Goal: Task Accomplishment & Management: Use online tool/utility

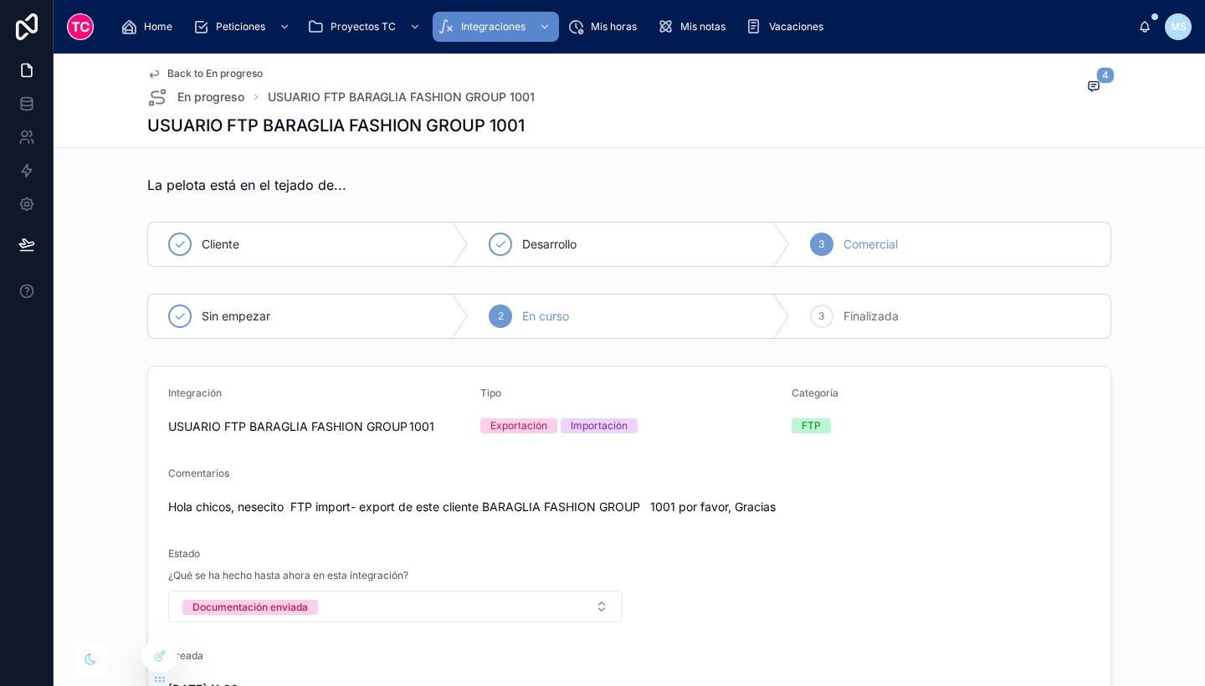
scroll to position [254, 0]
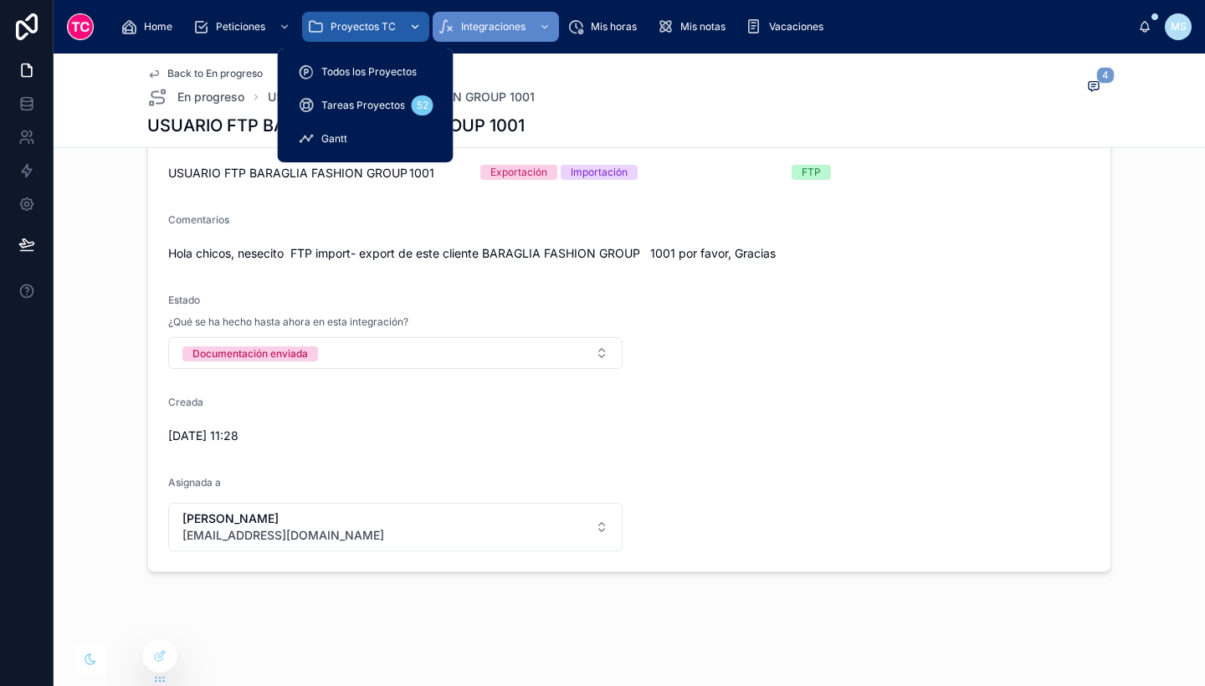
click at [345, 20] on span "Proyectos TC" at bounding box center [363, 26] width 65 height 13
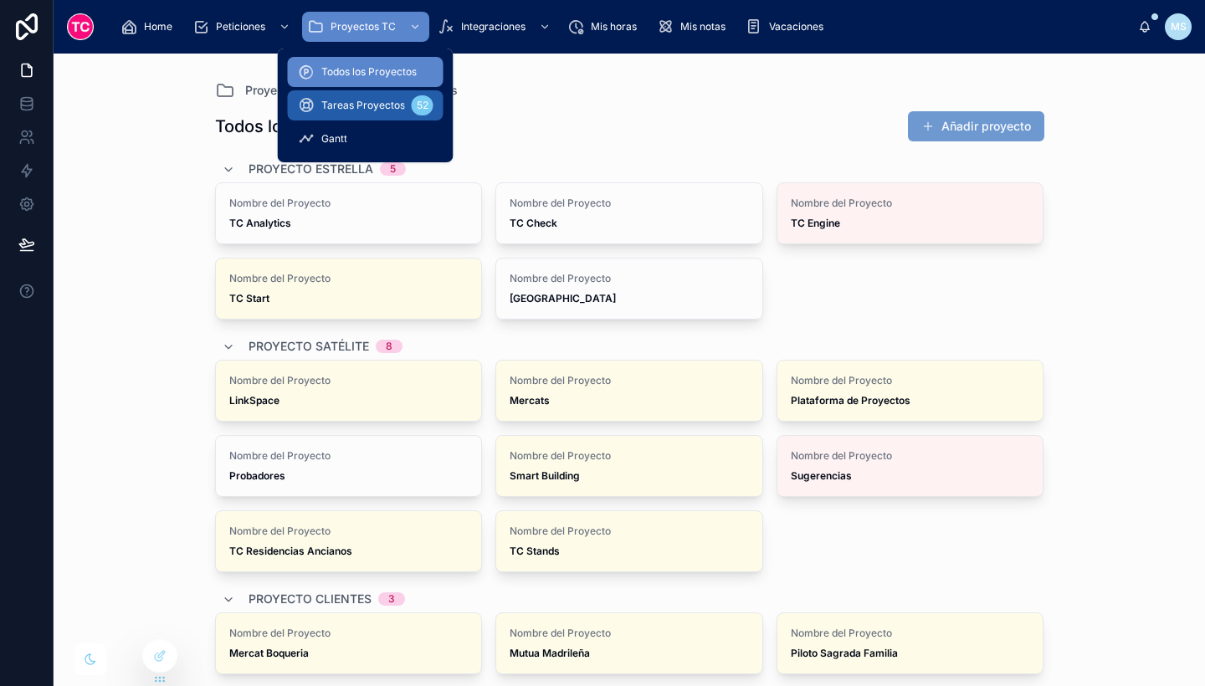
click at [372, 108] on span "Tareas Proyectos" at bounding box center [363, 105] width 84 height 13
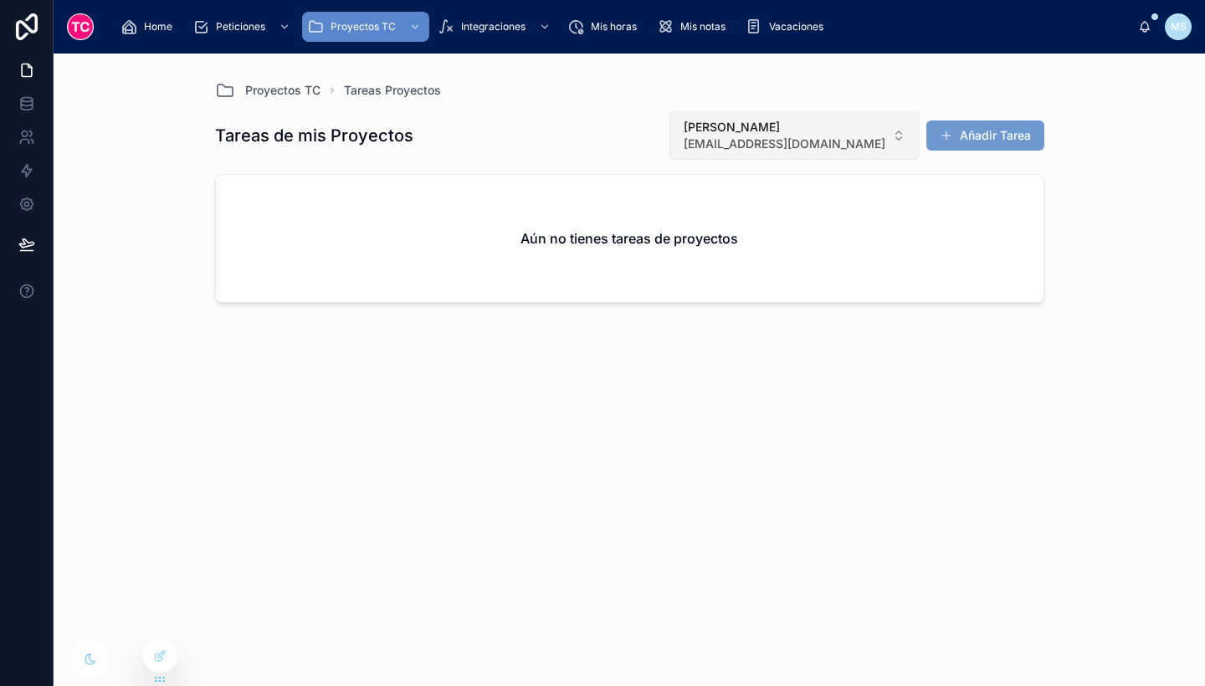
click at [846, 132] on span "[PERSON_NAME]" at bounding box center [785, 127] width 202 height 17
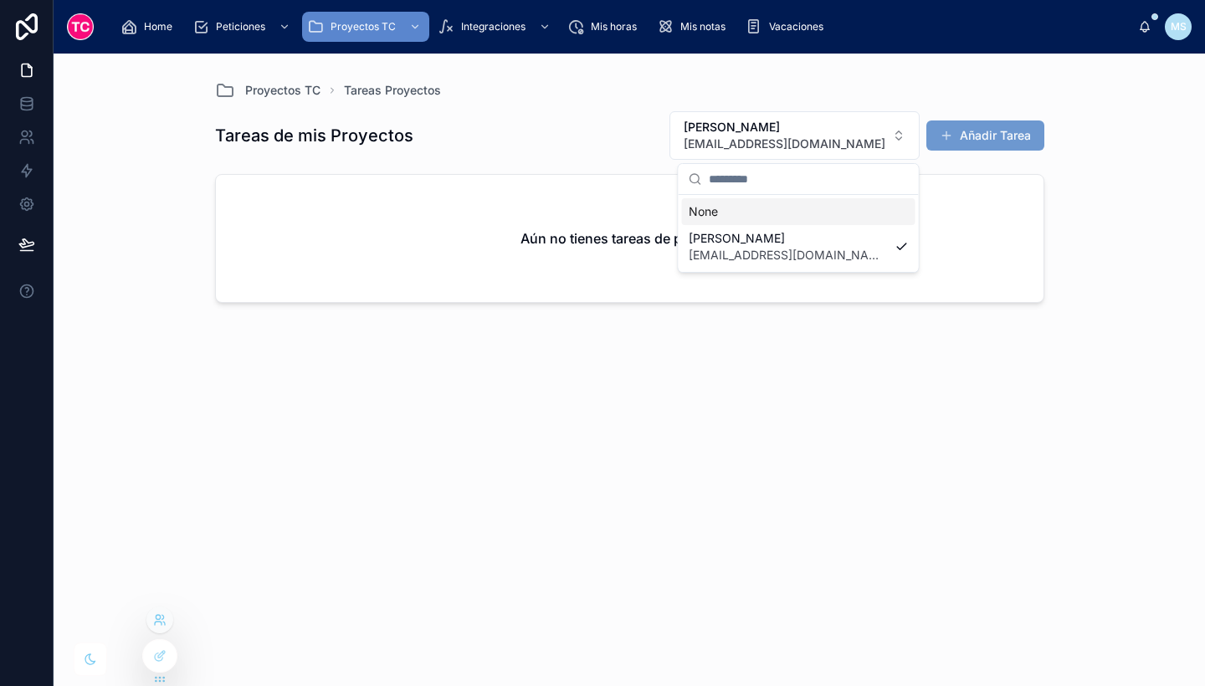
click at [158, 626] on icon at bounding box center [159, 619] width 13 height 13
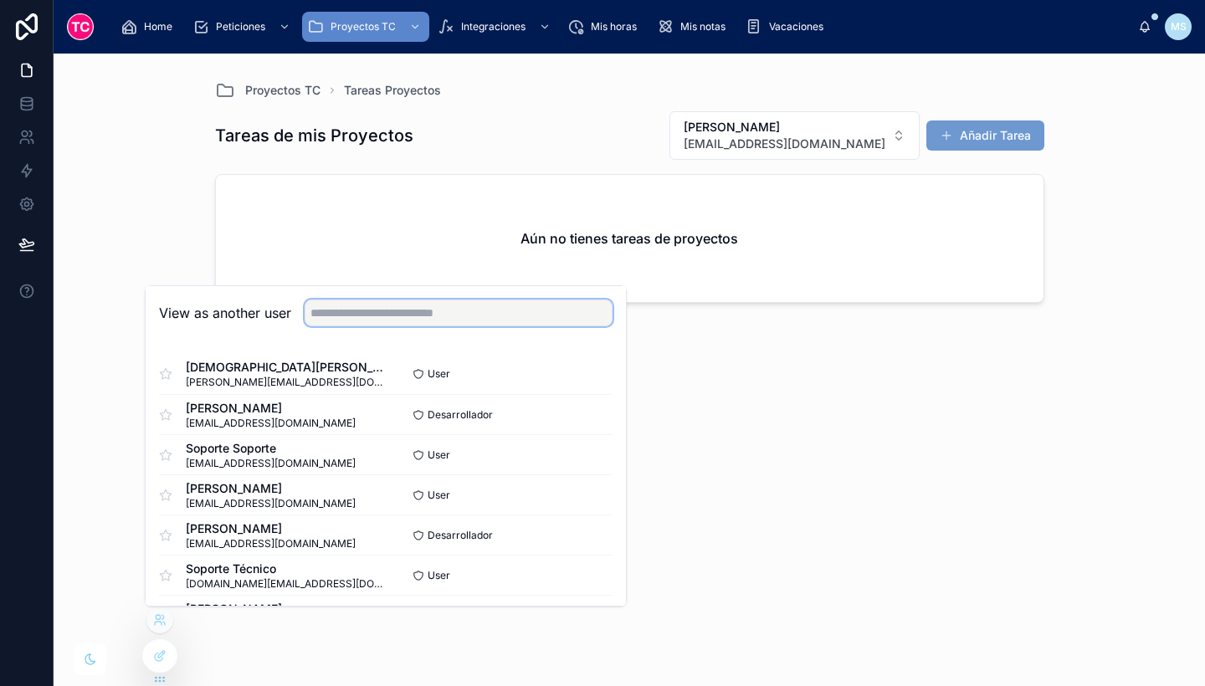
click at [354, 312] on input "text" at bounding box center [459, 313] width 308 height 27
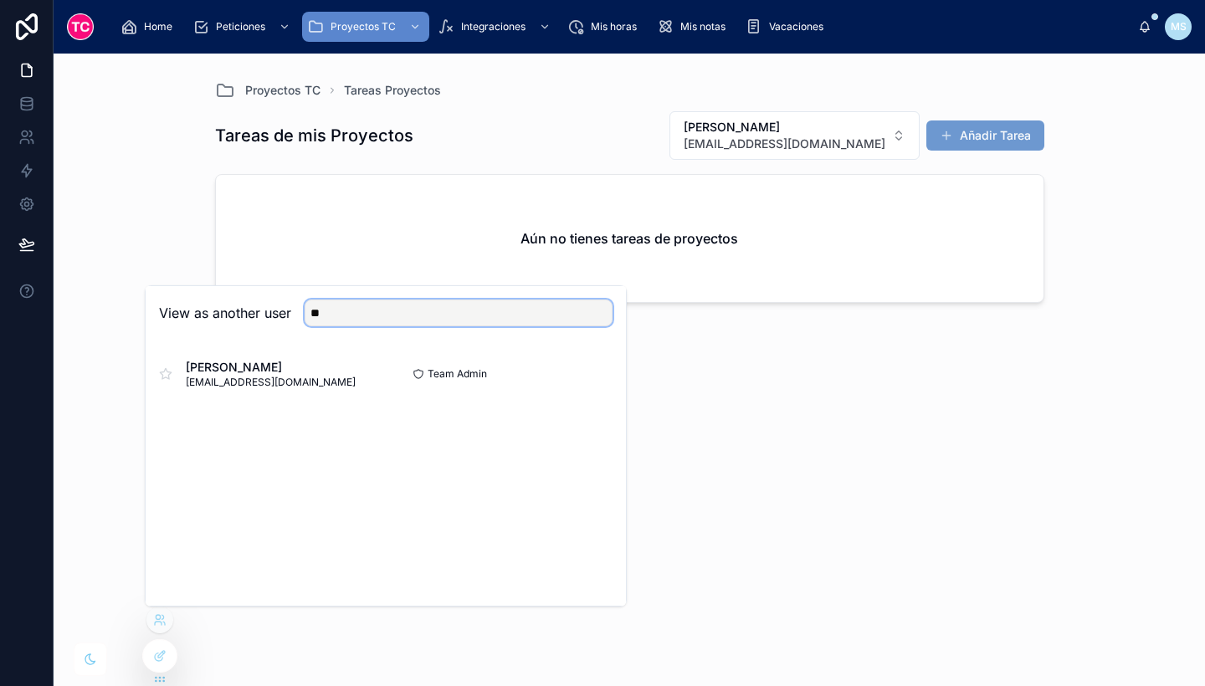
type input "**********"
click at [596, 381] on button "Select" at bounding box center [591, 374] width 44 height 24
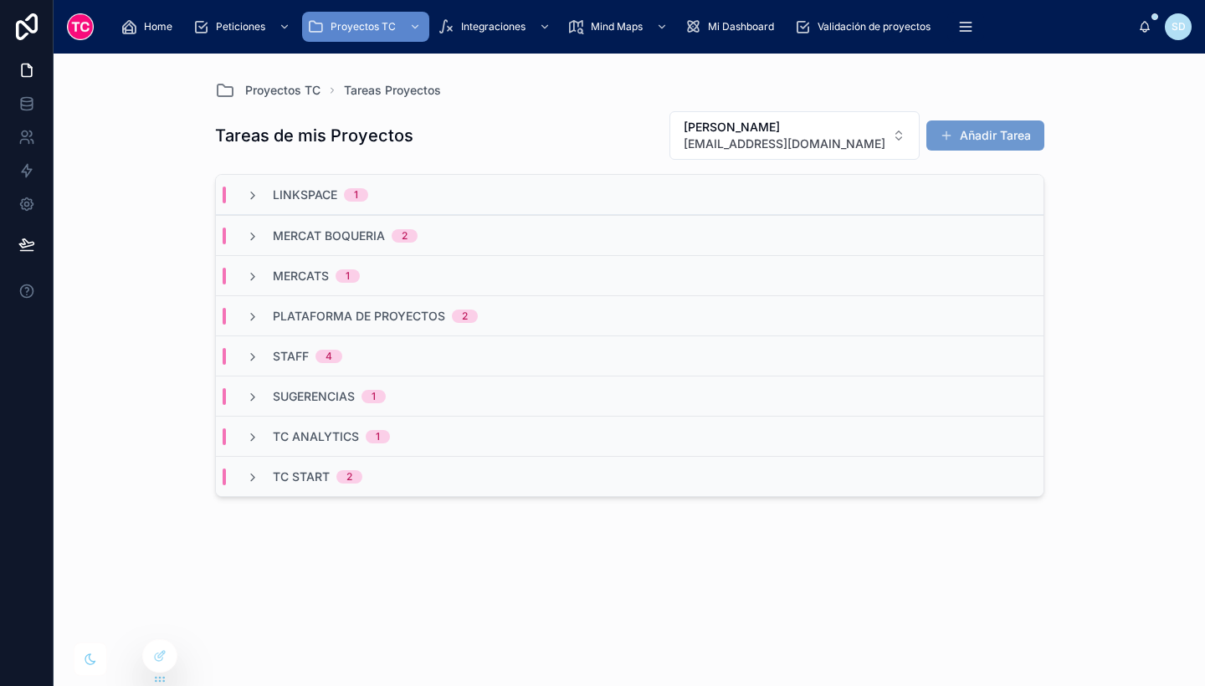
click at [365, 226] on div "Mercat Boqueria 2" at bounding box center [630, 235] width 828 height 40
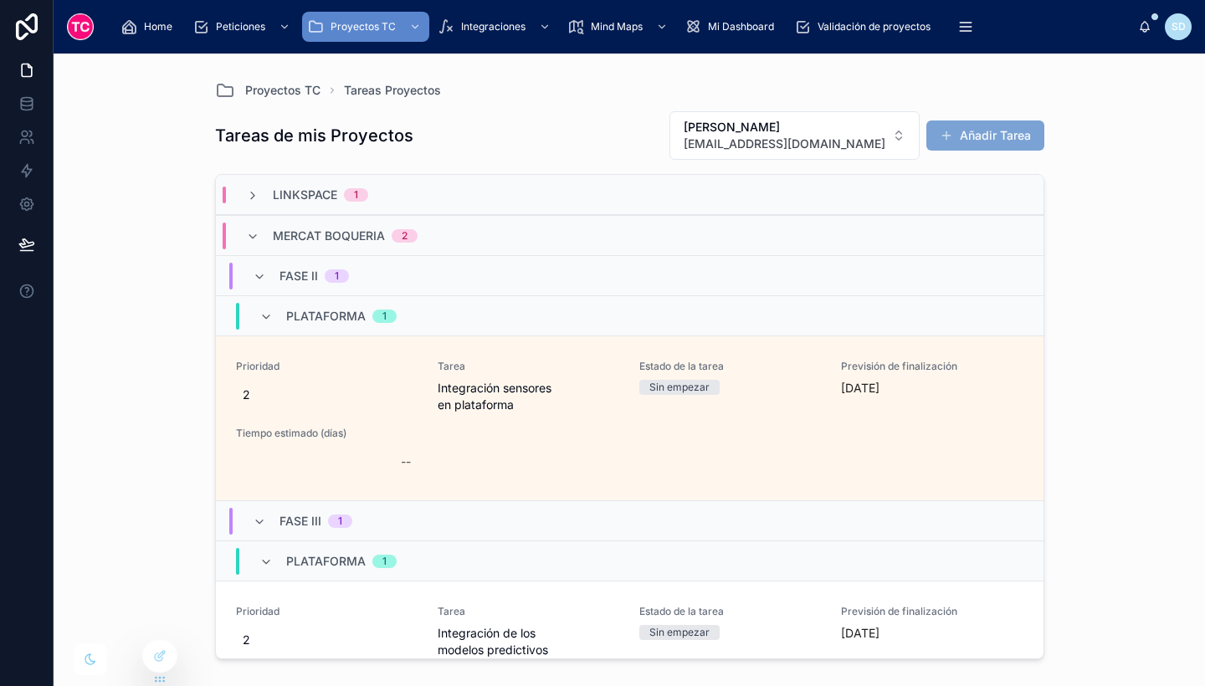
click at [967, 132] on button "Añadir Tarea" at bounding box center [985, 136] width 118 height 30
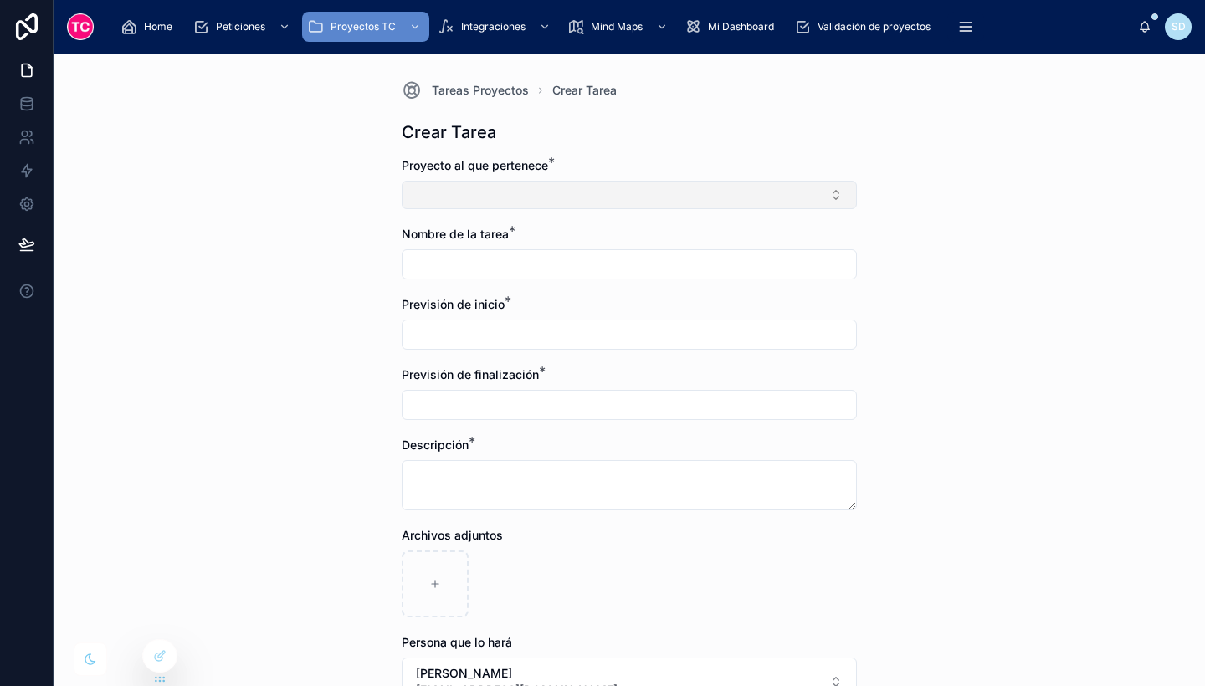
click at [659, 197] on button "Select Button" at bounding box center [629, 195] width 455 height 28
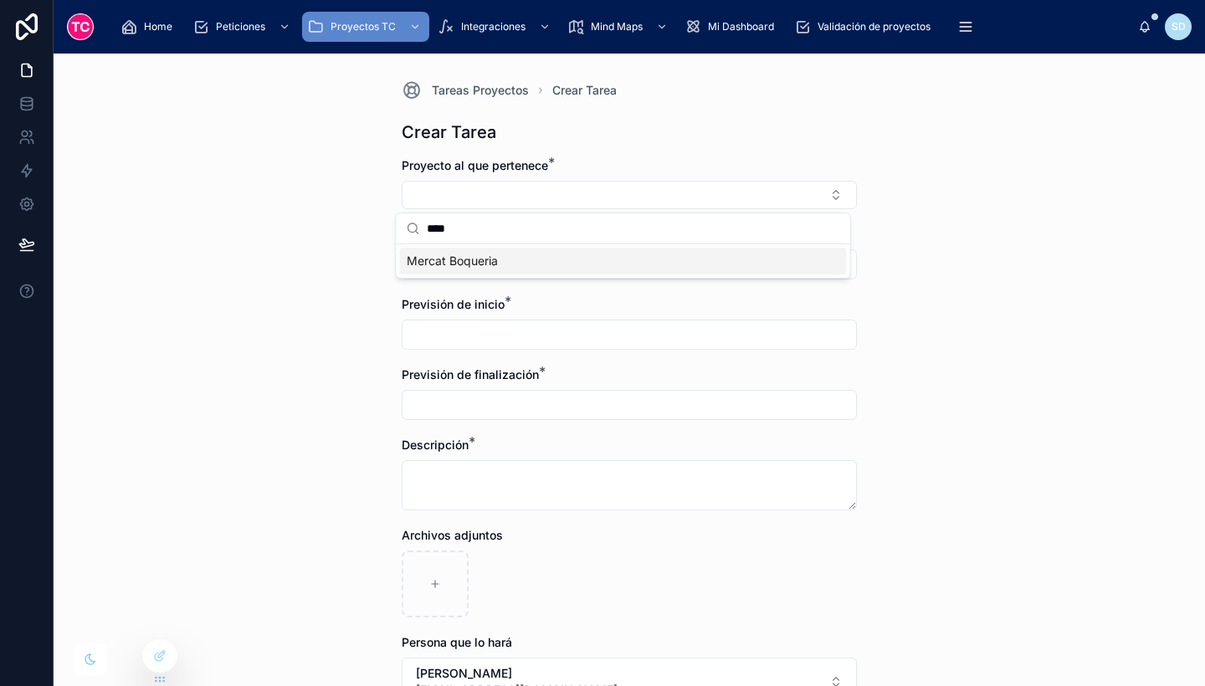
type input "****"
click at [644, 273] on div "Mercat Boqueria" at bounding box center [623, 261] width 447 height 27
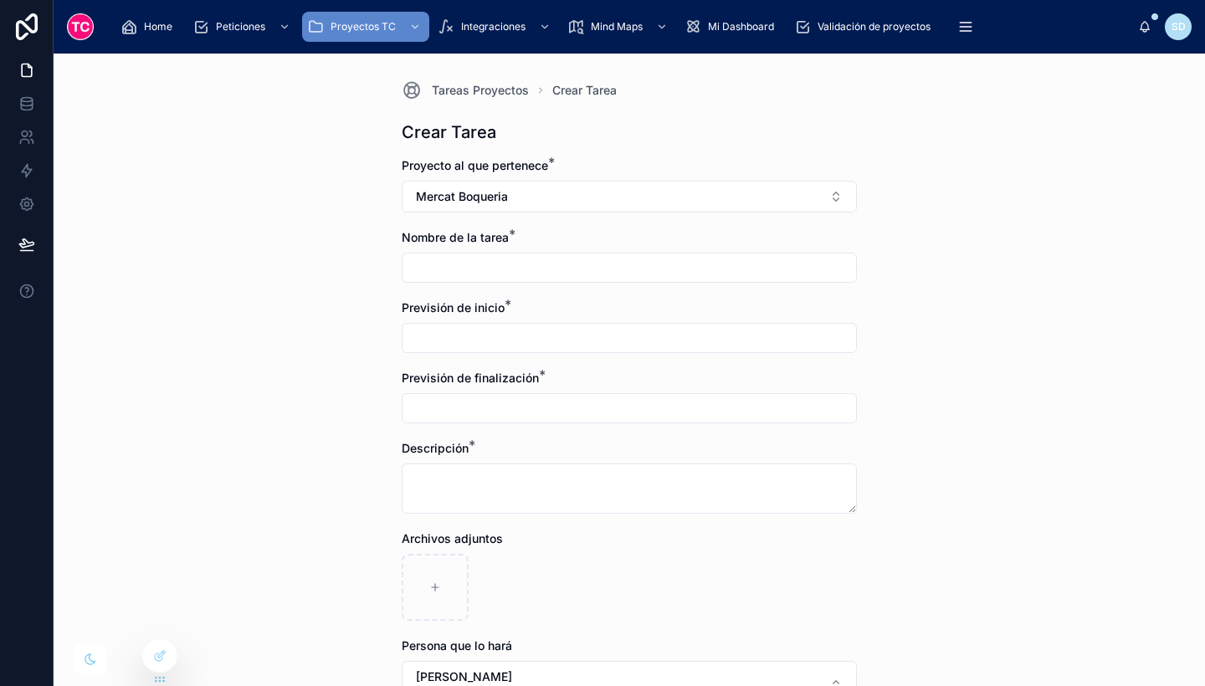
click at [623, 268] on input "text" at bounding box center [630, 267] width 454 height 23
click at [550, 269] on input "**********" at bounding box center [630, 267] width 454 height 23
drag, startPoint x: 550, startPoint y: 269, endPoint x: 510, endPoint y: 259, distance: 41.4
click at [510, 259] on input "**********" at bounding box center [630, 267] width 454 height 23
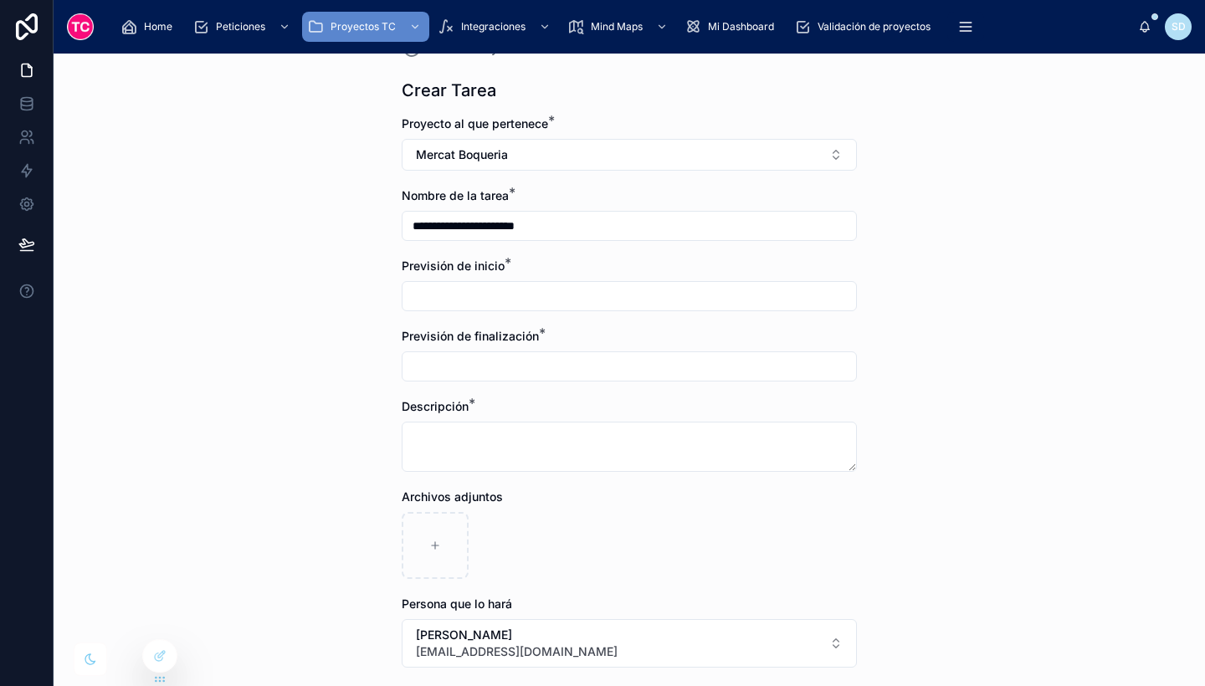
scroll to position [44, 0]
type input "**********"
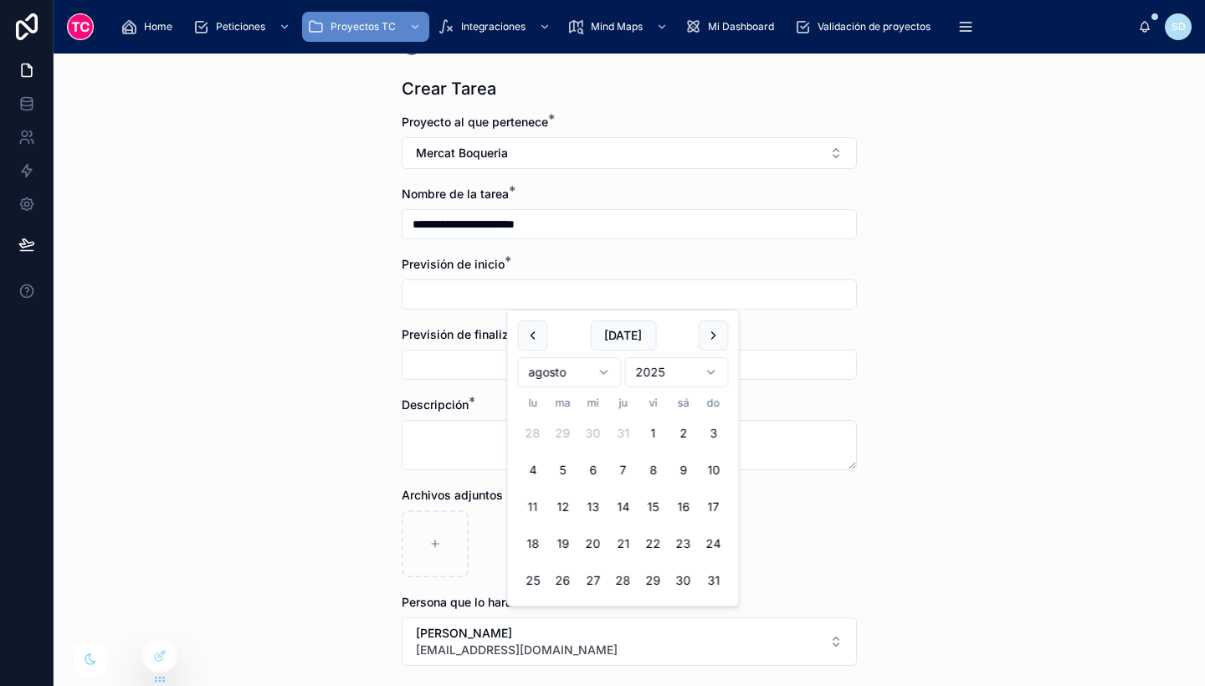
click at [512, 296] on input "text" at bounding box center [630, 294] width 454 height 23
click at [544, 332] on button at bounding box center [533, 335] width 30 height 30
click at [710, 333] on button at bounding box center [714, 335] width 30 height 30
click at [592, 469] on button "6" at bounding box center [593, 470] width 30 height 30
click at [655, 463] on button "8" at bounding box center [653, 470] width 30 height 30
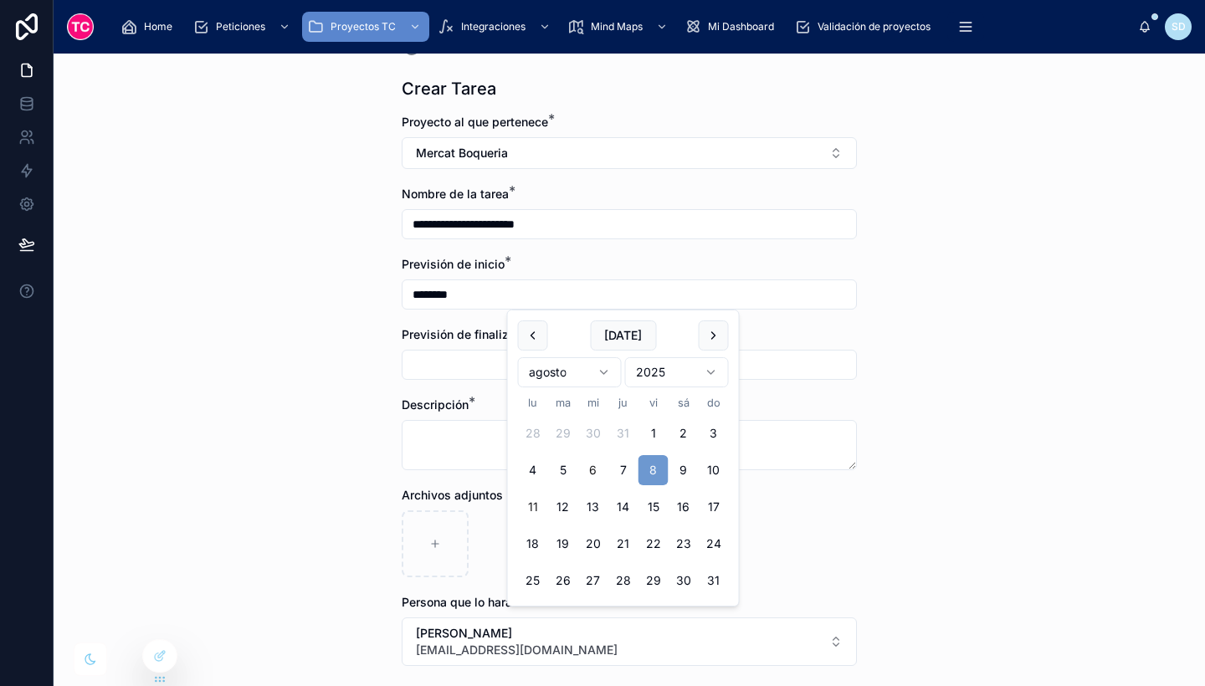
click at [592, 464] on button "6" at bounding box center [593, 470] width 30 height 30
type input "********"
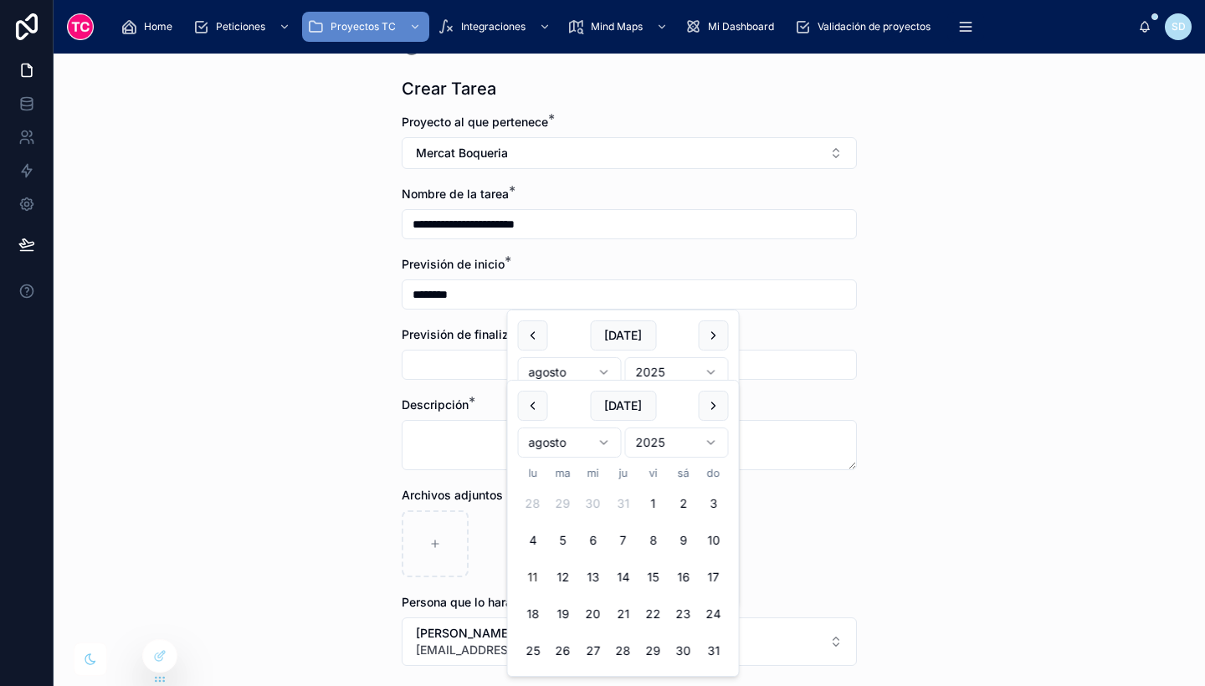
click at [472, 367] on input "text" at bounding box center [630, 364] width 454 height 23
click at [650, 536] on button "8" at bounding box center [653, 541] width 30 height 30
type input "********"
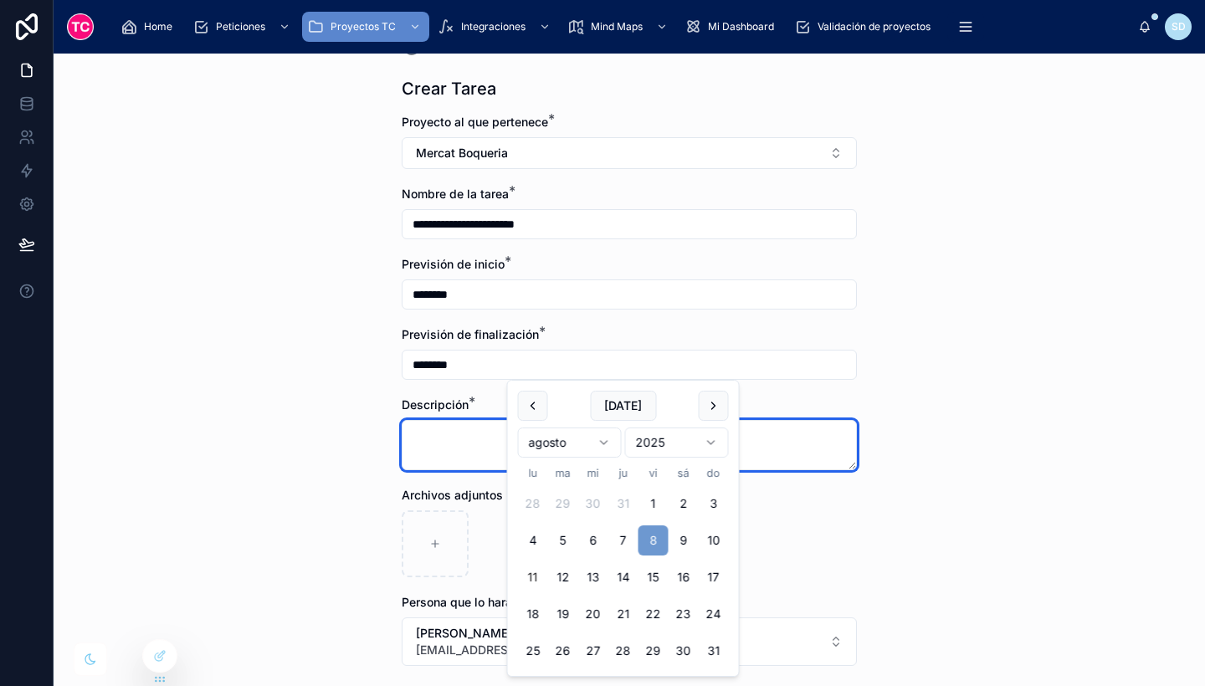
click at [483, 441] on textarea at bounding box center [629, 445] width 455 height 50
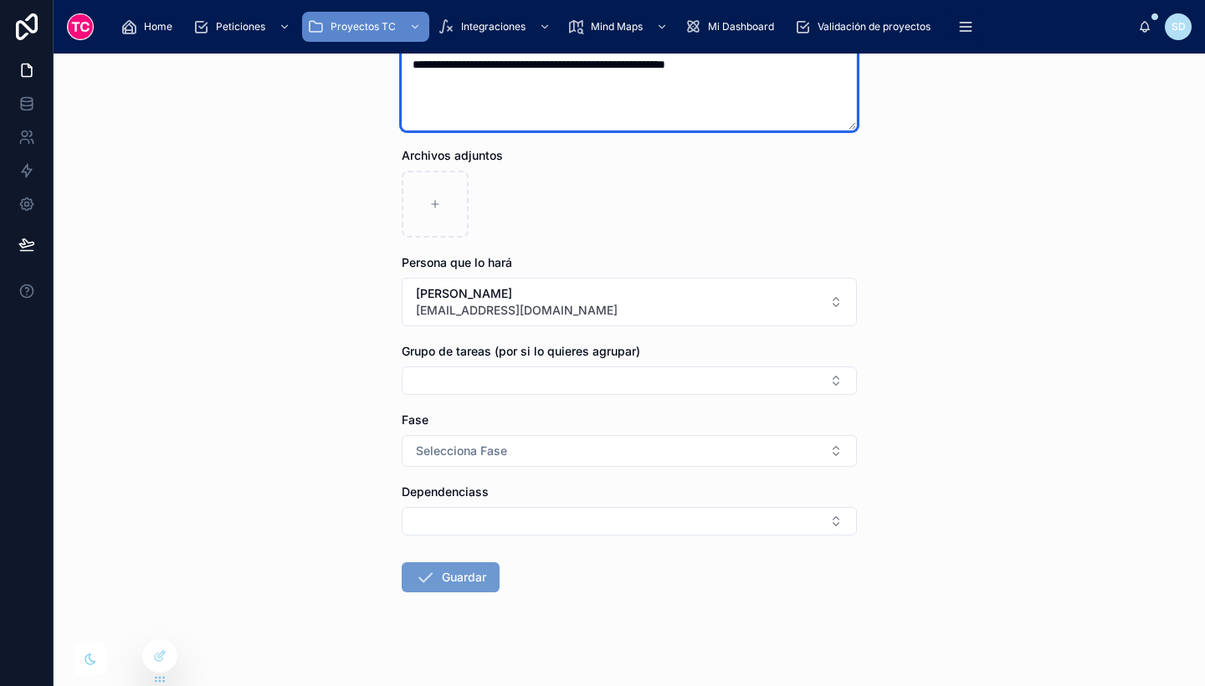
scroll to position [417, 0]
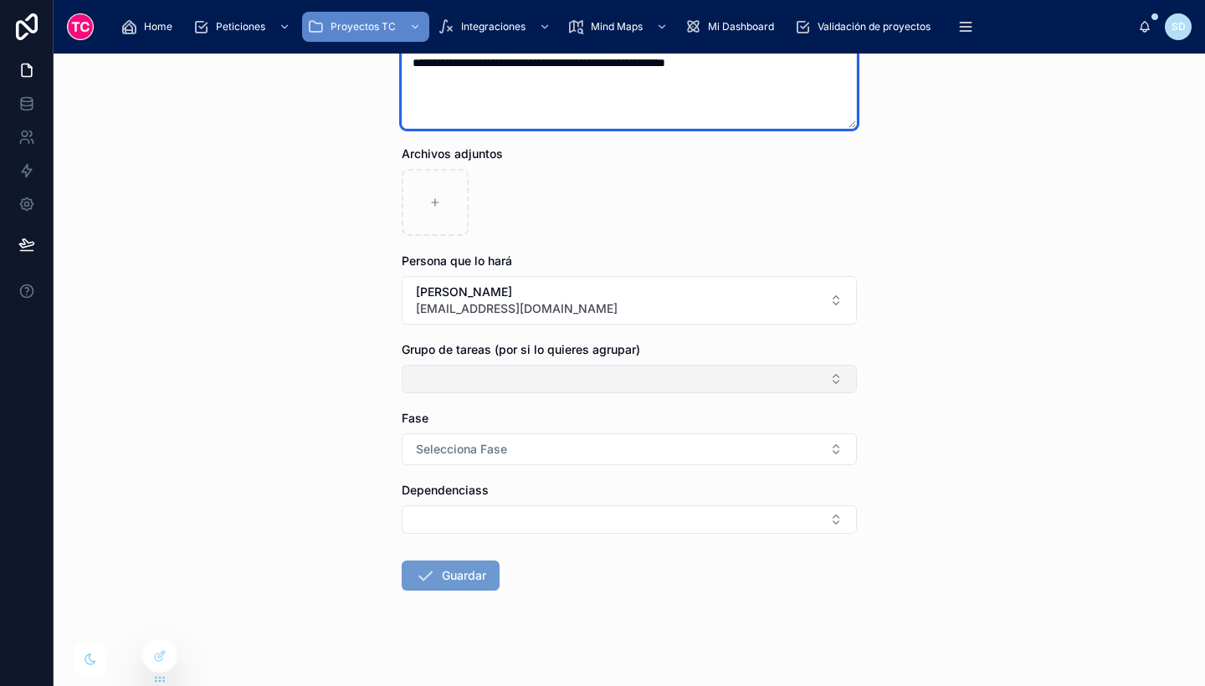
type textarea "**********"
click at [482, 370] on button "Select Button" at bounding box center [629, 379] width 455 height 28
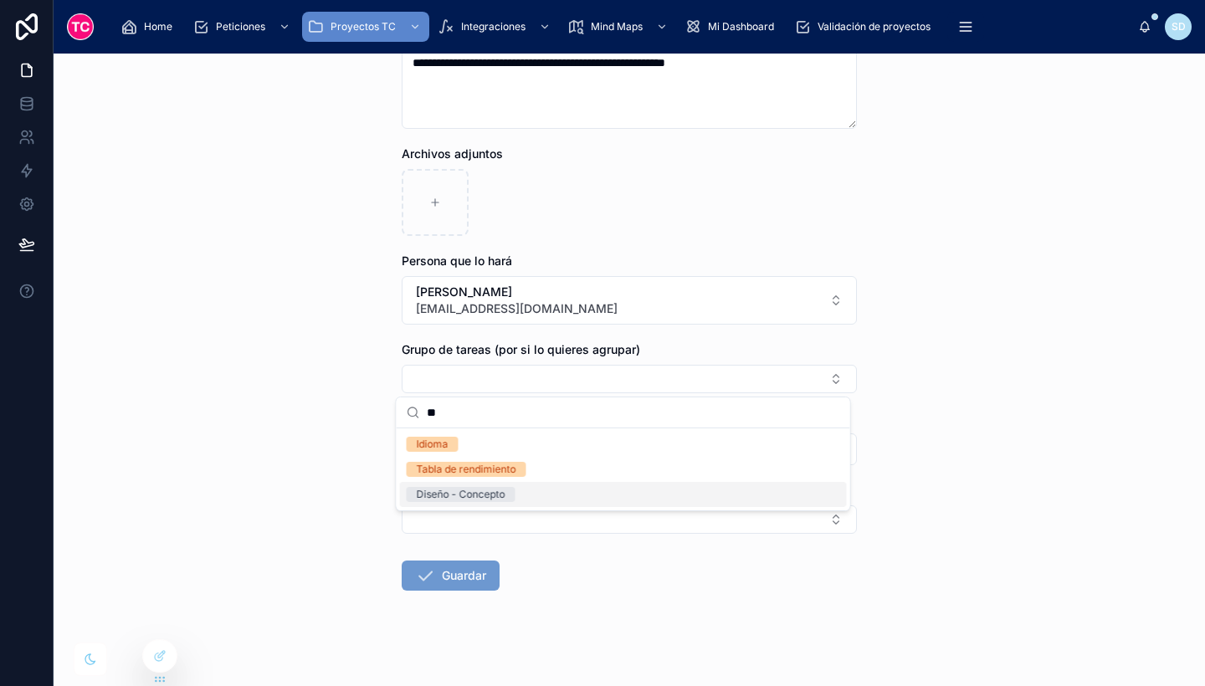
type input "**"
click at [525, 491] on div "Diseño - Concepto" at bounding box center [623, 494] width 447 height 25
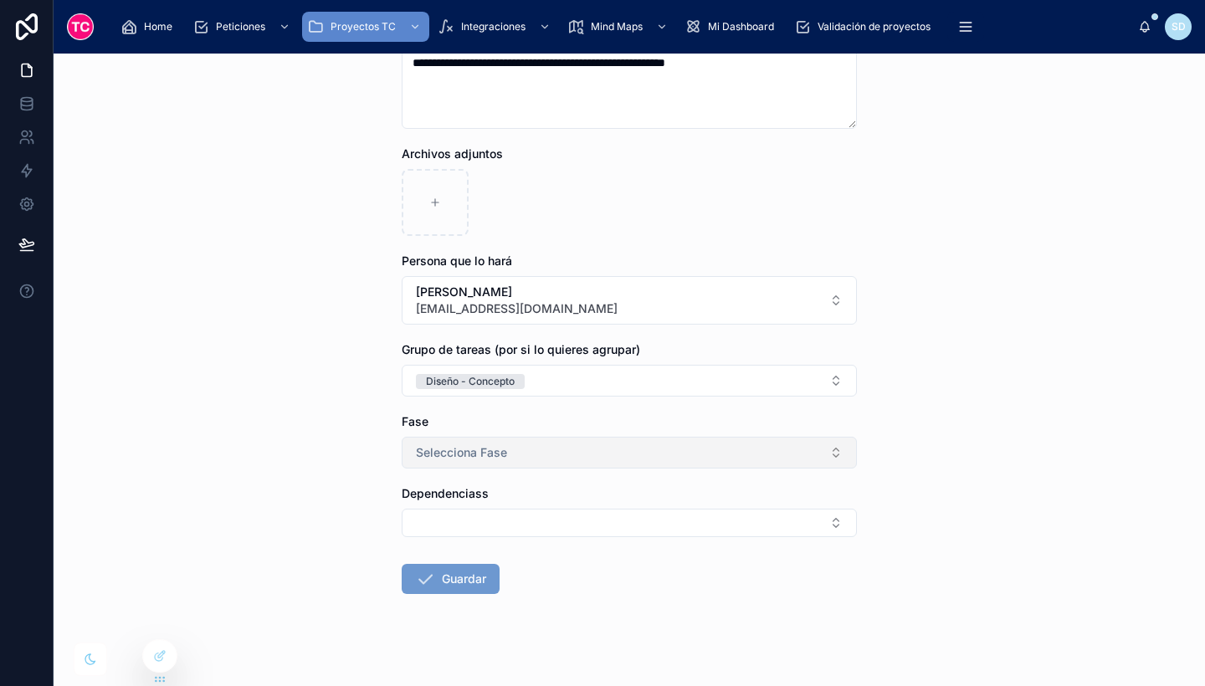
click at [476, 449] on span "Selecciona Fase" at bounding box center [461, 452] width 91 height 17
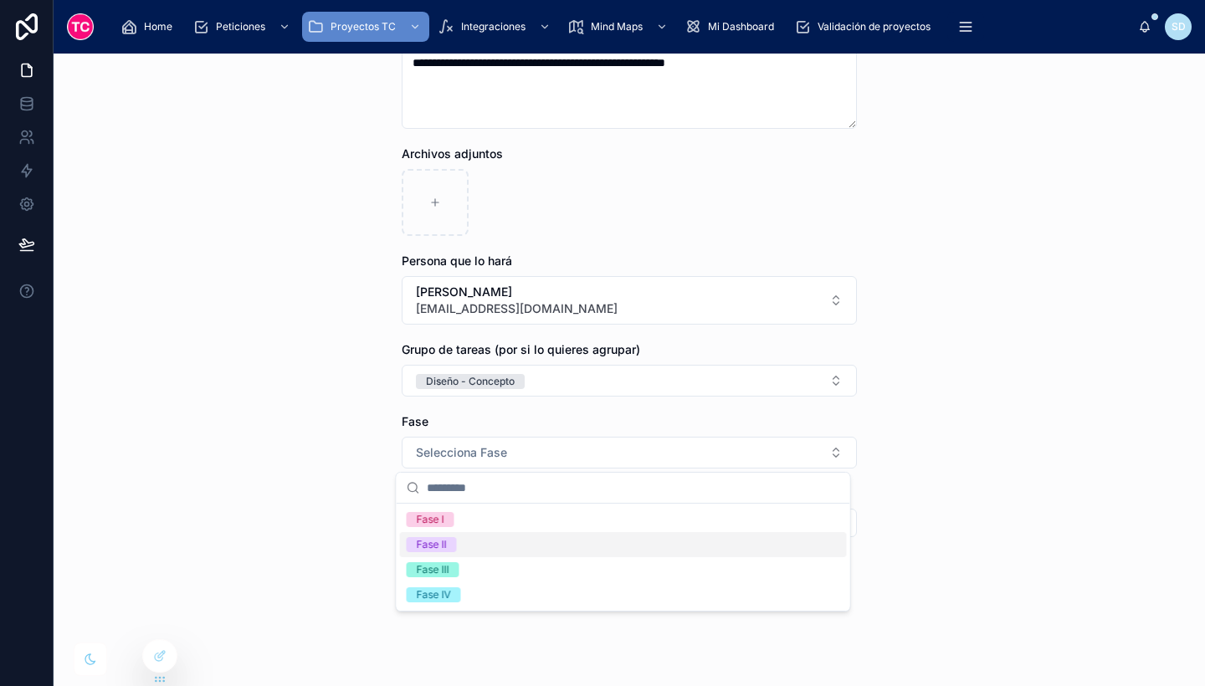
click at [473, 540] on div "Fase II" at bounding box center [623, 544] width 447 height 25
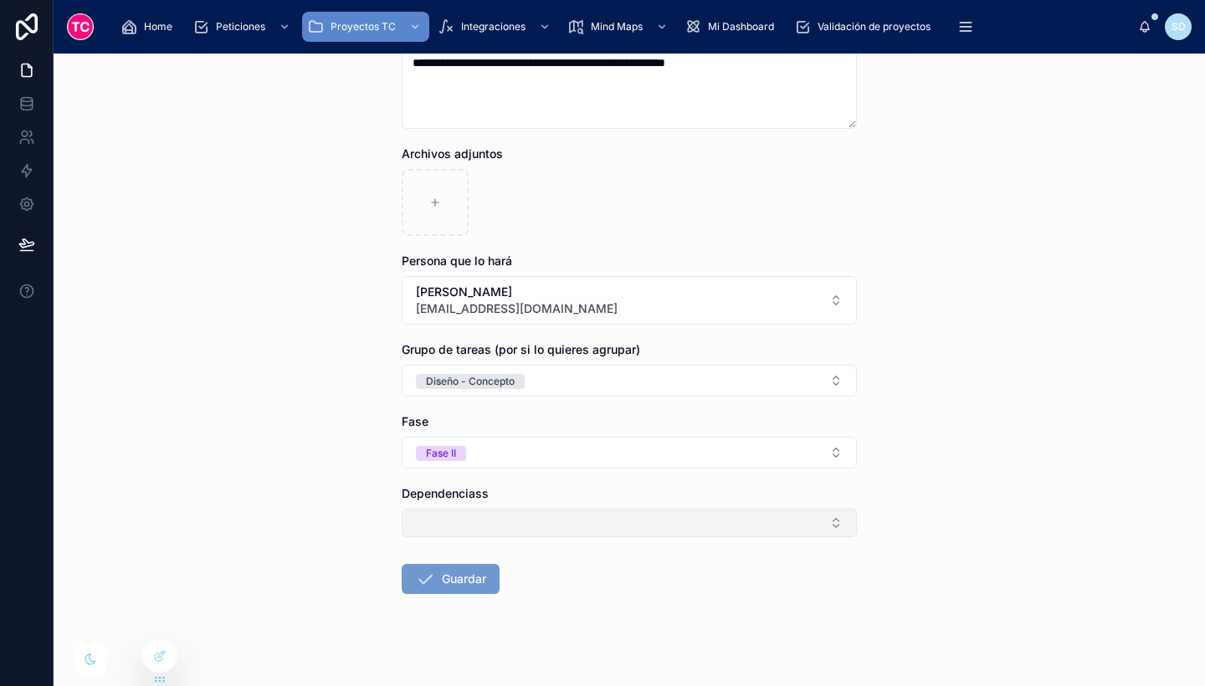
click at [455, 514] on button "Select Button" at bounding box center [629, 523] width 455 height 28
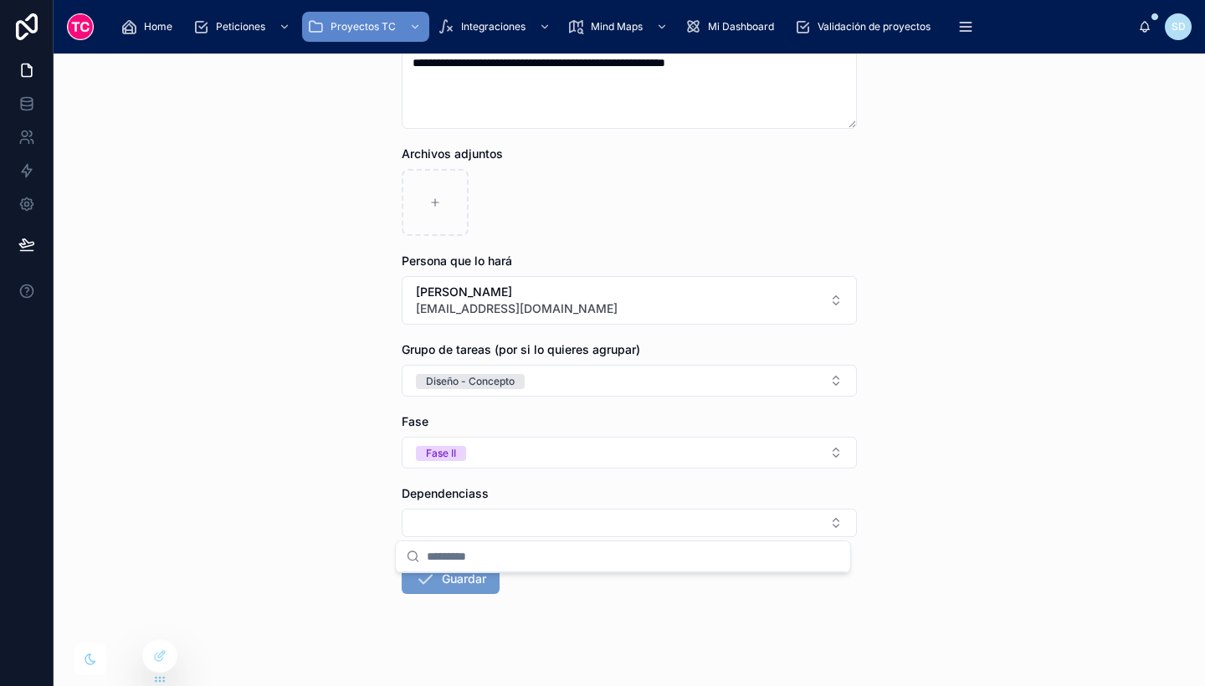
click at [346, 494] on div "**********" at bounding box center [629, 370] width 1151 height 633
click at [447, 574] on button "Guardar" at bounding box center [451, 579] width 98 height 30
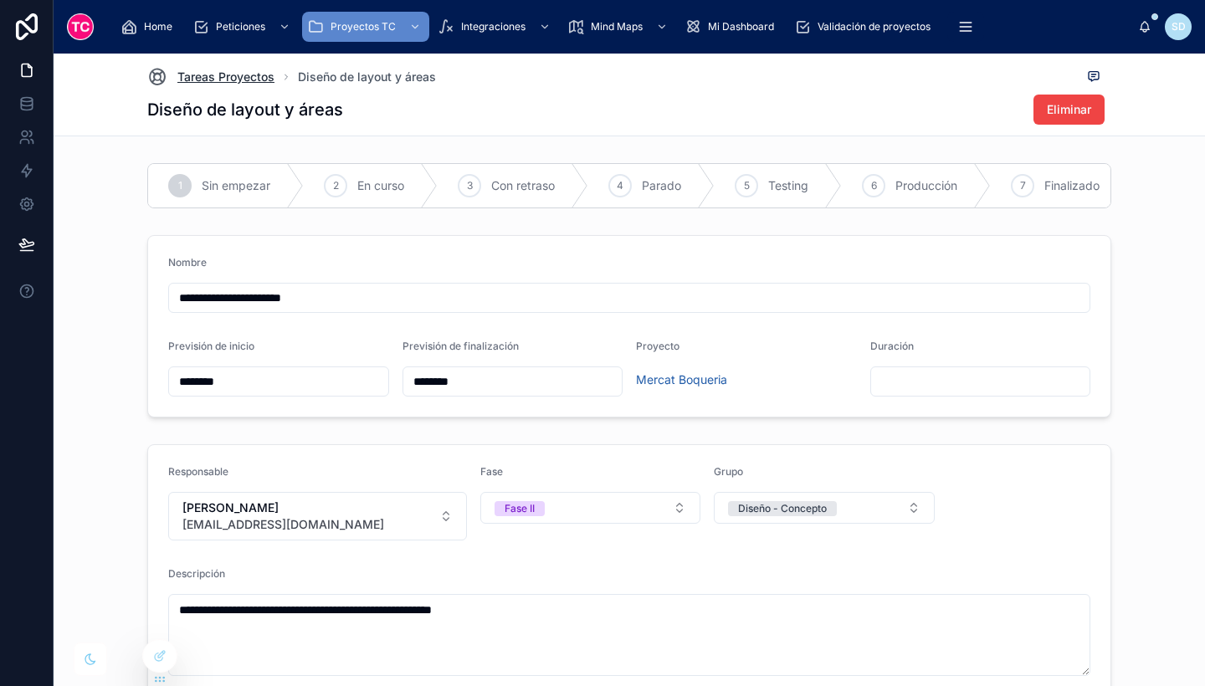
click at [220, 78] on span "Tareas Proyectos" at bounding box center [225, 77] width 97 height 17
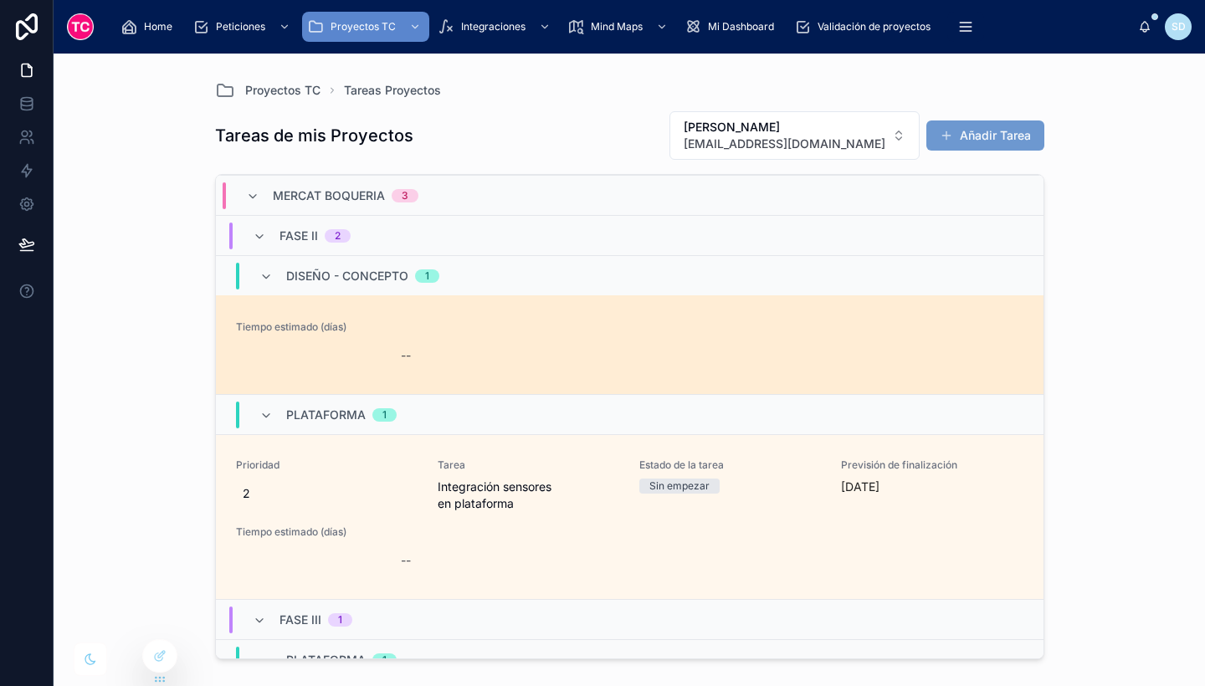
scroll to position [104, 0]
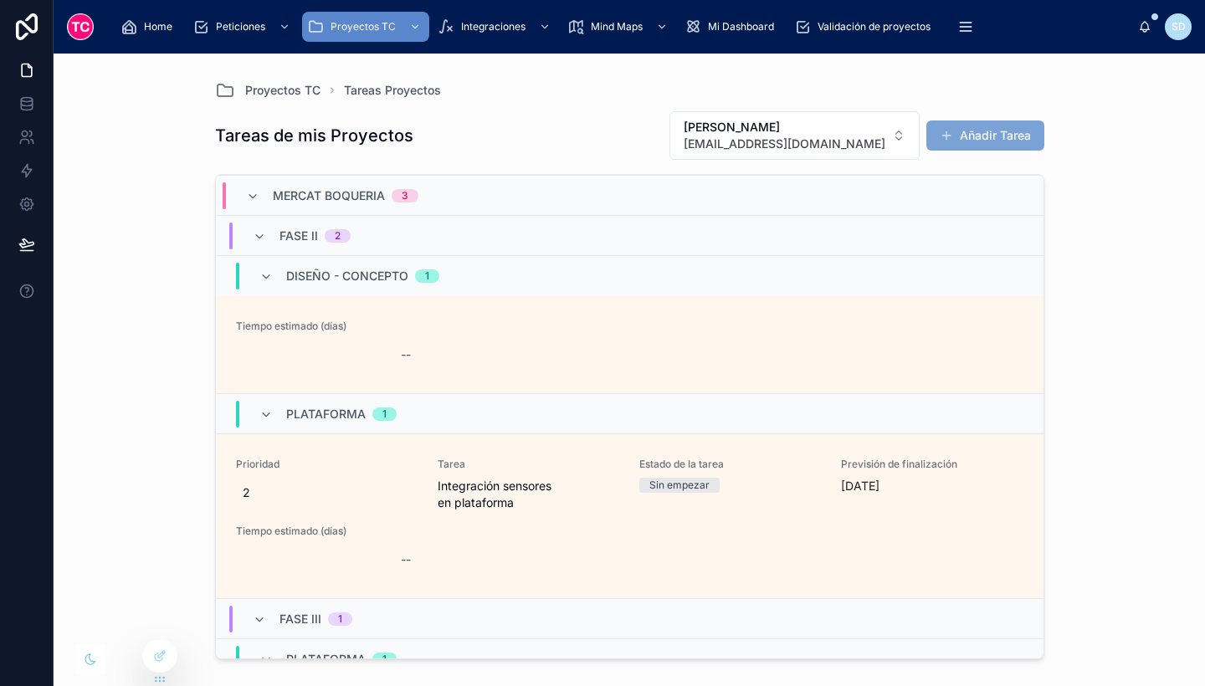
click at [991, 133] on button "Añadir Tarea" at bounding box center [985, 136] width 118 height 30
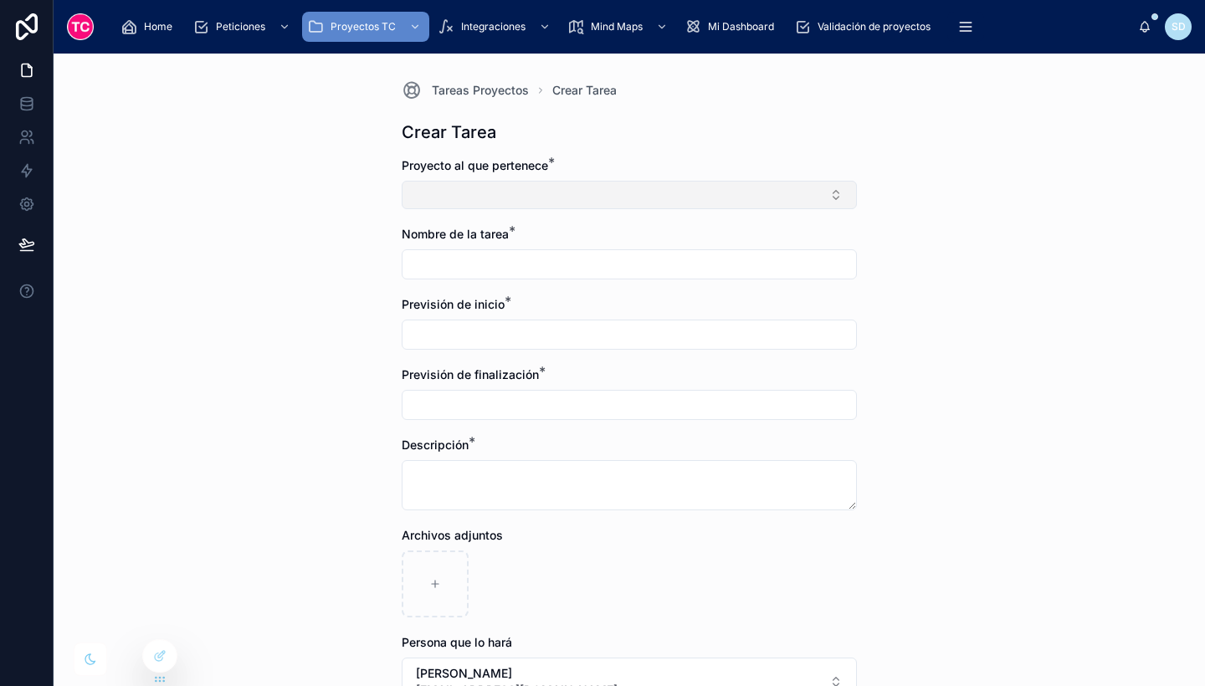
click at [567, 202] on button "Select Button" at bounding box center [629, 195] width 455 height 28
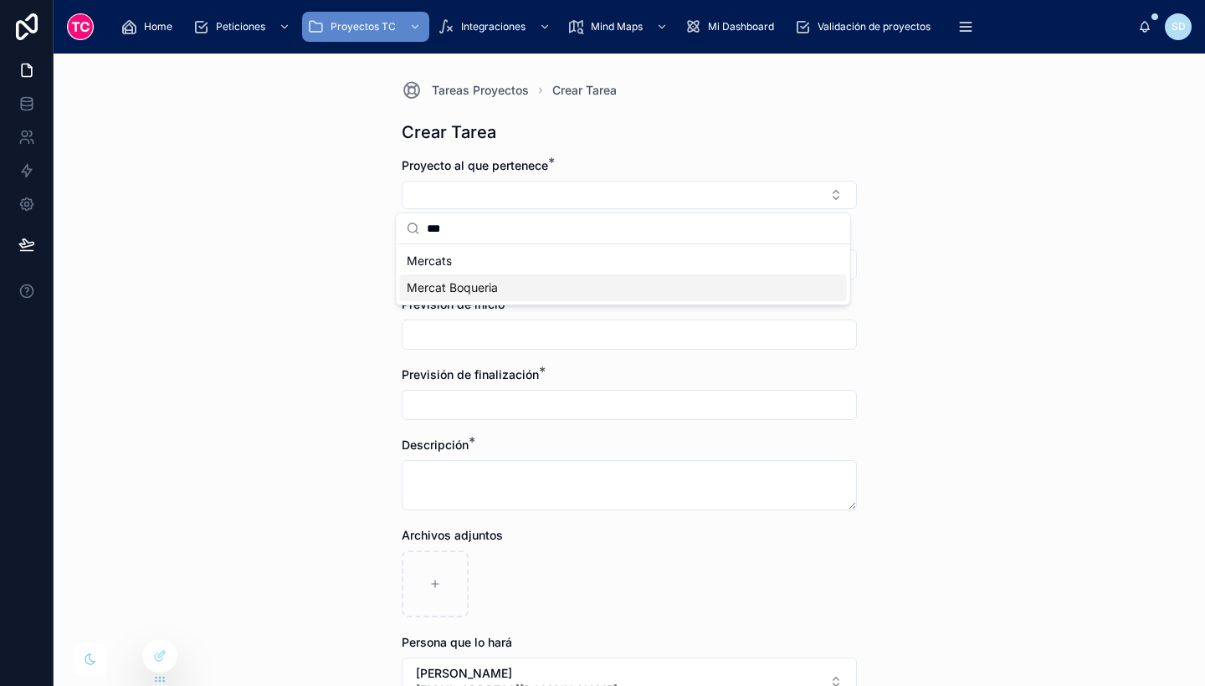
type input "***"
click at [532, 285] on div "Mercat Boqueria" at bounding box center [623, 287] width 447 height 27
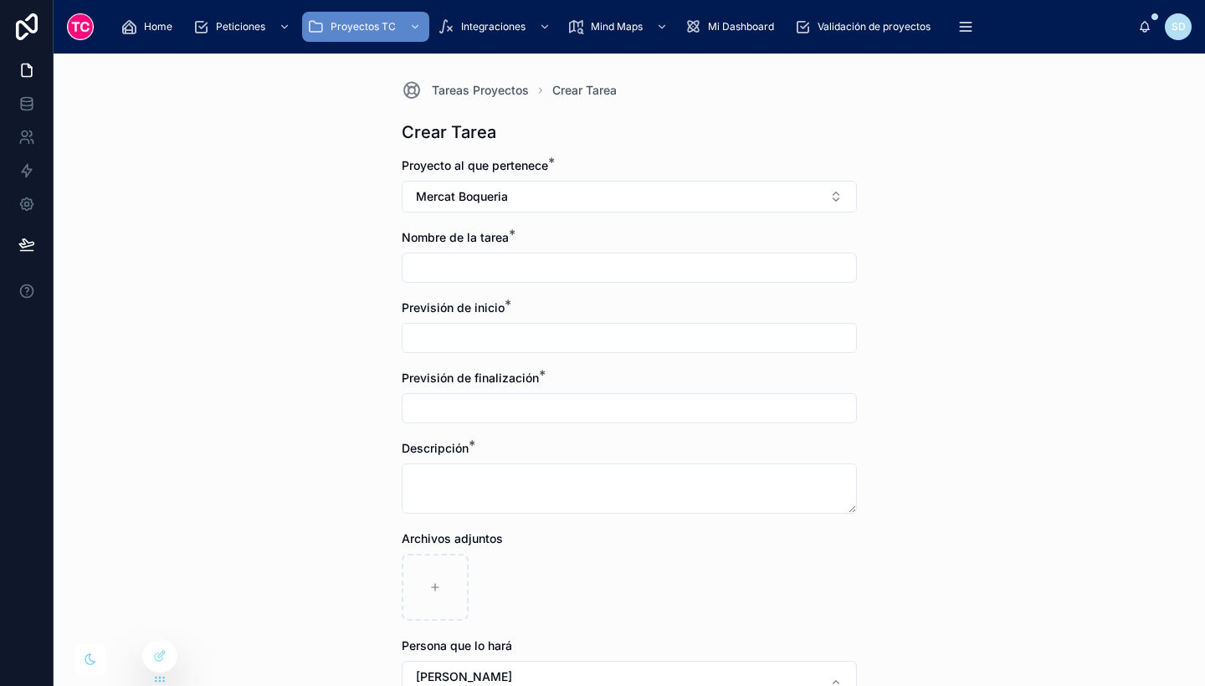
click at [459, 273] on input "text" at bounding box center [630, 267] width 454 height 23
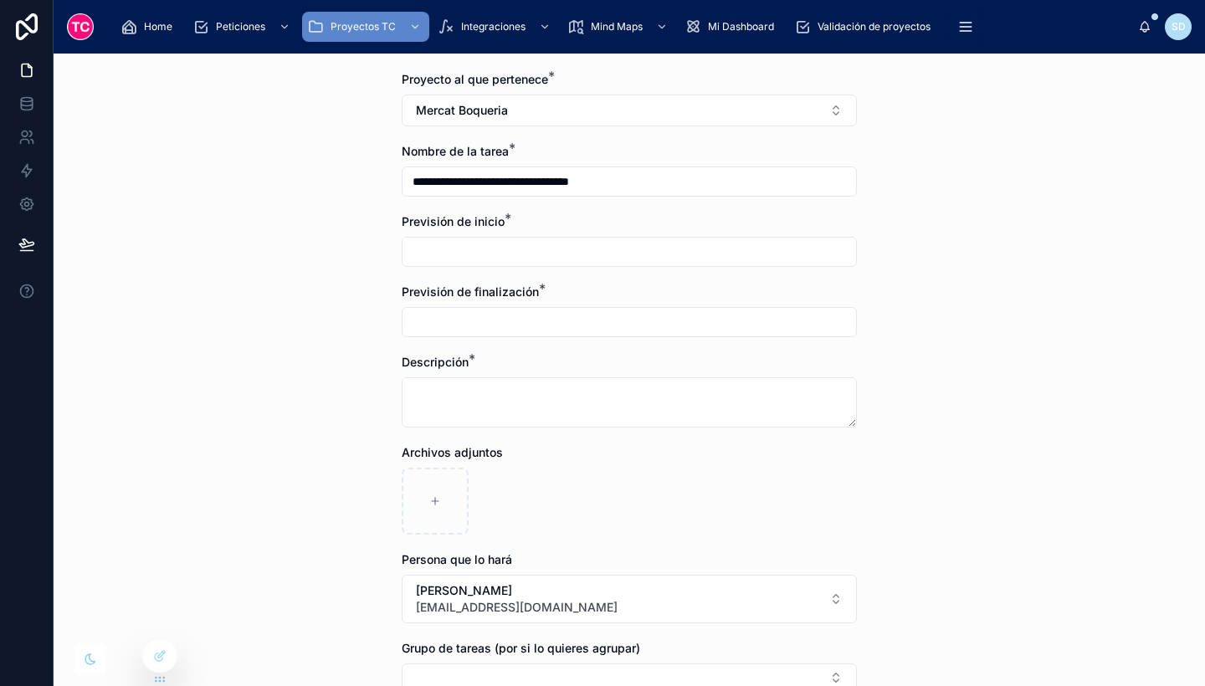
scroll to position [92, 0]
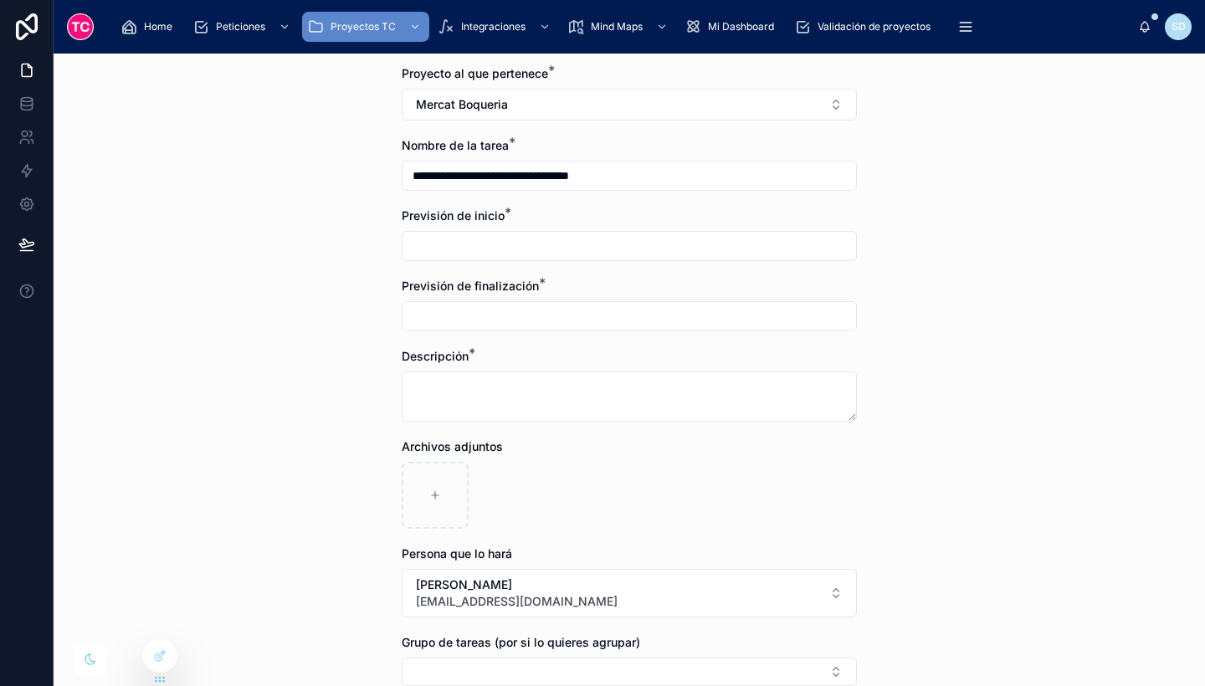
type input "**********"
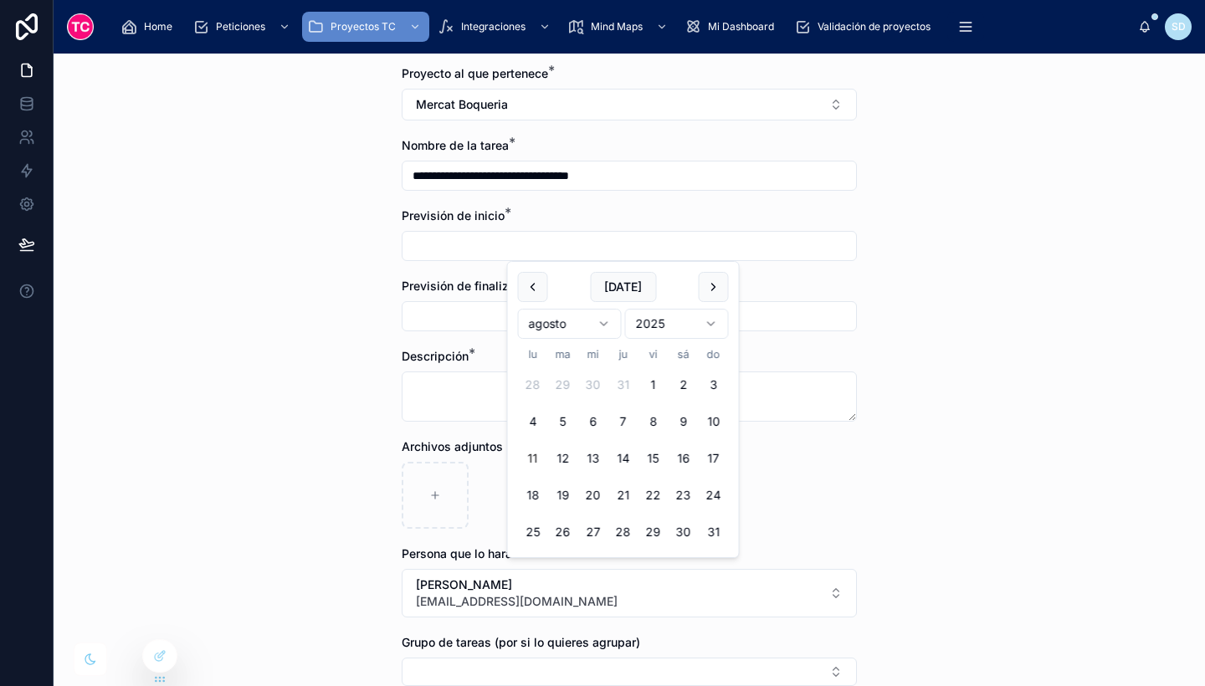
click at [445, 244] on input "text" at bounding box center [630, 245] width 454 height 23
click at [537, 456] on button "11" at bounding box center [533, 459] width 30 height 30
type input "*********"
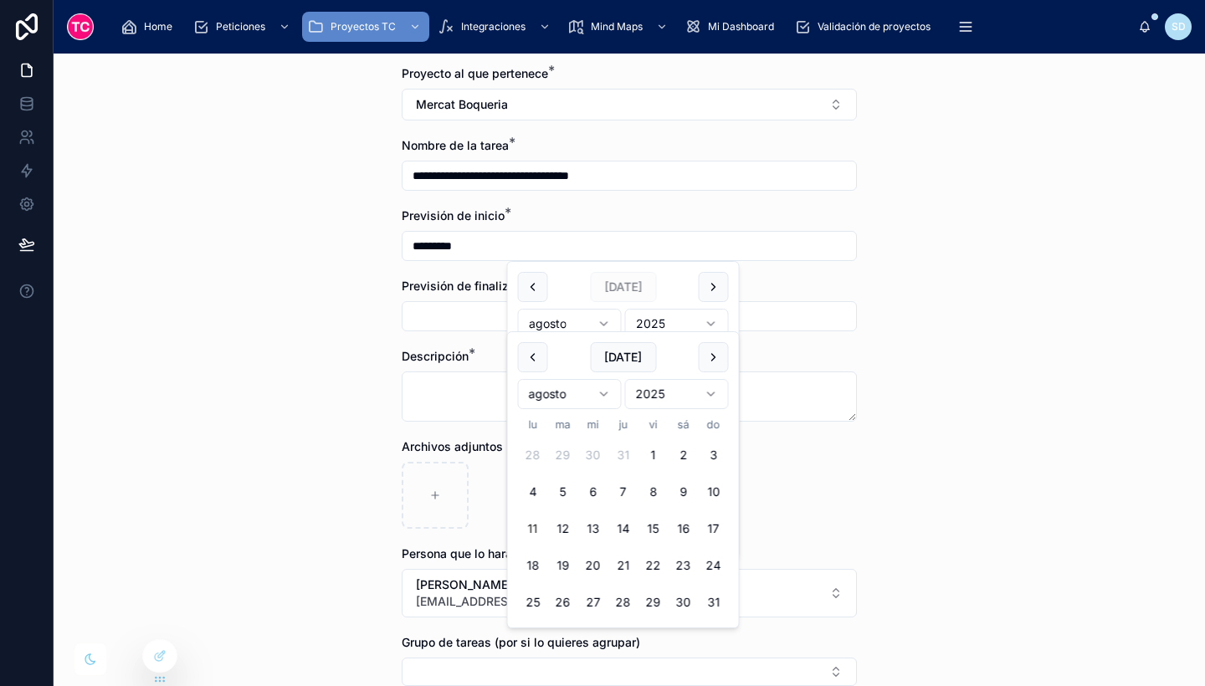
click at [457, 315] on input "text" at bounding box center [630, 316] width 454 height 23
click at [649, 526] on button "15" at bounding box center [653, 529] width 30 height 30
type input "*********"
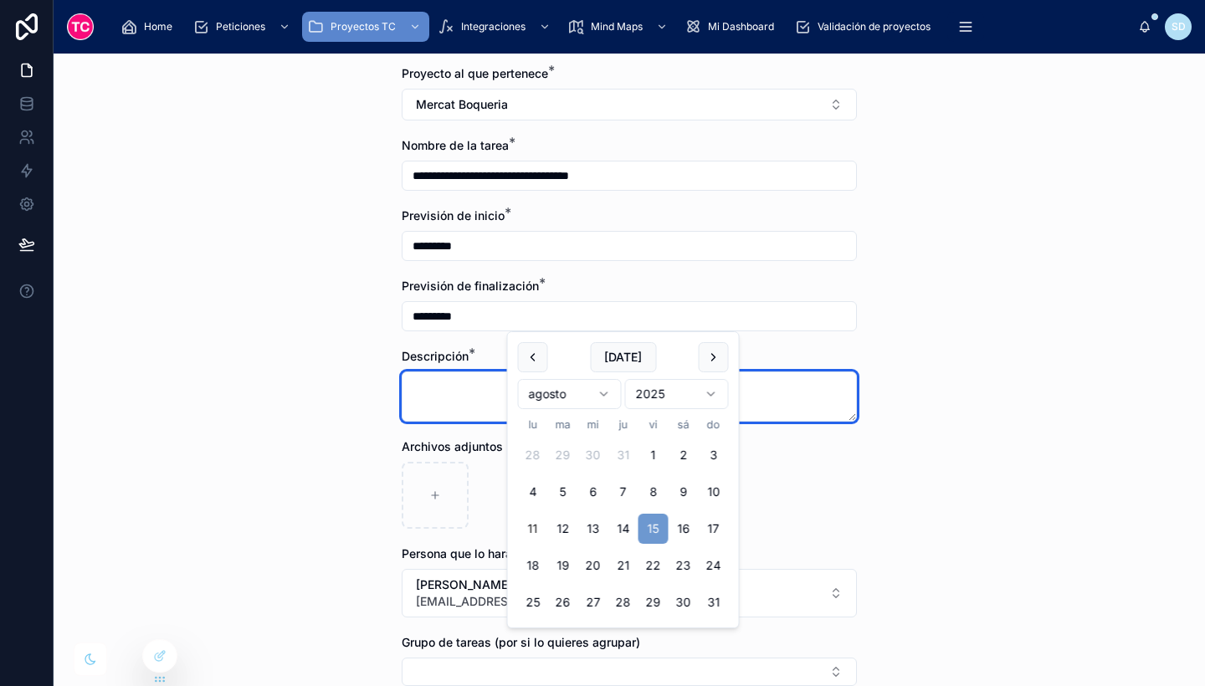
click at [479, 397] on textarea at bounding box center [629, 397] width 455 height 50
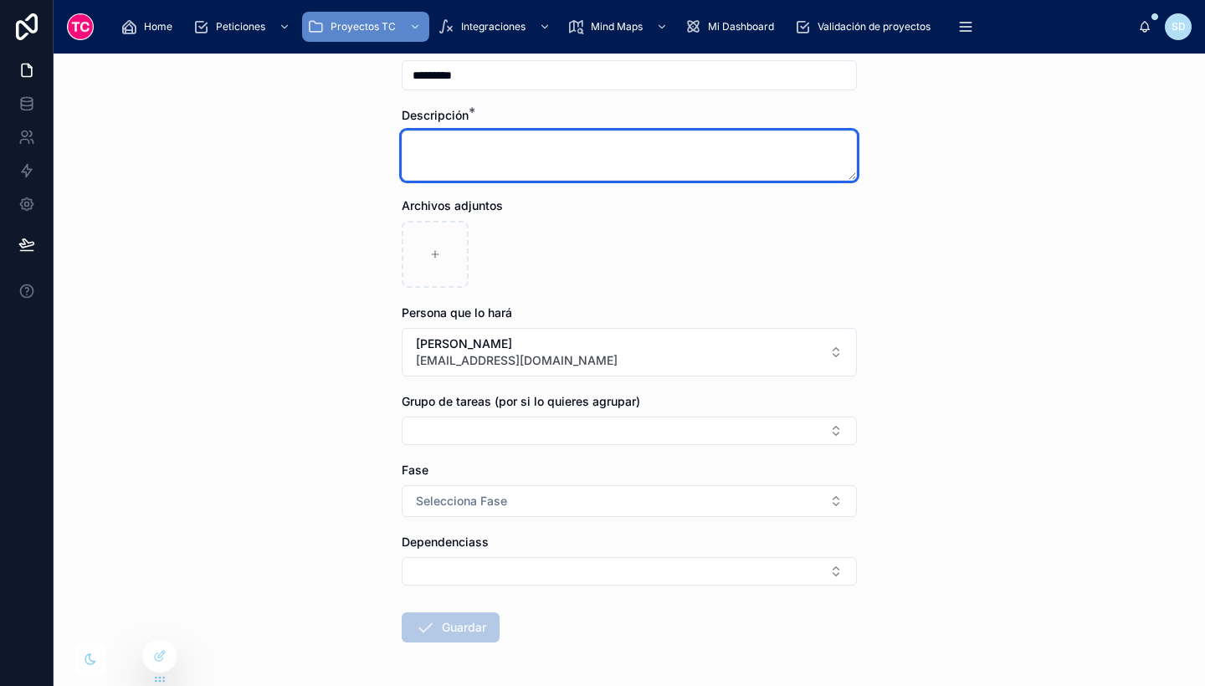
scroll to position [337, 0]
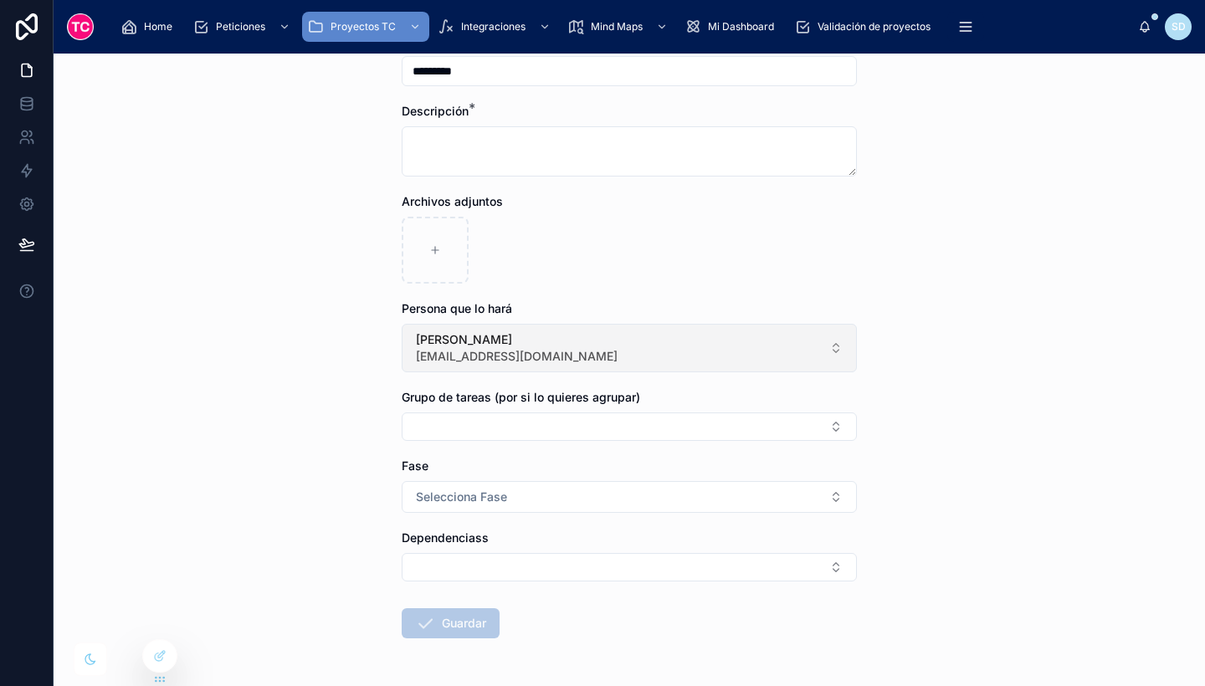
click at [497, 346] on span "[PERSON_NAME]" at bounding box center [517, 339] width 202 height 17
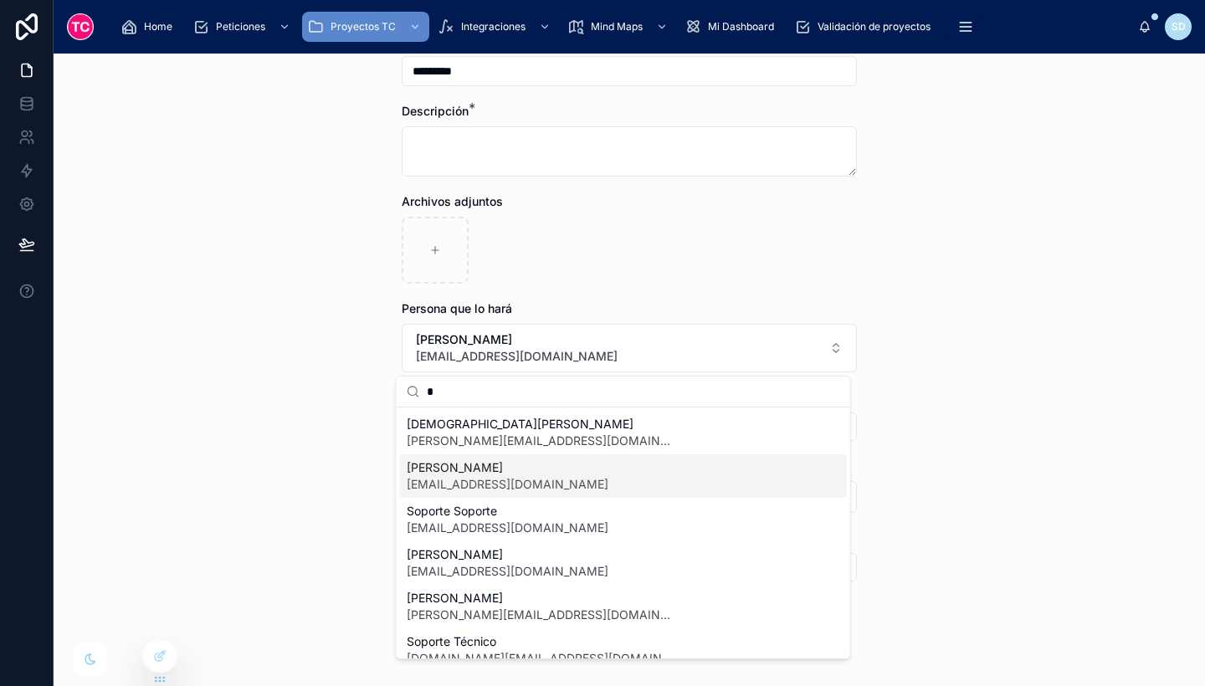
type input "*"
click at [497, 472] on span "[PERSON_NAME]" at bounding box center [508, 467] width 202 height 17
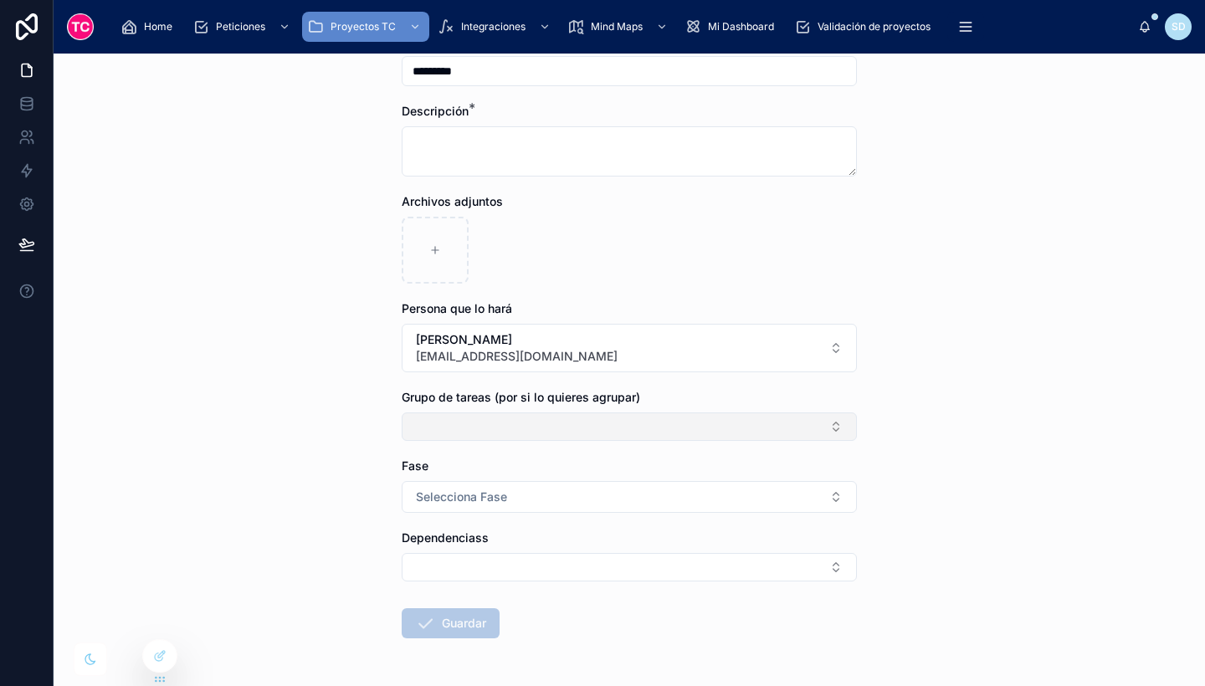
click at [448, 430] on button "Select Button" at bounding box center [629, 427] width 455 height 28
type input "*"
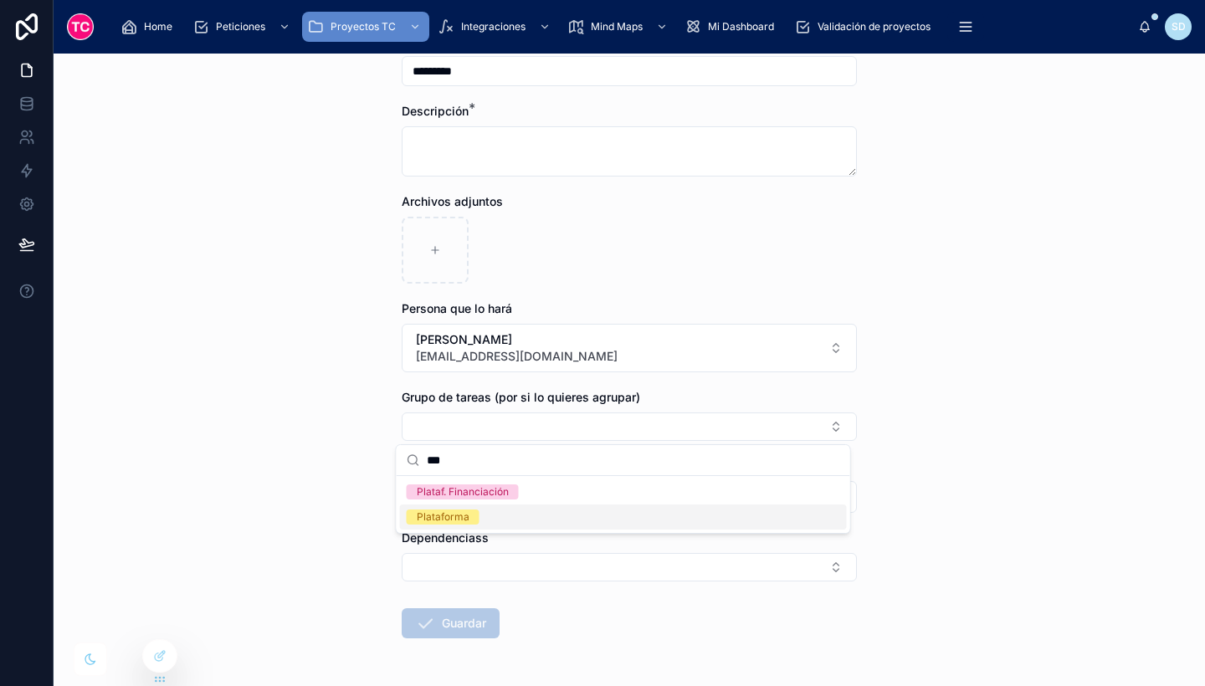
type input "***"
click at [515, 515] on div "Plataforma" at bounding box center [623, 517] width 447 height 25
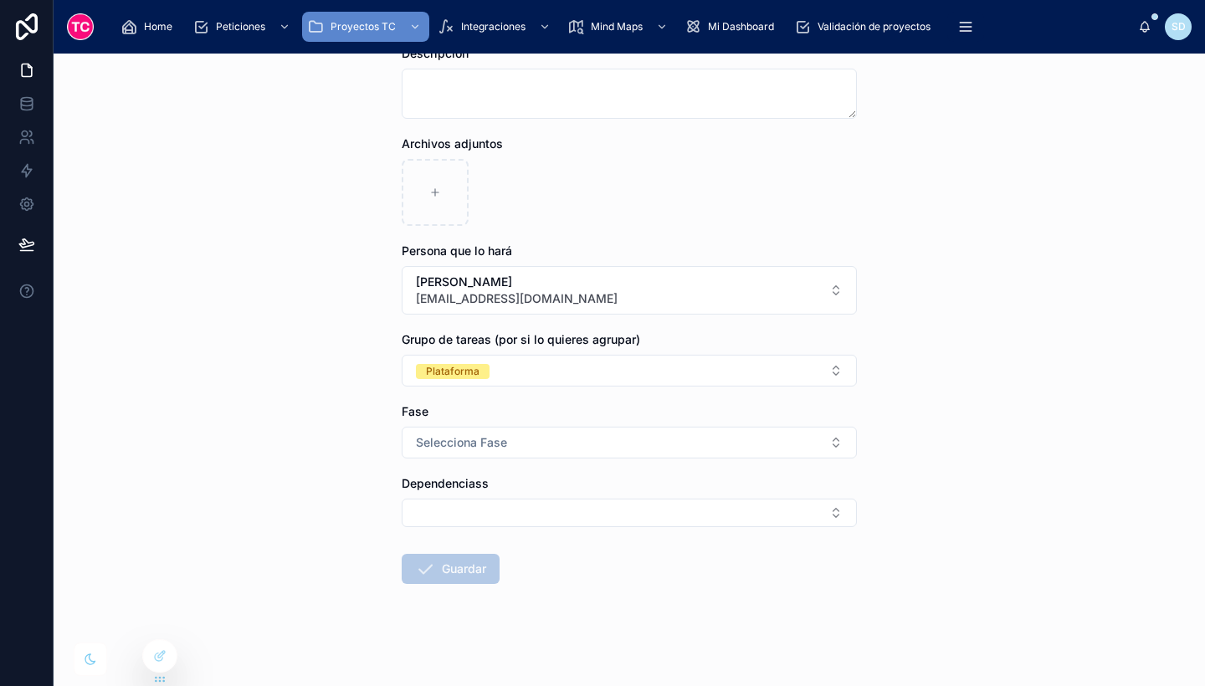
scroll to position [400, 0]
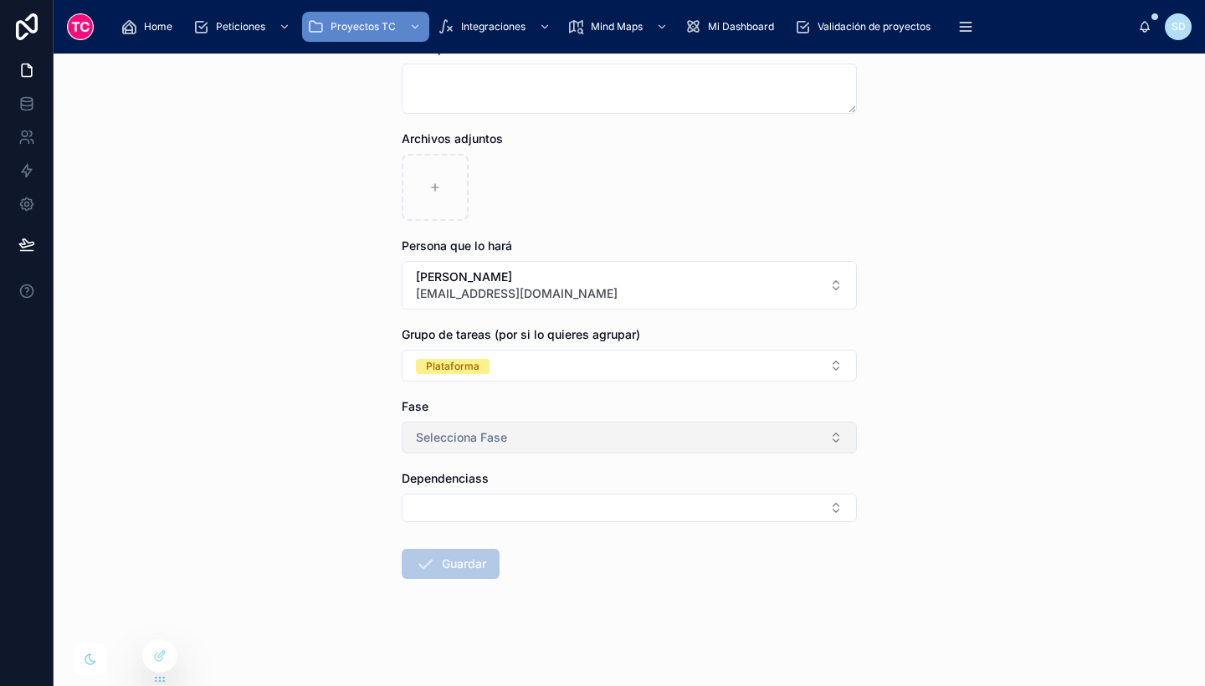
click at [486, 438] on span "Selecciona Fase" at bounding box center [461, 437] width 91 height 17
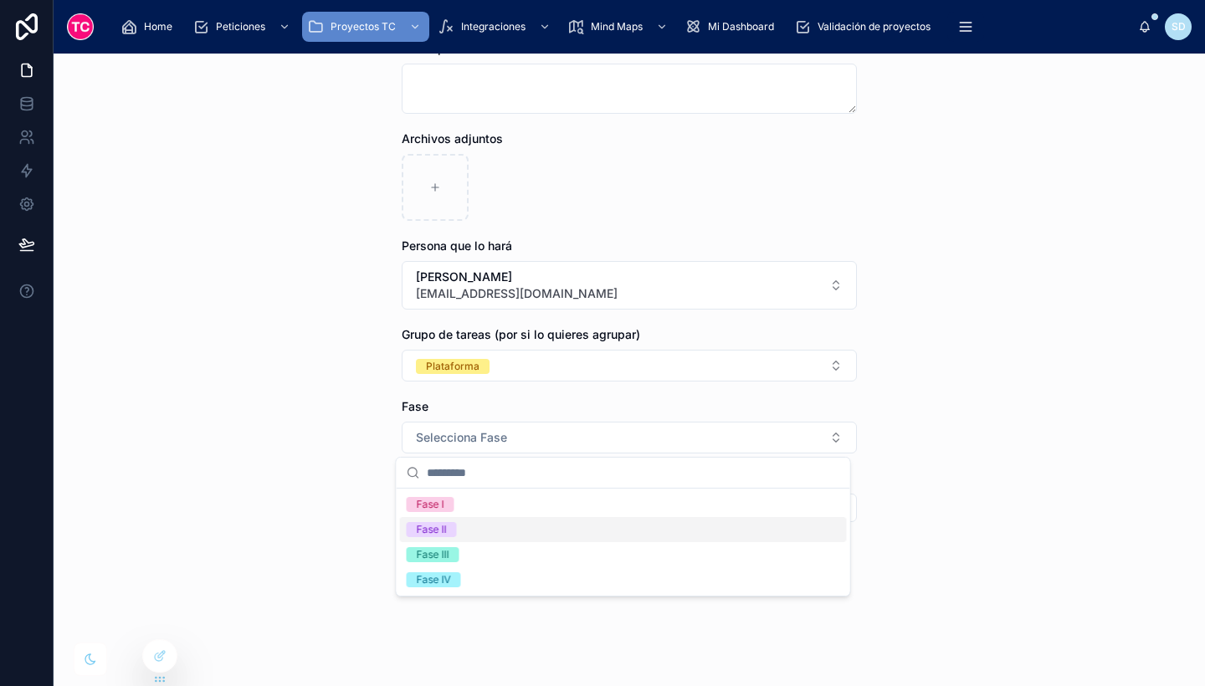
click at [495, 520] on div "Fase II" at bounding box center [623, 529] width 447 height 25
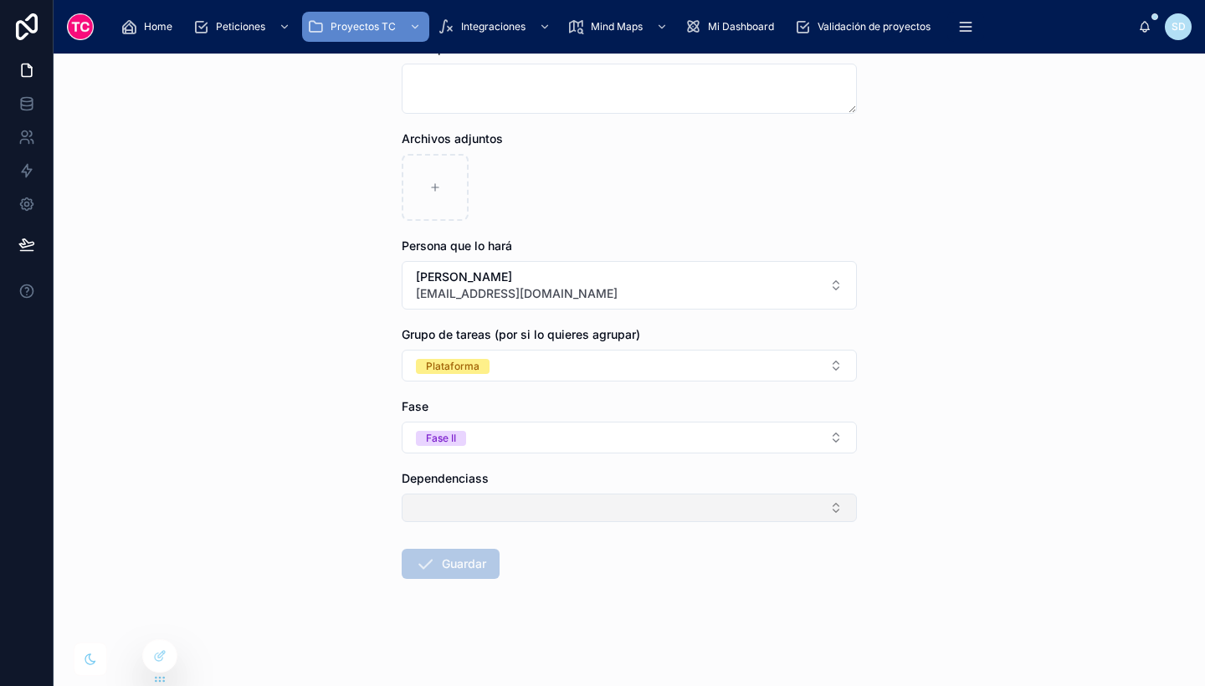
click at [479, 509] on button "Select Button" at bounding box center [629, 508] width 455 height 28
click at [362, 508] on div "**********" at bounding box center [629, 370] width 1151 height 633
click at [465, 572] on span "Guardar" at bounding box center [451, 567] width 98 height 17
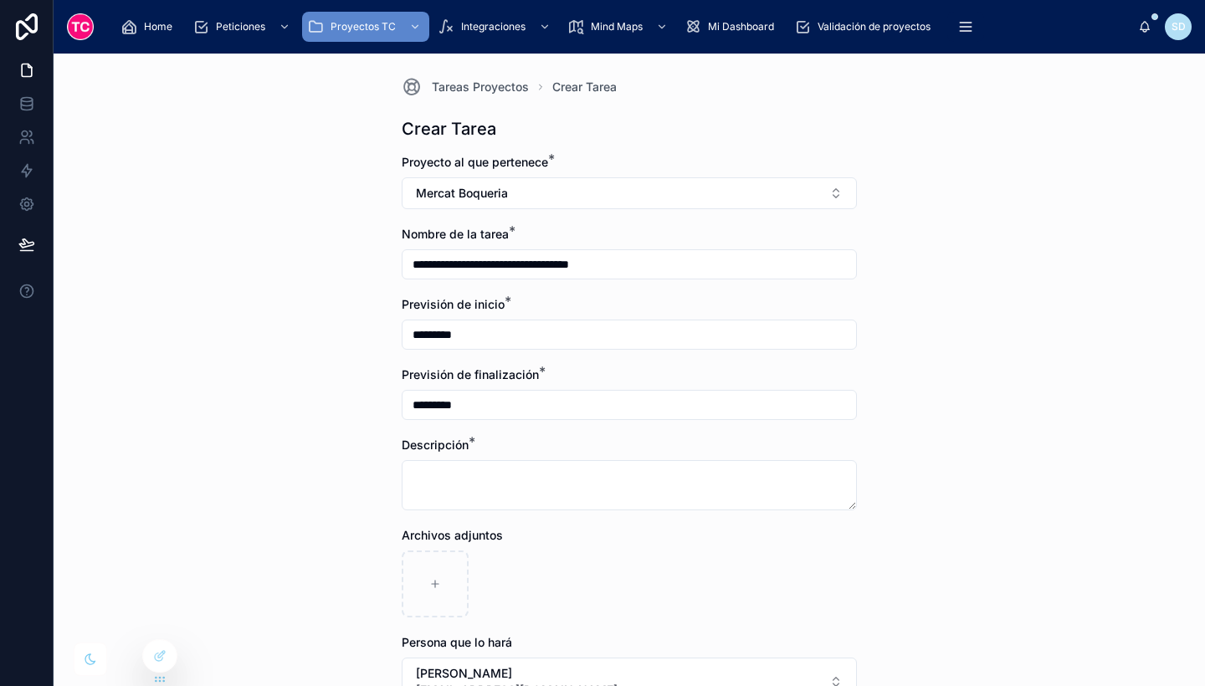
scroll to position [8, 0]
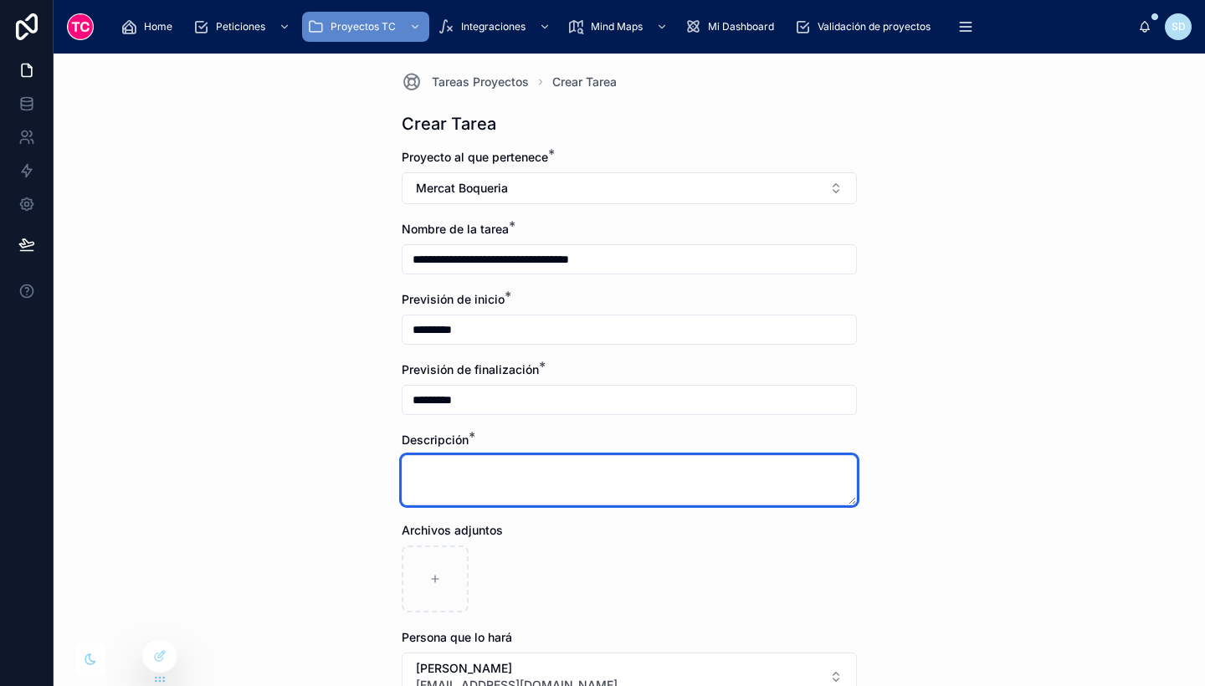
click at [545, 468] on textarea at bounding box center [629, 480] width 455 height 50
type textarea "*"
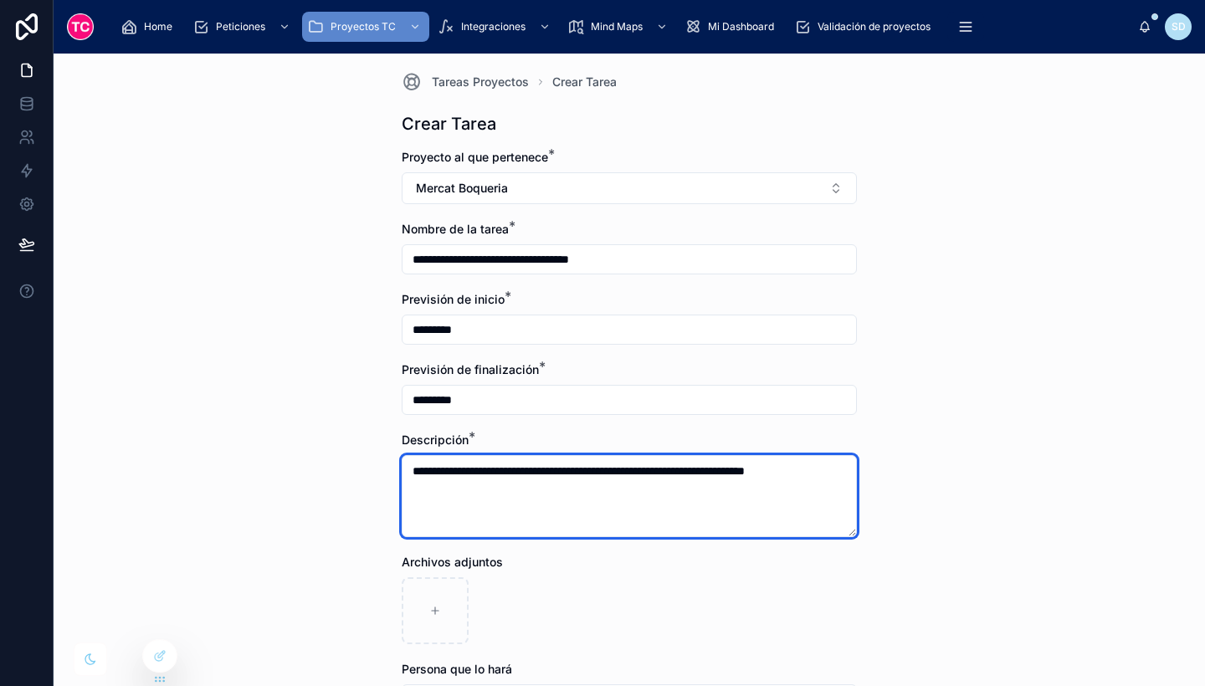
scroll to position [432, 0]
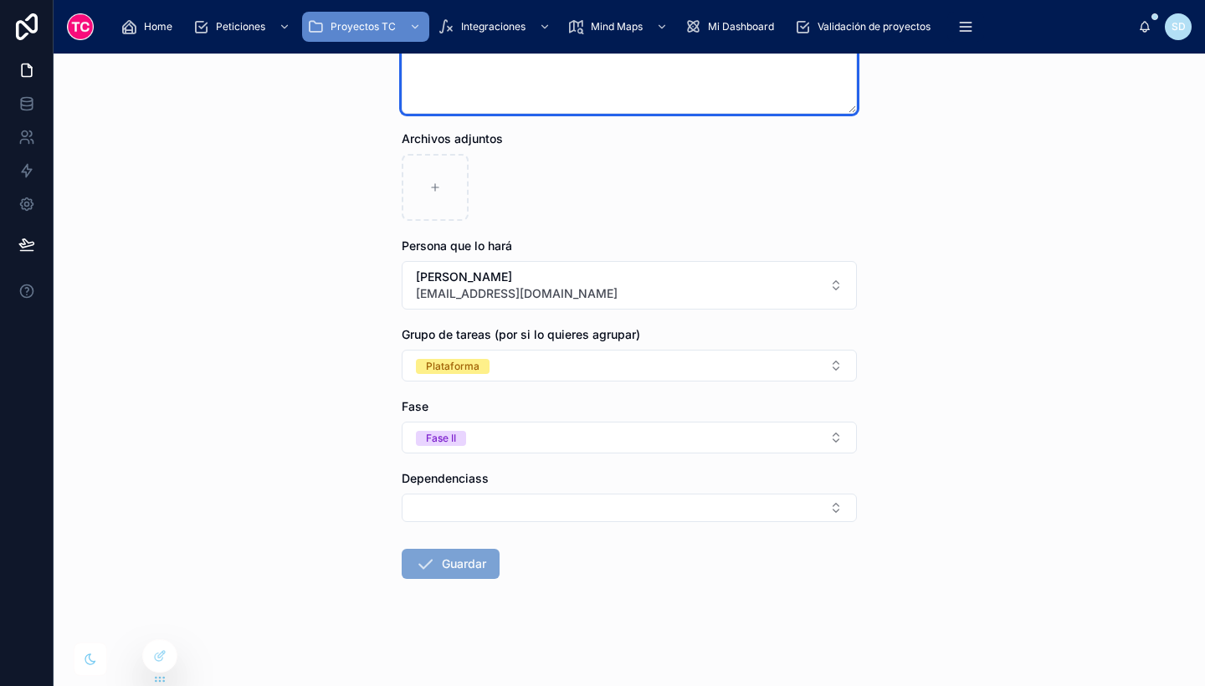
type textarea "**********"
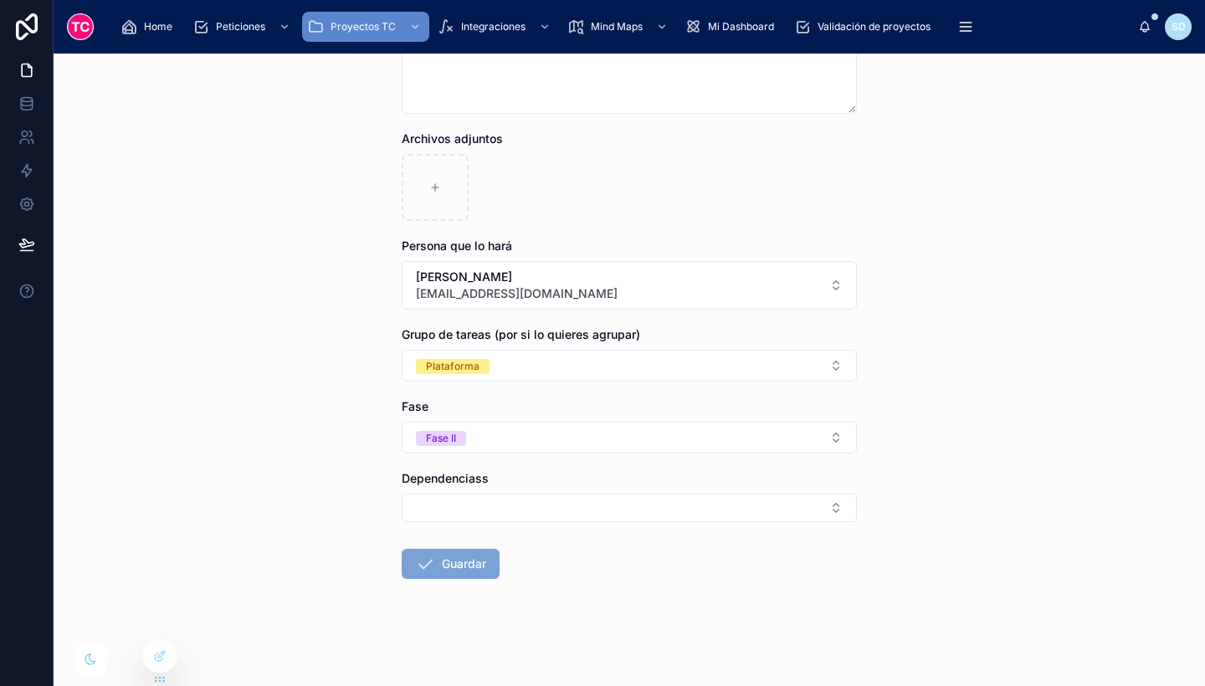
click at [460, 565] on button "Guardar" at bounding box center [451, 564] width 98 height 30
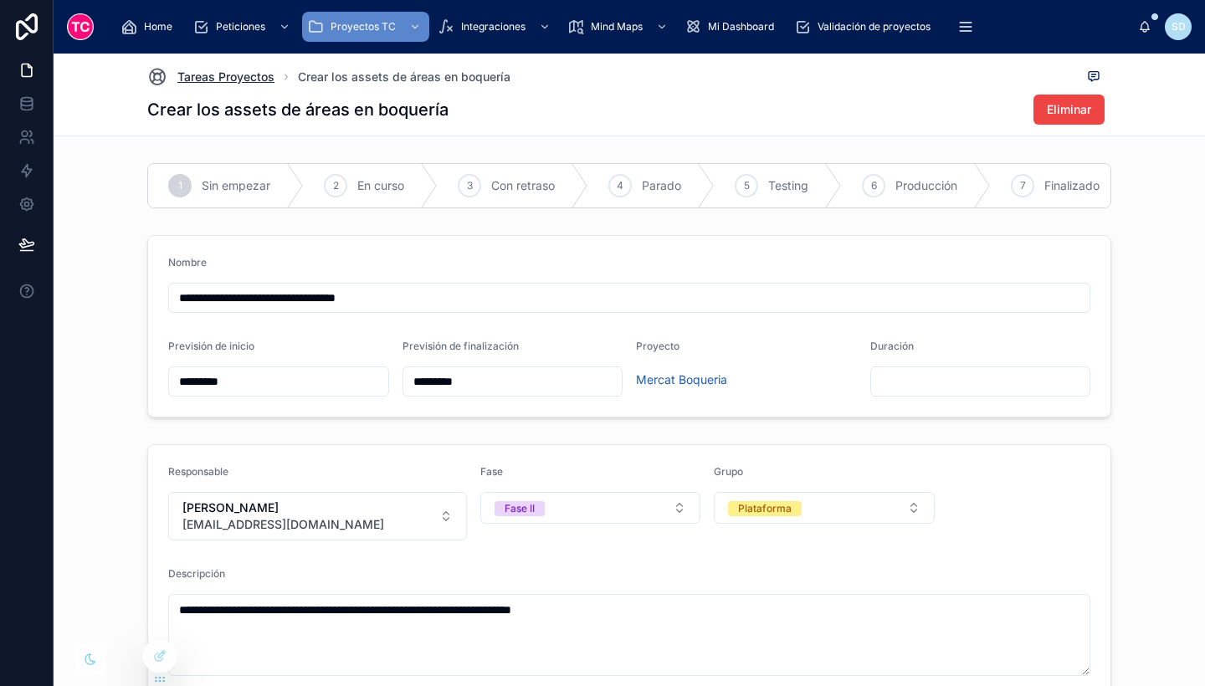
click at [266, 70] on span "Tareas Proyectos" at bounding box center [225, 77] width 97 height 17
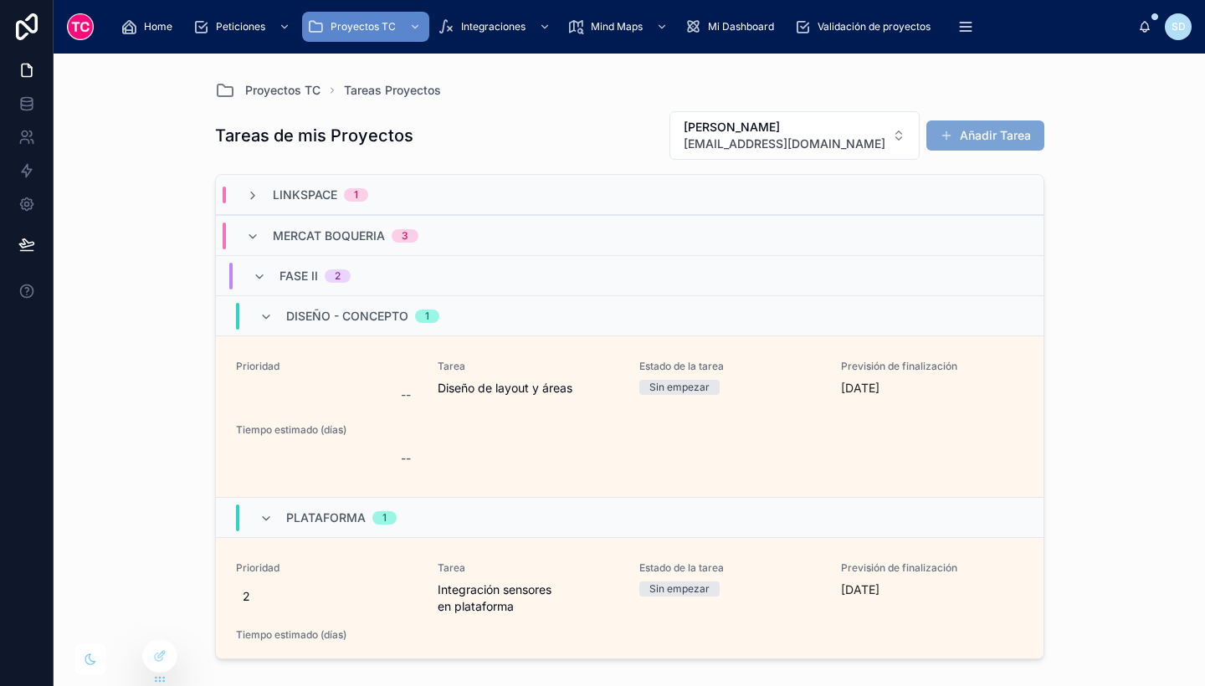
click at [1007, 133] on button "Añadir Tarea" at bounding box center [985, 136] width 118 height 30
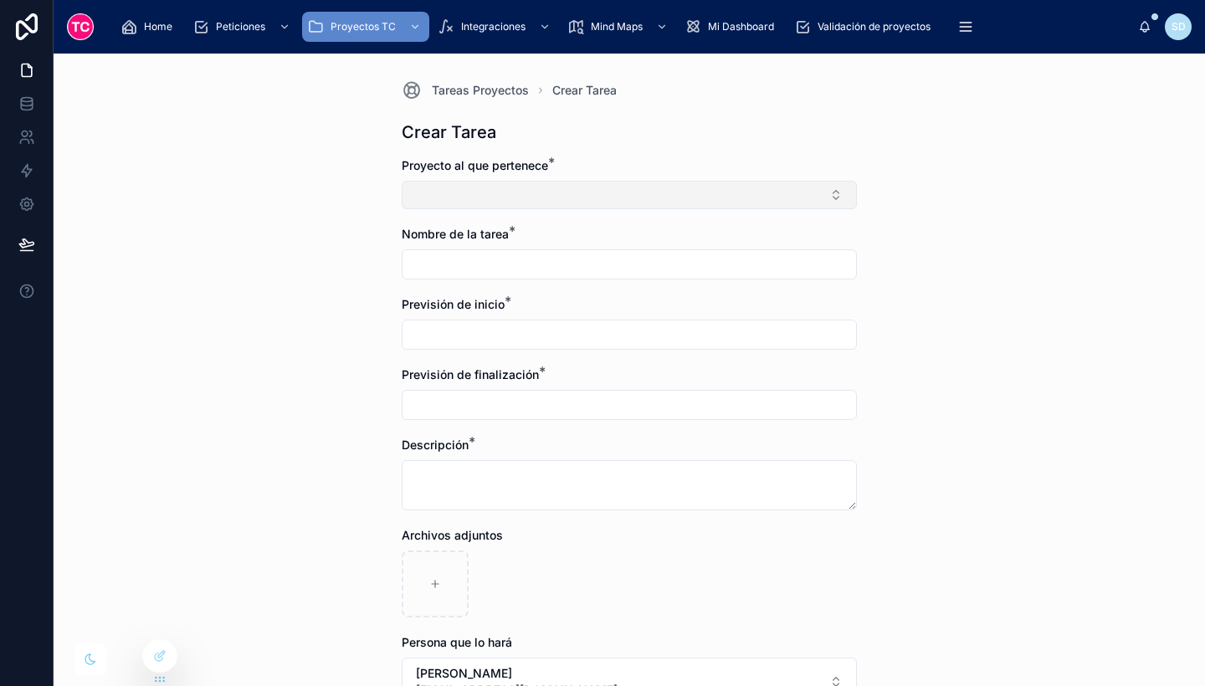
click at [623, 191] on button "Select Button" at bounding box center [629, 195] width 455 height 28
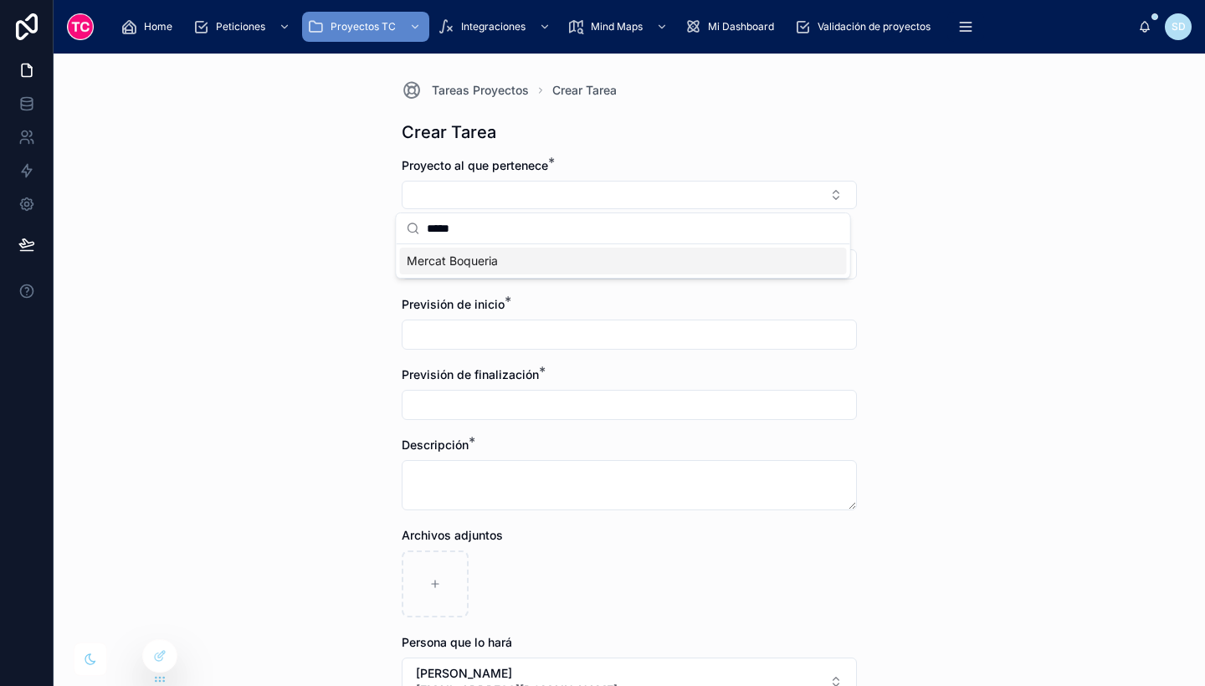
type input "*****"
click at [625, 264] on div "Mercat Boqueria" at bounding box center [623, 261] width 447 height 27
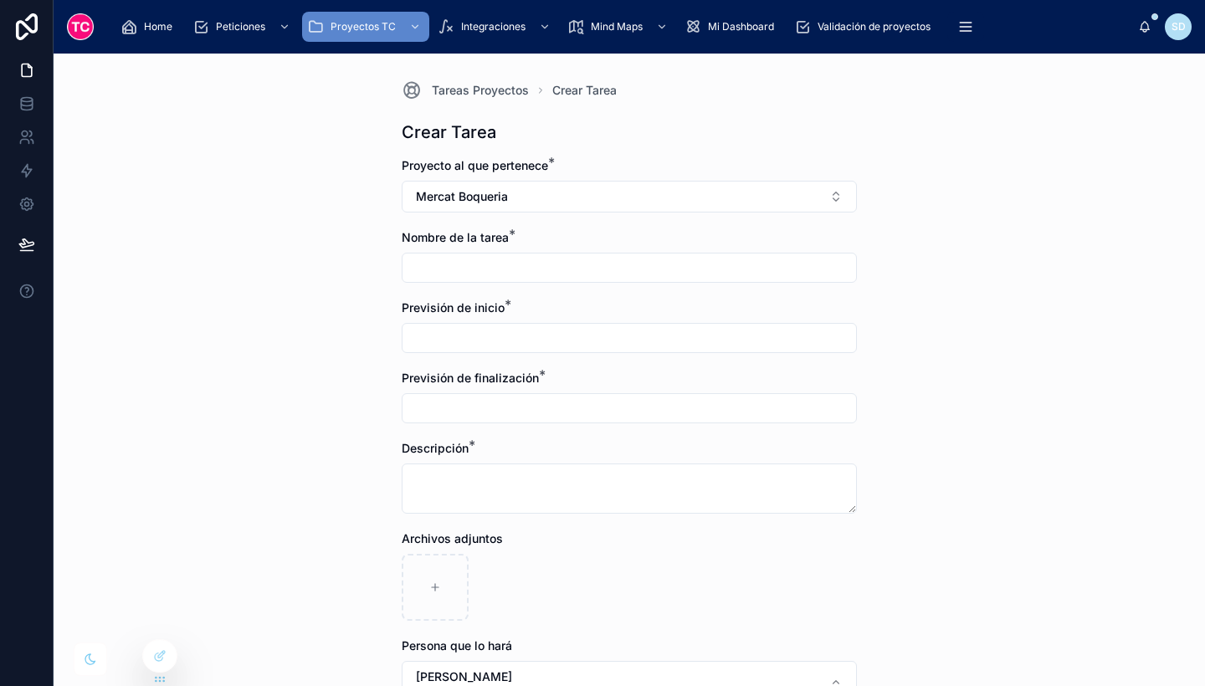
click at [496, 262] on input "text" at bounding box center [630, 267] width 454 height 23
type input "**********"
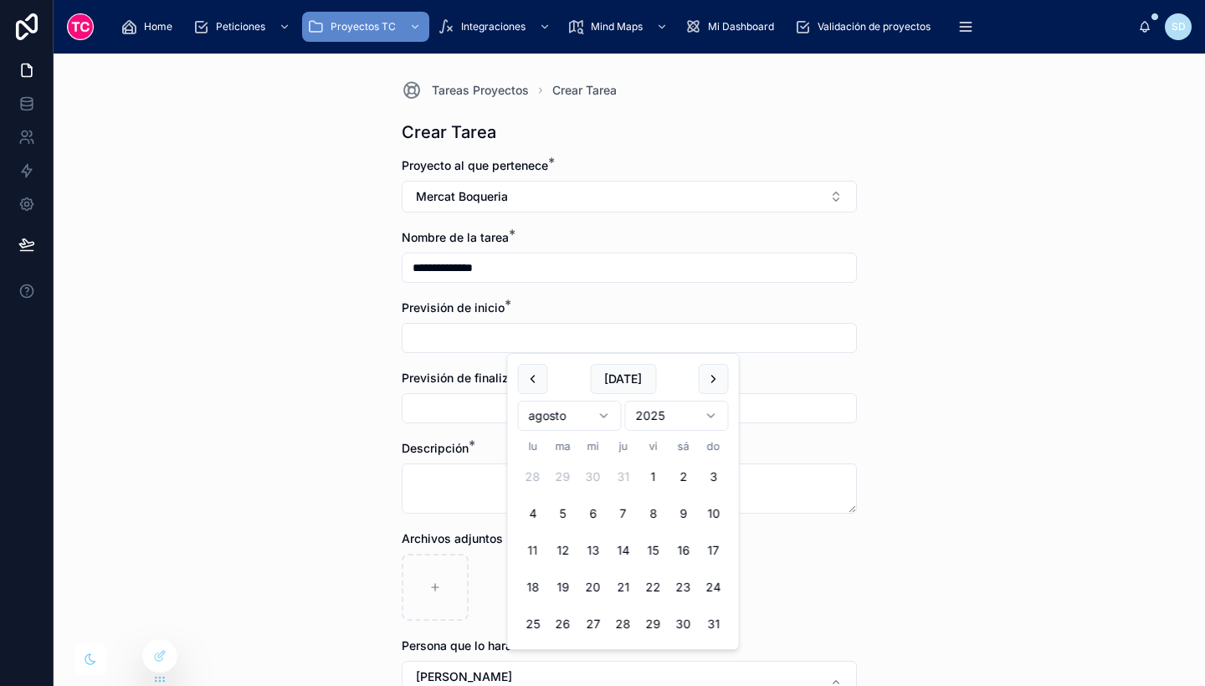
click at [492, 334] on input "text" at bounding box center [630, 337] width 454 height 23
click at [533, 541] on button "11" at bounding box center [533, 551] width 30 height 30
type input "*********"
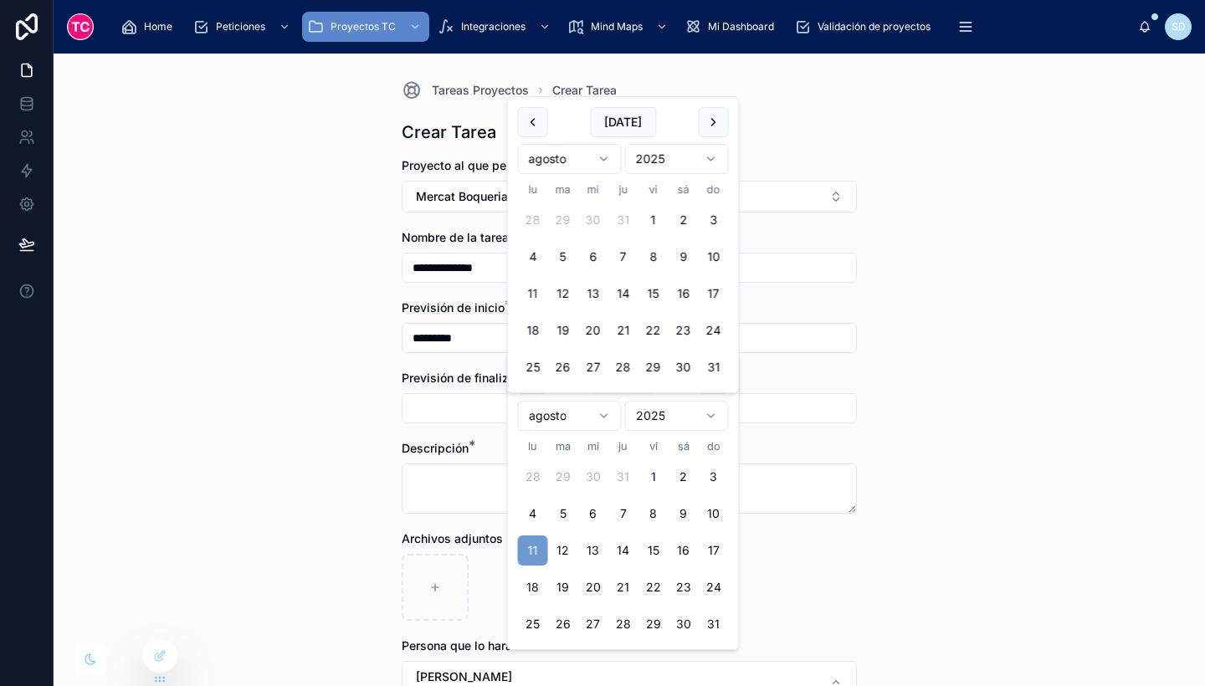
click at [478, 411] on input "text" at bounding box center [630, 408] width 454 height 23
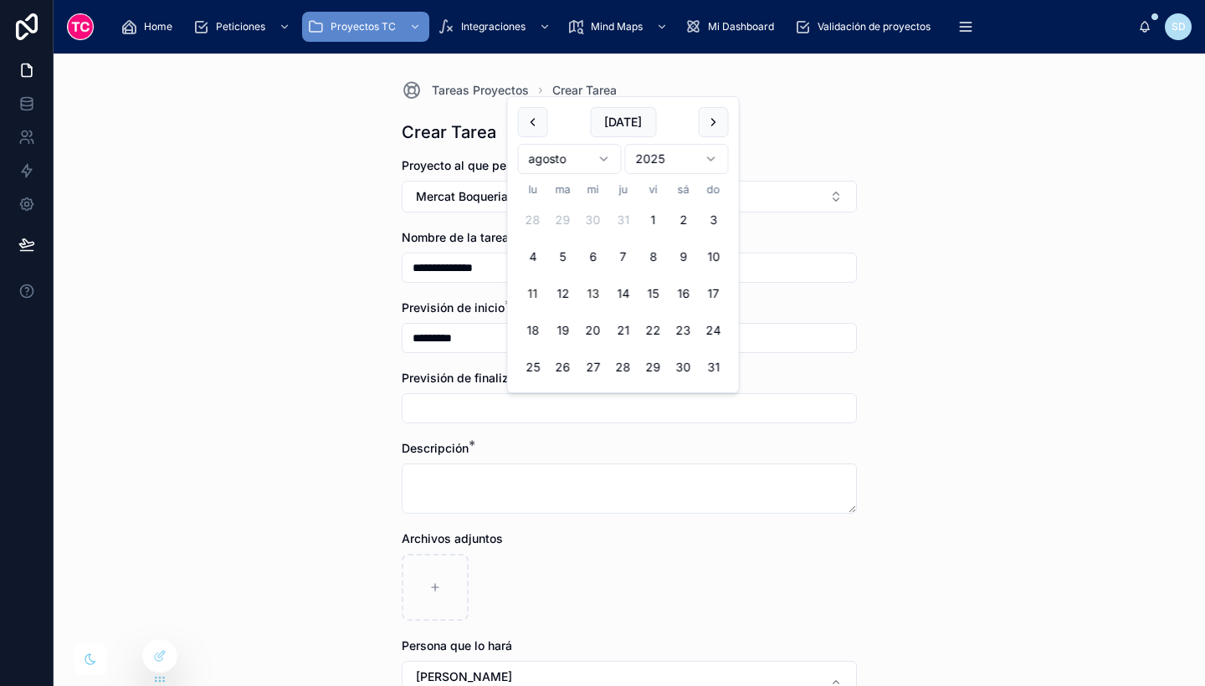
click at [585, 293] on button "13" at bounding box center [593, 294] width 30 height 30
type input "*********"
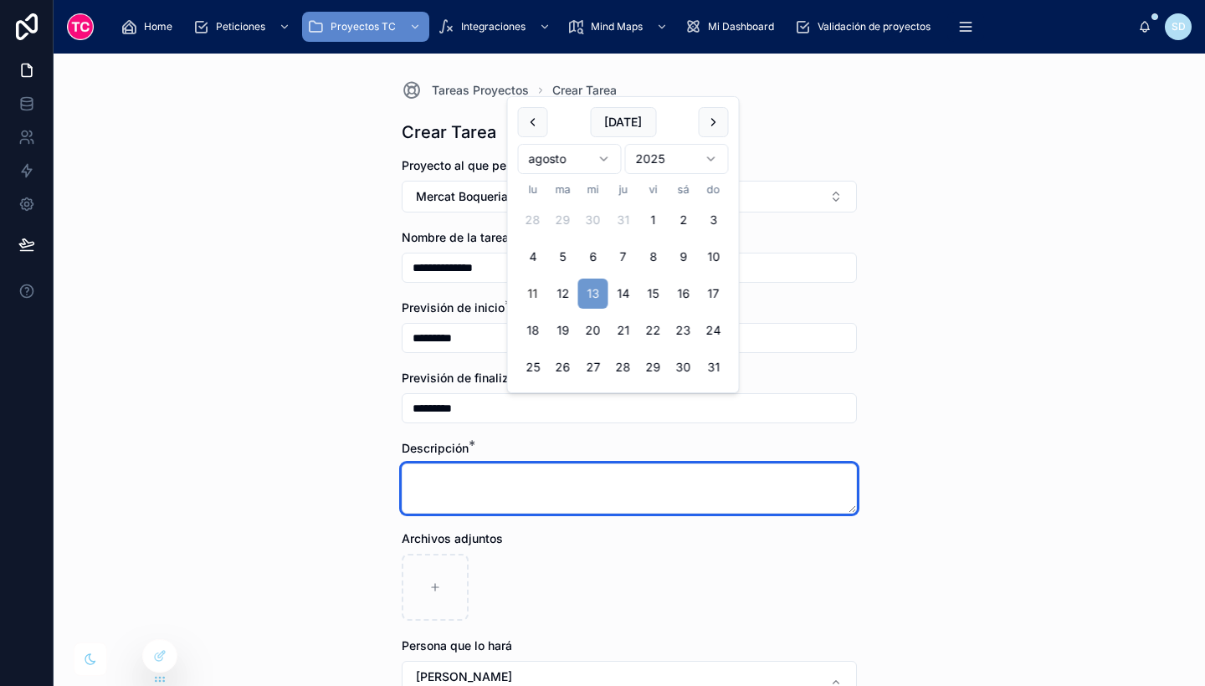
click at [502, 477] on textarea at bounding box center [629, 489] width 455 height 50
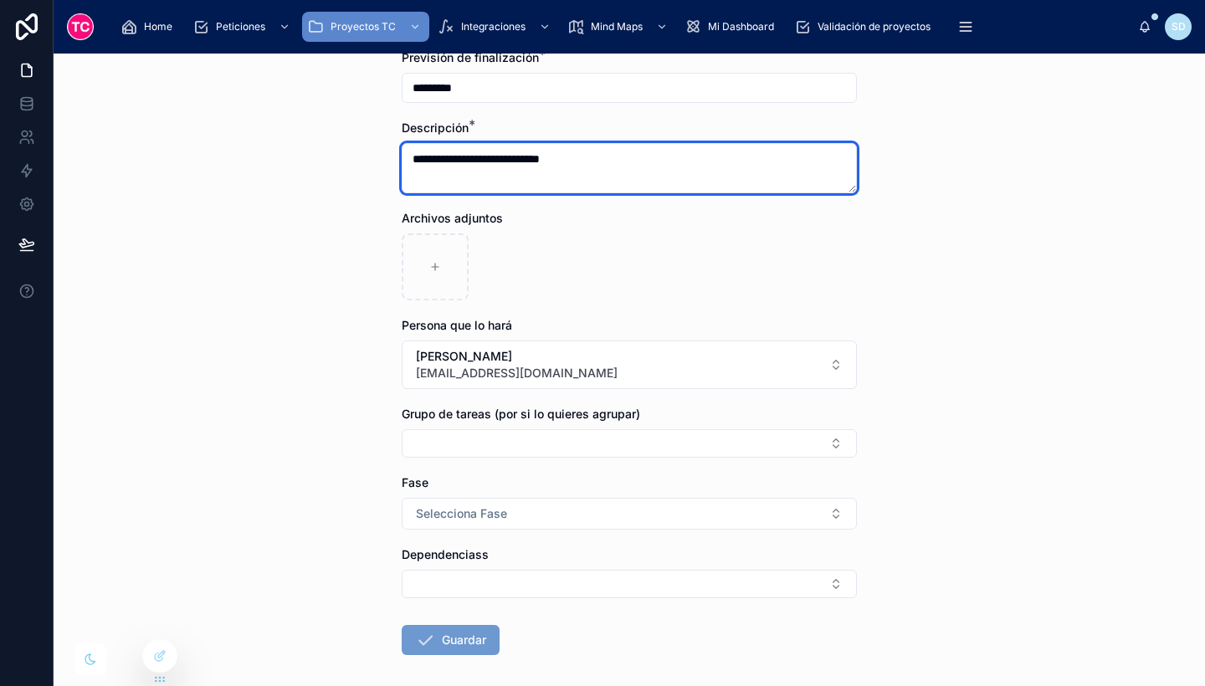
scroll to position [397, 0]
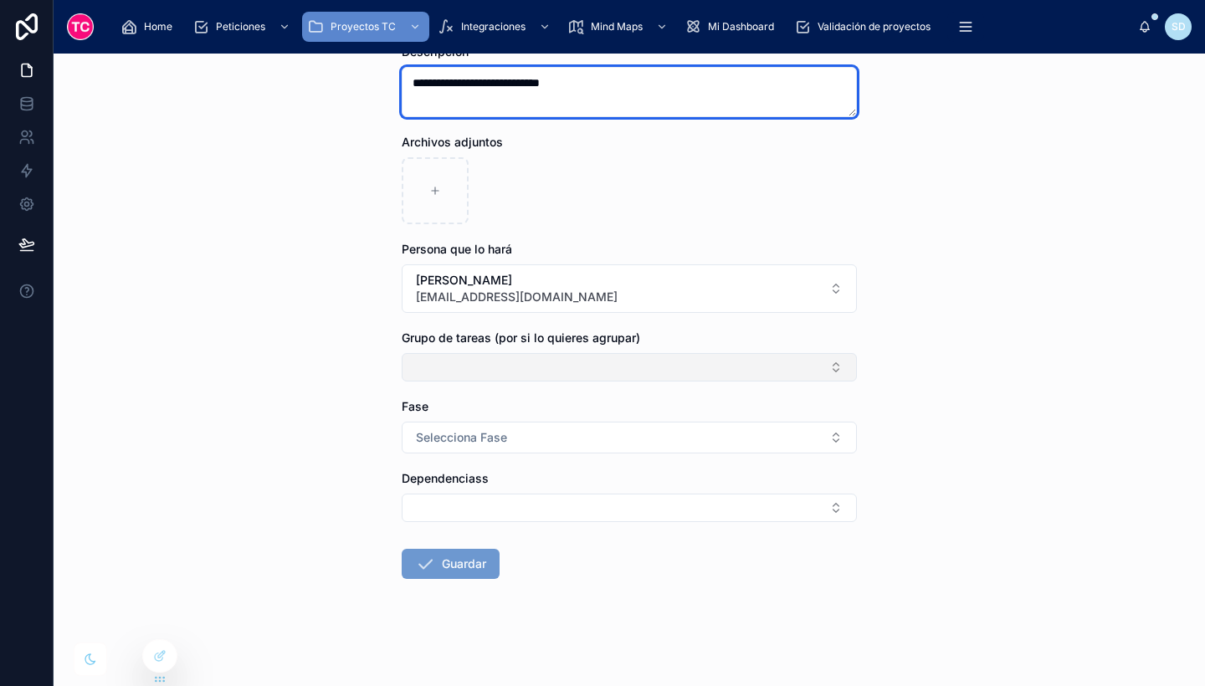
type textarea "**********"
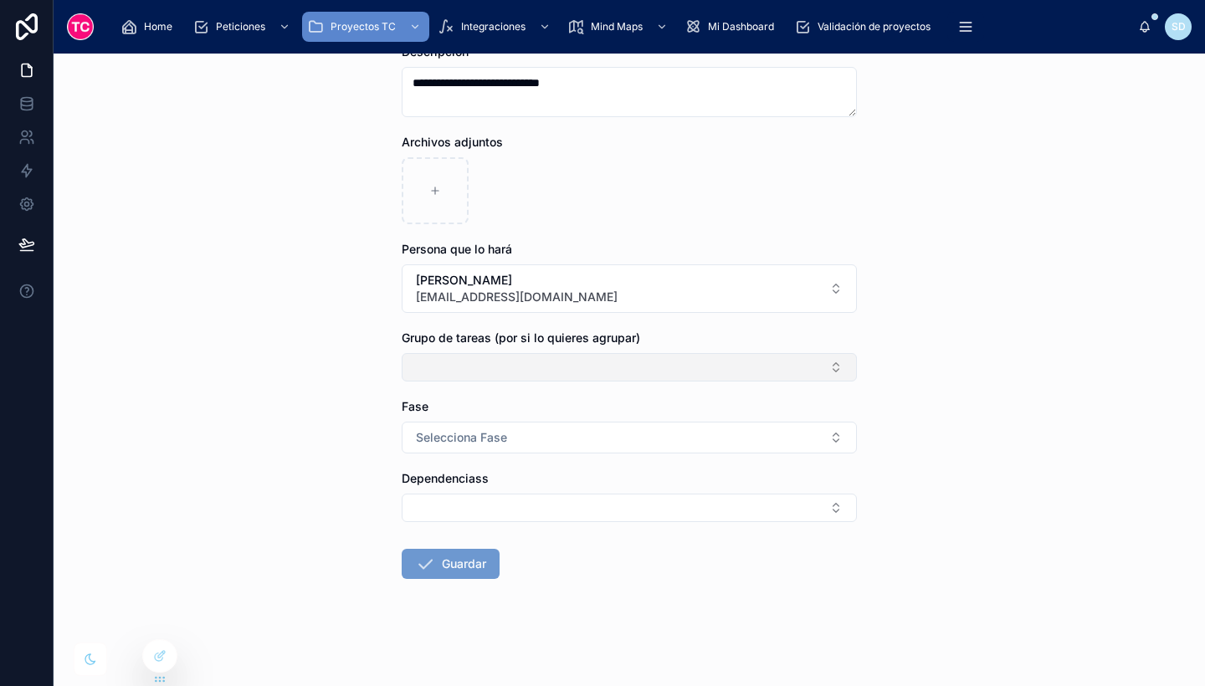
click at [490, 368] on button "Select Button" at bounding box center [629, 367] width 455 height 28
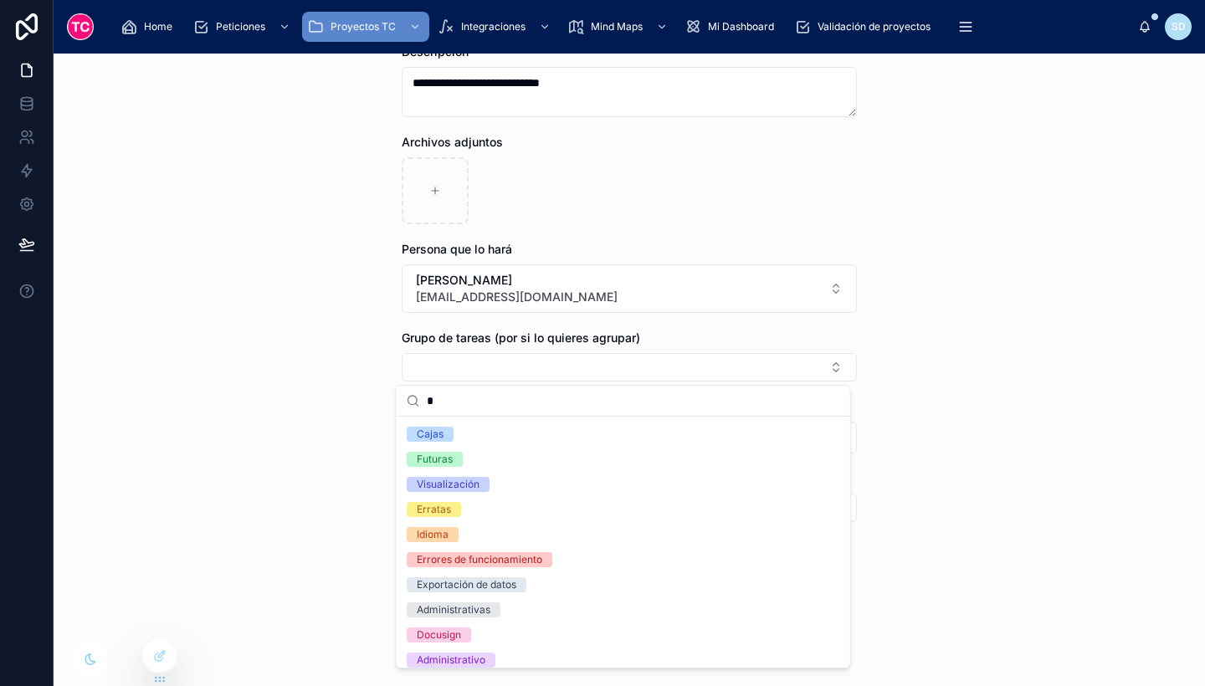
scroll to position [0, 0]
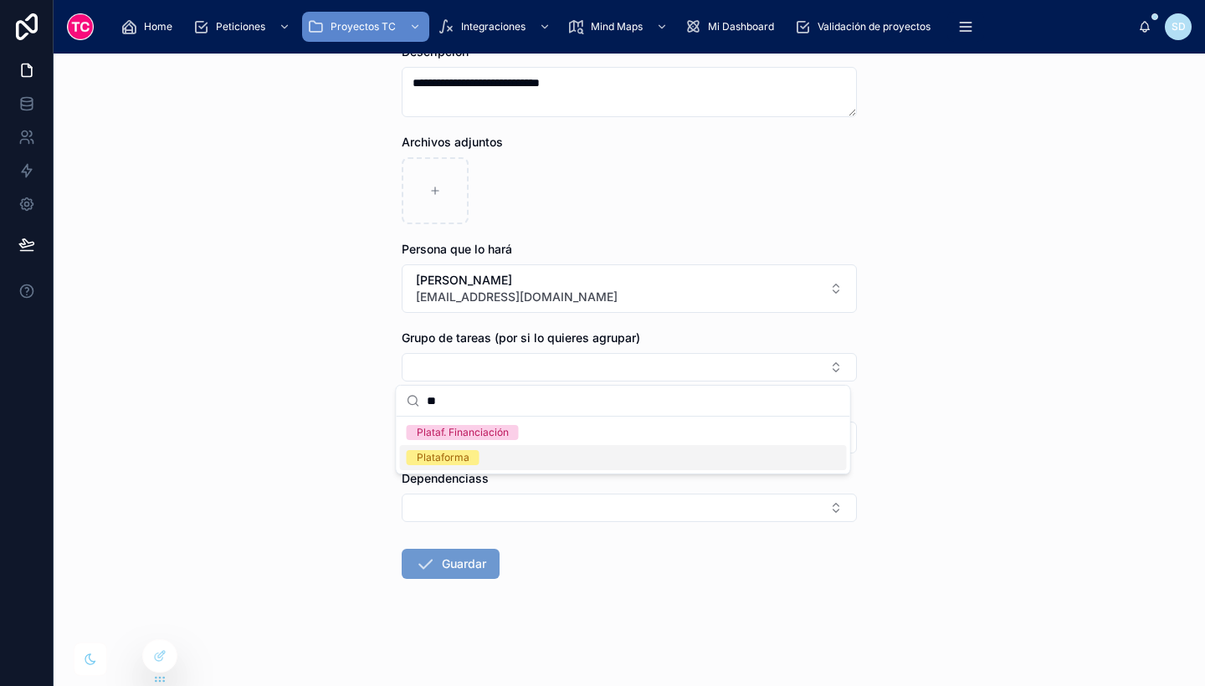
type input "**"
click at [478, 454] on div "Plataforma" at bounding box center [623, 457] width 447 height 25
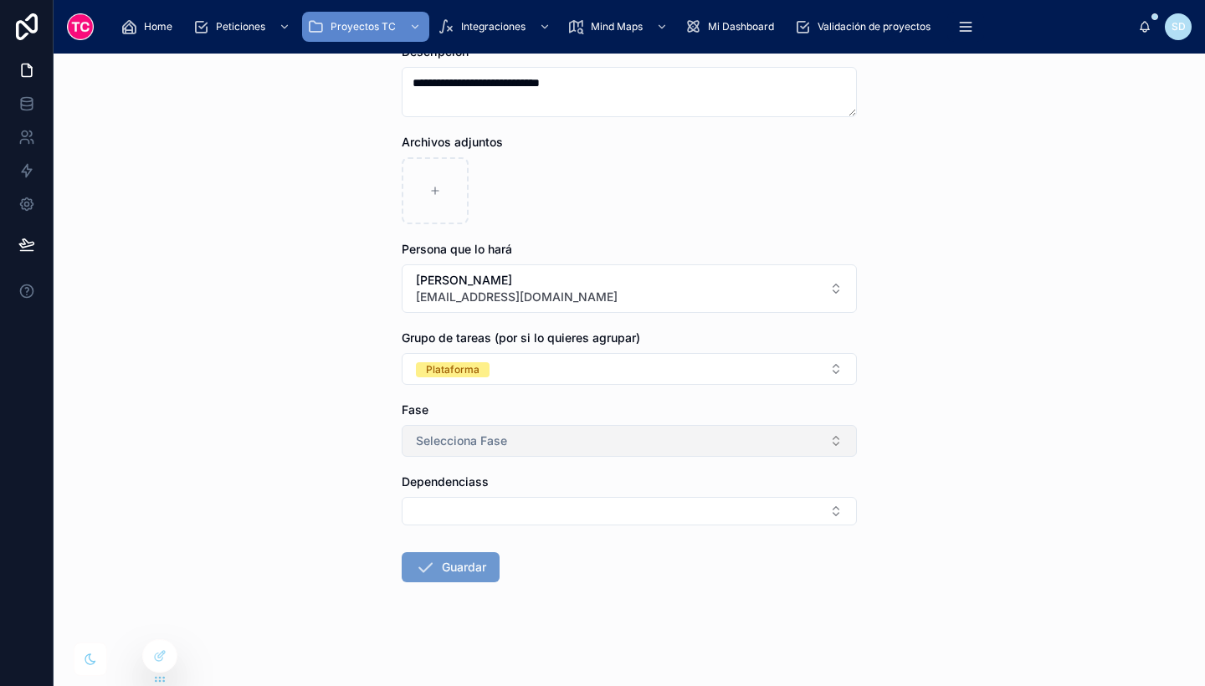
click at [500, 444] on button "Selecciona Fase" at bounding box center [629, 441] width 455 height 32
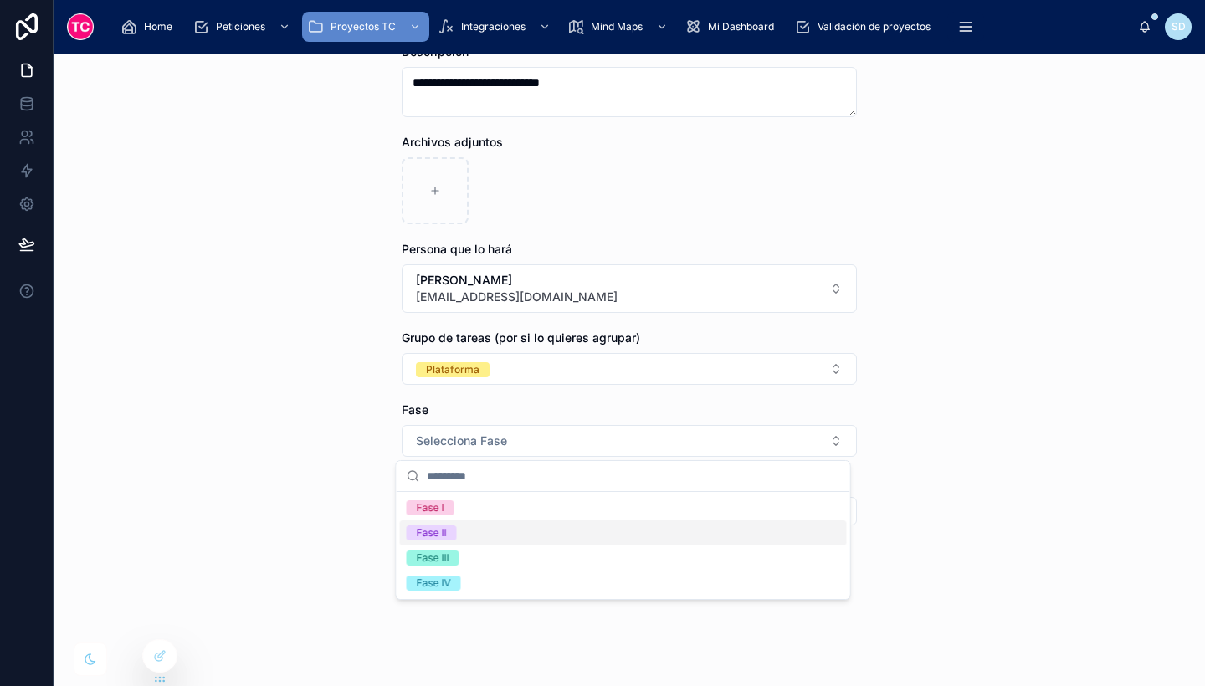
click at [491, 531] on div "Fase II" at bounding box center [623, 532] width 447 height 25
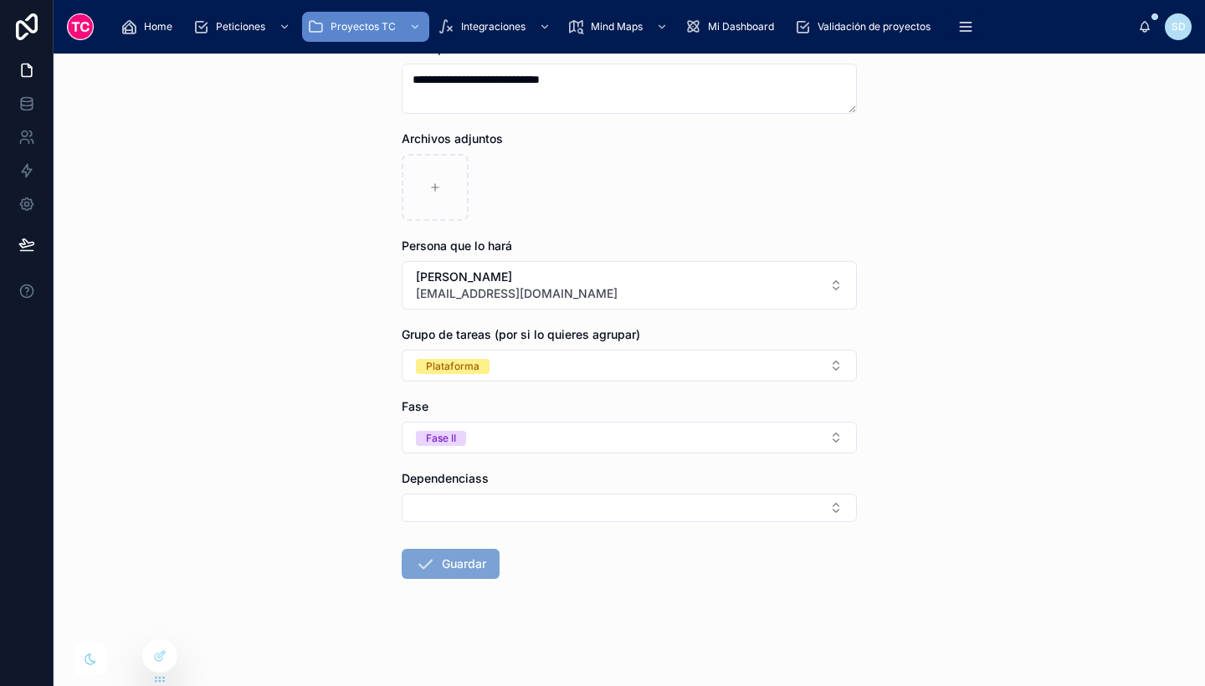
click at [465, 561] on button "Guardar" at bounding box center [451, 564] width 98 height 30
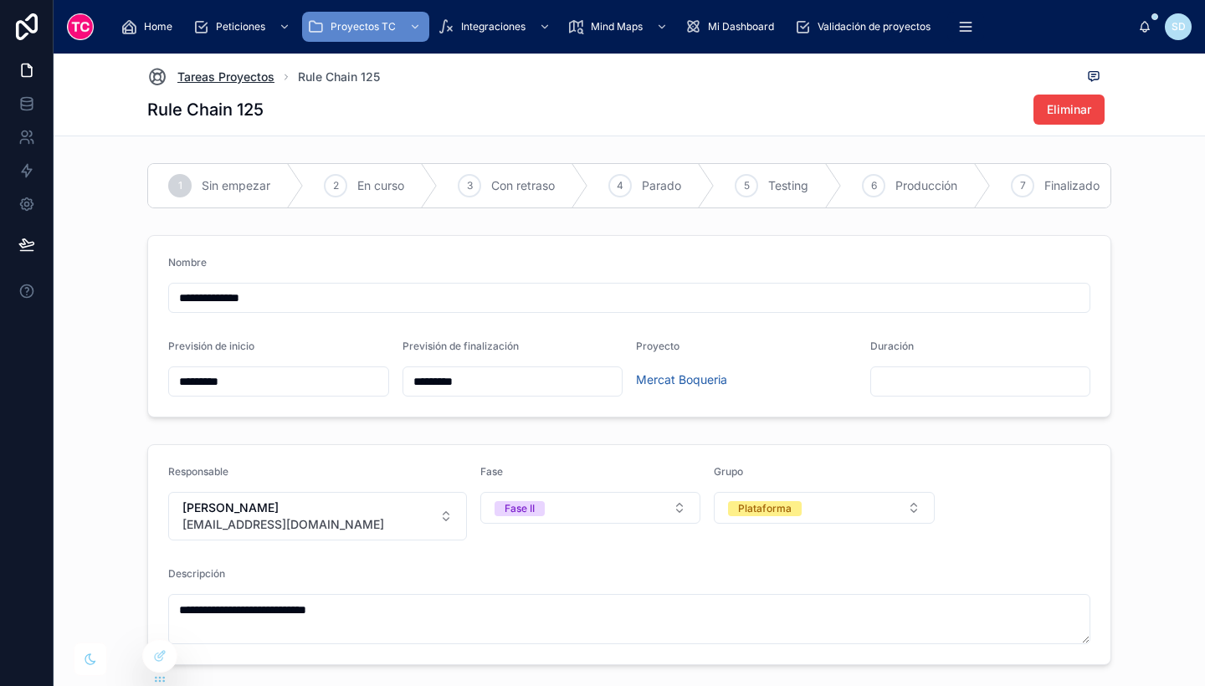
click at [241, 84] on span "Tareas Proyectos" at bounding box center [225, 77] width 97 height 17
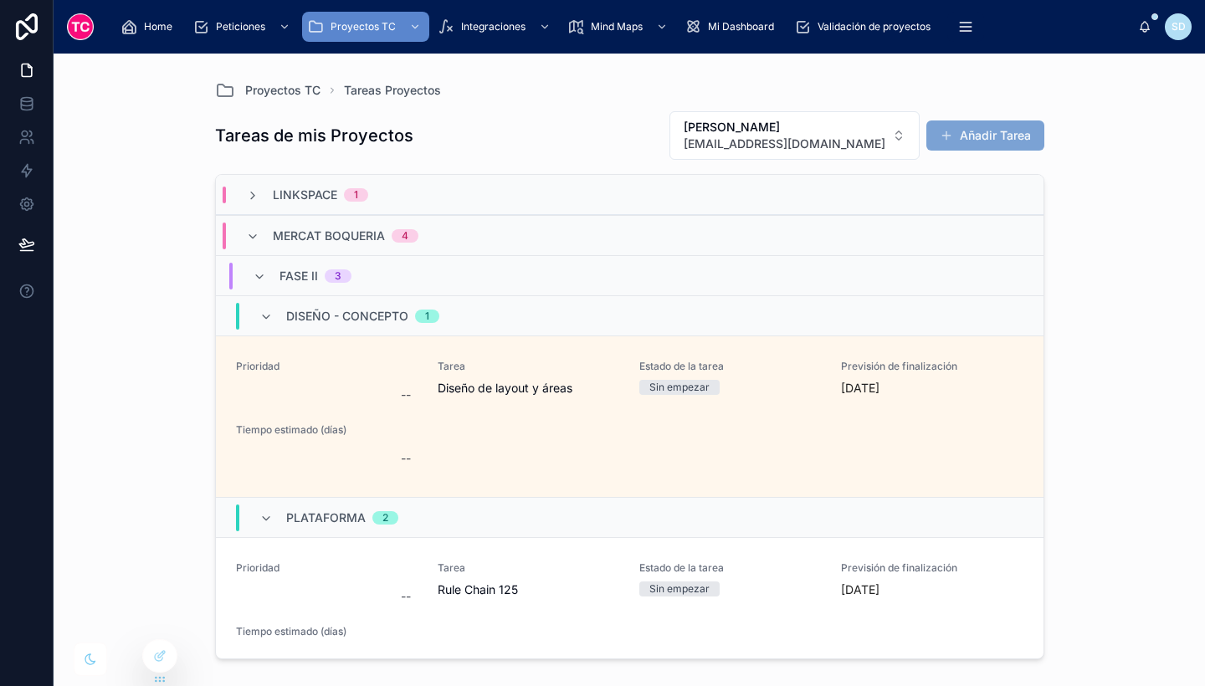
click at [977, 130] on button "Añadir Tarea" at bounding box center [985, 136] width 118 height 30
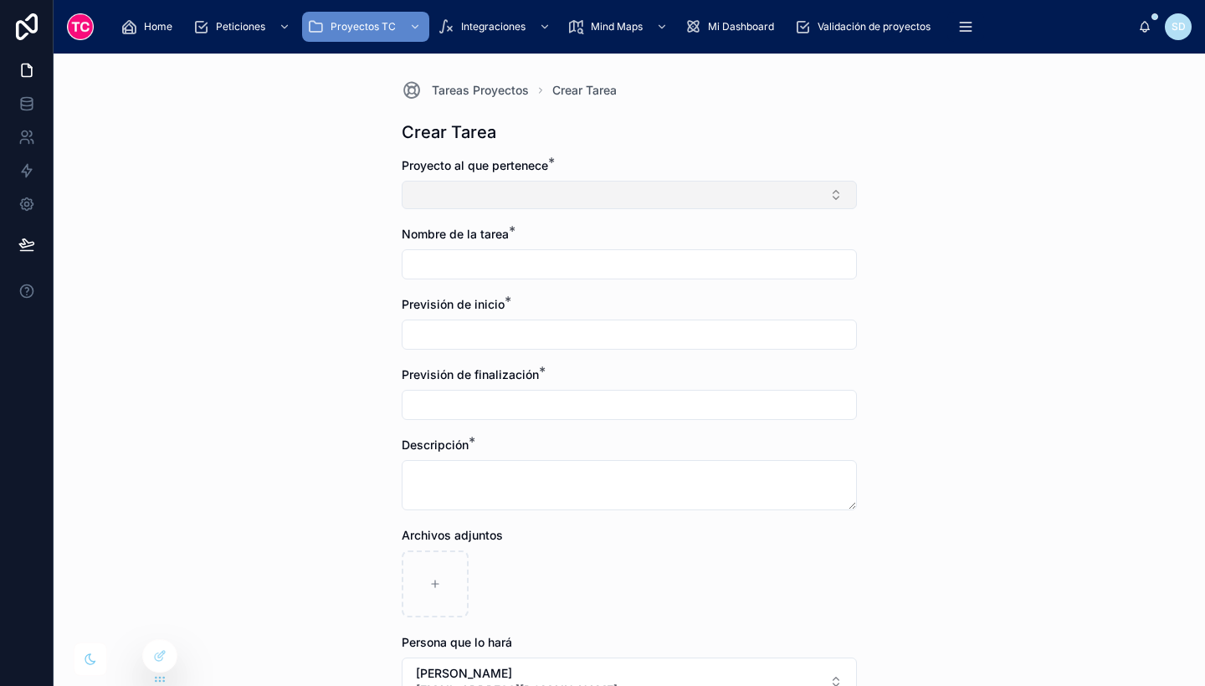
click at [500, 182] on button "Select Button" at bounding box center [629, 195] width 455 height 28
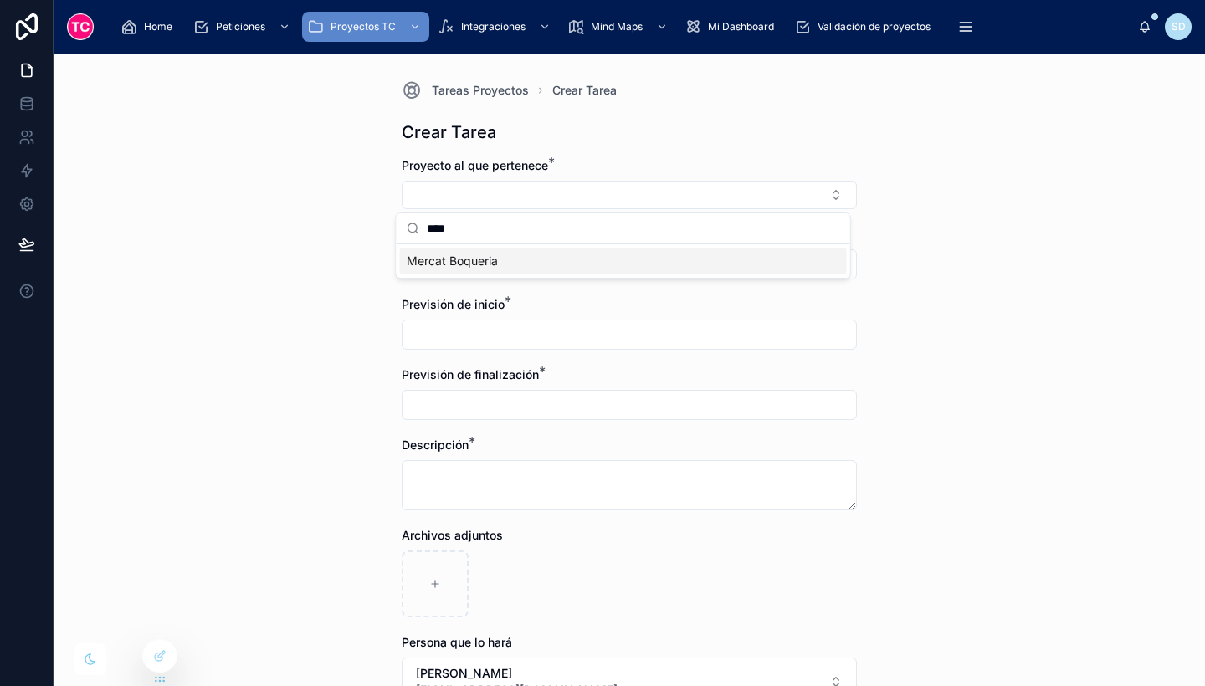
type input "****"
click at [494, 259] on span "Mercat Boqueria" at bounding box center [452, 261] width 91 height 17
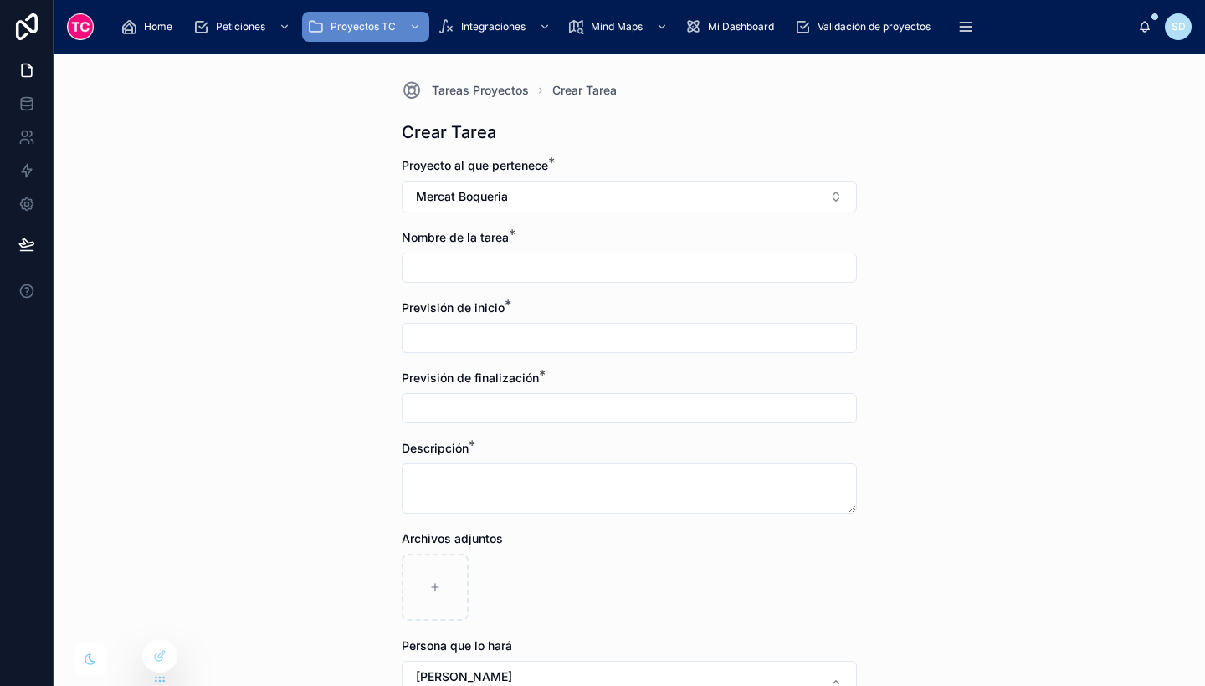
click at [468, 261] on input "text" at bounding box center [630, 267] width 454 height 23
click at [459, 264] on input "**********" at bounding box center [630, 267] width 454 height 23
type input "**********"
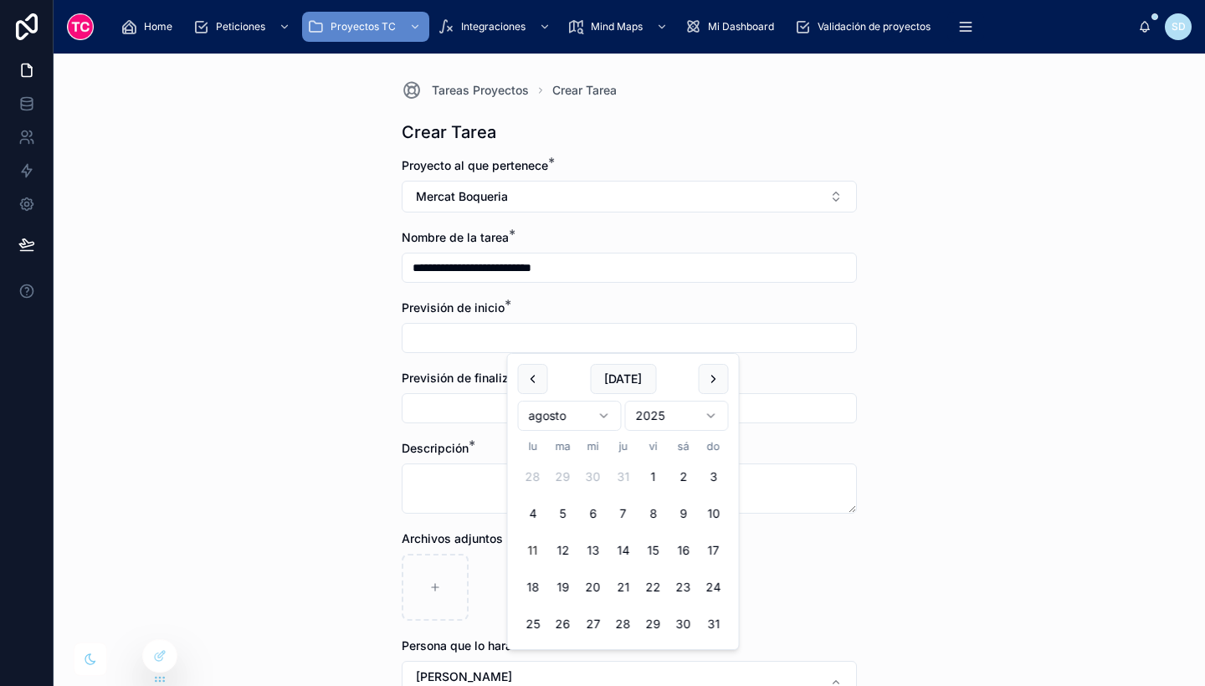
click at [475, 338] on input "text" at bounding box center [630, 337] width 454 height 23
click at [532, 553] on button "11" at bounding box center [533, 551] width 30 height 30
click at [714, 389] on button at bounding box center [714, 379] width 30 height 30
click at [655, 472] on button "5" at bounding box center [653, 477] width 30 height 30
click at [536, 379] on button at bounding box center [533, 379] width 30 height 30
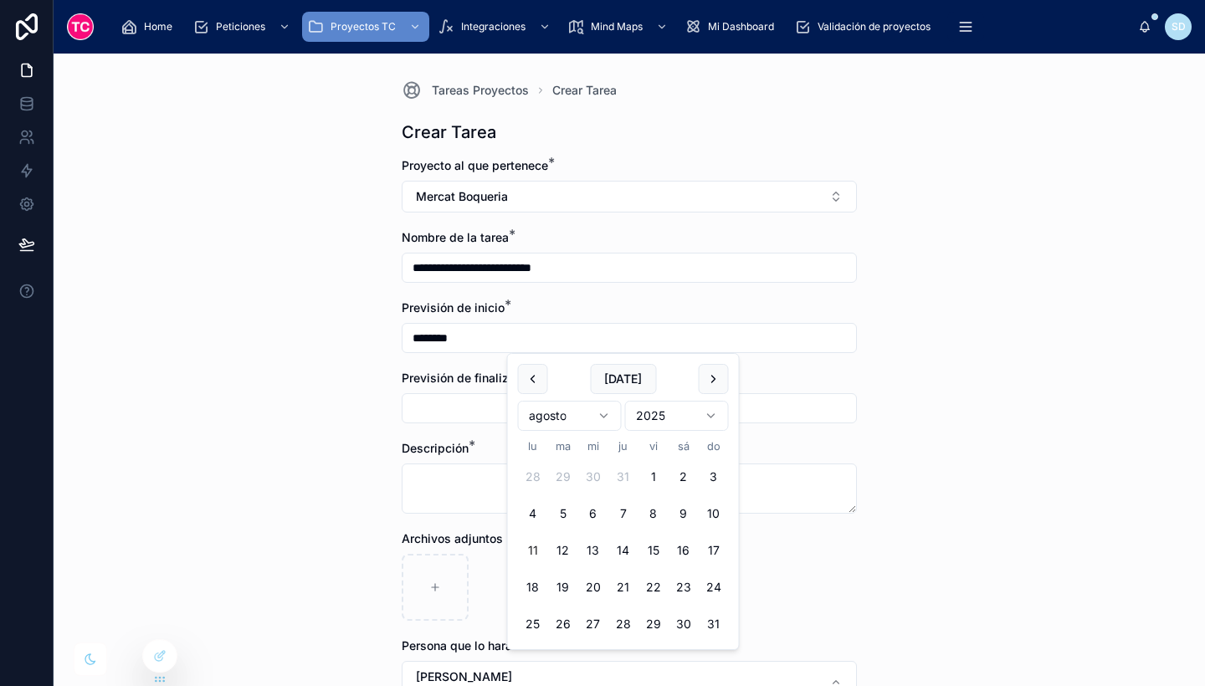
click at [535, 536] on button "11" at bounding box center [533, 551] width 30 height 30
type input "*********"
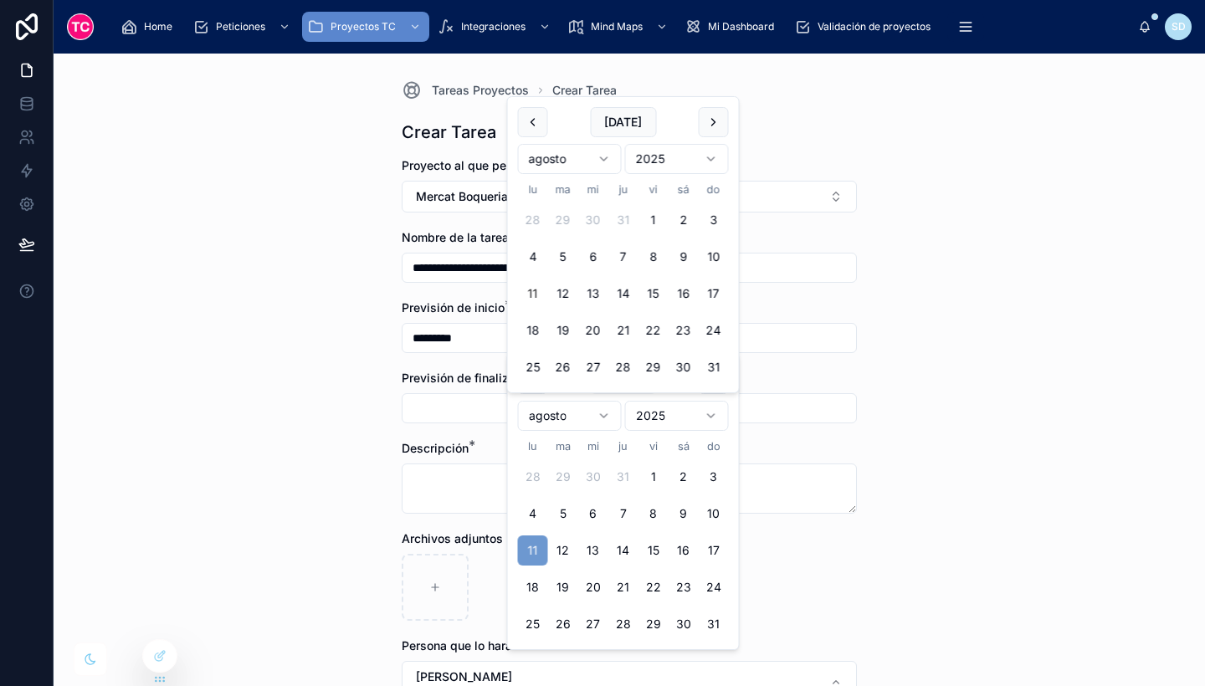
click at [465, 415] on input "text" at bounding box center [630, 408] width 454 height 23
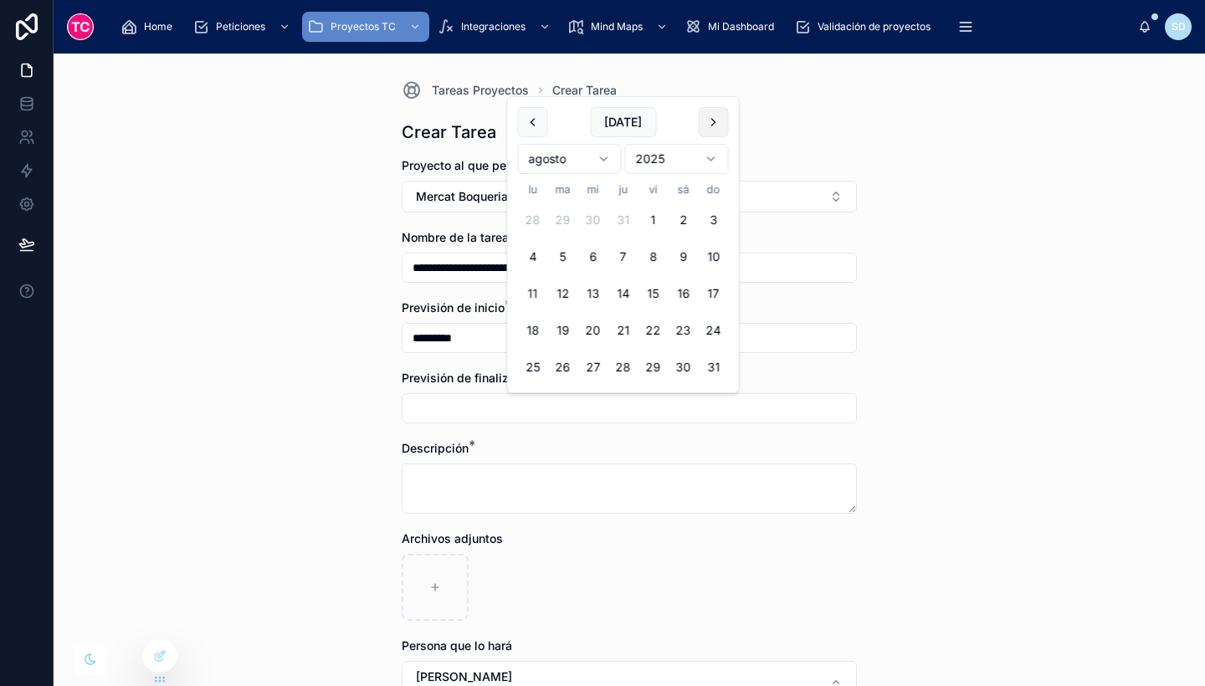
click at [709, 123] on button at bounding box center [714, 122] width 30 height 30
click at [656, 218] on button "5" at bounding box center [653, 220] width 30 height 30
type input "********"
click at [797, 322] on div "Previsión de inicio * *********" at bounding box center [629, 327] width 455 height 54
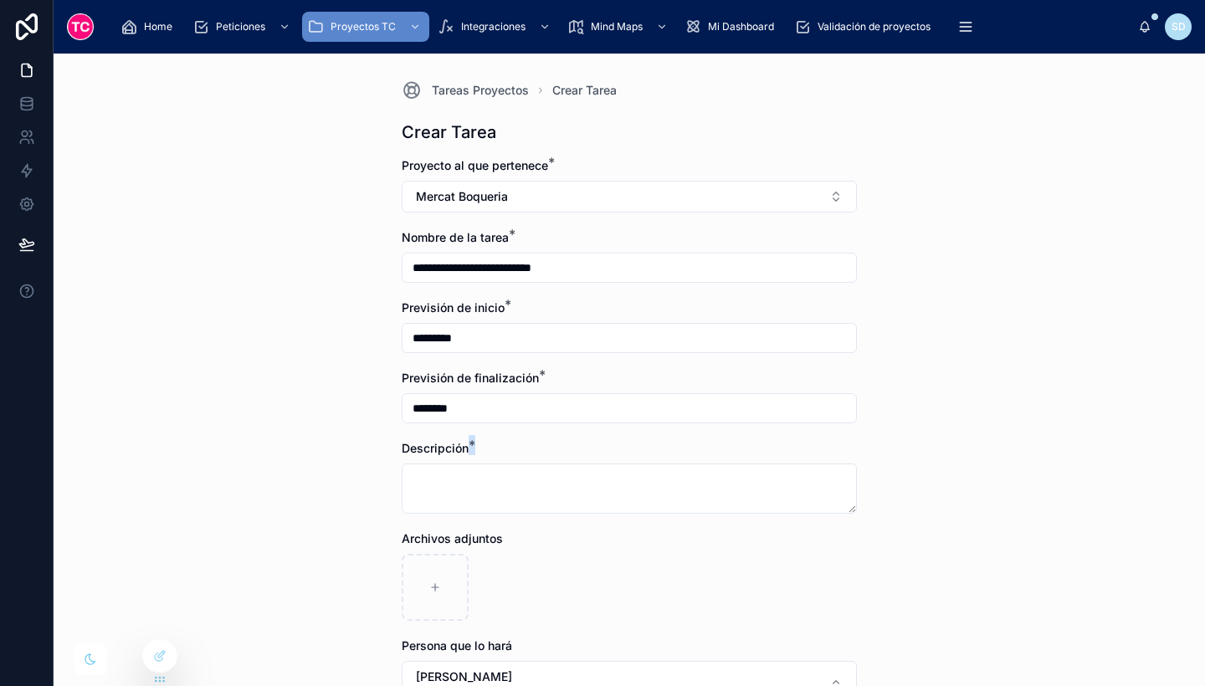
drag, startPoint x: 643, startPoint y: 459, endPoint x: 657, endPoint y: 481, distance: 26.7
click at [657, 481] on div "Descripción *" at bounding box center [629, 477] width 455 height 74
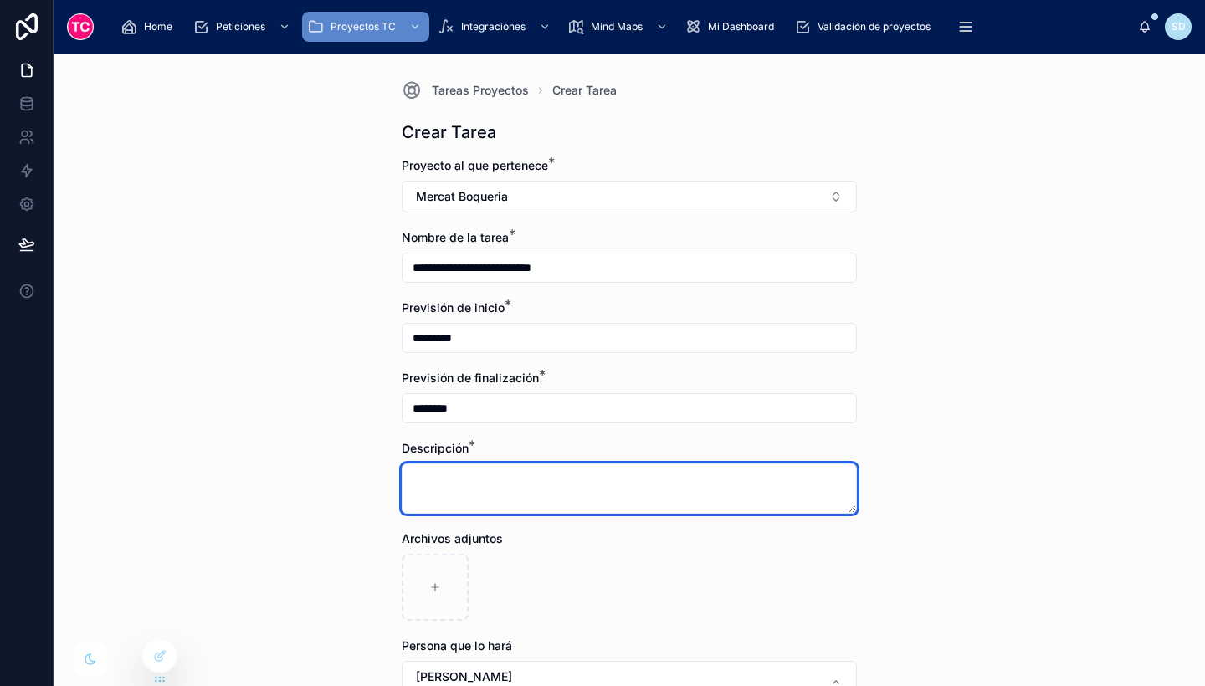
click at [657, 481] on textarea at bounding box center [629, 489] width 455 height 50
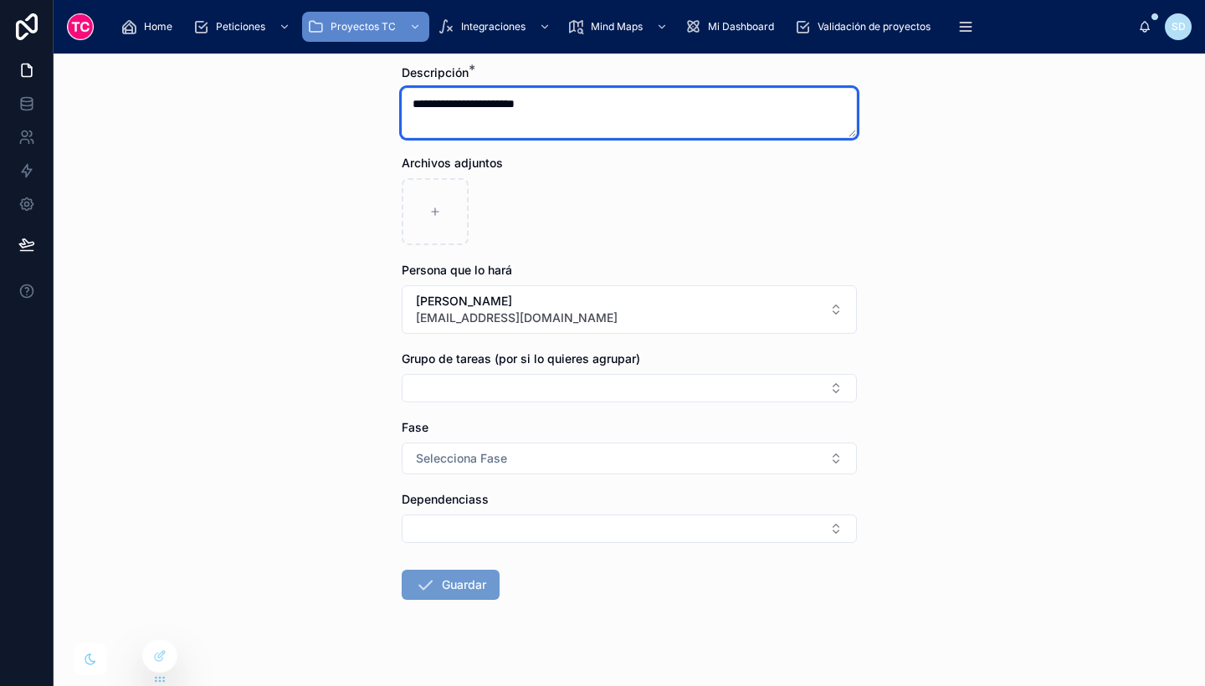
scroll to position [397, 0]
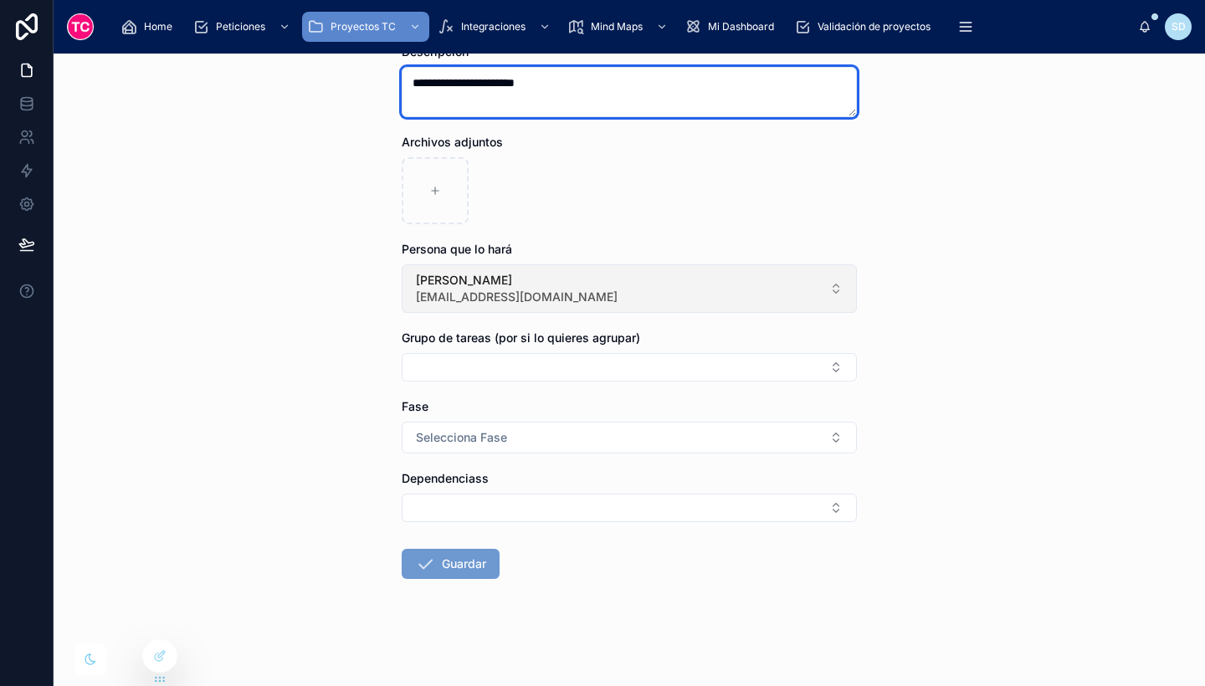
type textarea "**********"
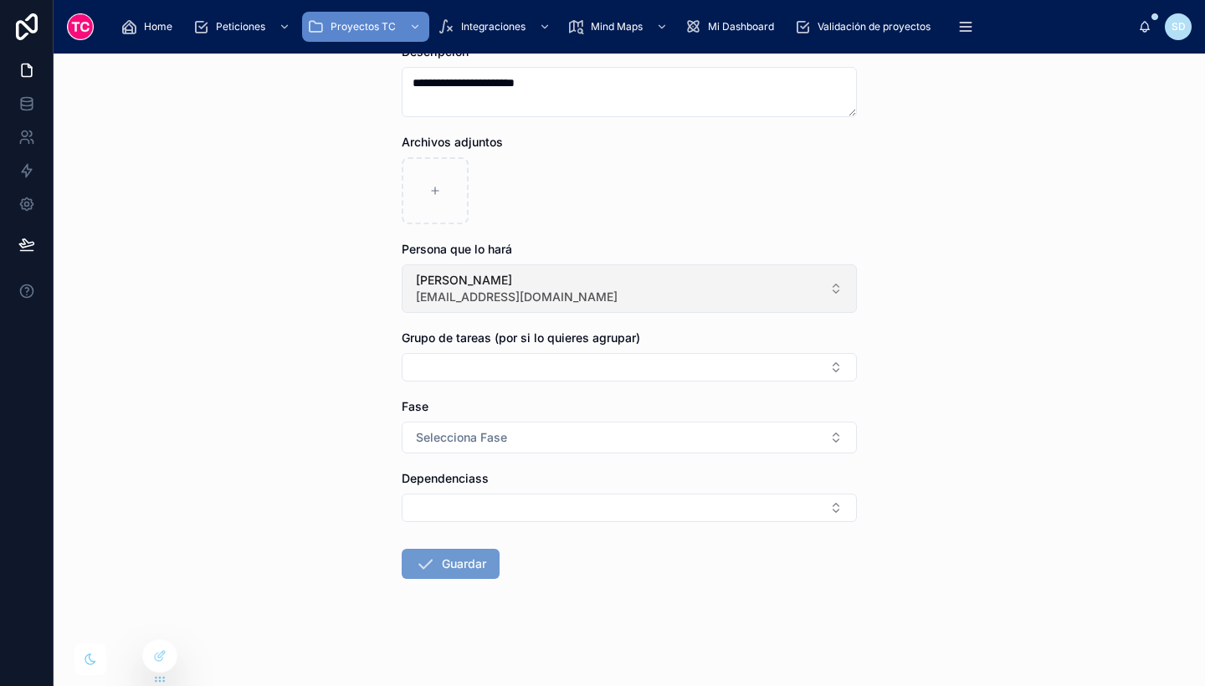
click at [558, 302] on button "[PERSON_NAME] [EMAIL_ADDRESS][DOMAIN_NAME]" at bounding box center [629, 288] width 455 height 49
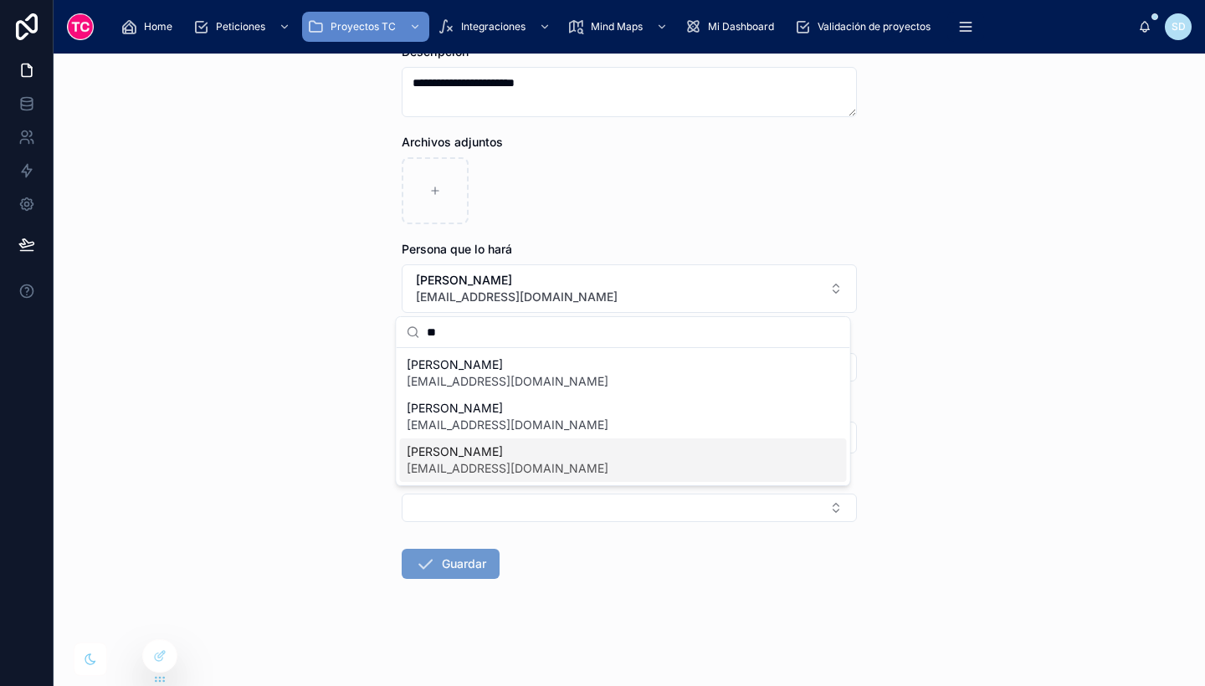
type input "**"
click at [534, 451] on span "[PERSON_NAME]" at bounding box center [508, 452] width 202 height 17
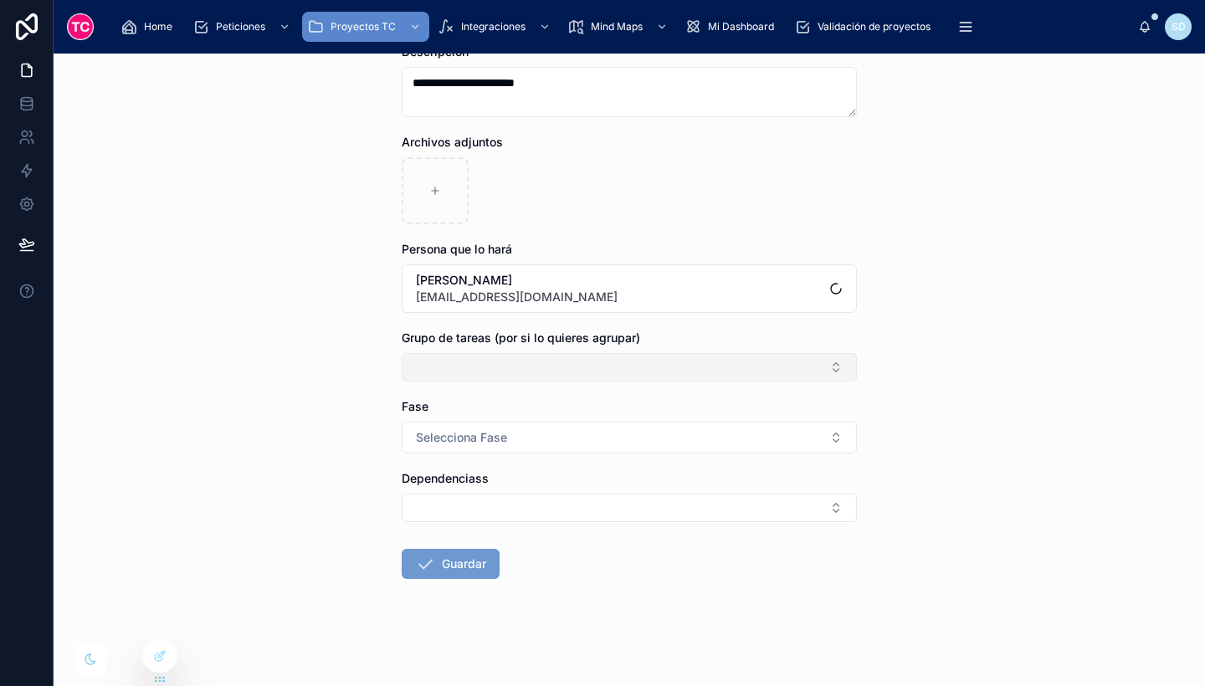
click at [479, 380] on button "Select Button" at bounding box center [629, 367] width 455 height 28
type input "***"
click at [444, 458] on div "Instalación" at bounding box center [442, 457] width 51 height 15
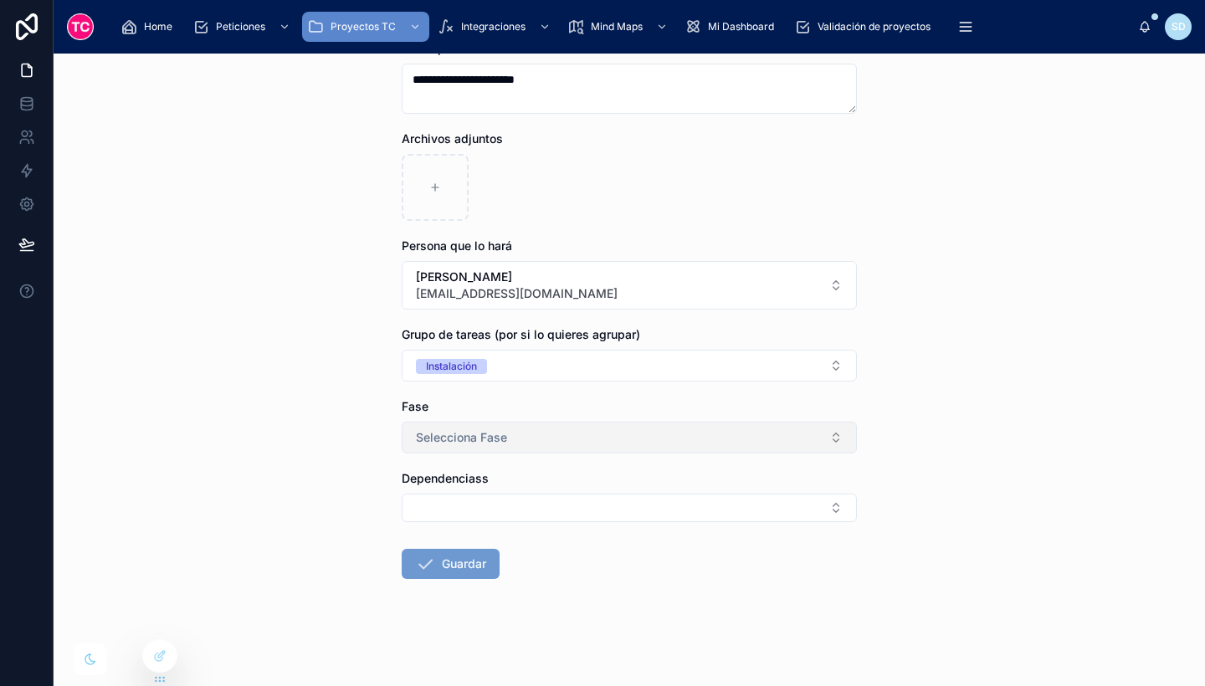
click at [449, 445] on span "Selecciona Fase" at bounding box center [461, 437] width 91 height 17
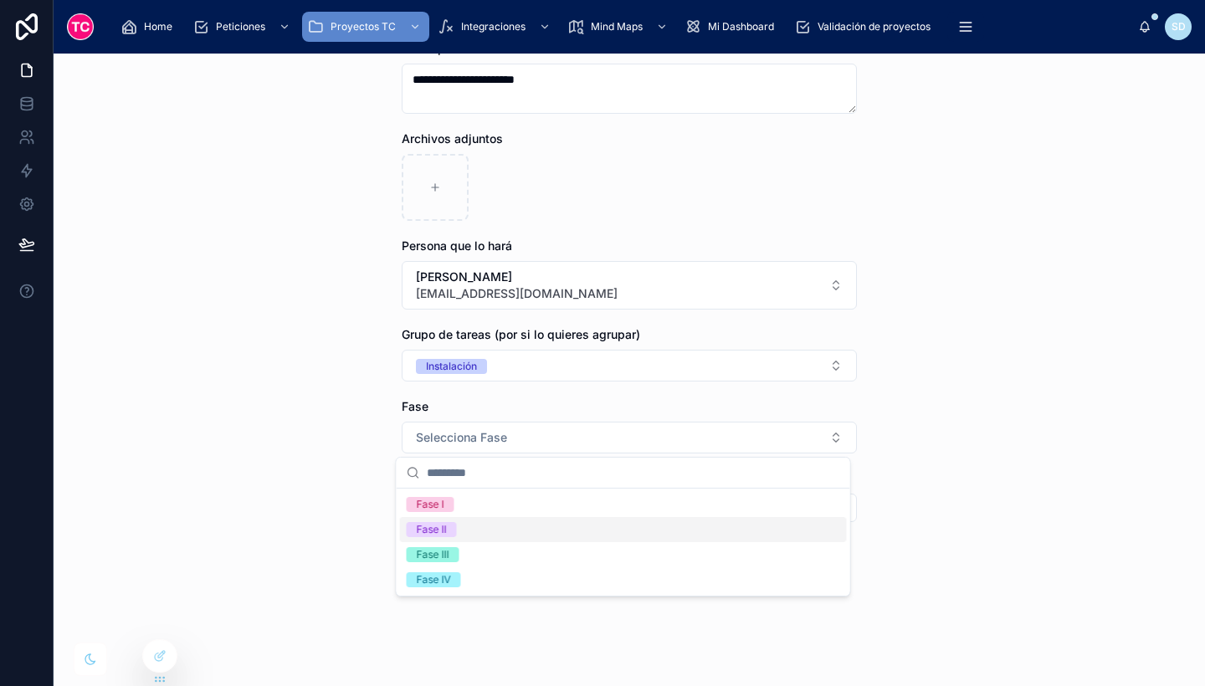
click at [461, 522] on div "Fase II" at bounding box center [623, 529] width 447 height 25
click at [454, 554] on button "Guardar" at bounding box center [451, 564] width 98 height 30
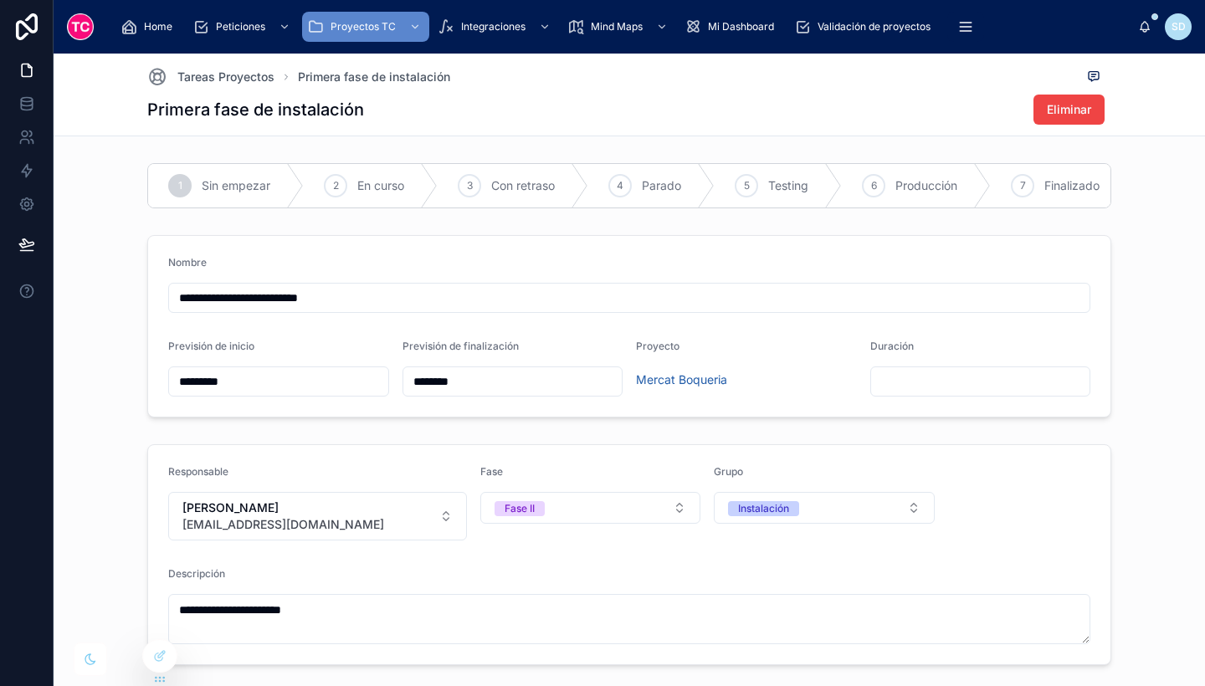
click at [235, 63] on div "Tareas Proyectos Primera fase de instalación Primera fase de instalación Elimin…" at bounding box center [629, 95] width 964 height 82
click at [246, 70] on span "Tareas Proyectos" at bounding box center [225, 77] width 97 height 17
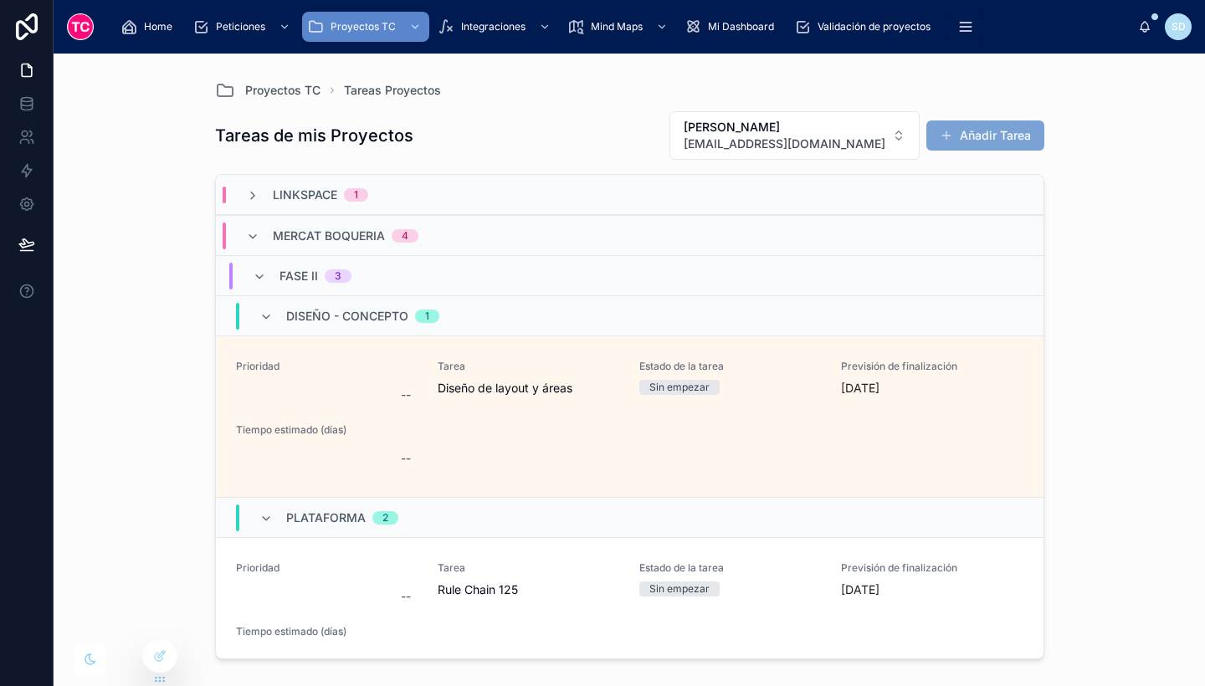
click at [972, 137] on button "Añadir Tarea" at bounding box center [985, 136] width 118 height 30
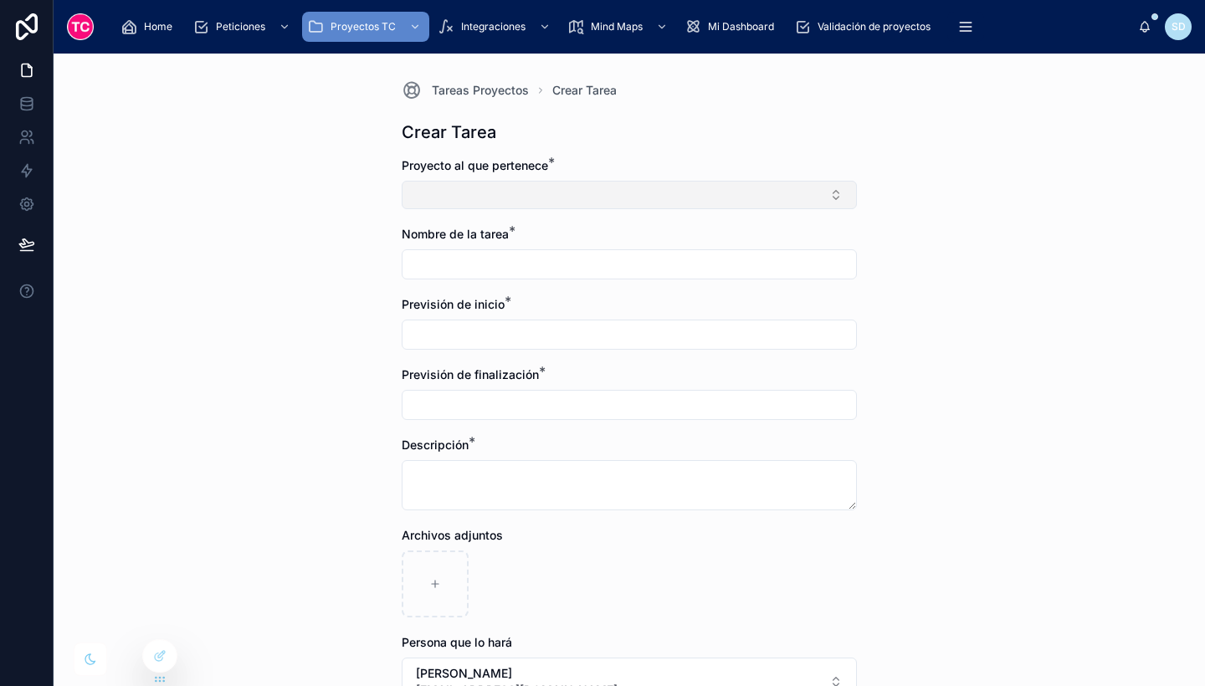
click at [651, 198] on button "Select Button" at bounding box center [629, 195] width 455 height 28
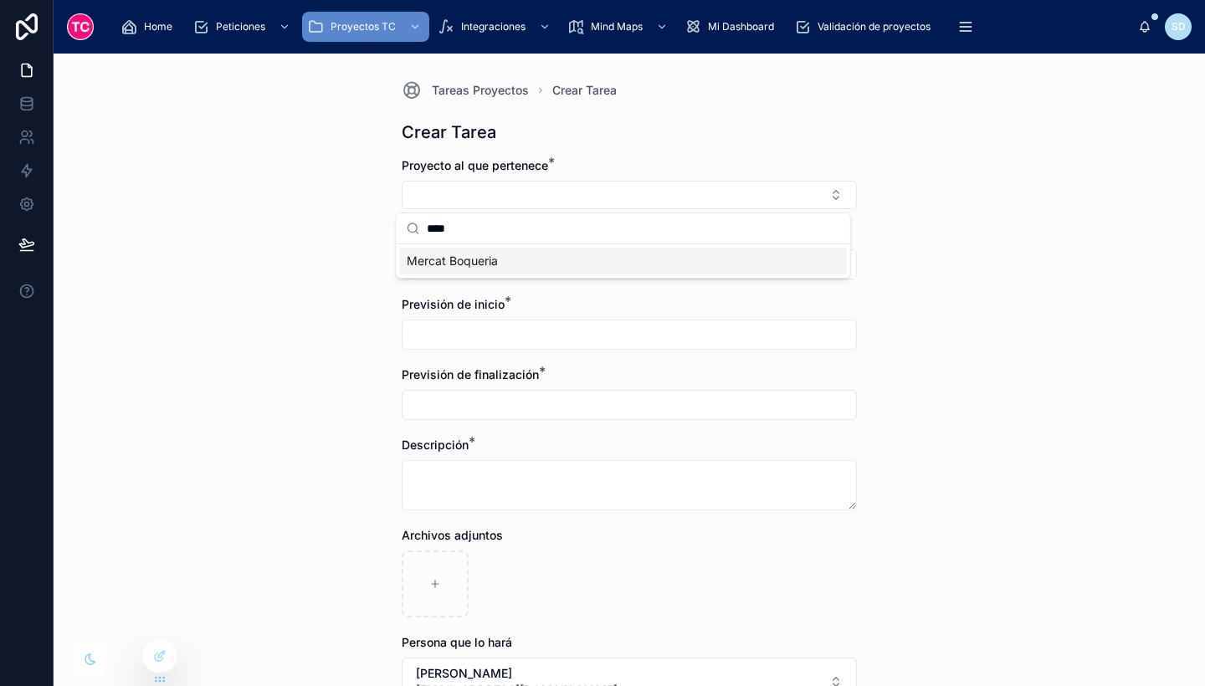
type input "****"
click at [631, 257] on div "Mercat Boqueria" at bounding box center [623, 261] width 447 height 27
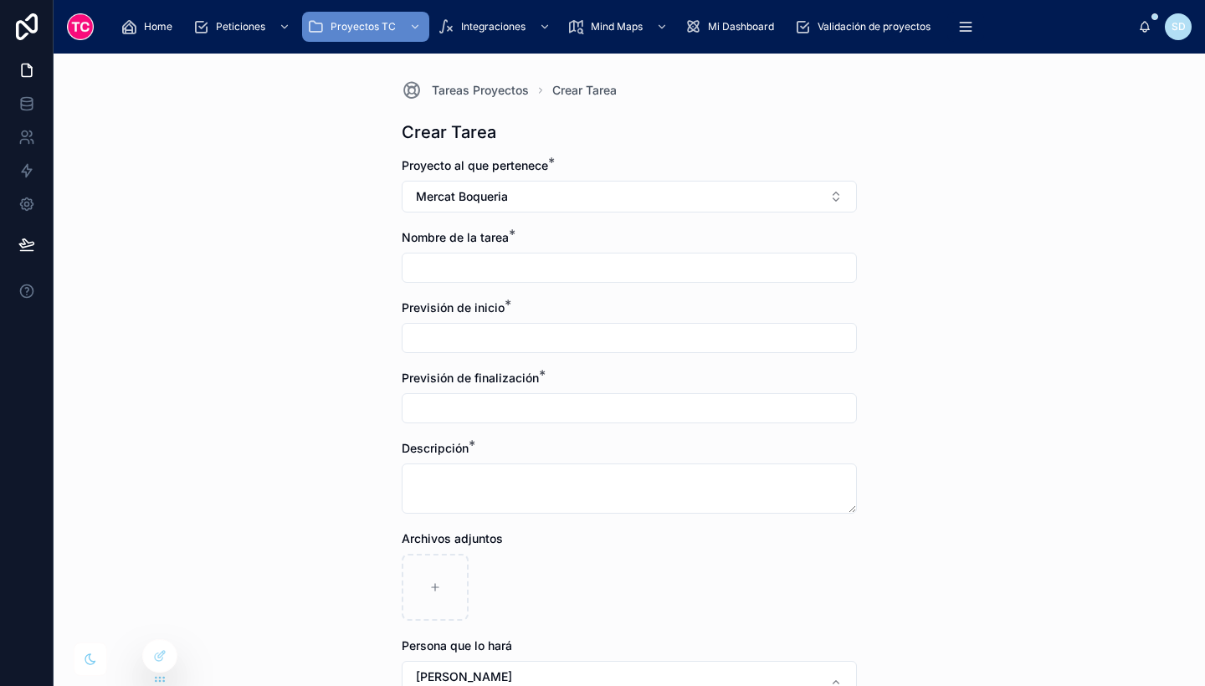
click at [521, 269] on input "text" at bounding box center [630, 267] width 454 height 23
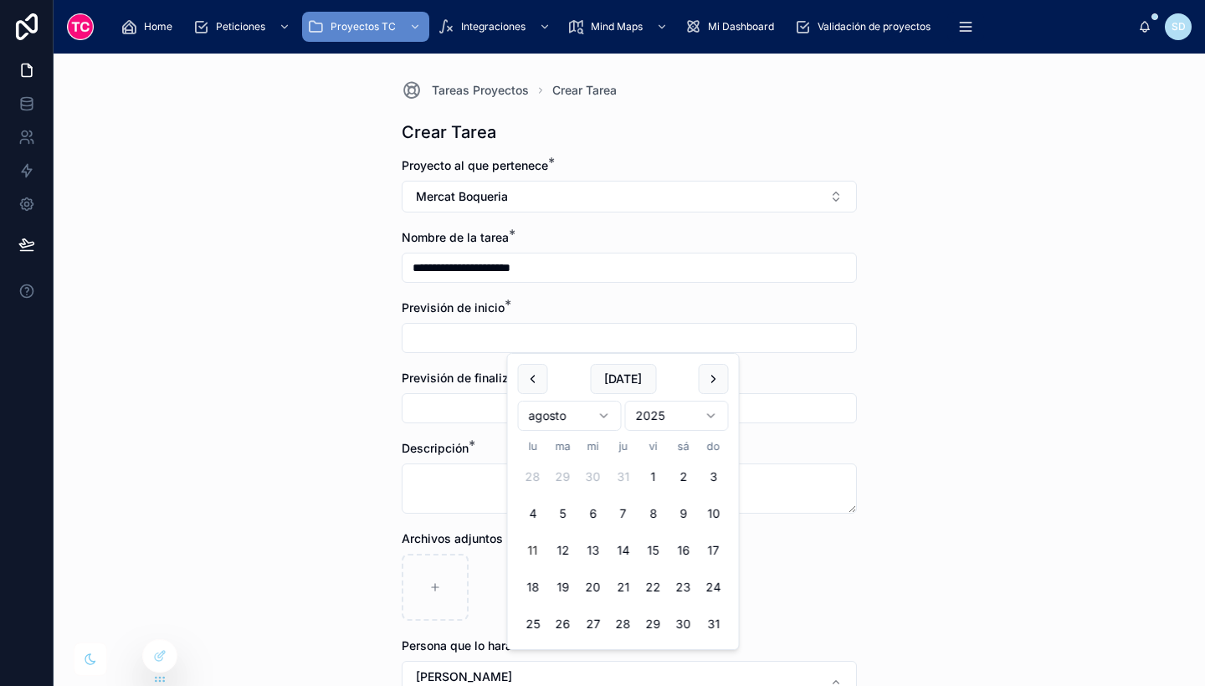
click at [502, 337] on input "text" at bounding box center [630, 337] width 454 height 23
drag, startPoint x: 577, startPoint y: 269, endPoint x: 395, endPoint y: 259, distance: 182.7
click at [395, 259] on div "**********" at bounding box center [629, 568] width 482 height 1029
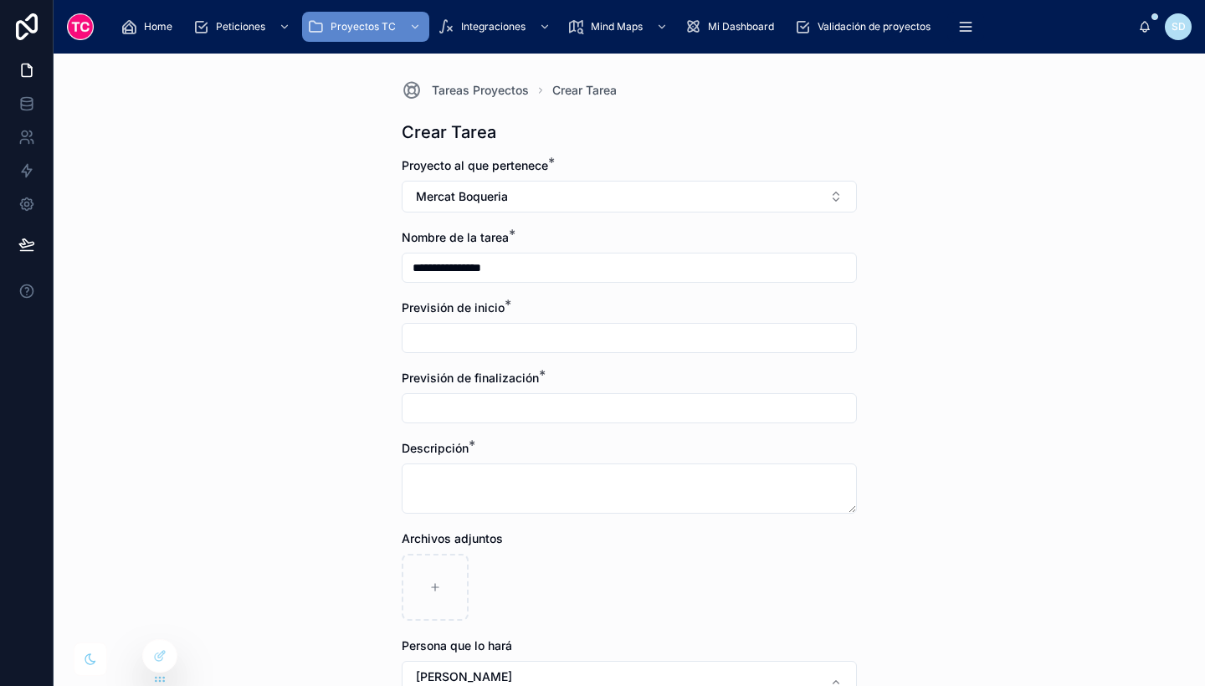
type input "**********"
click at [444, 344] on input "text" at bounding box center [630, 337] width 454 height 23
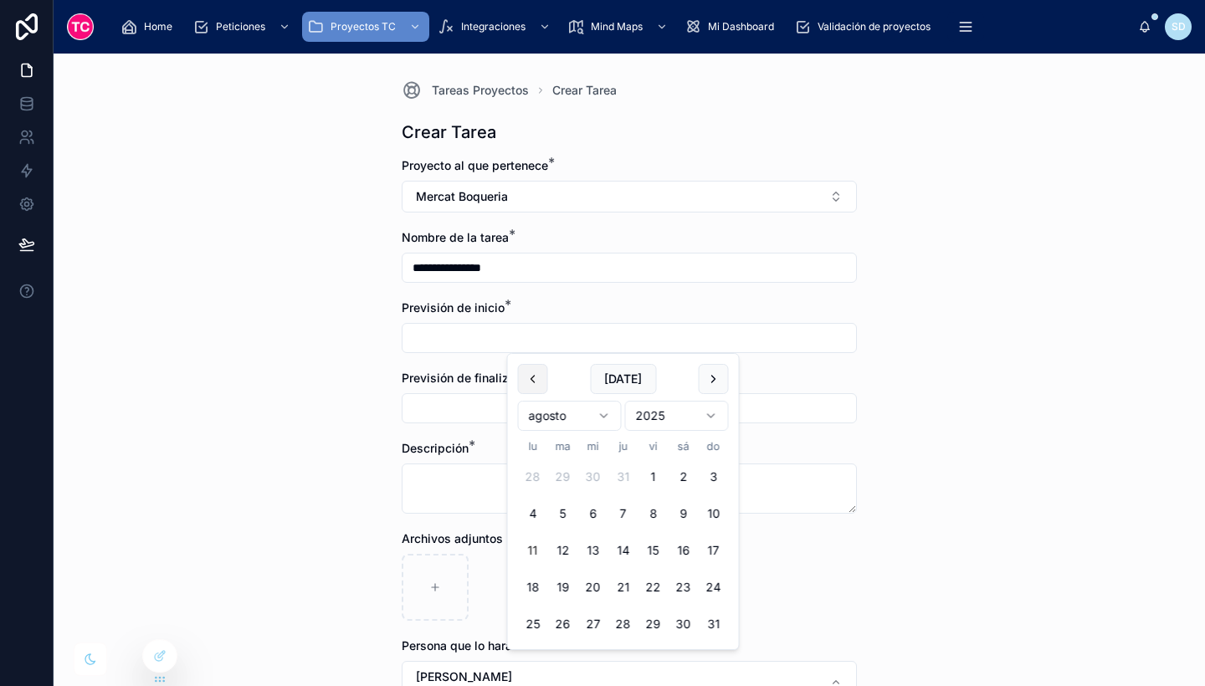
click at [535, 381] on button at bounding box center [533, 379] width 30 height 30
click at [532, 579] on button "21" at bounding box center [533, 587] width 30 height 30
type input "*********"
click at [450, 405] on input "text" at bounding box center [630, 408] width 454 height 23
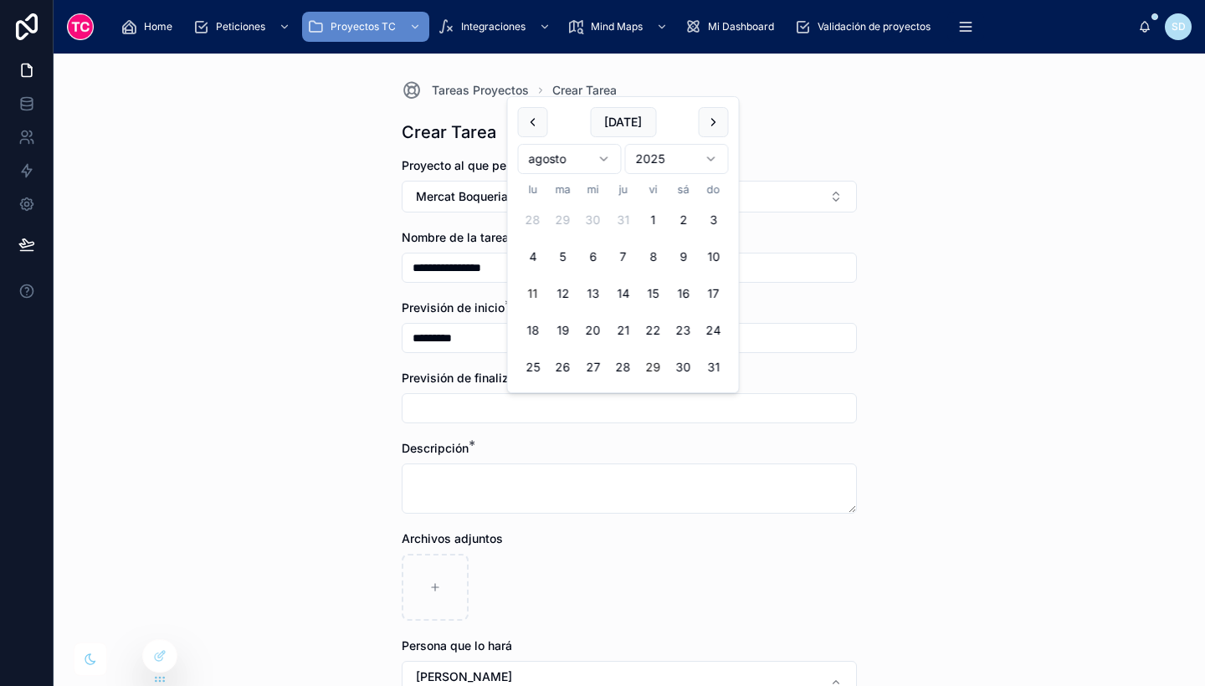
click at [655, 362] on button "29" at bounding box center [653, 367] width 30 height 30
type input "*********"
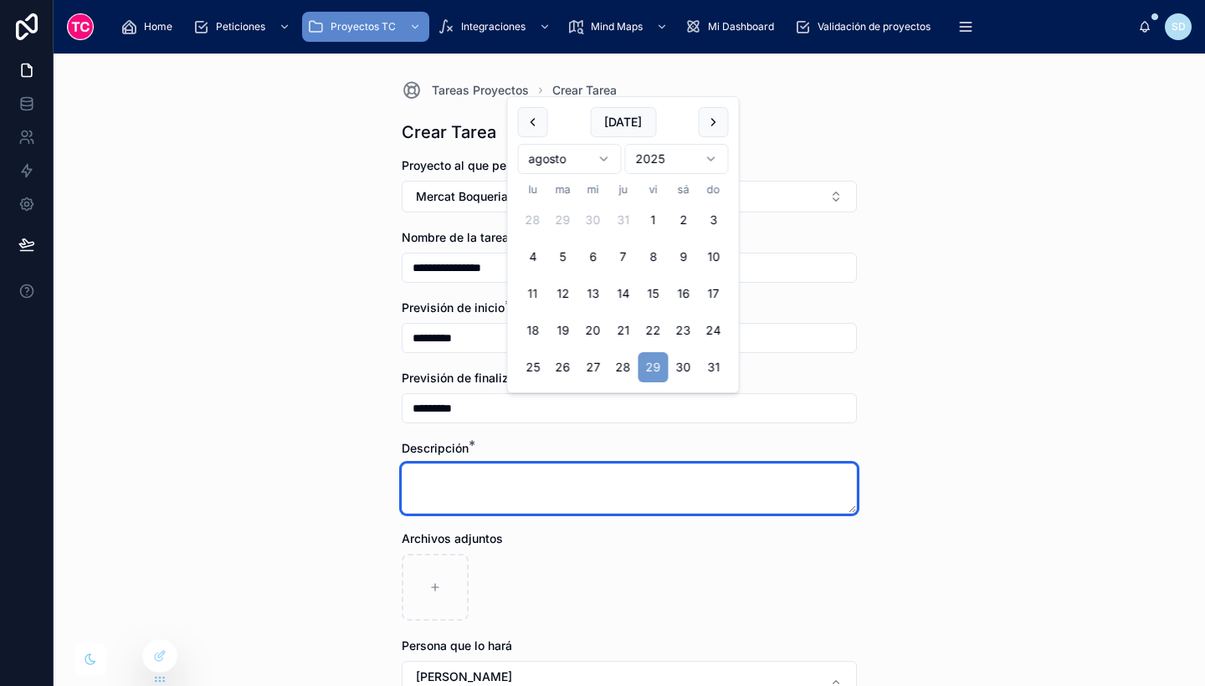
click at [551, 495] on textarea at bounding box center [629, 489] width 455 height 50
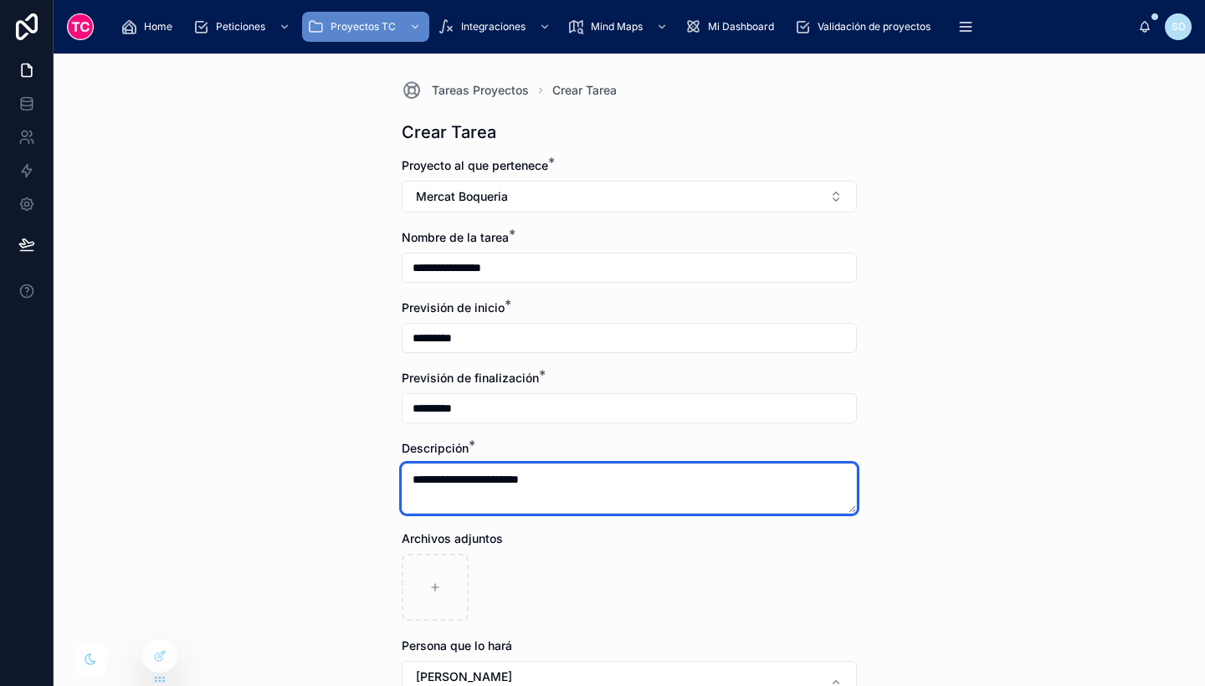
type textarea "**********"
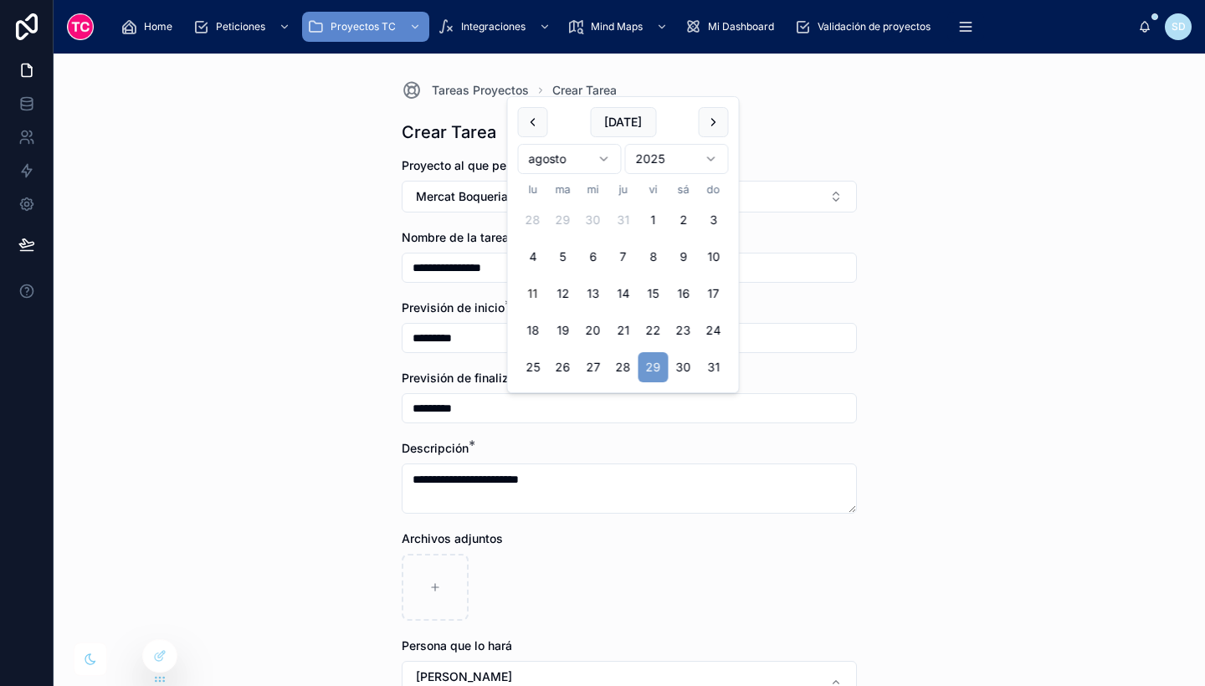
click at [514, 403] on input "*********" at bounding box center [630, 408] width 454 height 23
click at [712, 136] on button at bounding box center [714, 122] width 30 height 30
click at [659, 223] on button "5" at bounding box center [653, 220] width 30 height 30
click at [531, 255] on button "8" at bounding box center [533, 257] width 30 height 30
type input "********"
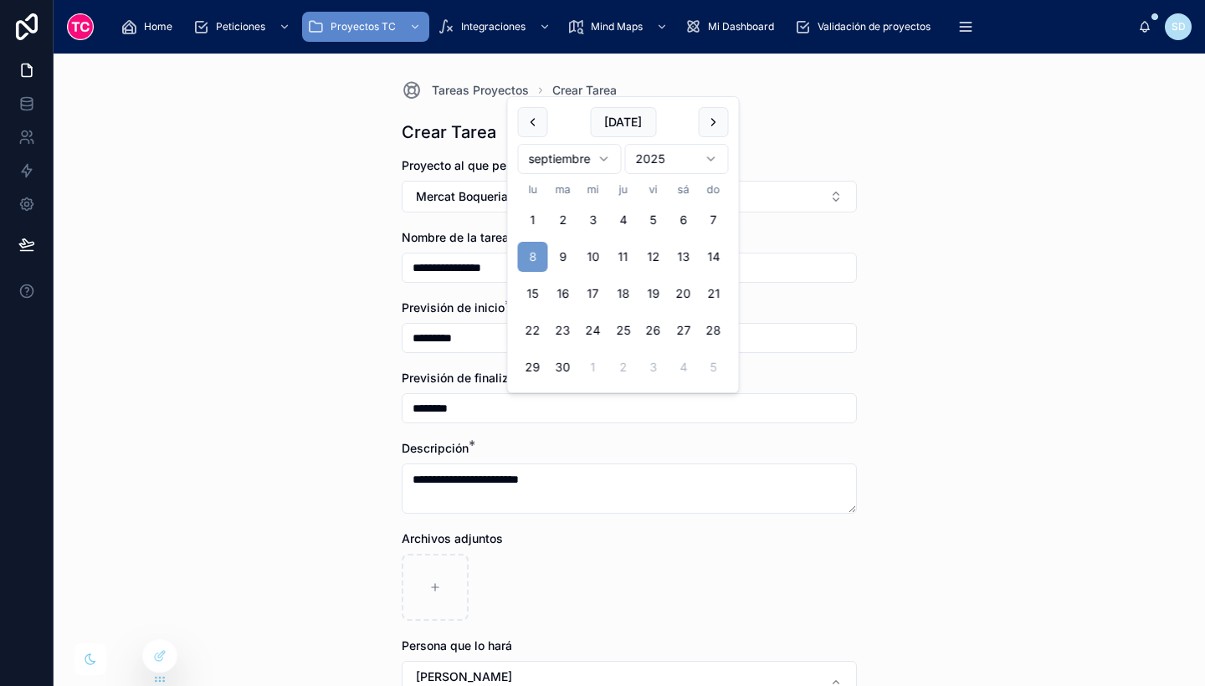
click at [931, 378] on div "**********" at bounding box center [629, 370] width 1151 height 633
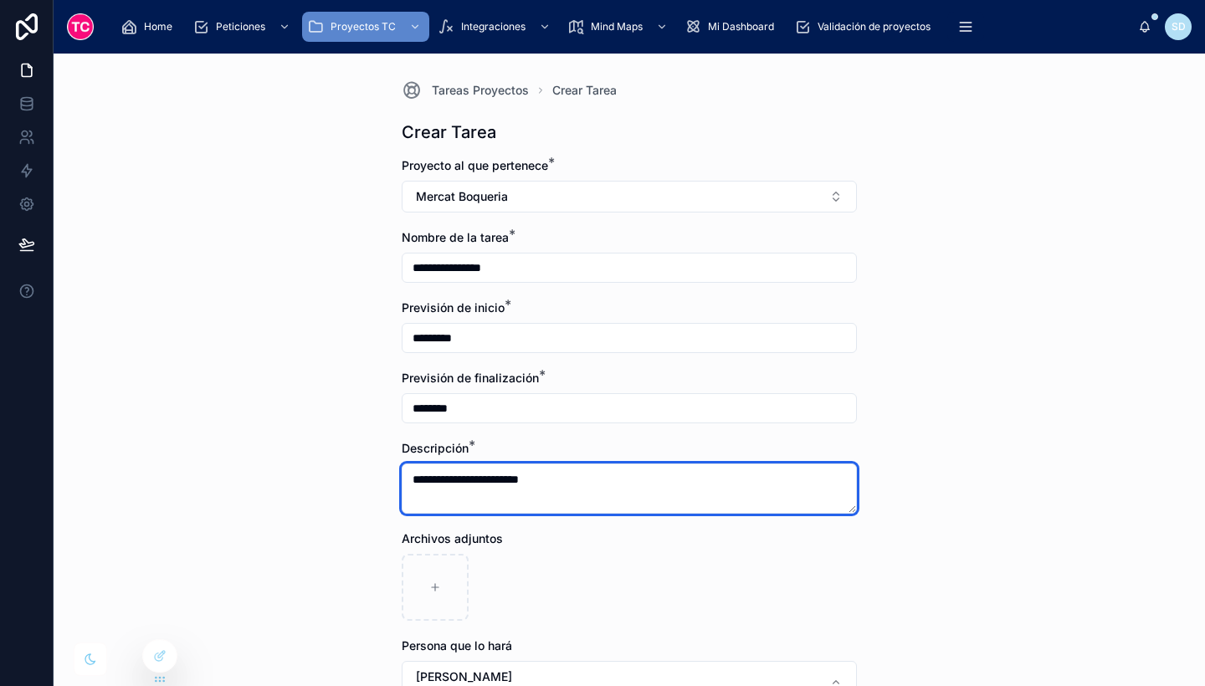
click at [515, 481] on textarea "**********" at bounding box center [629, 489] width 455 height 50
click at [581, 484] on textarea "**********" at bounding box center [629, 489] width 455 height 50
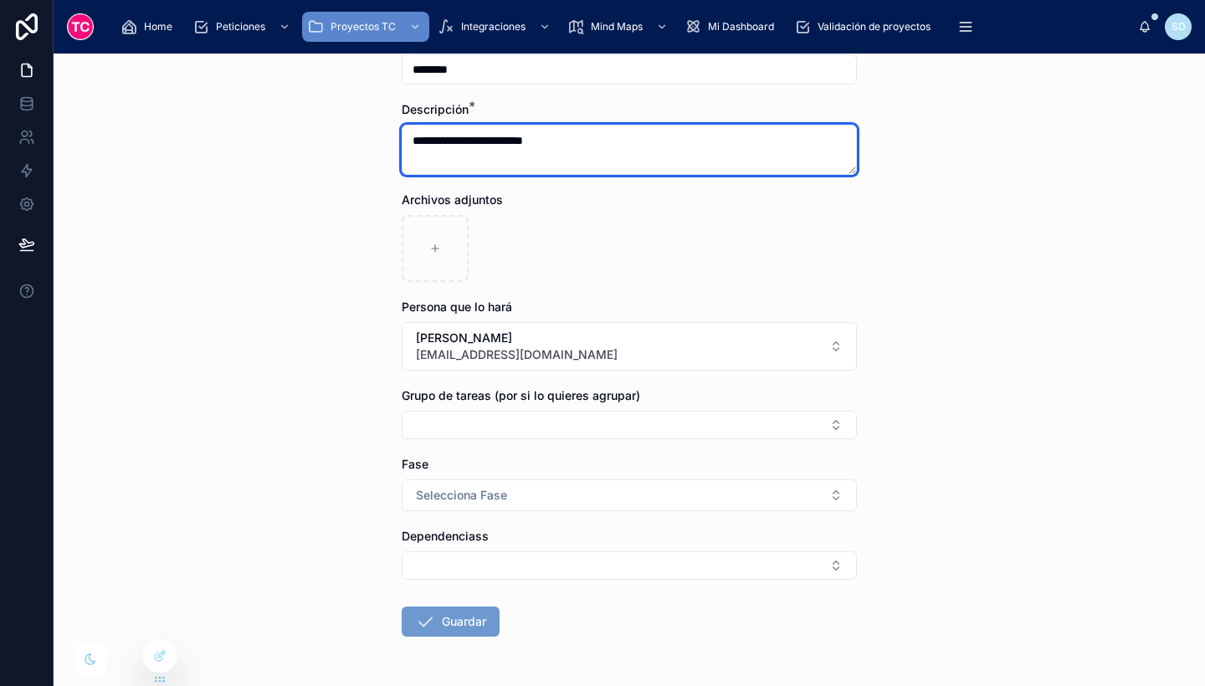
scroll to position [343, 0]
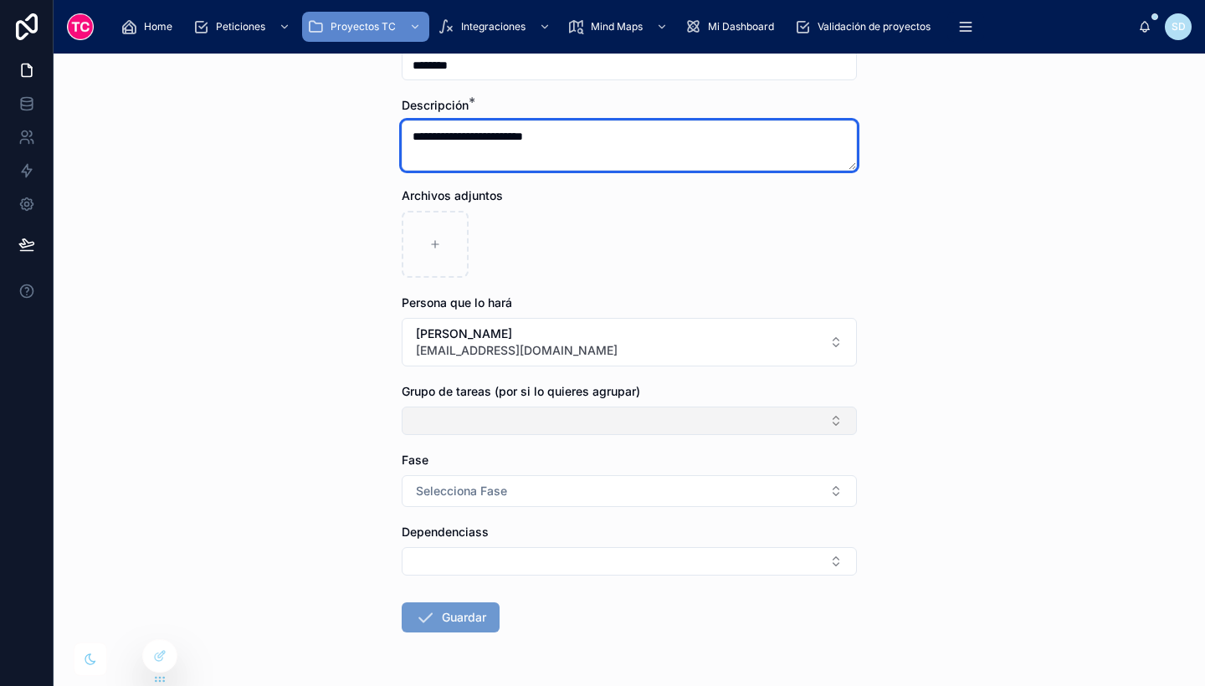
type textarea "**********"
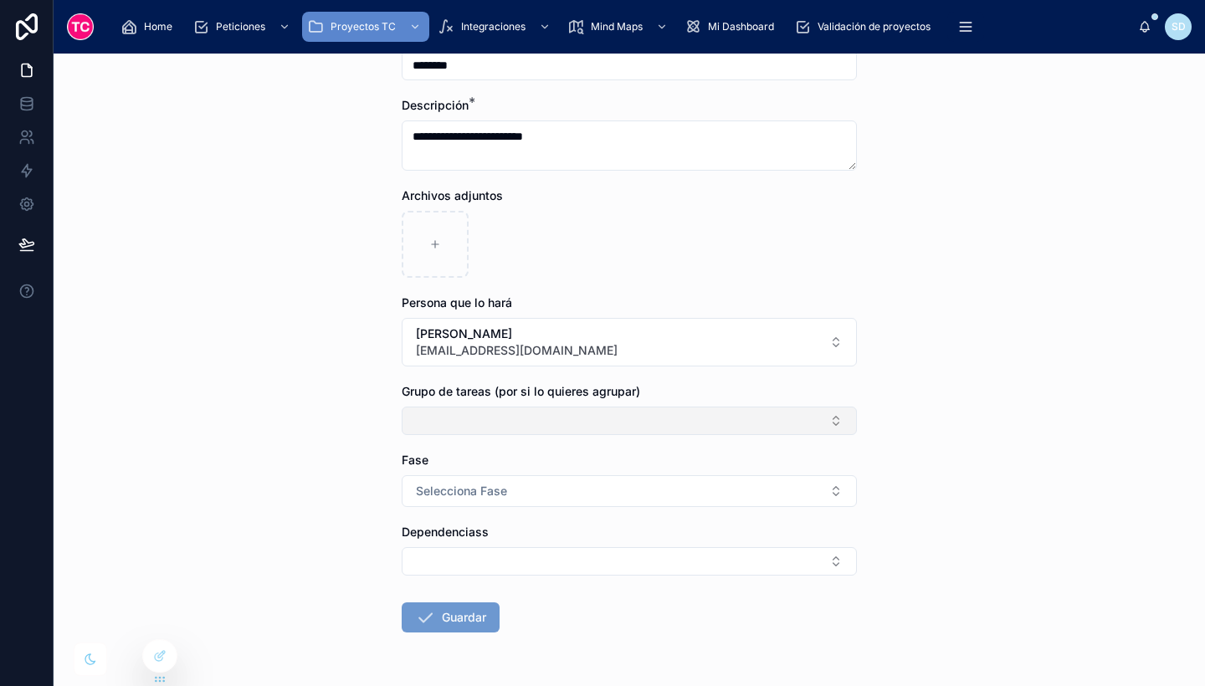
click at [527, 420] on button "Select Button" at bounding box center [629, 421] width 455 height 28
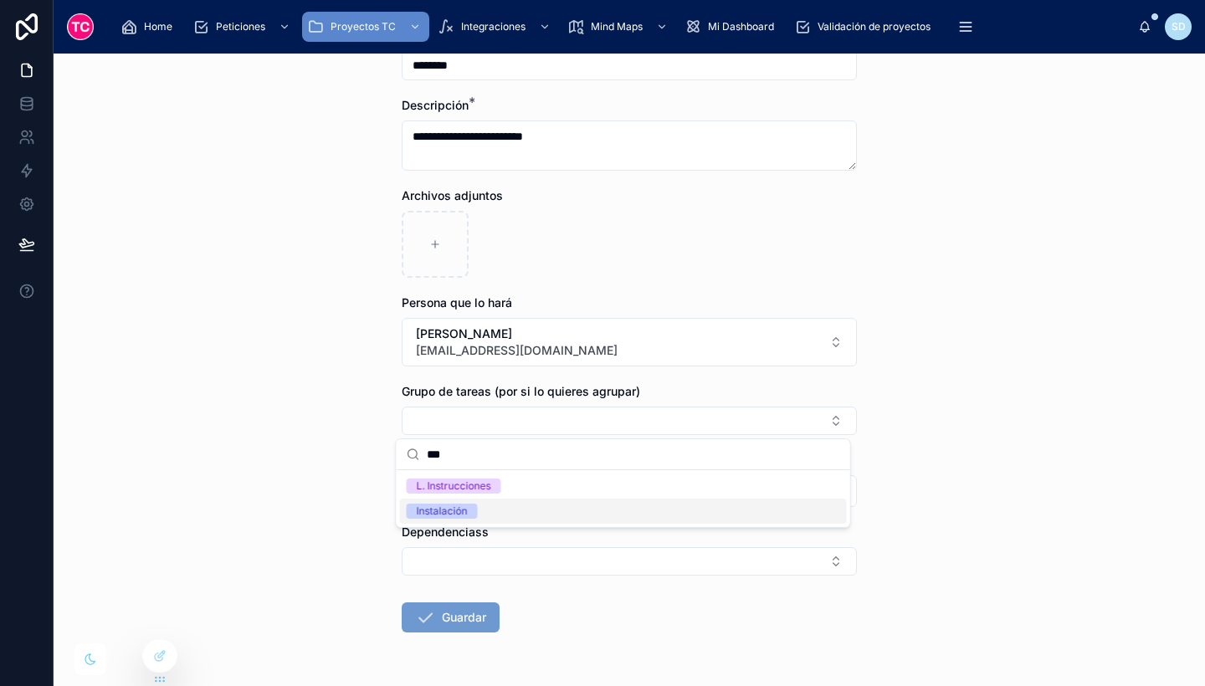
type input "***"
click at [474, 510] on span "Instalación" at bounding box center [442, 511] width 71 height 15
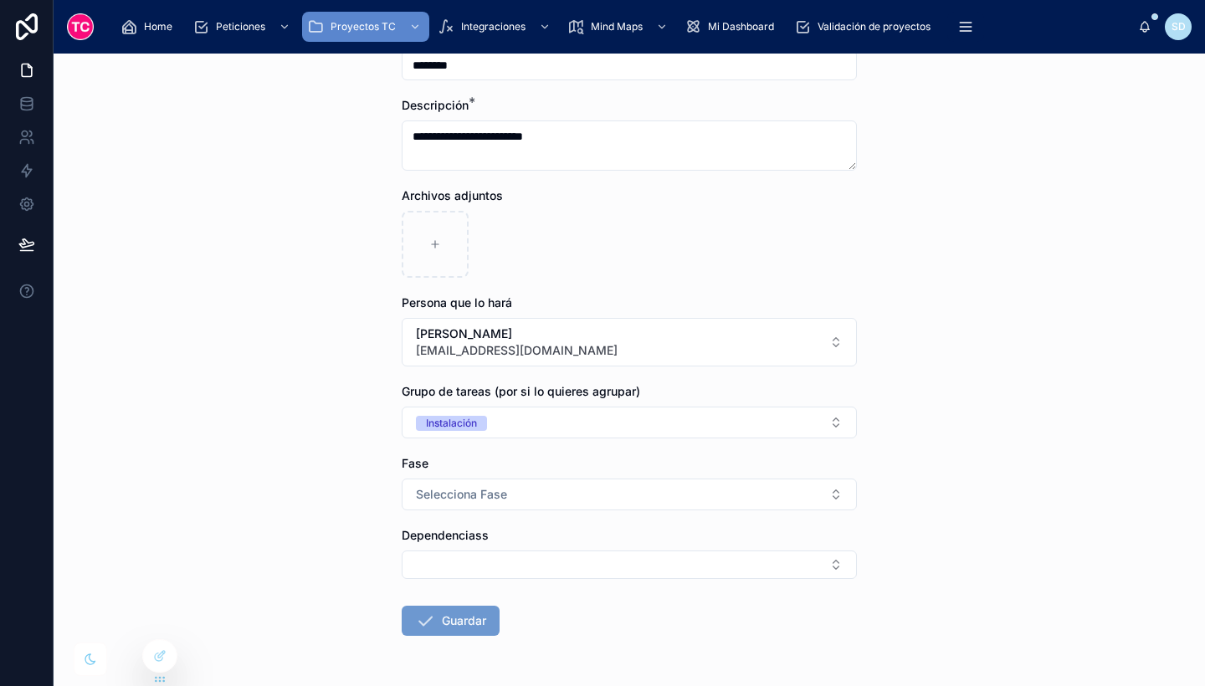
scroll to position [400, 0]
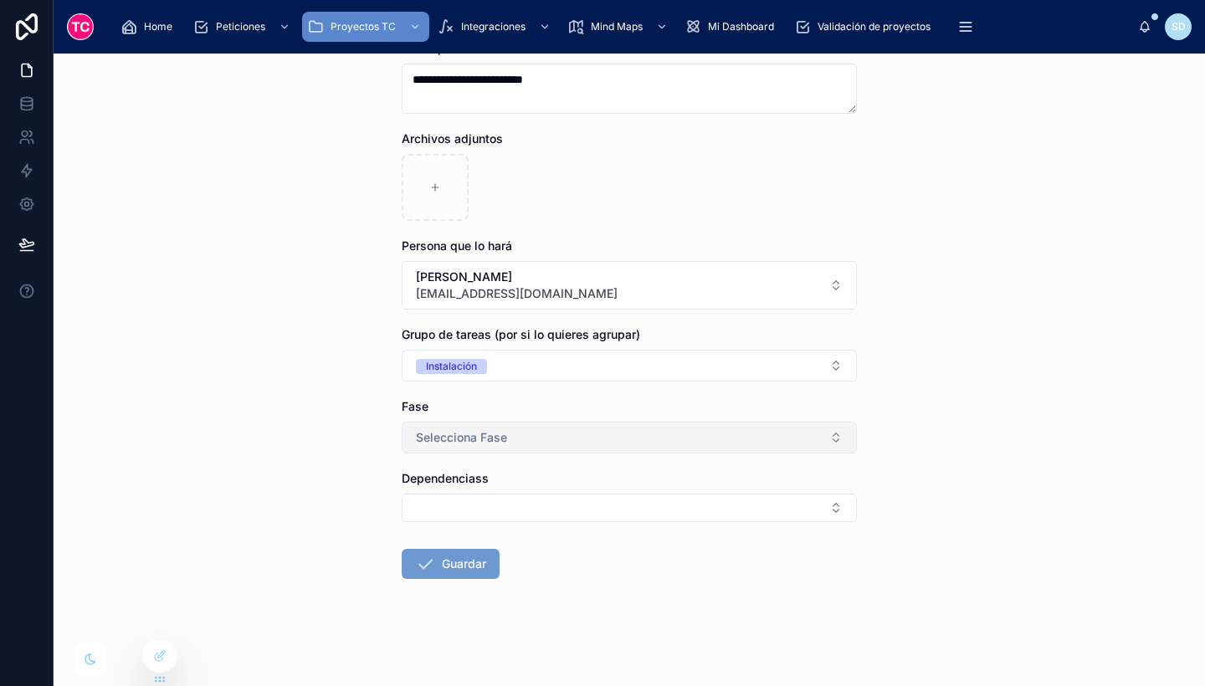
click at [462, 450] on button "Selecciona Fase" at bounding box center [629, 438] width 455 height 32
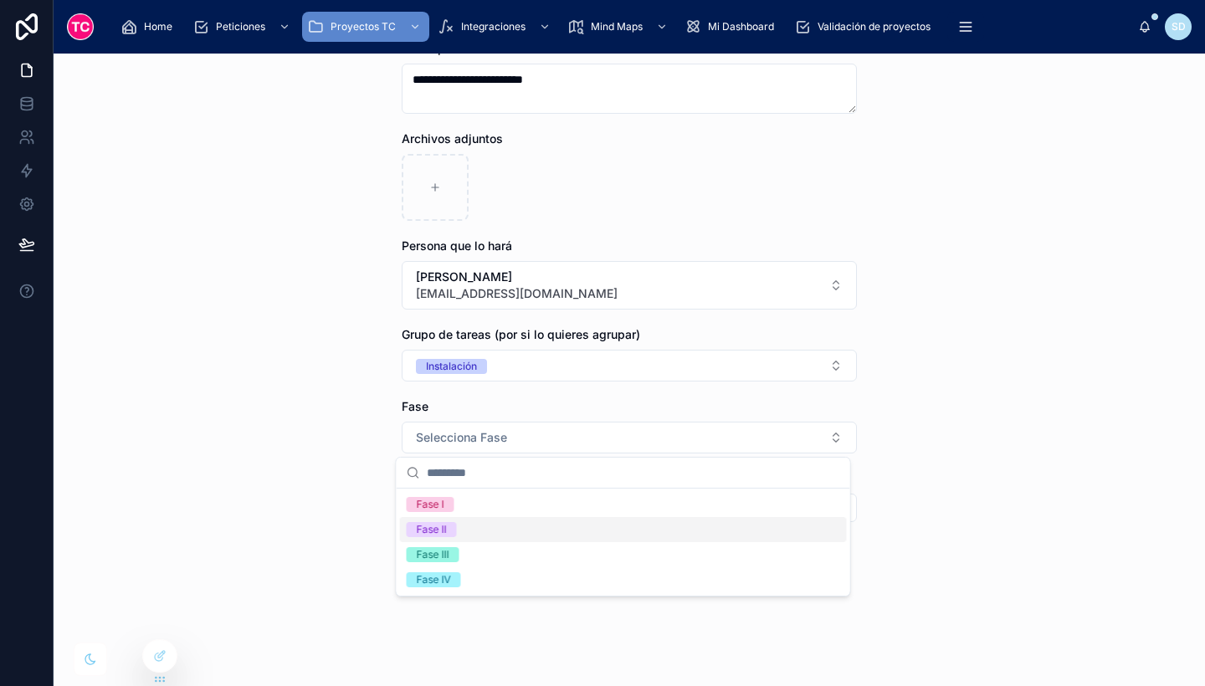
click at [463, 534] on div "Fase II" at bounding box center [623, 529] width 447 height 25
click at [451, 566] on button "Guardar" at bounding box center [451, 564] width 98 height 30
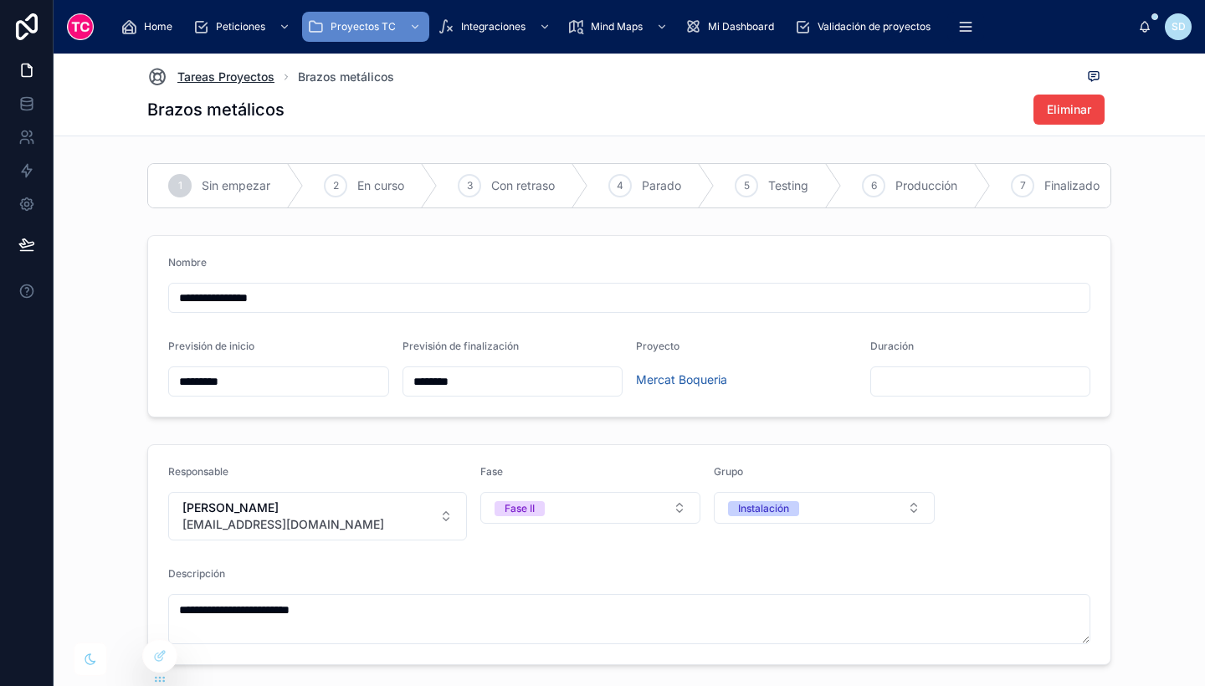
click at [215, 75] on span "Tareas Proyectos" at bounding box center [225, 77] width 97 height 17
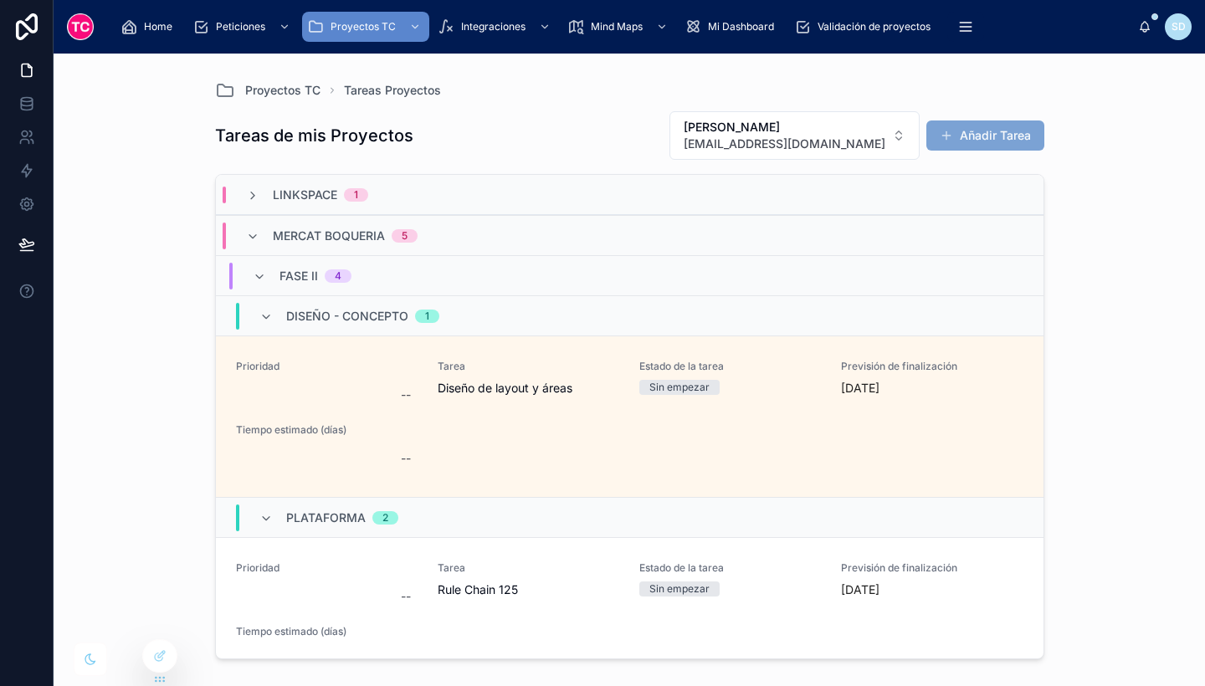
click at [997, 123] on button "Añadir Tarea" at bounding box center [985, 136] width 118 height 30
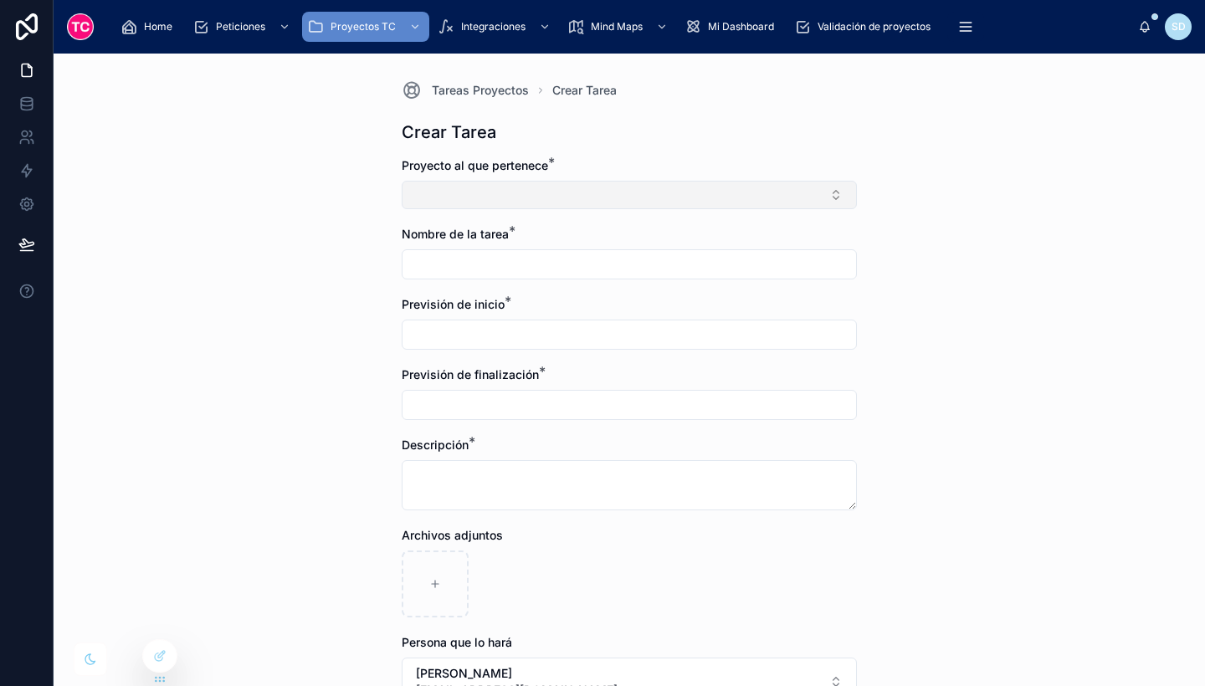
click at [522, 182] on button "Select Button" at bounding box center [629, 195] width 455 height 28
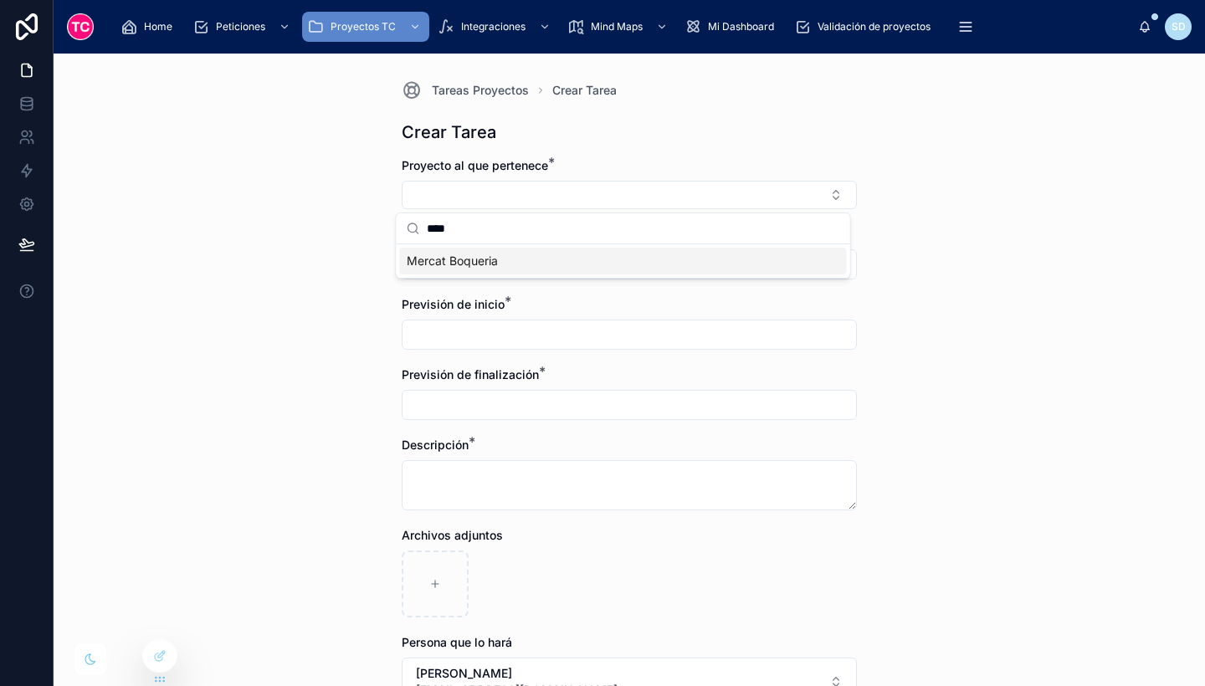
type input "****"
click at [538, 254] on div "Mercat Boqueria" at bounding box center [623, 261] width 447 height 27
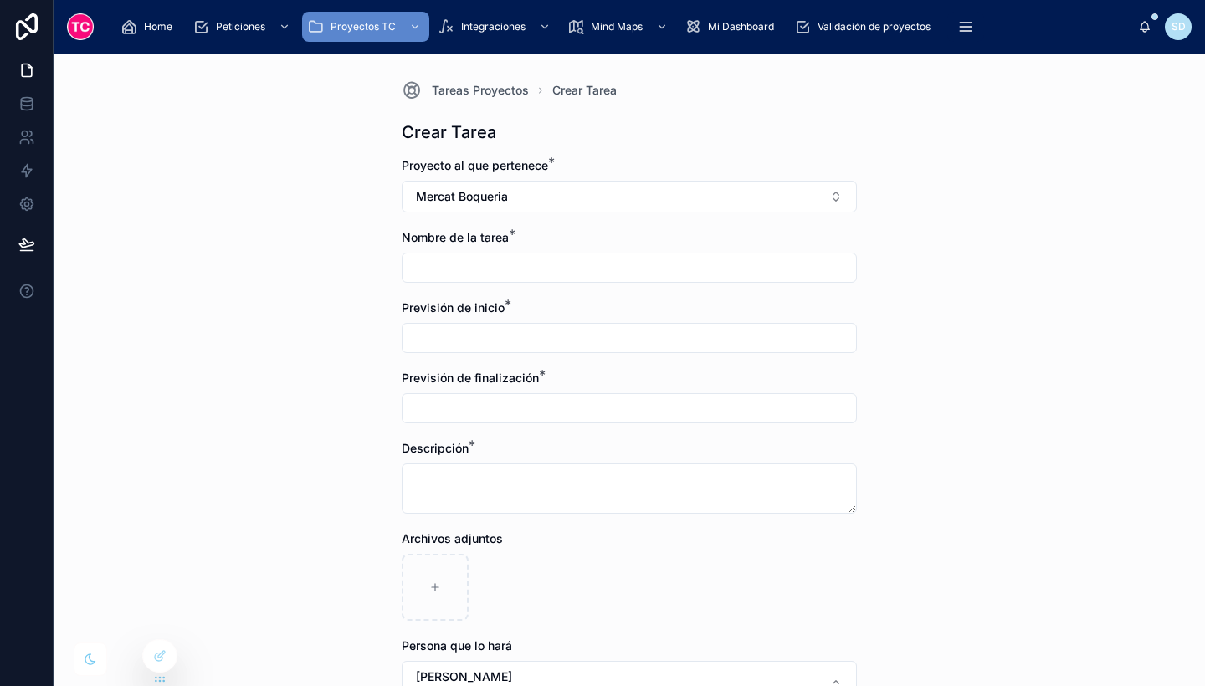
click at [479, 261] on input "text" at bounding box center [630, 267] width 454 height 23
type input "**********"
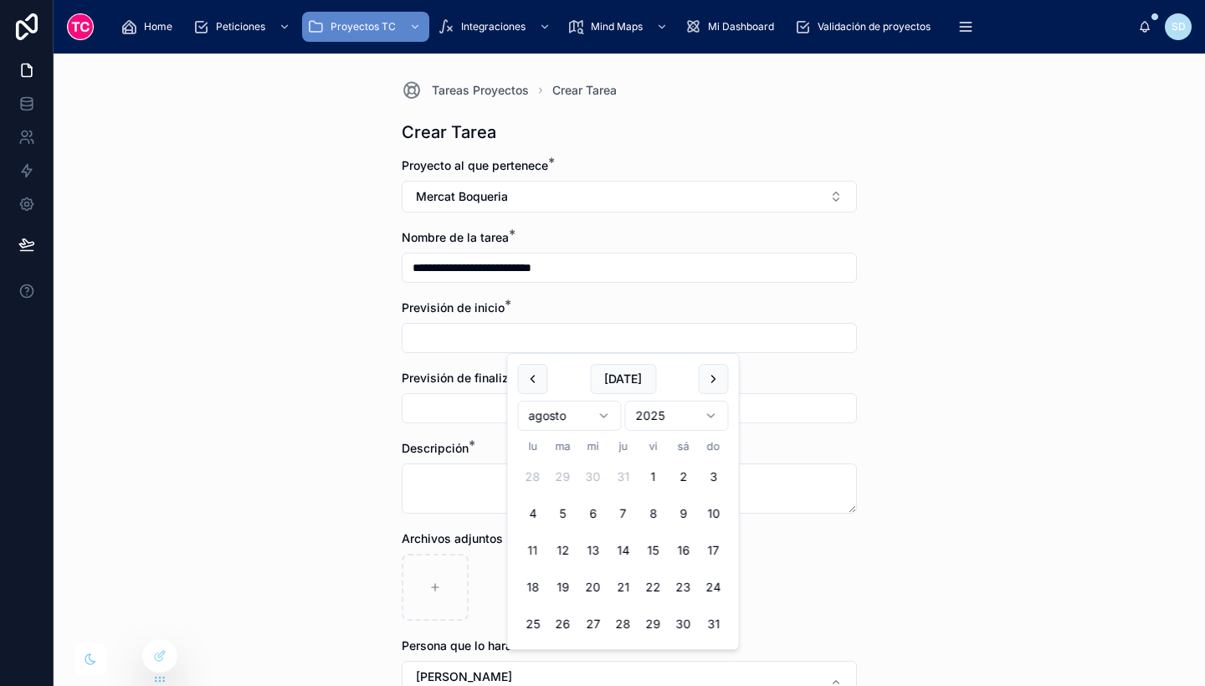
click at [485, 328] on input "text" at bounding box center [630, 337] width 454 height 23
click at [720, 375] on button at bounding box center [714, 379] width 30 height 30
click at [561, 510] on button "9" at bounding box center [563, 514] width 30 height 30
type input "********"
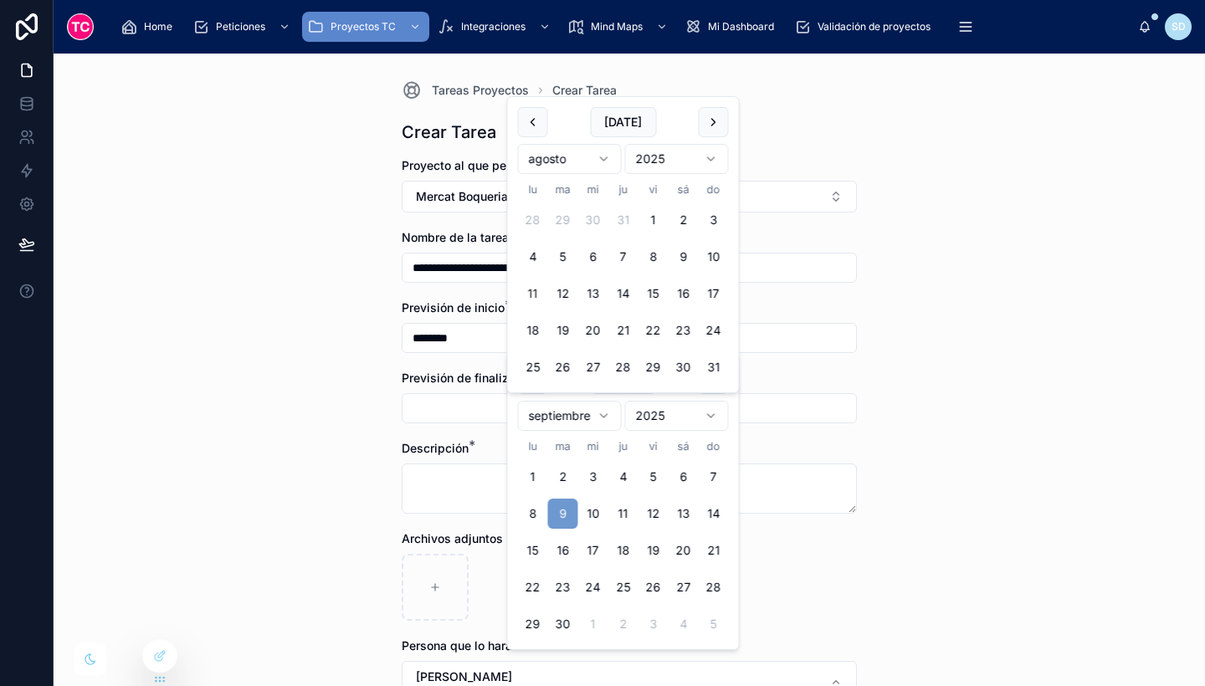
click at [456, 402] on input "text" at bounding box center [630, 408] width 454 height 23
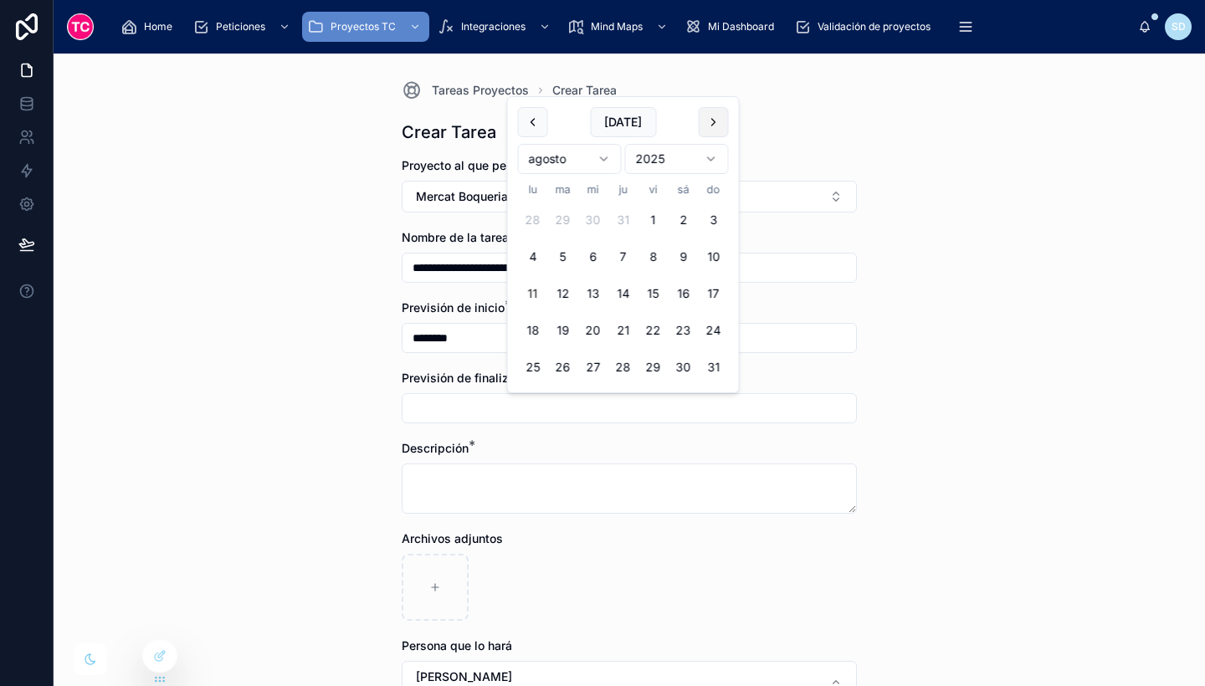
click at [715, 124] on button at bounding box center [714, 122] width 30 height 30
click at [656, 299] on button "19" at bounding box center [653, 294] width 30 height 30
type input "*********"
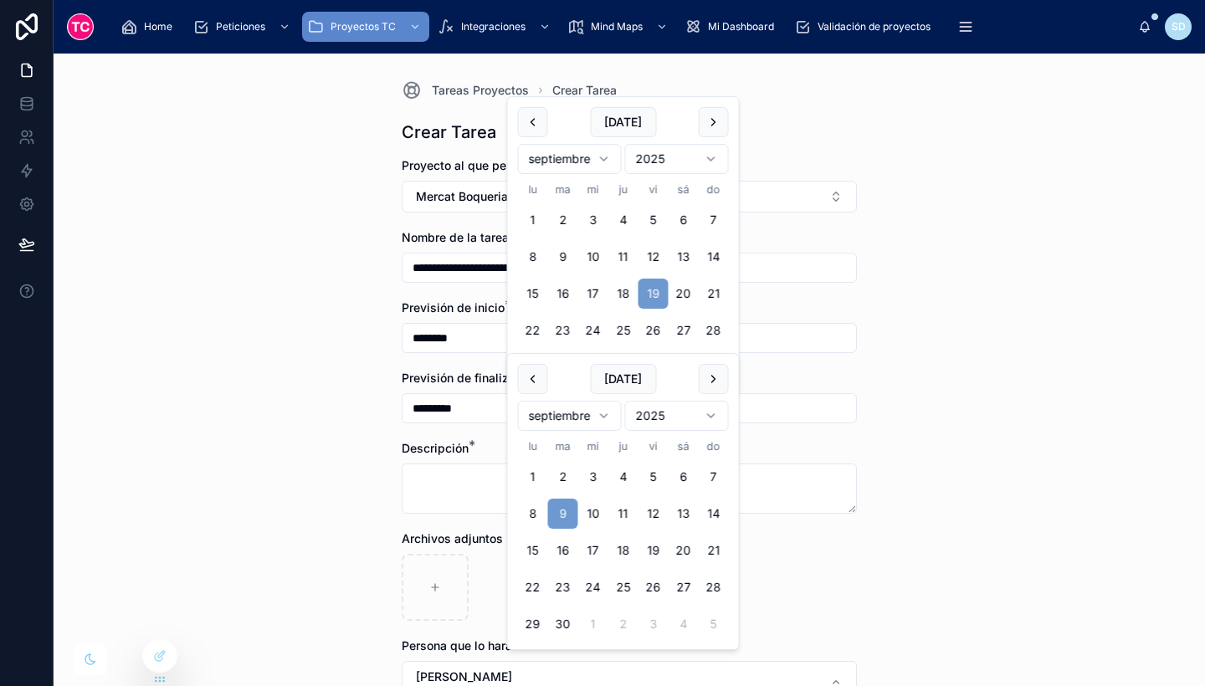
click at [813, 347] on input "********" at bounding box center [630, 337] width 454 height 23
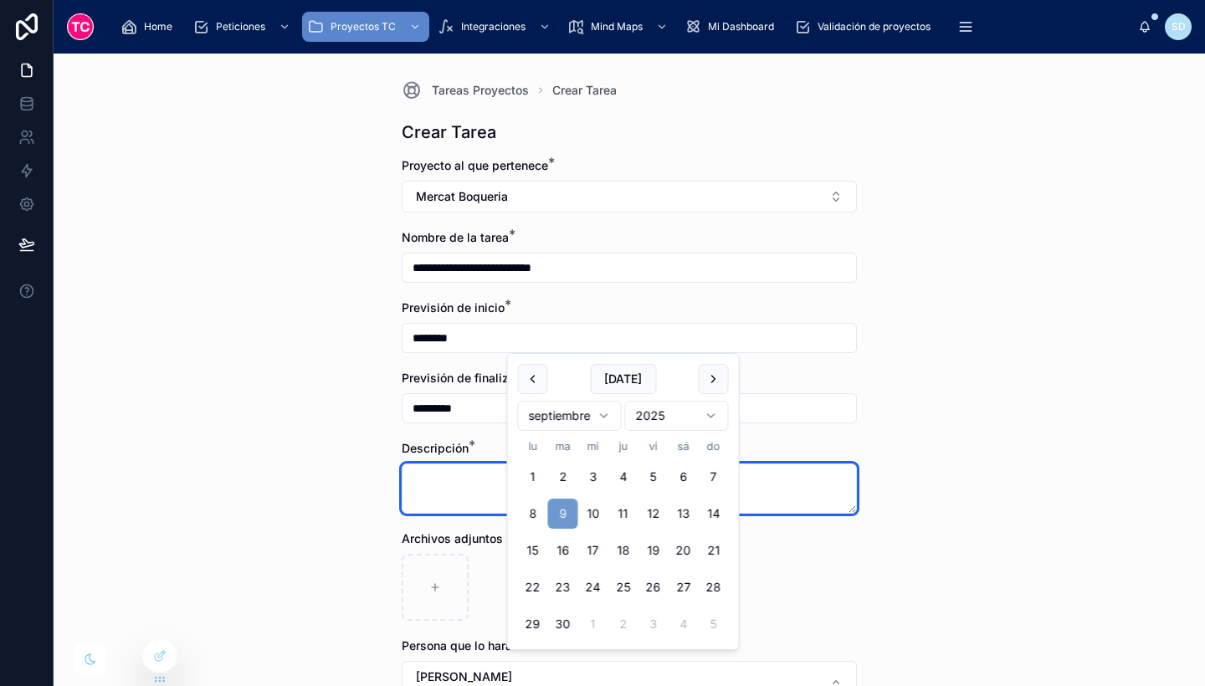
click at [812, 482] on textarea at bounding box center [629, 489] width 455 height 50
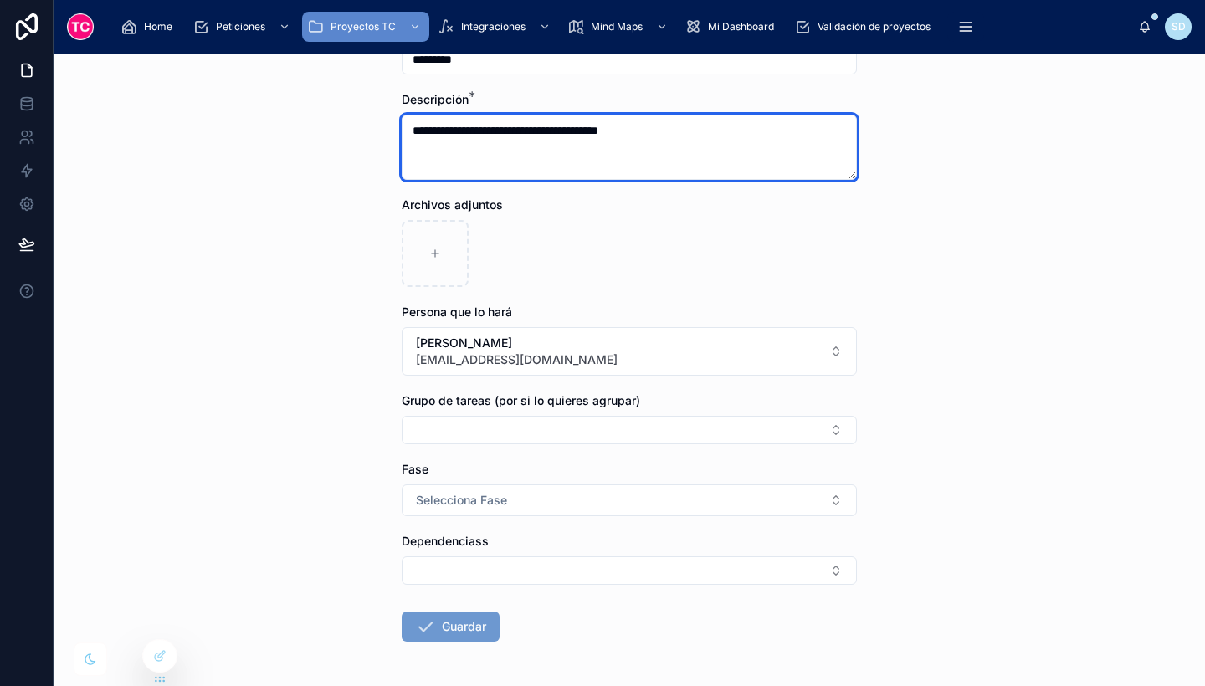
scroll to position [412, 0]
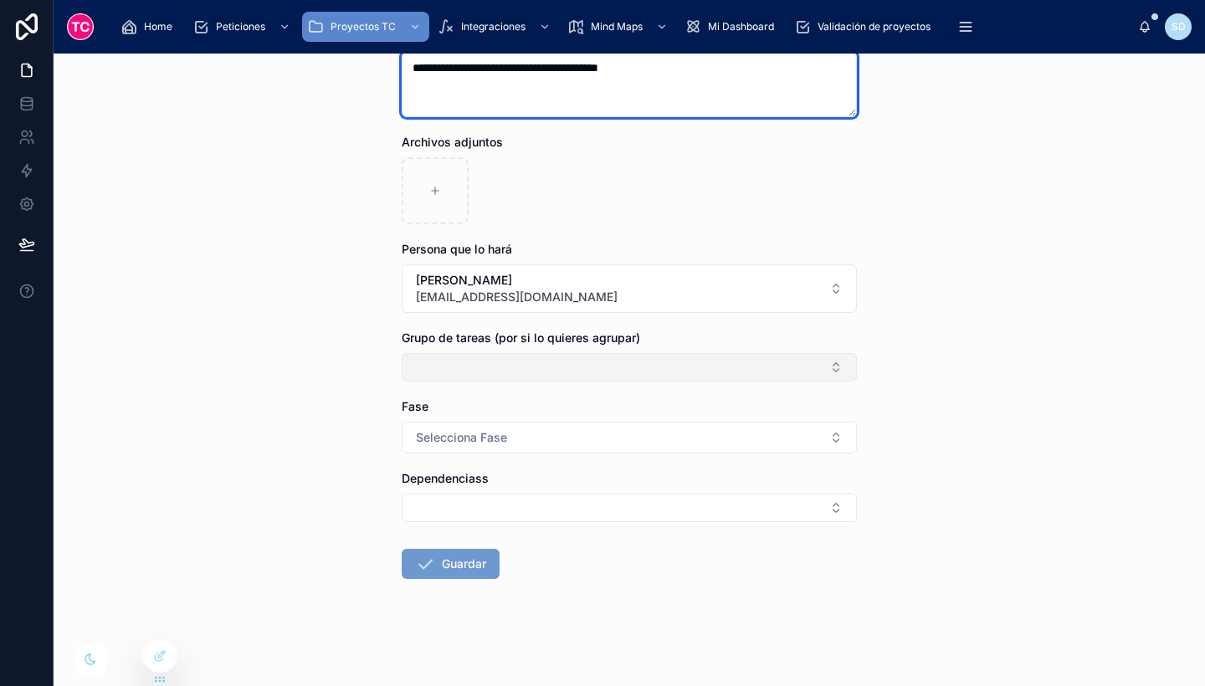
type textarea "**********"
click at [568, 365] on button "Select Button" at bounding box center [629, 367] width 455 height 28
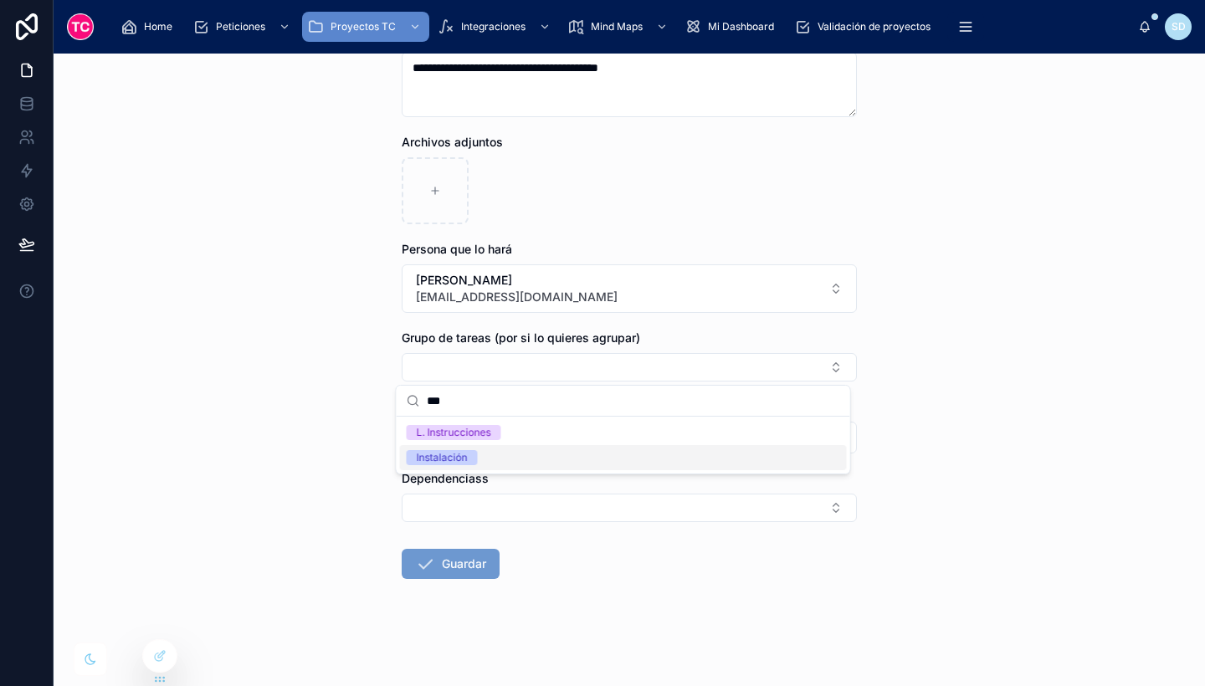
type input "***"
click at [458, 454] on div "Instalación" at bounding box center [442, 457] width 51 height 15
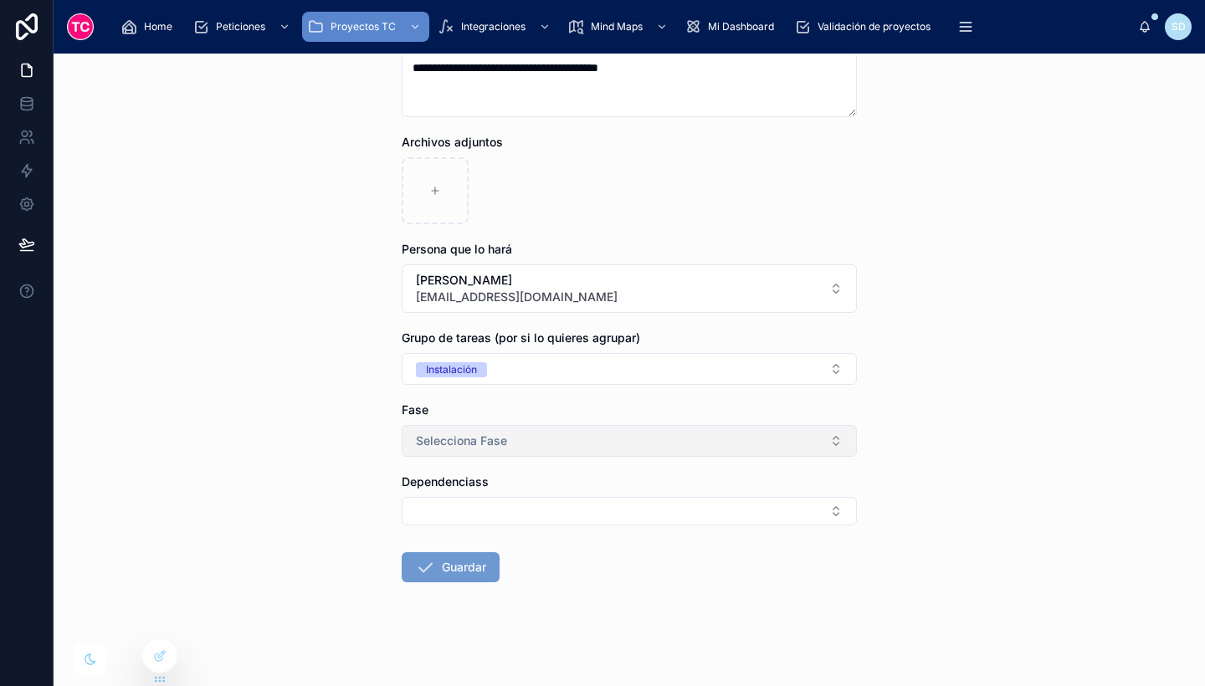
drag, startPoint x: 445, startPoint y: 433, endPoint x: 506, endPoint y: 449, distance: 62.9
click at [506, 449] on button "Selecciona Fase" at bounding box center [629, 441] width 455 height 32
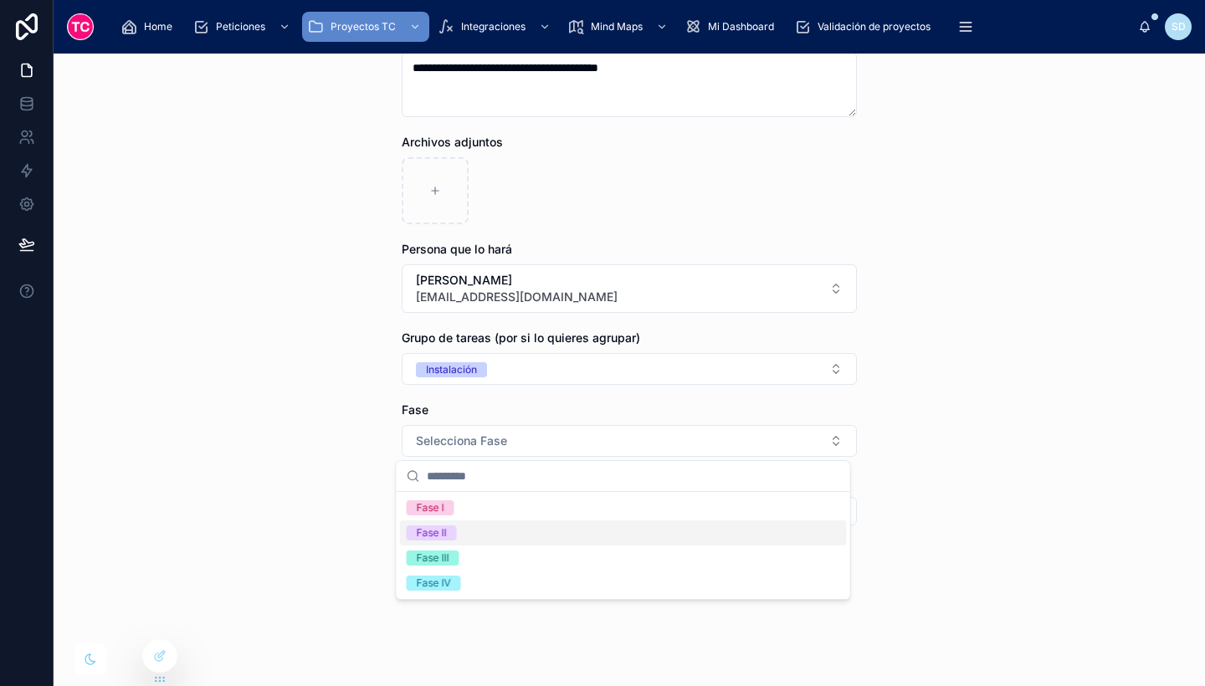
click at [515, 534] on div "Fase II" at bounding box center [623, 532] width 447 height 25
click at [471, 566] on button "Guardar" at bounding box center [451, 567] width 98 height 30
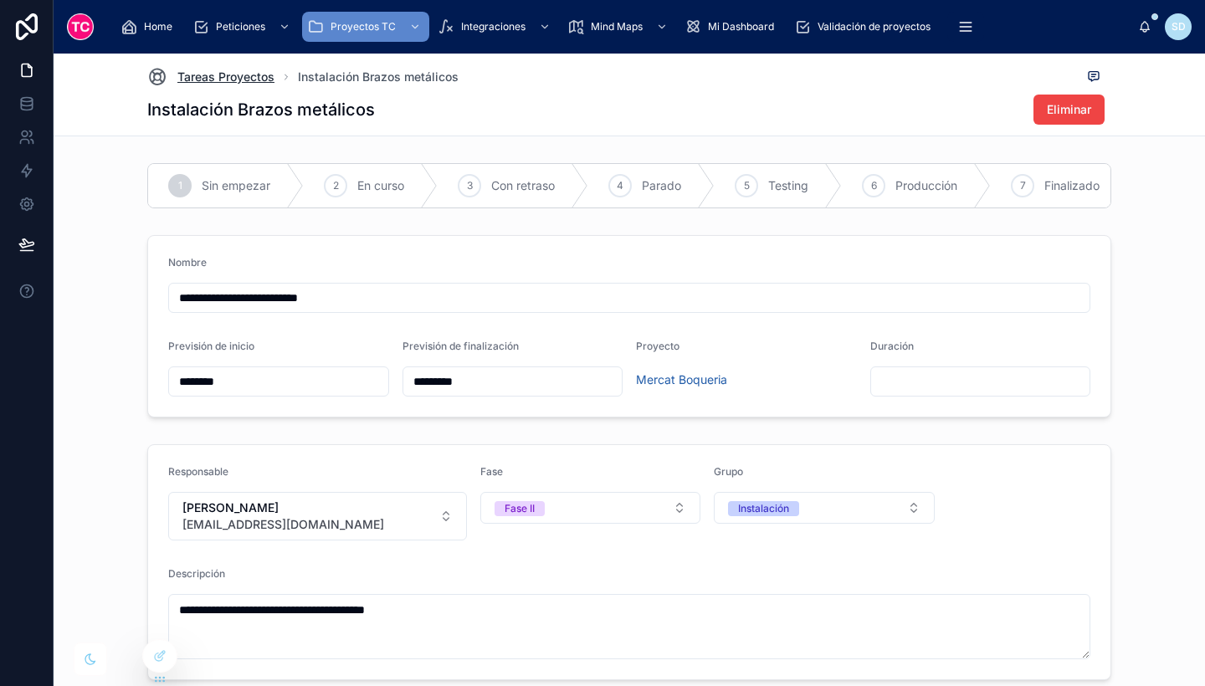
click at [246, 74] on span "Tareas Proyectos" at bounding box center [225, 77] width 97 height 17
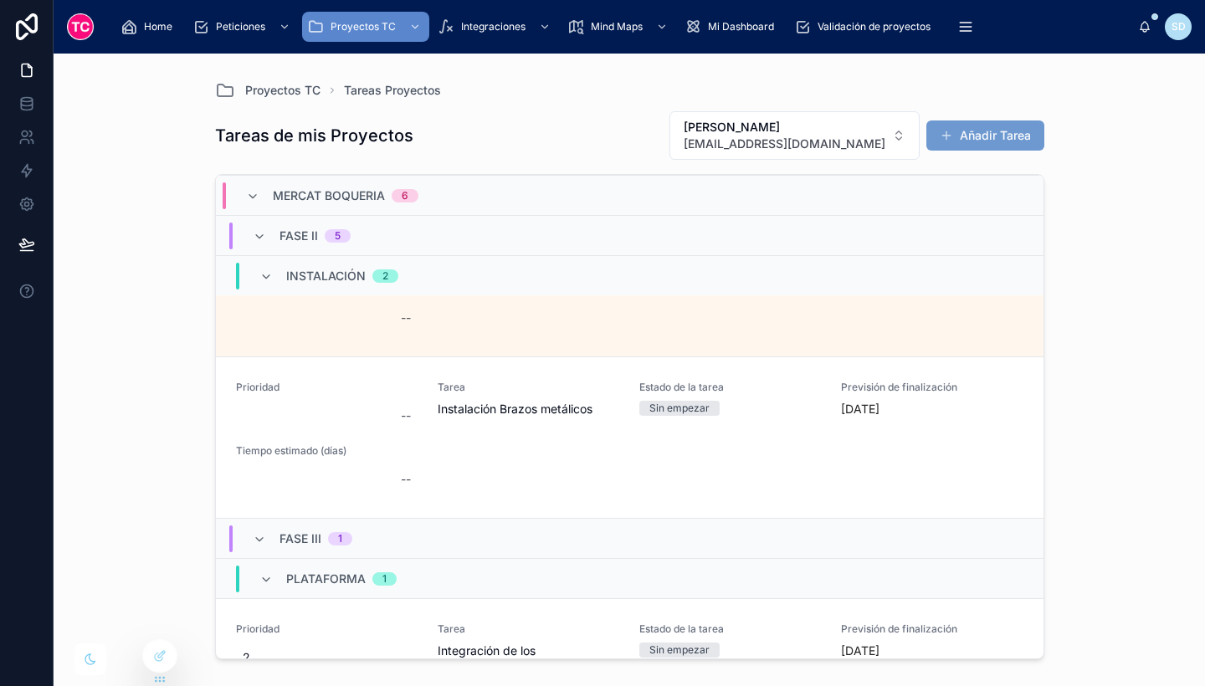
scroll to position [724, 0]
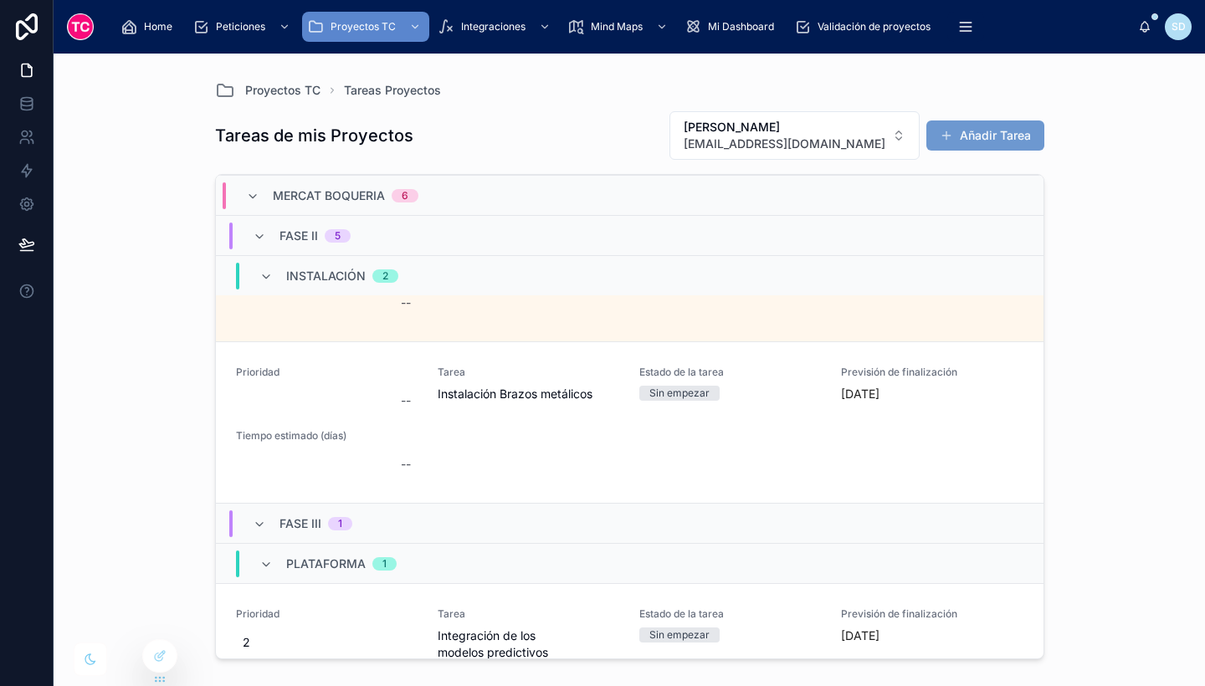
click at [970, 153] on div "[PERSON_NAME] [EMAIL_ADDRESS][DOMAIN_NAME] [PERSON_NAME]" at bounding box center [850, 135] width 388 height 50
click at [963, 139] on button "Añadir Tarea" at bounding box center [985, 136] width 118 height 30
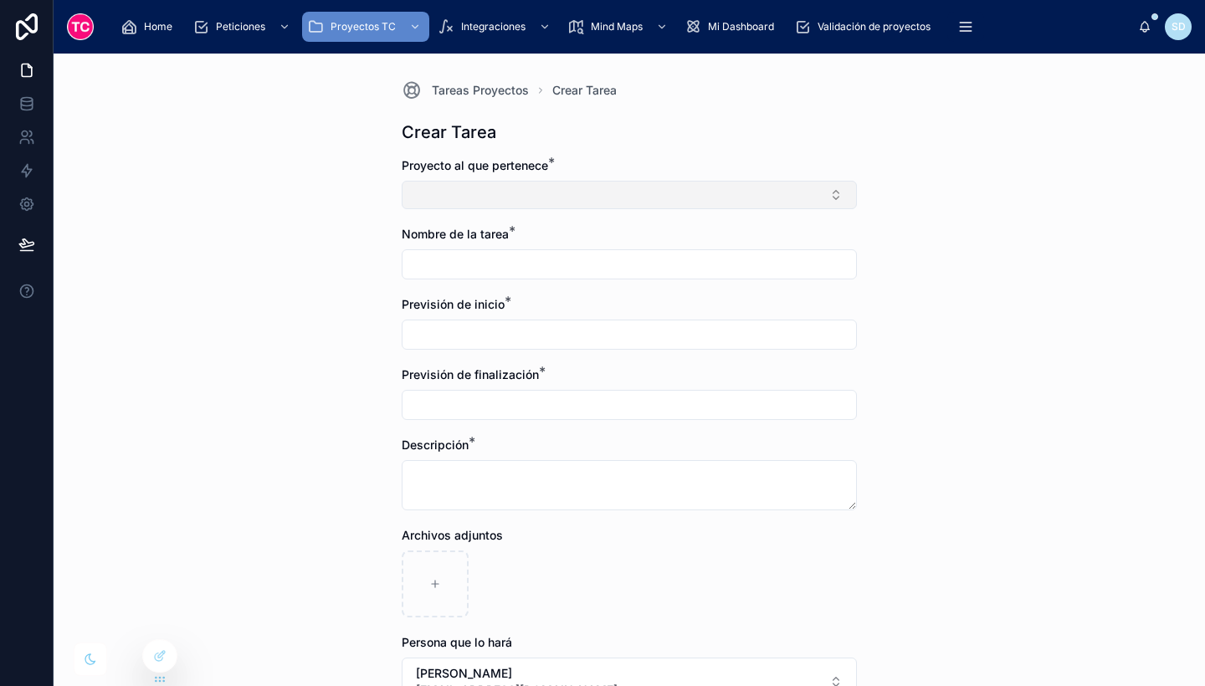
click at [596, 198] on button "Select Button" at bounding box center [629, 195] width 455 height 28
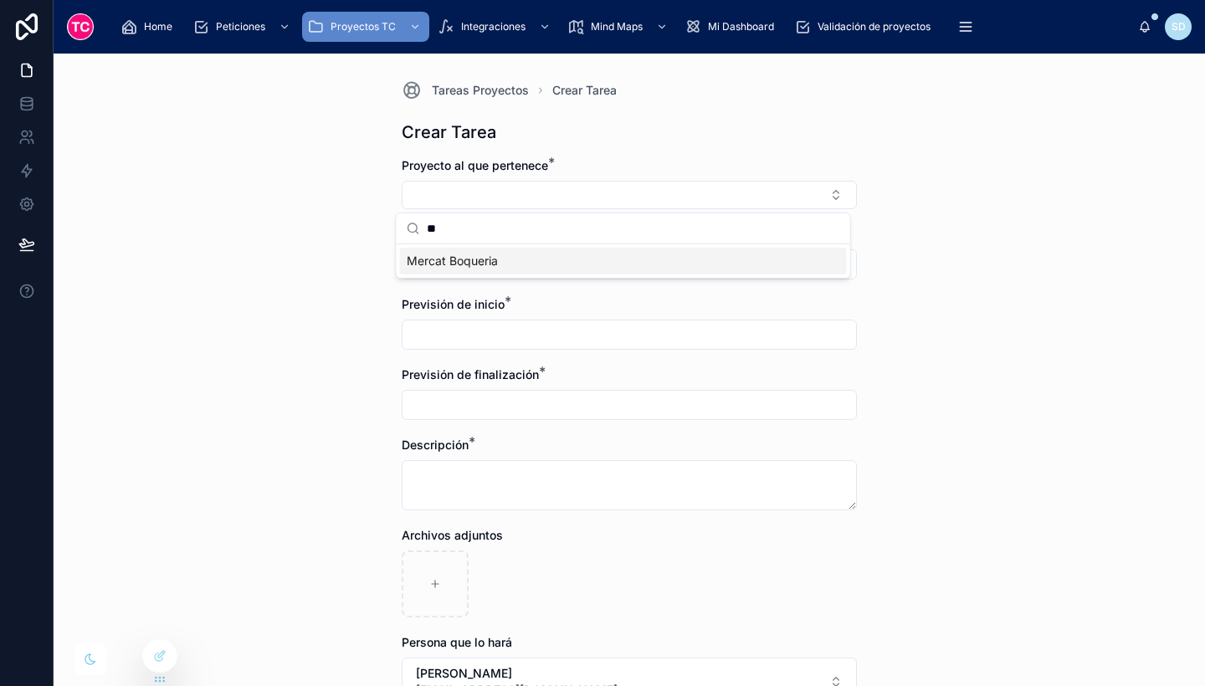
type input "**"
click at [621, 255] on div "Mercat Boqueria" at bounding box center [623, 261] width 447 height 27
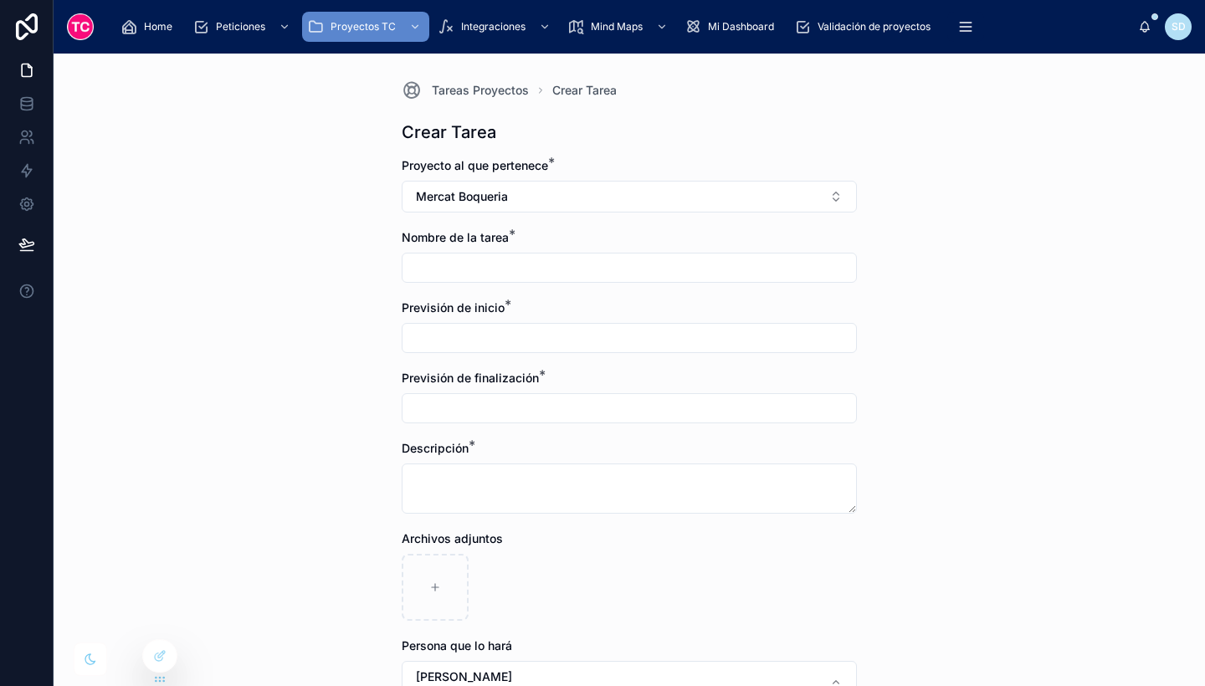
click at [540, 268] on input "text" at bounding box center [630, 267] width 454 height 23
type input "**********"
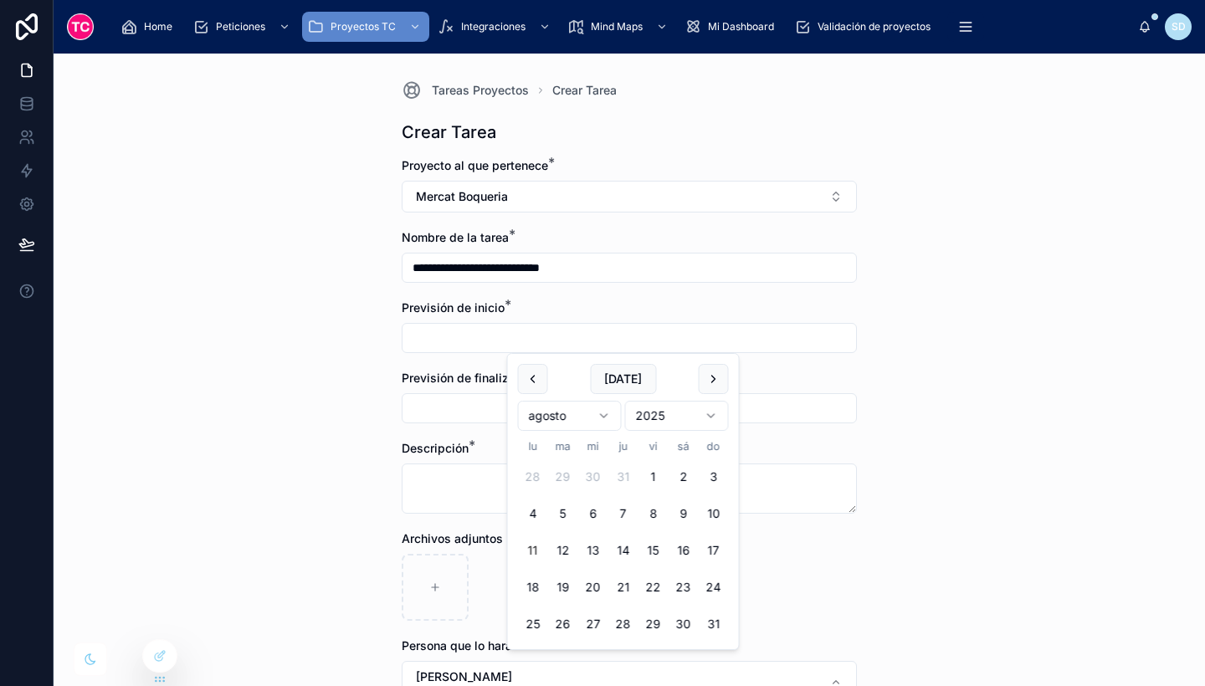
click at [474, 343] on input "text" at bounding box center [630, 337] width 454 height 23
click at [700, 382] on button at bounding box center [714, 379] width 30 height 30
click at [520, 381] on button at bounding box center [533, 379] width 30 height 30
click at [530, 581] on button "18" at bounding box center [533, 587] width 30 height 30
type input "*********"
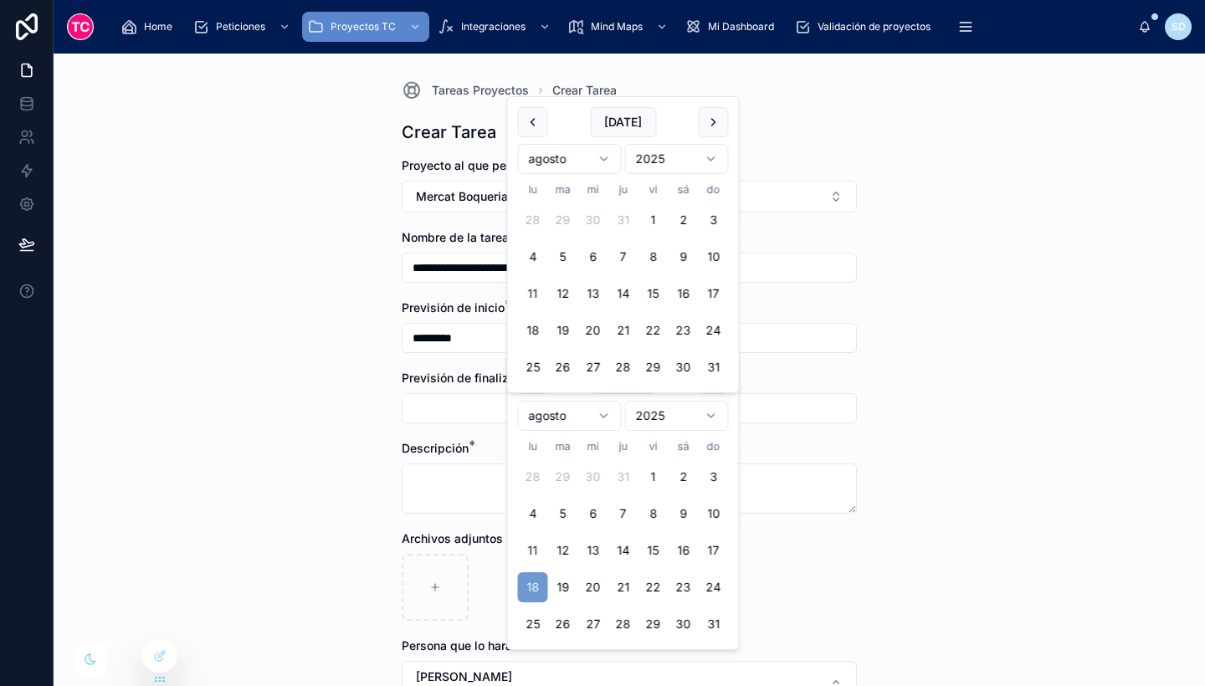
click at [456, 408] on input "text" at bounding box center [630, 408] width 454 height 23
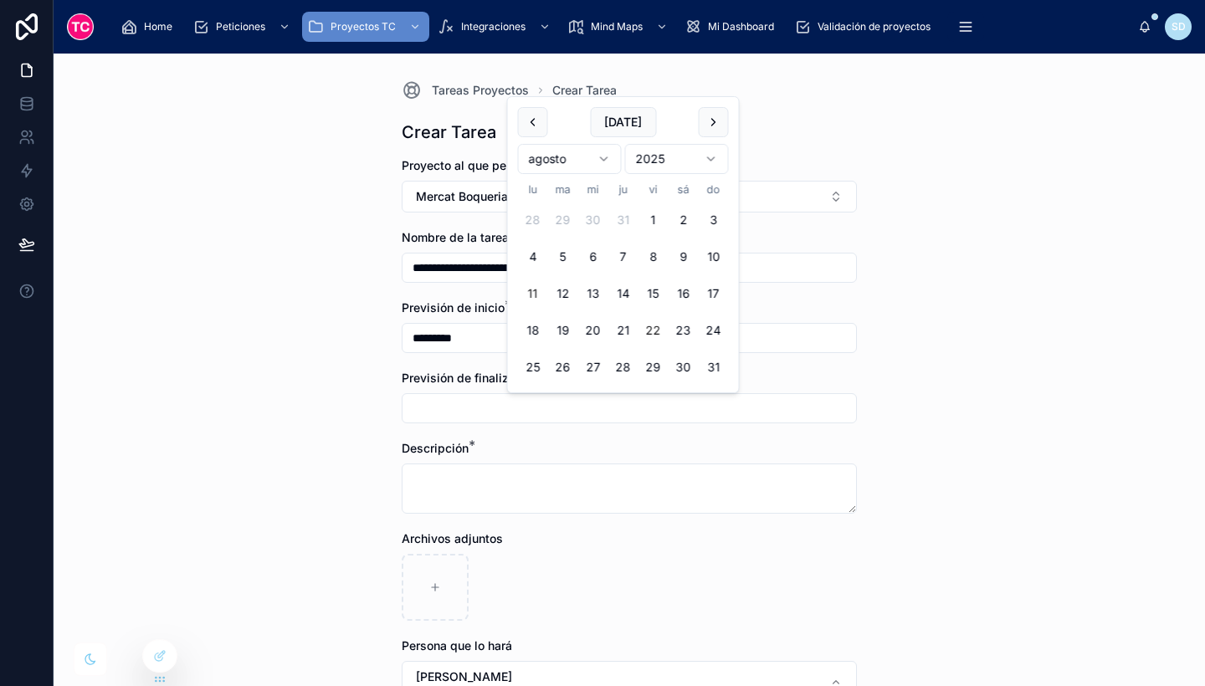
click at [656, 331] on button "22" at bounding box center [653, 330] width 30 height 30
type input "*********"
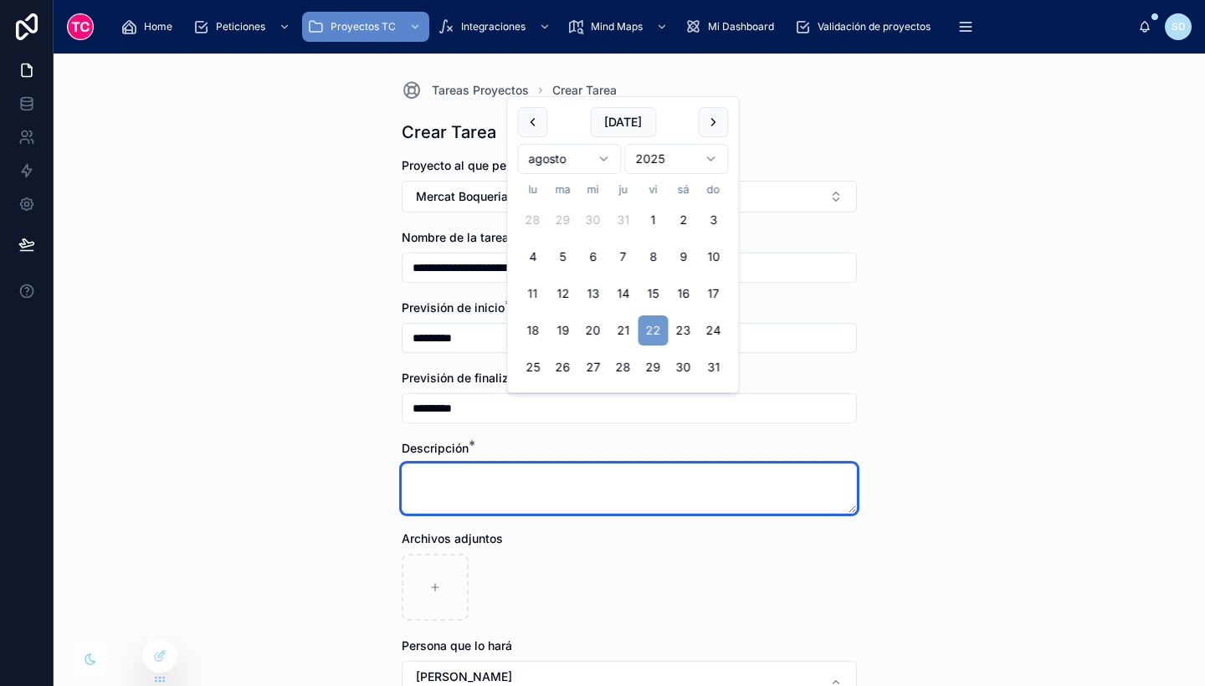
click at [548, 499] on textarea at bounding box center [629, 489] width 455 height 50
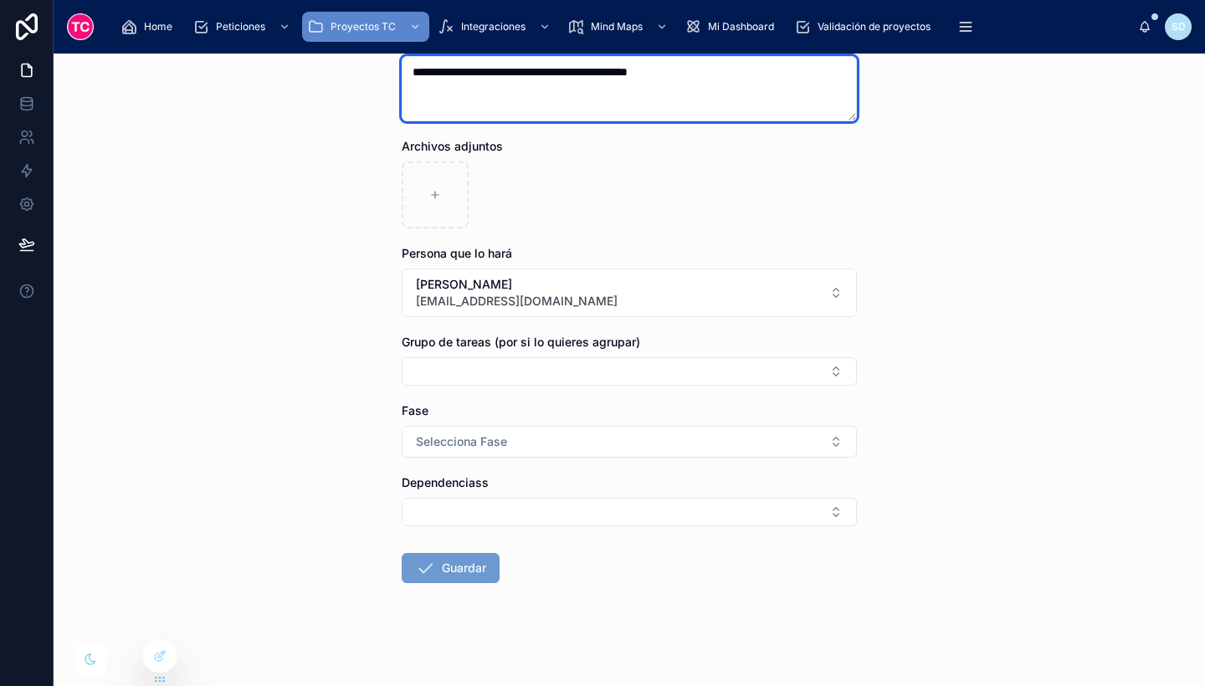
scroll to position [408, 0]
type textarea "**********"
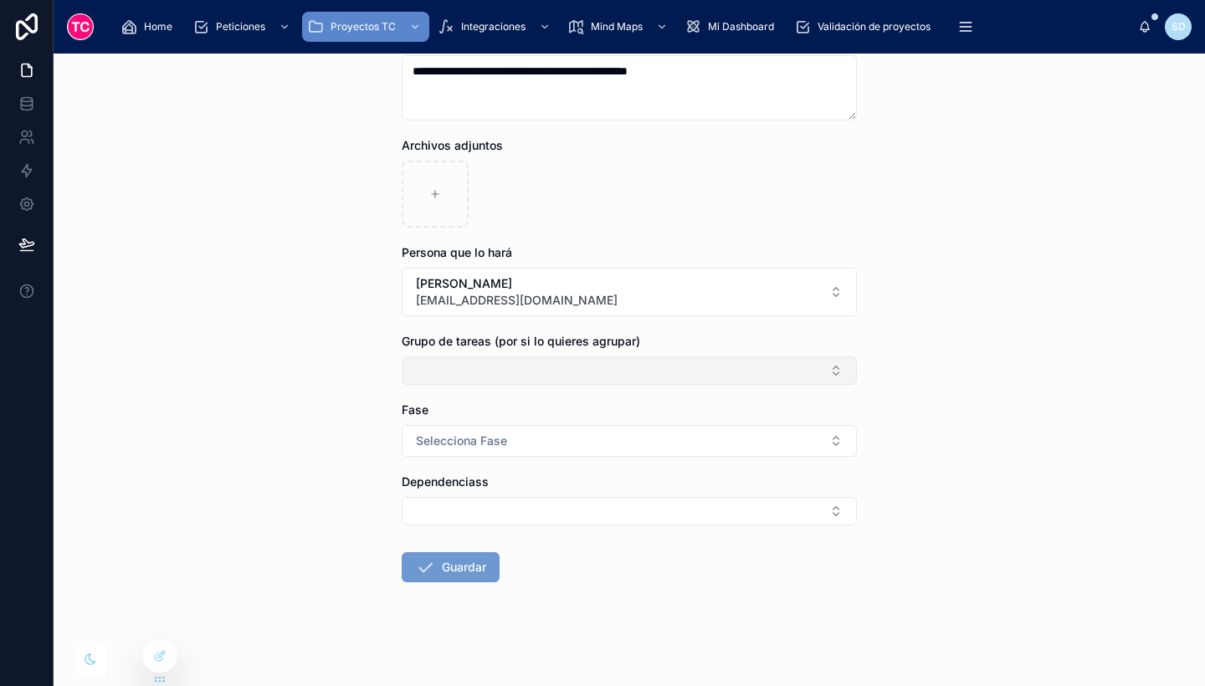
click at [467, 382] on button "Select Button" at bounding box center [629, 370] width 455 height 28
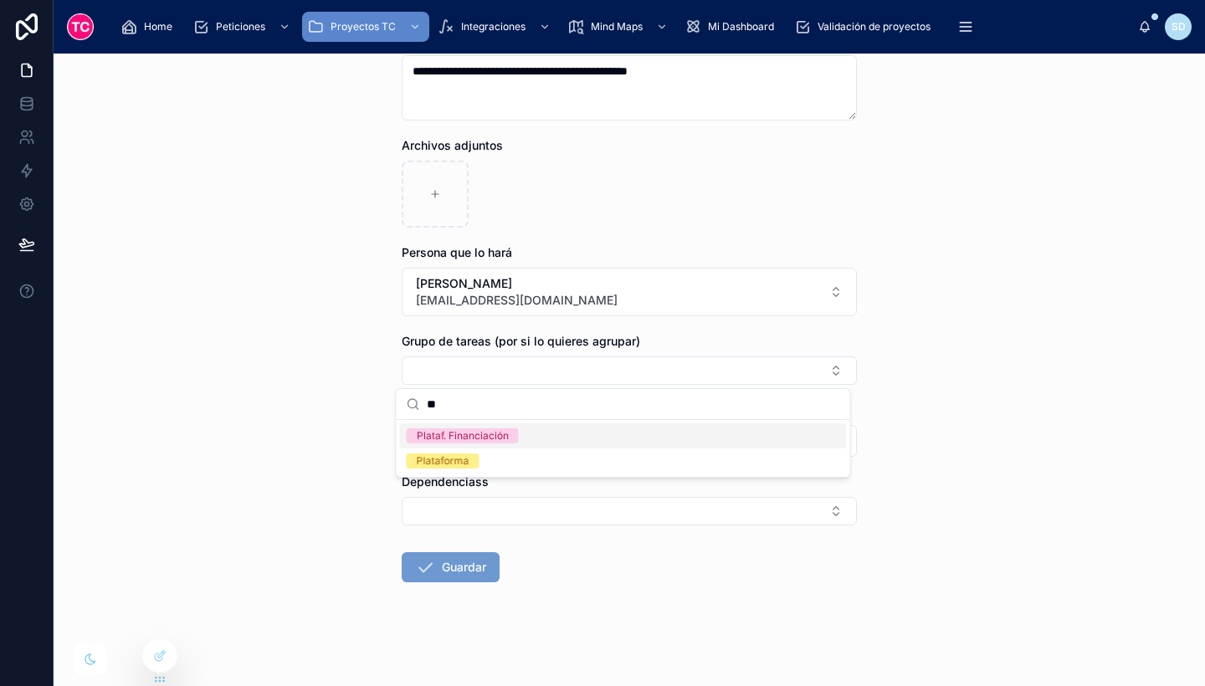
type input "*"
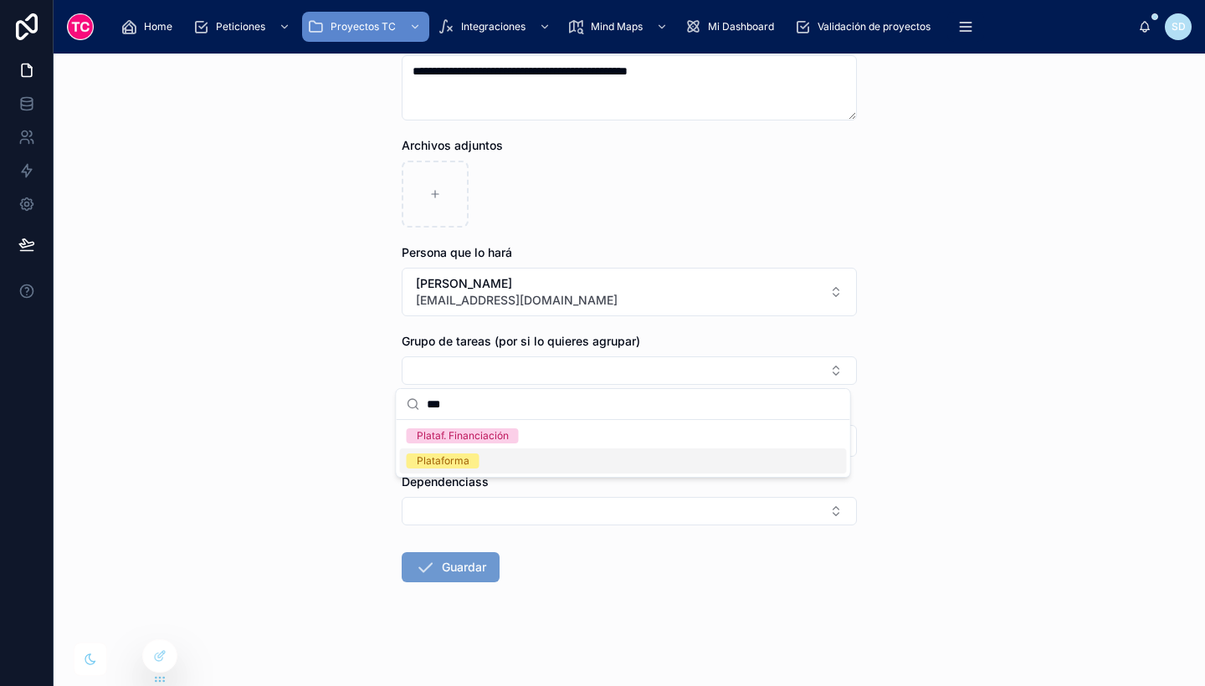
type input "***"
click at [508, 459] on div "Plataforma" at bounding box center [623, 461] width 447 height 25
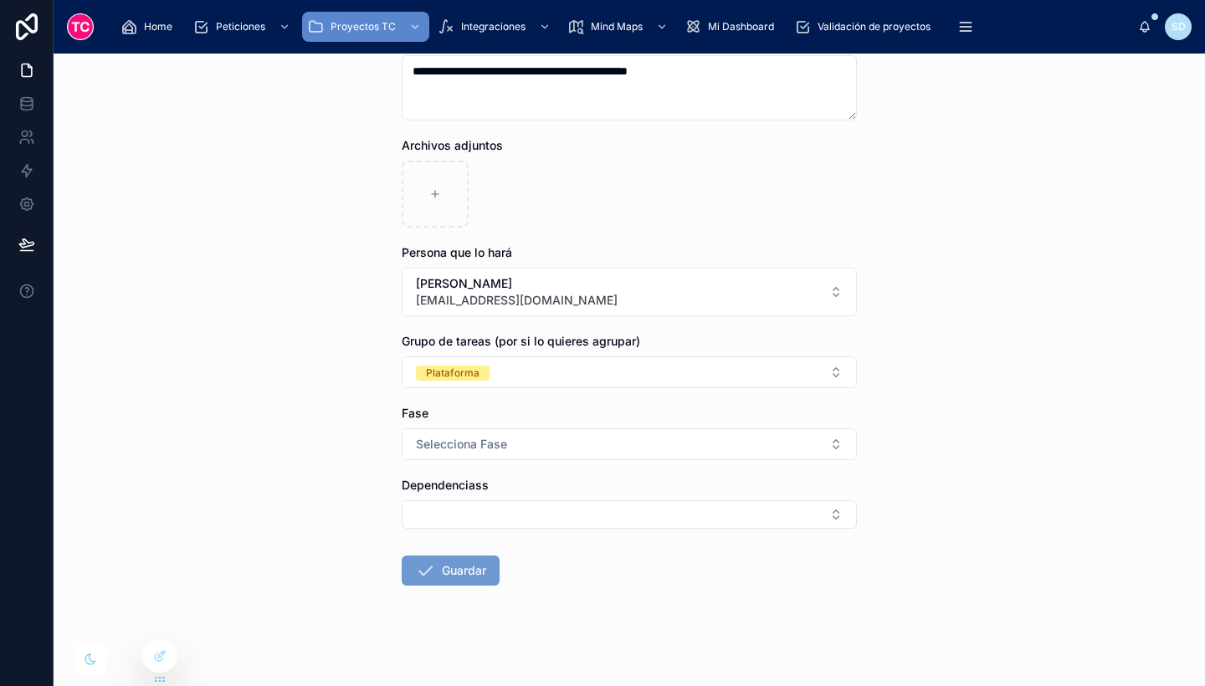
scroll to position [415, 0]
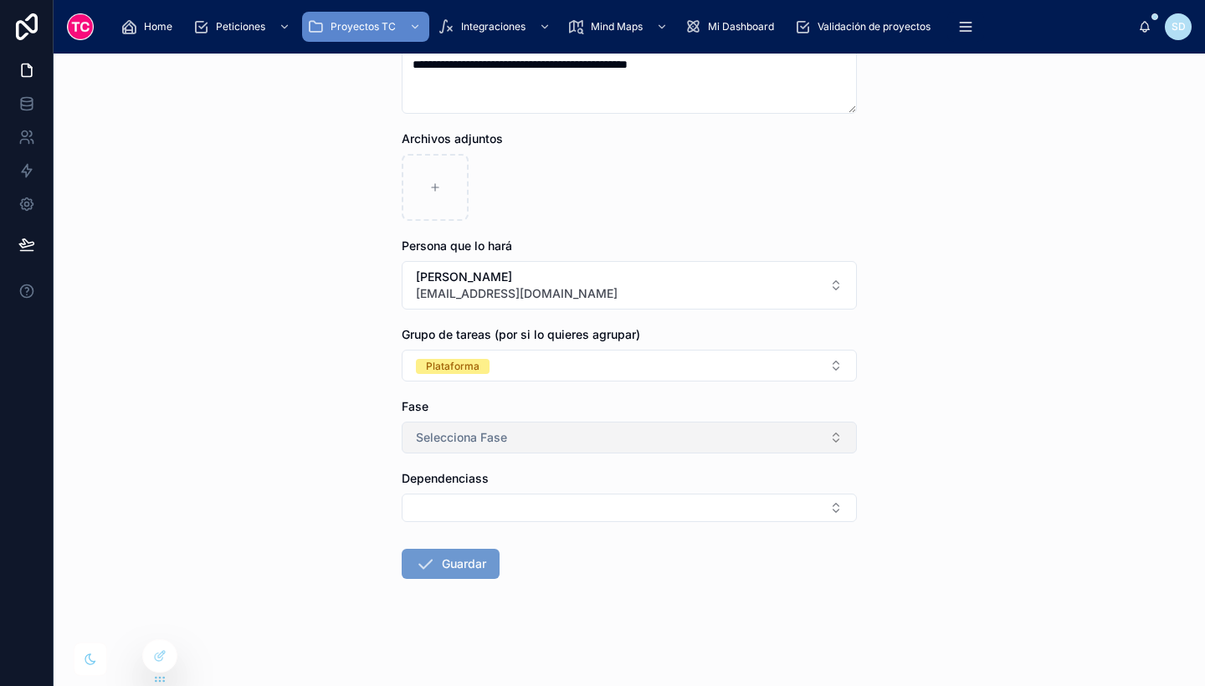
click at [506, 452] on button "Selecciona Fase" at bounding box center [629, 438] width 455 height 32
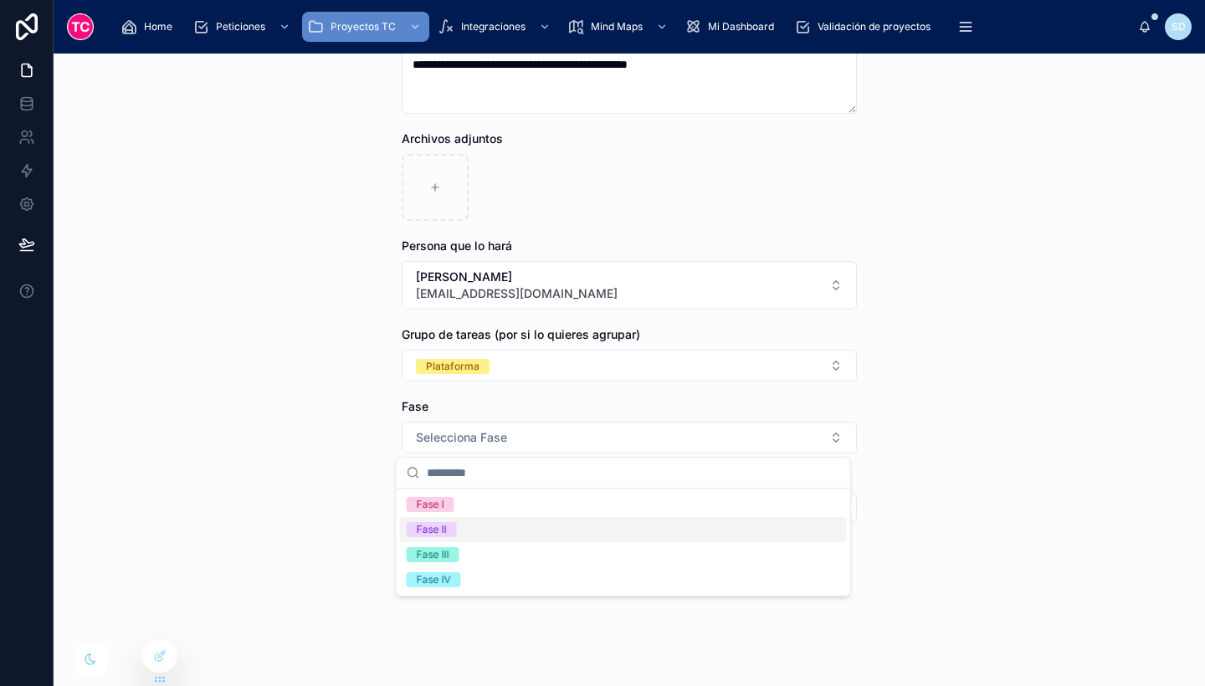
click at [500, 525] on div "Fase II" at bounding box center [623, 529] width 447 height 25
click at [437, 562] on button "Guardar" at bounding box center [451, 564] width 98 height 30
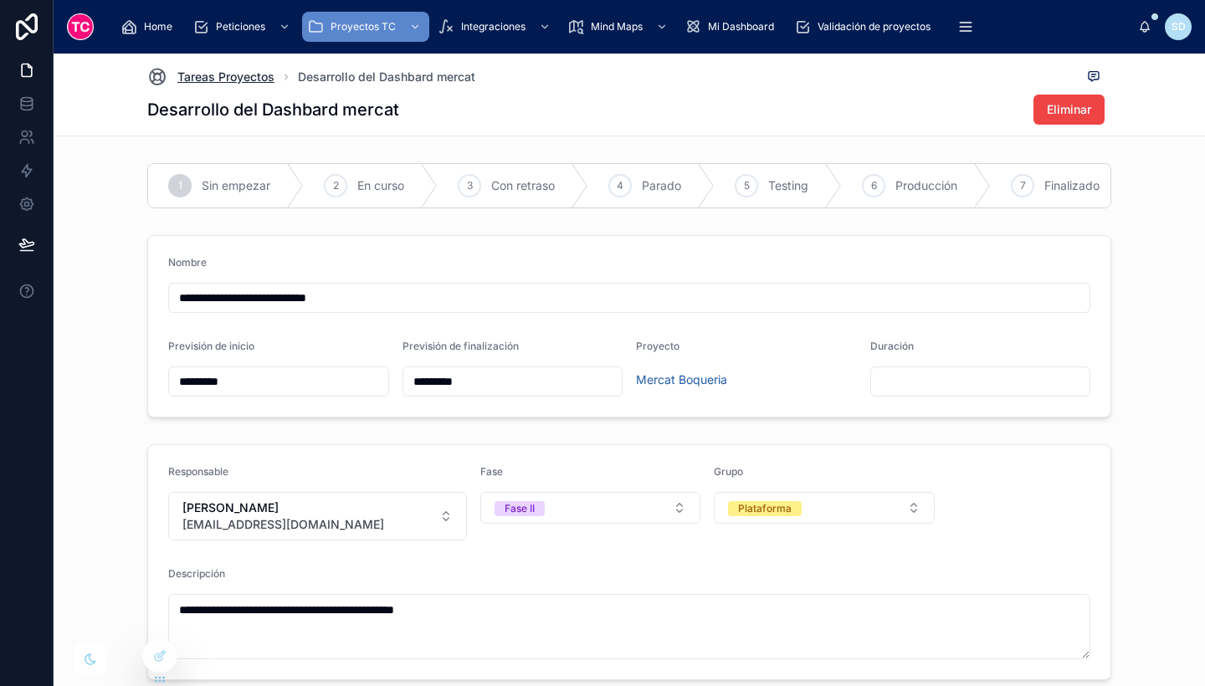
click at [256, 78] on span "Tareas Proyectos" at bounding box center [225, 77] width 97 height 17
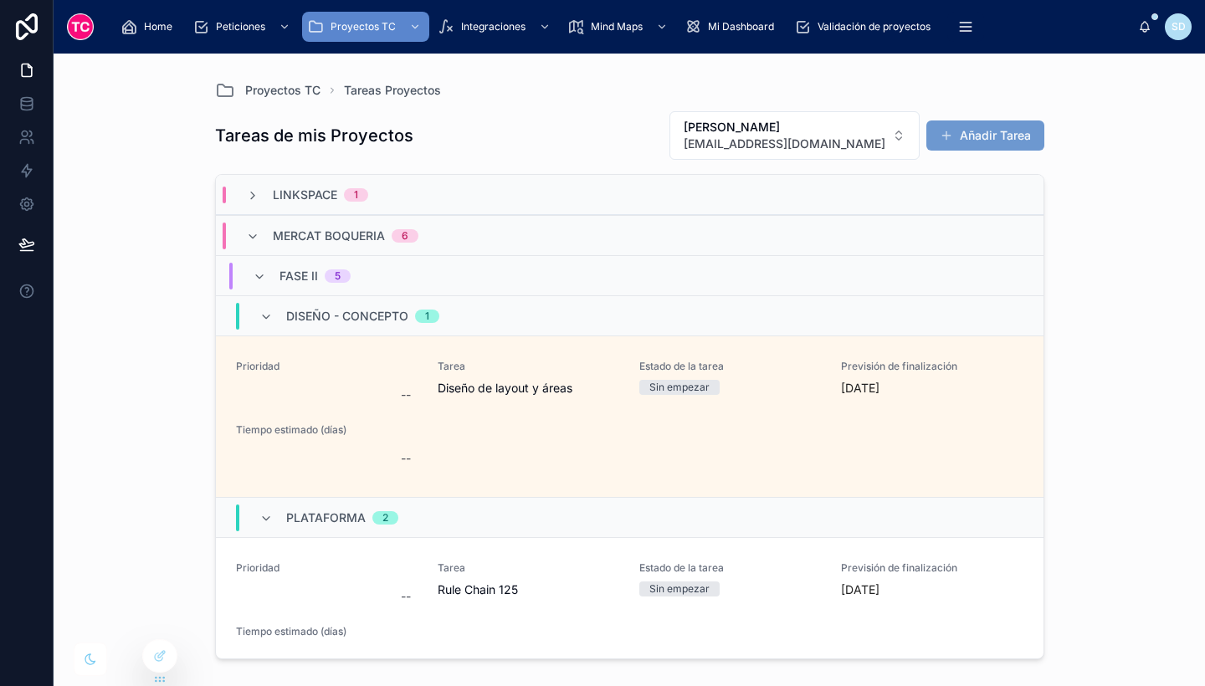
click at [256, 78] on div "Proyectos TC Tareas Proyectos Tareas de mis Proyectos [PERSON_NAME] [EMAIL_ADDR…" at bounding box center [630, 360] width 856 height 613
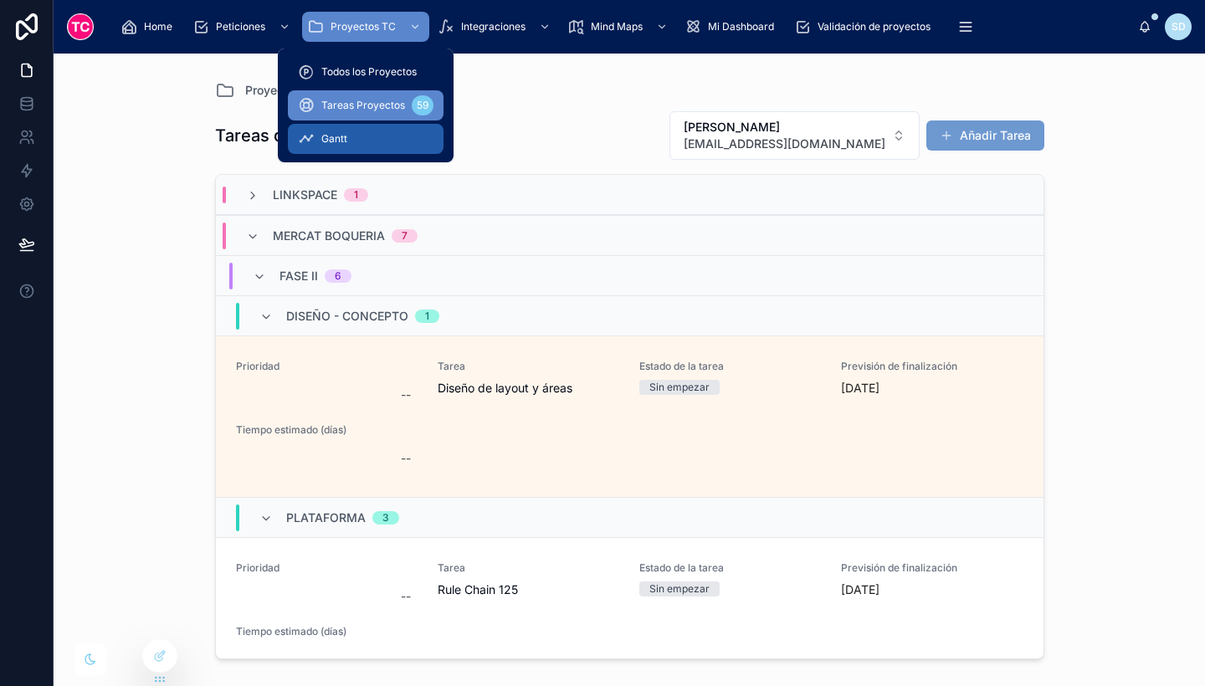
click at [381, 138] on div "Gantt" at bounding box center [366, 139] width 136 height 27
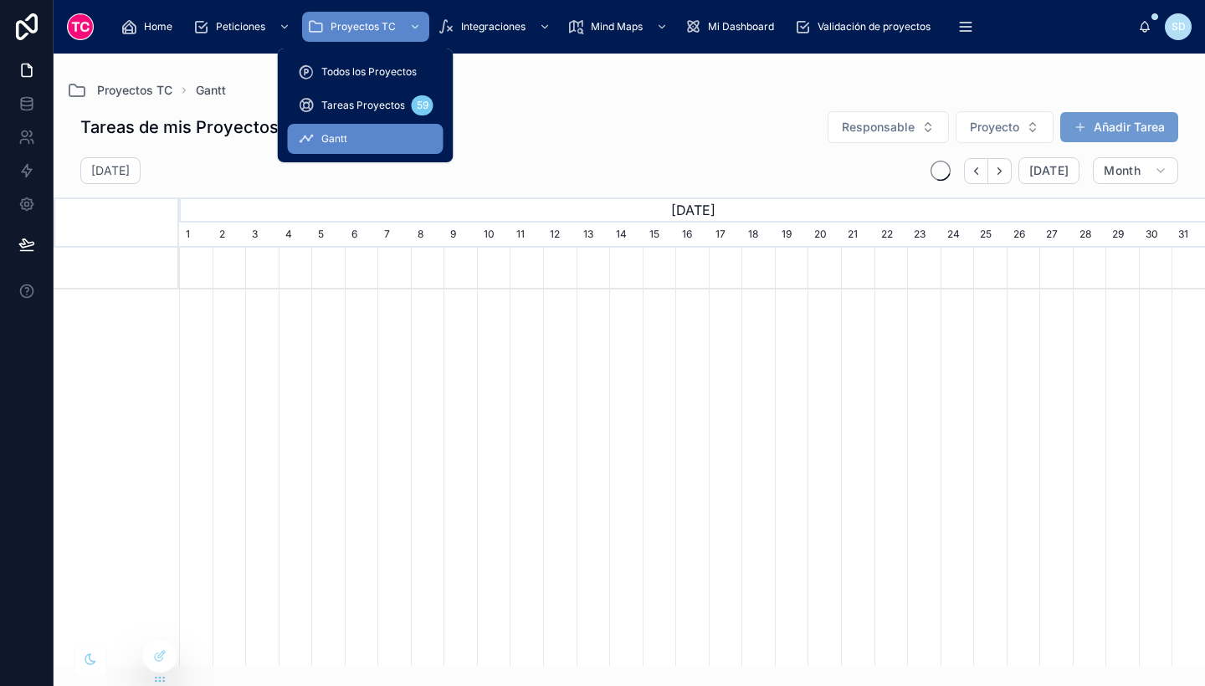
scroll to position [0, 1026]
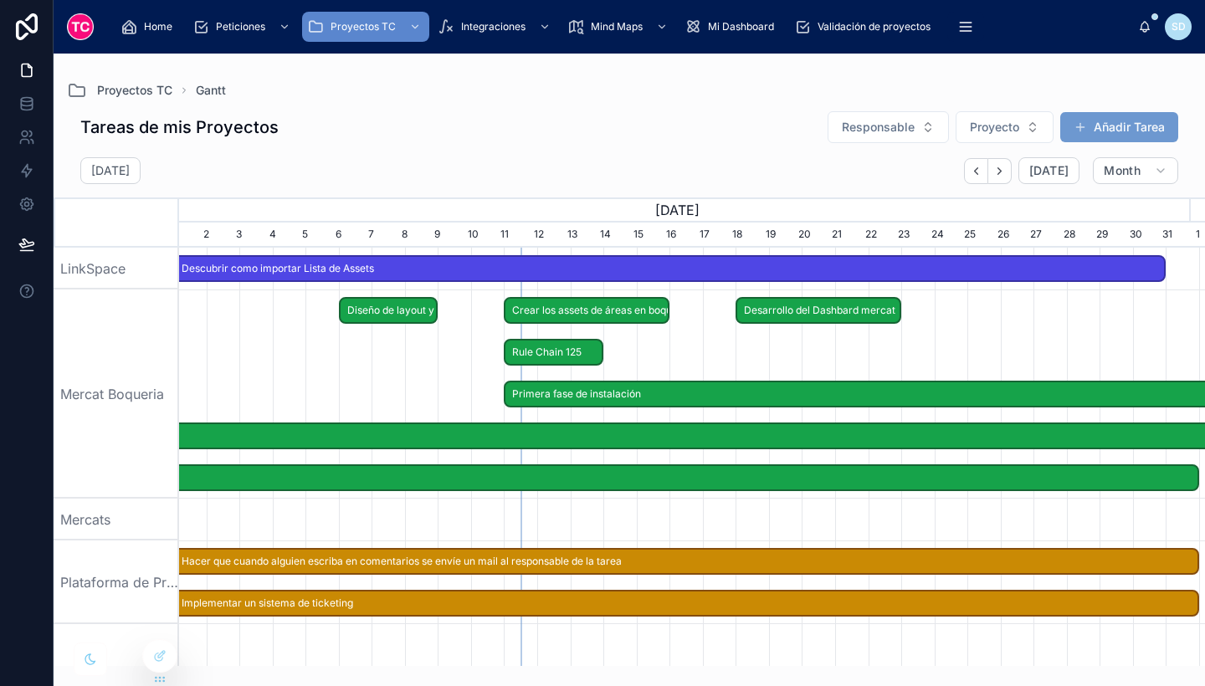
scroll to position [0, 1026]
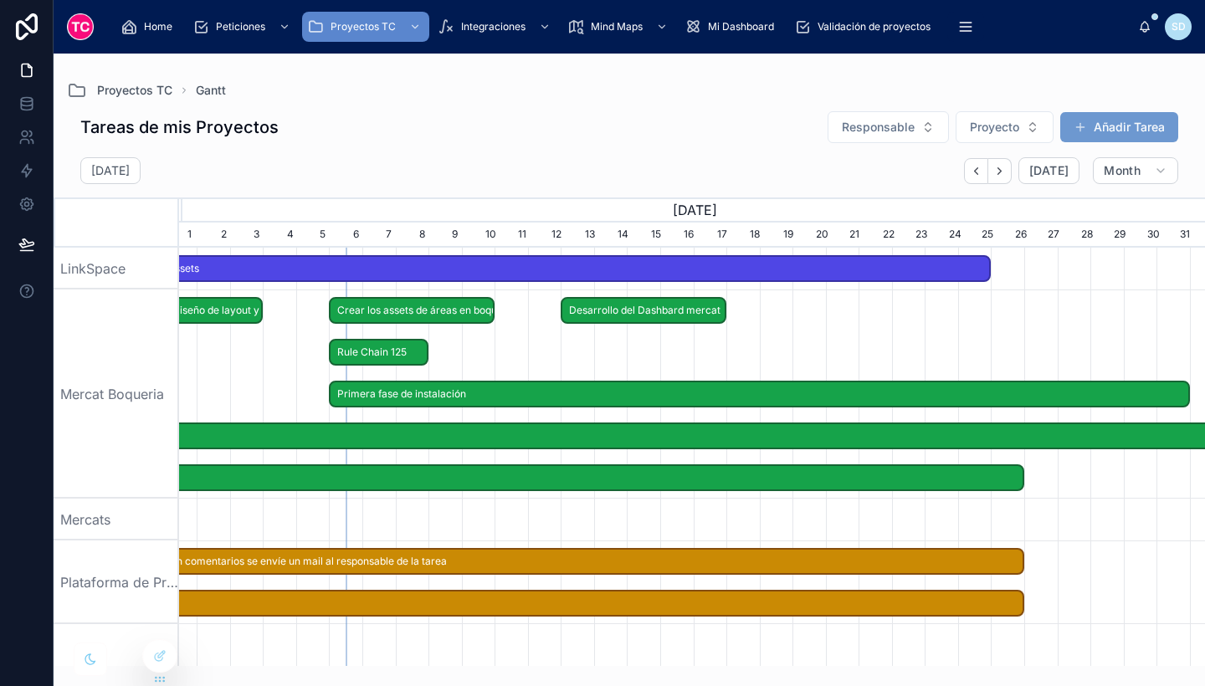
scroll to position [0, 1209]
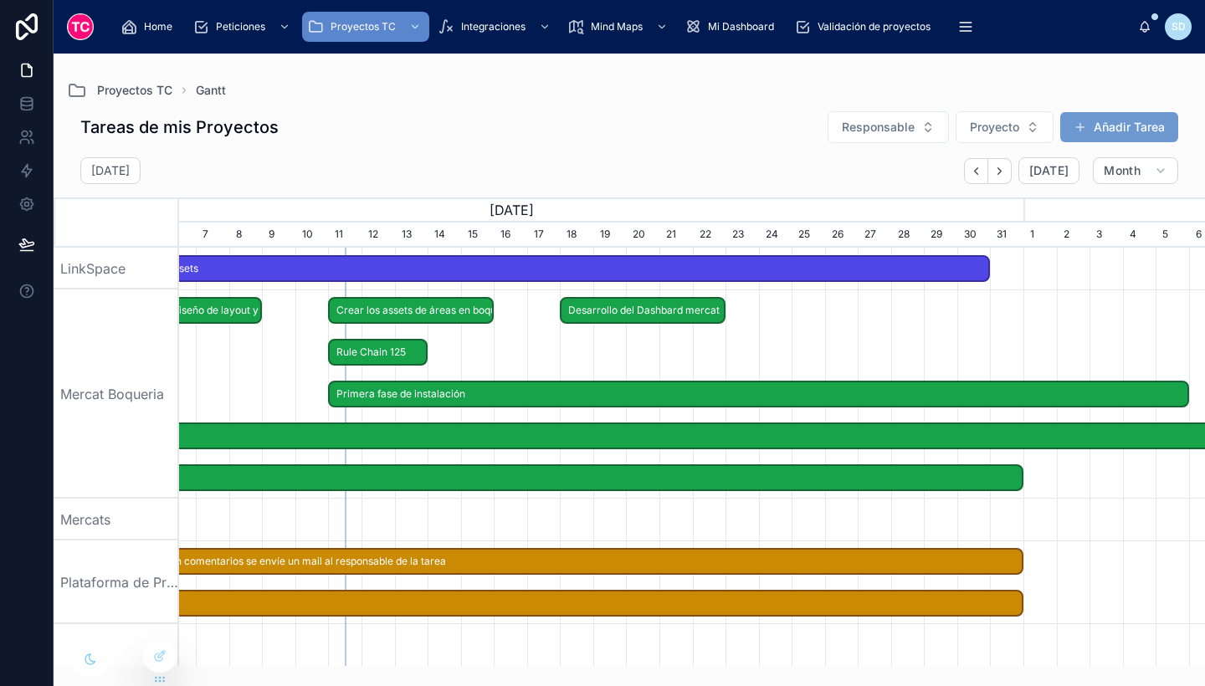
click at [629, 429] on span "Brazos metálicos" at bounding box center [460, 437] width 1651 height 28
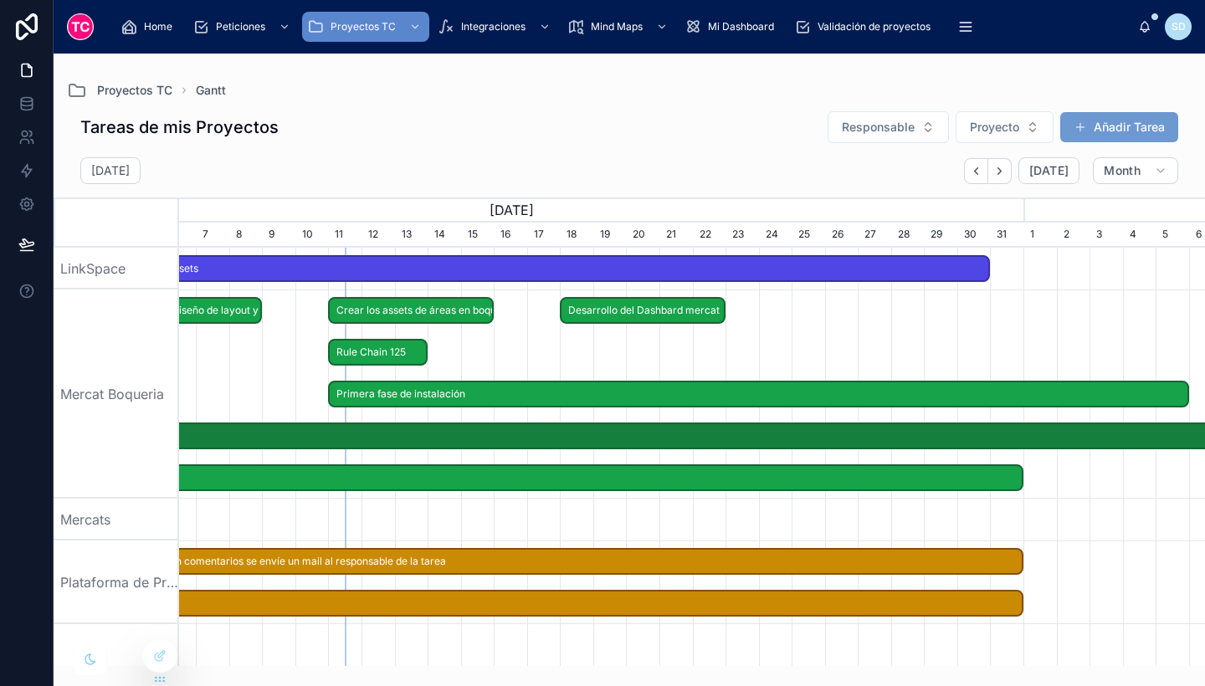
click at [633, 441] on span "Brazos metálicos" at bounding box center [460, 437] width 1651 height 28
click at [644, 391] on span "Primera fase de instalación" at bounding box center [758, 395] width 857 height 28
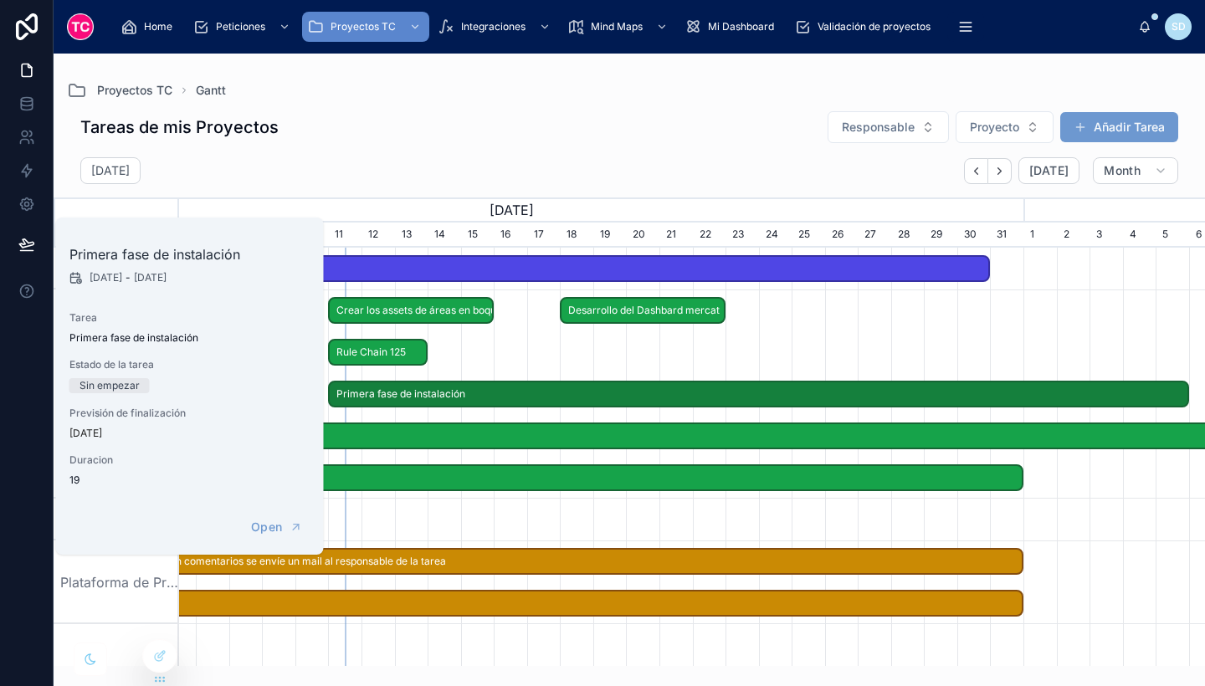
click at [388, 351] on span "Rule Chain 125" at bounding box center [378, 353] width 96 height 28
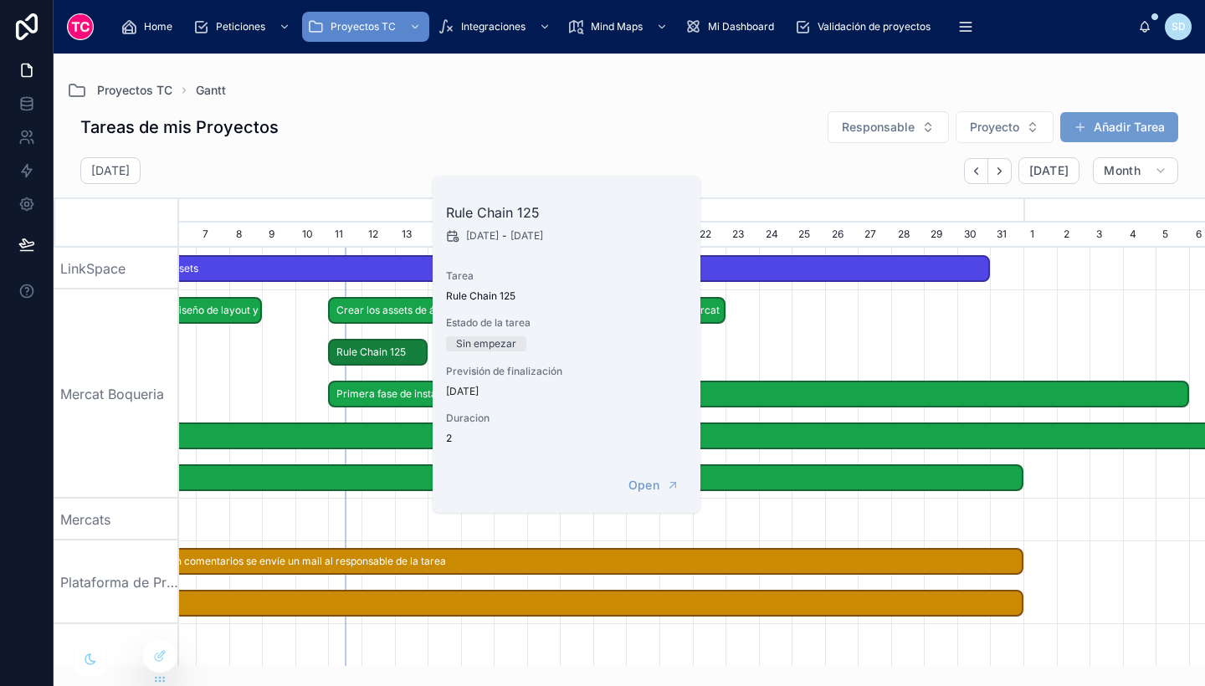
click at [398, 304] on span "Crear los assets de áreas en boquería" at bounding box center [411, 311] width 162 height 28
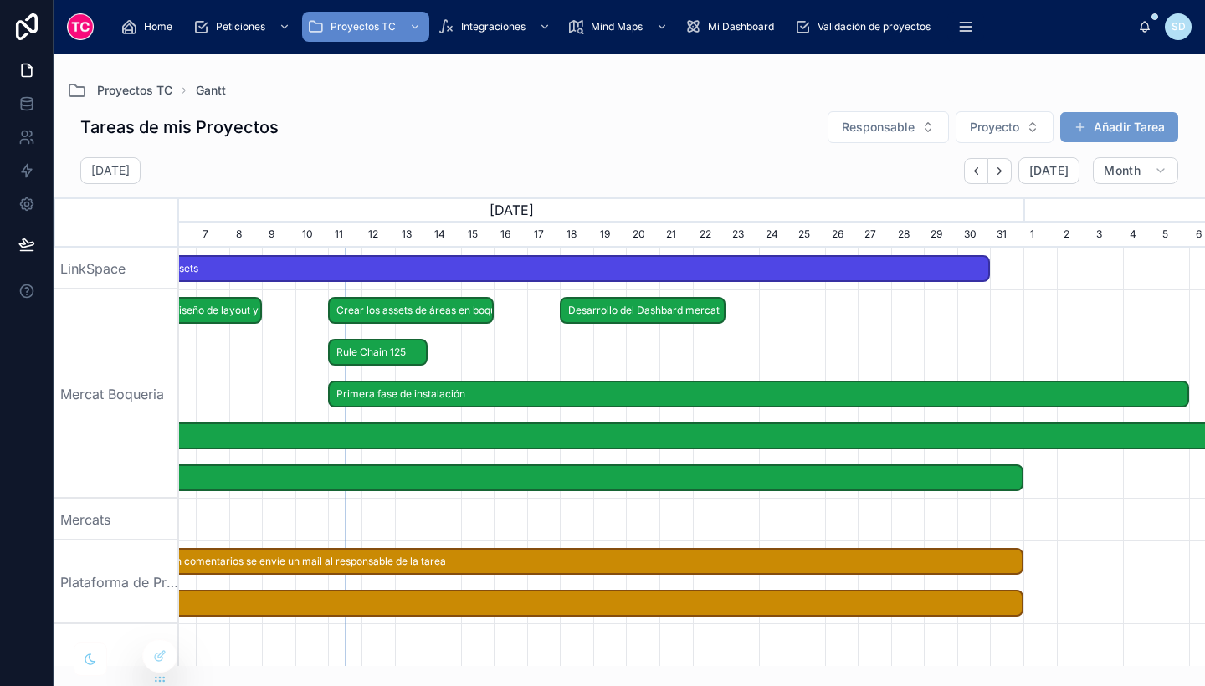
click at [475, 146] on div "Tareas de mis Proyectos Responsable Proyecto Añadir Tarea" at bounding box center [629, 130] width 1151 height 40
click at [384, 558] on span "Hacer que cuando alguien escriba en comentarios se envíe un mail al responsable…" at bounding box center [510, 562] width 1023 height 28
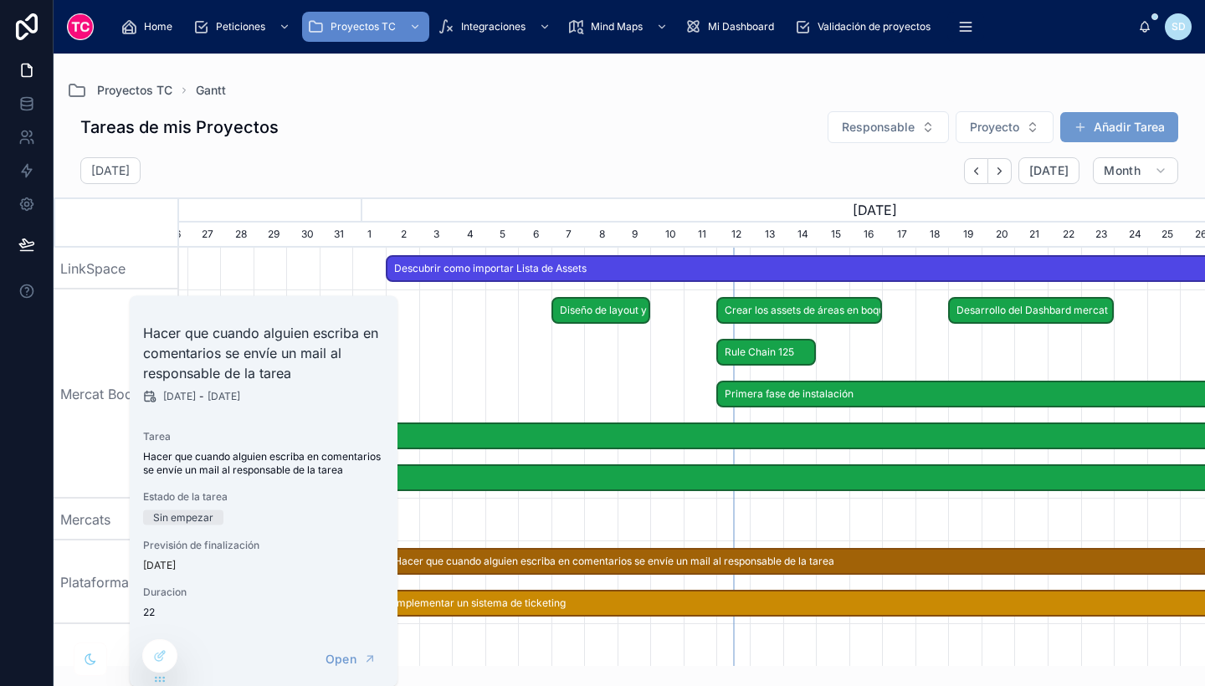
scroll to position [0, 984]
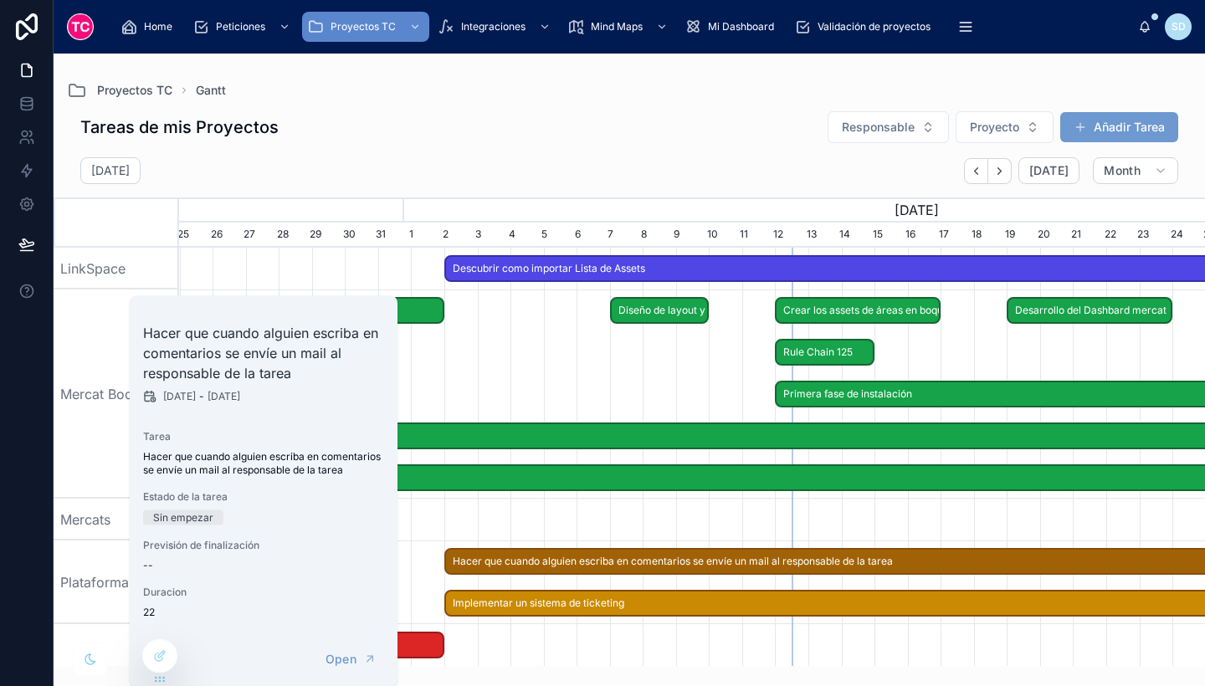
click at [469, 607] on span "Implementar un sistema de ticketing" at bounding box center [957, 604] width 1023 height 28
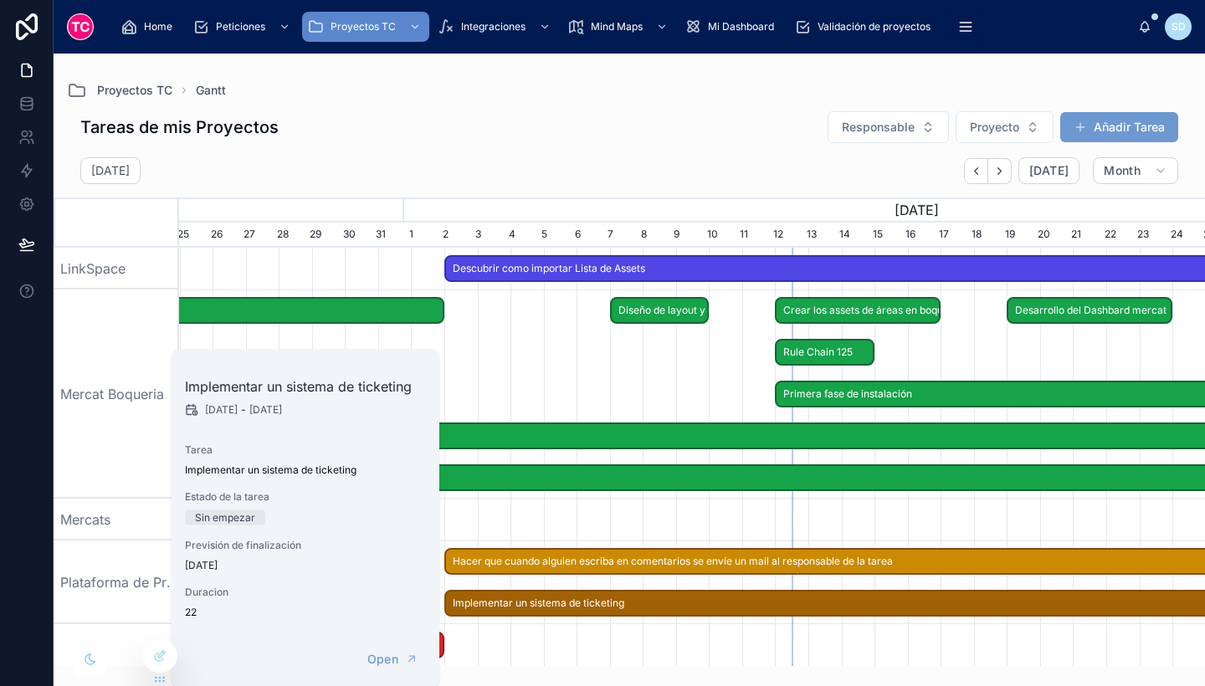
click at [469, 607] on span "Implementar un sistema de ticketing" at bounding box center [957, 604] width 1023 height 28
click at [394, 661] on span "Open" at bounding box center [382, 659] width 31 height 15
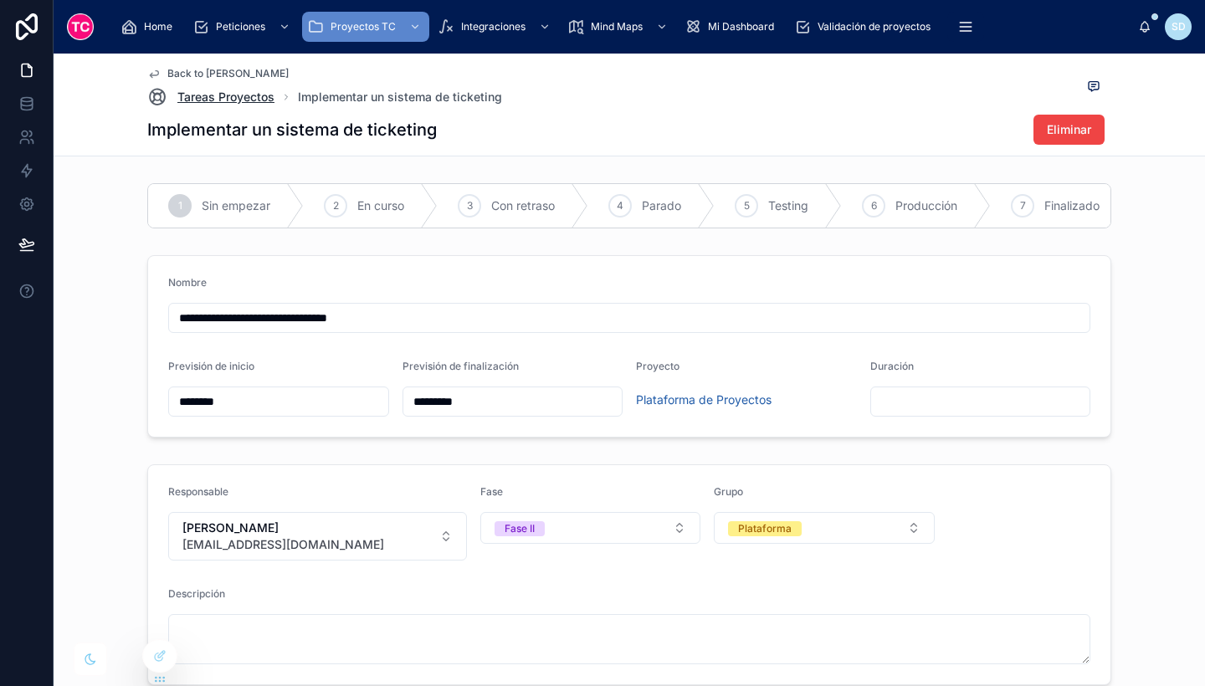
click at [238, 99] on span "Tareas Proyectos" at bounding box center [225, 97] width 97 height 17
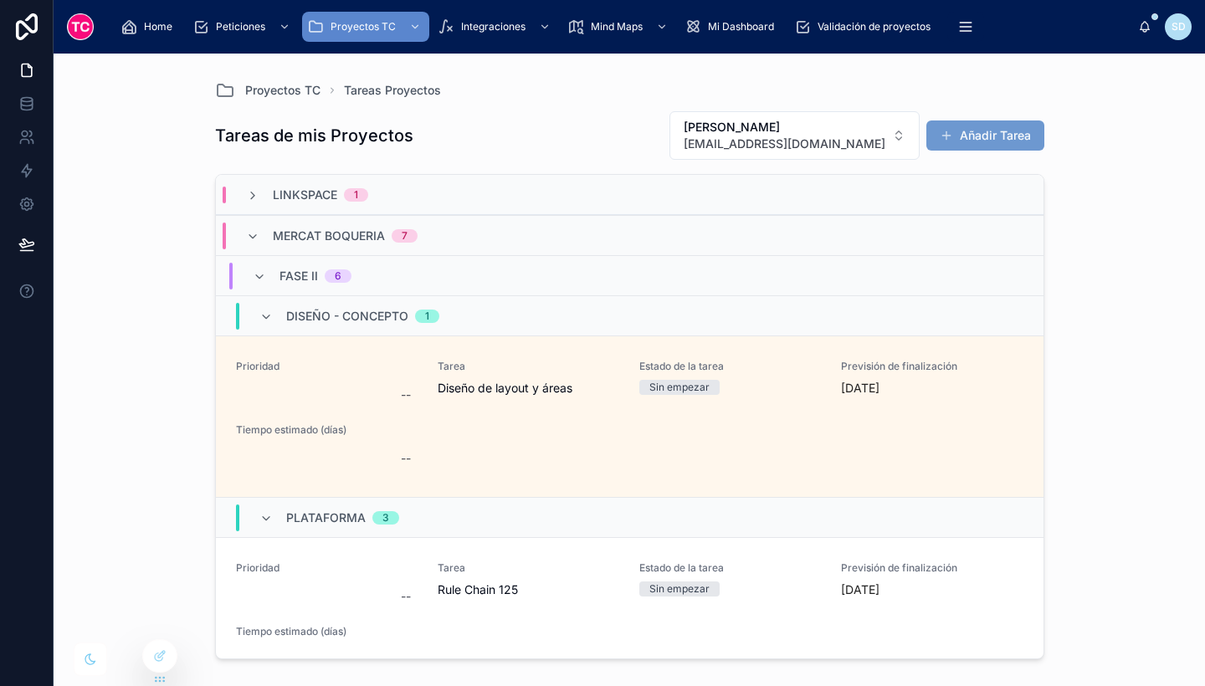
click at [244, 230] on div "Mercat Boqueria 7" at bounding box center [332, 236] width 212 height 27
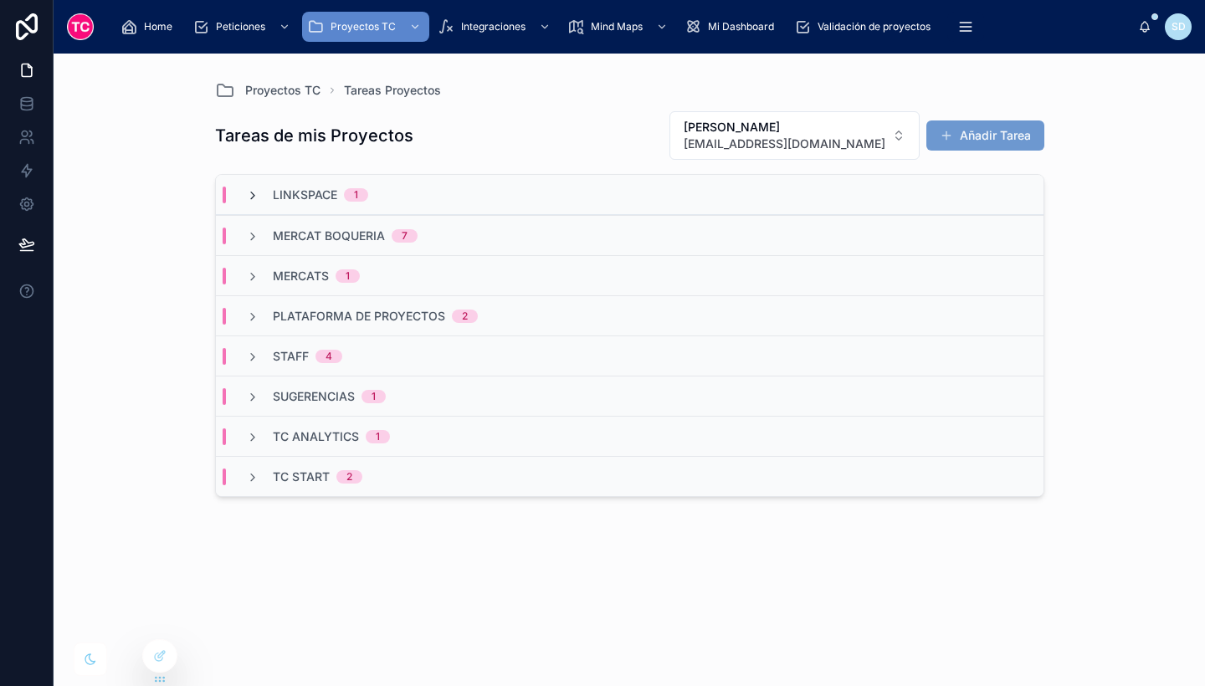
click at [249, 189] on icon at bounding box center [252, 195] width 13 height 13
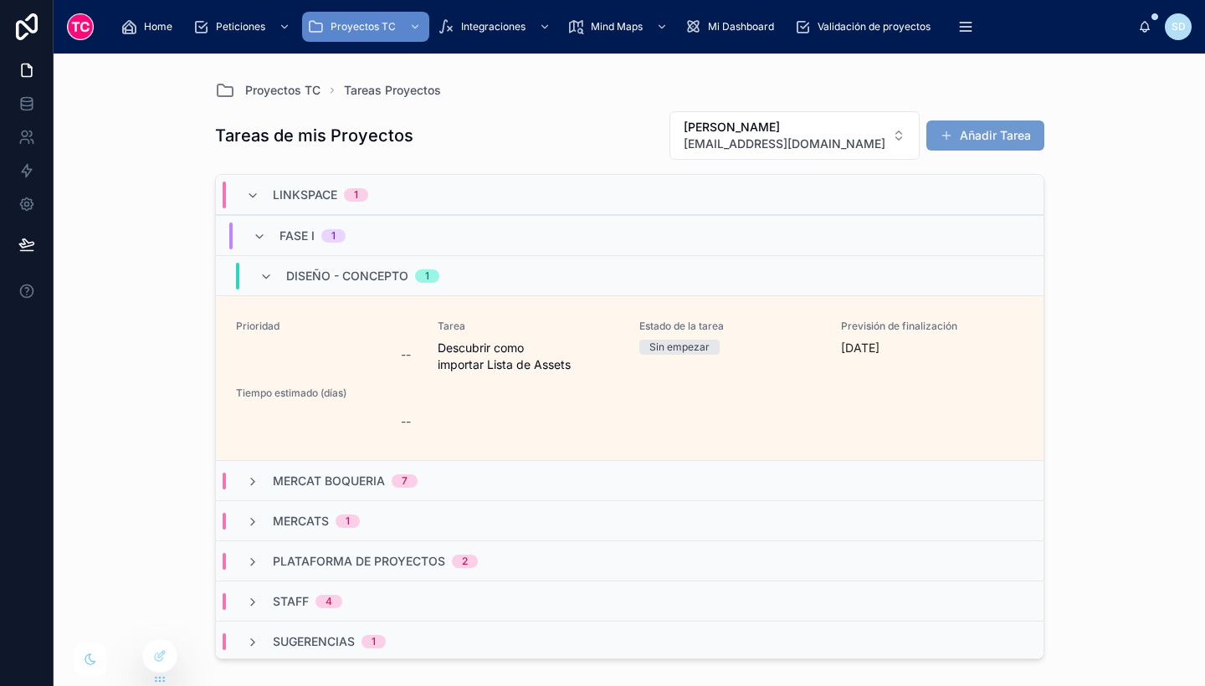
click at [249, 189] on icon at bounding box center [252, 195] width 13 height 13
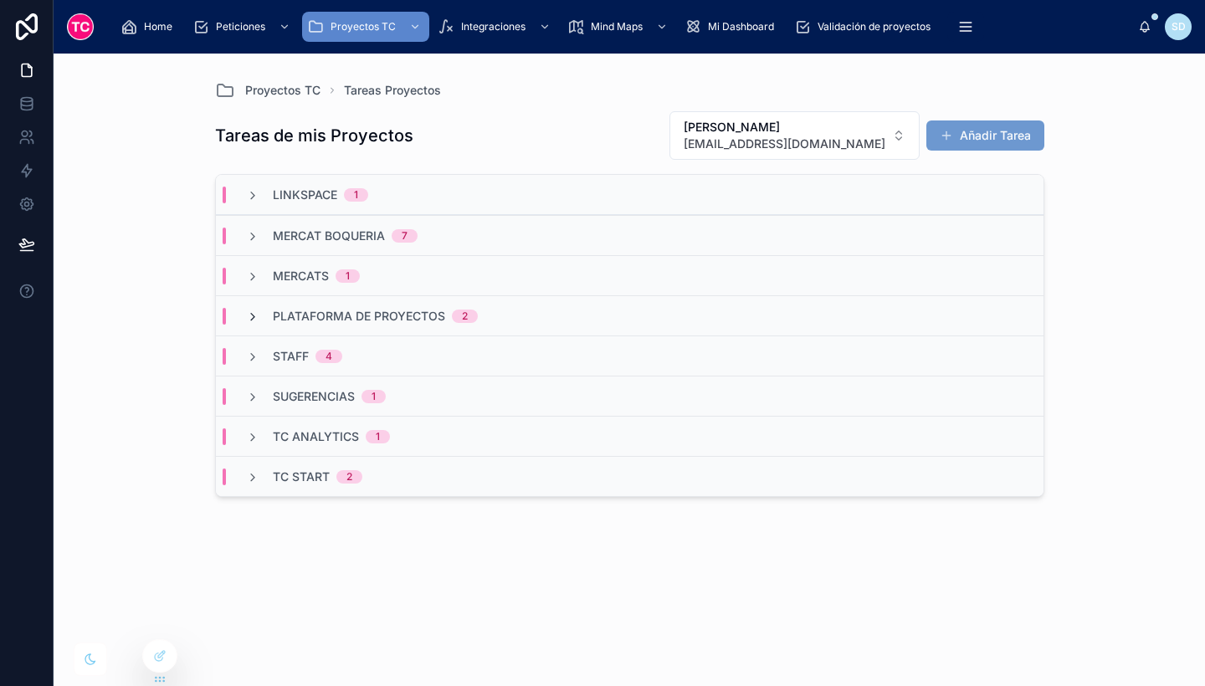
click at [259, 318] on icon at bounding box center [252, 316] width 13 height 13
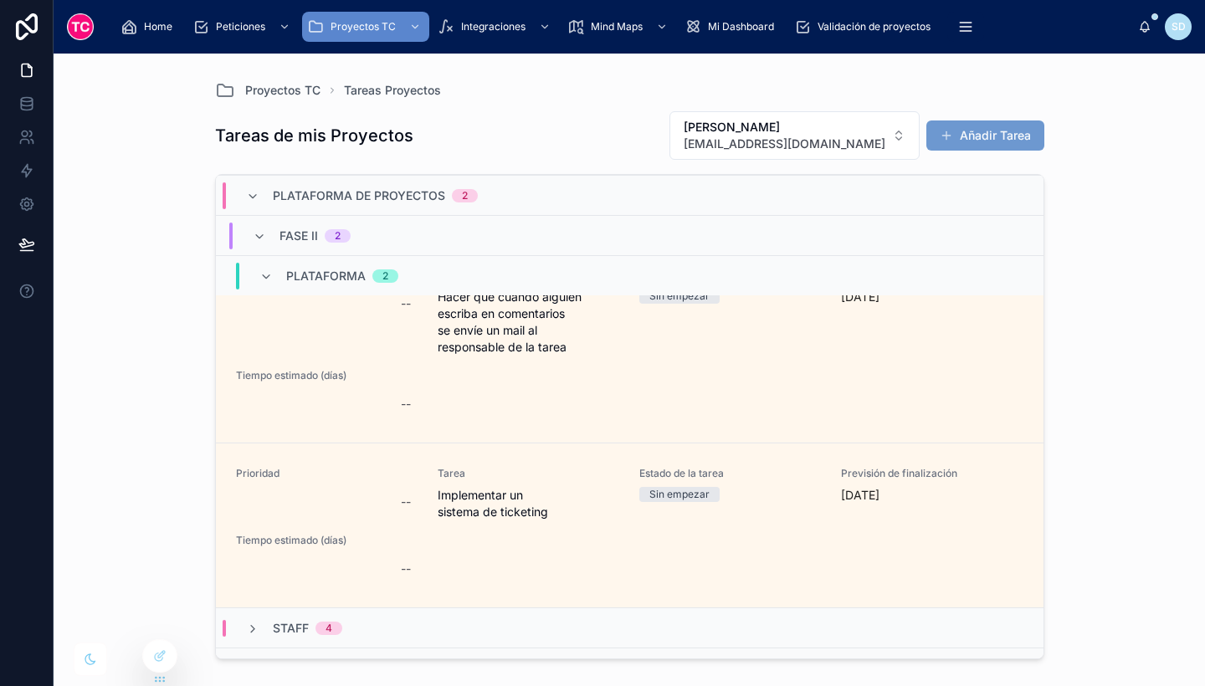
scroll to position [172, 0]
click at [978, 133] on button "Añadir Tarea" at bounding box center [985, 136] width 118 height 30
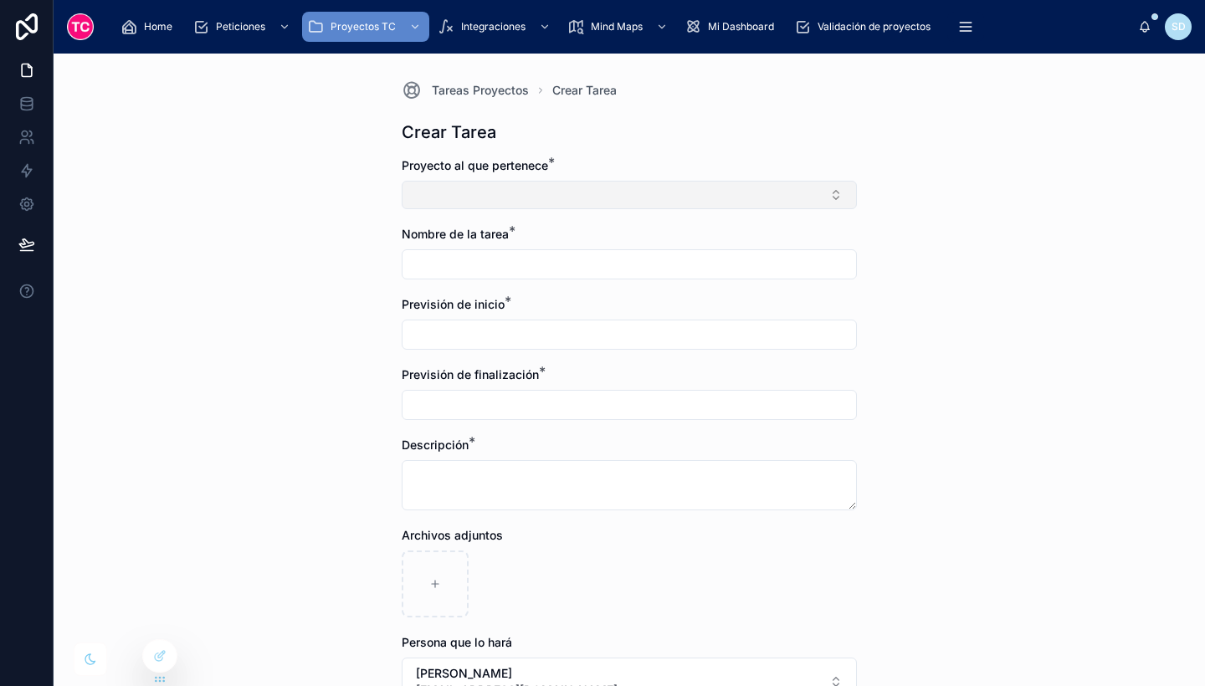
click at [739, 187] on button "Select Button" at bounding box center [629, 195] width 455 height 28
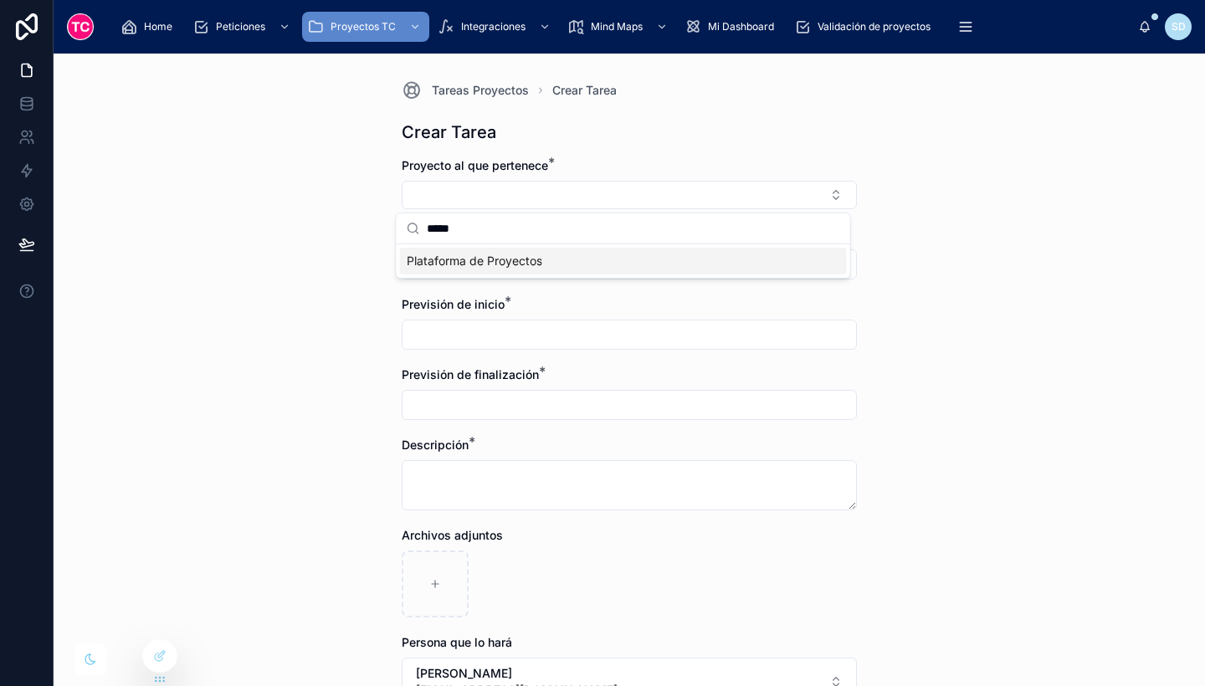
type input "*****"
click at [520, 254] on span "Plataforma de Proyectos" at bounding box center [475, 261] width 136 height 17
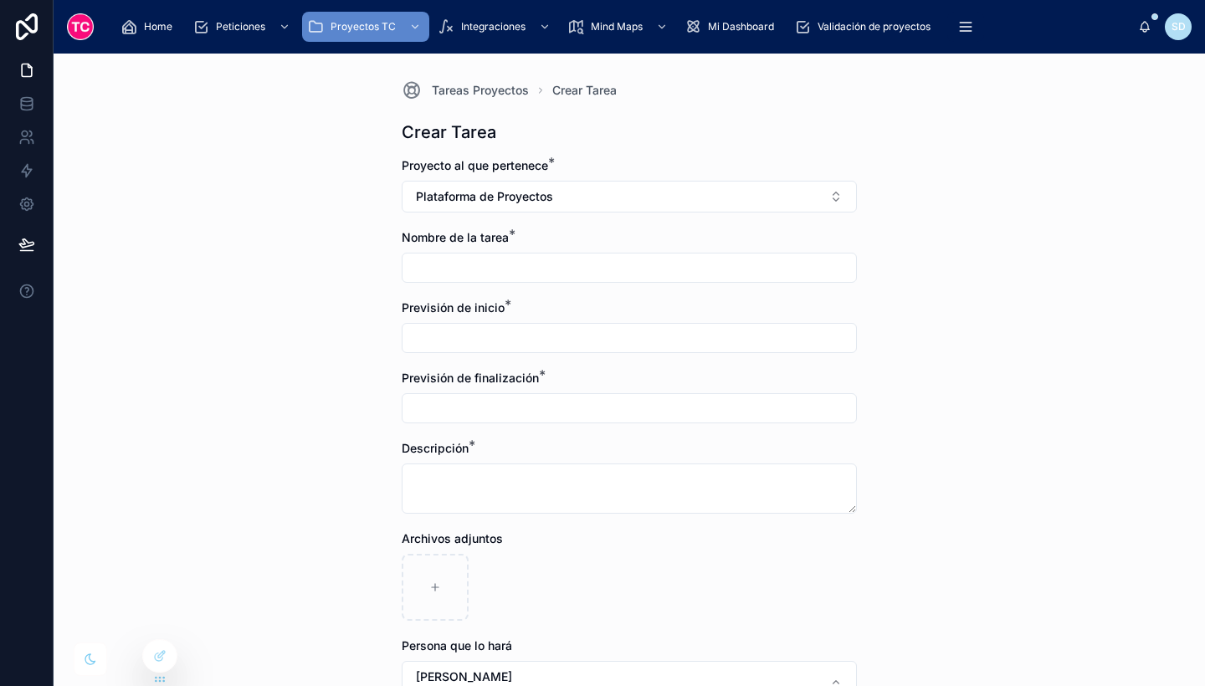
click at [433, 261] on input "text" at bounding box center [630, 267] width 454 height 23
click at [494, 264] on input "**********" at bounding box center [630, 267] width 454 height 23
type input "**********"
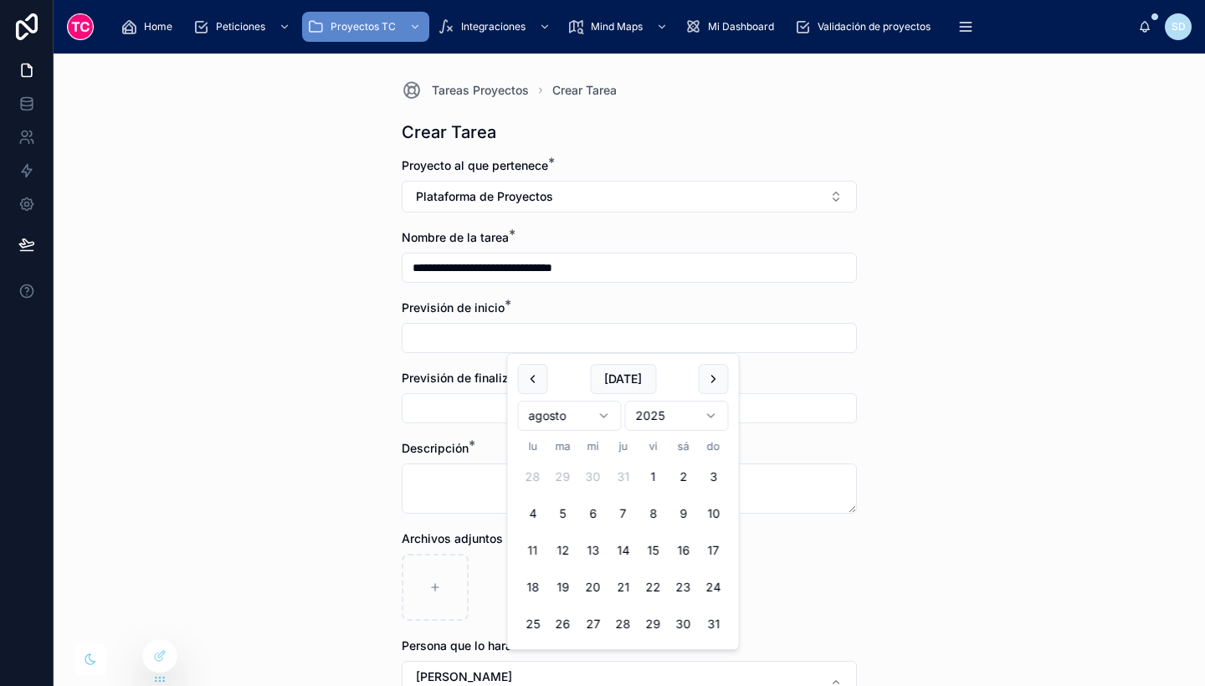
click at [454, 334] on input "text" at bounding box center [630, 337] width 454 height 23
click at [533, 553] on button "11" at bounding box center [533, 551] width 30 height 30
type input "*********"
click at [446, 395] on div at bounding box center [629, 408] width 455 height 30
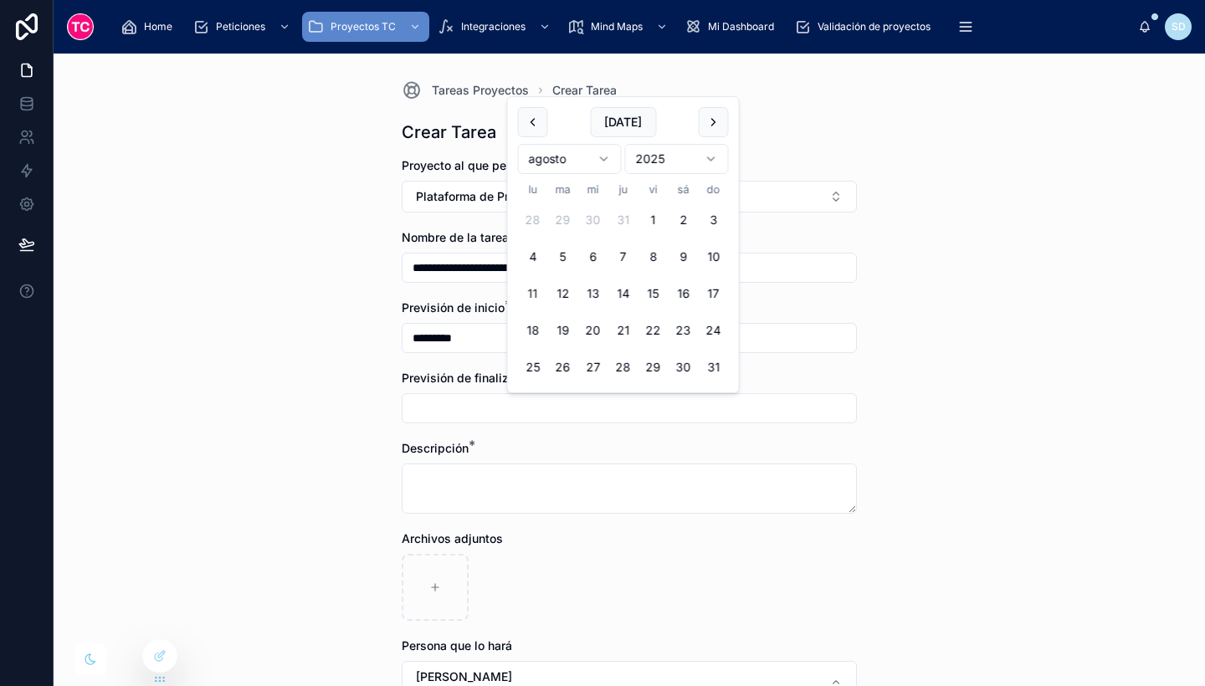
click at [469, 409] on input "text" at bounding box center [630, 408] width 454 height 23
click at [563, 298] on button "12" at bounding box center [563, 294] width 30 height 30
type input "*********"
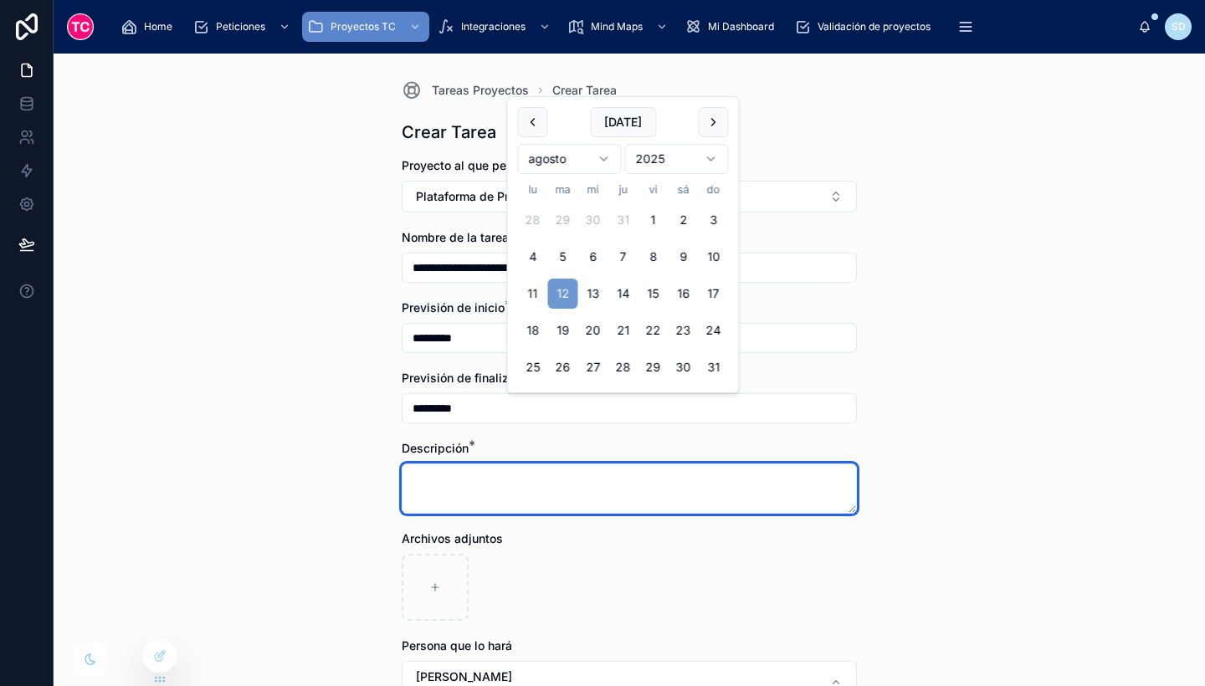
click at [516, 479] on textarea at bounding box center [629, 489] width 455 height 50
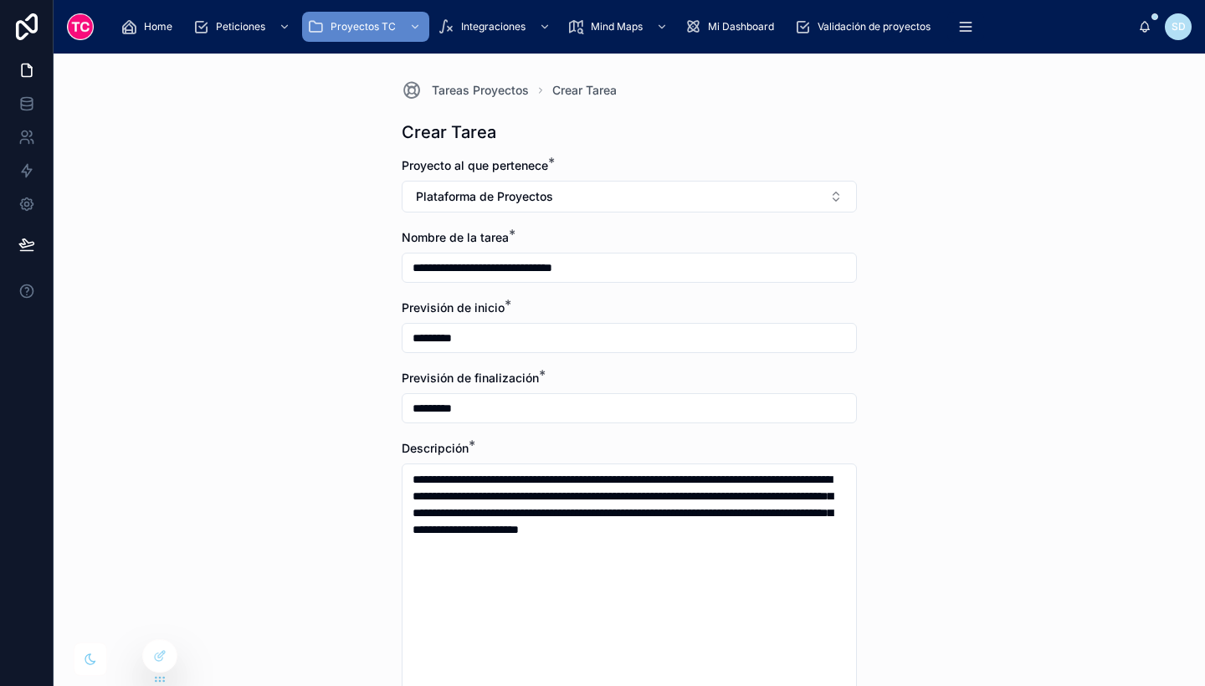
drag, startPoint x: 701, startPoint y: 534, endPoint x: 924, endPoint y: 587, distance: 228.9
click at [924, 587] on div "**********" at bounding box center [629, 370] width 1151 height 633
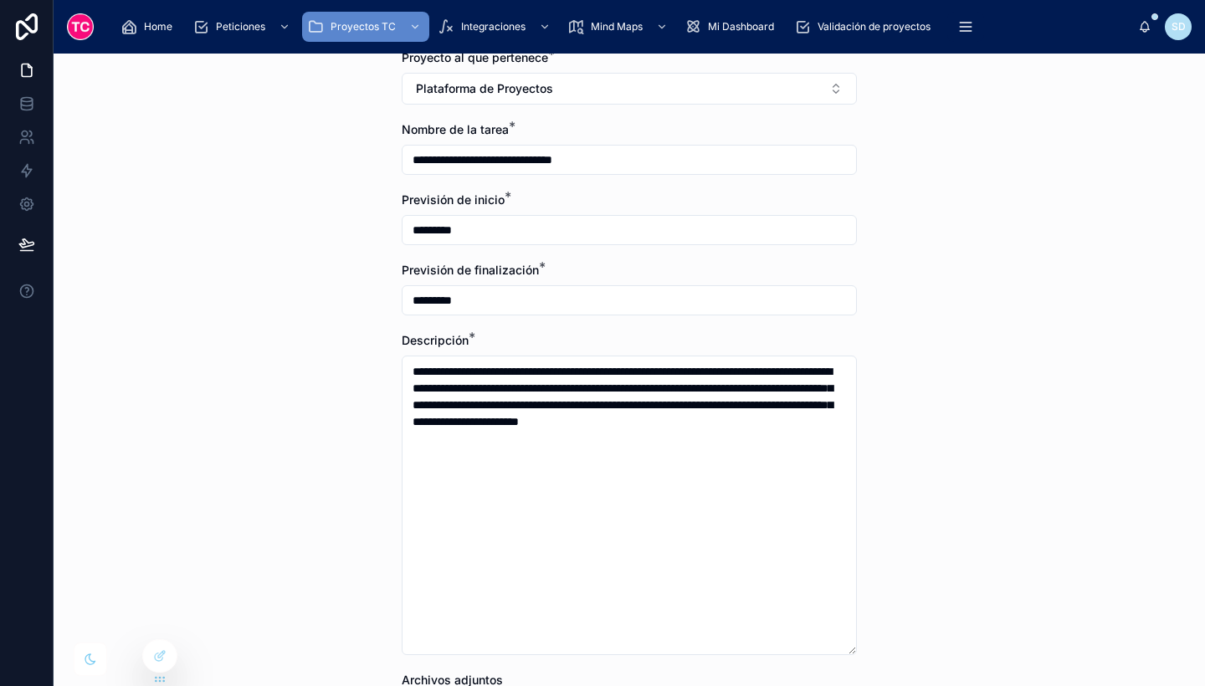
scroll to position [110, 0]
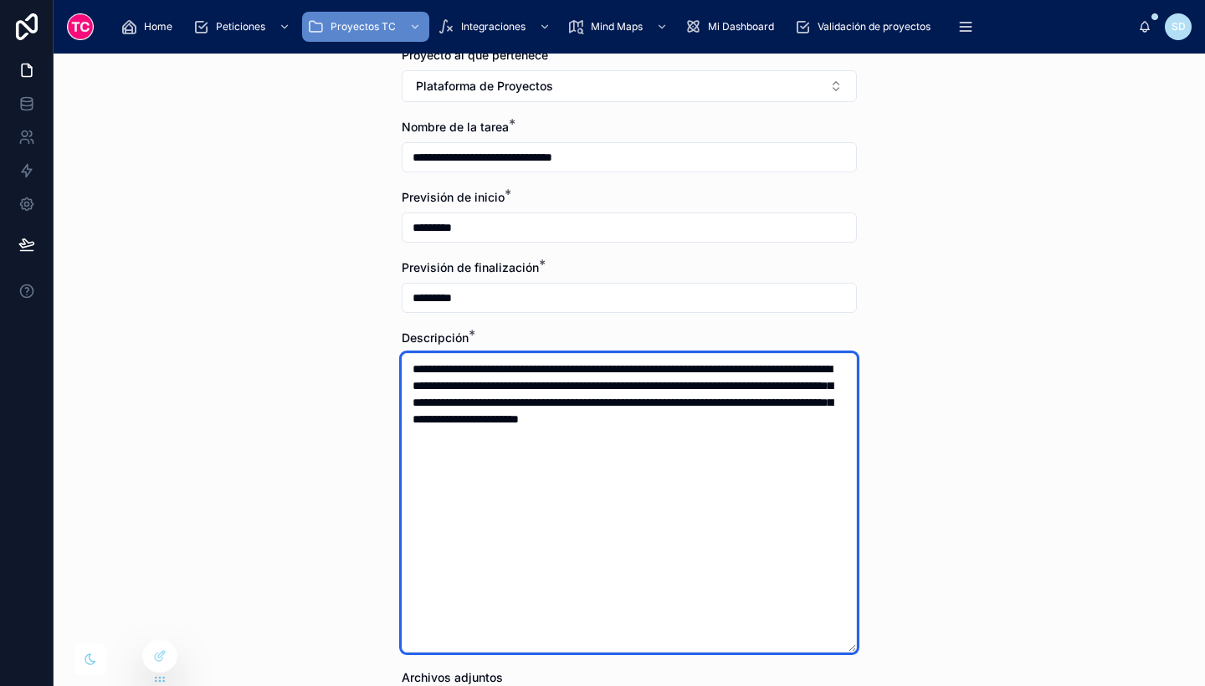
click at [611, 431] on textarea "**********" at bounding box center [629, 503] width 455 height 300
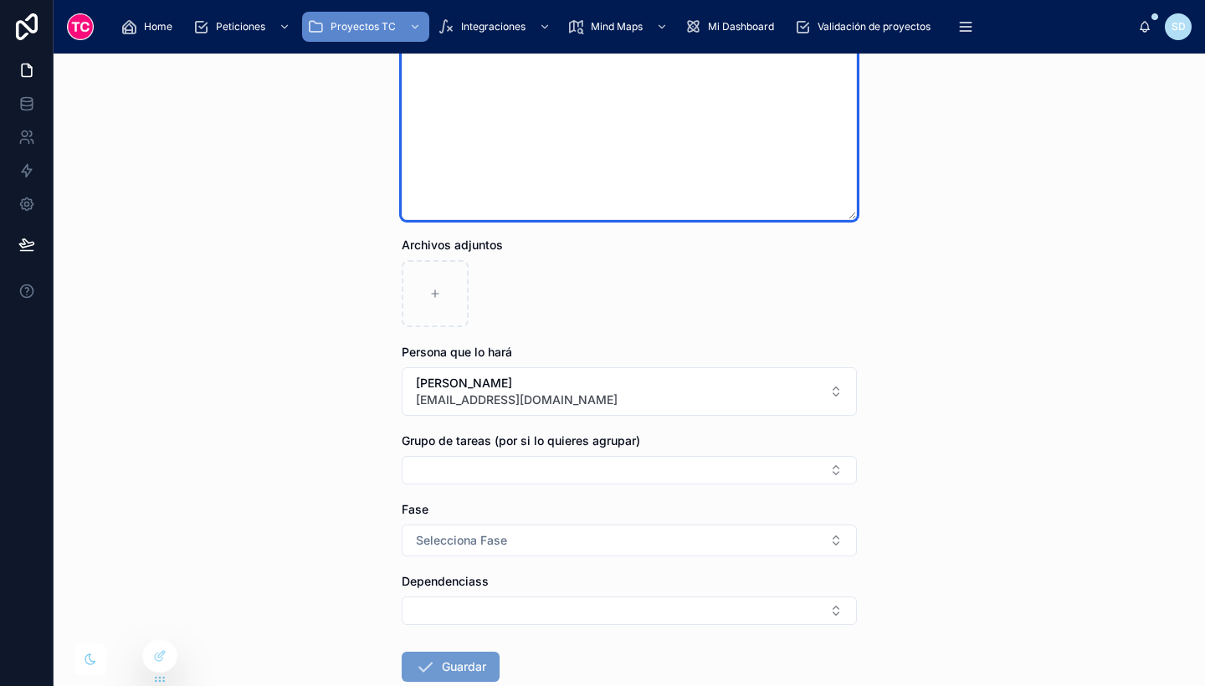
scroll to position [546, 0]
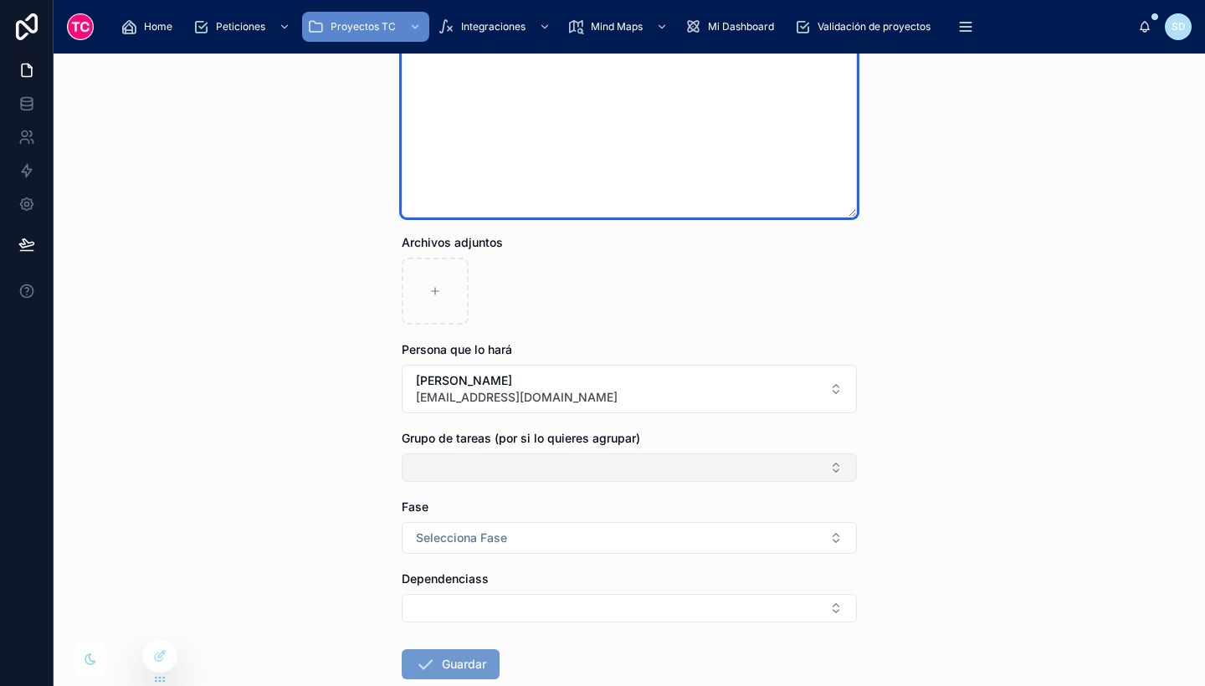
type textarea "**********"
click at [628, 466] on button "Select Button" at bounding box center [629, 468] width 455 height 28
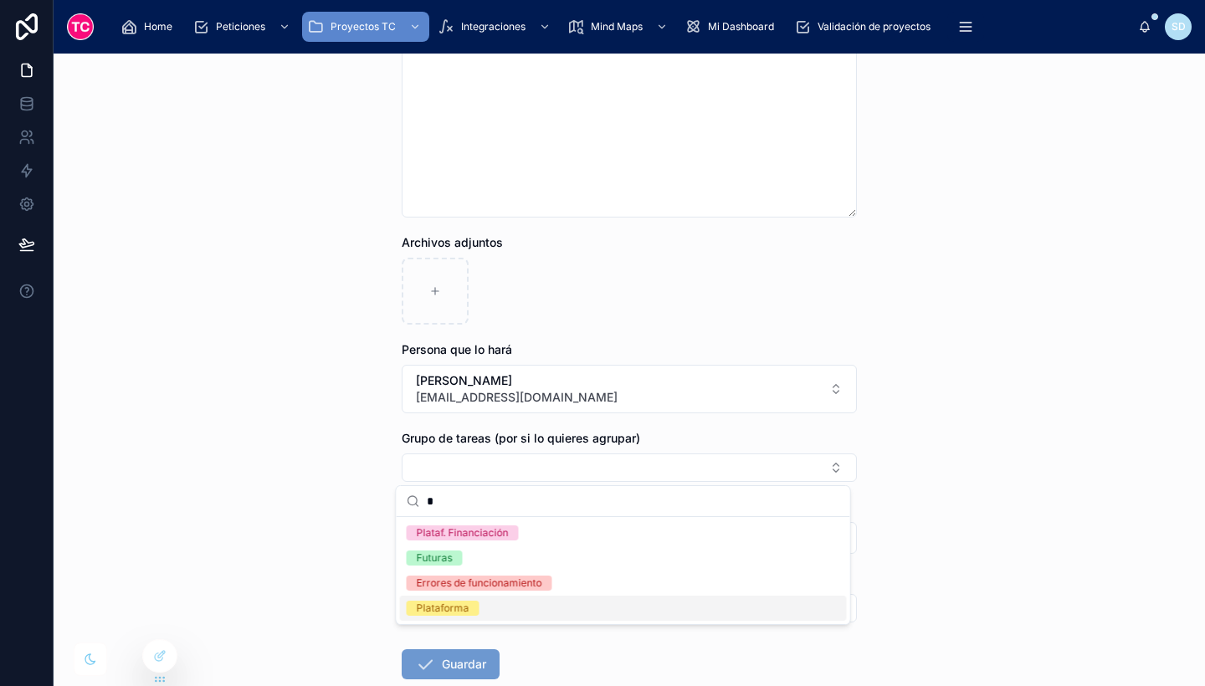
type input "*"
click at [619, 603] on div "Plataforma" at bounding box center [623, 608] width 447 height 25
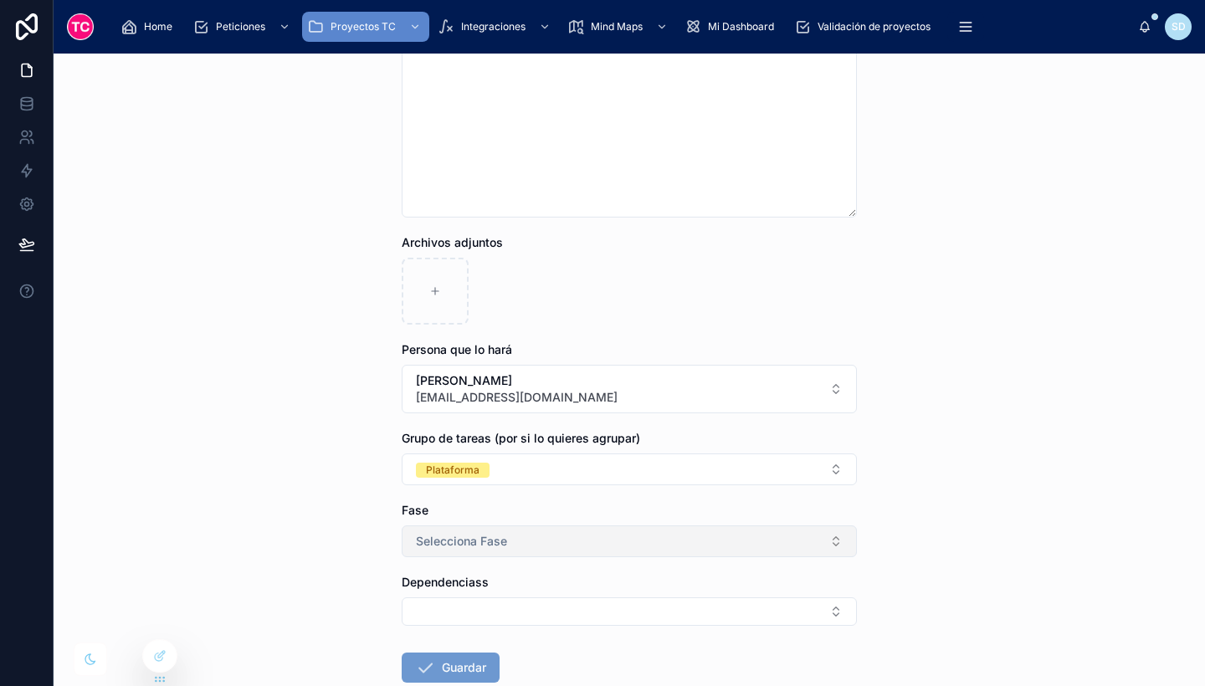
click at [571, 544] on button "Selecciona Fase" at bounding box center [629, 542] width 455 height 32
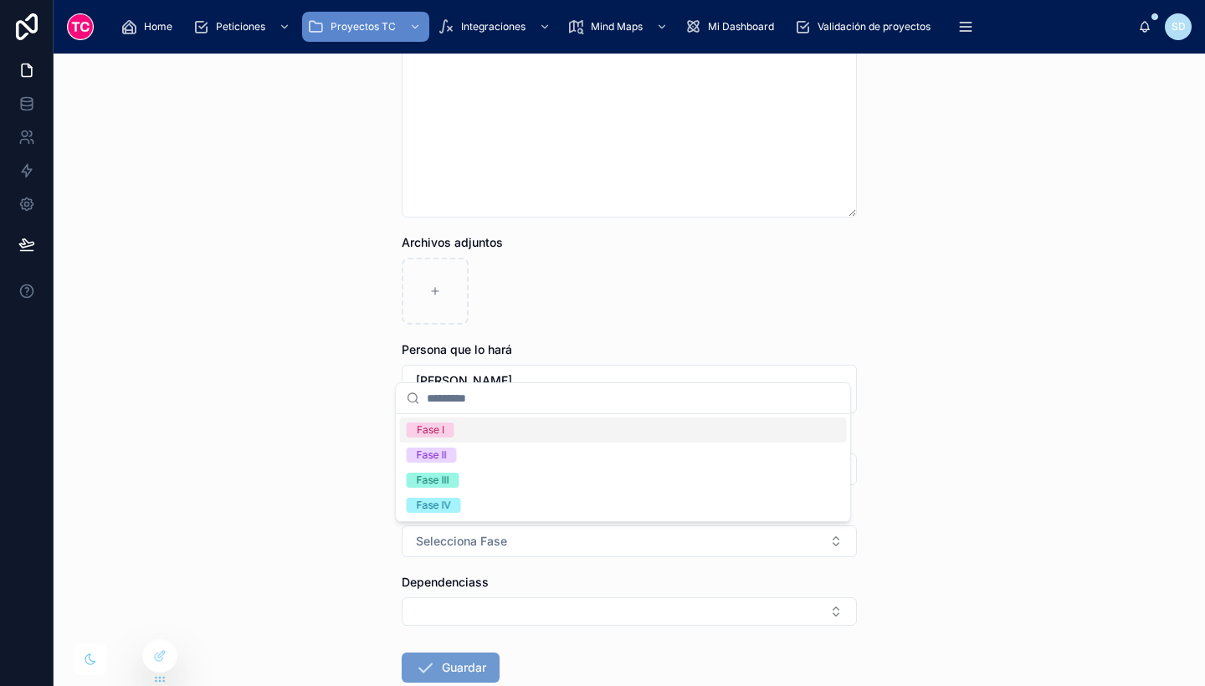
click at [541, 423] on div "Fase I" at bounding box center [623, 430] width 447 height 25
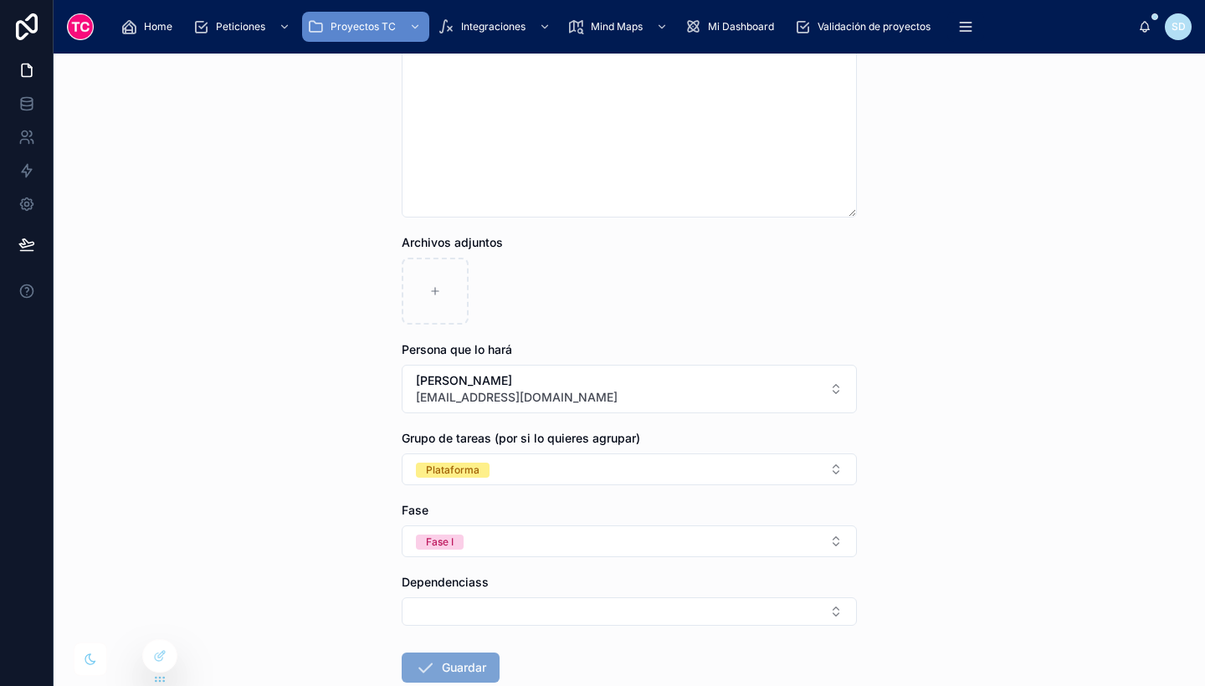
click at [477, 656] on button "Guardar" at bounding box center [451, 668] width 98 height 30
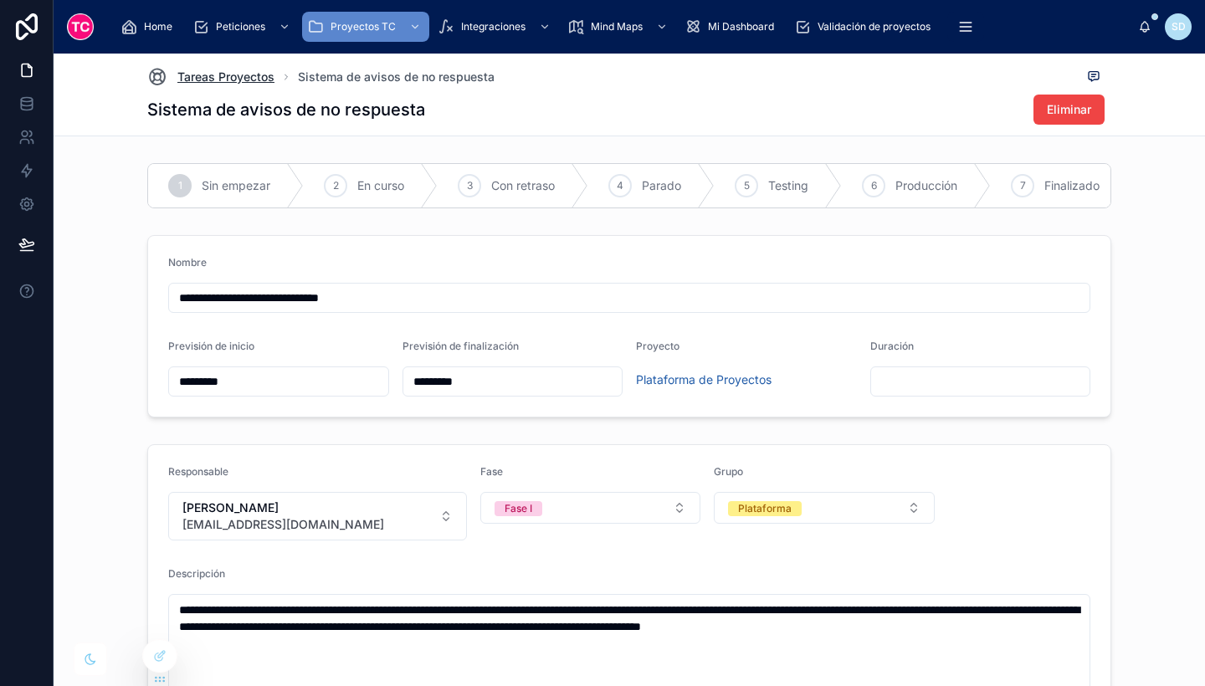
click at [208, 79] on span "Tareas Proyectos" at bounding box center [225, 77] width 97 height 17
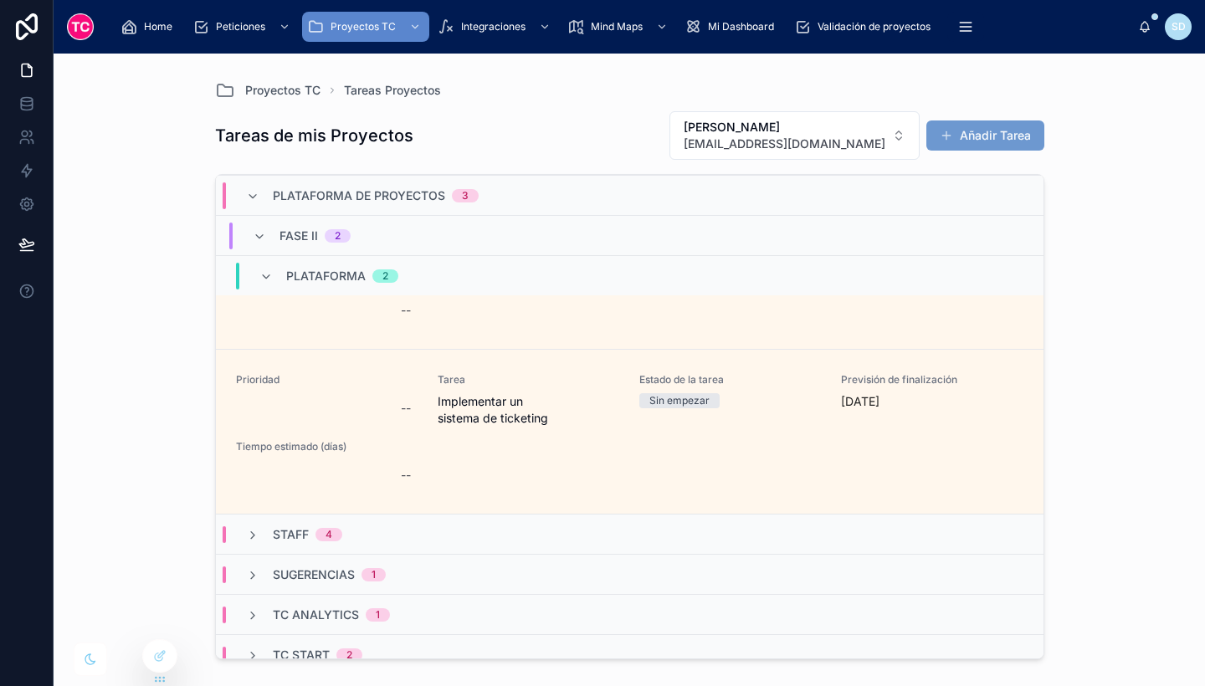
scroll to position [511, 0]
click at [1028, 138] on button "Añadir Tarea" at bounding box center [985, 136] width 118 height 30
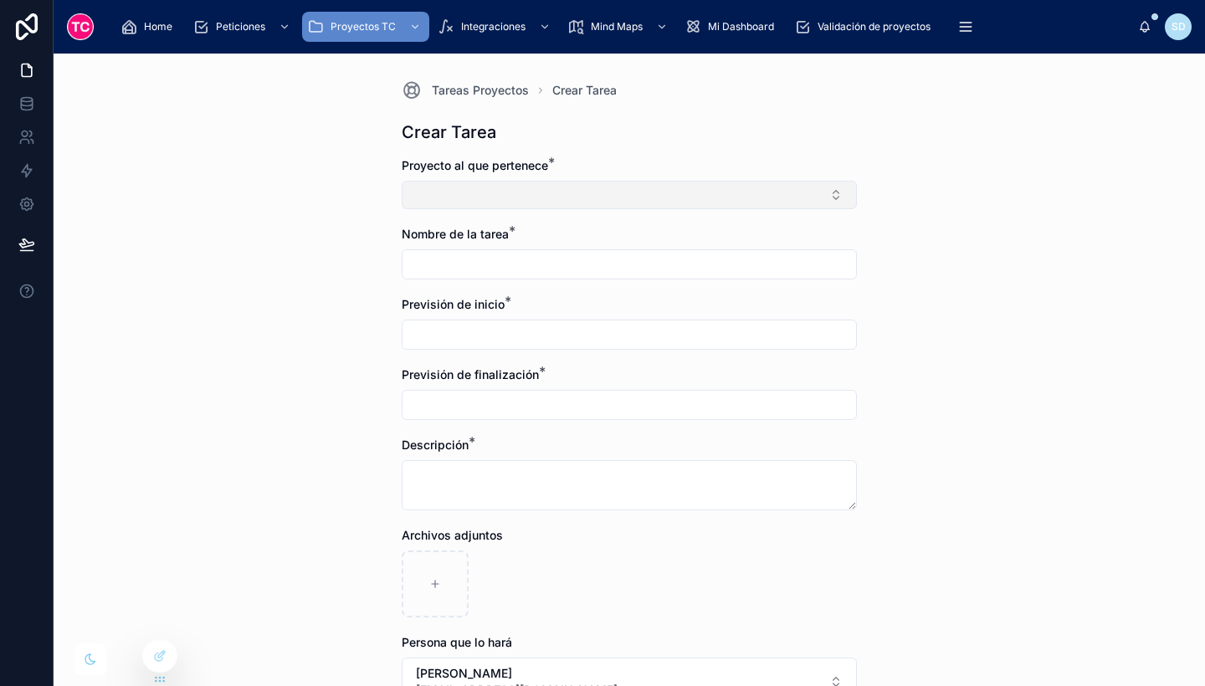
click at [608, 199] on button "Select Button" at bounding box center [629, 195] width 455 height 28
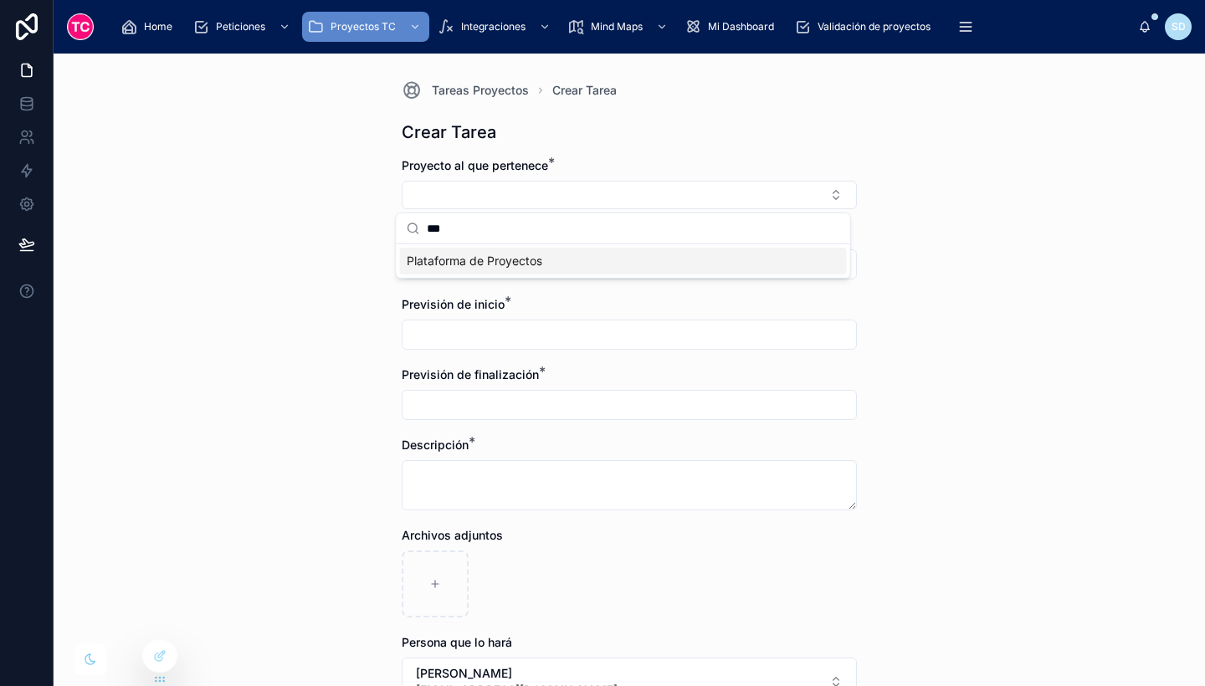
type input "***"
click at [605, 254] on div "Plataforma de Proyectos" at bounding box center [623, 261] width 447 height 27
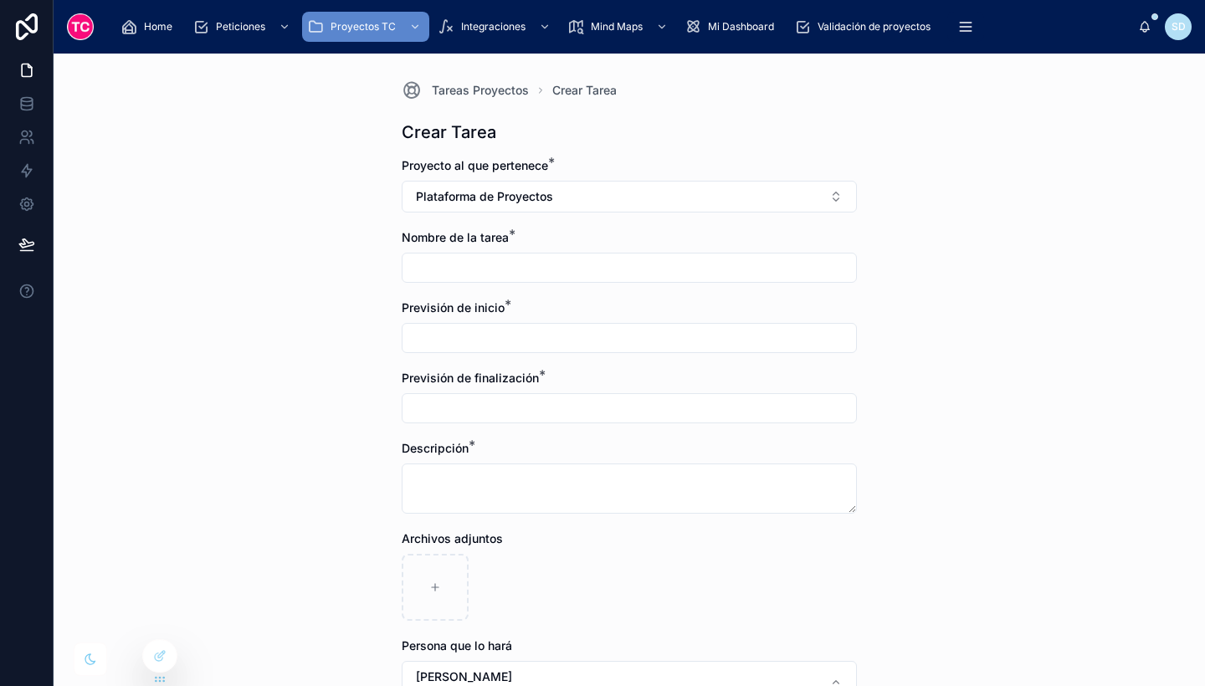
click at [552, 267] on input "text" at bounding box center [630, 267] width 454 height 23
type input "**********"
click at [555, 323] on div at bounding box center [629, 338] width 455 height 30
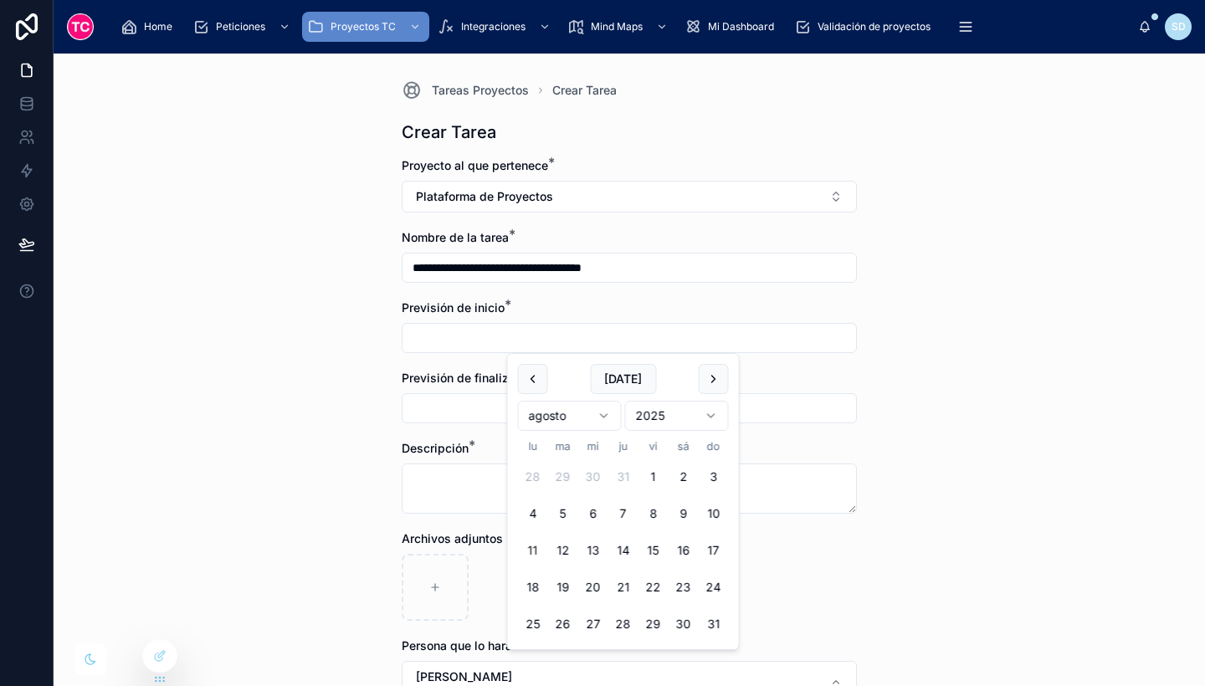
click at [570, 331] on input "text" at bounding box center [630, 337] width 454 height 23
click at [538, 543] on button "11" at bounding box center [533, 551] width 30 height 30
type input "*********"
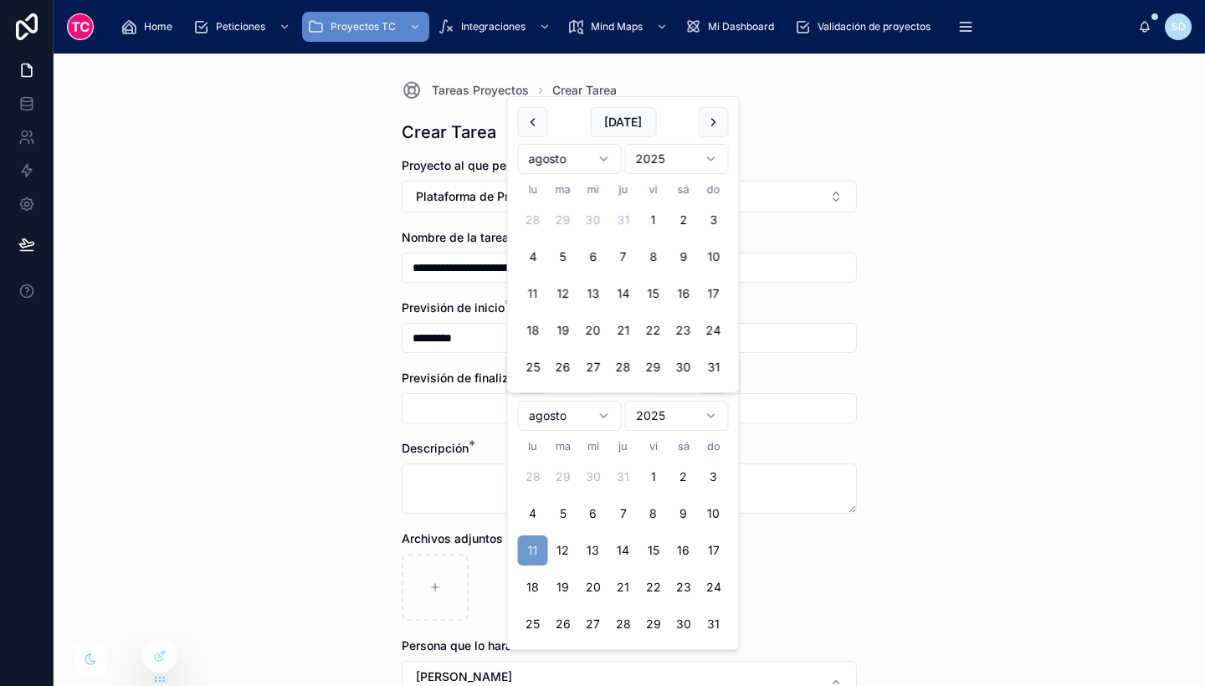
click at [413, 408] on input "text" at bounding box center [630, 408] width 454 height 23
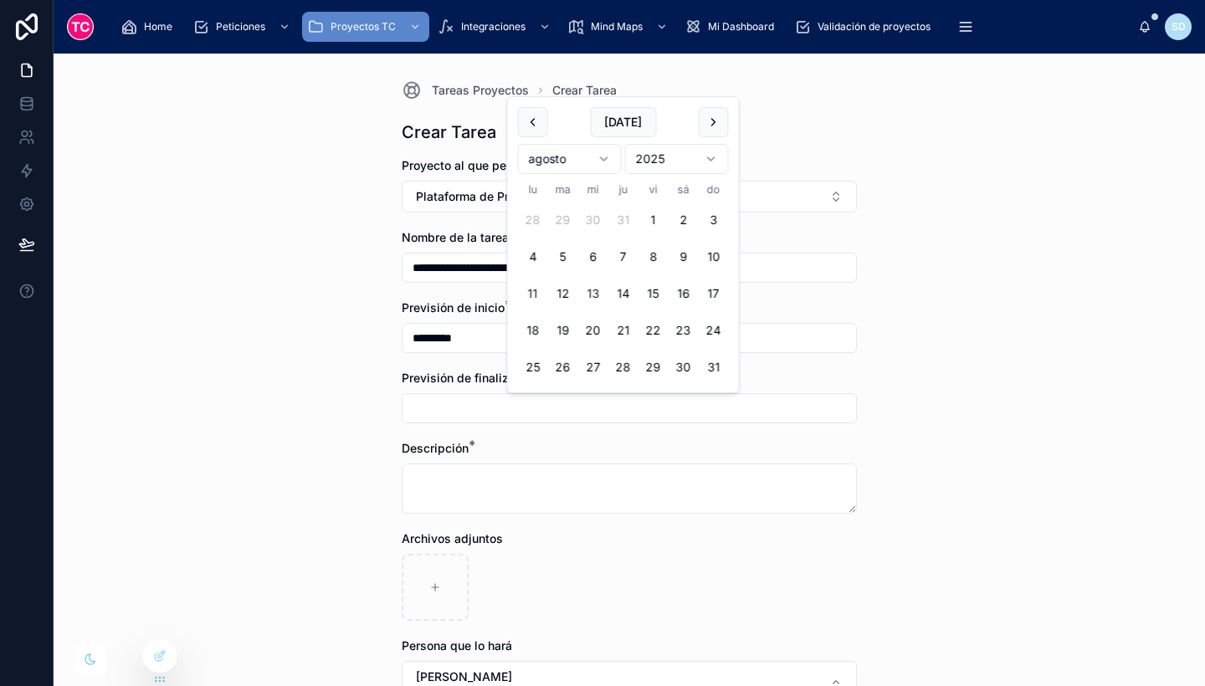
click at [592, 296] on button "13" at bounding box center [593, 294] width 30 height 30
type input "*********"
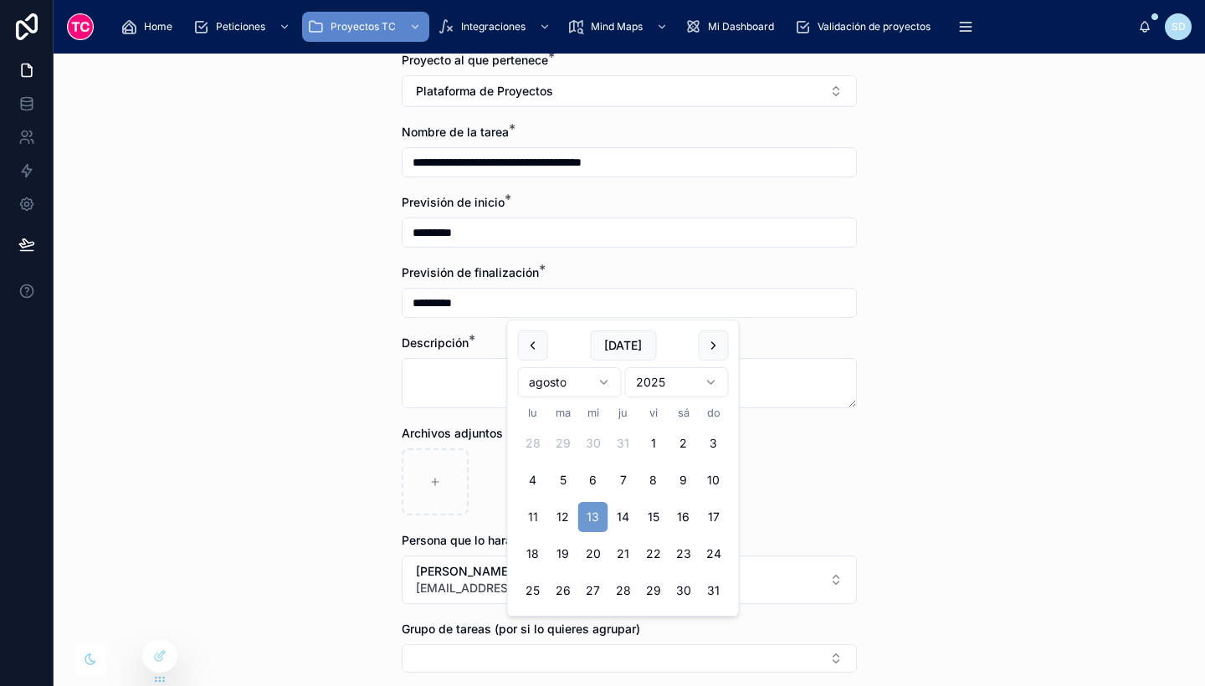
scroll to position [107, 0]
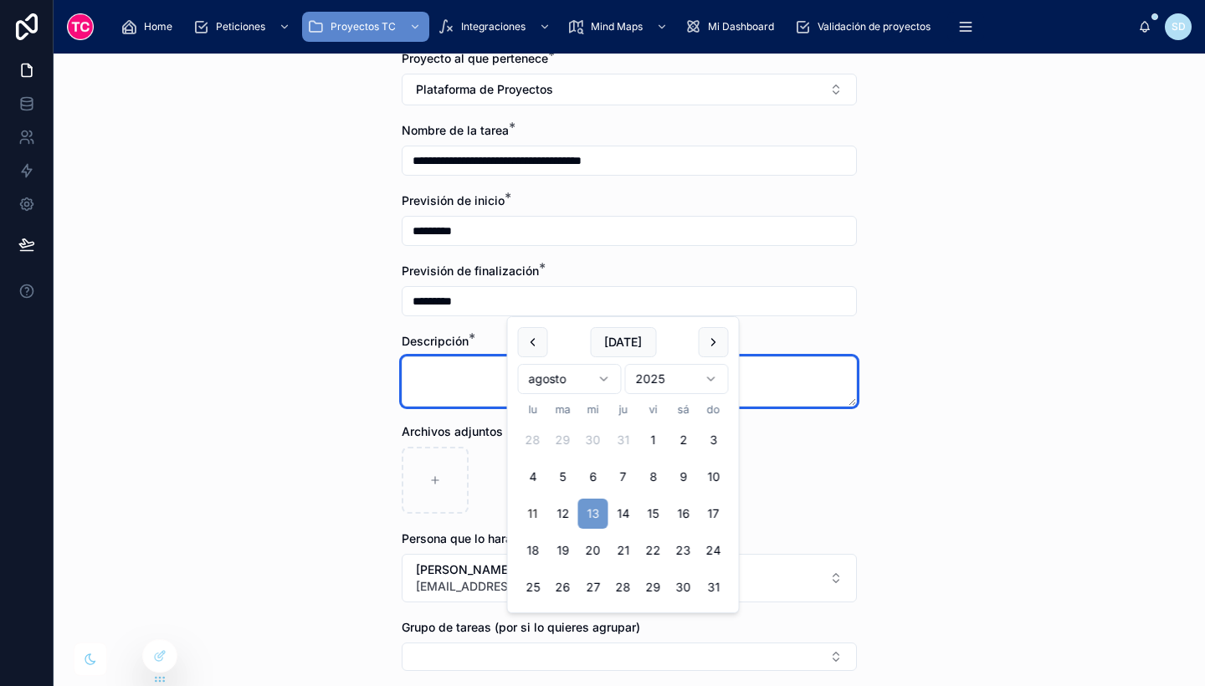
click at [457, 374] on textarea at bounding box center [629, 381] width 455 height 50
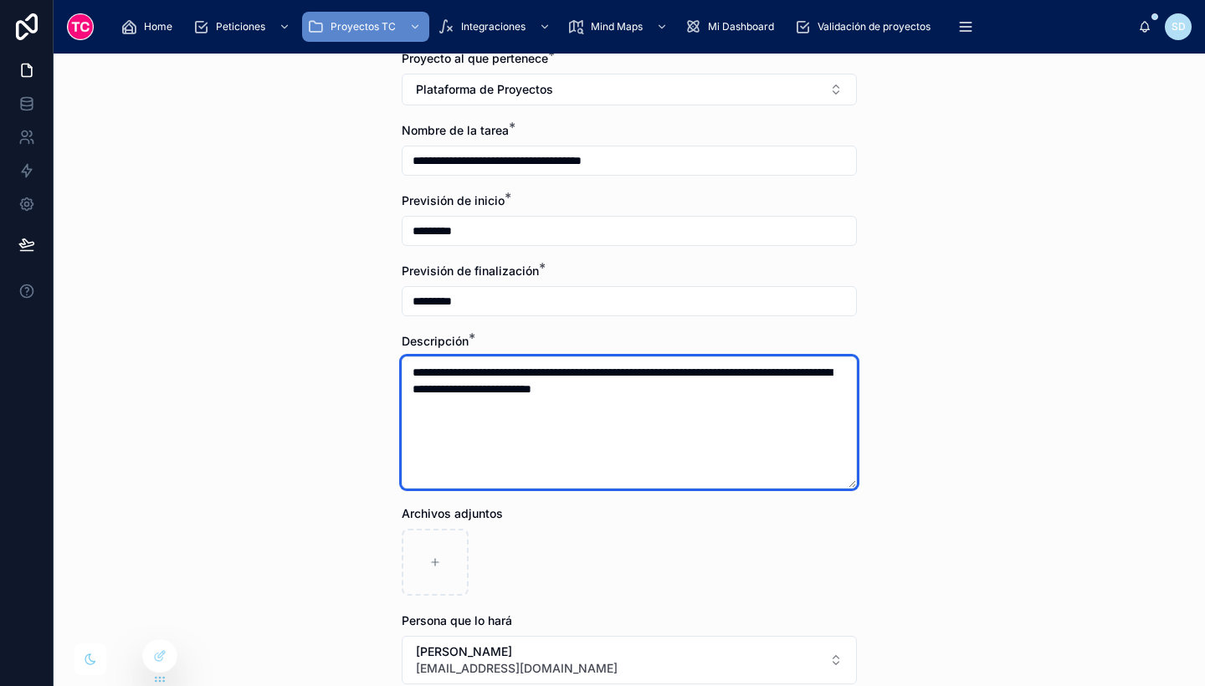
scroll to position [479, 0]
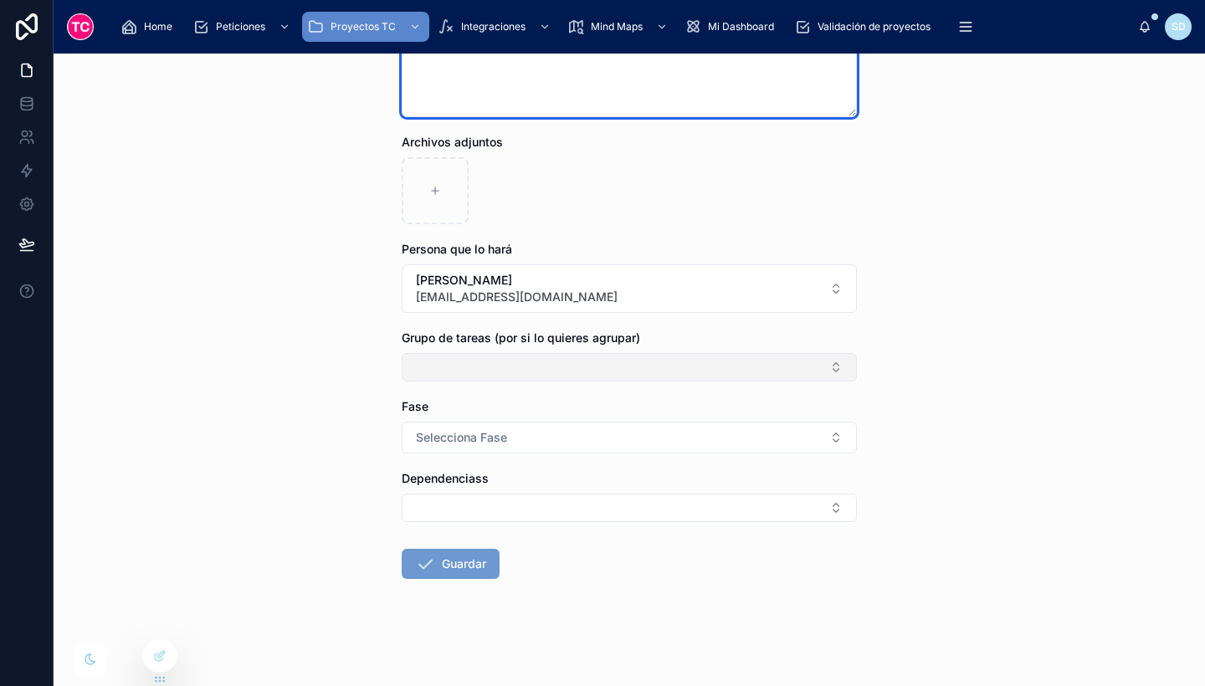
type textarea "**********"
click at [477, 369] on button "Select Button" at bounding box center [629, 367] width 455 height 28
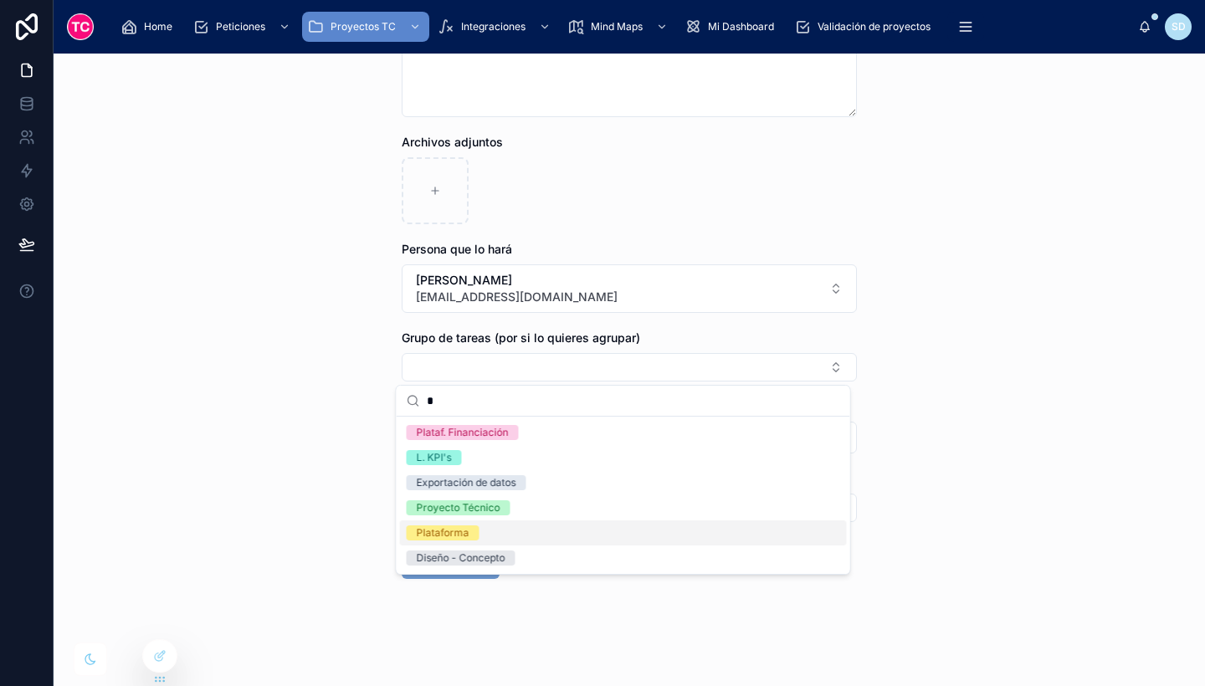
type input "*"
click at [469, 521] on div "Plataforma" at bounding box center [623, 532] width 447 height 25
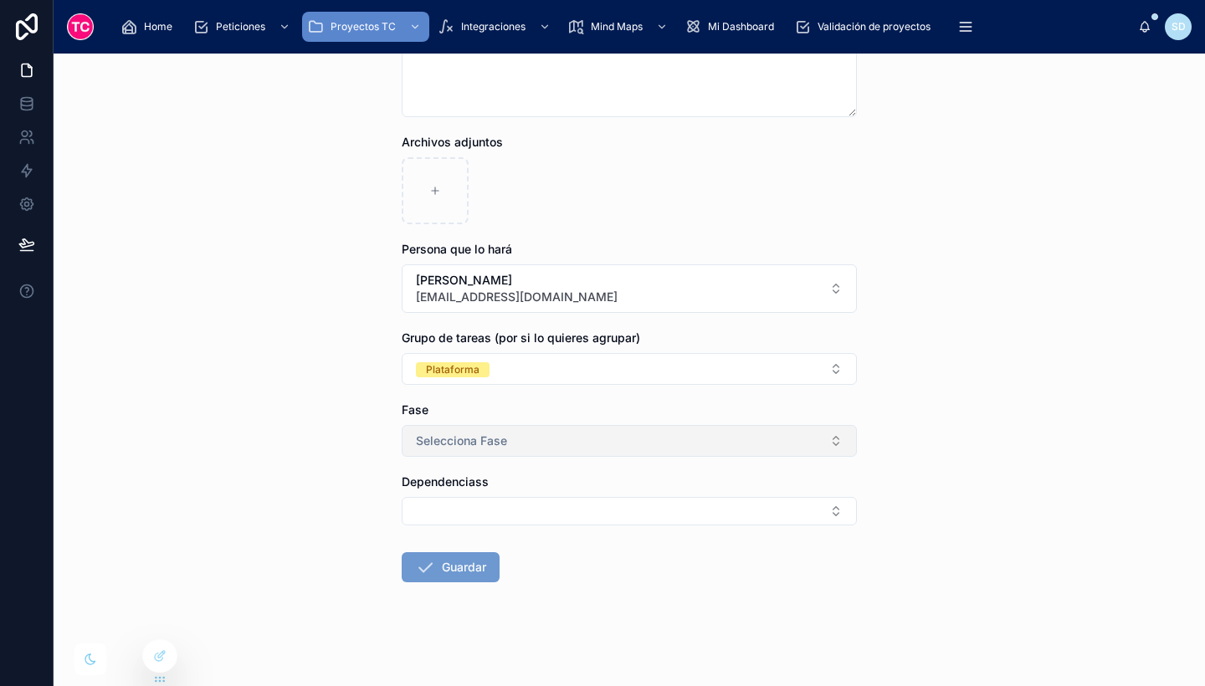
click at [447, 438] on span "Selecciona Fase" at bounding box center [461, 441] width 91 height 17
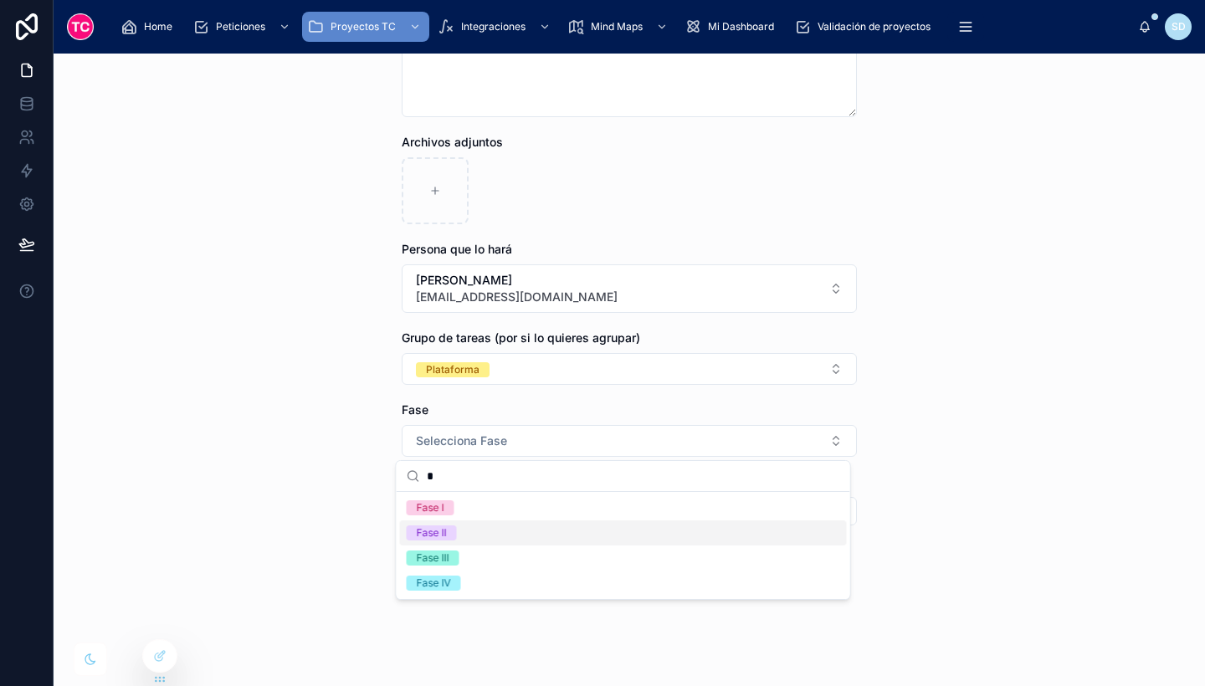
type input "*"
click at [494, 535] on div "Fase II" at bounding box center [623, 532] width 447 height 25
click at [459, 566] on button "Guardar" at bounding box center [451, 567] width 98 height 30
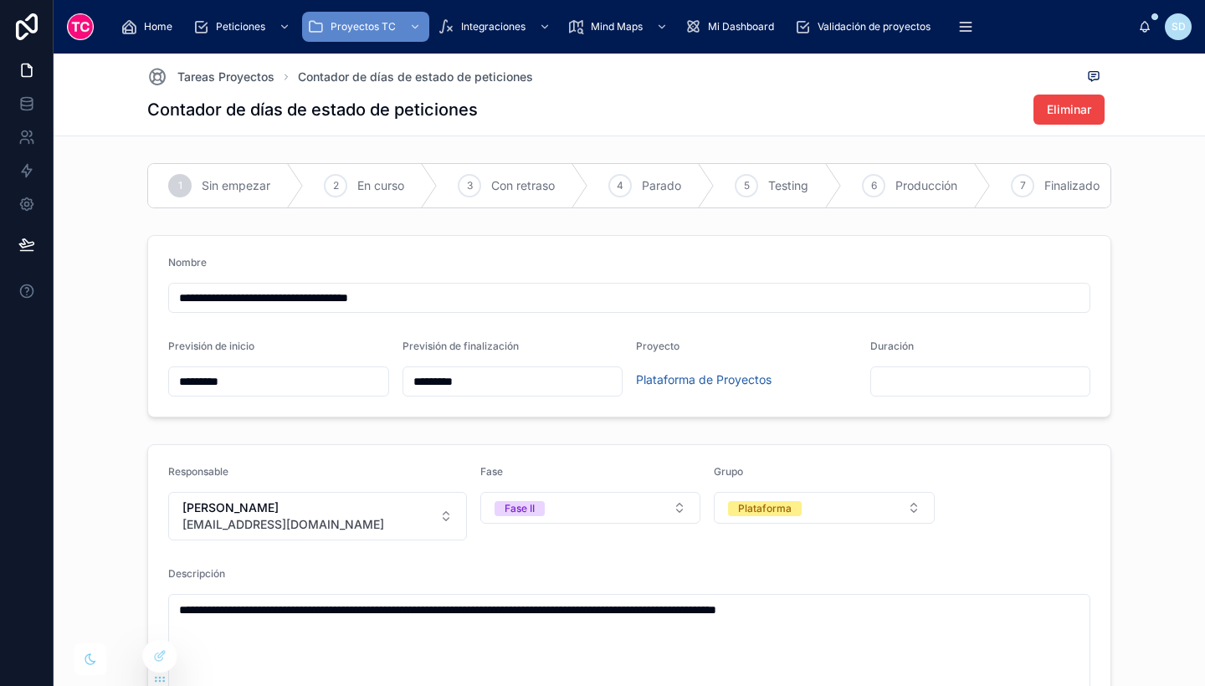
click at [95, 476] on div "**********" at bounding box center [629, 596] width 1138 height 316
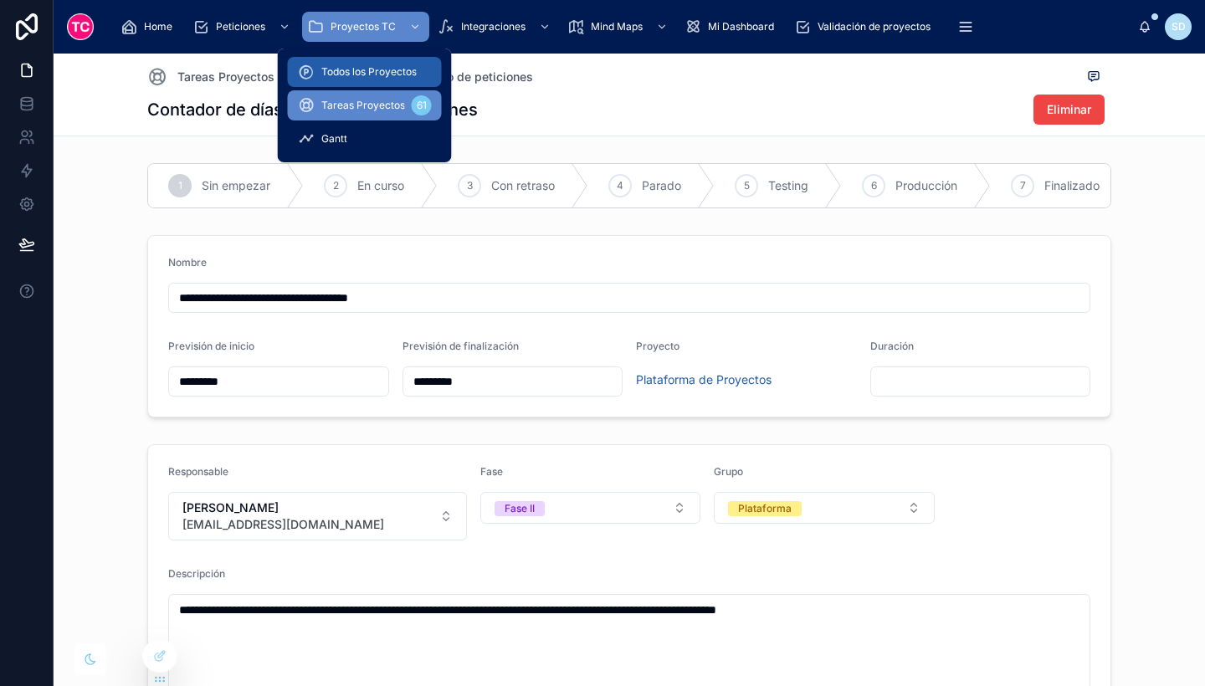
click at [354, 74] on span "Todos los Proyectos" at bounding box center [368, 71] width 95 height 13
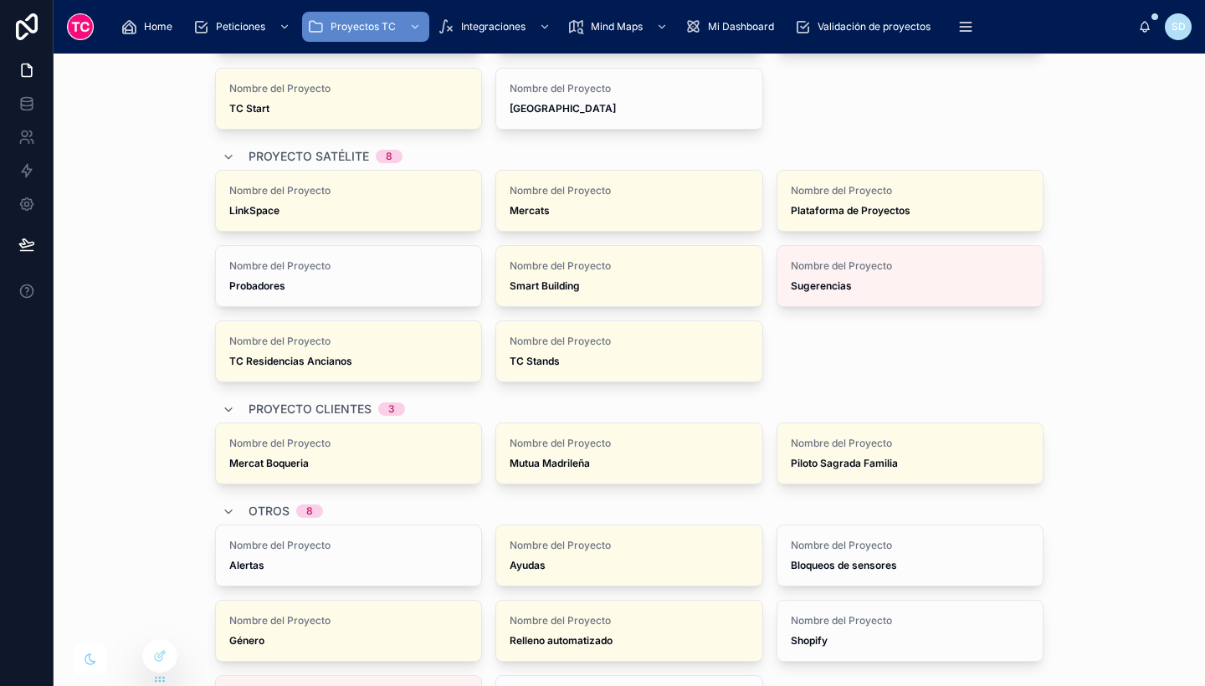
scroll to position [208, 0]
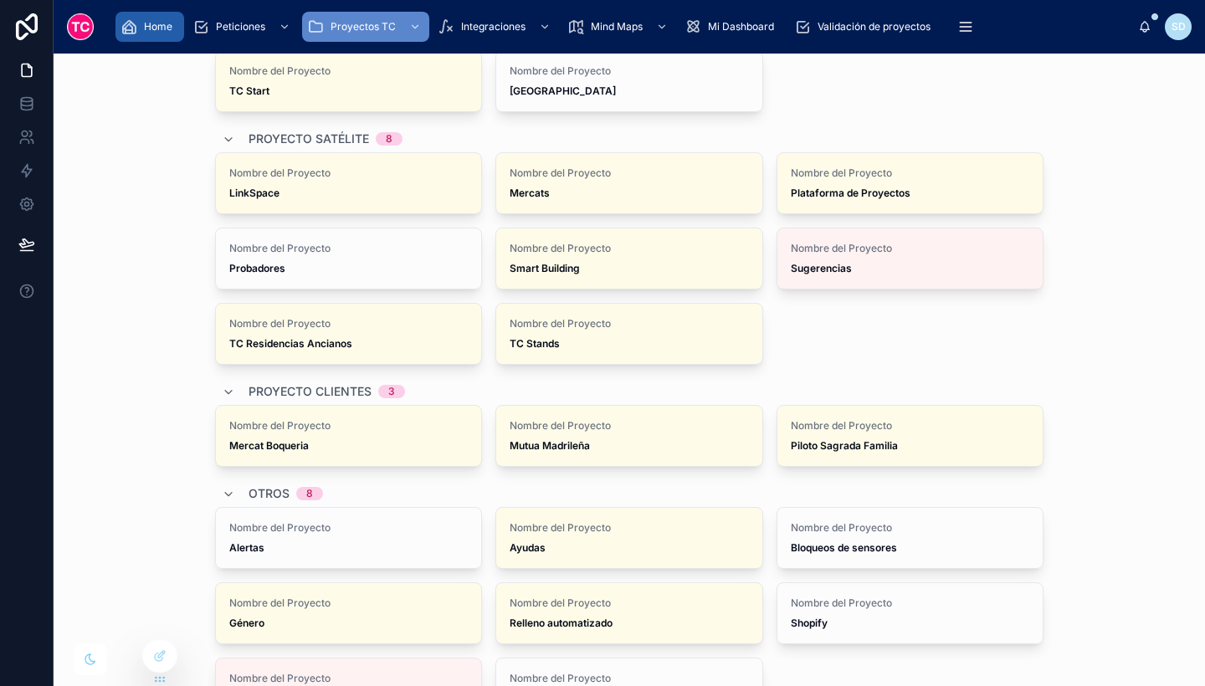
click at [171, 23] on span "Home" at bounding box center [158, 26] width 28 height 13
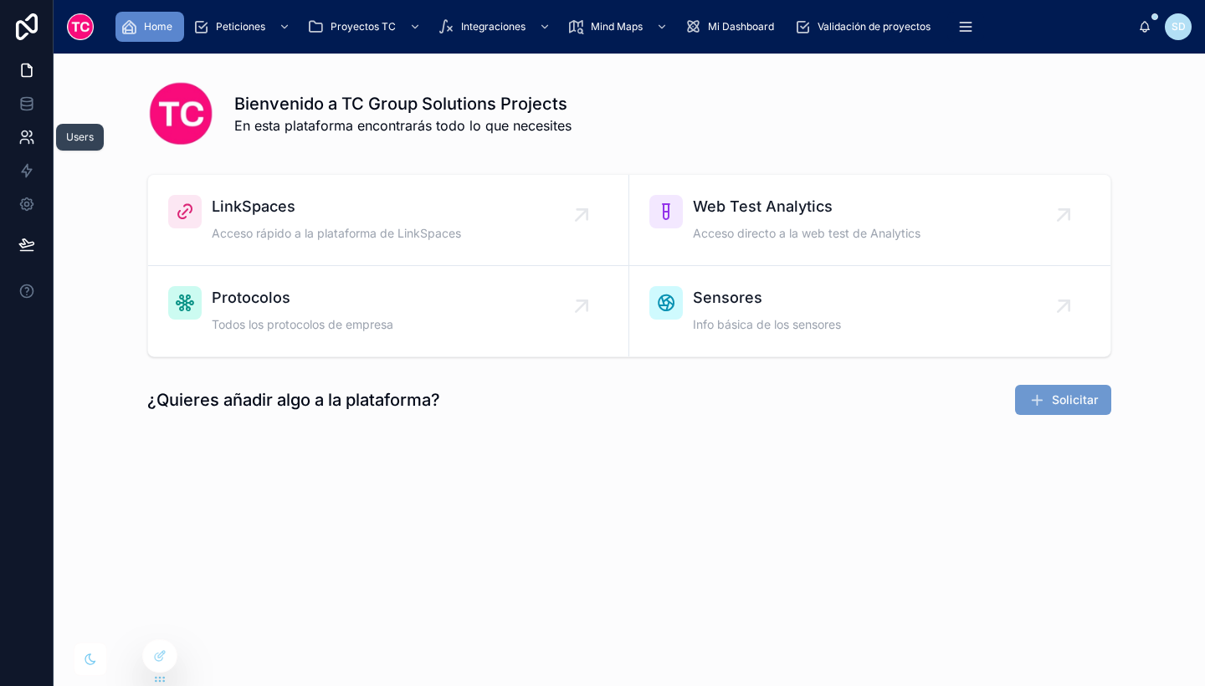
click at [31, 139] on icon at bounding box center [26, 137] width 17 height 17
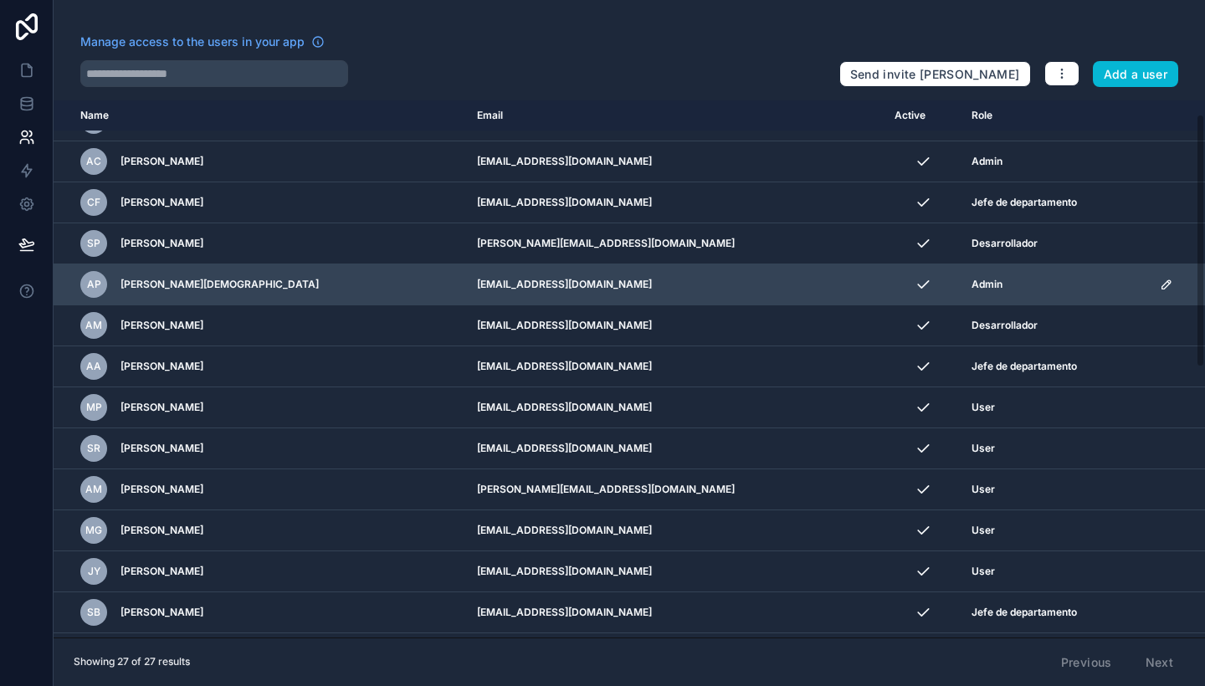
scroll to position [29, 0]
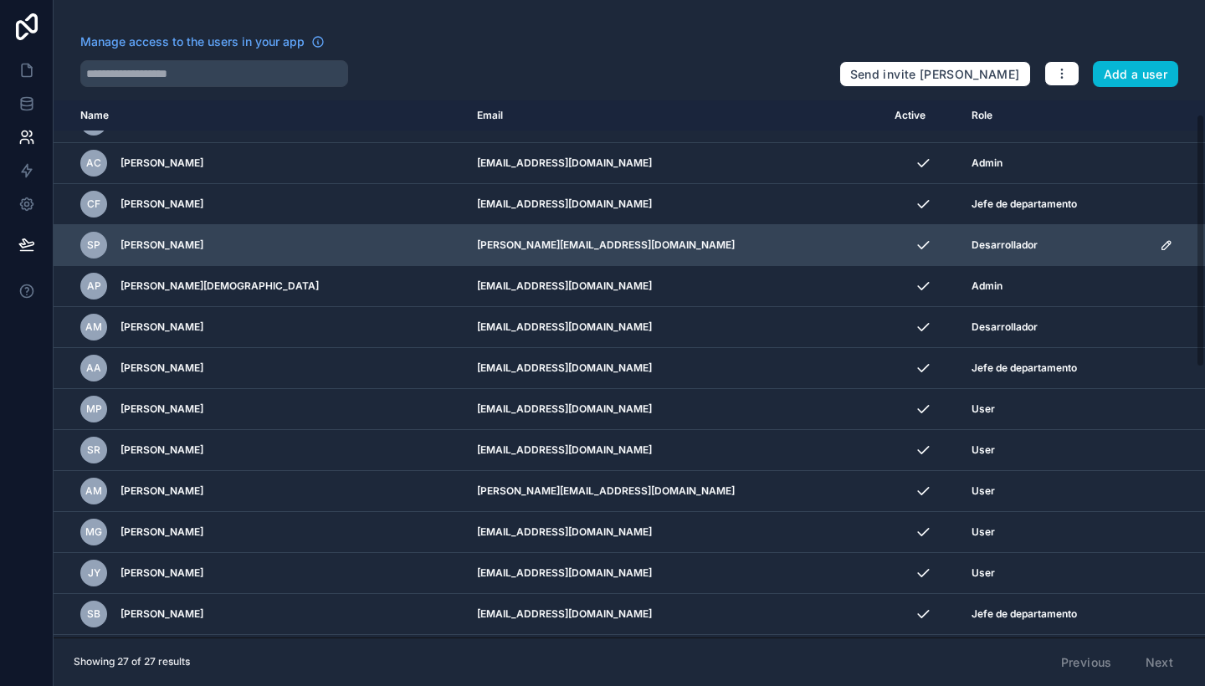
click at [1160, 246] on icon "scrollable content" at bounding box center [1166, 244] width 13 height 13
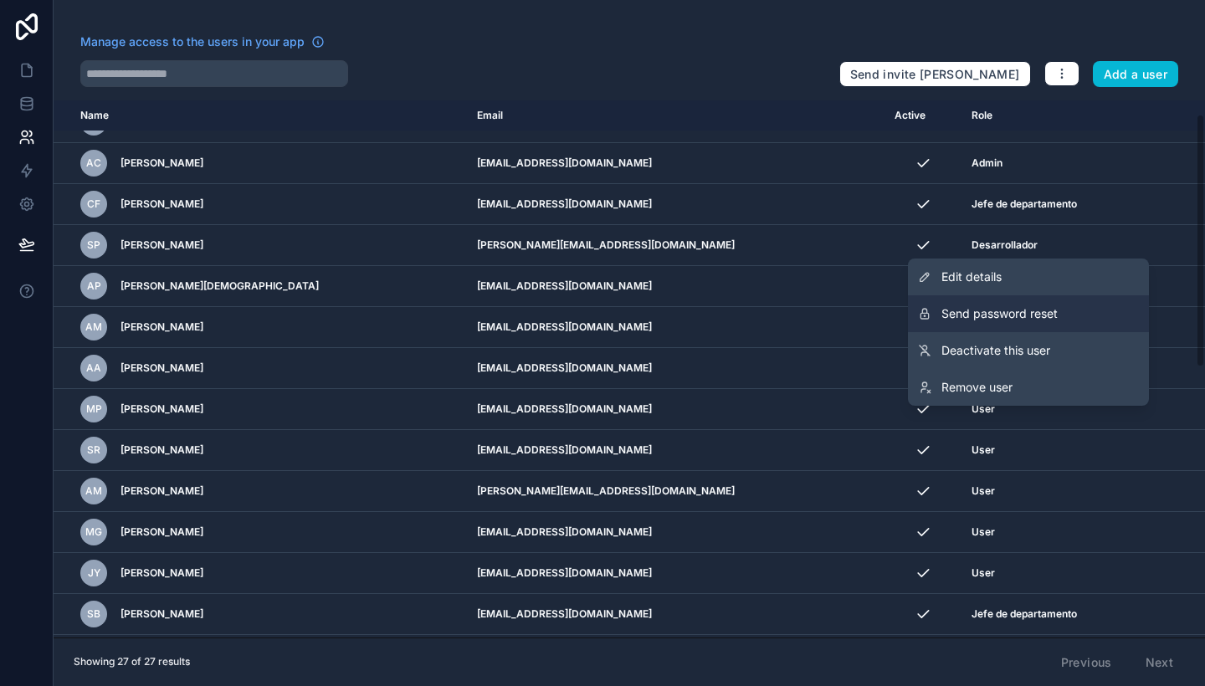
click at [1065, 314] on button "Send password reset" at bounding box center [1028, 313] width 241 height 37
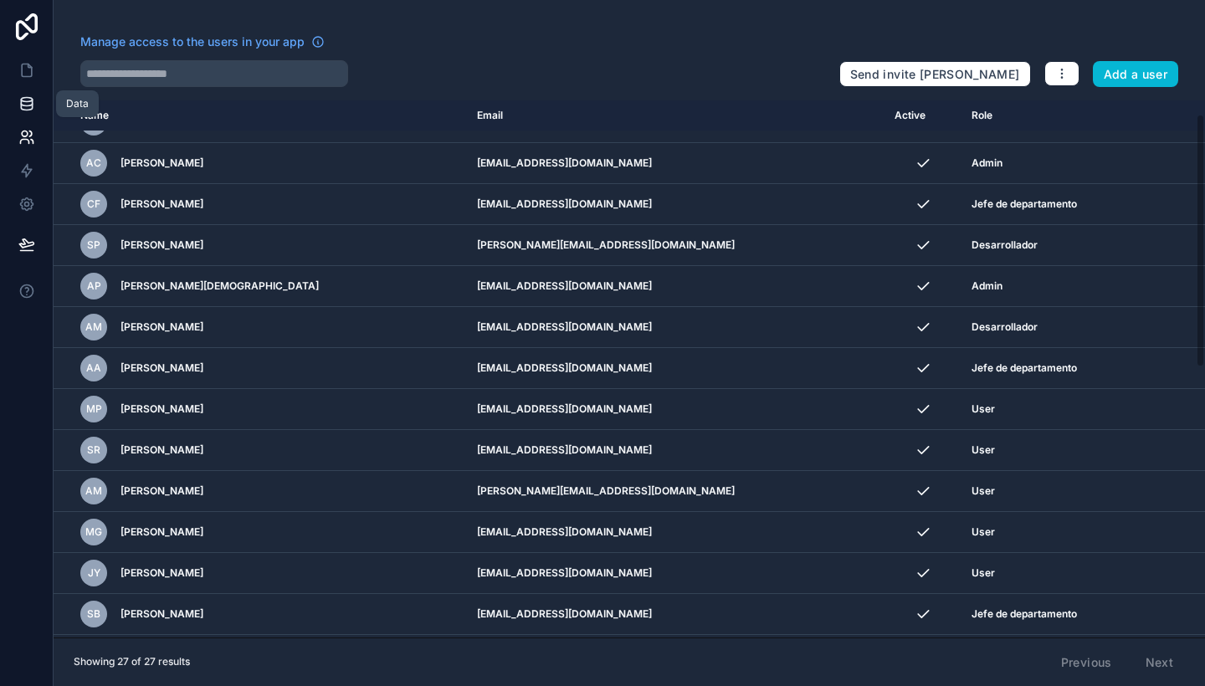
click at [36, 109] on link at bounding box center [26, 103] width 53 height 33
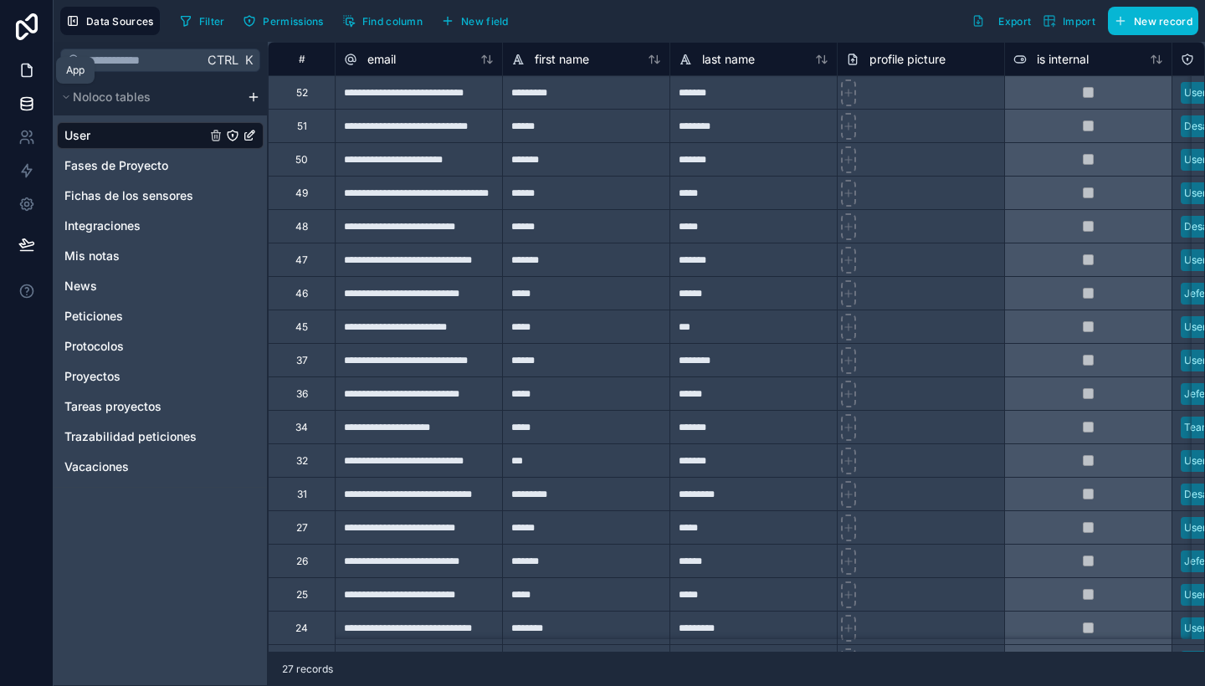
click at [14, 62] on link at bounding box center [26, 70] width 53 height 33
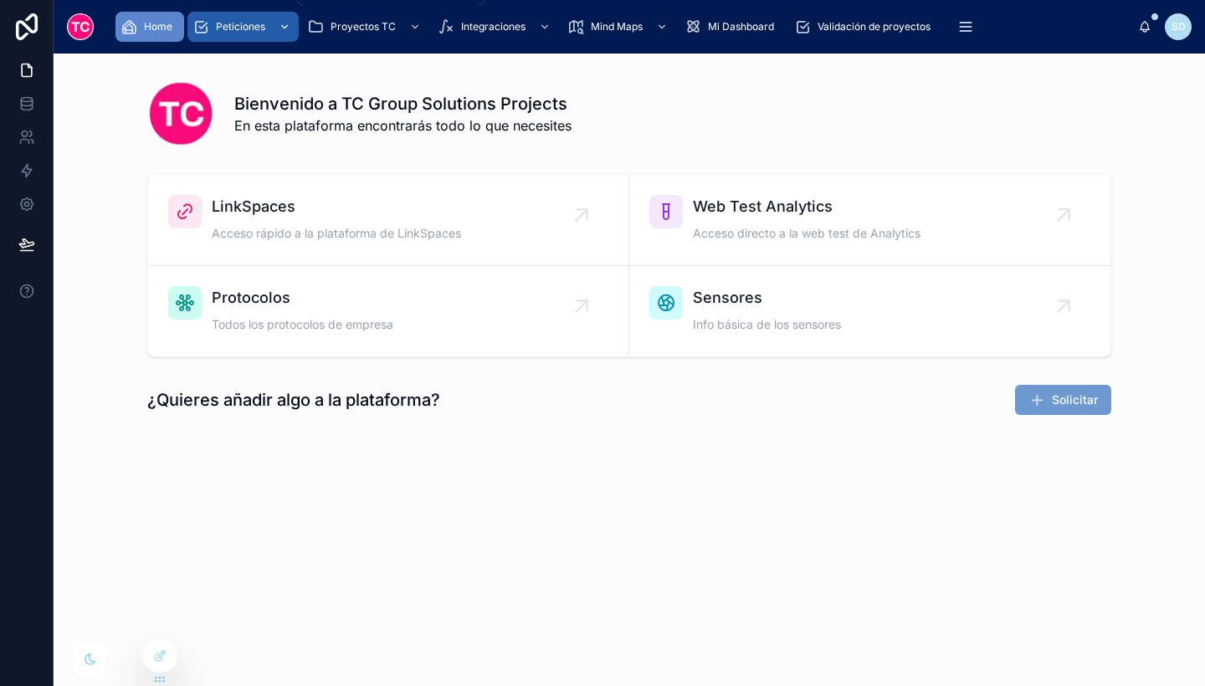
click at [262, 30] on span "Peticiones" at bounding box center [240, 26] width 49 height 13
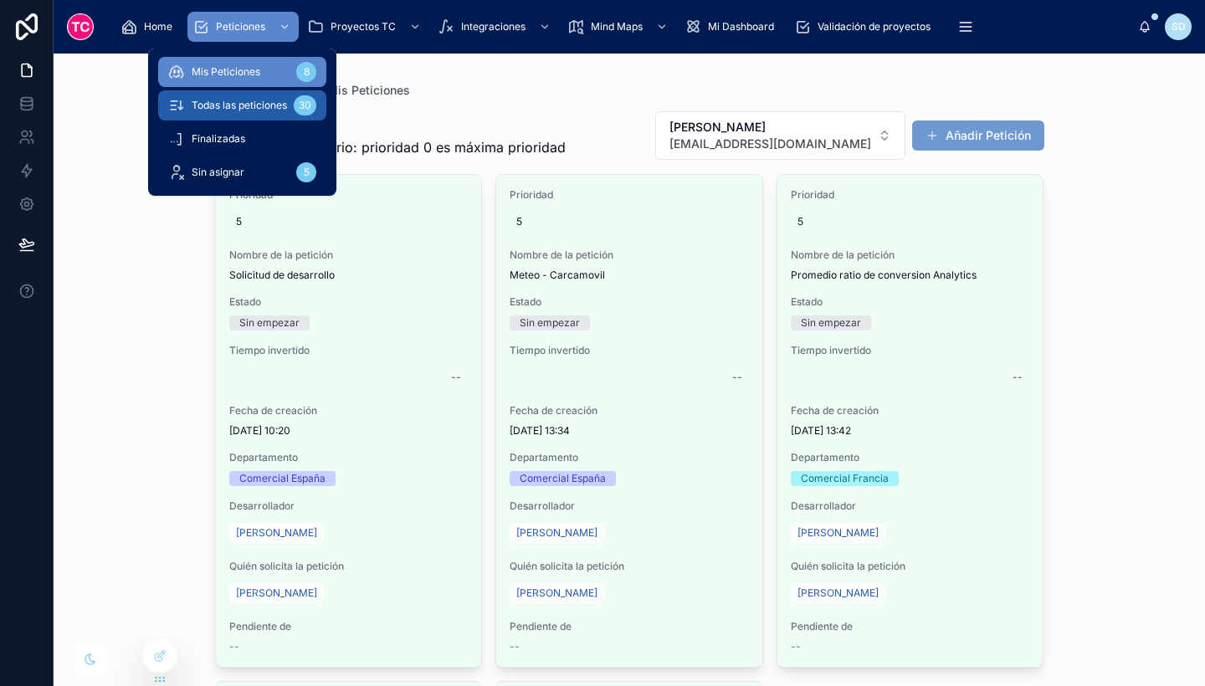
click at [247, 106] on span "Todas las peticiones" at bounding box center [239, 105] width 95 height 13
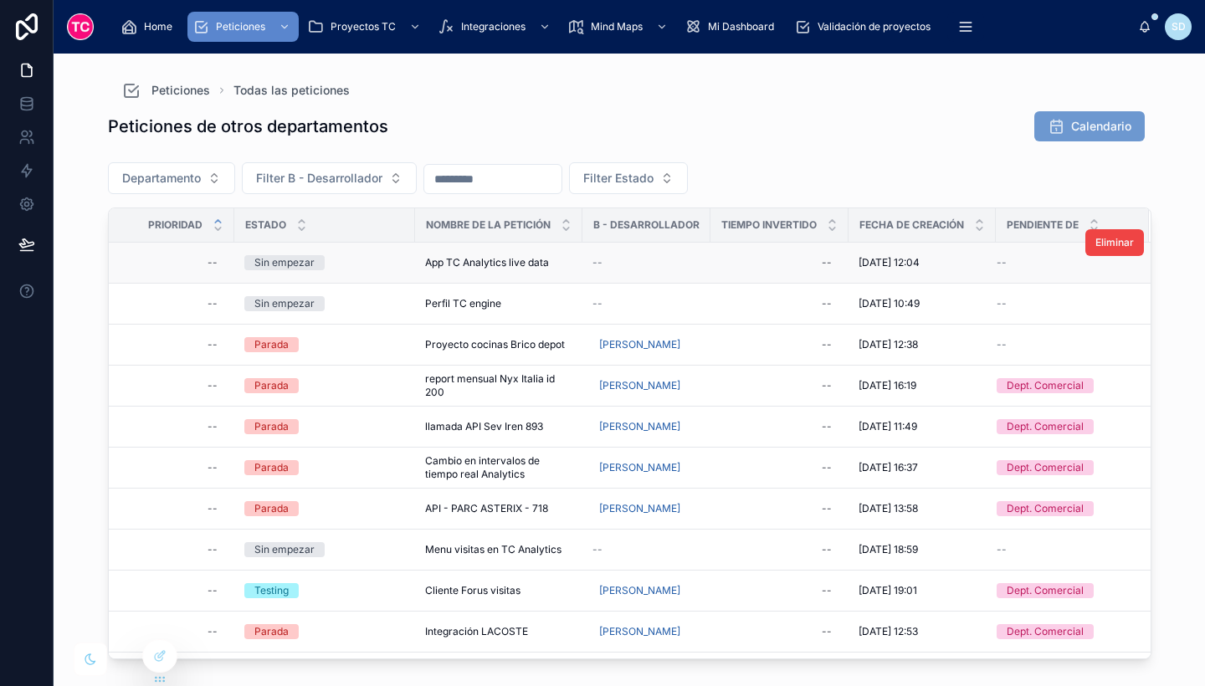
click at [382, 259] on div "Sin empezar" at bounding box center [324, 262] width 161 height 15
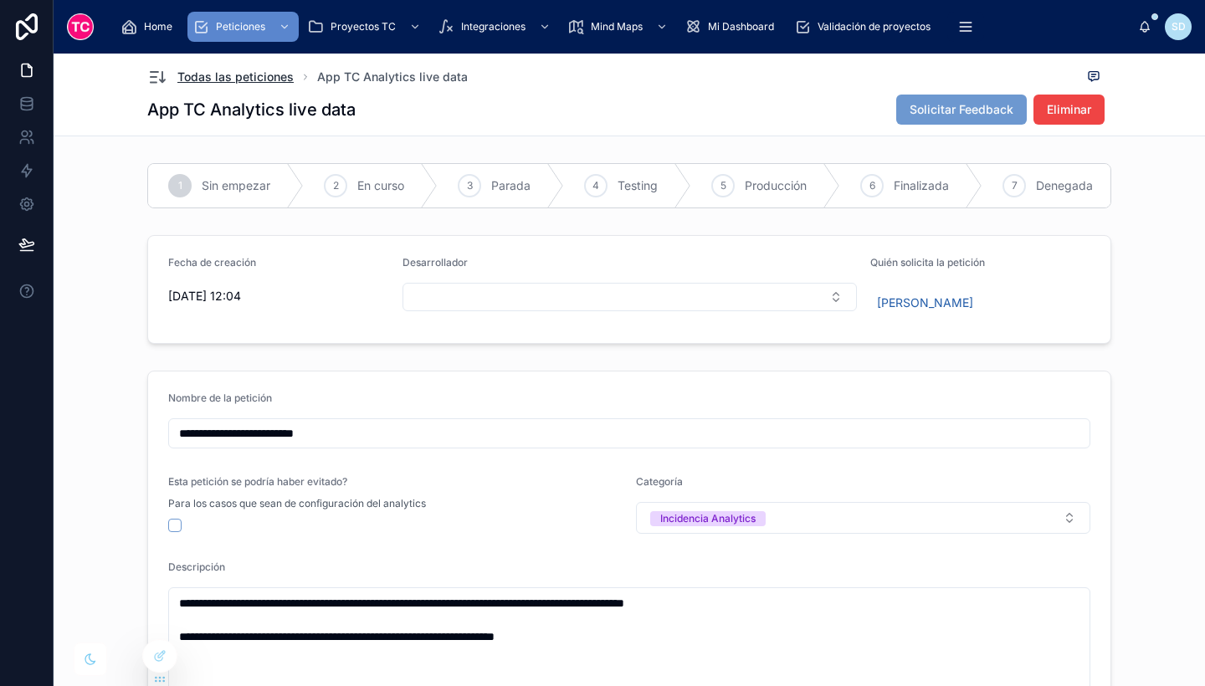
click at [248, 78] on span "Todas las peticiones" at bounding box center [235, 77] width 116 height 17
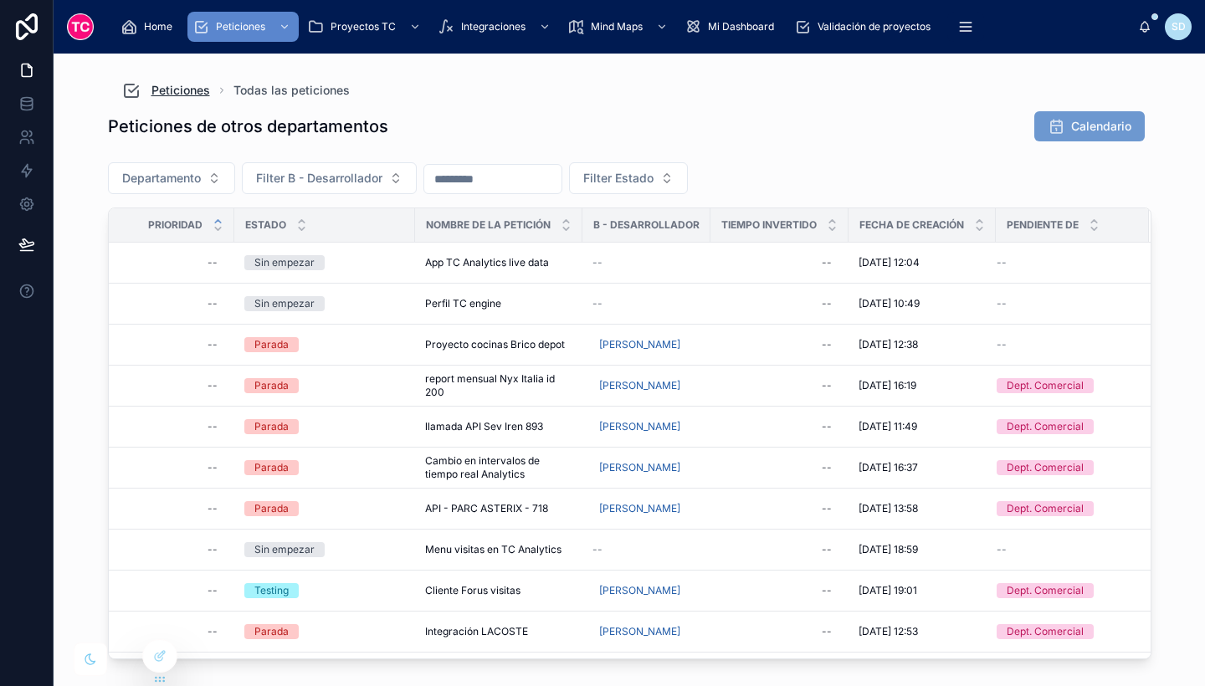
click at [185, 96] on span "Peticiones" at bounding box center [180, 90] width 59 height 17
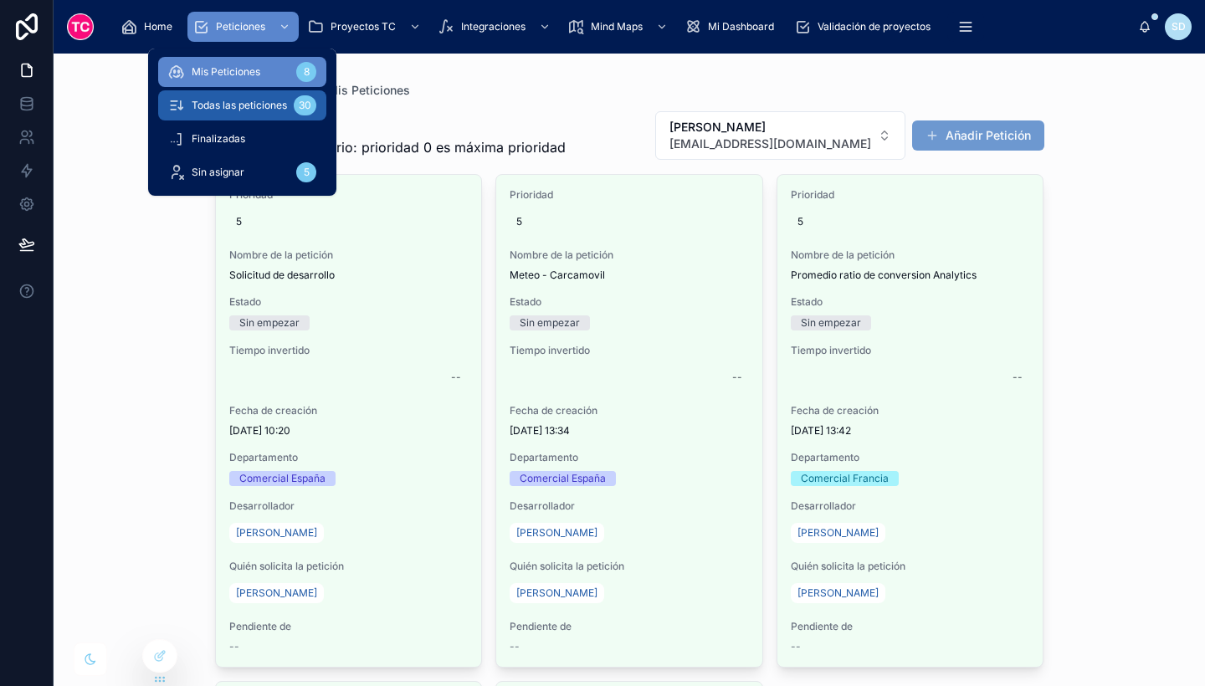
click at [269, 104] on span "Todas las peticiones" at bounding box center [239, 105] width 95 height 13
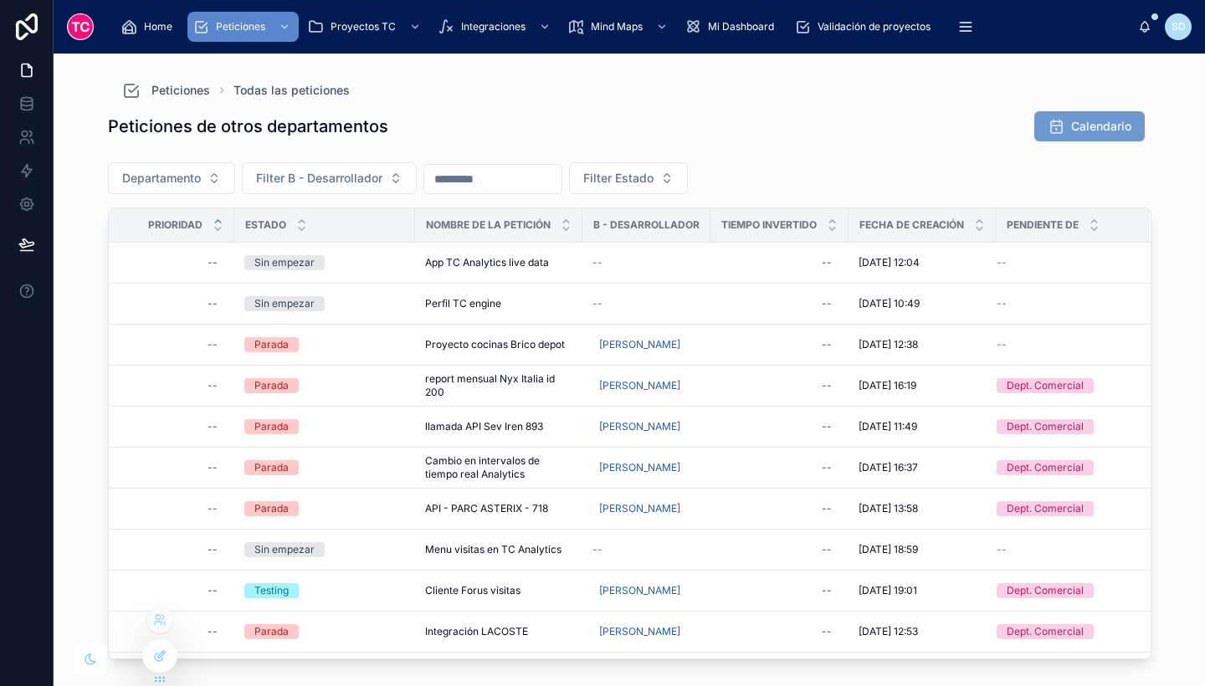
click at [160, 659] on icon at bounding box center [159, 655] width 13 height 13
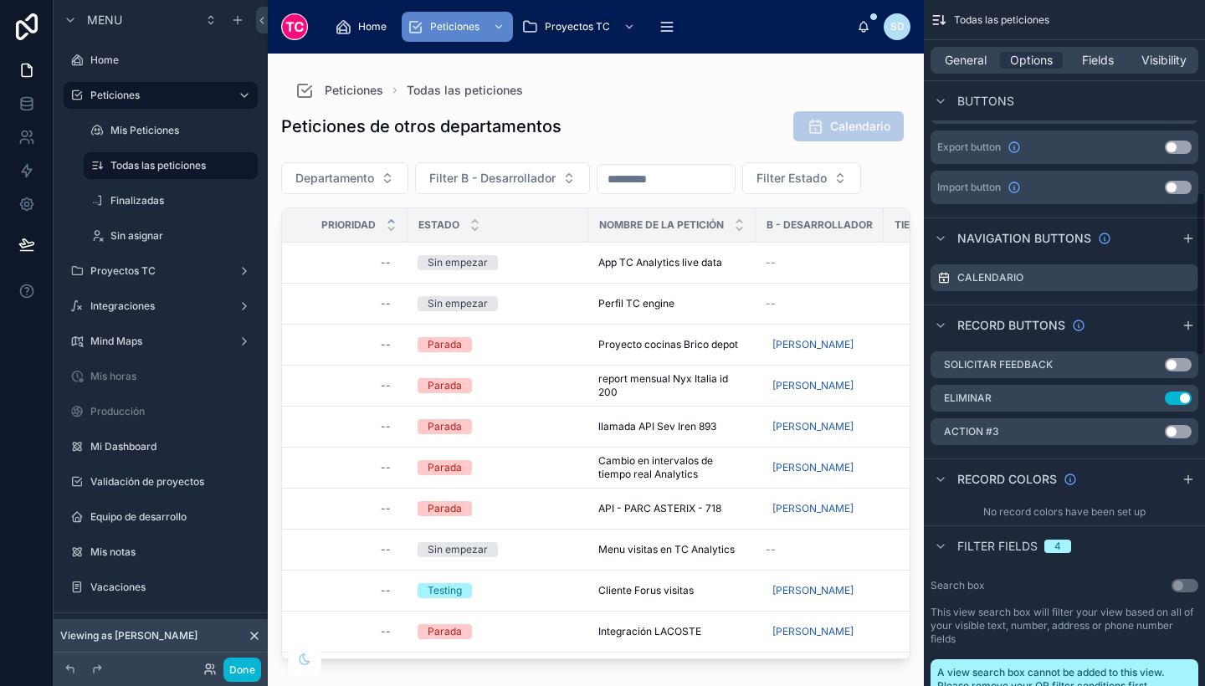
scroll to position [801, 0]
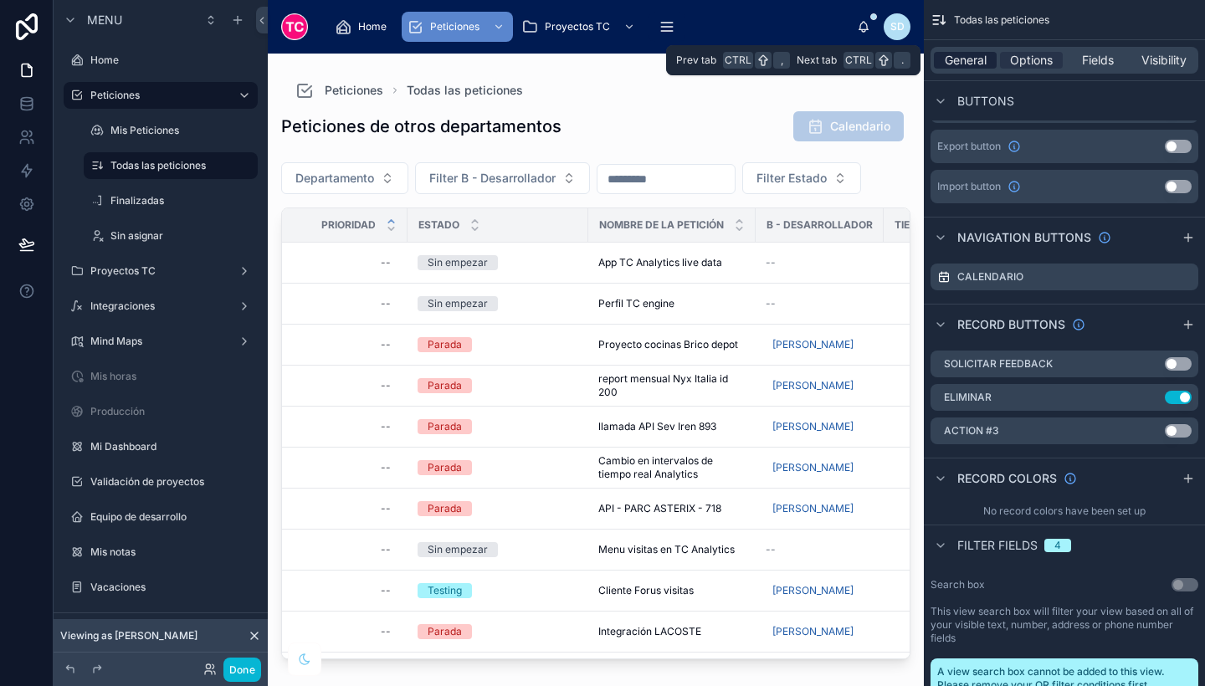
click at [981, 64] on span "General" at bounding box center [966, 60] width 42 height 17
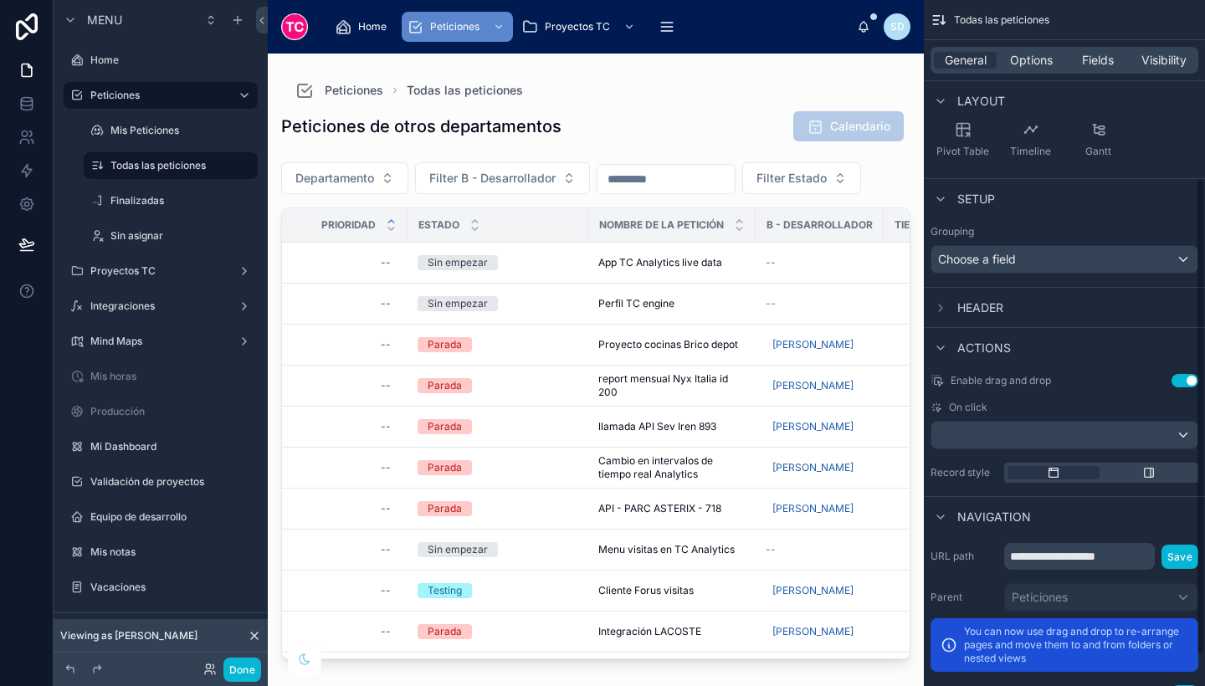
scroll to position [251, 0]
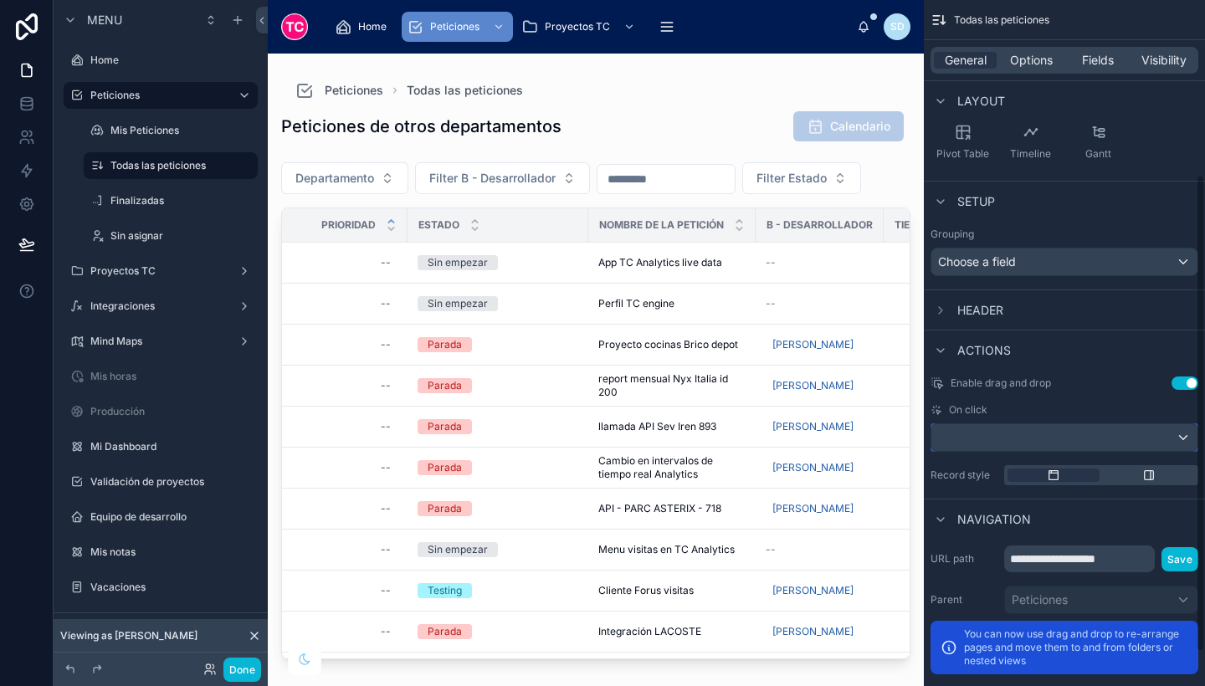
click at [1021, 445] on div "scrollable content" at bounding box center [1064, 437] width 266 height 27
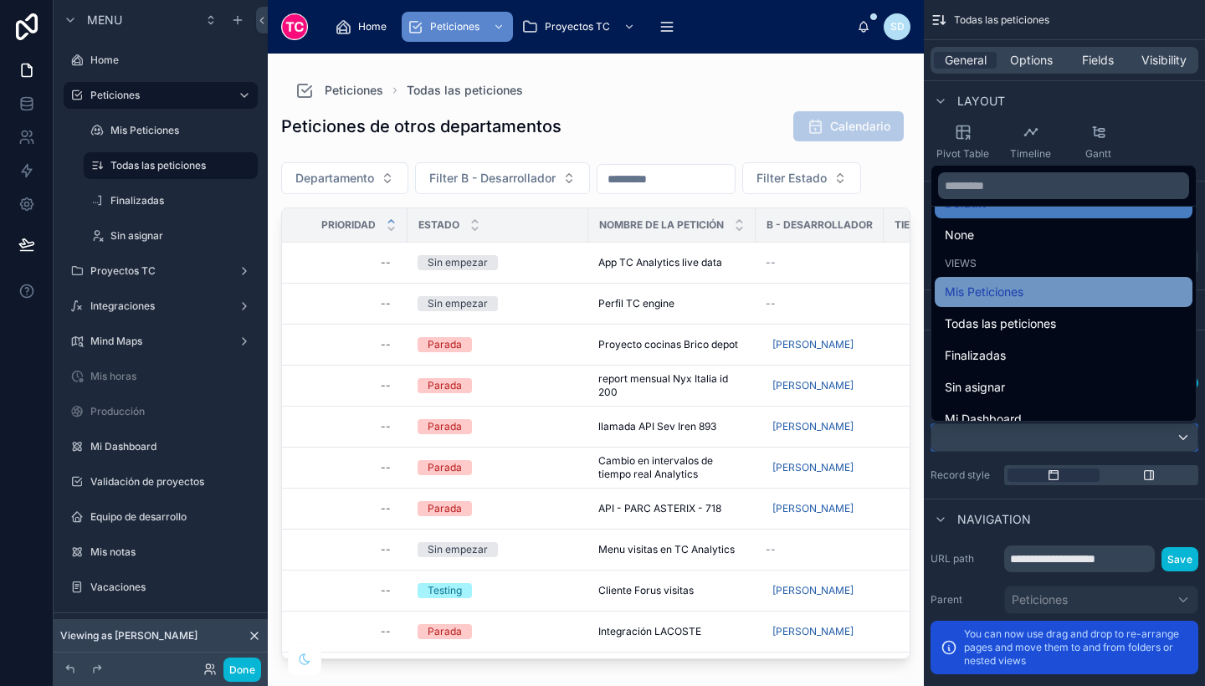
scroll to position [0, 0]
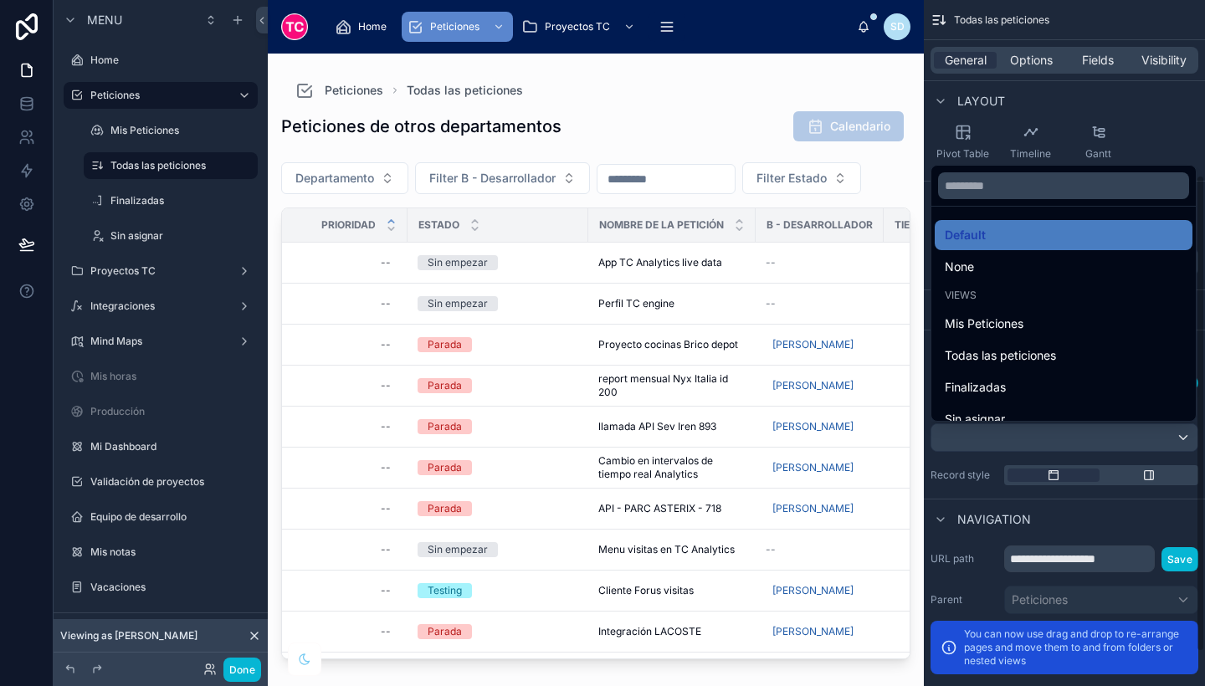
click at [1193, 187] on div "scrollable content" at bounding box center [1063, 186] width 264 height 40
click at [969, 462] on div "scrollable content" at bounding box center [602, 343] width 1205 height 686
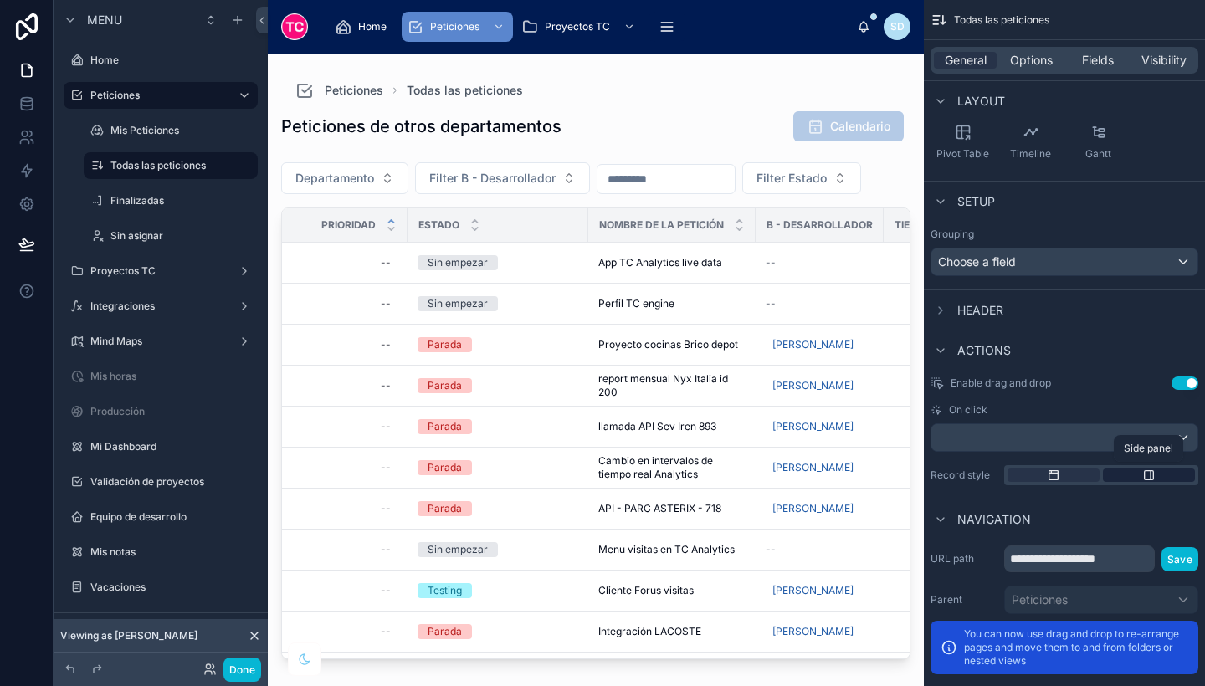
click at [1151, 472] on icon "scrollable content" at bounding box center [1148, 475] width 13 height 13
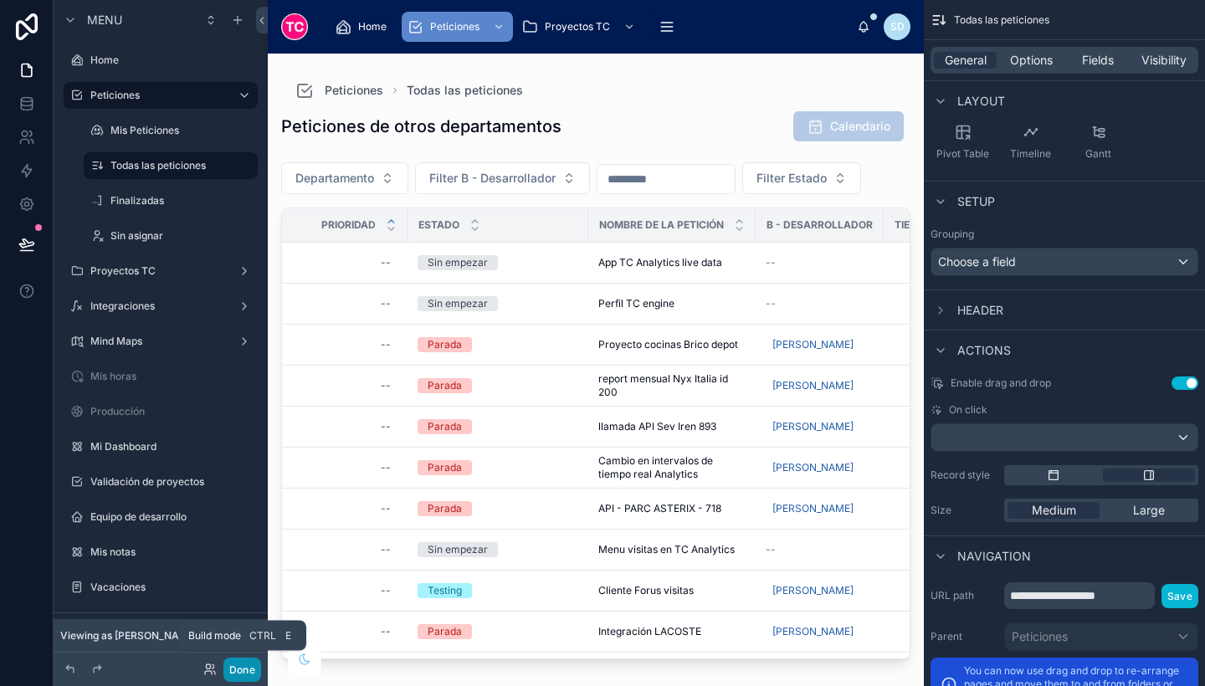
click at [234, 678] on button "Done" at bounding box center [242, 670] width 38 height 24
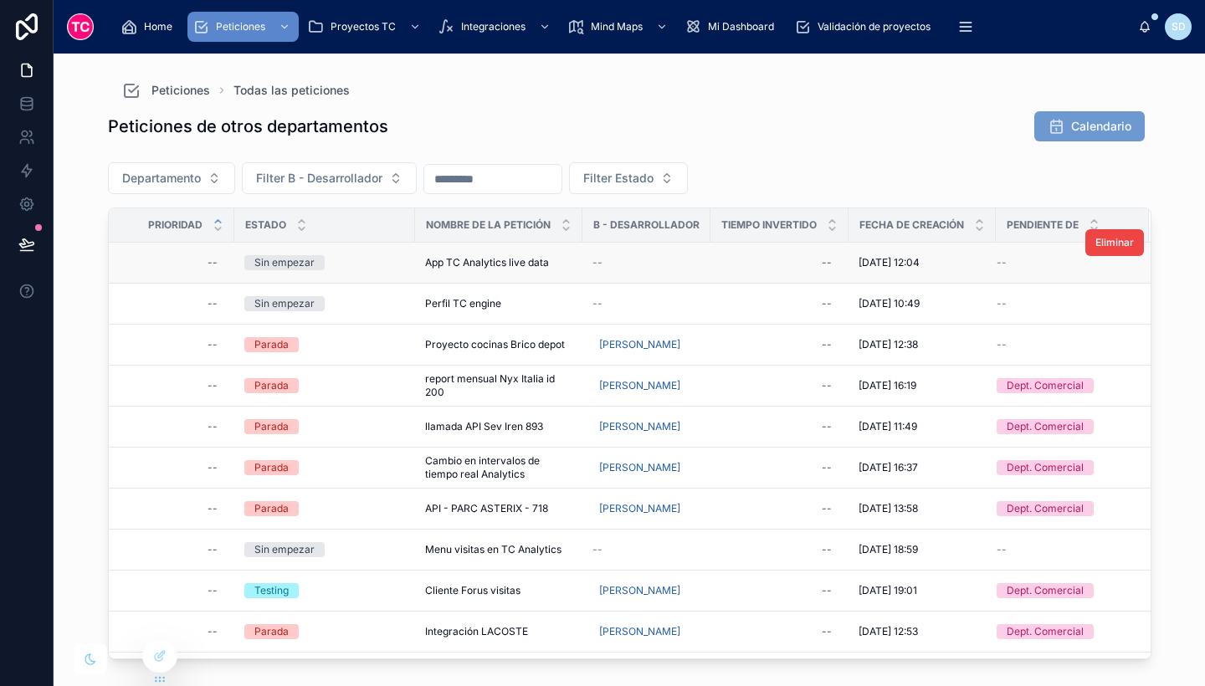
click at [368, 259] on div "Sin empezar" at bounding box center [324, 262] width 161 height 15
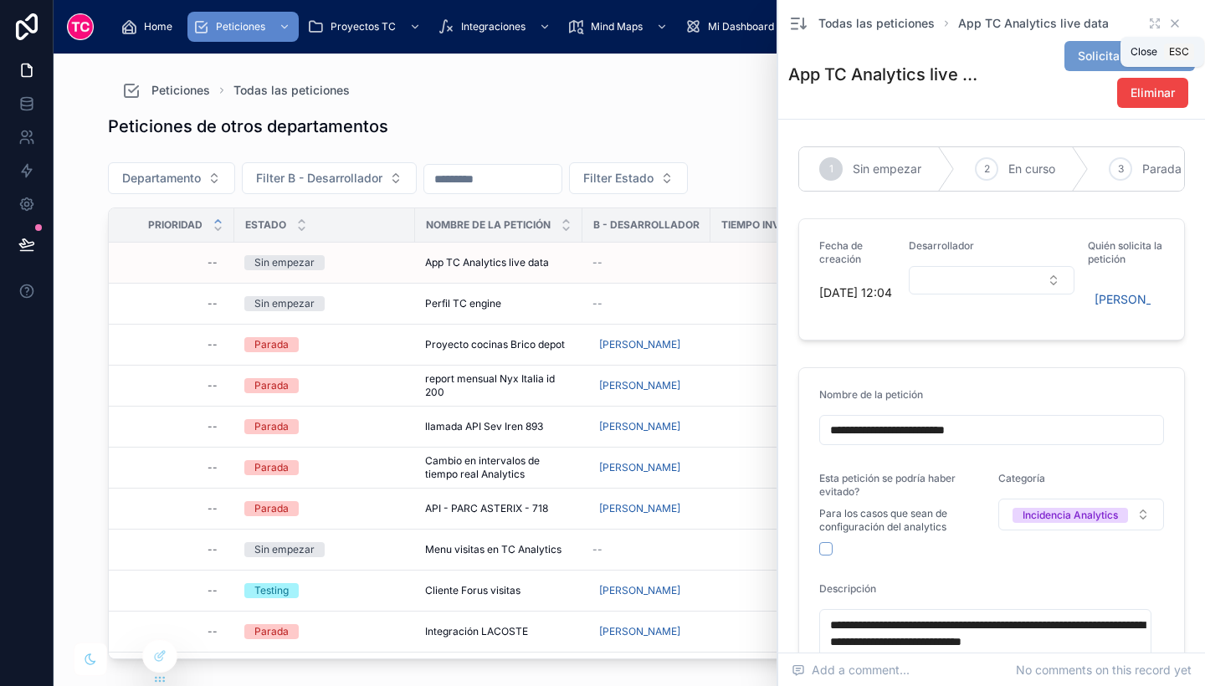
click at [1172, 23] on icon at bounding box center [1175, 23] width 7 height 7
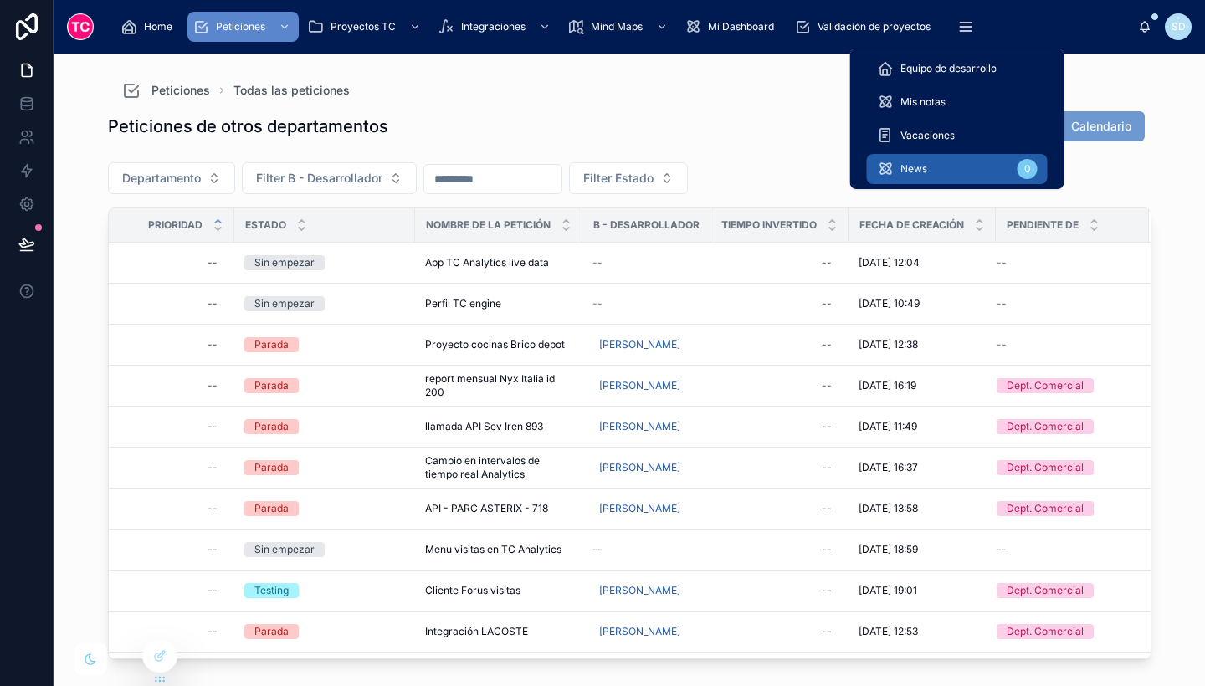
click at [956, 171] on div "News 0" at bounding box center [957, 169] width 161 height 27
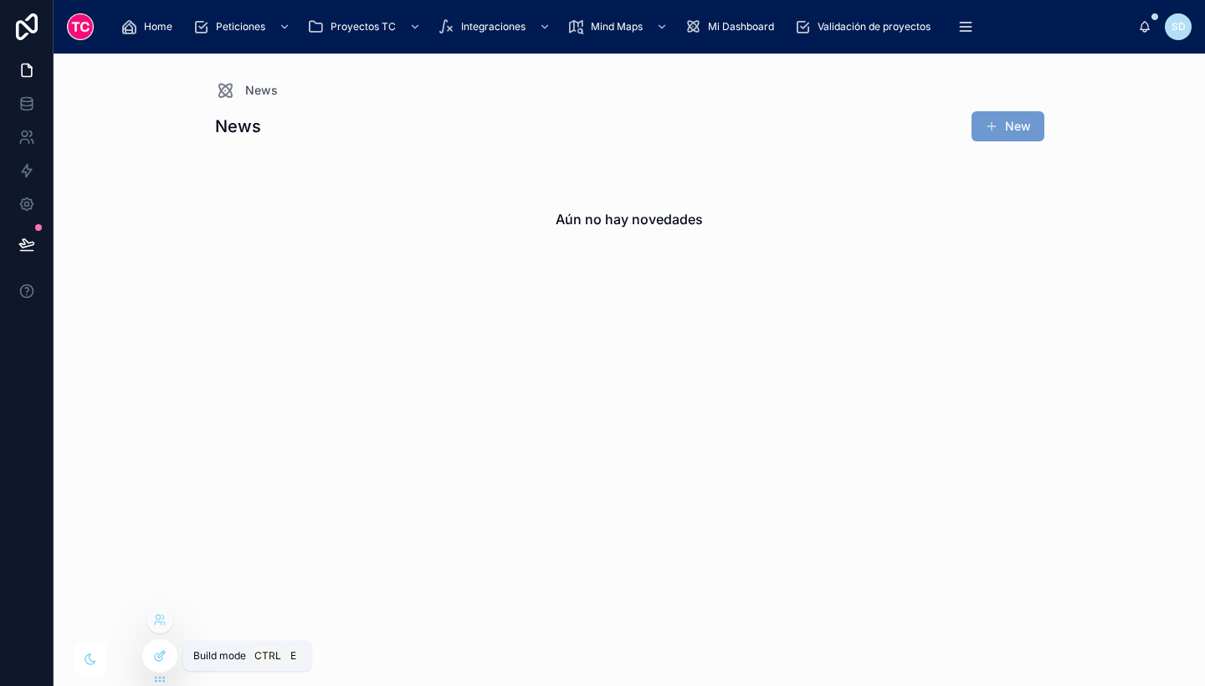
click at [172, 654] on div at bounding box center [159, 656] width 33 height 32
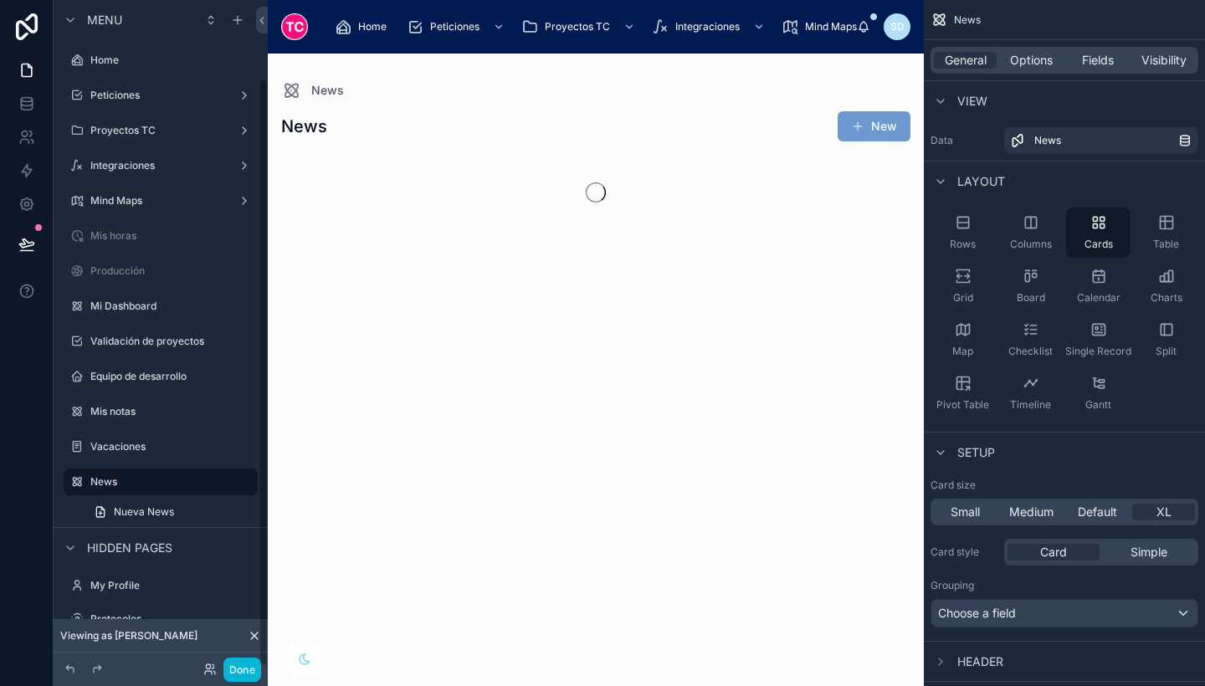
scroll to position [89, 0]
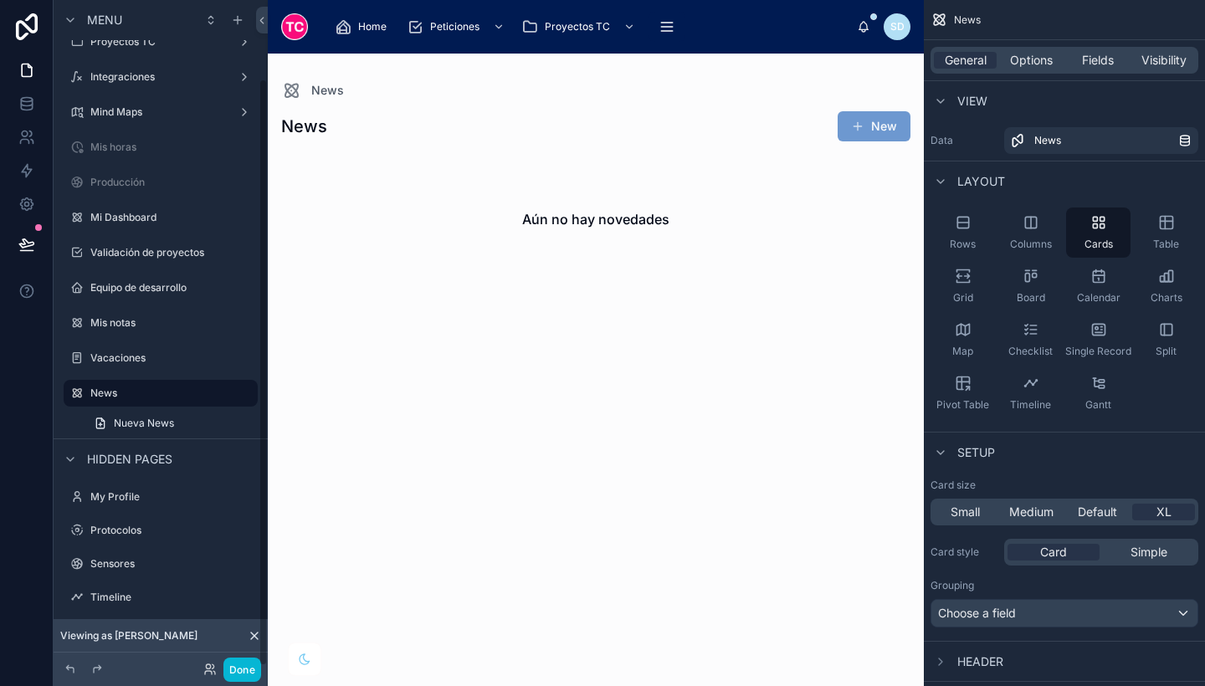
click at [685, 327] on div at bounding box center [596, 195] width 656 height 283
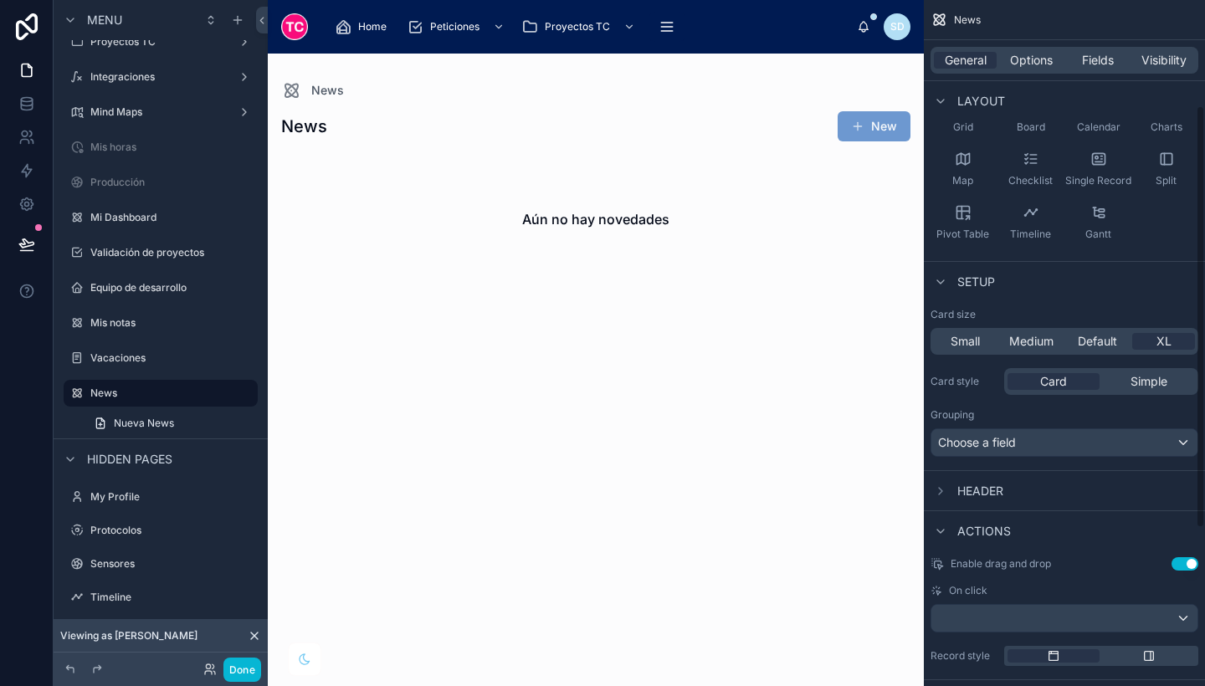
scroll to position [0, 0]
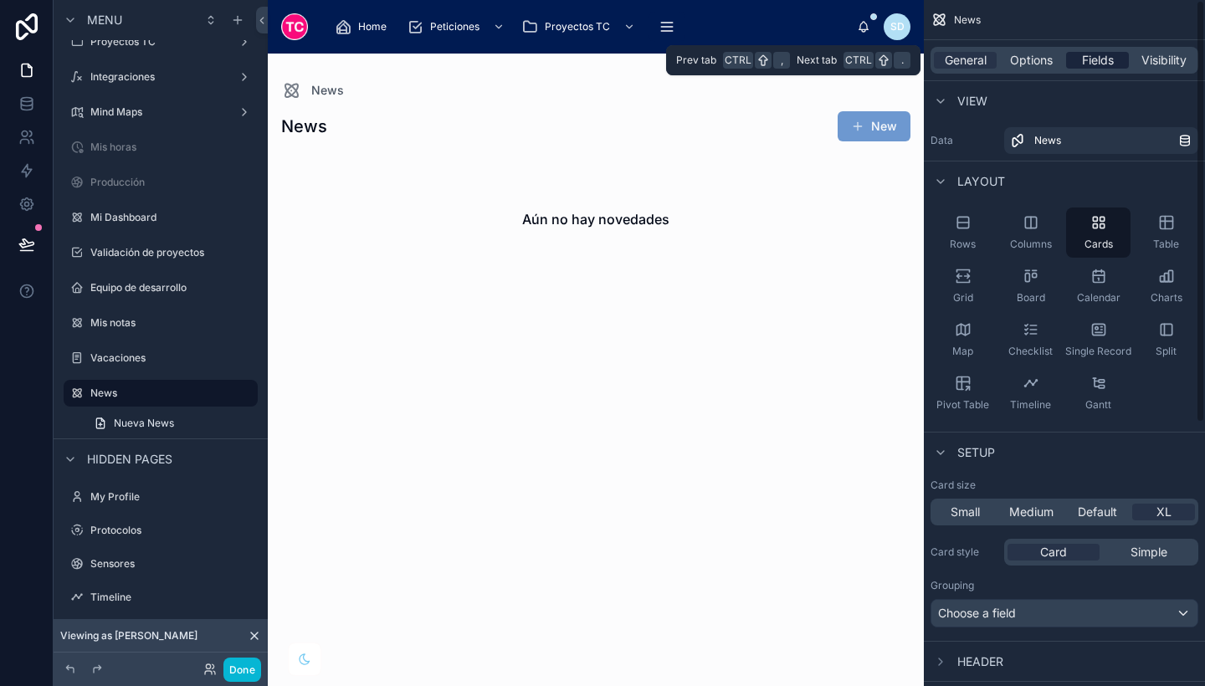
click at [1105, 60] on span "Fields" at bounding box center [1098, 60] width 32 height 17
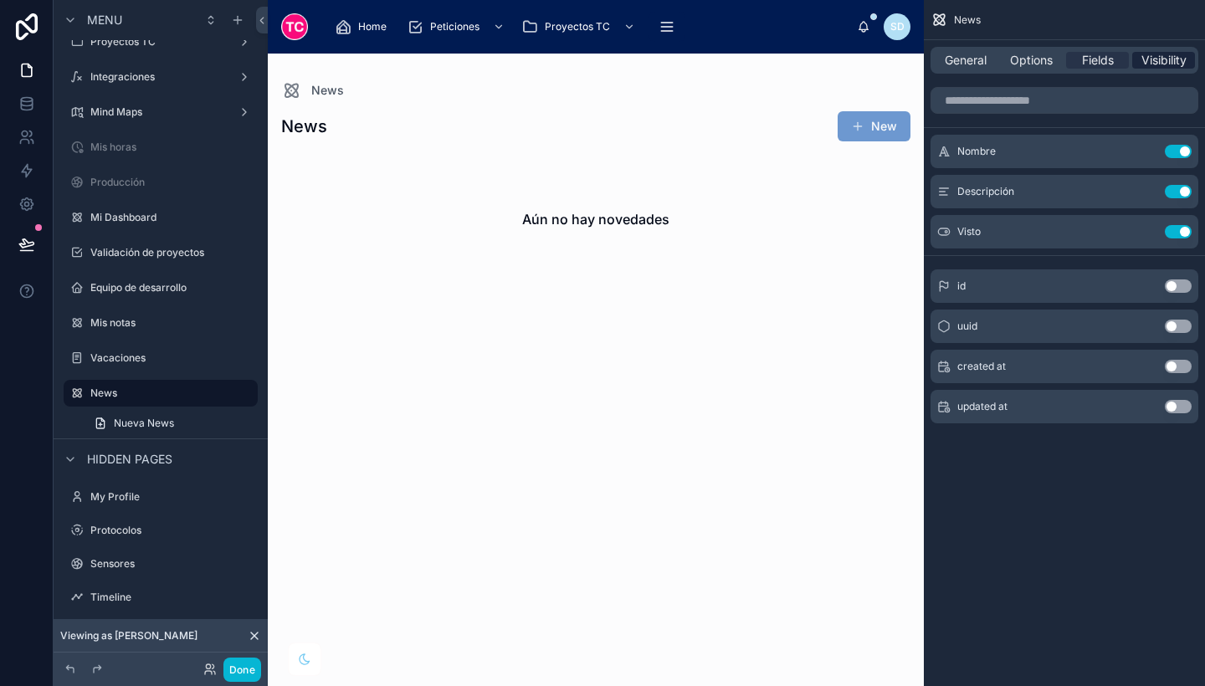
click at [1162, 62] on span "Visibility" at bounding box center [1163, 60] width 45 height 17
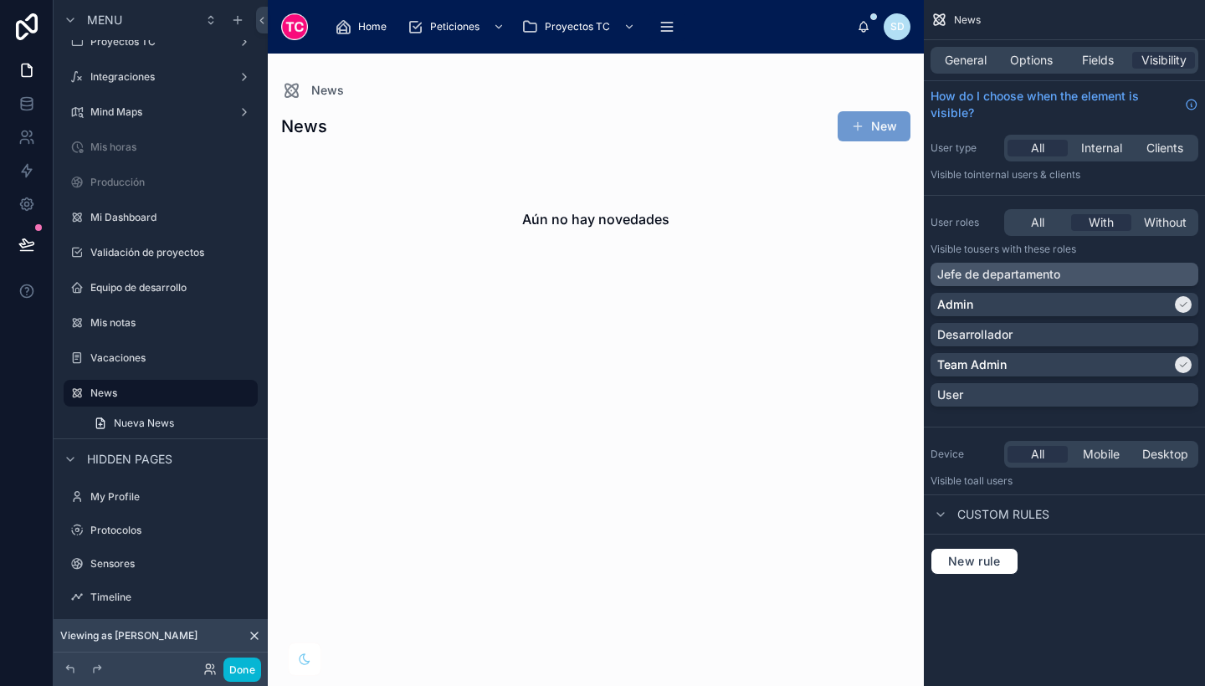
click at [1177, 272] on div "Jefe de departamento" at bounding box center [1064, 274] width 254 height 17
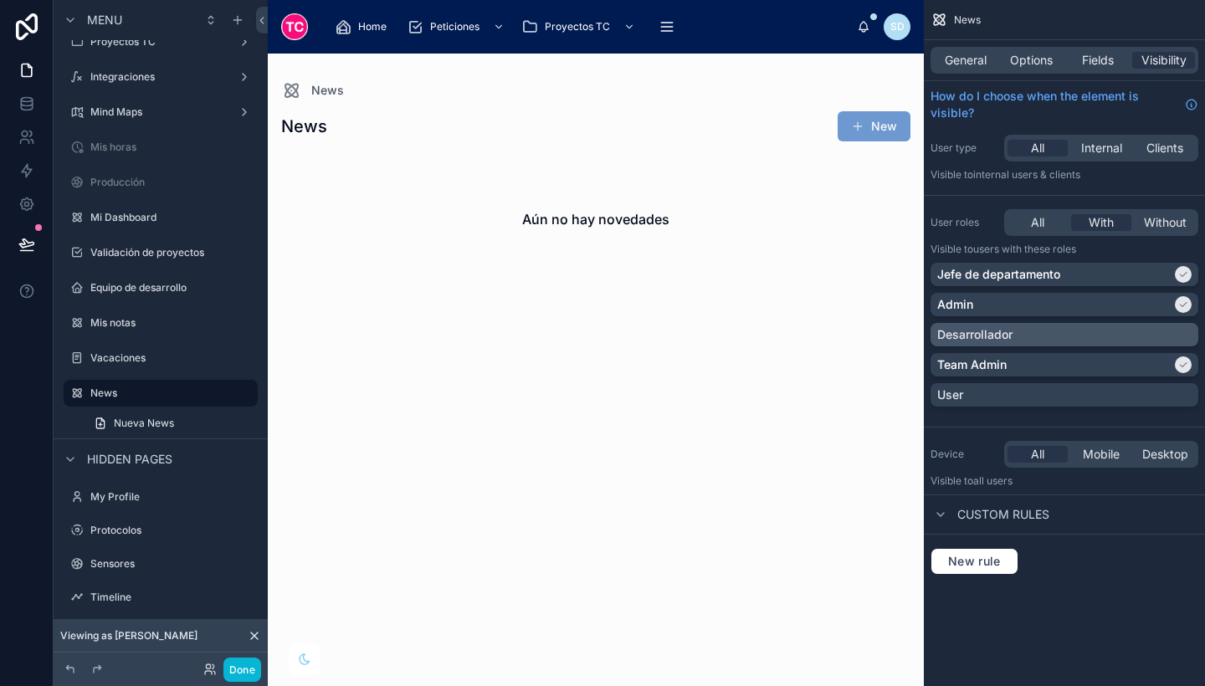
click at [1171, 339] on div "Desarrollador" at bounding box center [1064, 334] width 254 height 17
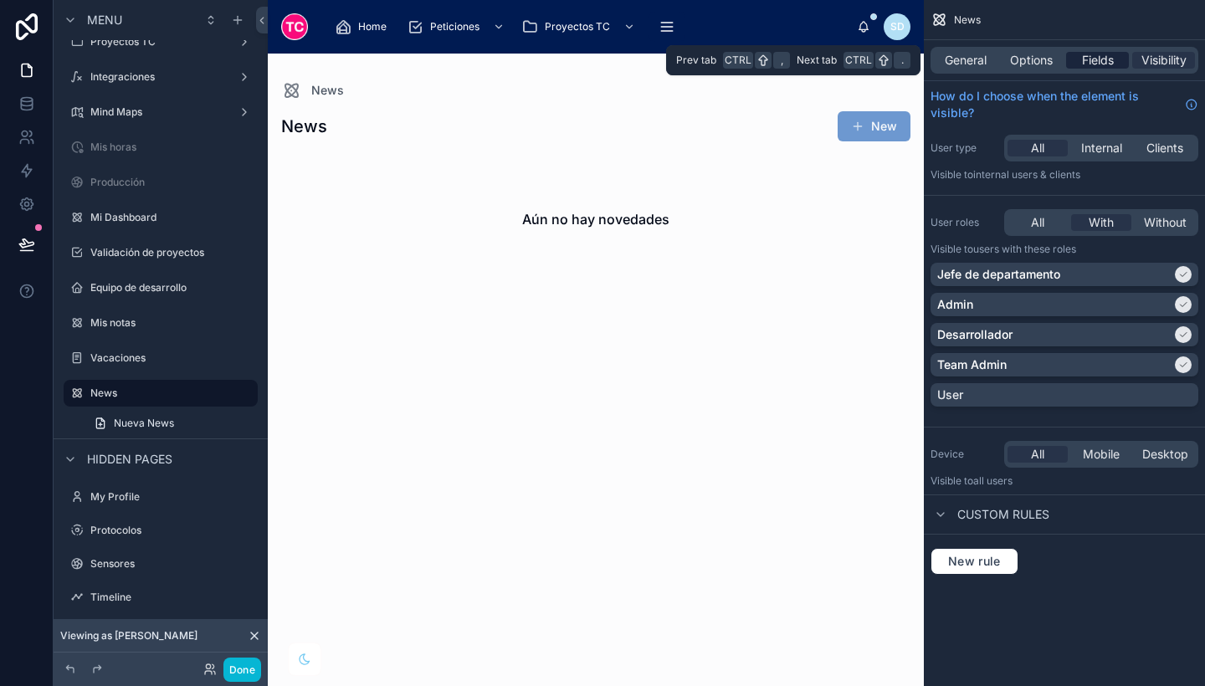
click at [1095, 63] on span "Fields" at bounding box center [1098, 60] width 32 height 17
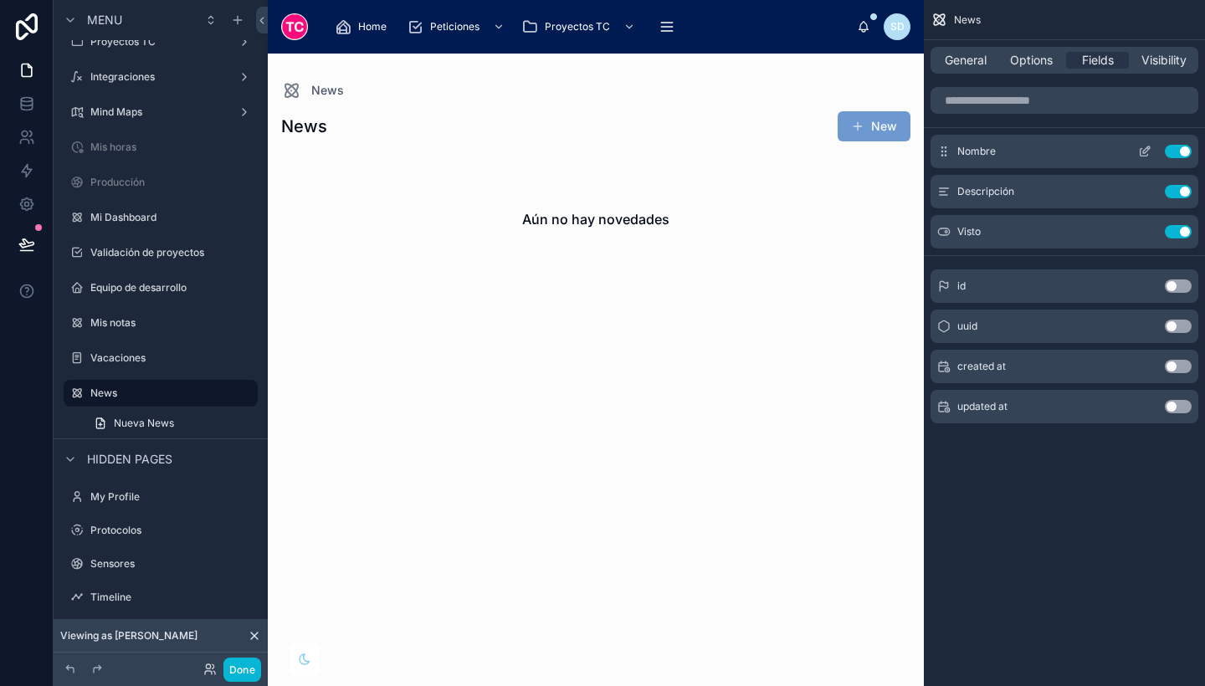
click at [1143, 146] on icon "scrollable content" at bounding box center [1144, 151] width 13 height 13
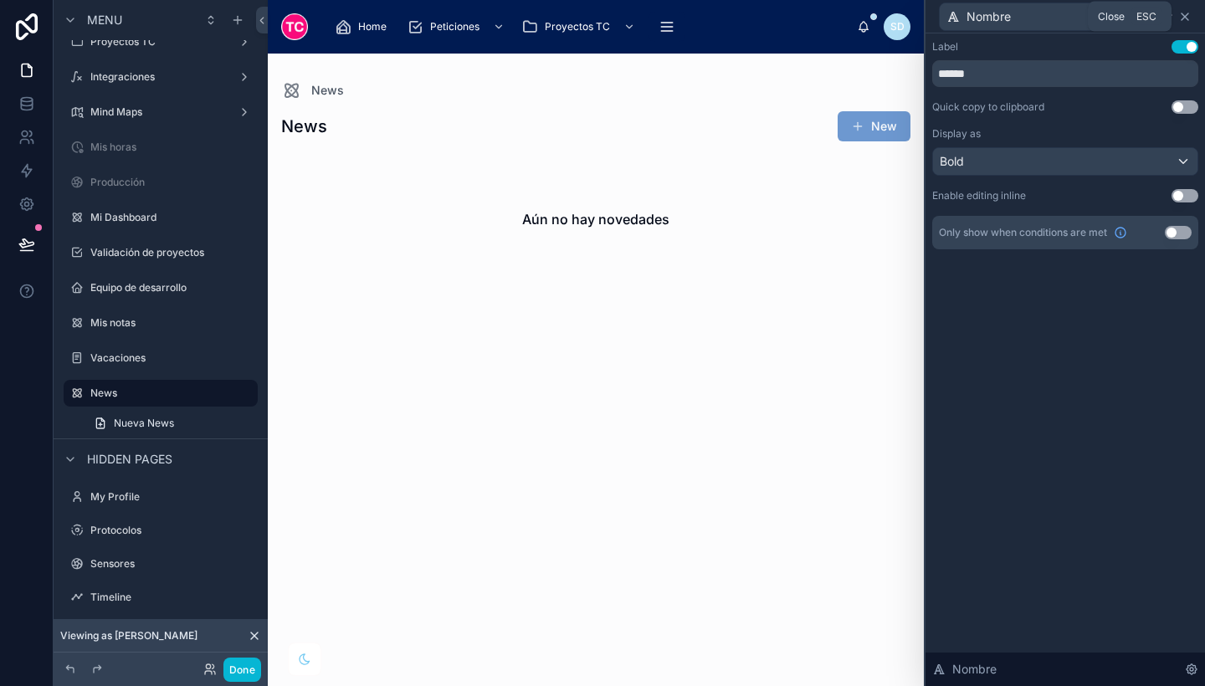
click at [1184, 15] on icon at bounding box center [1185, 16] width 7 height 7
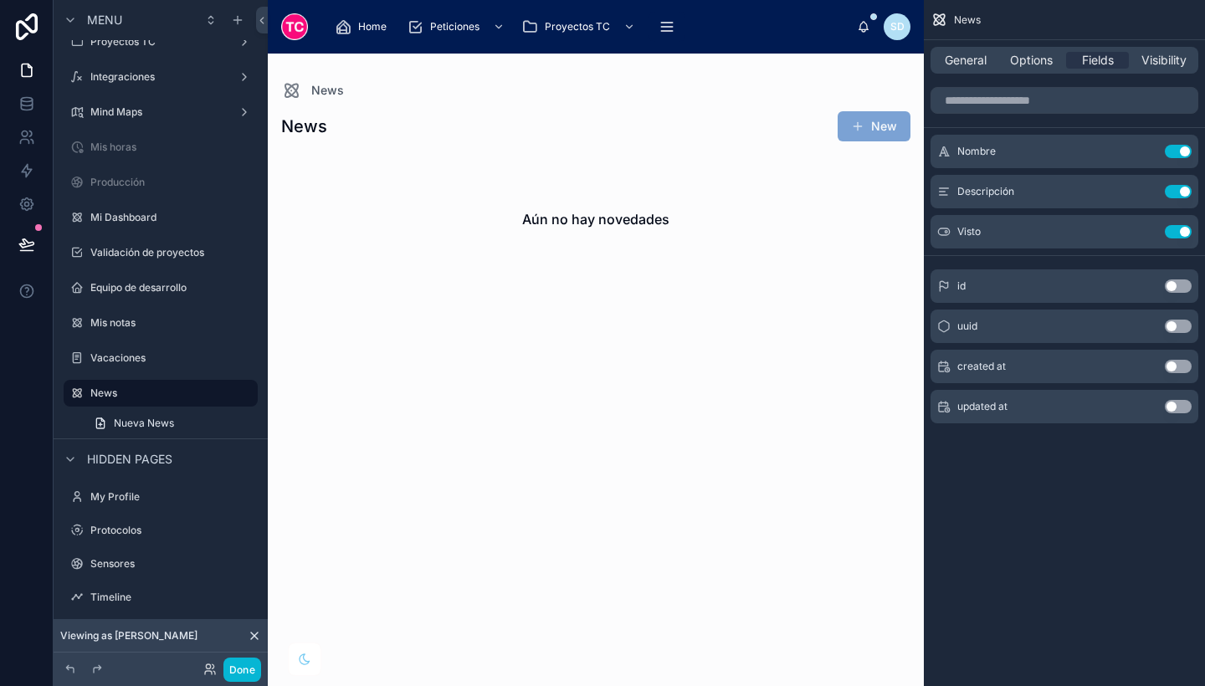
click at [903, 114] on button "New" at bounding box center [874, 126] width 73 height 30
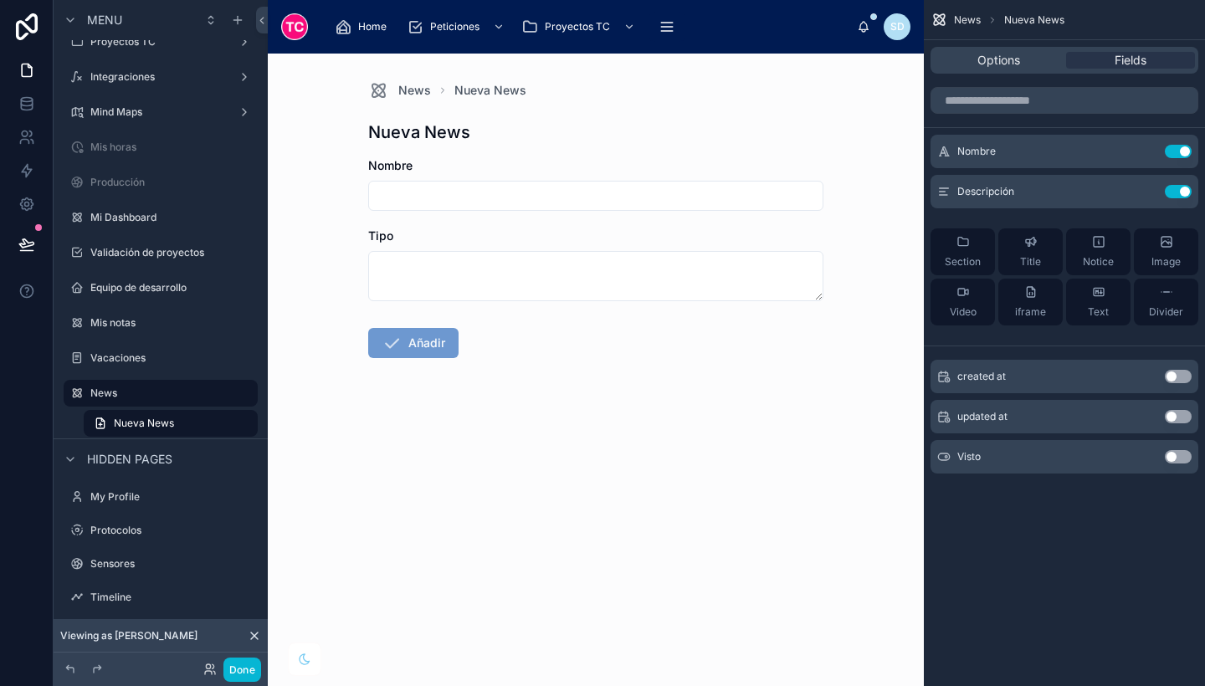
click at [563, 198] on input "text" at bounding box center [596, 195] width 454 height 23
type input "*"
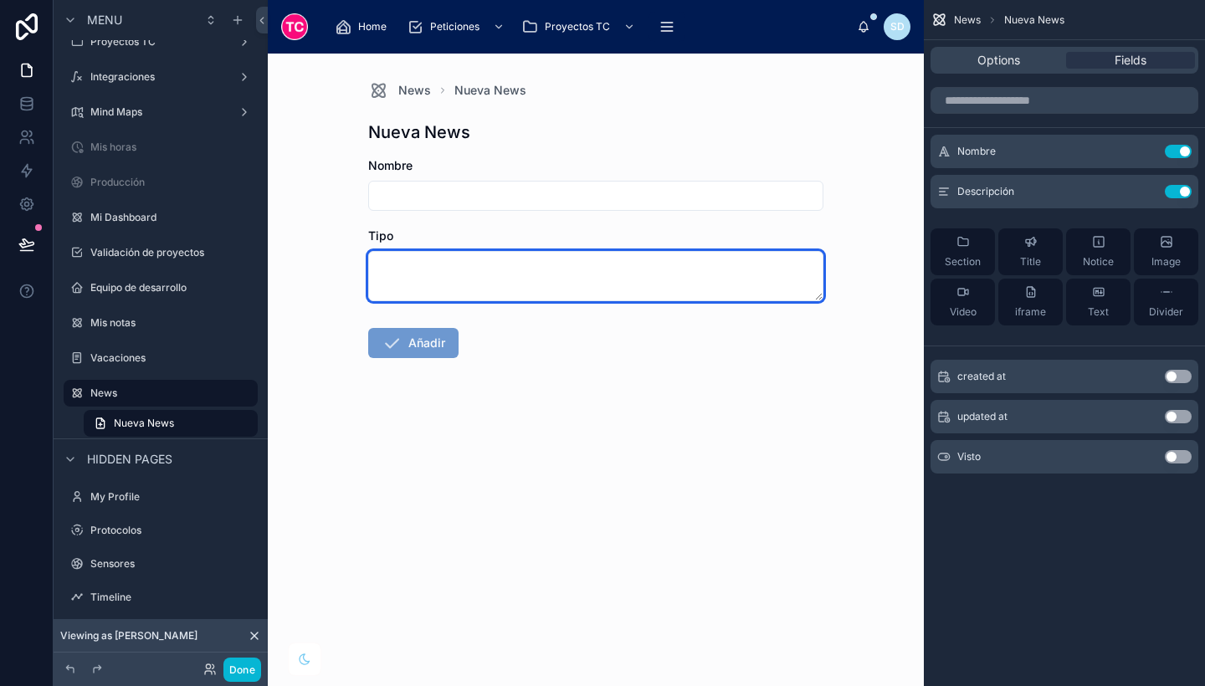
click at [557, 279] on textarea at bounding box center [595, 276] width 455 height 50
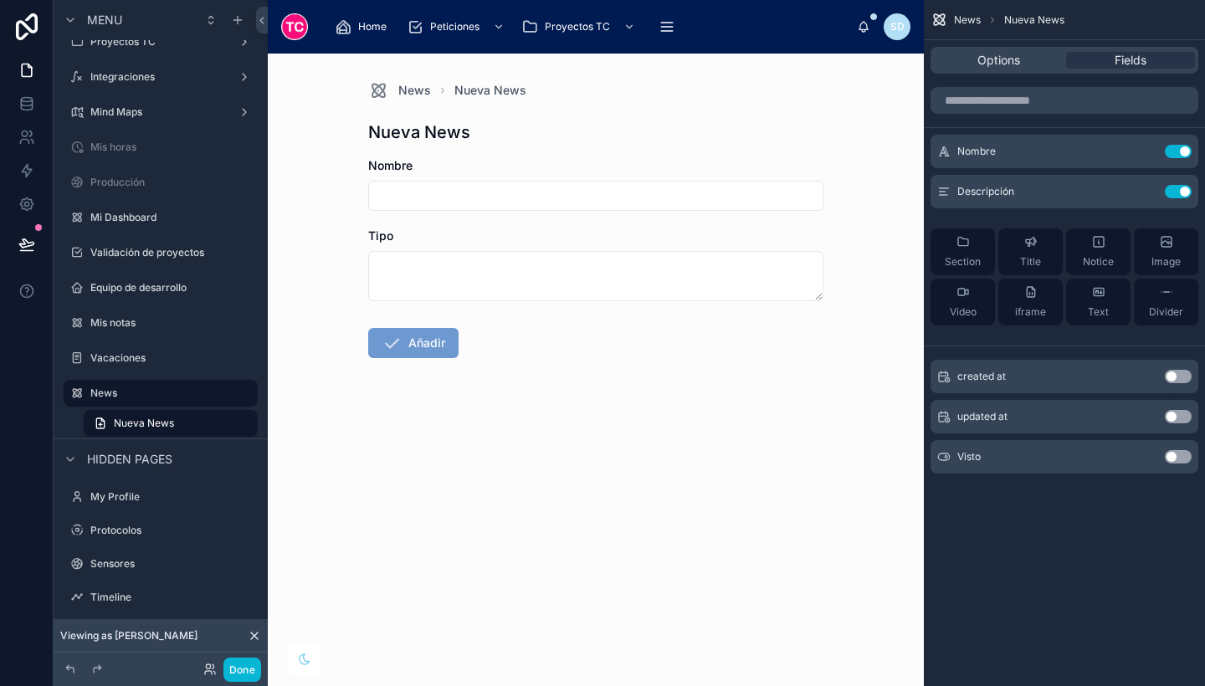
click at [494, 195] on input "text" at bounding box center [596, 195] width 454 height 23
type input "*"
type input "**********"
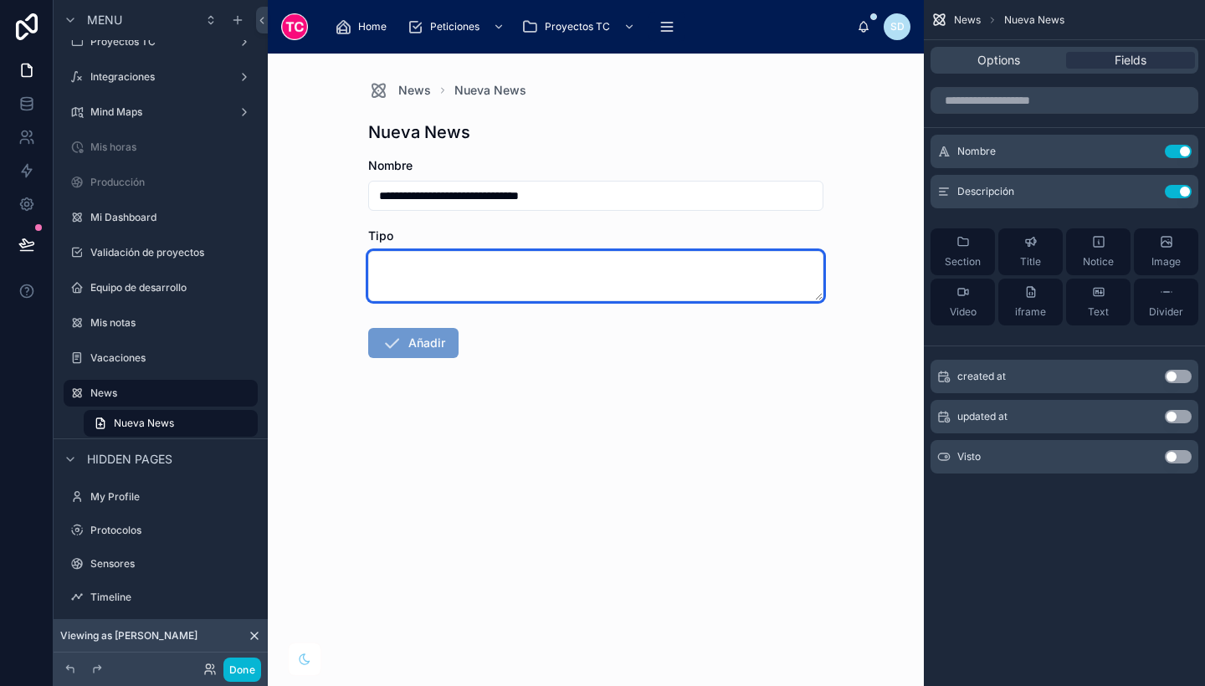
click at [486, 262] on textarea at bounding box center [595, 276] width 455 height 50
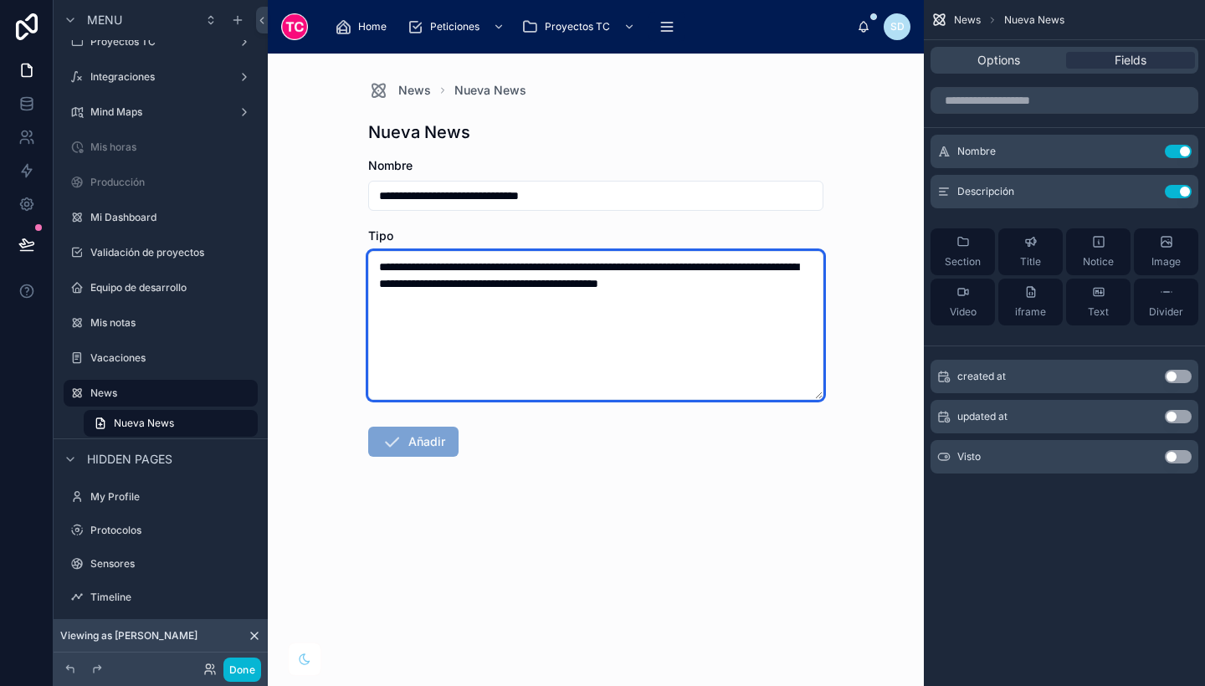
type textarea "**********"
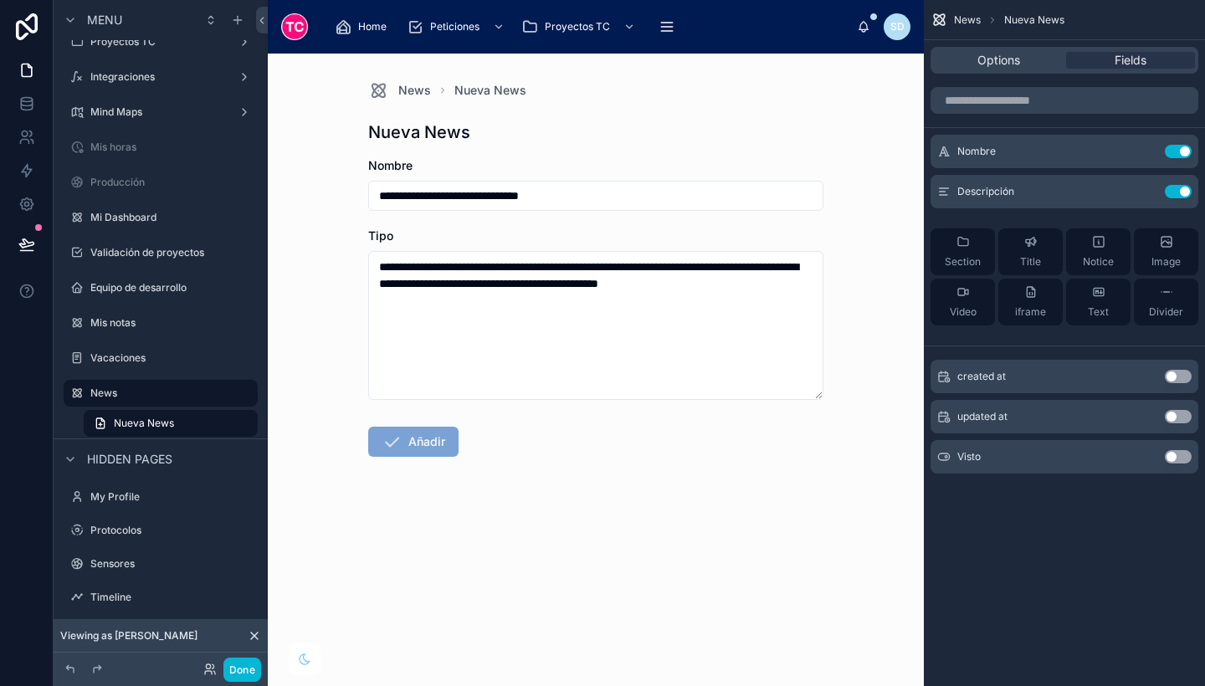
click at [427, 435] on button "Añadir" at bounding box center [413, 442] width 90 height 30
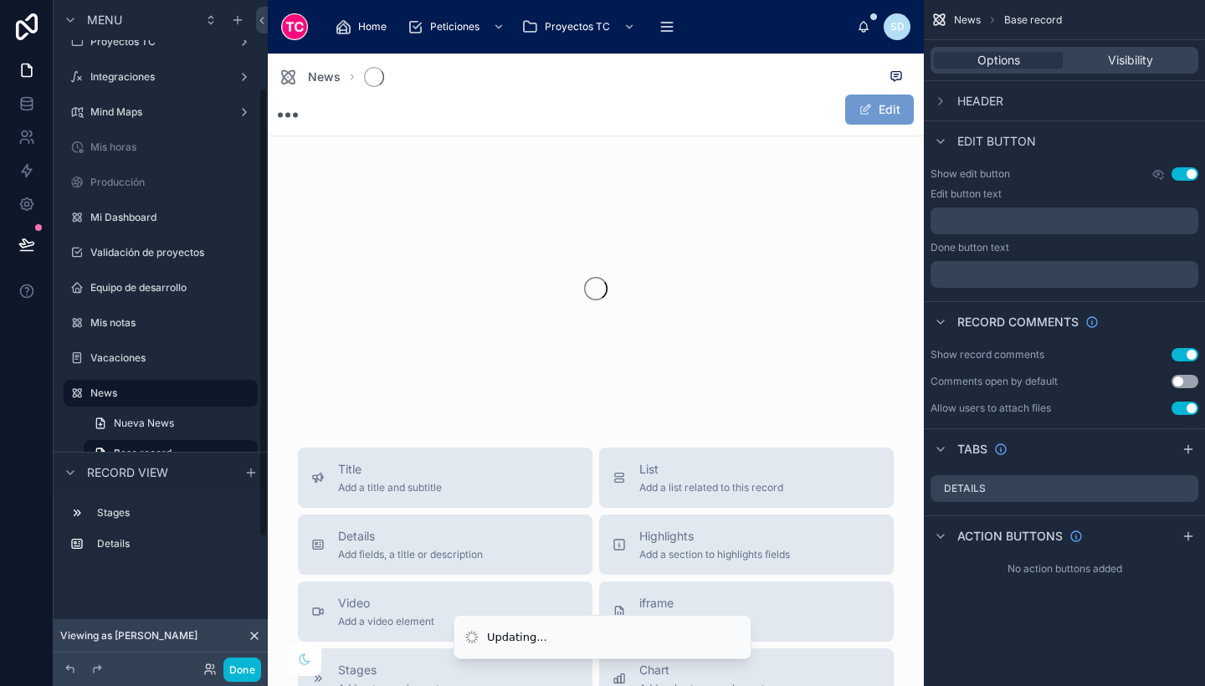
scroll to position [131, 0]
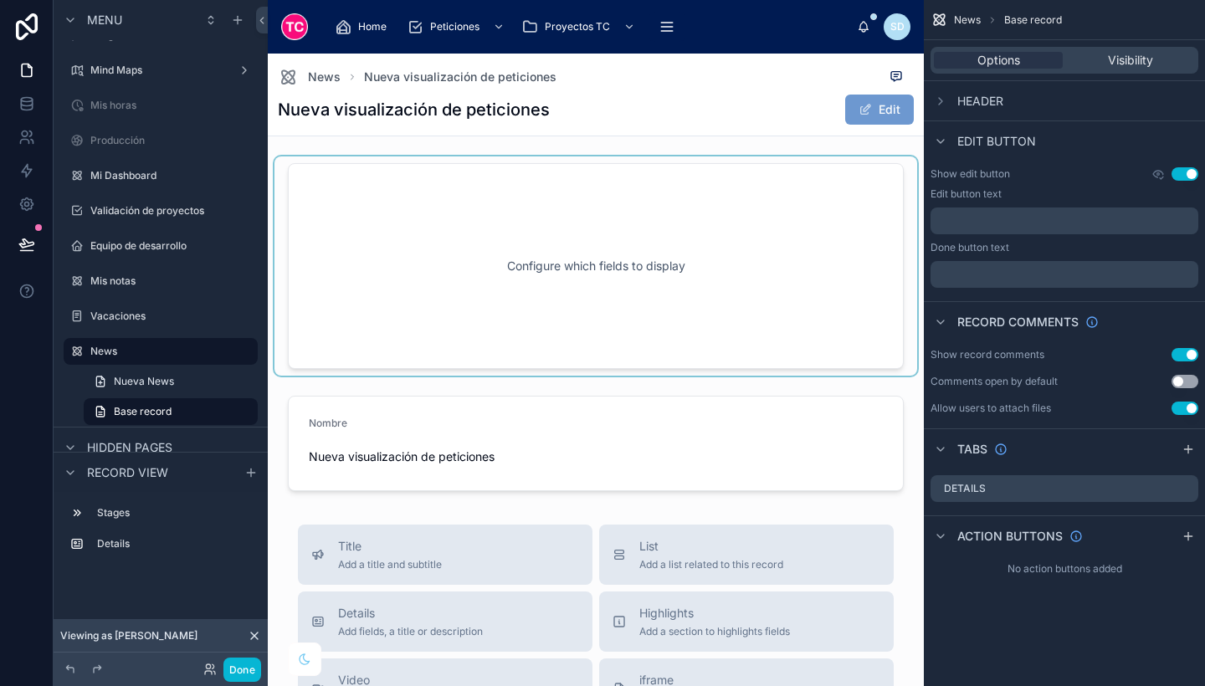
click at [603, 299] on div at bounding box center [595, 265] width 643 height 219
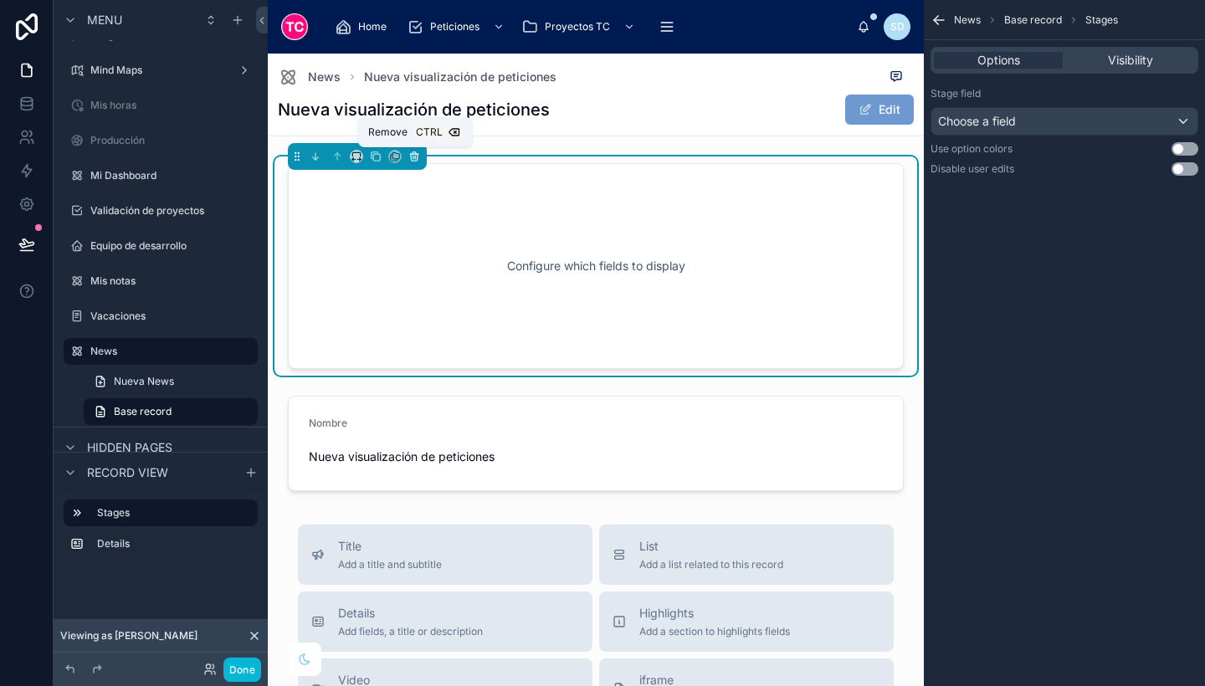
click at [411, 158] on icon at bounding box center [414, 157] width 7 height 7
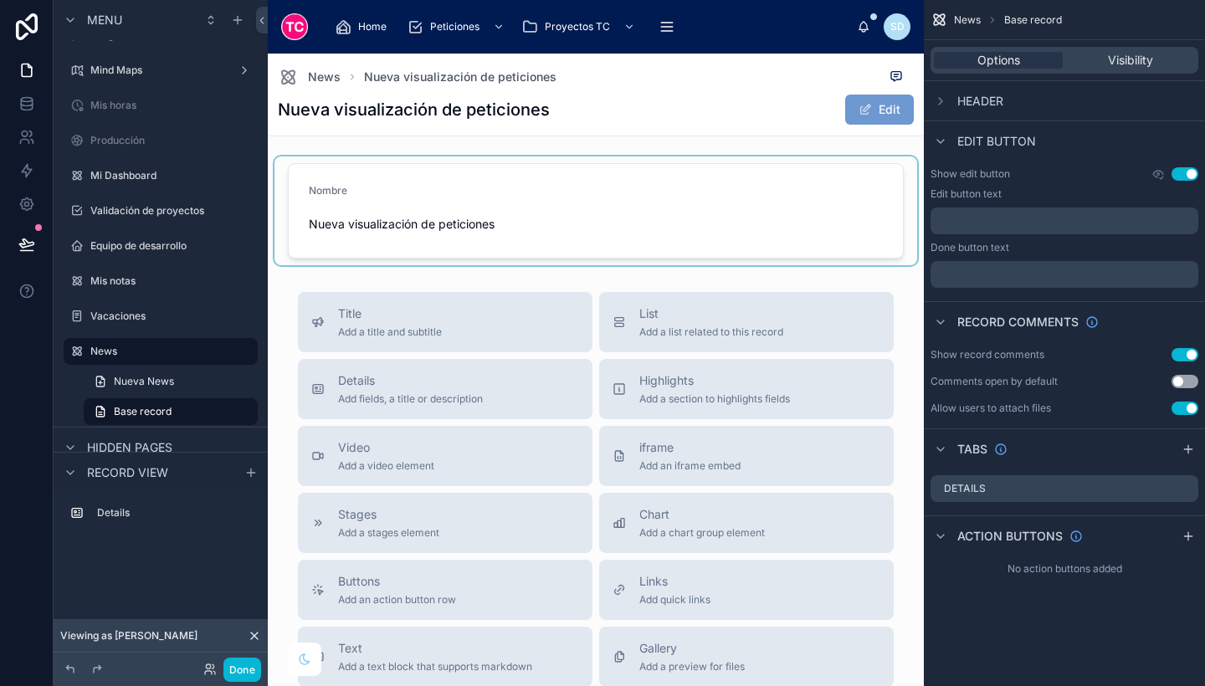
click at [571, 178] on div at bounding box center [595, 210] width 643 height 109
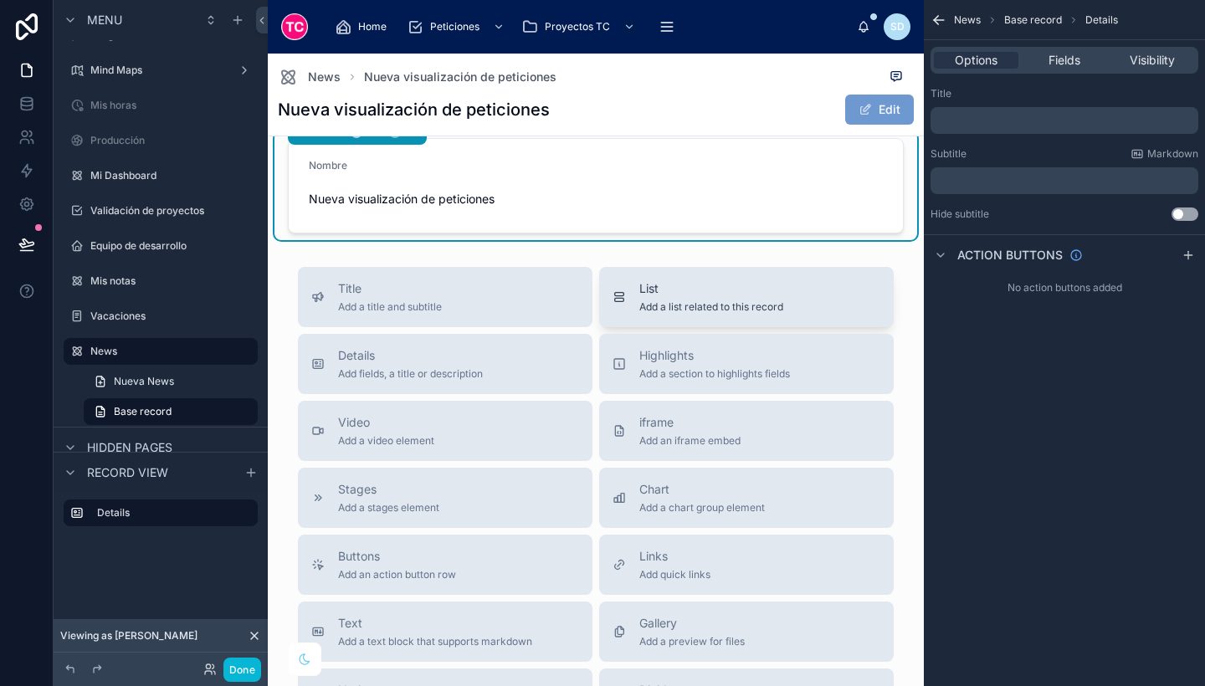
scroll to position [0, 0]
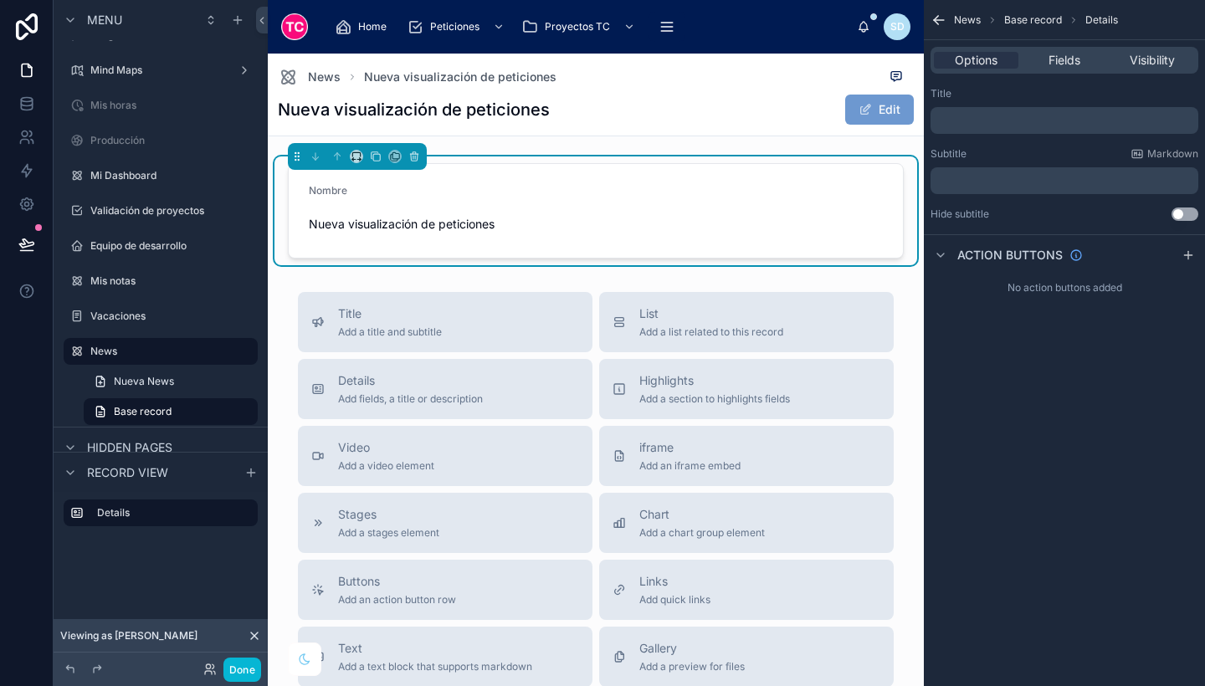
click at [1053, 75] on div "Options Fields Visibility" at bounding box center [1064, 60] width 281 height 40
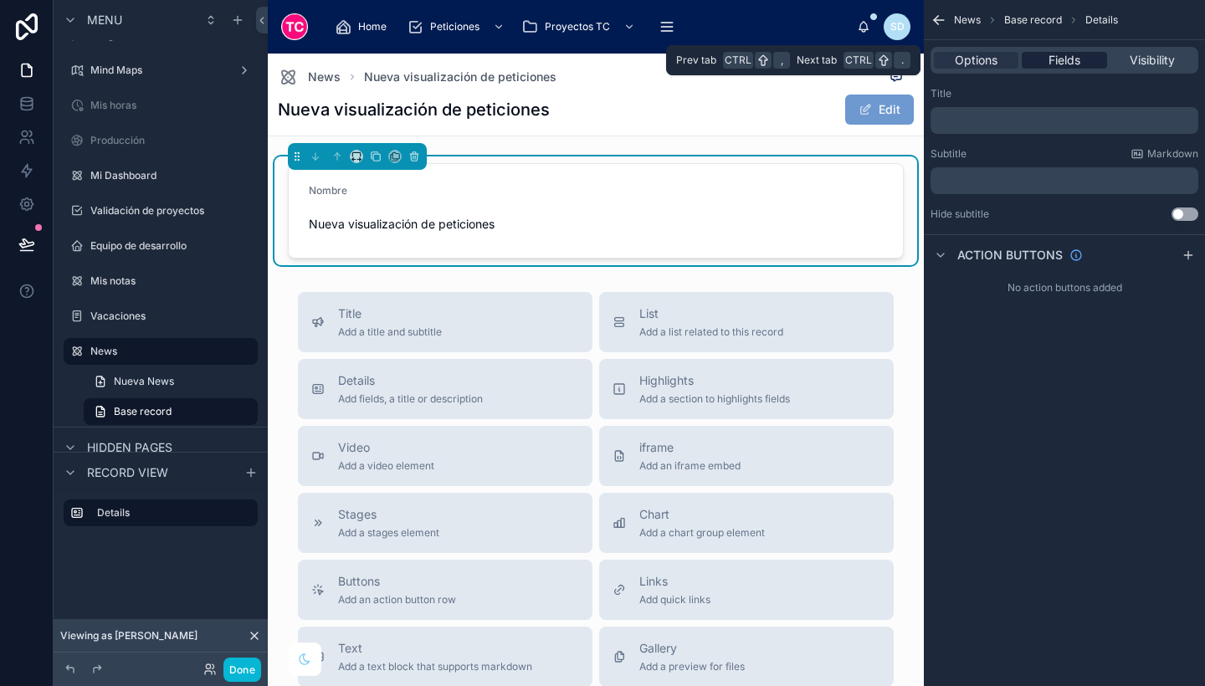
click at [1059, 62] on span "Fields" at bounding box center [1065, 60] width 32 height 17
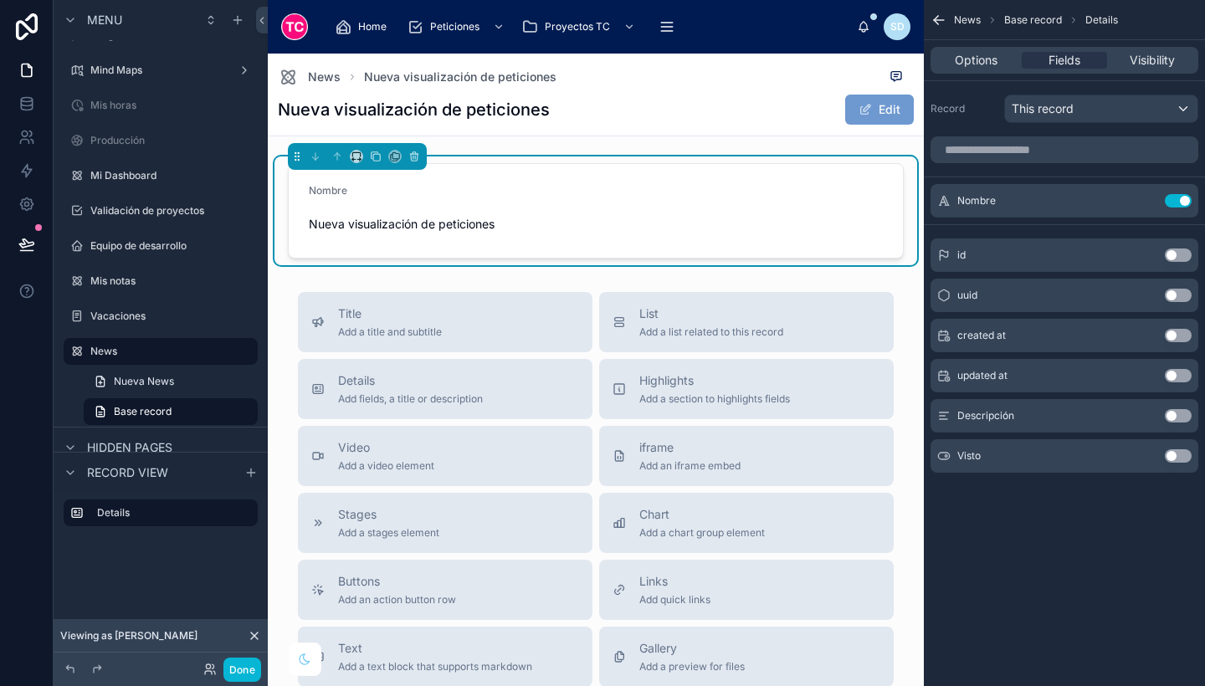
click at [1179, 414] on button "Use setting" at bounding box center [1178, 415] width 27 height 13
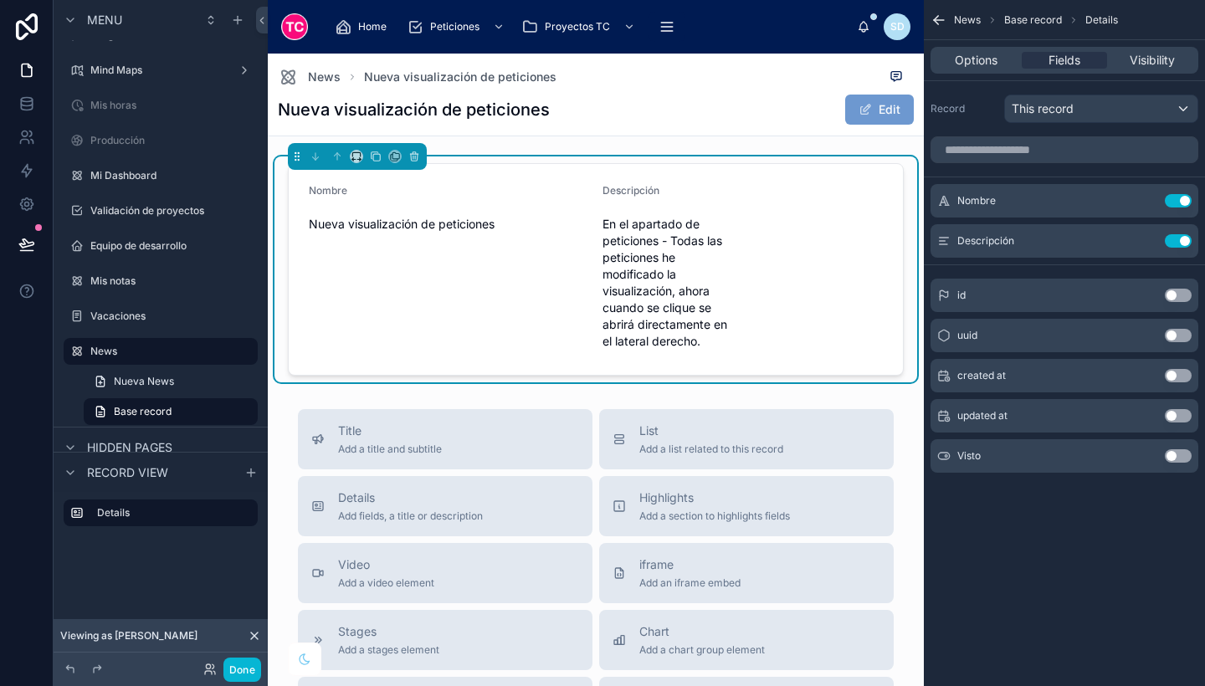
click at [1185, 377] on button "Use setting" at bounding box center [1178, 375] width 27 height 13
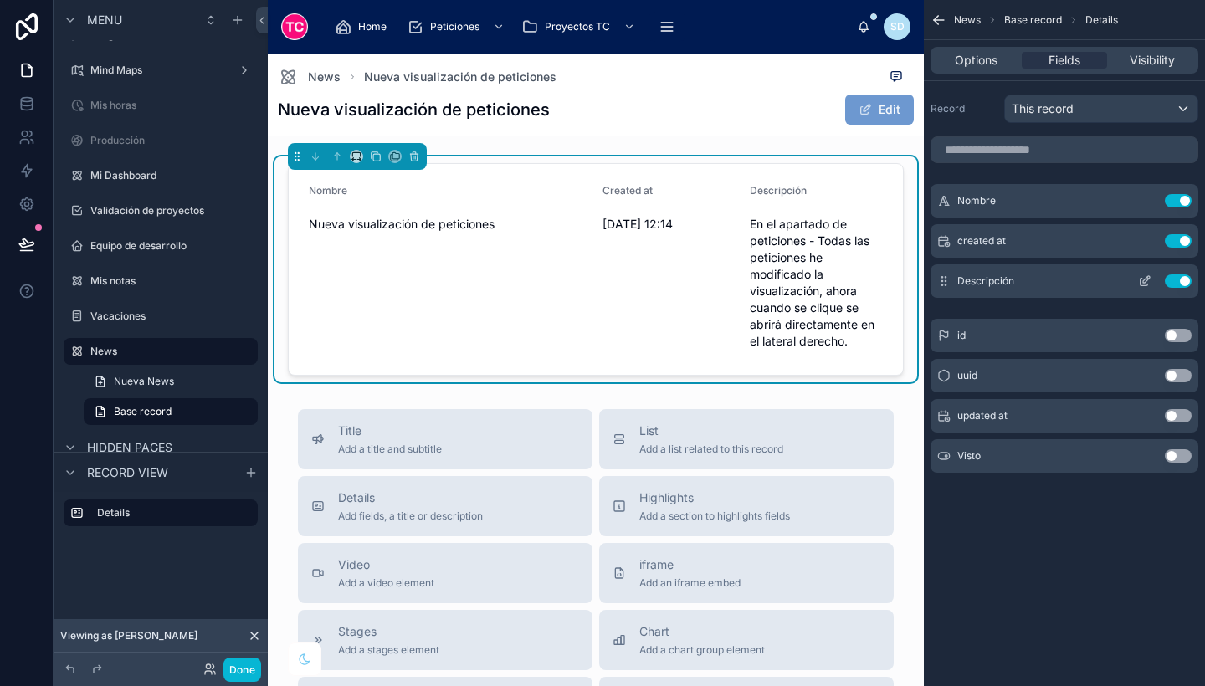
click at [1151, 281] on button "scrollable content" at bounding box center [1144, 280] width 27 height 13
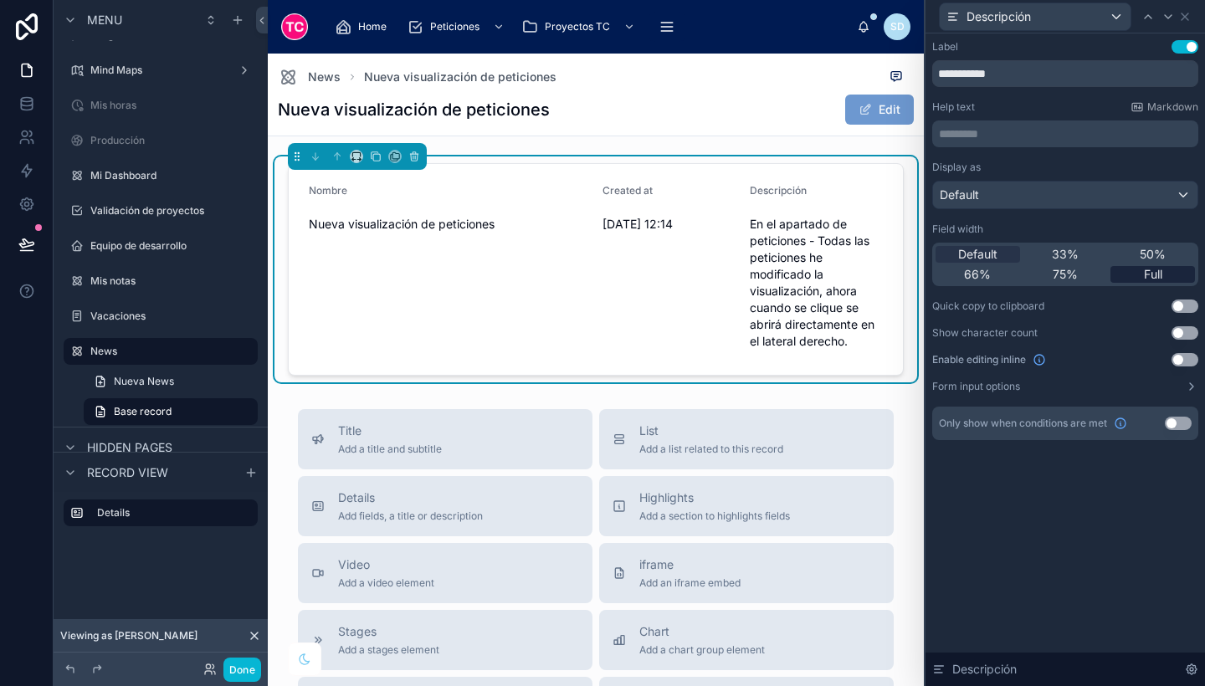
click at [1165, 274] on div "Full" at bounding box center [1152, 274] width 85 height 17
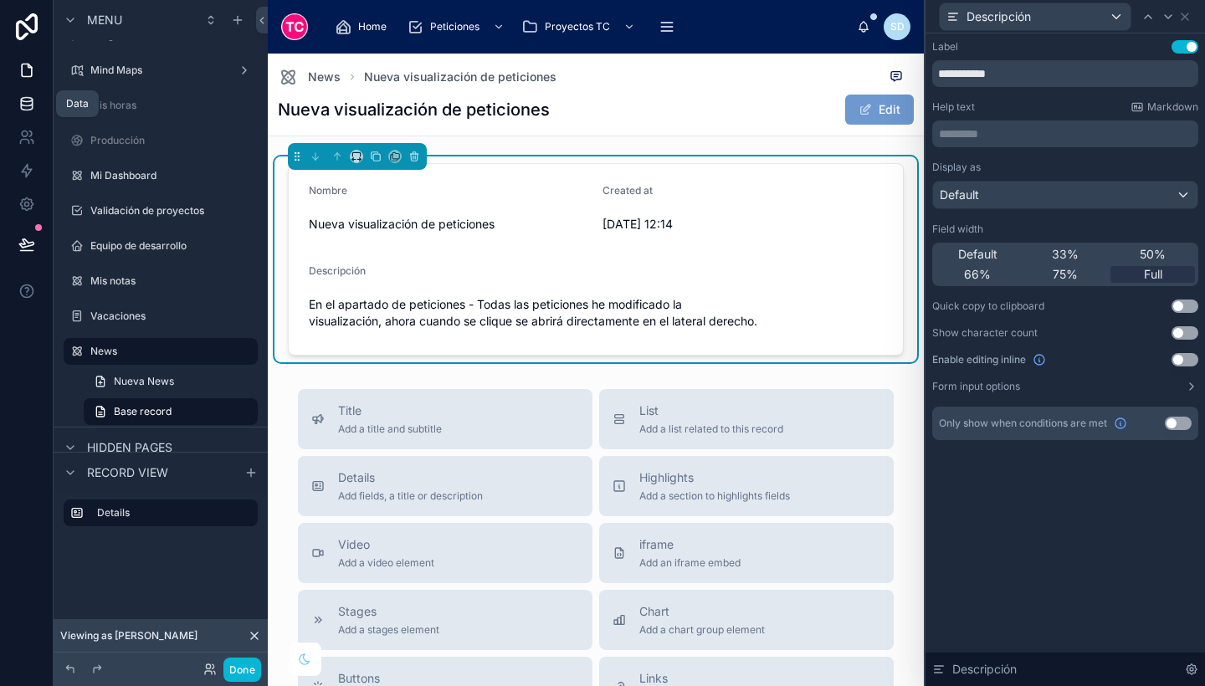
click at [22, 110] on icon at bounding box center [26, 103] width 17 height 17
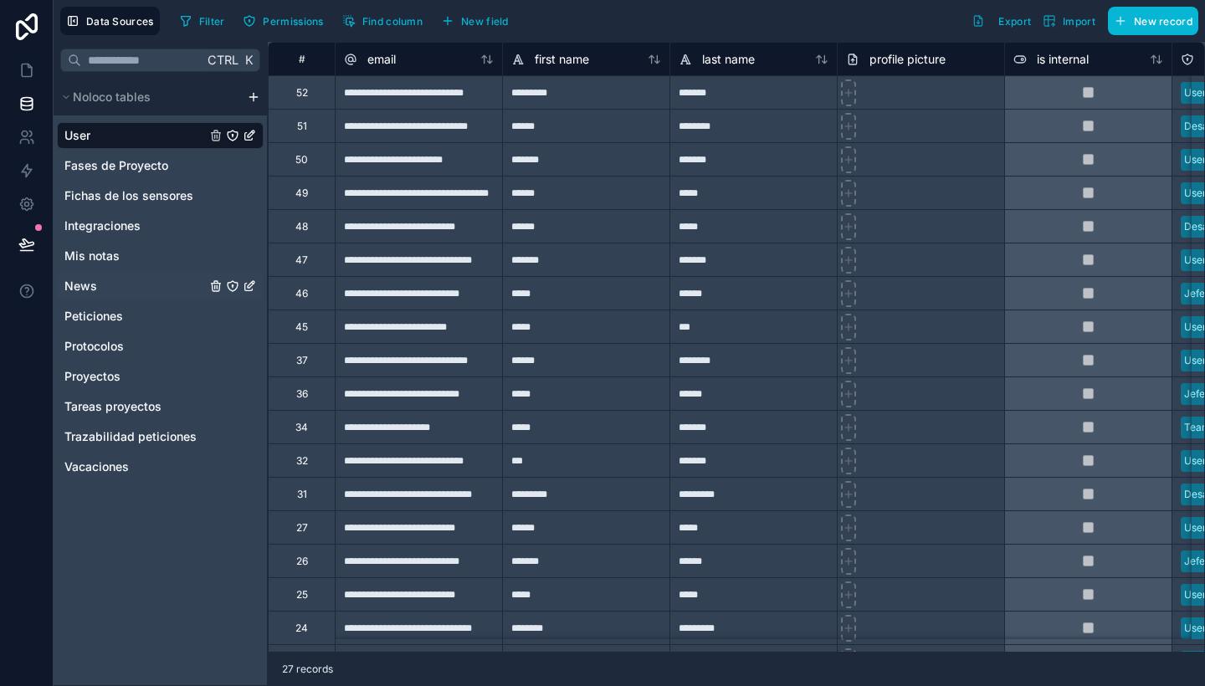
click at [137, 284] on div "News" at bounding box center [160, 286] width 207 height 27
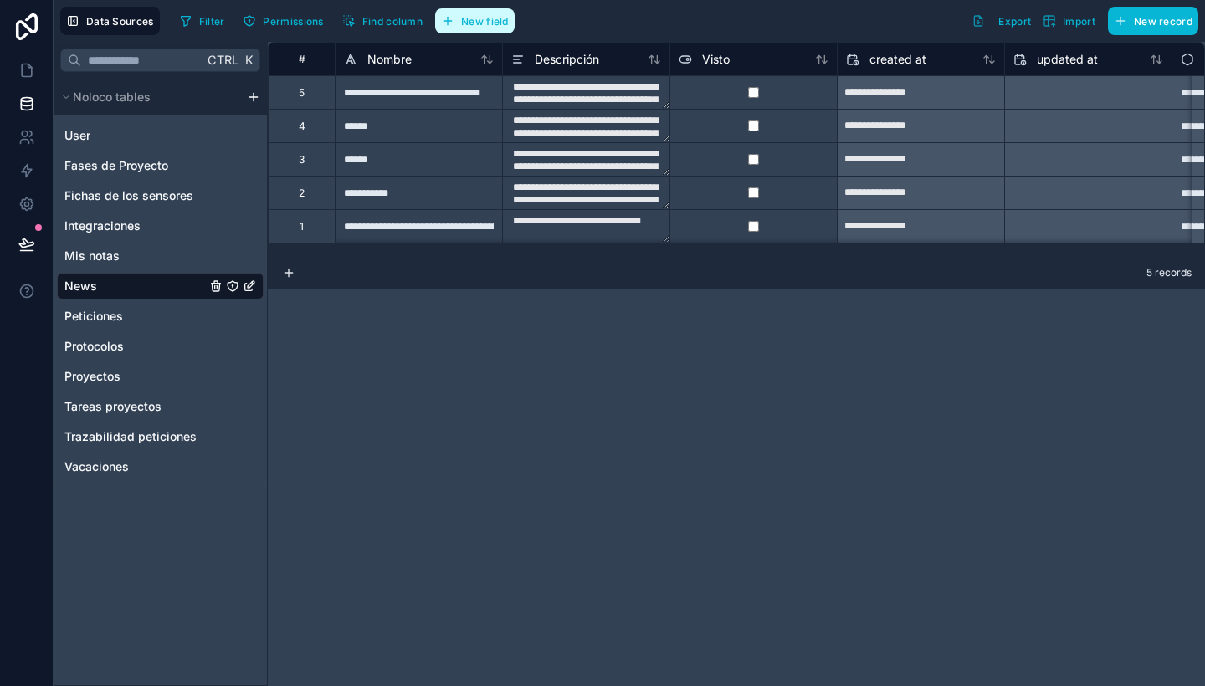
click at [463, 23] on span "New field" at bounding box center [485, 21] width 48 height 13
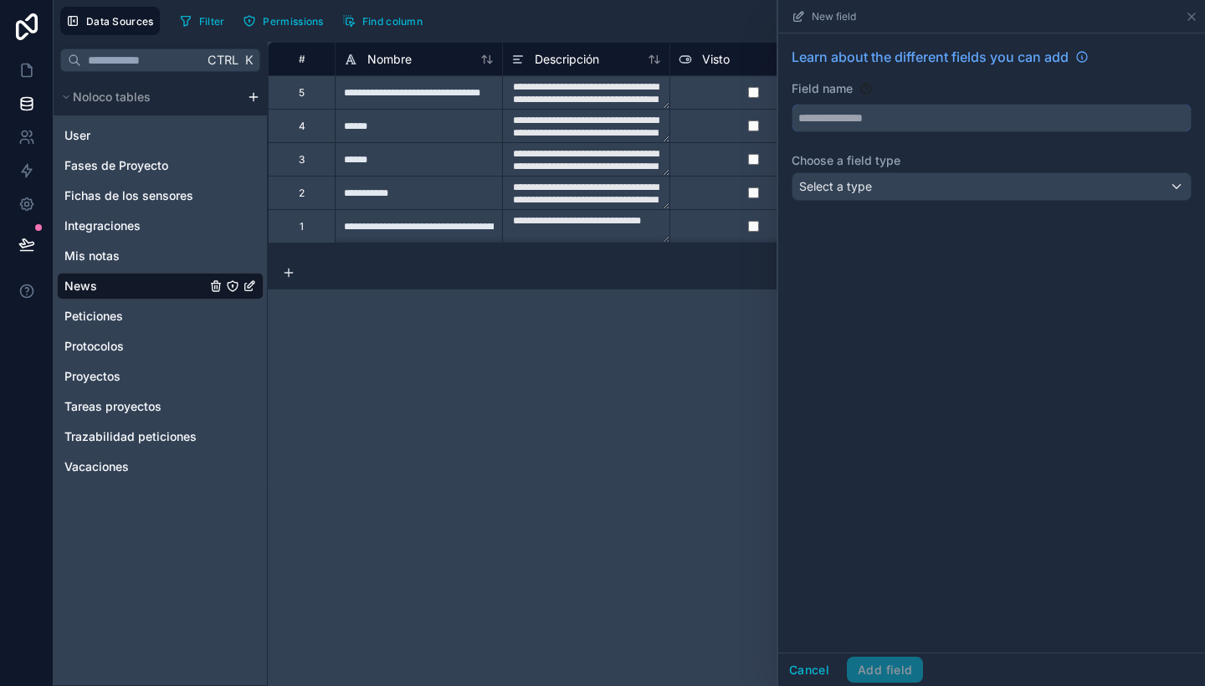
click at [910, 116] on input "text" at bounding box center [991, 118] width 398 height 27
type input "********"
click at [885, 177] on div "Select a type" at bounding box center [991, 186] width 398 height 27
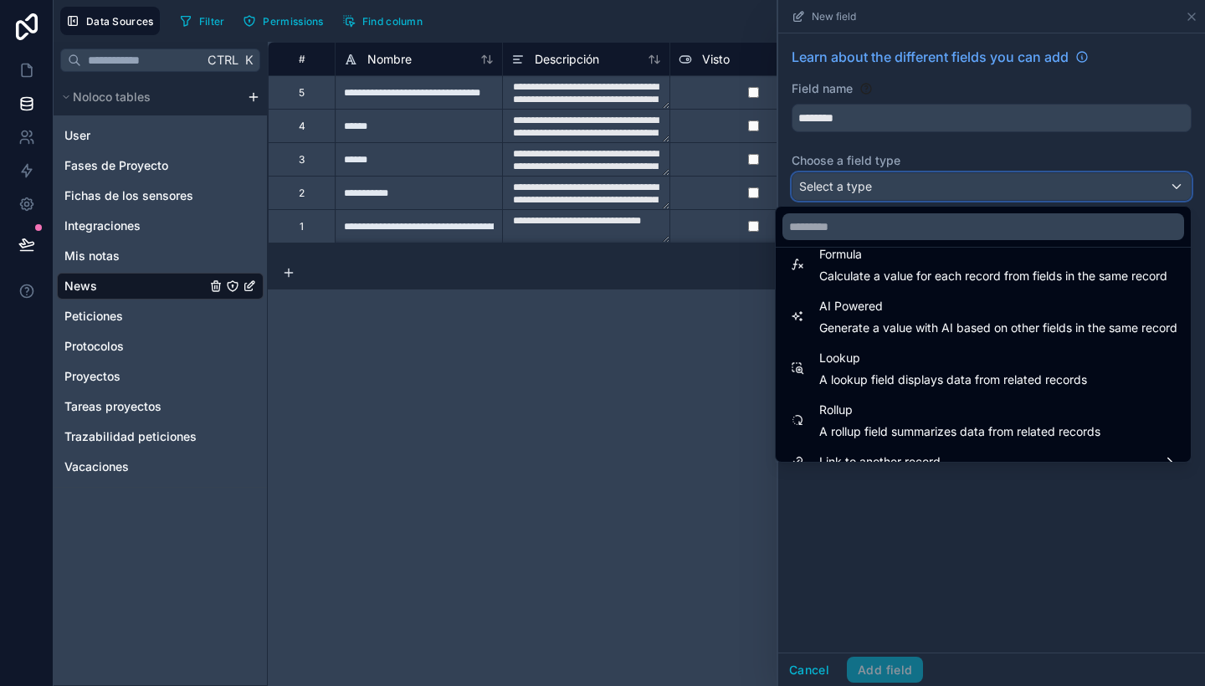
scroll to position [379, 0]
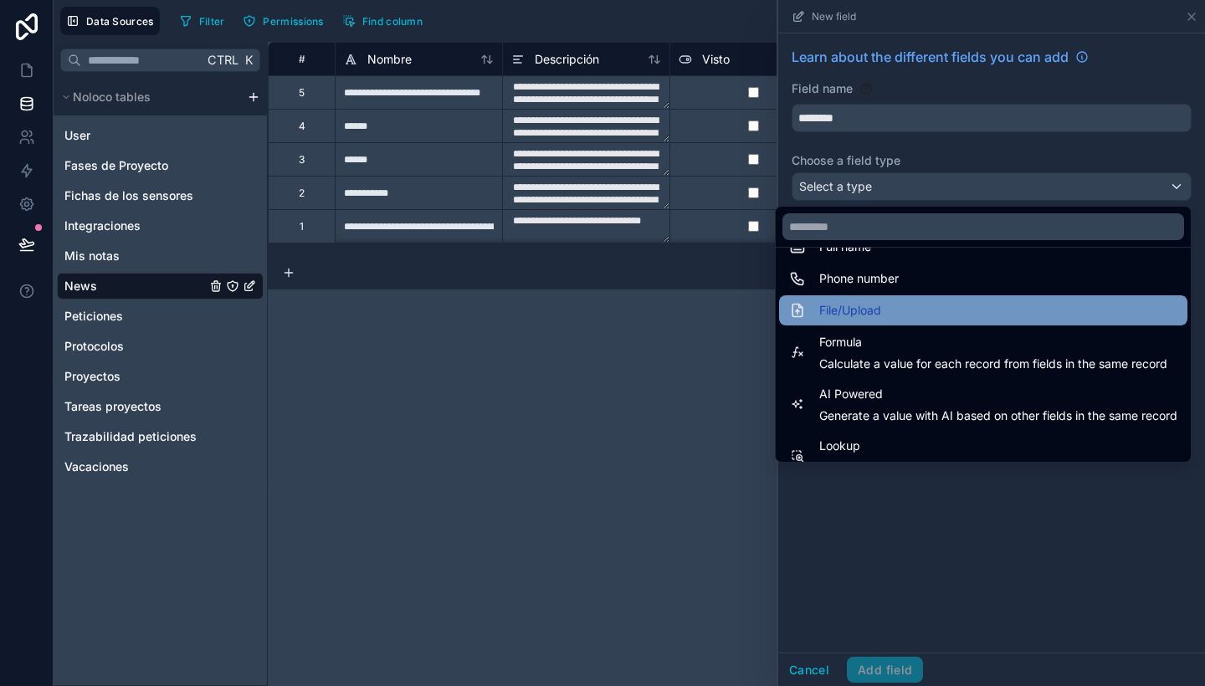
click at [855, 314] on span "File/Upload" at bounding box center [850, 310] width 62 height 20
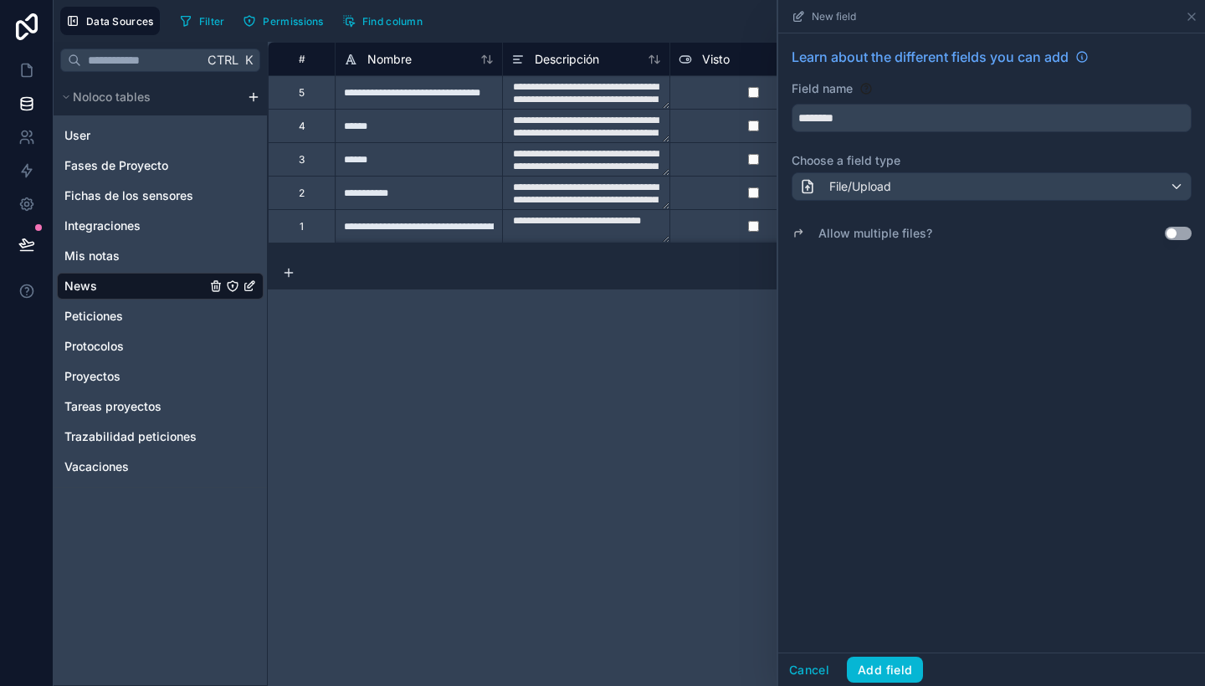
click at [1180, 228] on button "Use setting" at bounding box center [1178, 233] width 27 height 13
click at [879, 664] on button "Add field" at bounding box center [885, 670] width 76 height 27
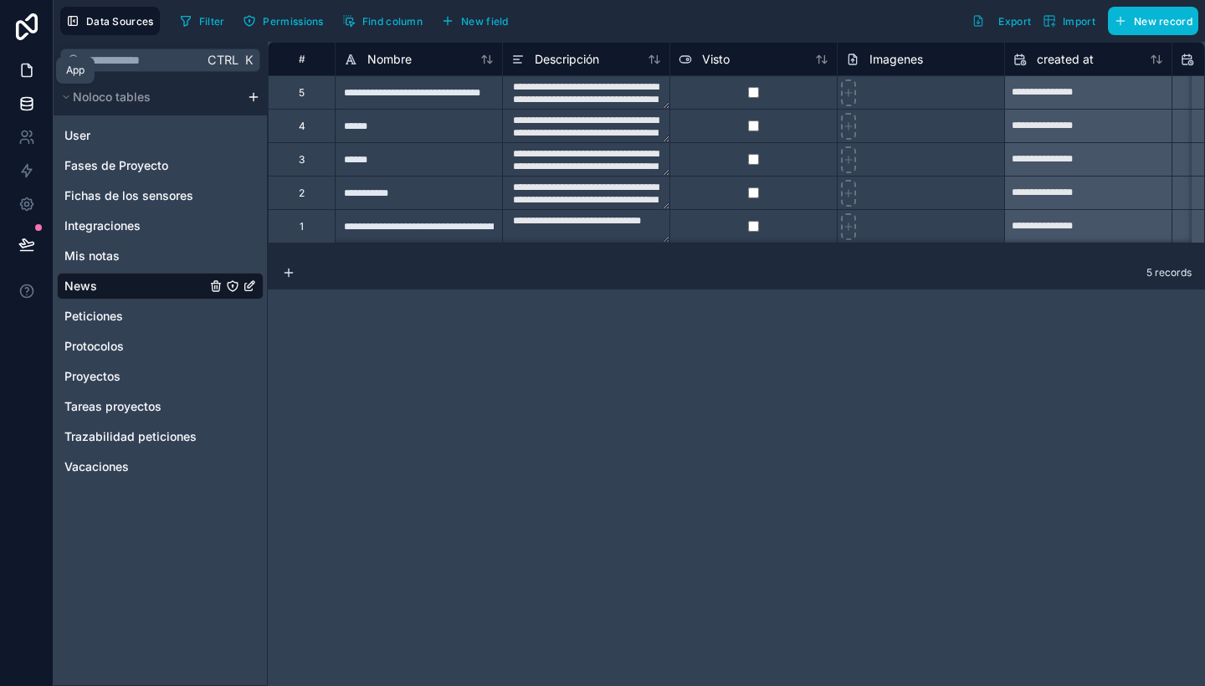
click at [18, 69] on icon at bounding box center [26, 70] width 17 height 17
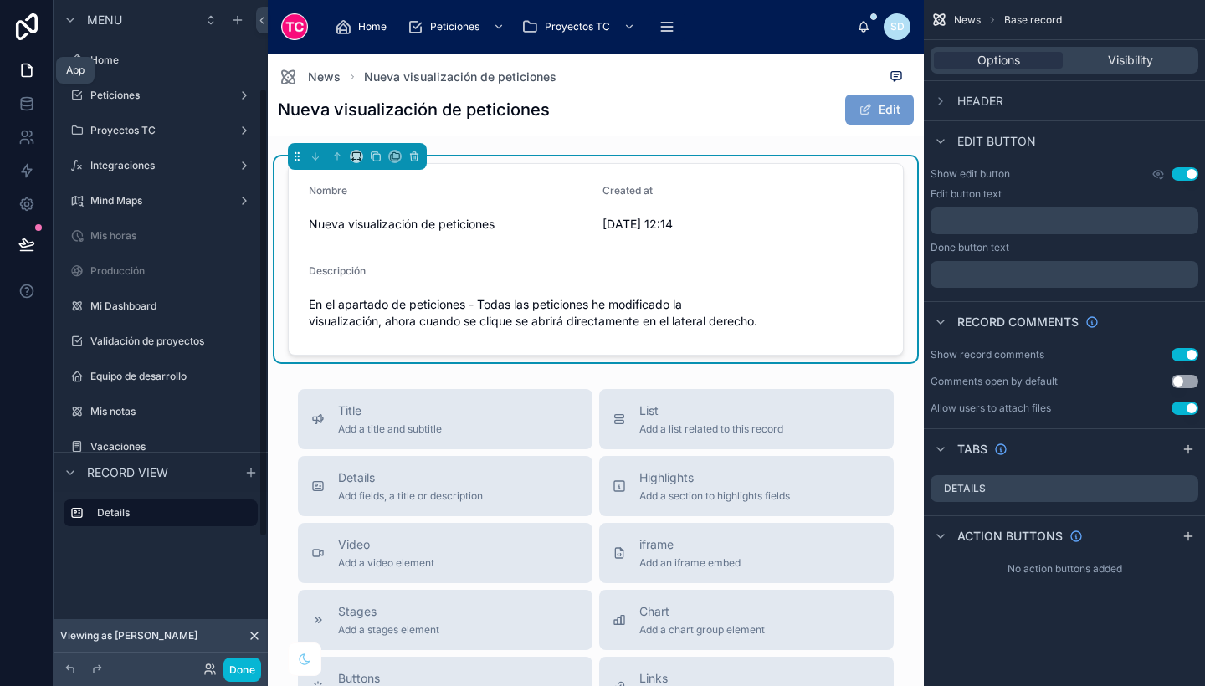
scroll to position [131, 0]
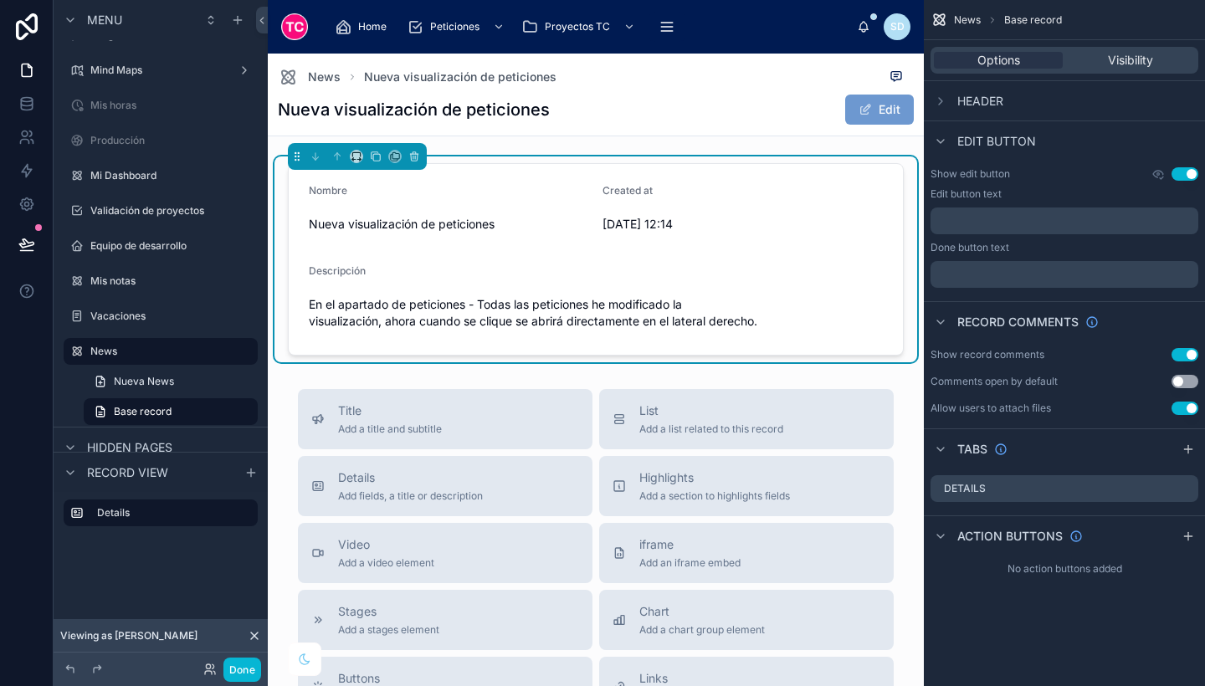
click at [755, 125] on div "Nueva visualización de peticiones Edit" at bounding box center [596, 110] width 636 height 32
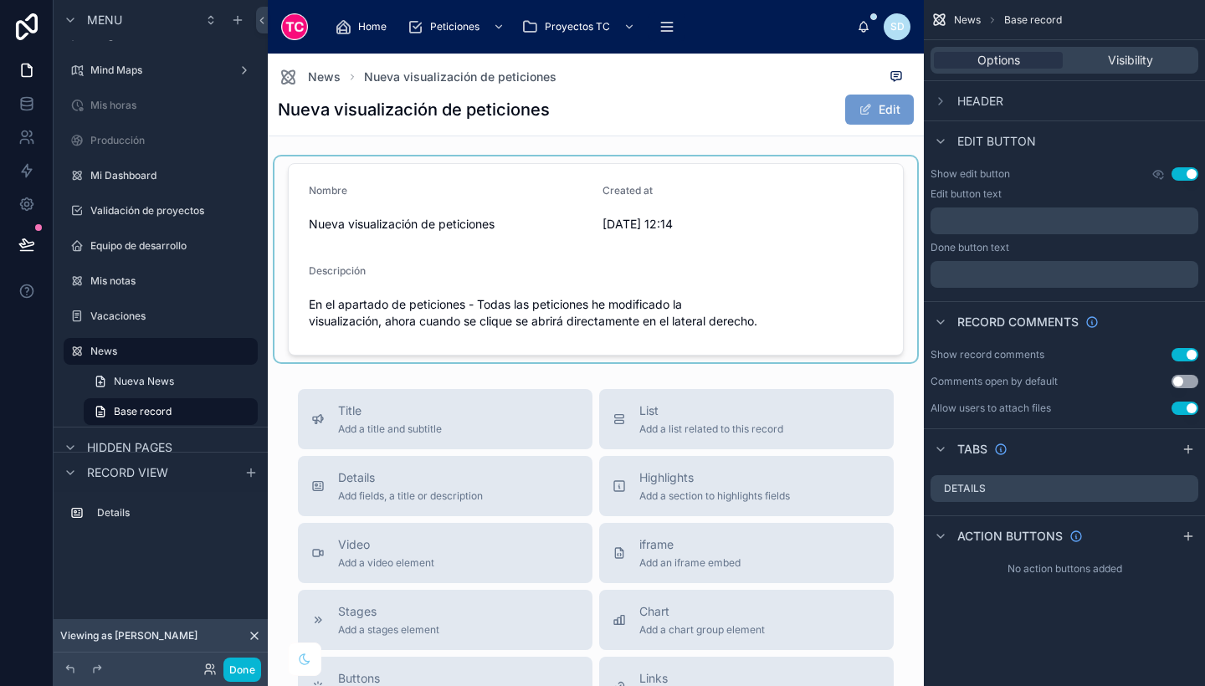
click at [816, 302] on div at bounding box center [595, 259] width 643 height 206
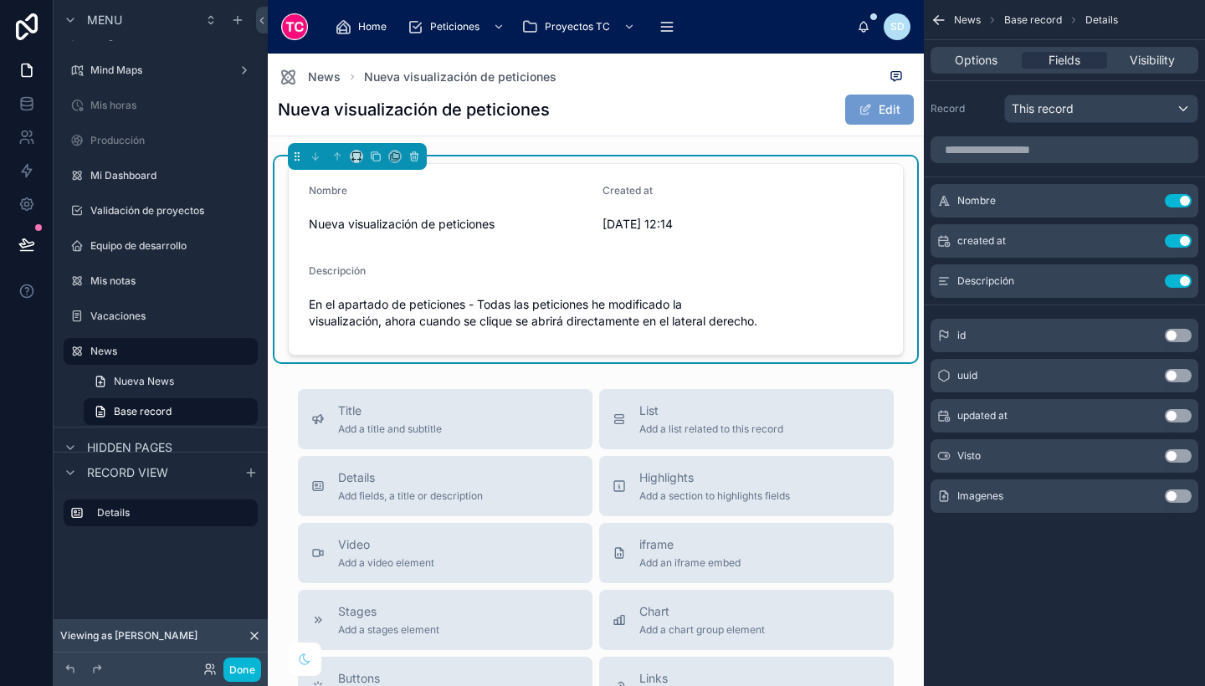
click at [1174, 497] on button "Use setting" at bounding box center [1178, 496] width 27 height 13
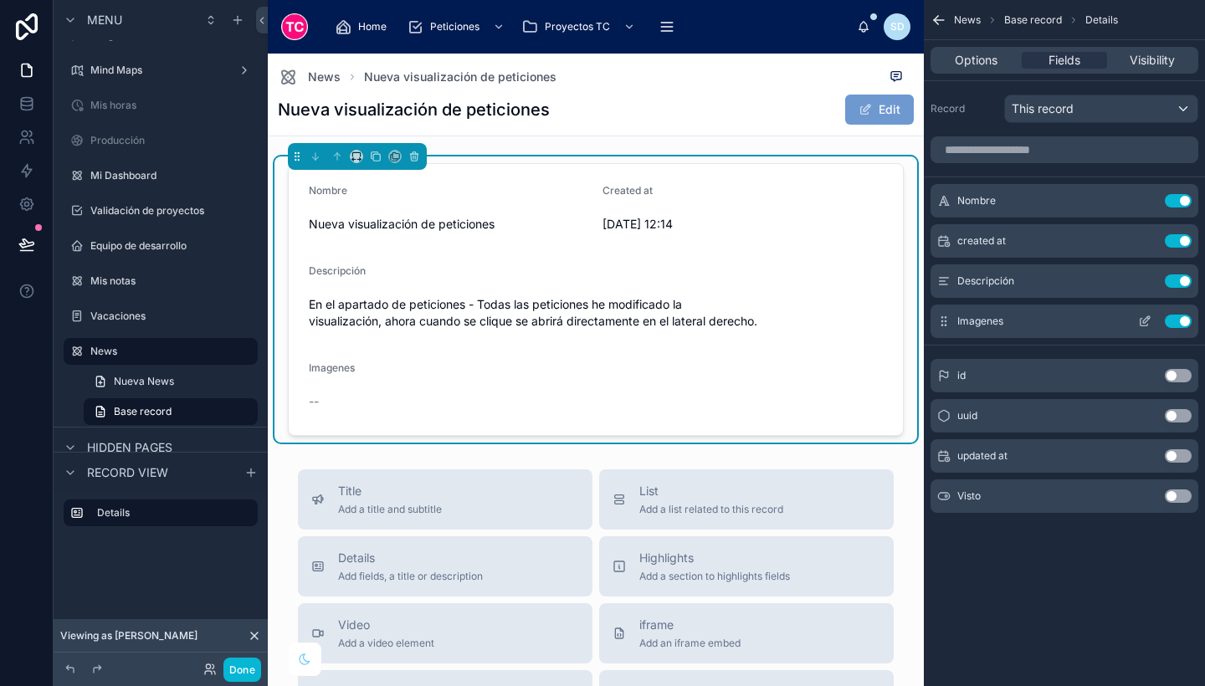
click at [1137, 315] on button "scrollable content" at bounding box center [1144, 321] width 27 height 13
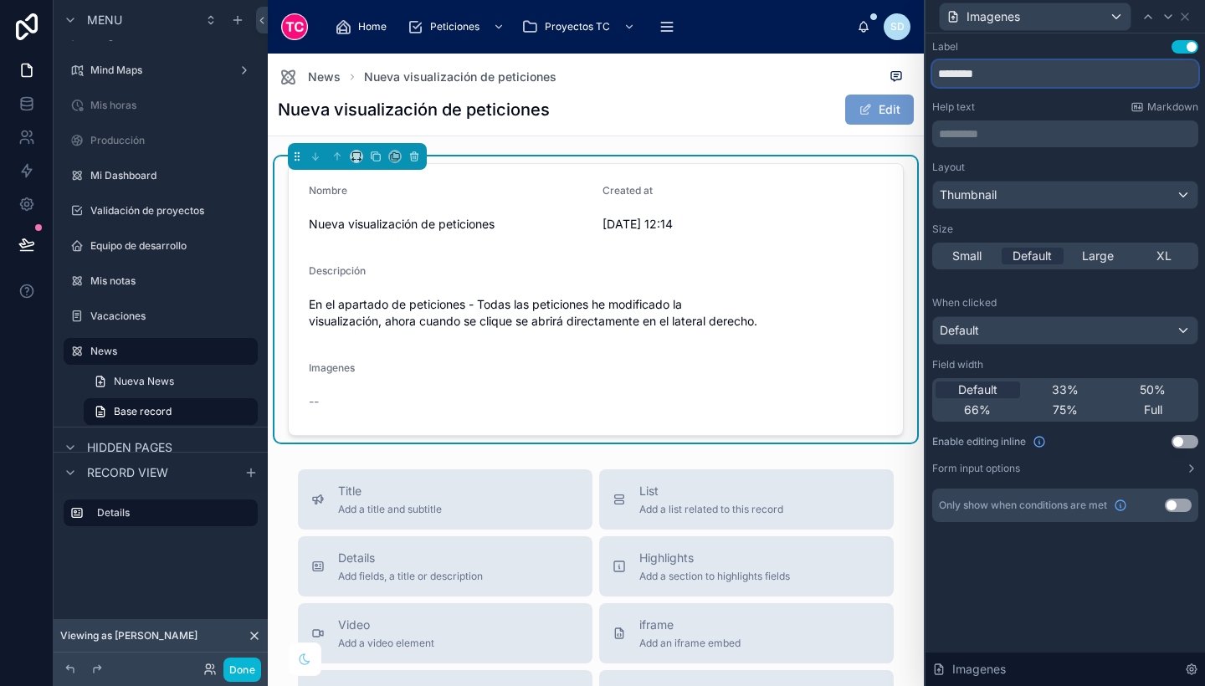
drag, startPoint x: 1023, startPoint y: 70, endPoint x: 905, endPoint y: 62, distance: 119.1
click at [905, 62] on div "Imagenes Label Use setting ******** Help text Markdown ********* ﻿ Layout Thumb…" at bounding box center [602, 343] width 1205 height 686
click at [1160, 403] on span "Full" at bounding box center [1153, 410] width 18 height 17
click at [1192, 441] on button "Use setting" at bounding box center [1185, 441] width 27 height 13
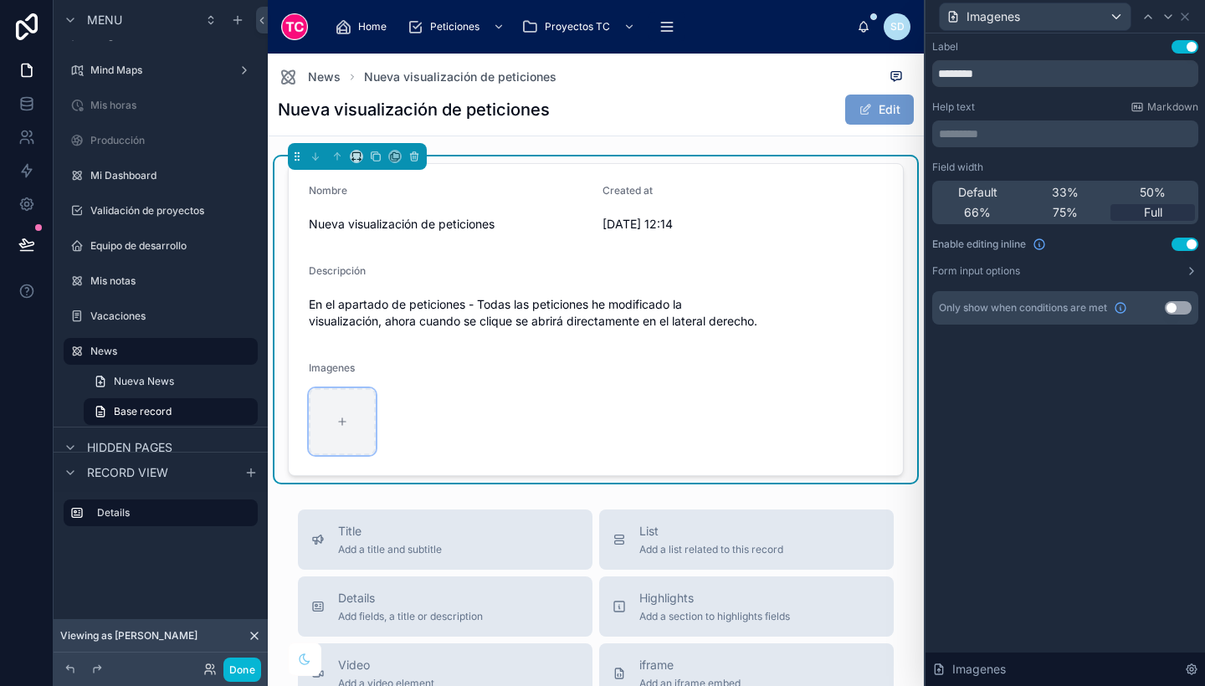
click at [341, 400] on div at bounding box center [342, 421] width 67 height 67
type input "**********"
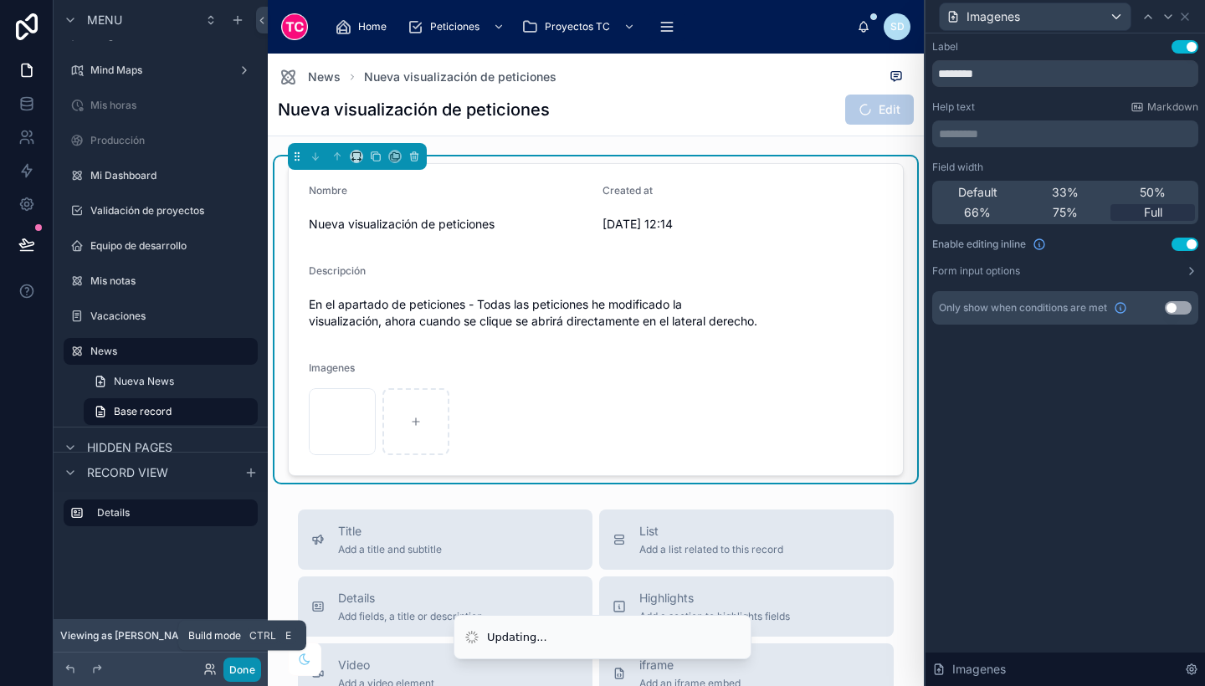
click at [243, 666] on button "Done" at bounding box center [242, 670] width 38 height 24
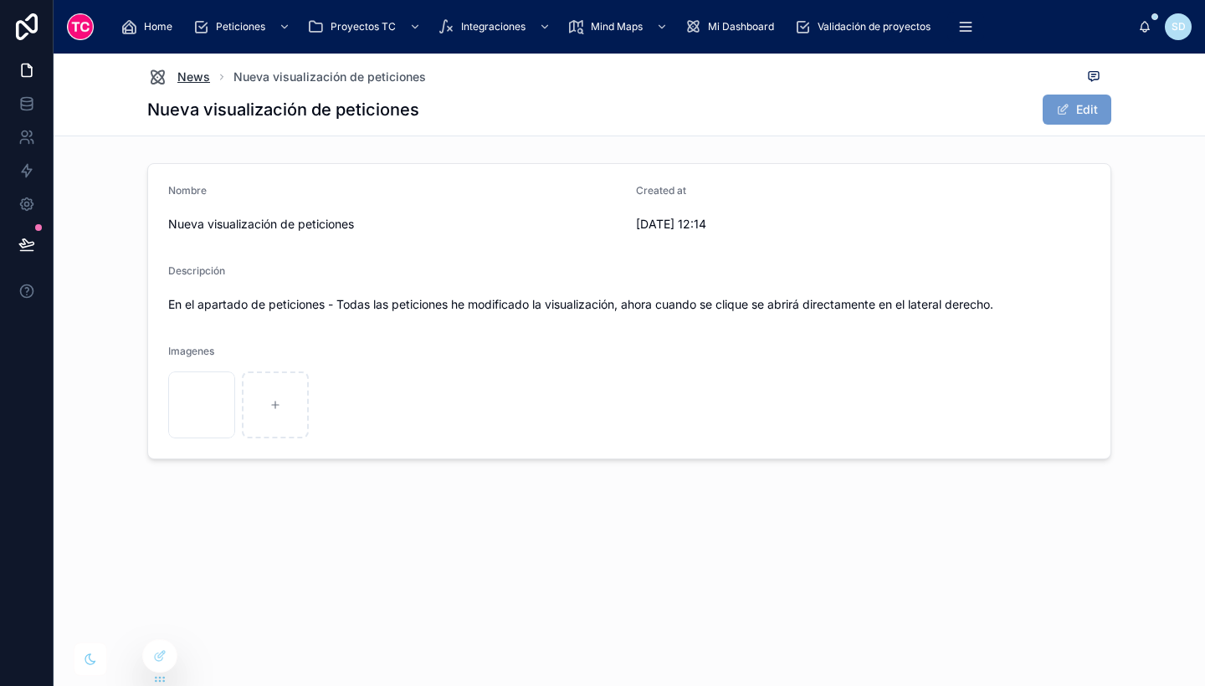
click at [196, 72] on span "News" at bounding box center [193, 77] width 33 height 17
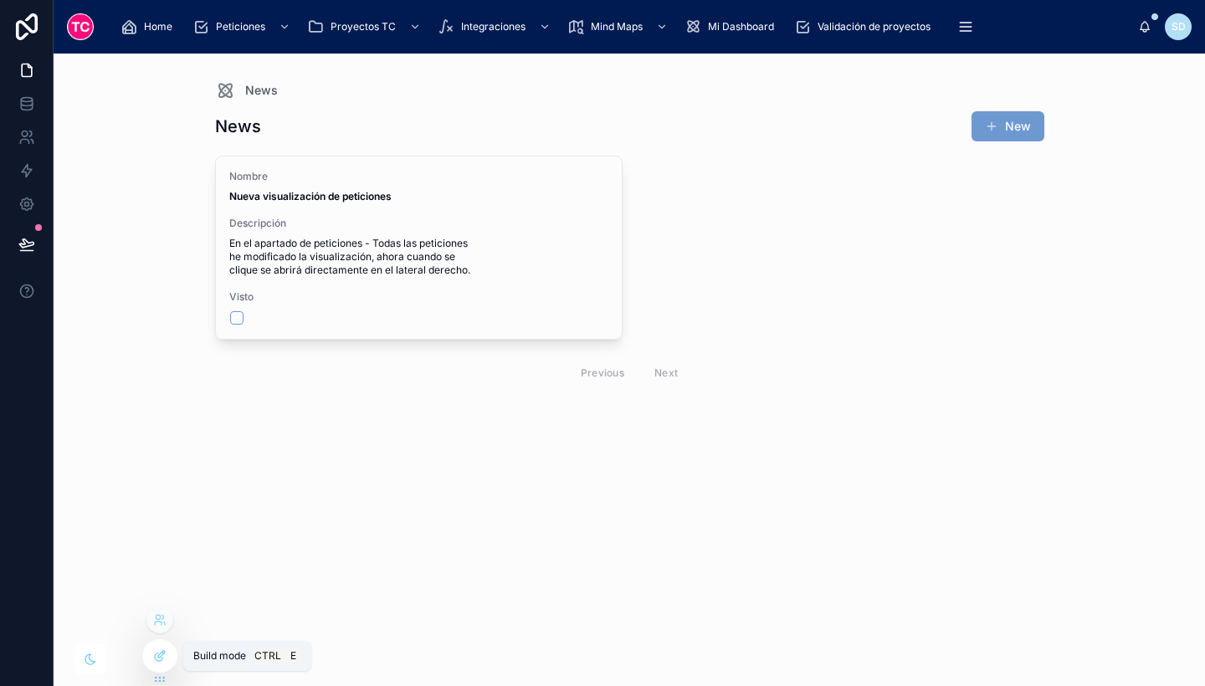
click at [169, 645] on div at bounding box center [159, 656] width 33 height 32
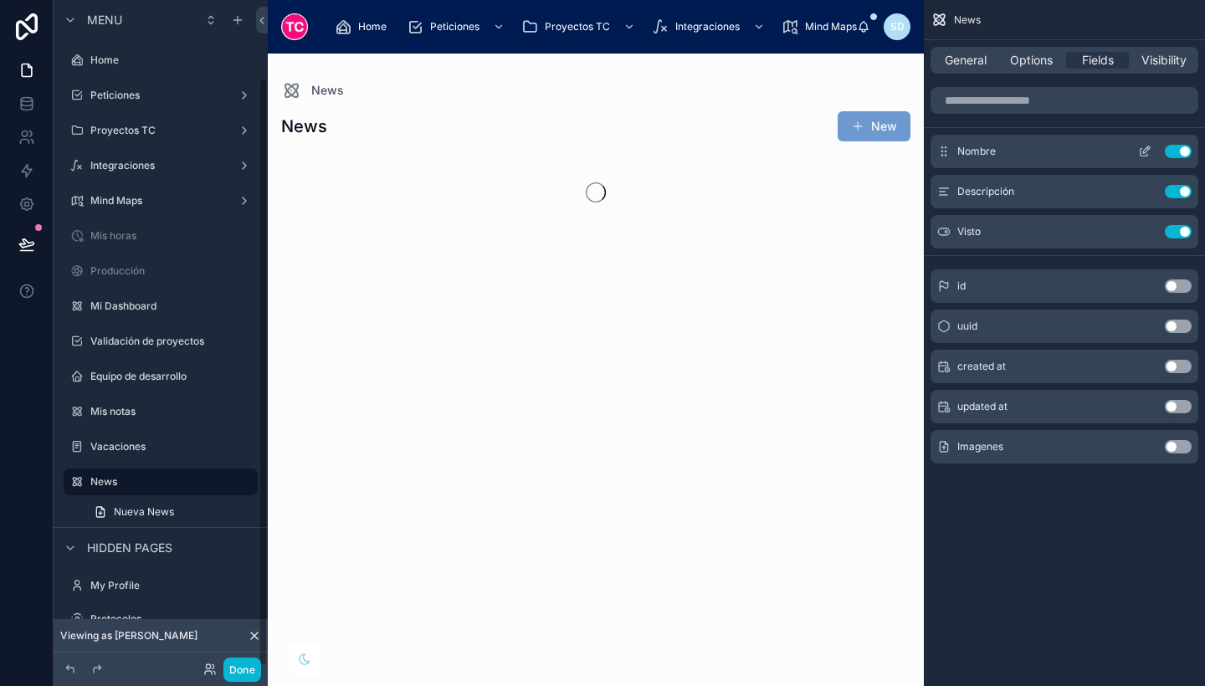
scroll to position [89, 0]
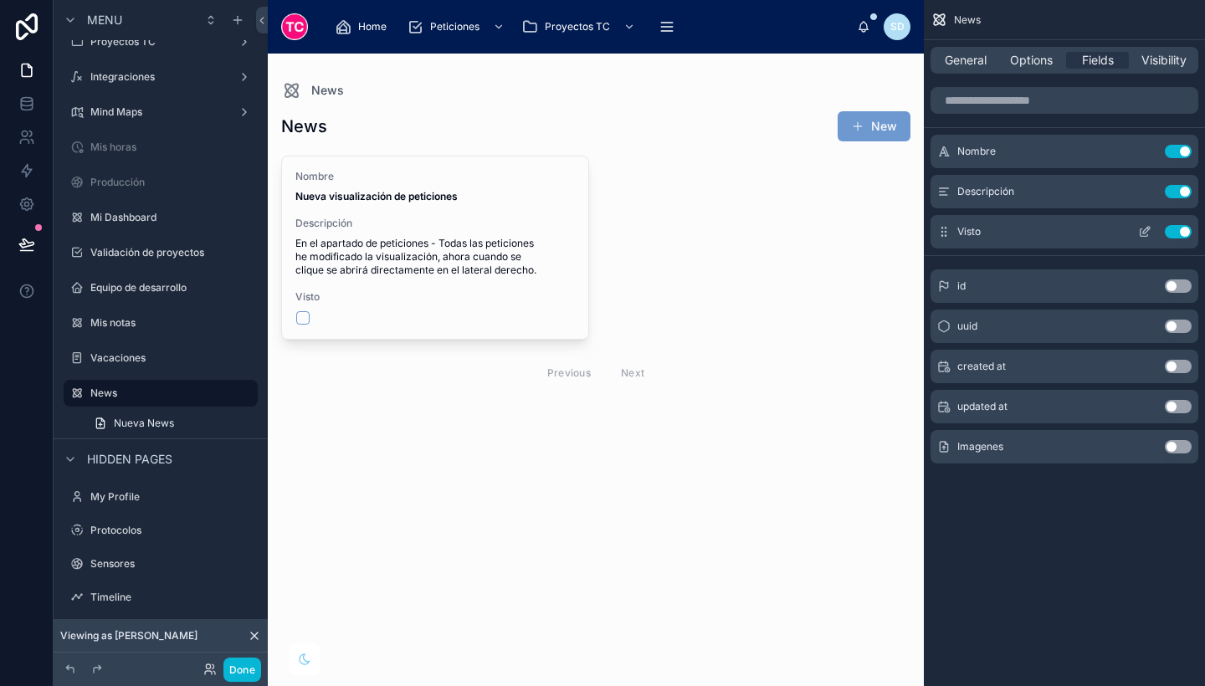
click at [1168, 236] on button "Use setting" at bounding box center [1178, 231] width 27 height 13
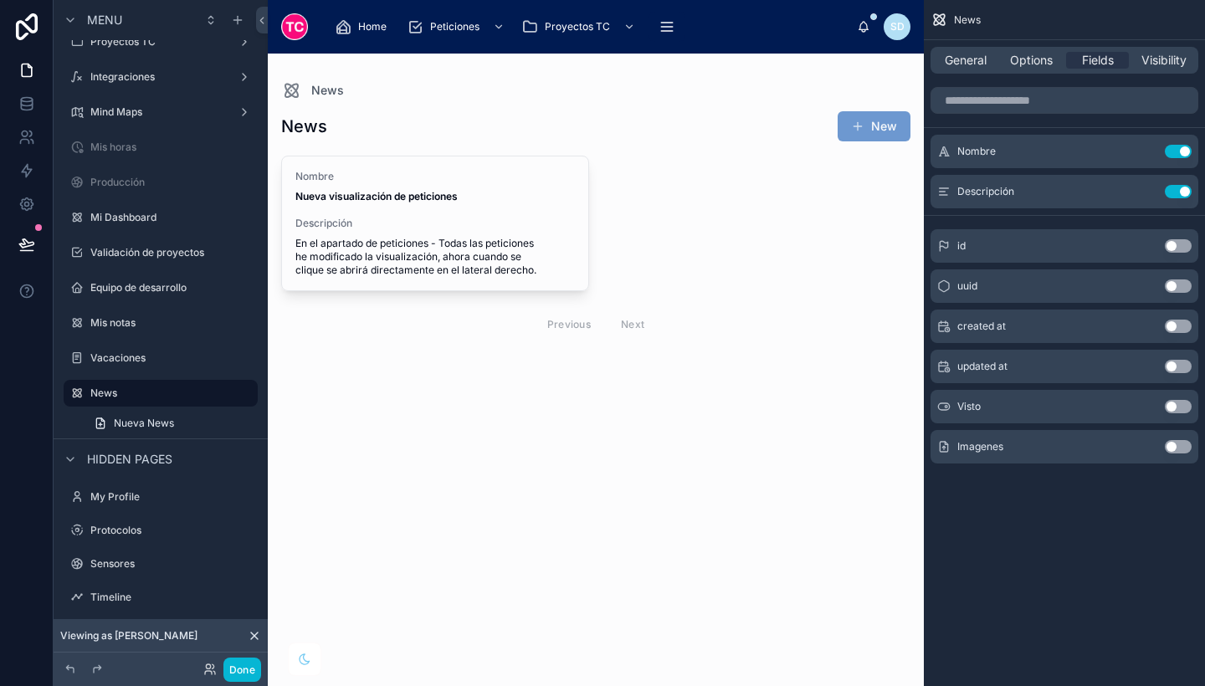
click at [1177, 443] on button "Use setting" at bounding box center [1178, 446] width 27 height 13
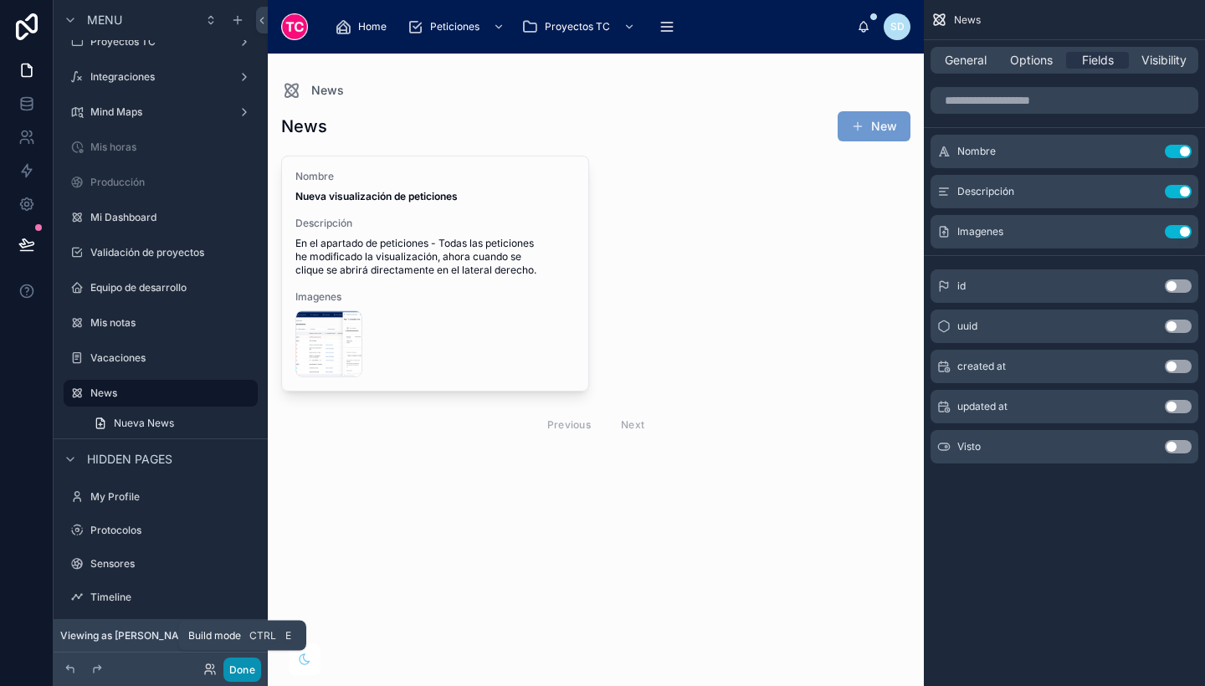
click at [256, 660] on button "Done" at bounding box center [242, 670] width 38 height 24
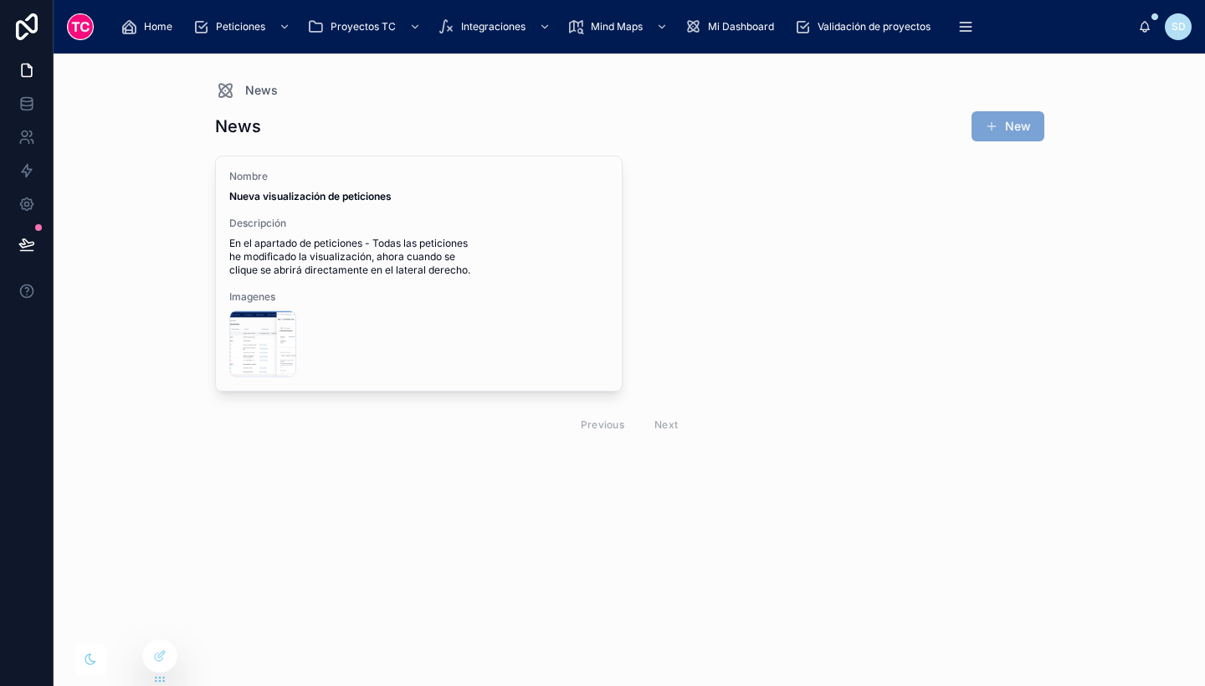
click at [1007, 124] on button "New" at bounding box center [1008, 126] width 73 height 30
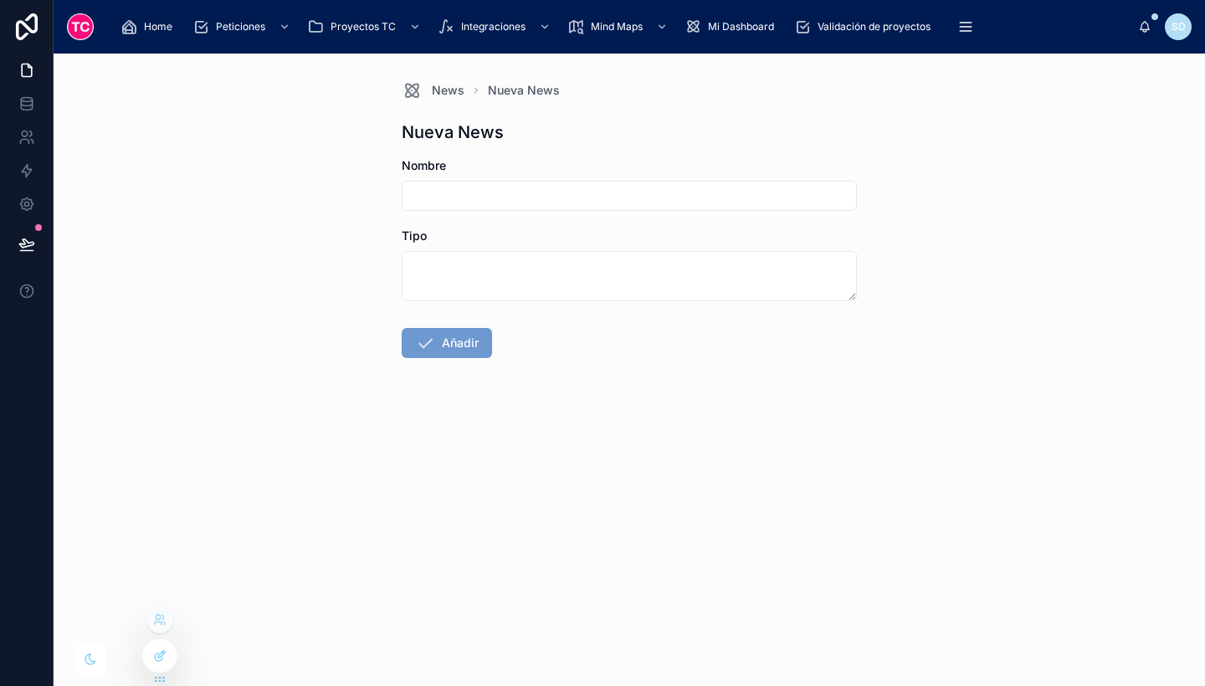
click at [153, 650] on icon at bounding box center [159, 655] width 13 height 13
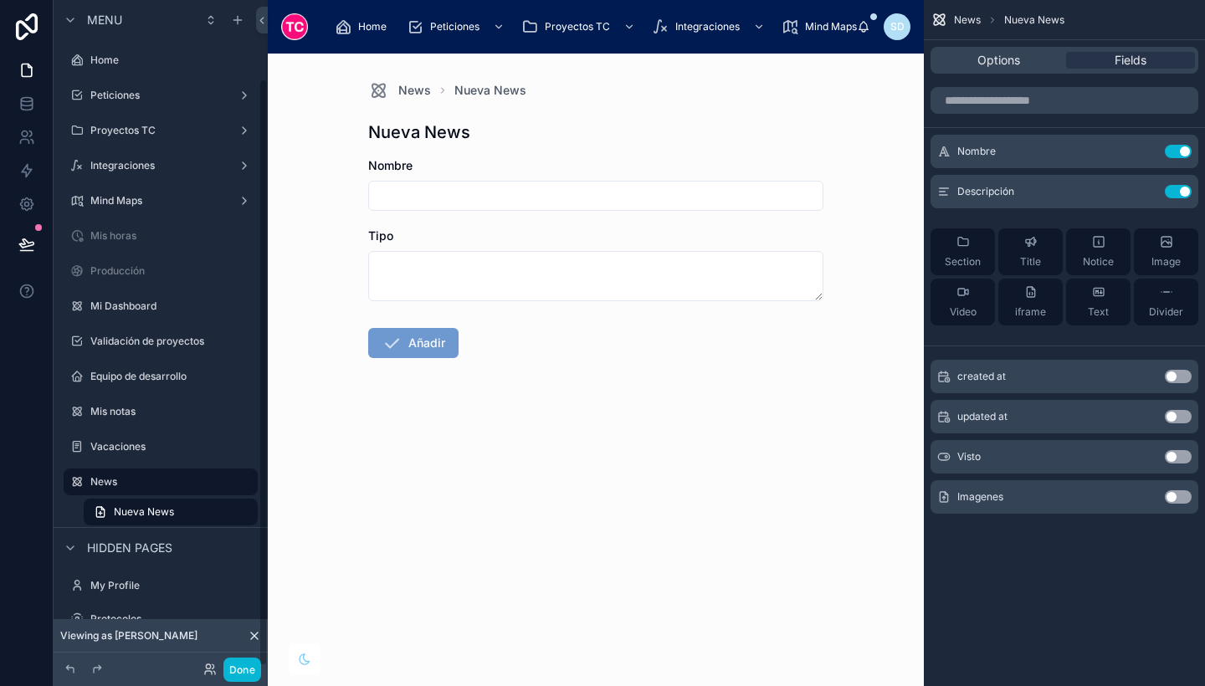
scroll to position [89, 0]
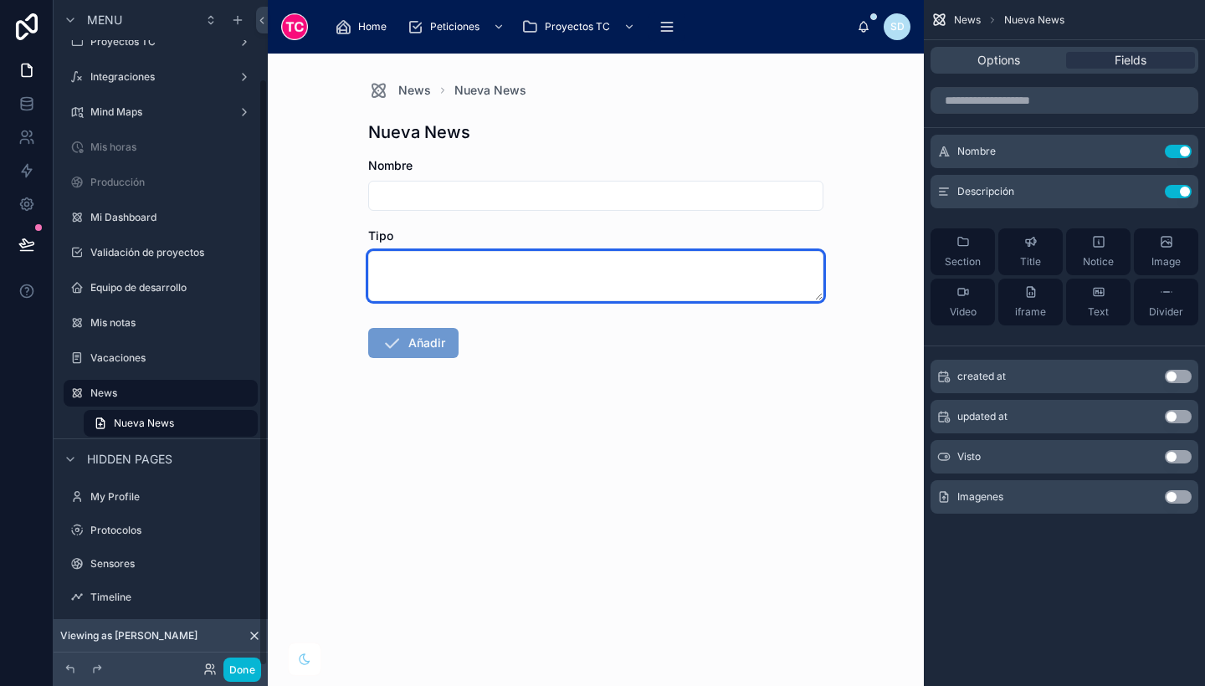
click at [602, 260] on textarea at bounding box center [595, 276] width 455 height 50
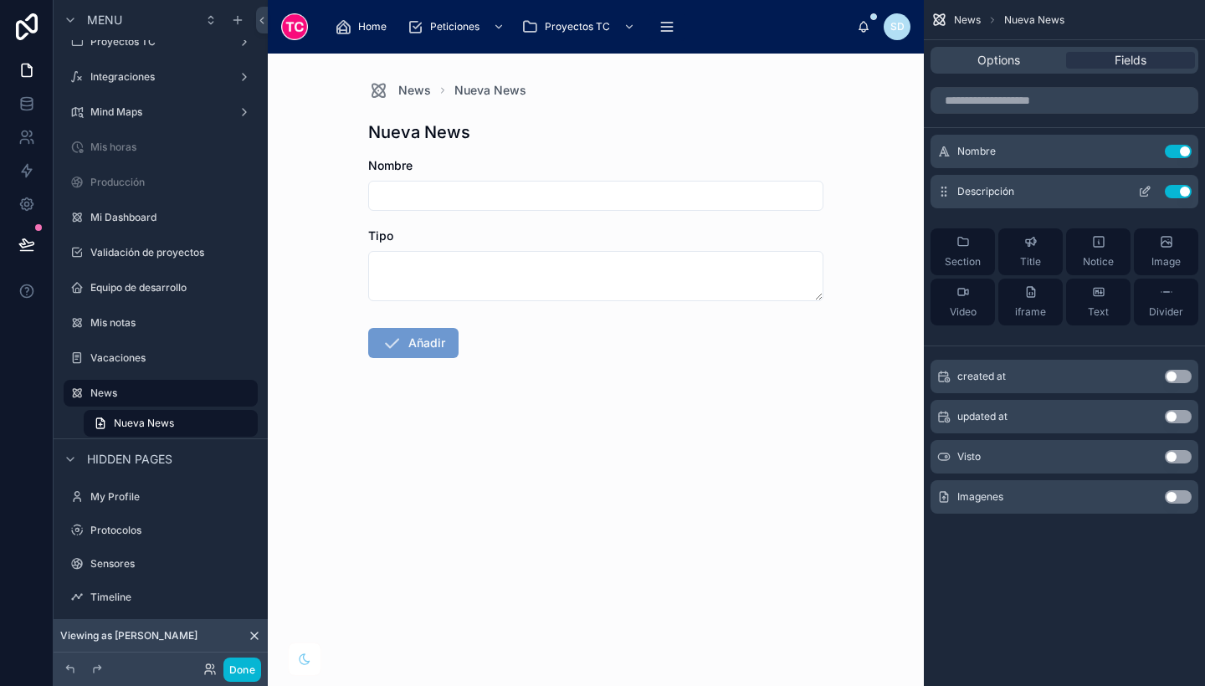
click at [1143, 187] on icon "scrollable content" at bounding box center [1144, 191] width 13 height 13
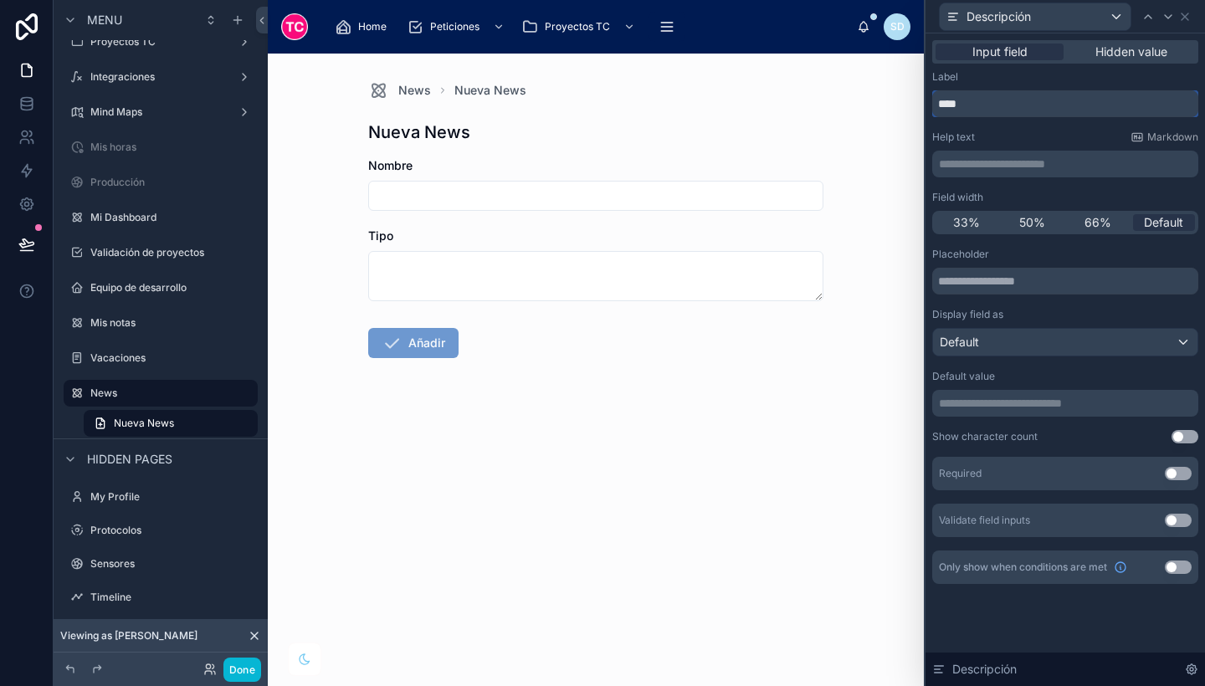
drag, startPoint x: 1014, startPoint y: 109, endPoint x: 908, endPoint y: 94, distance: 107.3
click at [908, 94] on div "**********" at bounding box center [602, 343] width 1205 height 686
type input "**********"
click at [1182, 13] on icon at bounding box center [1184, 16] width 13 height 13
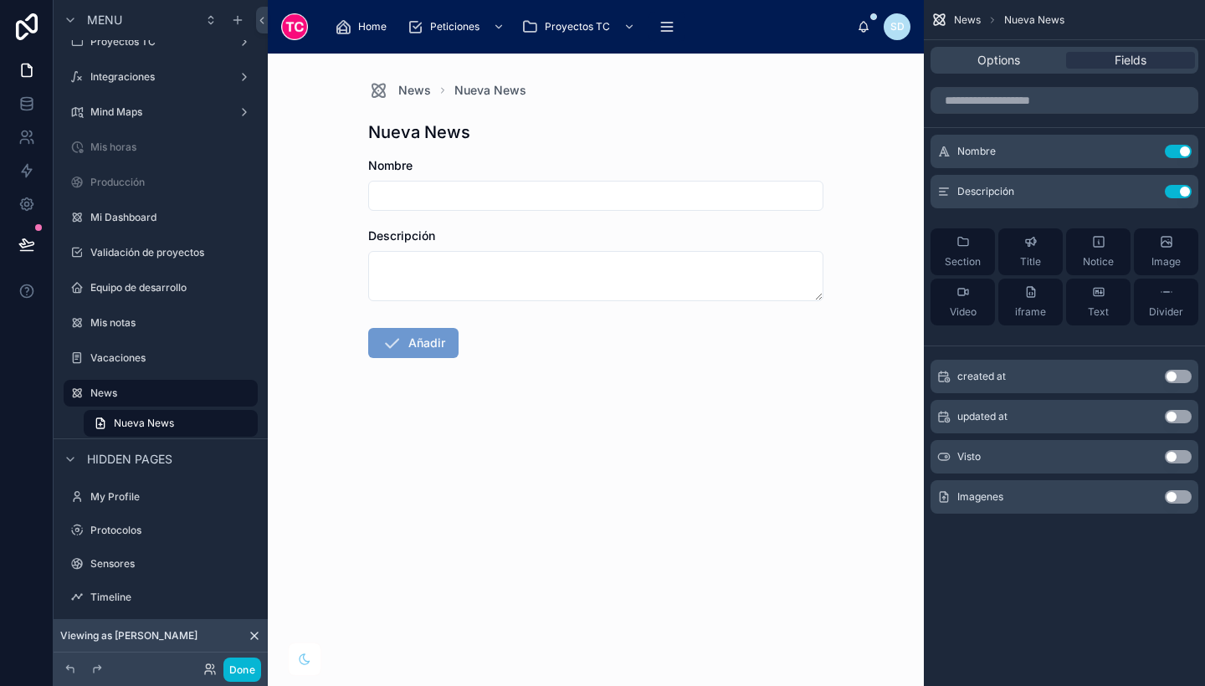
click at [1183, 494] on button "Use setting" at bounding box center [1178, 496] width 27 height 13
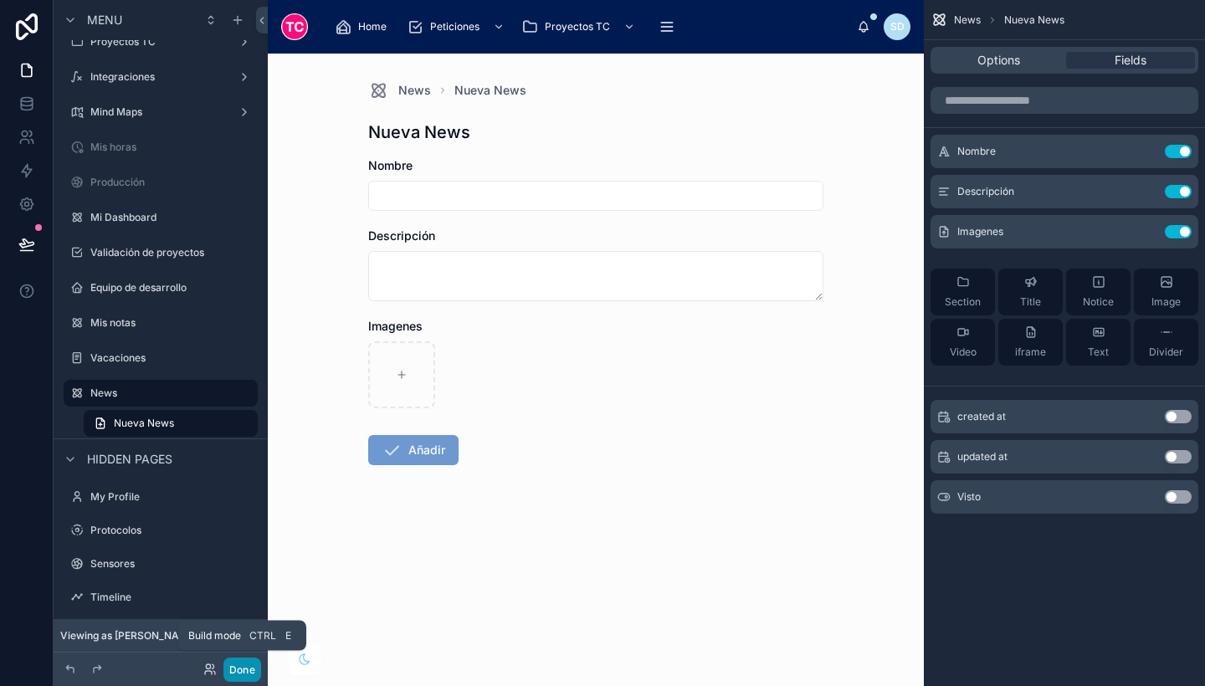
click at [245, 664] on button "Done" at bounding box center [242, 670] width 38 height 24
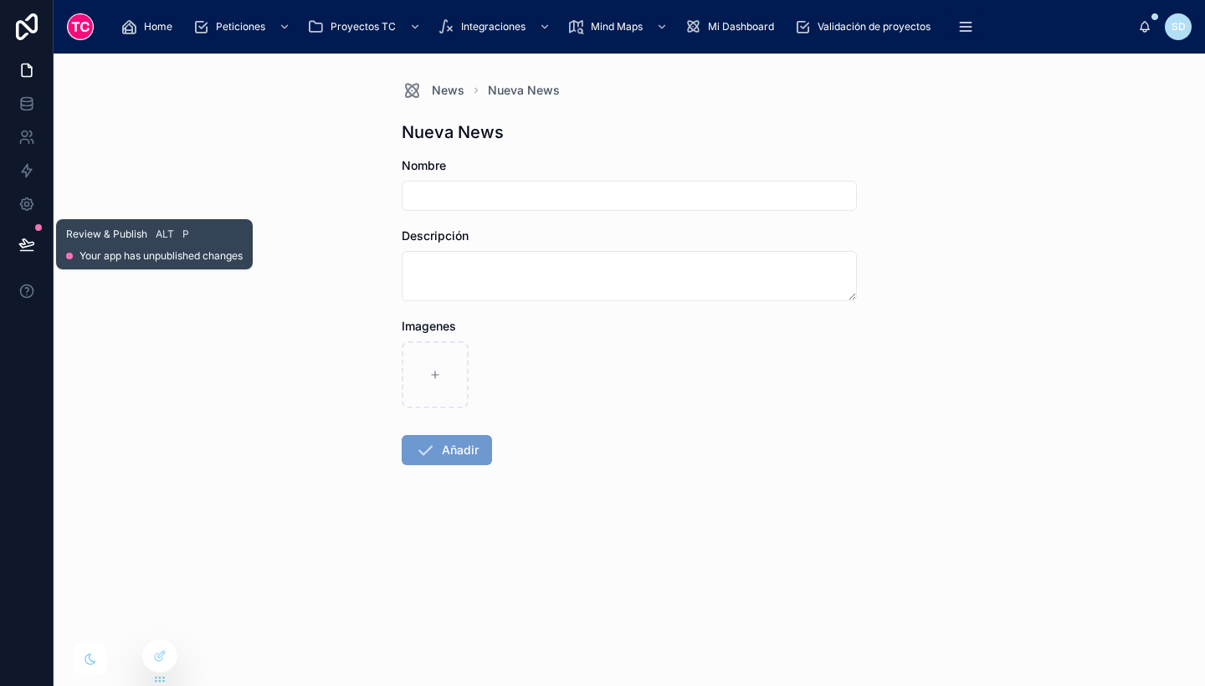
click at [27, 242] on icon at bounding box center [26, 243] width 14 height 8
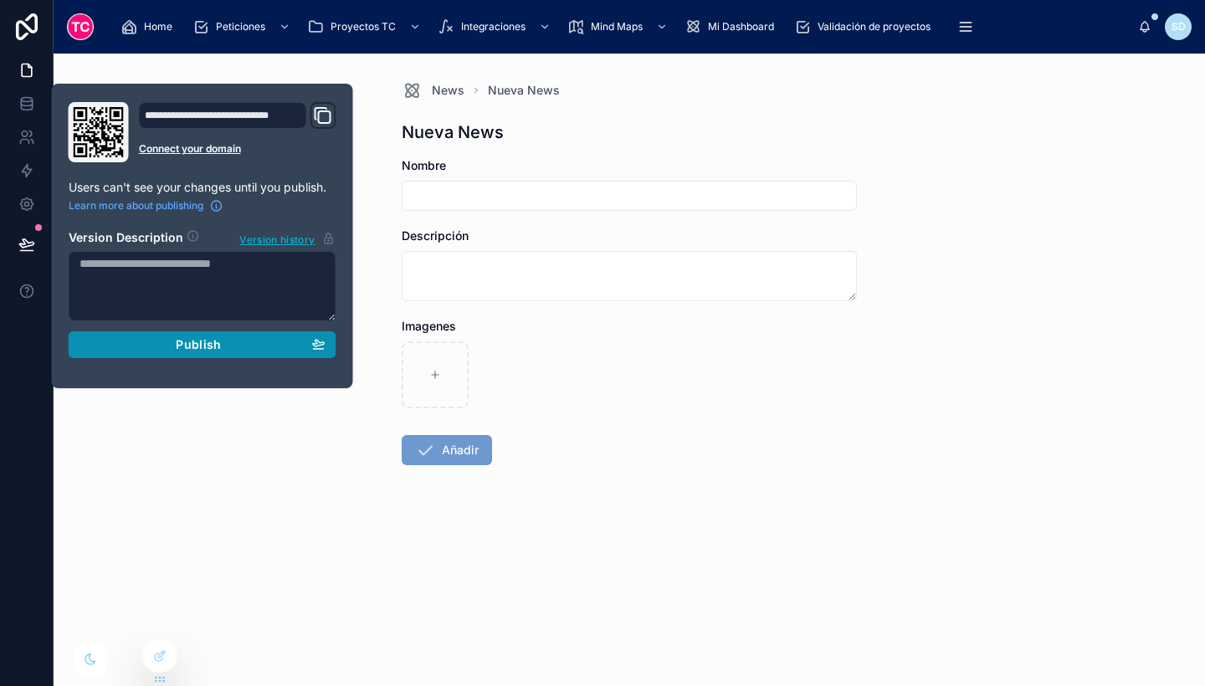
click at [197, 338] on span "Publish" at bounding box center [198, 344] width 45 height 15
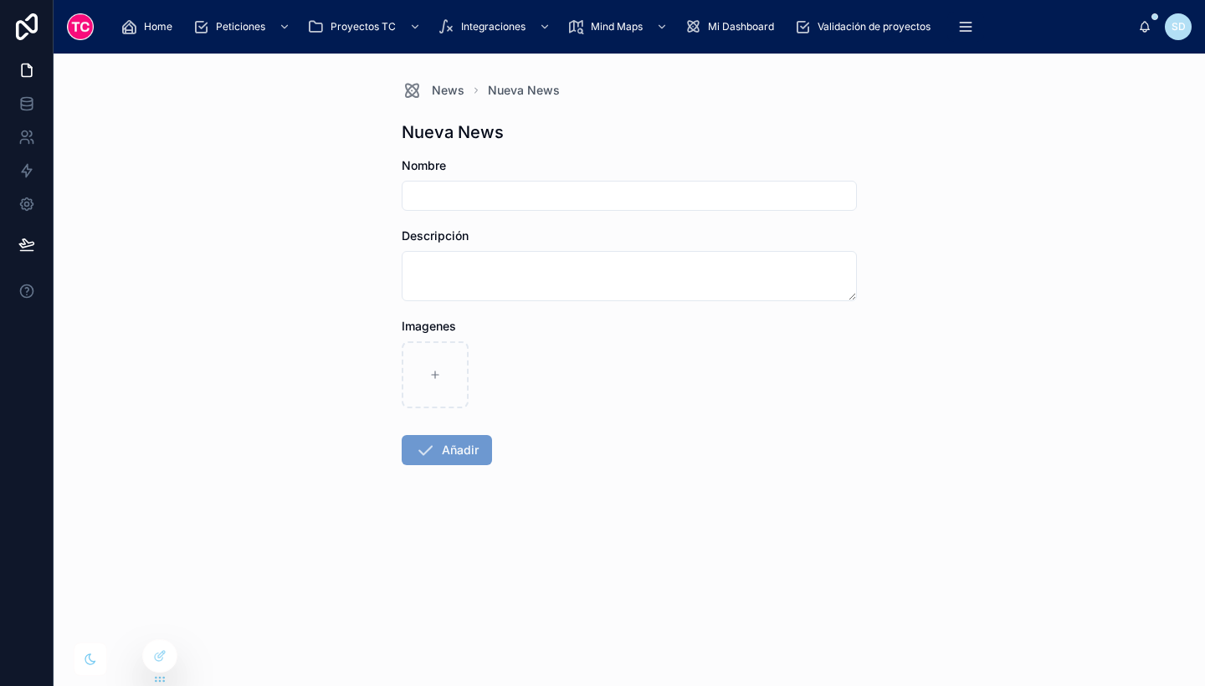
click at [767, 149] on div "News Nueva News Nueva News Nombre Descripción Imagenes Añadir" at bounding box center [629, 313] width 482 height 519
click at [31, 104] on icon at bounding box center [26, 103] width 17 height 17
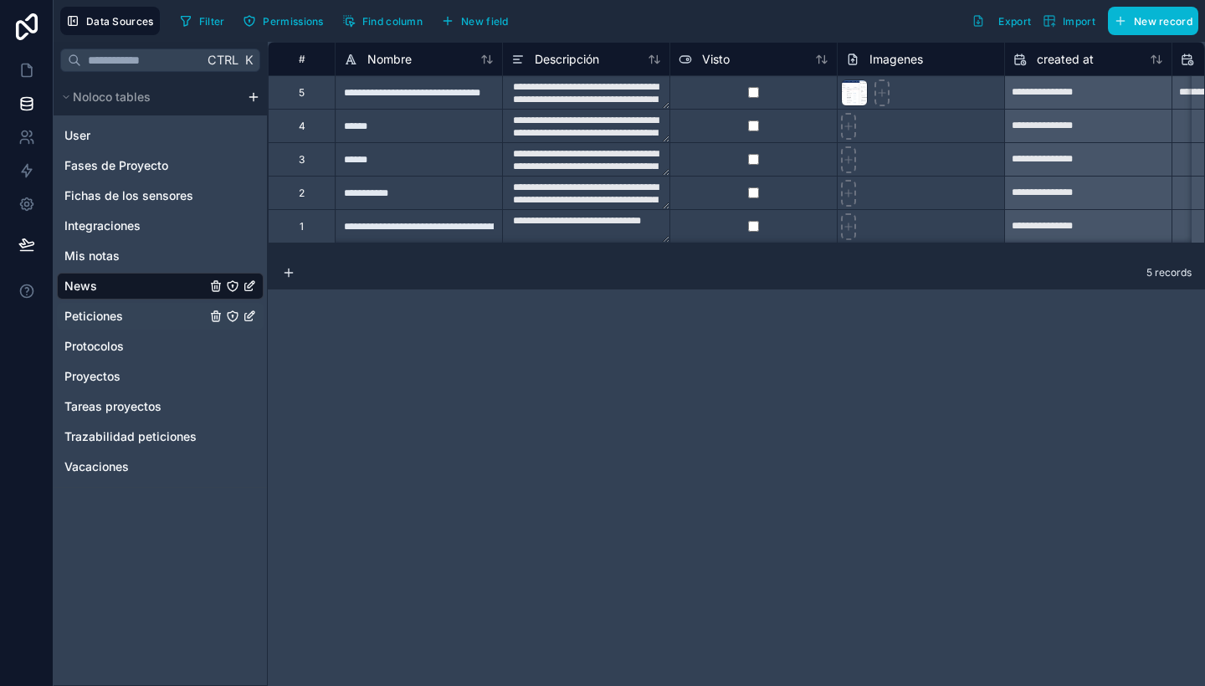
click at [133, 318] on div "Peticiones" at bounding box center [160, 316] width 207 height 27
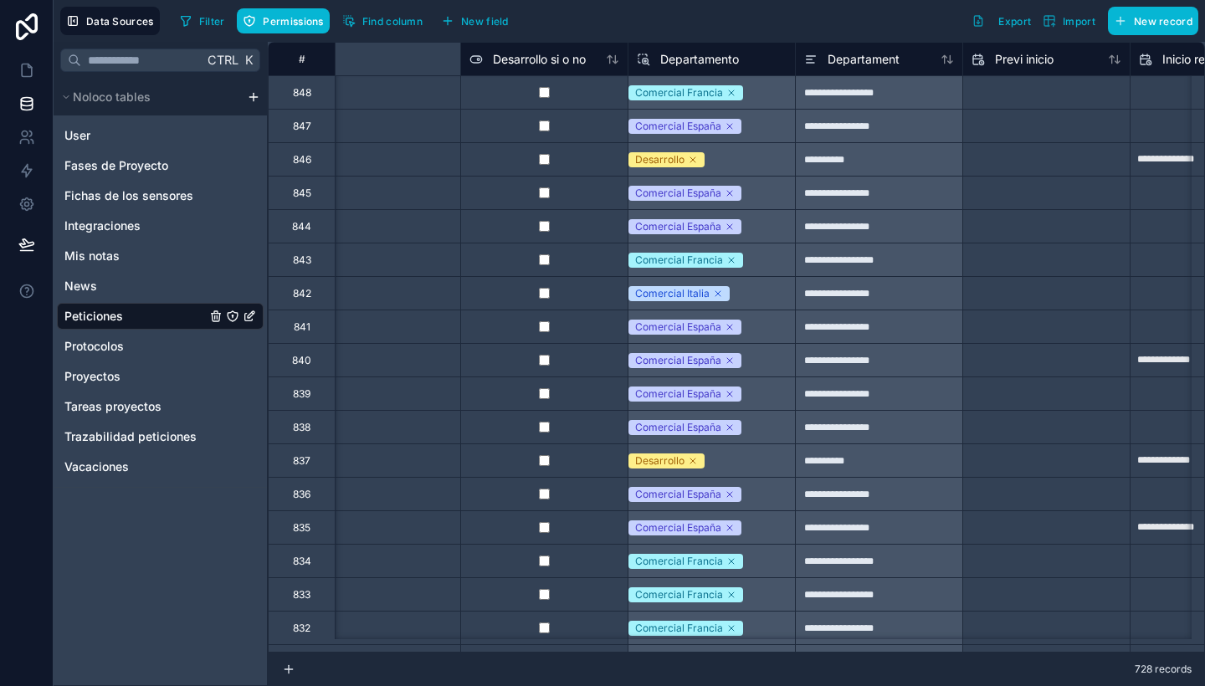
scroll to position [0, 4331]
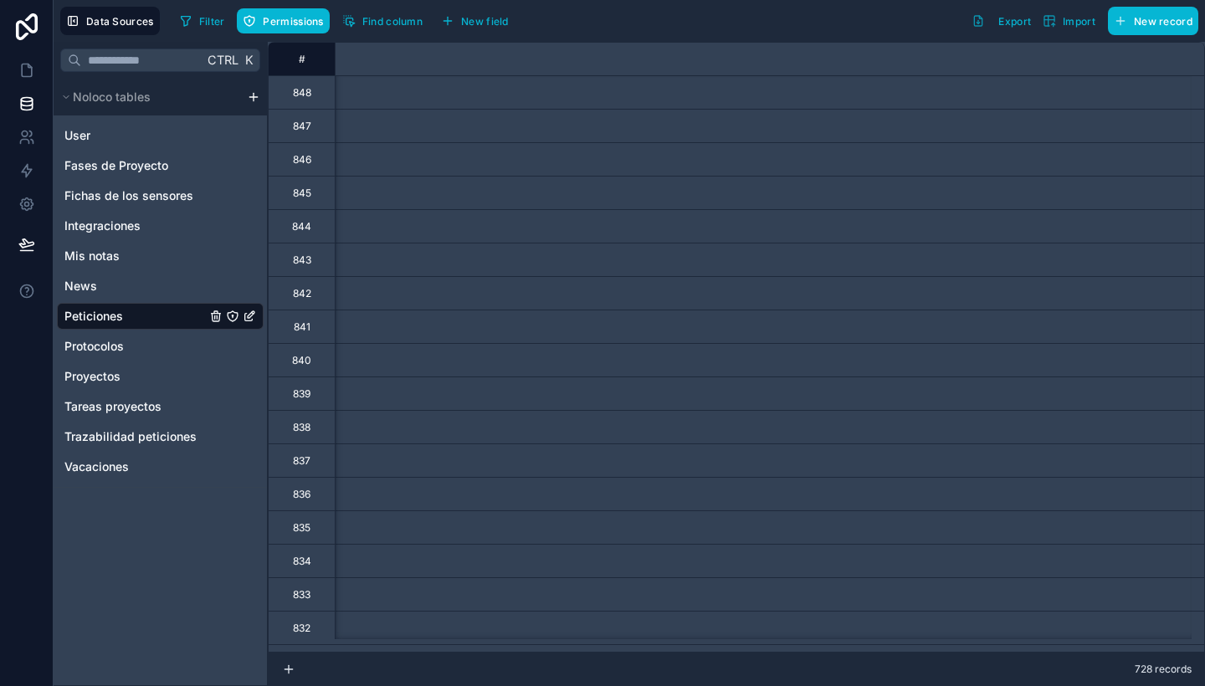
scroll to position [0, 4331]
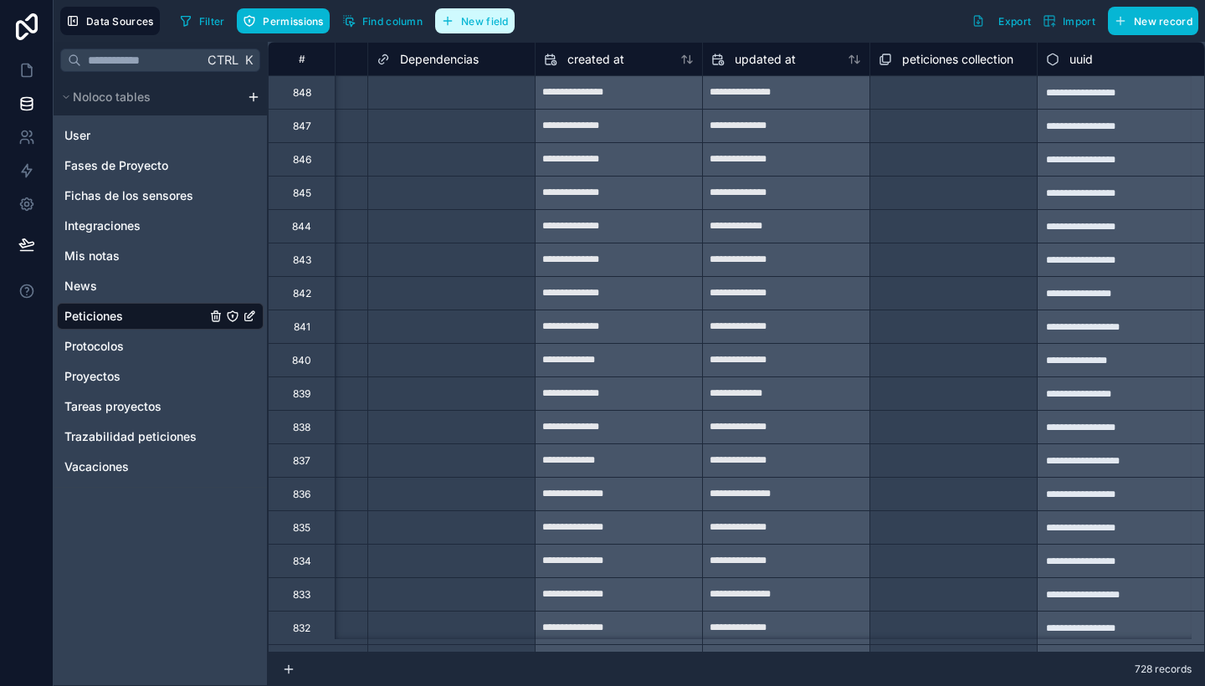
click at [497, 23] on span "New field" at bounding box center [485, 21] width 48 height 13
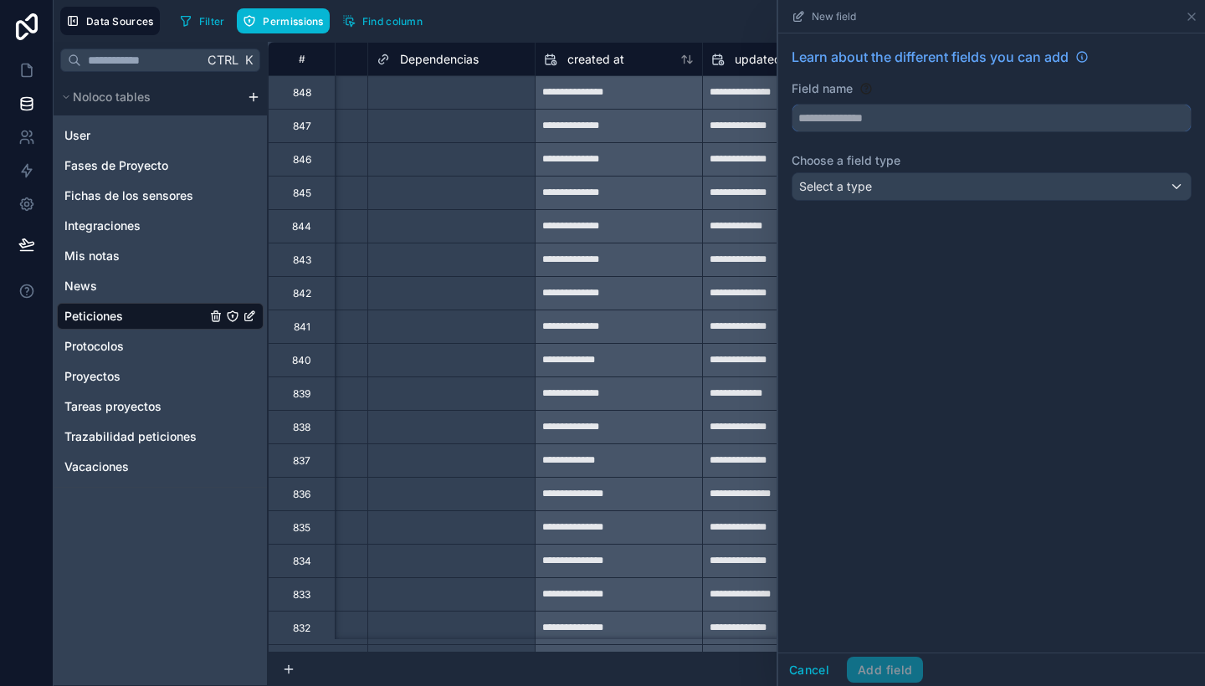
click at [859, 115] on input "text" at bounding box center [991, 118] width 398 height 27
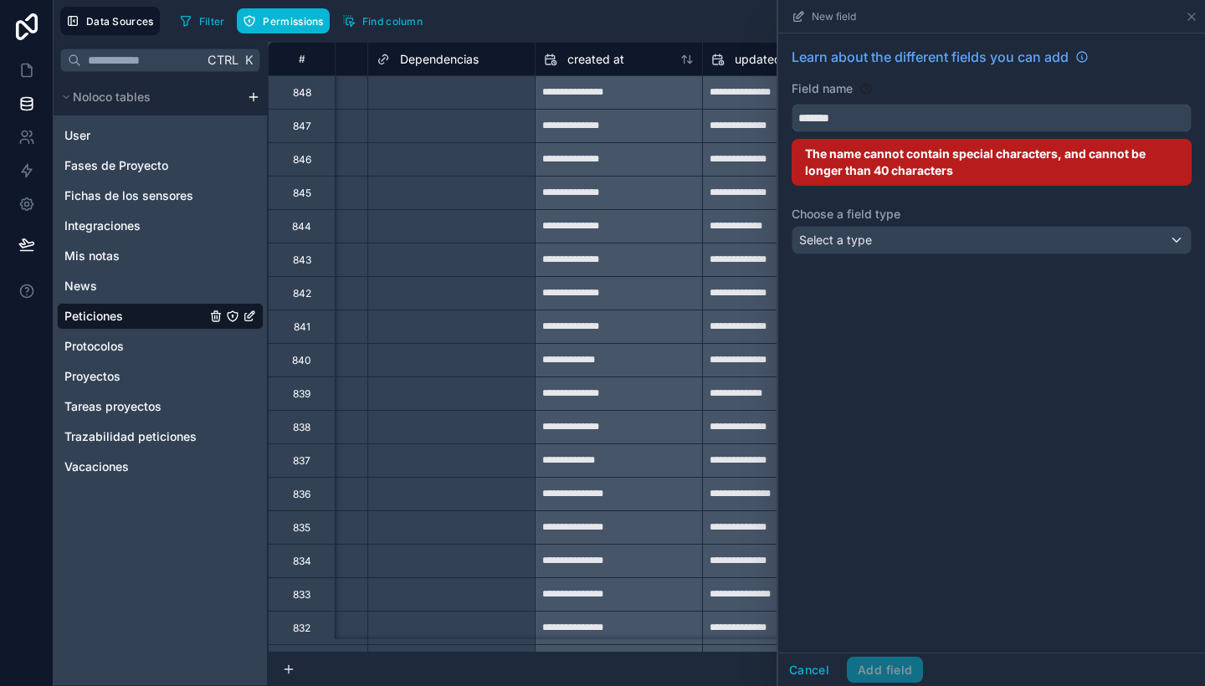
click at [792, 104] on button "******" at bounding box center [992, 118] width 400 height 28
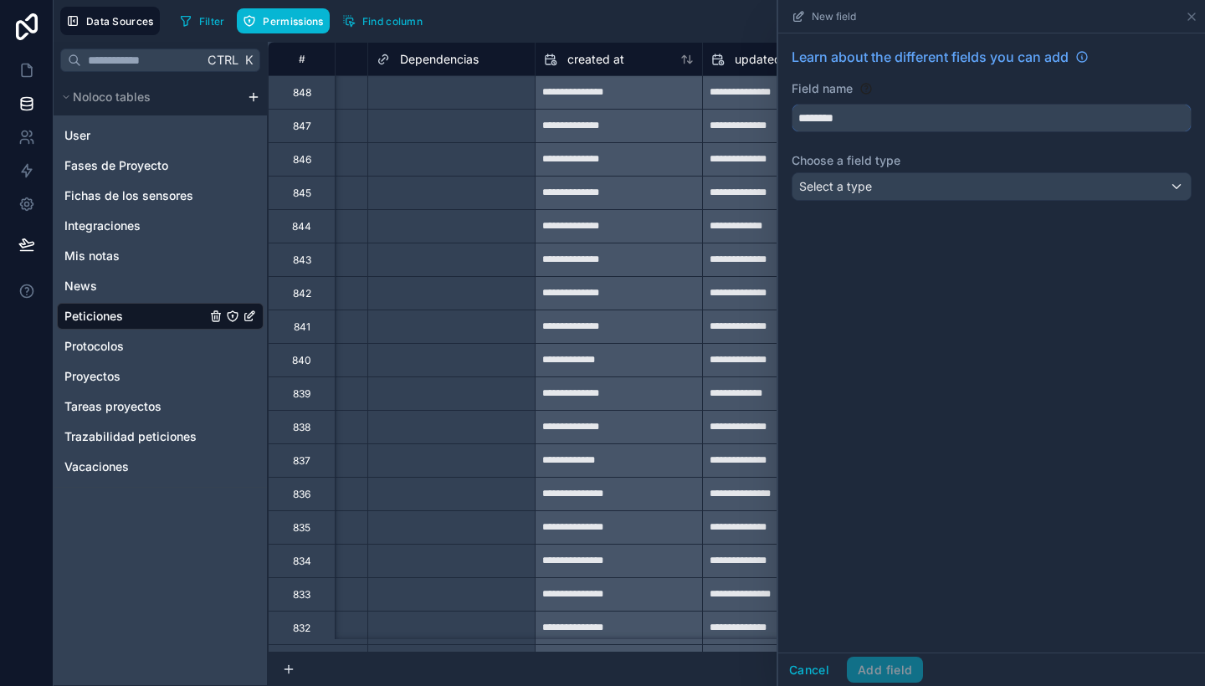
type input "********"
click at [865, 182] on span "Select a type" at bounding box center [835, 186] width 73 height 14
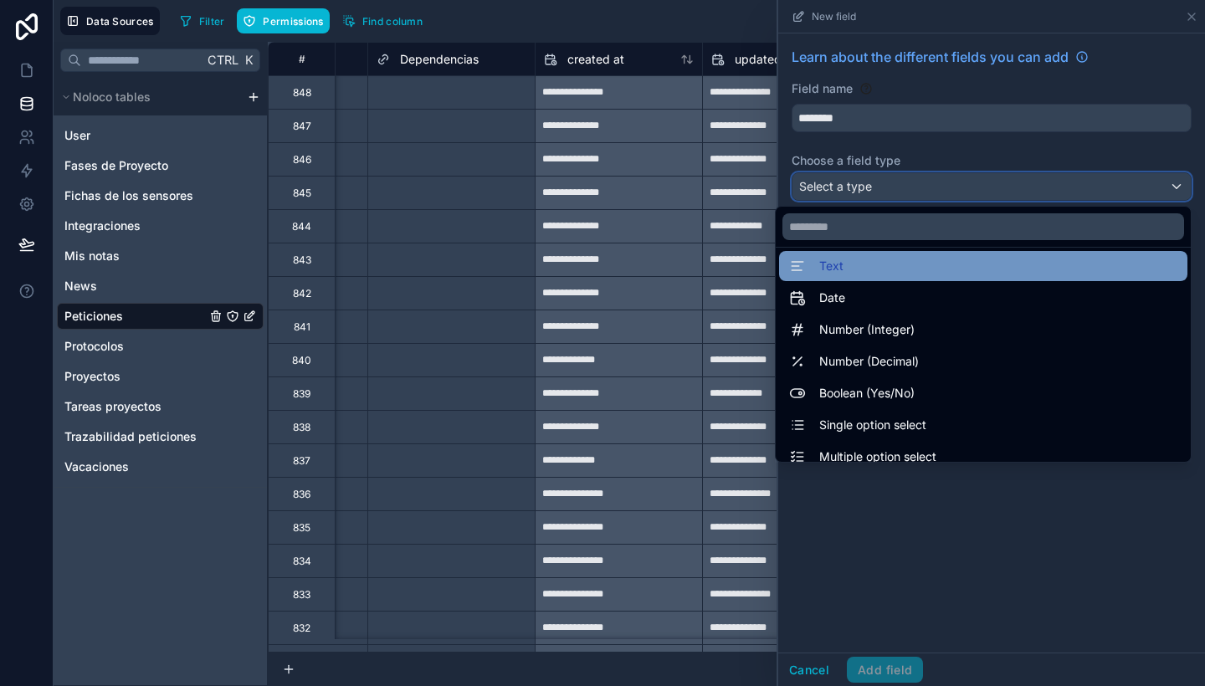
scroll to position [11, 0]
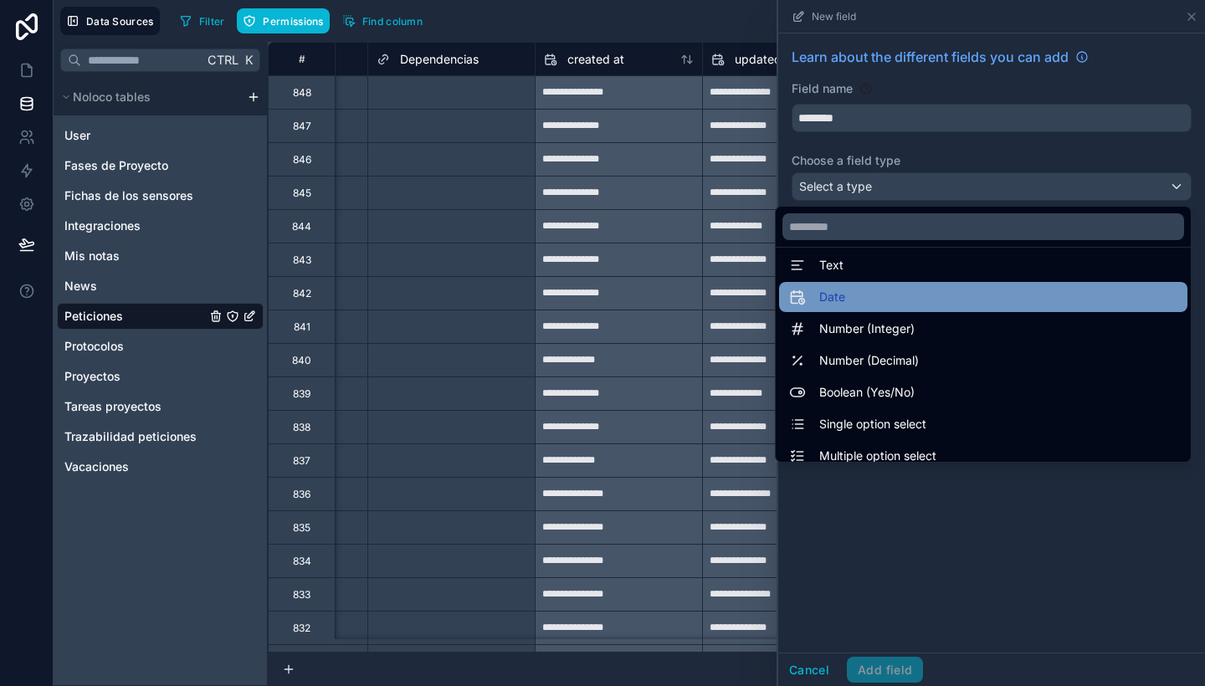
click at [893, 300] on div "Date" at bounding box center [983, 297] width 388 height 20
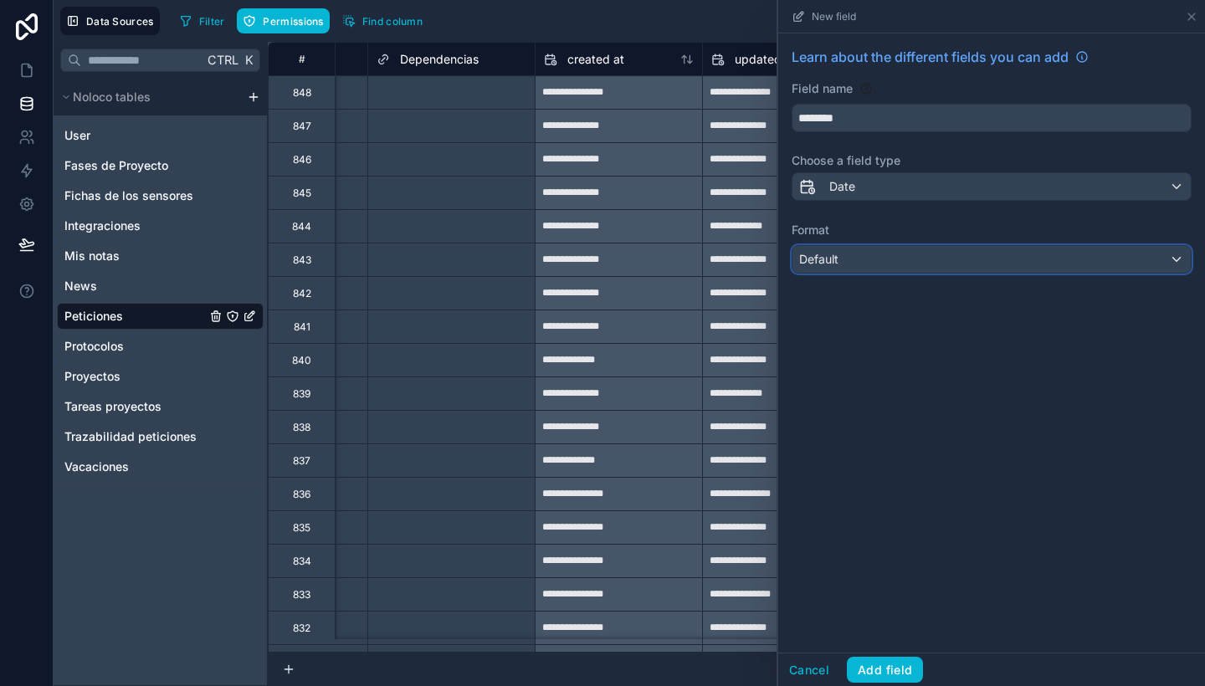
click at [860, 263] on div "Default" at bounding box center [991, 259] width 398 height 27
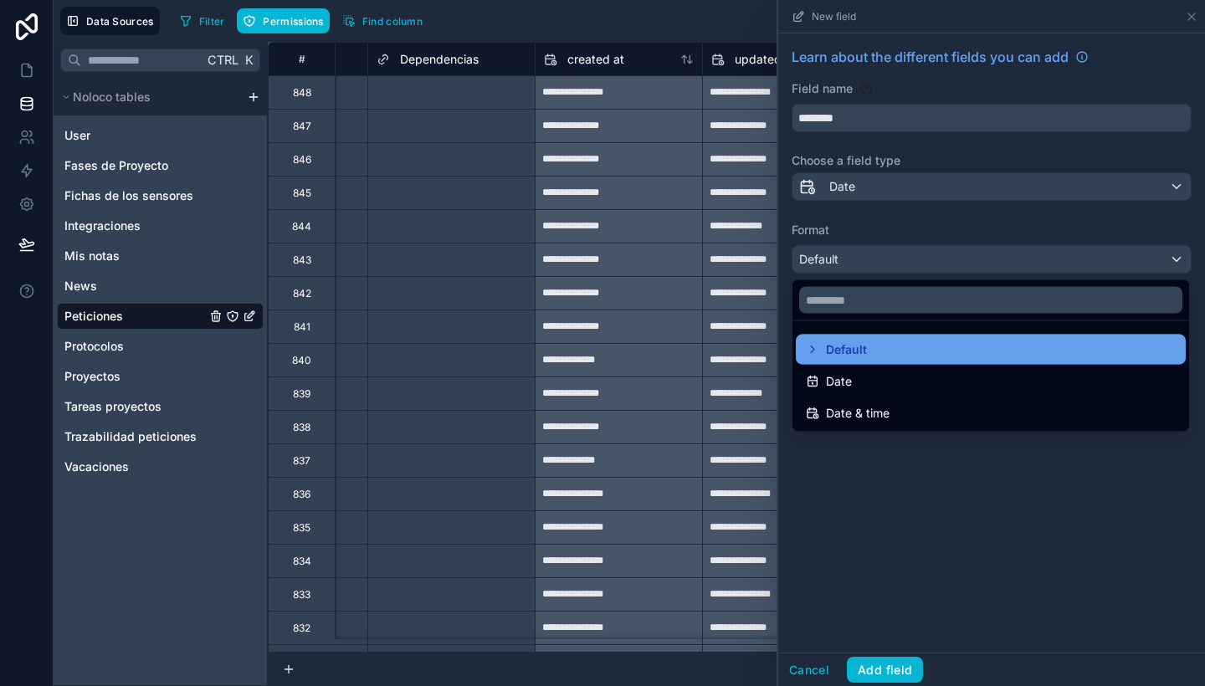
click at [869, 356] on div "Default" at bounding box center [991, 350] width 370 height 20
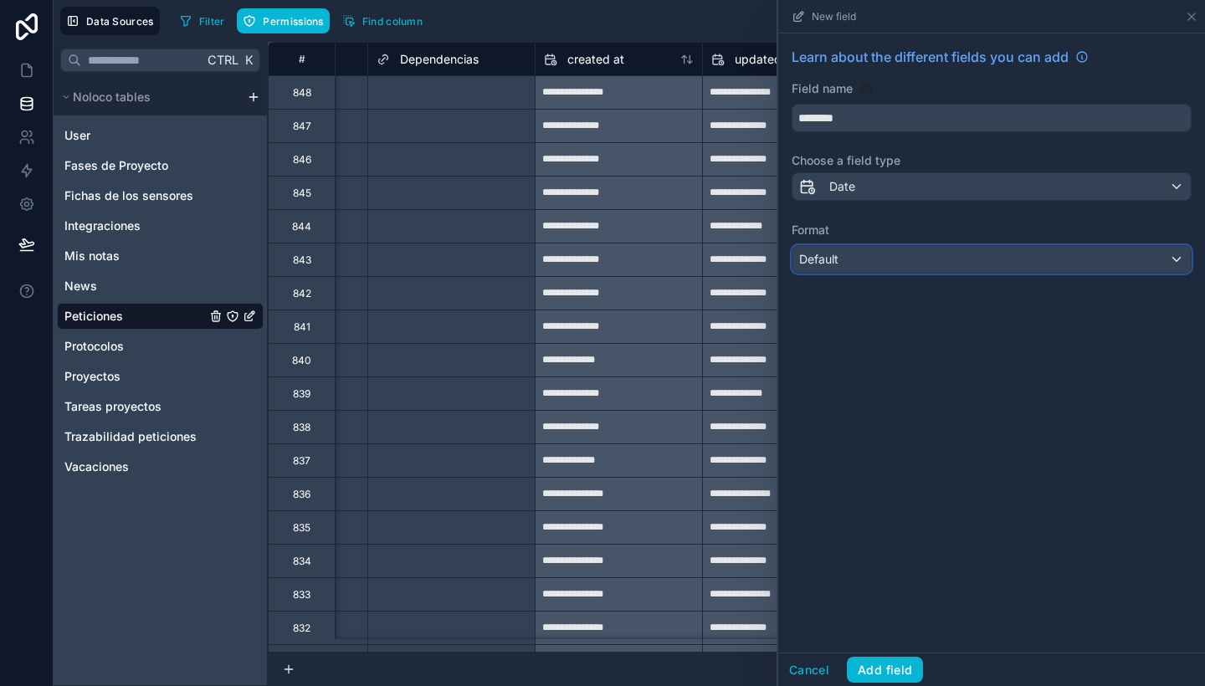
click at [839, 256] on div "Default" at bounding box center [991, 259] width 398 height 27
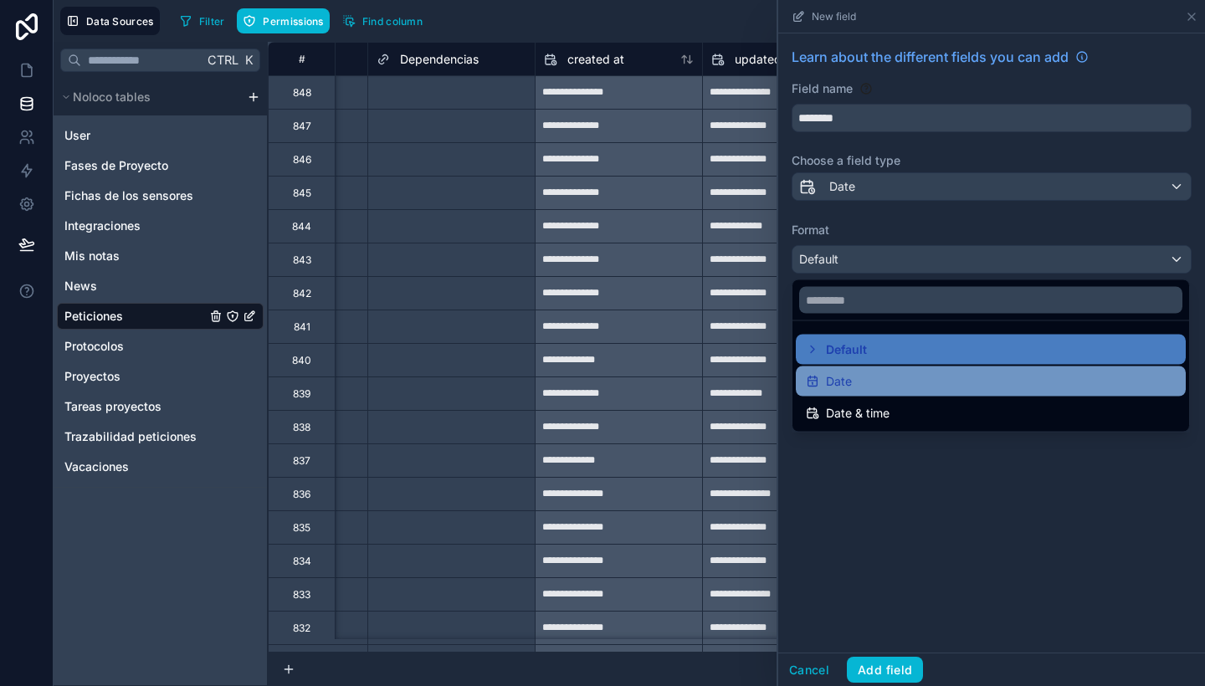
click at [859, 375] on div "Date" at bounding box center [991, 382] width 370 height 20
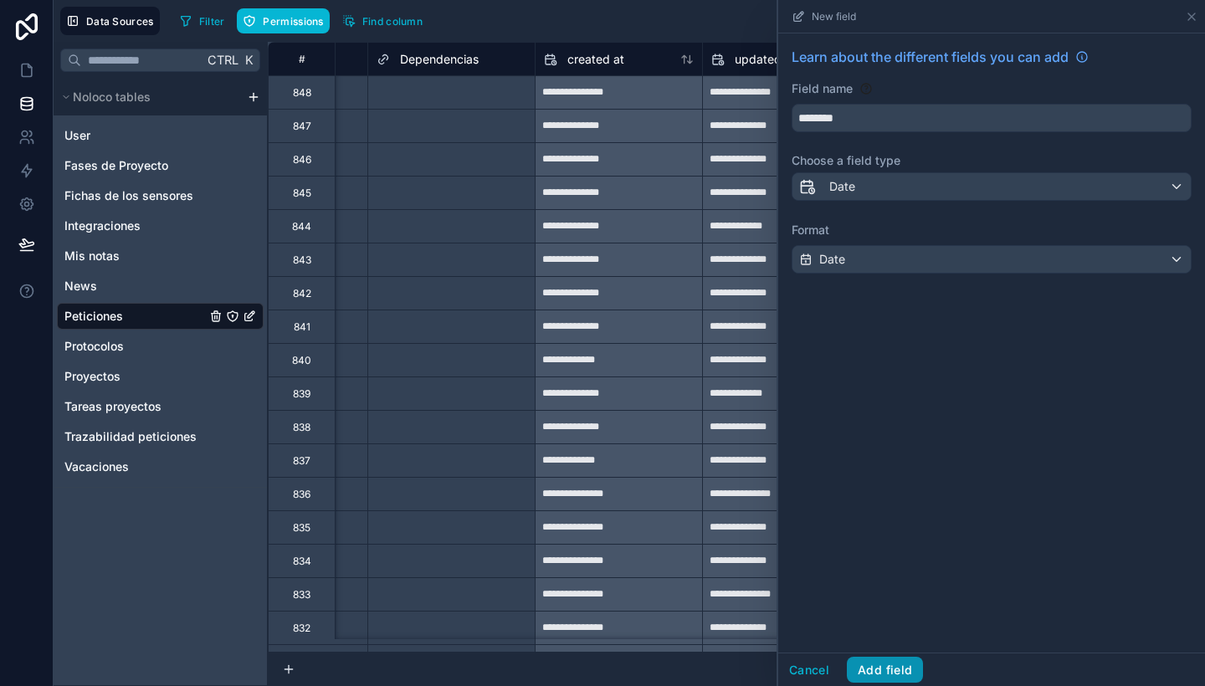
click at [889, 671] on button "Add field" at bounding box center [885, 670] width 76 height 27
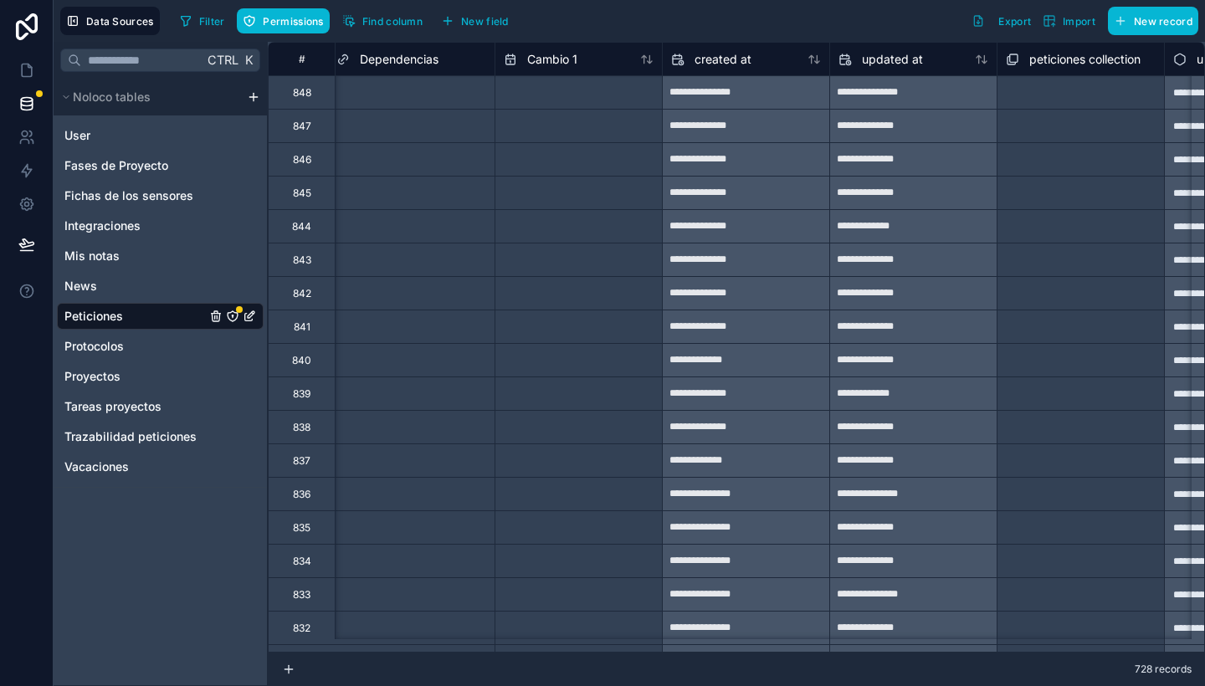
scroll to position [0, 4499]
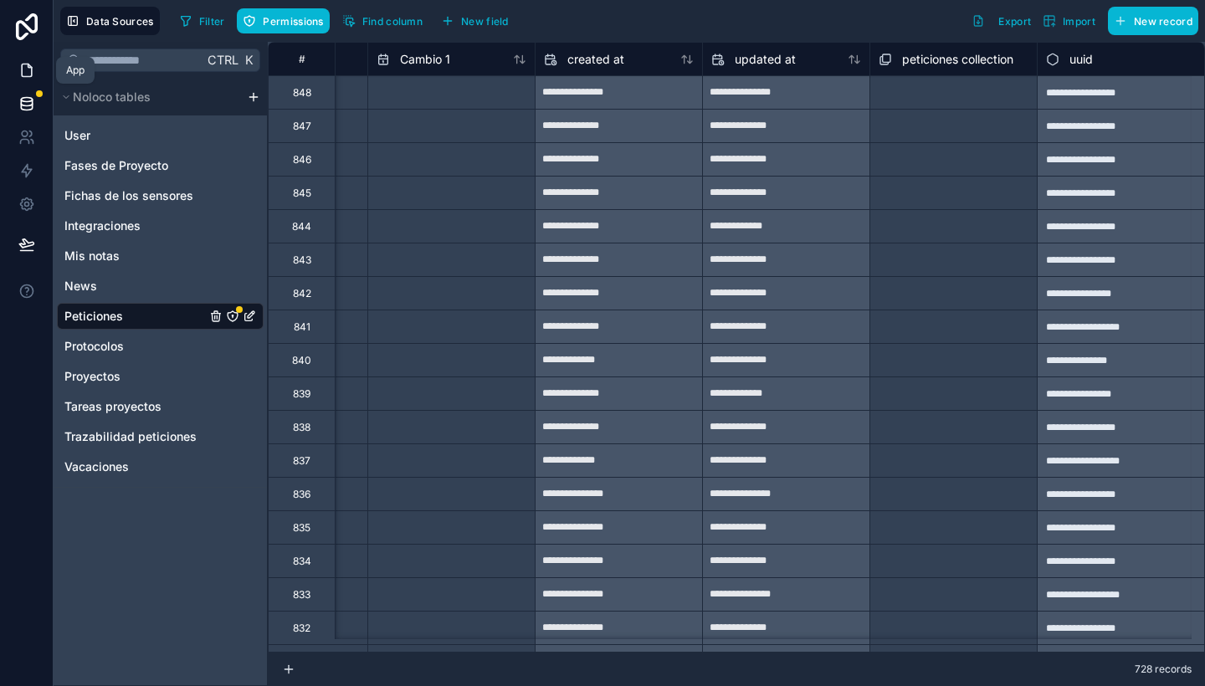
click at [25, 77] on icon at bounding box center [26, 70] width 17 height 17
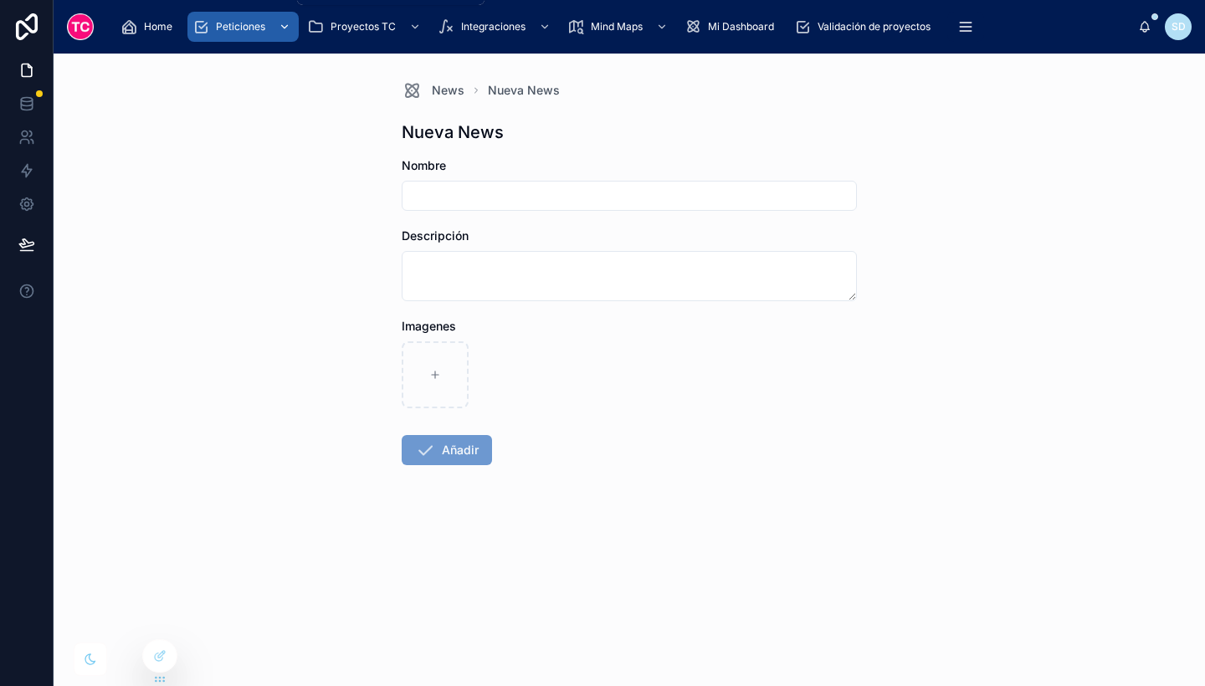
click at [243, 27] on span "Peticiones" at bounding box center [240, 26] width 49 height 13
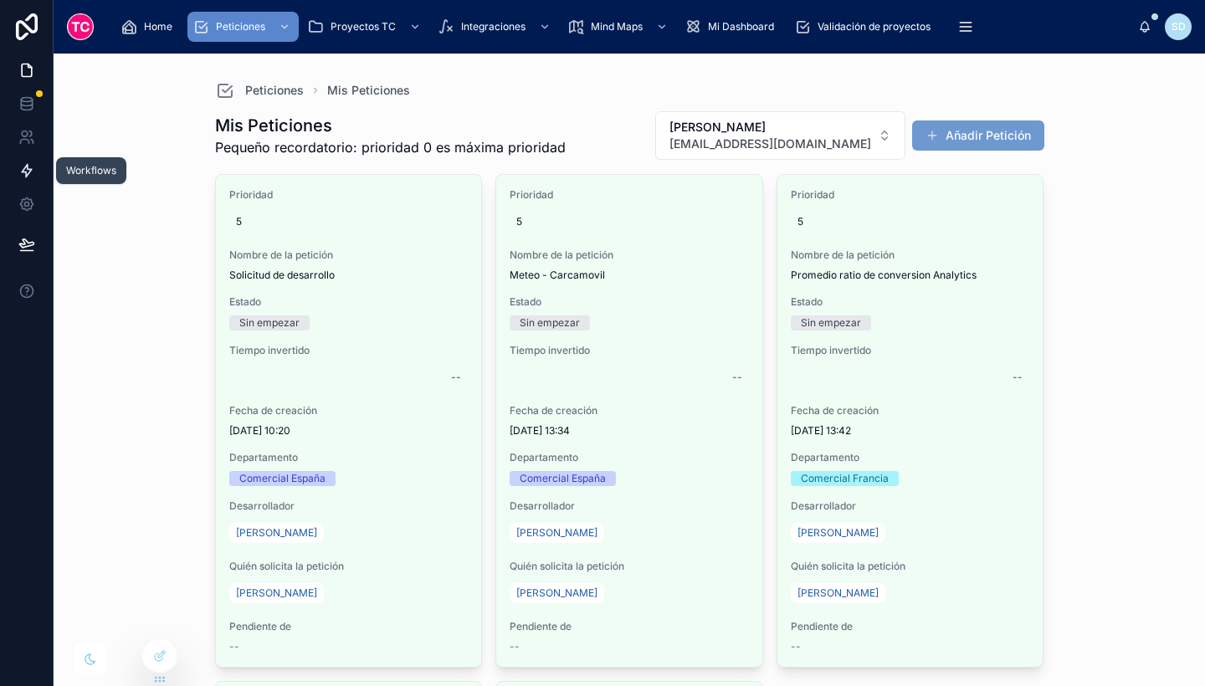
click at [13, 172] on link at bounding box center [26, 170] width 53 height 33
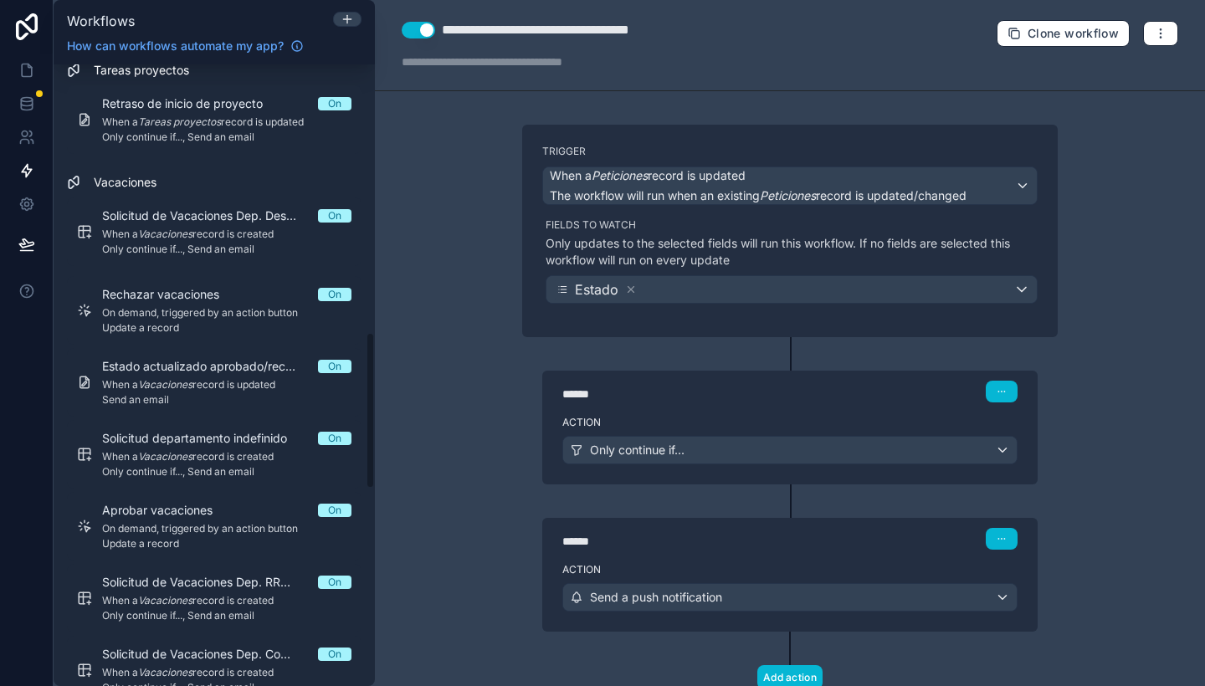
scroll to position [1039, 0]
click at [346, 16] on icon at bounding box center [347, 19] width 13 height 13
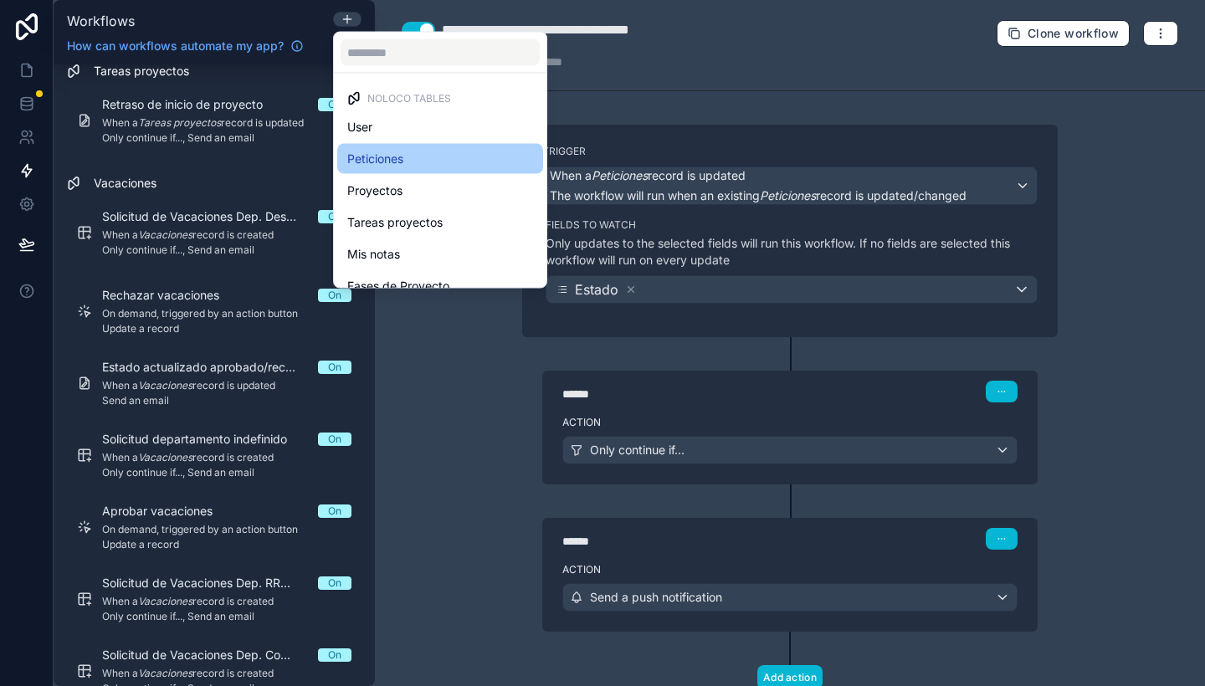
click at [379, 150] on span "Peticiones" at bounding box center [375, 159] width 56 height 20
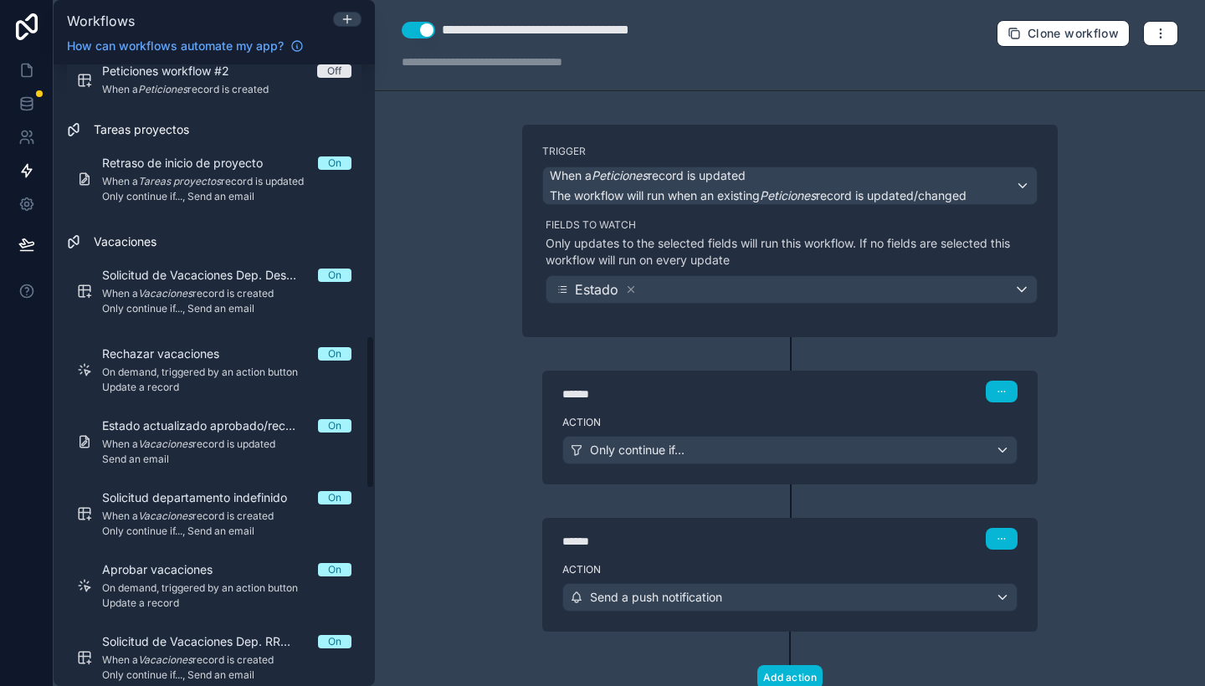
scroll to position [1098, 0]
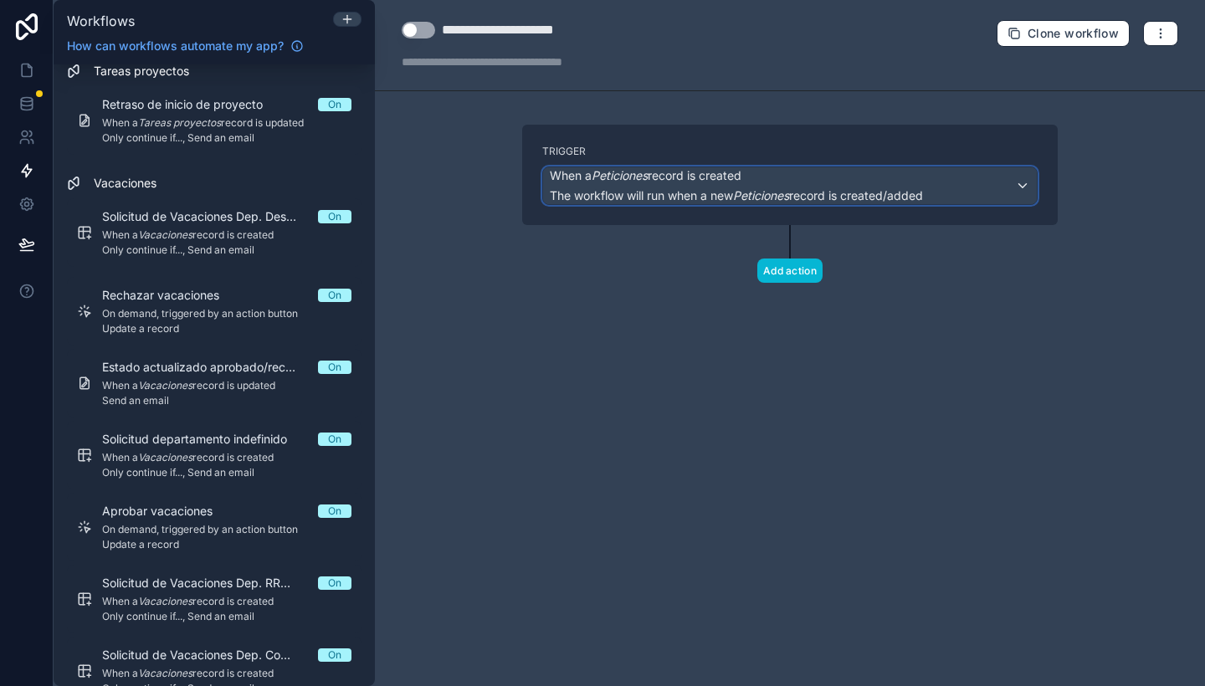
click at [659, 171] on span "When a Peticiones record is created" at bounding box center [646, 175] width 192 height 17
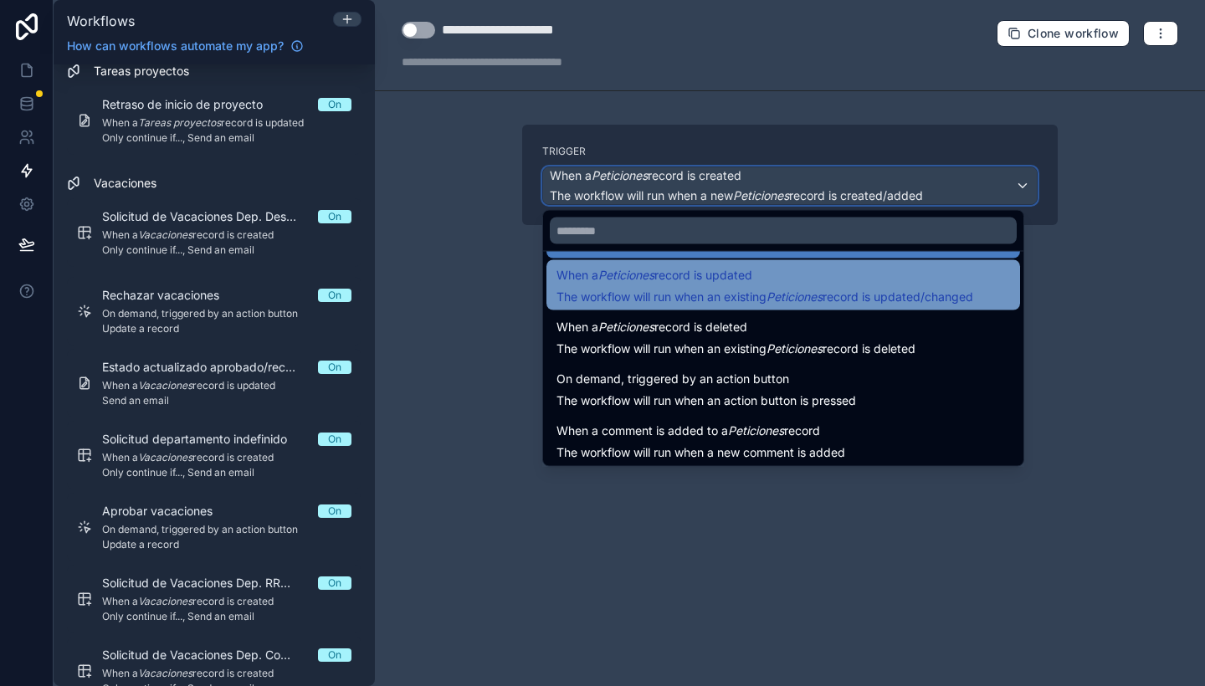
scroll to position [60, 0]
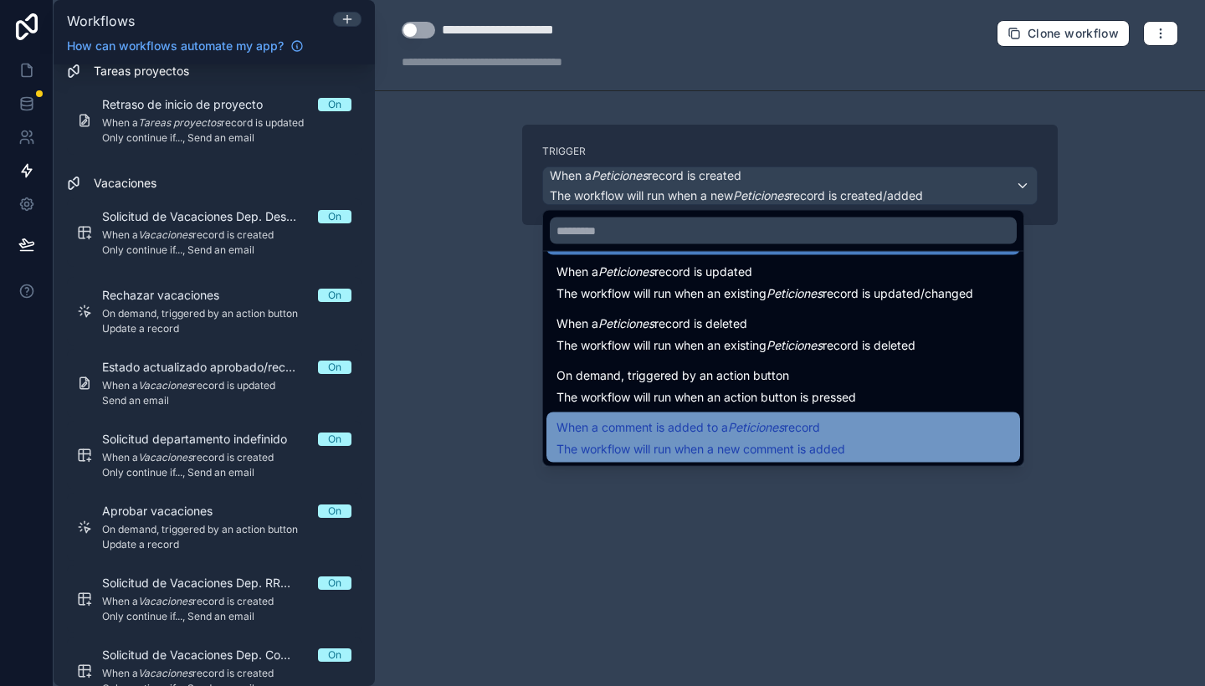
click at [712, 429] on span "When a comment is added to a Peticiones record" at bounding box center [688, 428] width 264 height 20
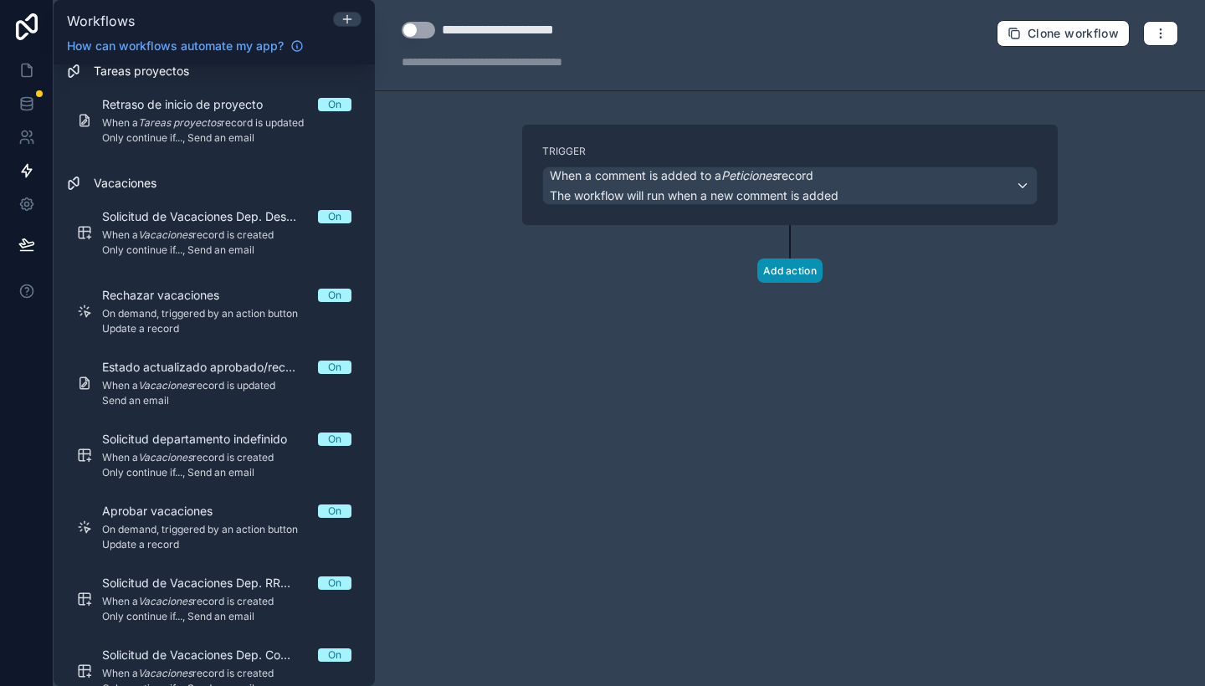
click at [789, 279] on button "Add action" at bounding box center [789, 271] width 65 height 24
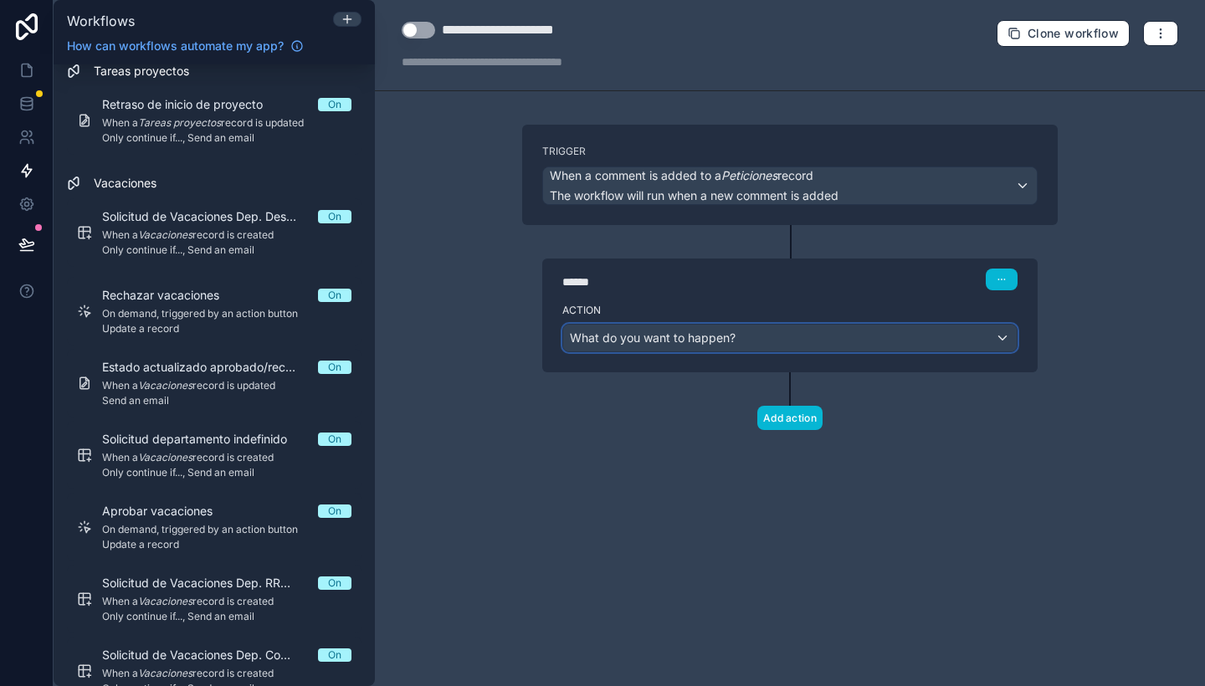
click at [750, 346] on div "What do you want to happen?" at bounding box center [790, 338] width 454 height 27
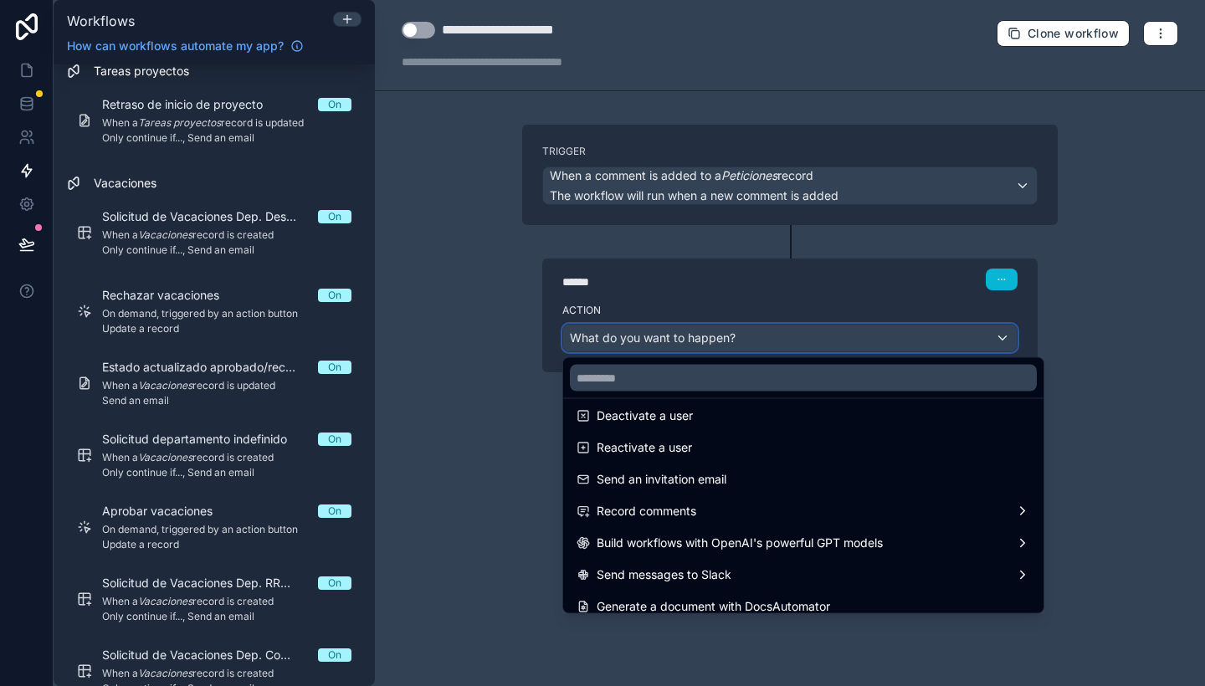
scroll to position [310, 0]
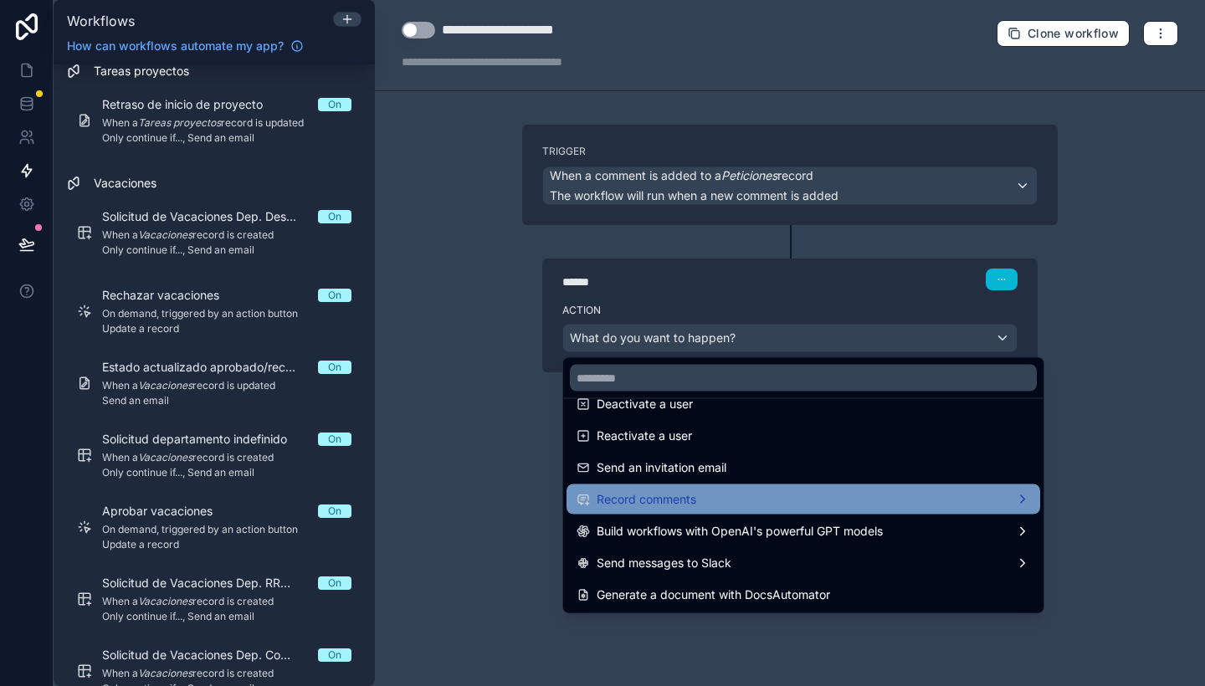
click at [741, 490] on div "Record comments" at bounding box center [804, 500] width 454 height 20
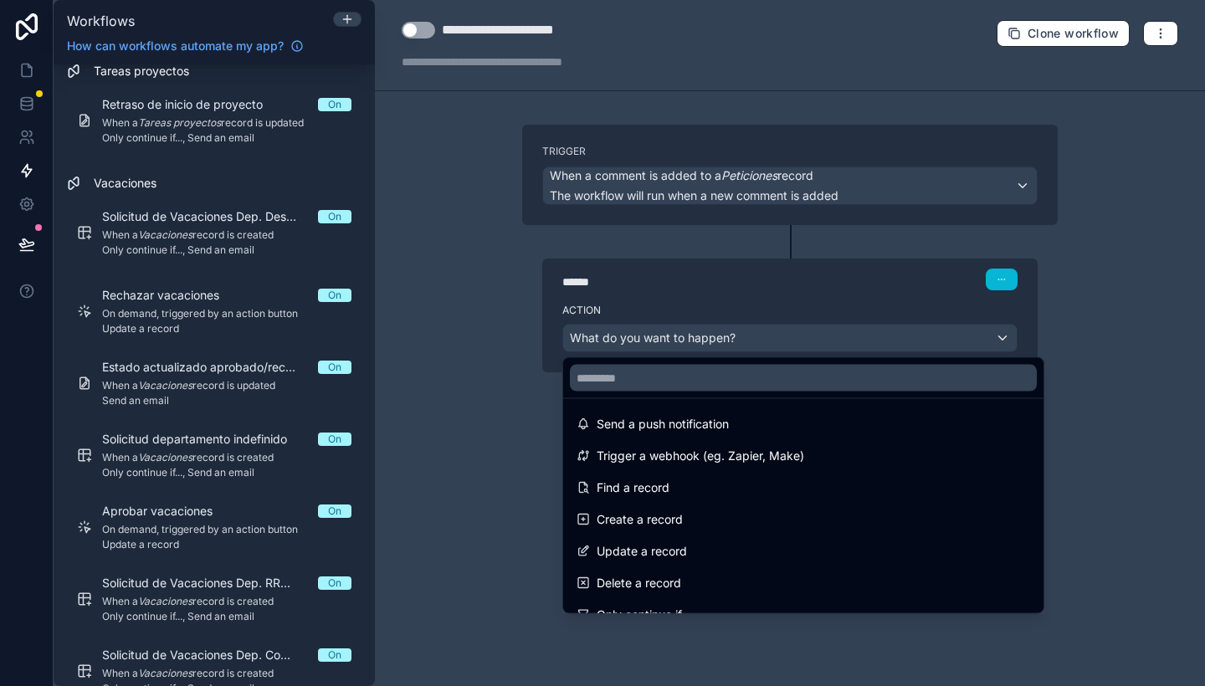
scroll to position [0, 0]
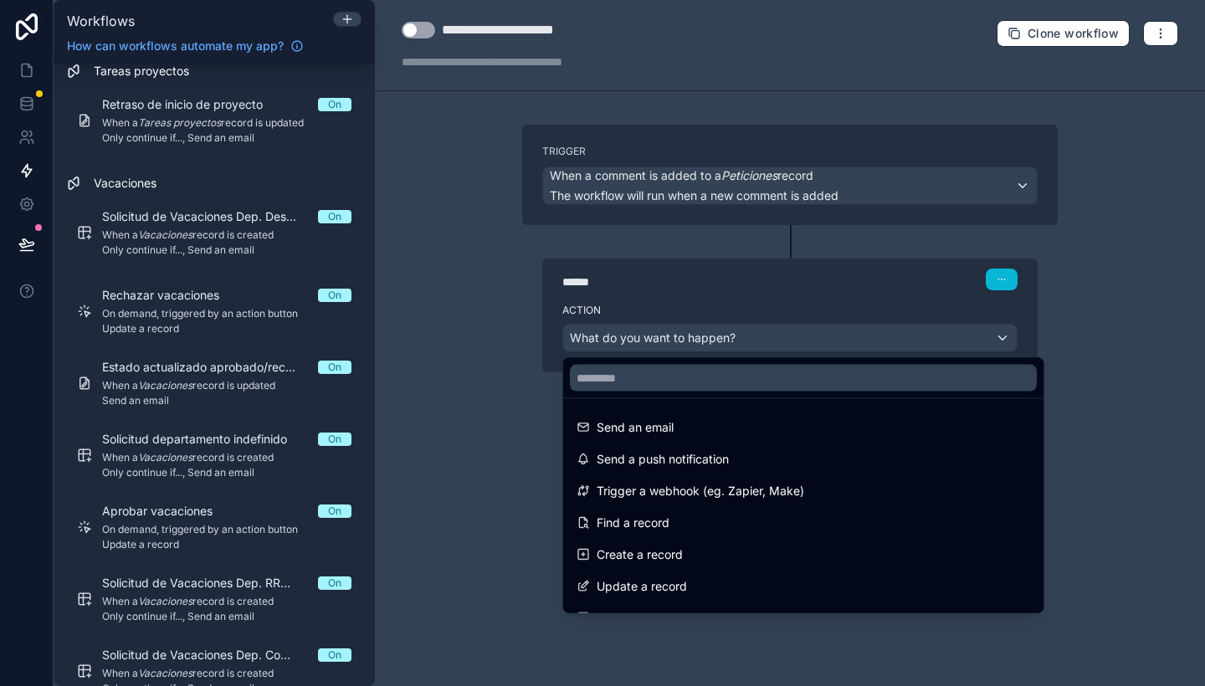
click at [771, 333] on div at bounding box center [602, 343] width 1205 height 686
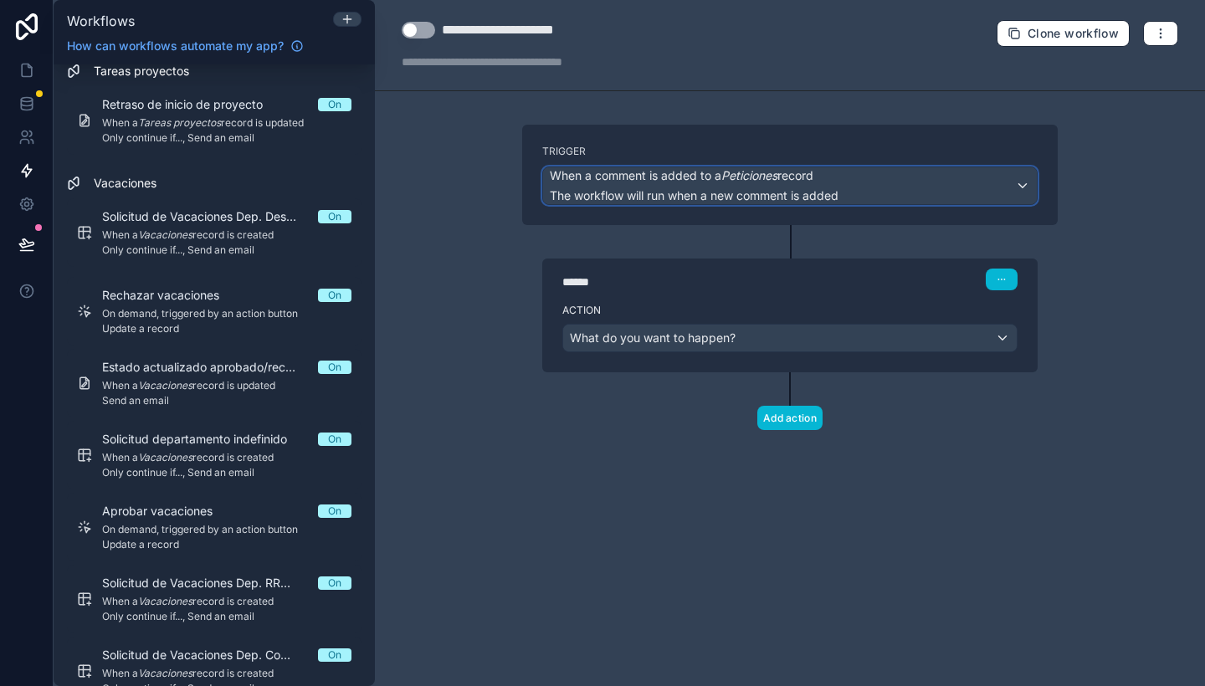
click at [796, 184] on div "When a comment is added to a Peticiones record The workflow will run when a new…" at bounding box center [694, 185] width 289 height 37
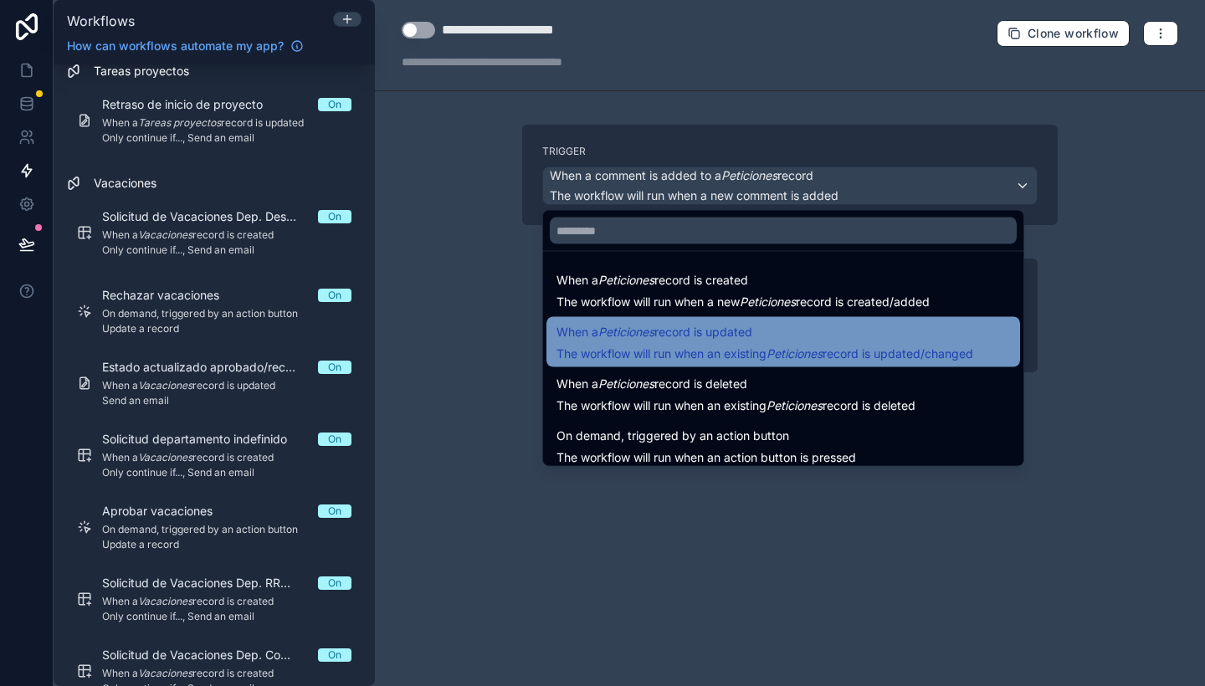
click at [700, 340] on span "When a Peticiones record is updated" at bounding box center [654, 332] width 196 height 20
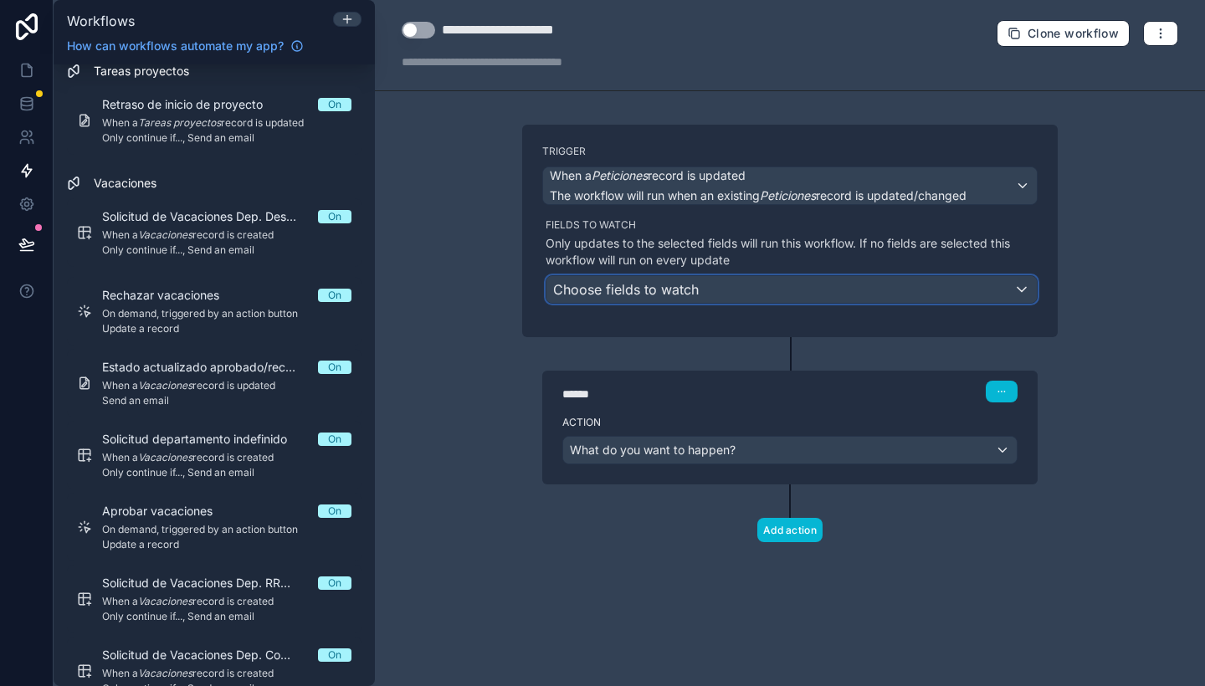
click at [664, 292] on span "Choose fields to watch" at bounding box center [626, 289] width 146 height 17
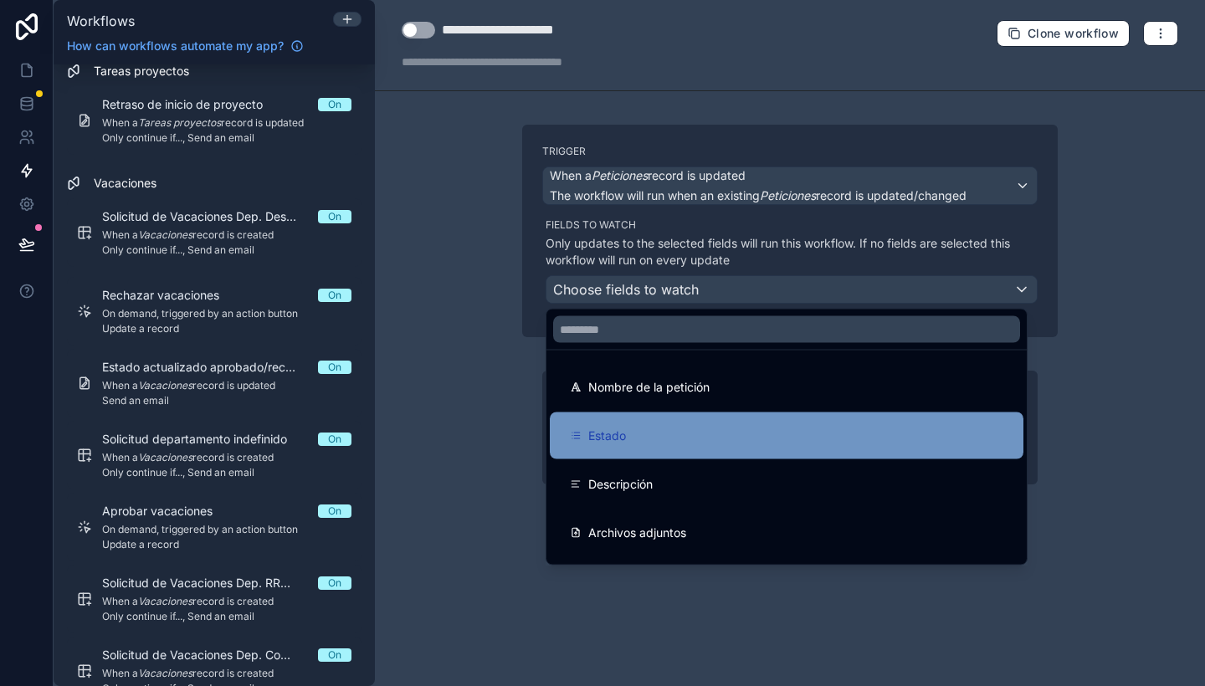
click at [681, 450] on div "Estado" at bounding box center [787, 436] width 474 height 47
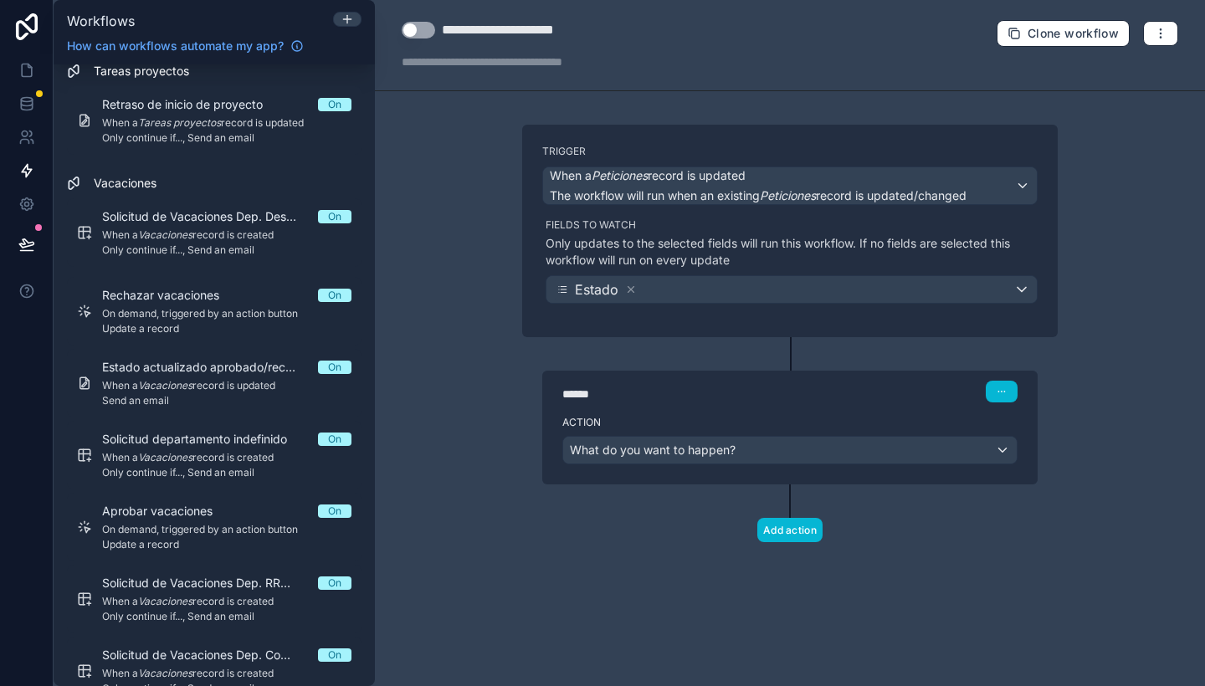
click at [654, 465] on div "Action What do you want to happen?" at bounding box center [789, 446] width 495 height 75
click at [649, 454] on span "What do you want to happen?" at bounding box center [653, 450] width 166 height 14
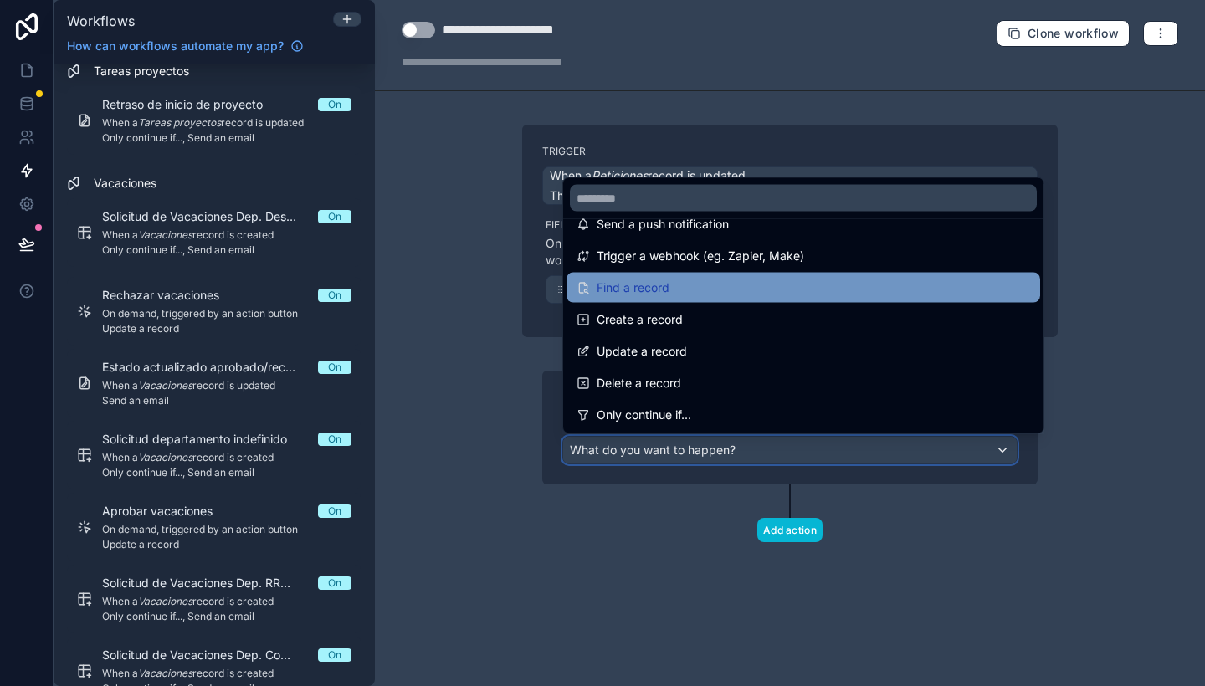
scroll to position [57, 0]
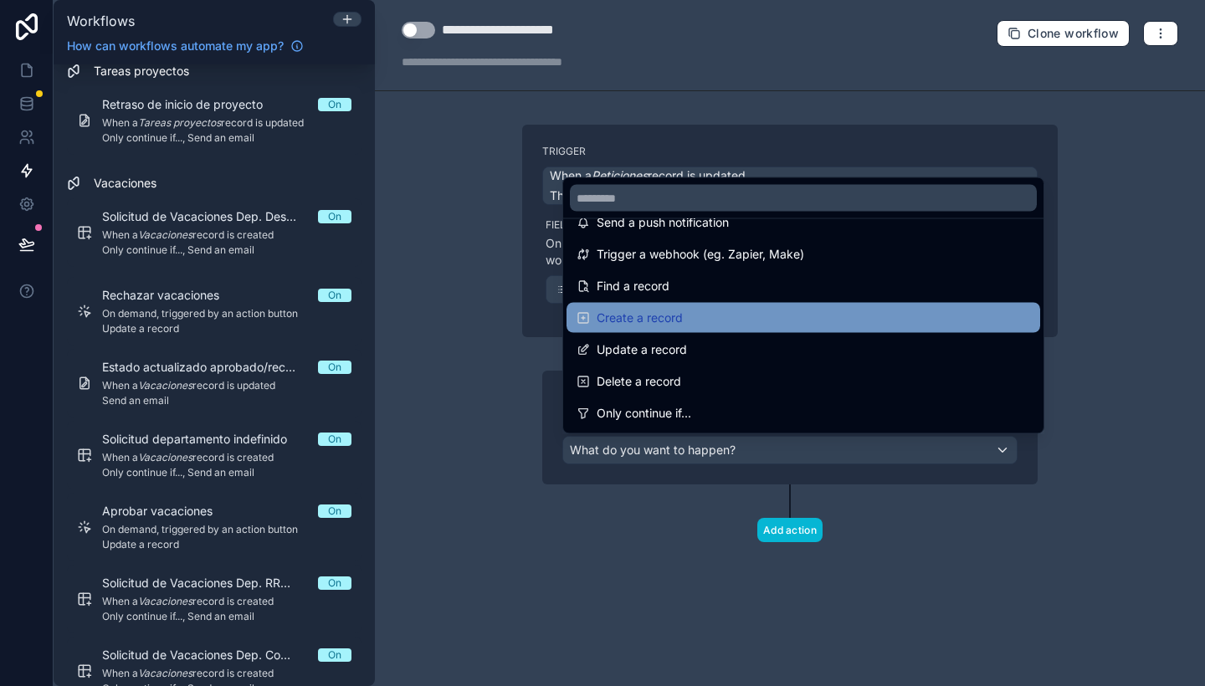
click at [690, 303] on div "Create a record" at bounding box center [804, 318] width 474 height 30
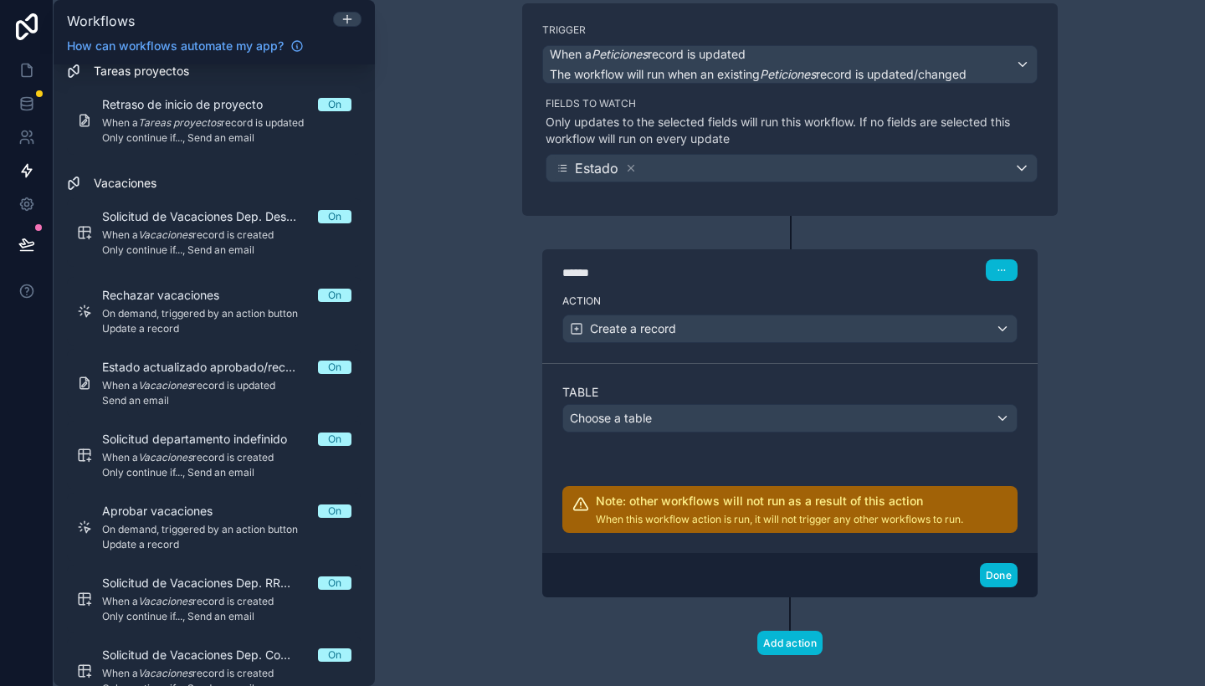
scroll to position [124, 0]
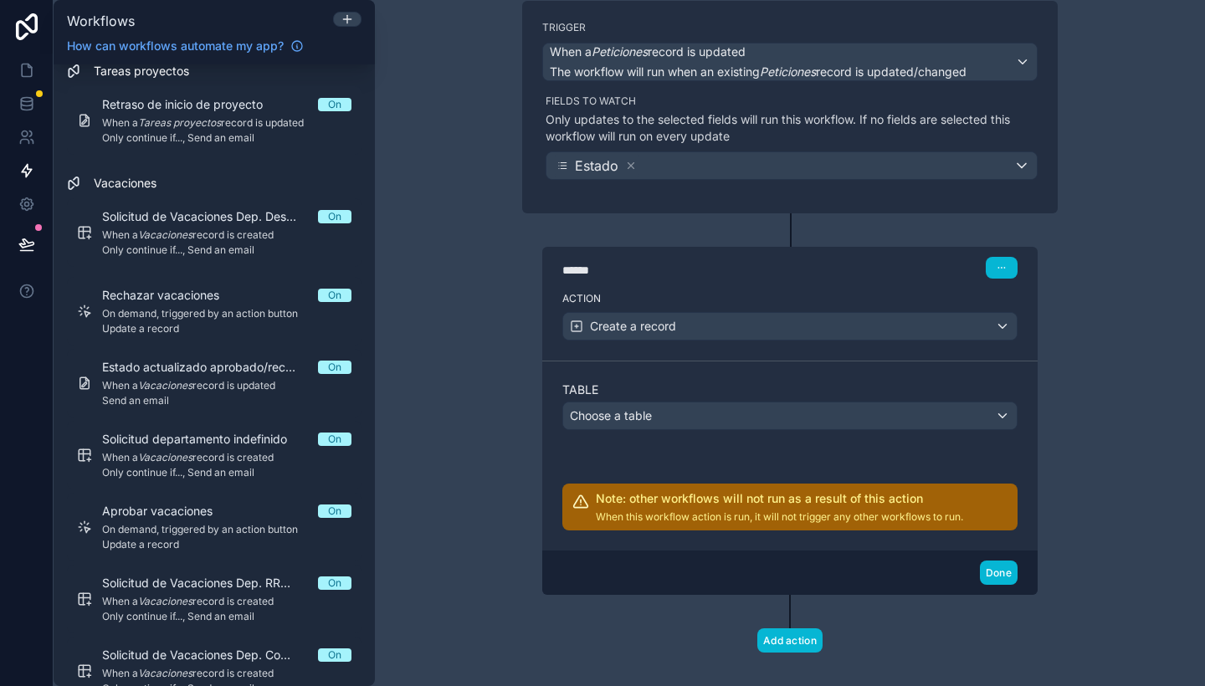
click at [1072, 185] on div "**********" at bounding box center [790, 343] width 830 height 686
click at [849, 428] on button "Choose a table" at bounding box center [789, 416] width 455 height 28
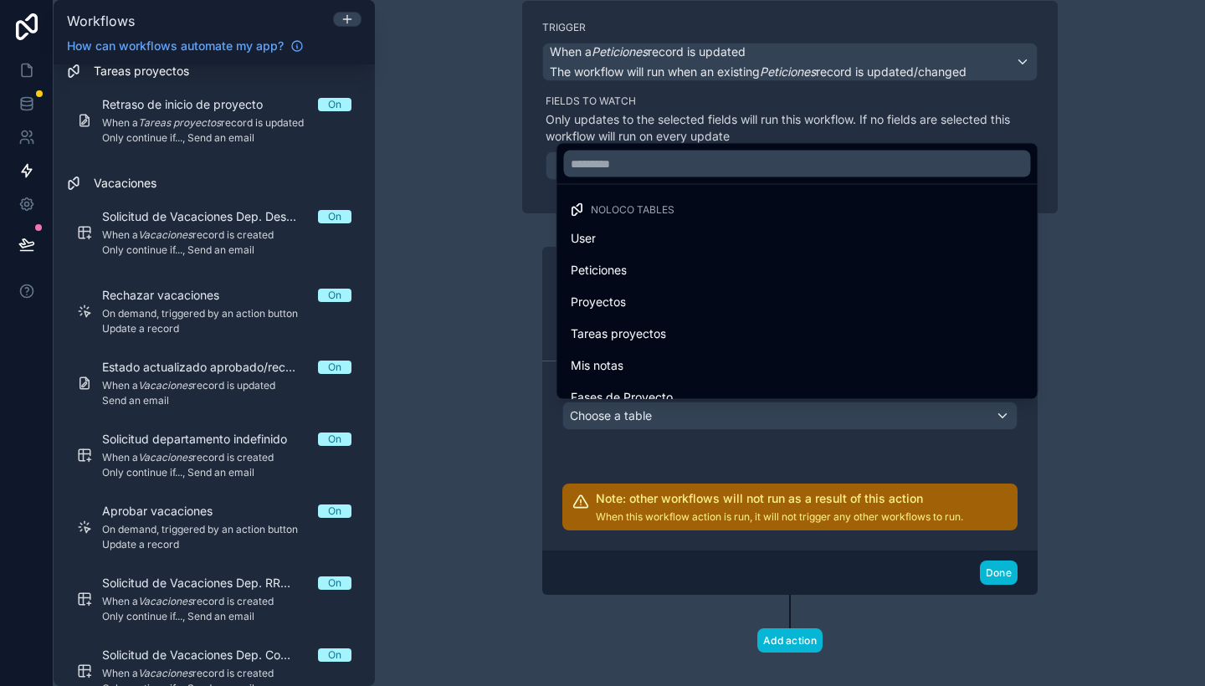
click at [849, 428] on div at bounding box center [602, 343] width 1205 height 686
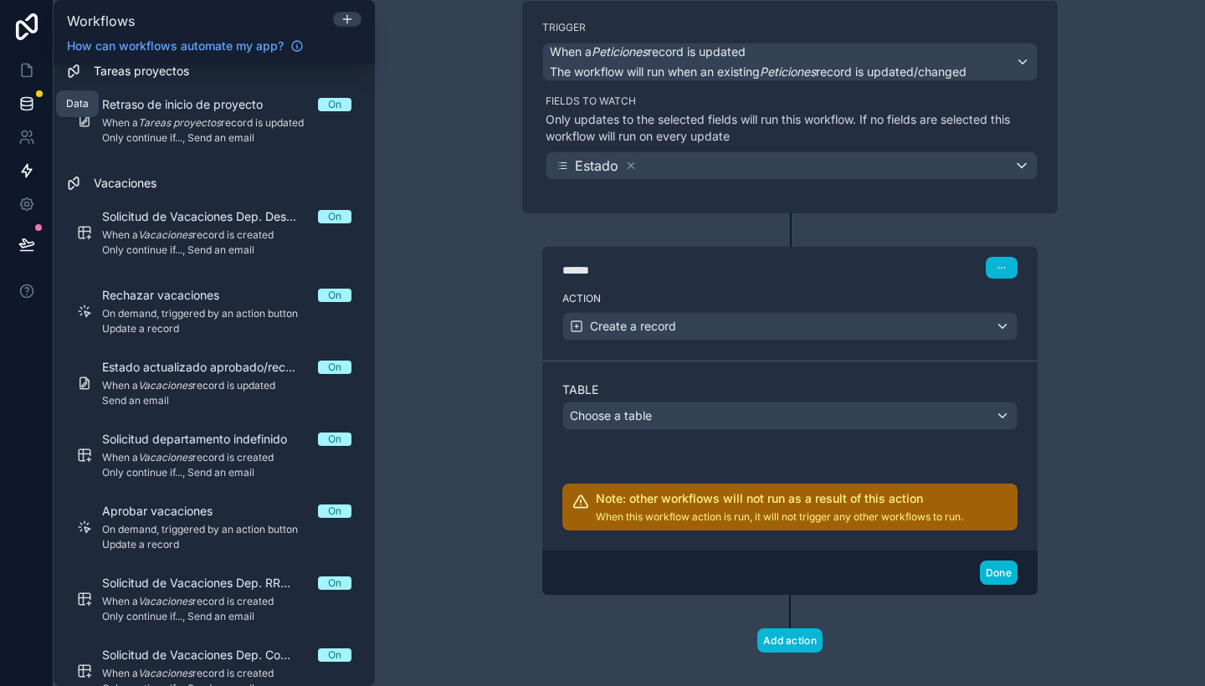
click at [36, 104] on link at bounding box center [26, 103] width 53 height 33
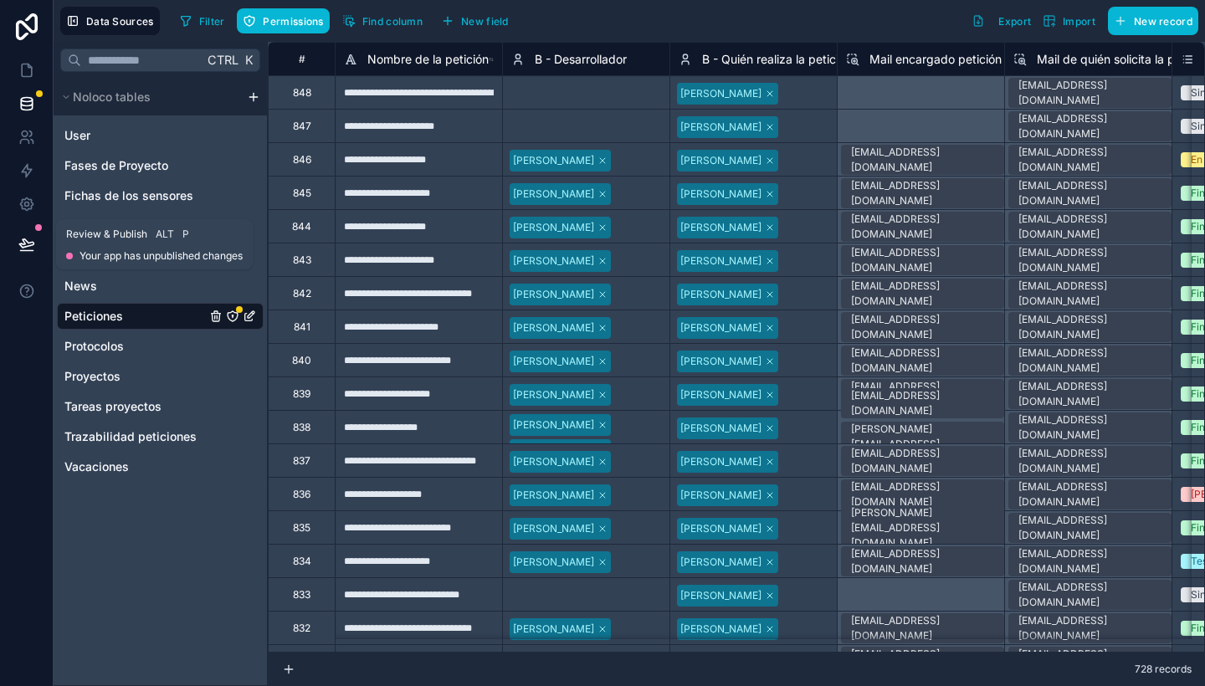
click at [25, 243] on icon at bounding box center [26, 244] width 17 height 17
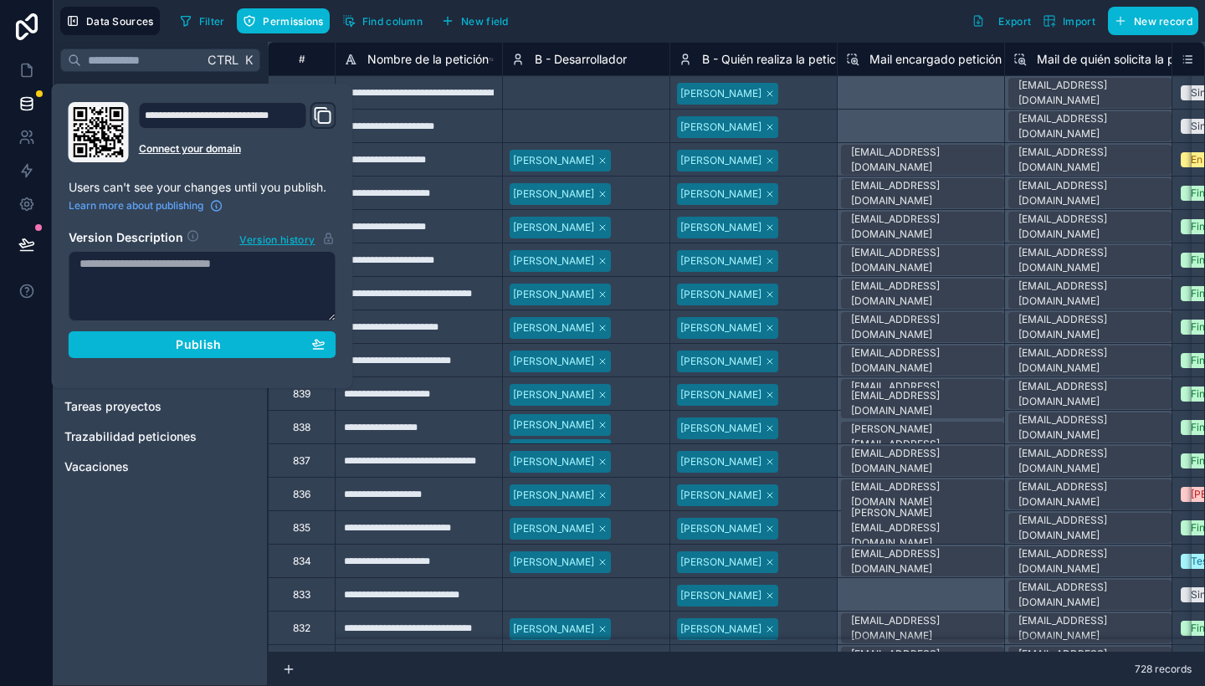
click at [500, 112] on div "**********" at bounding box center [418, 125] width 167 height 33
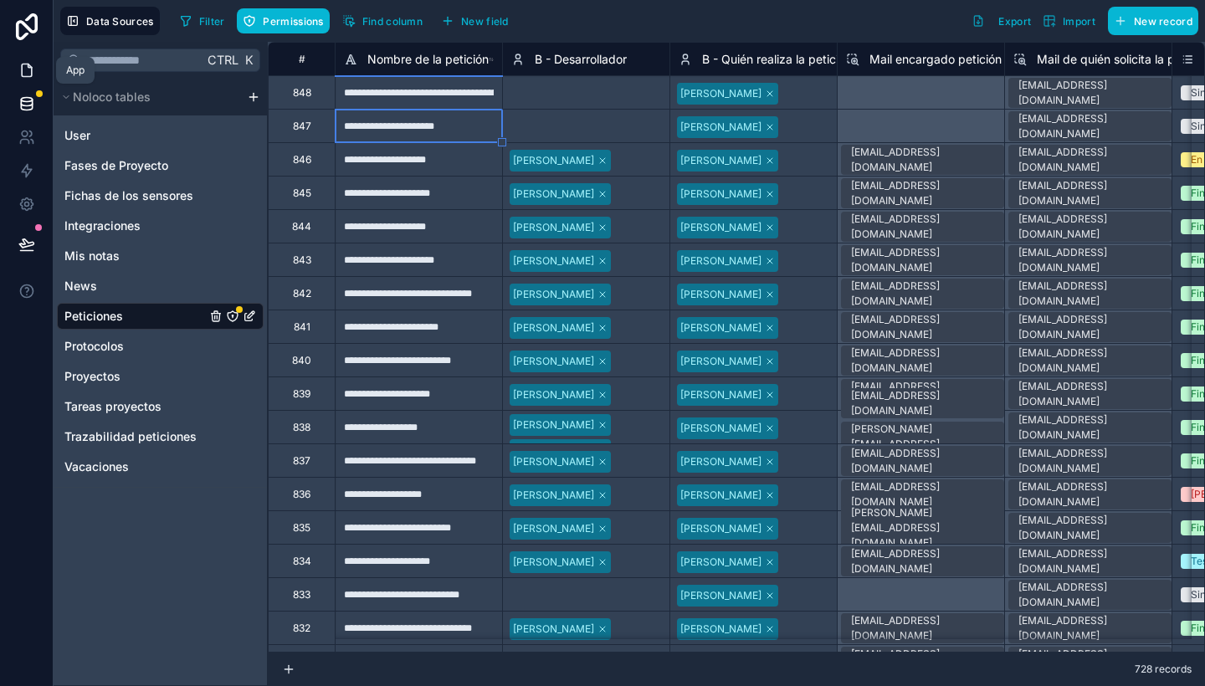
click at [36, 66] on link at bounding box center [26, 70] width 53 height 33
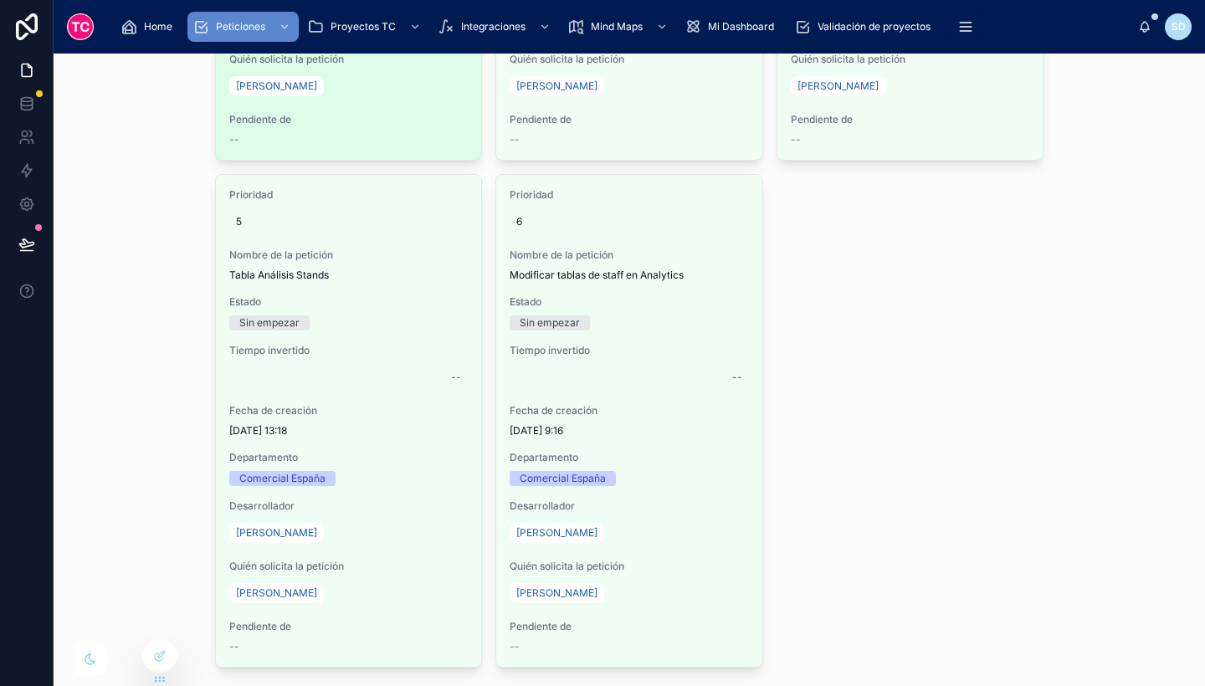
scroll to position [508, 0]
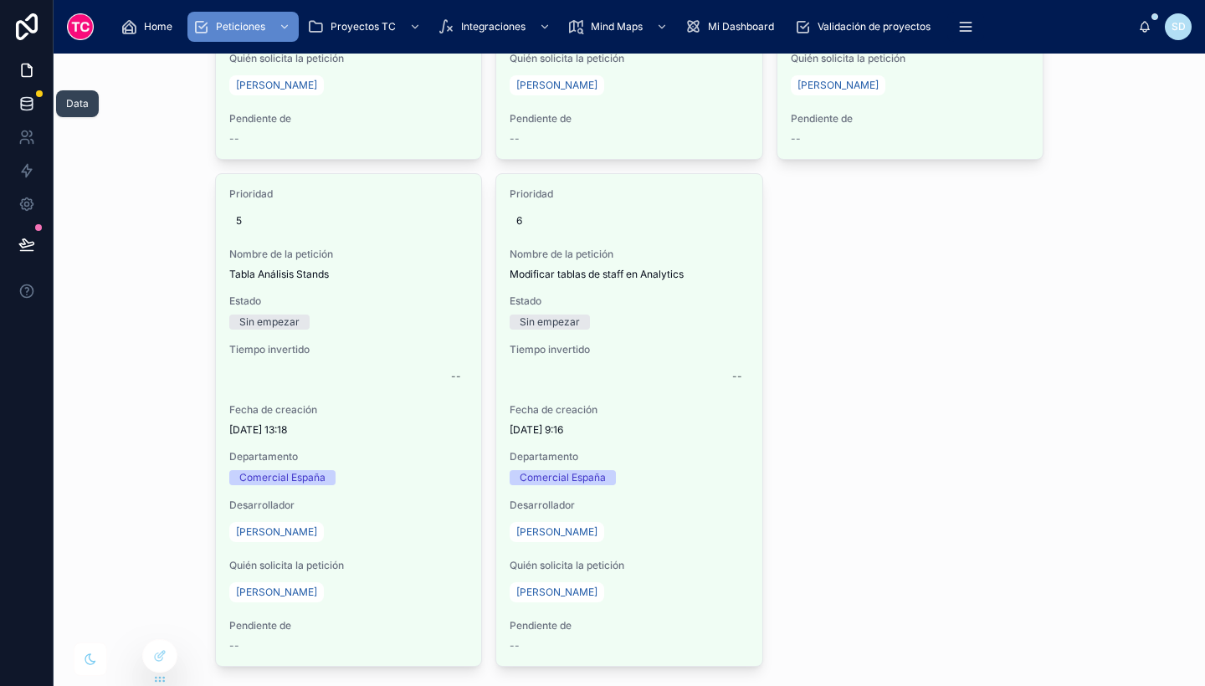
click at [29, 95] on icon at bounding box center [26, 103] width 17 height 17
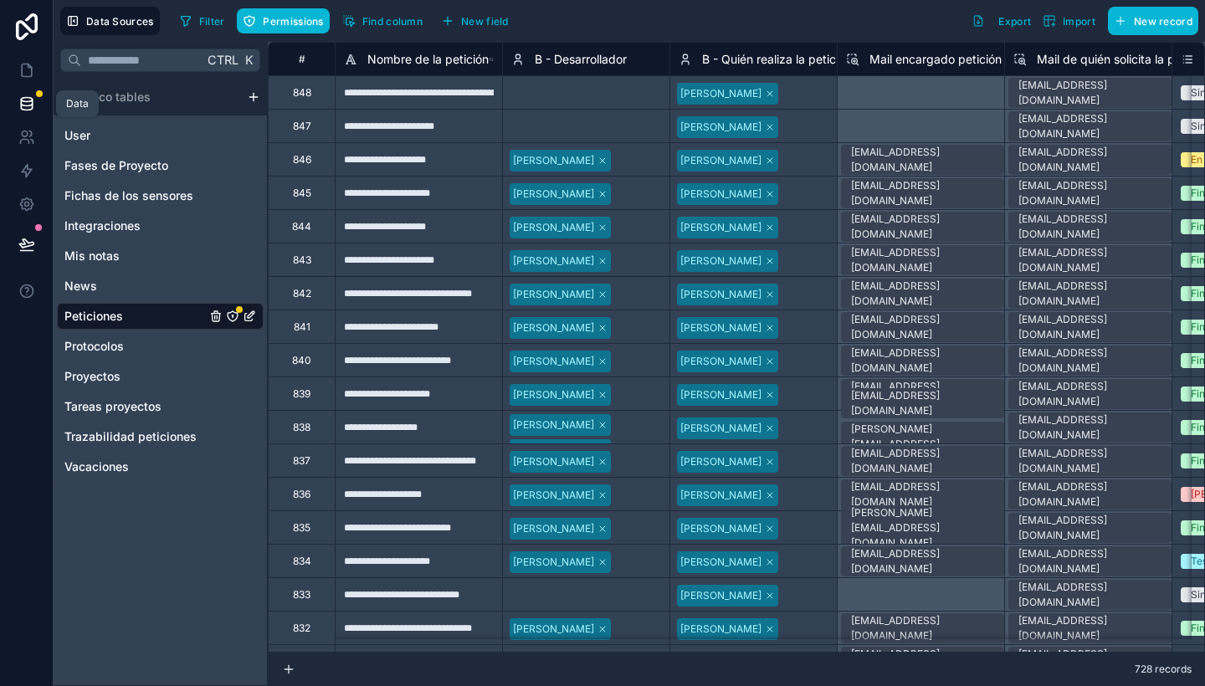
click at [33, 93] on link at bounding box center [26, 103] width 53 height 33
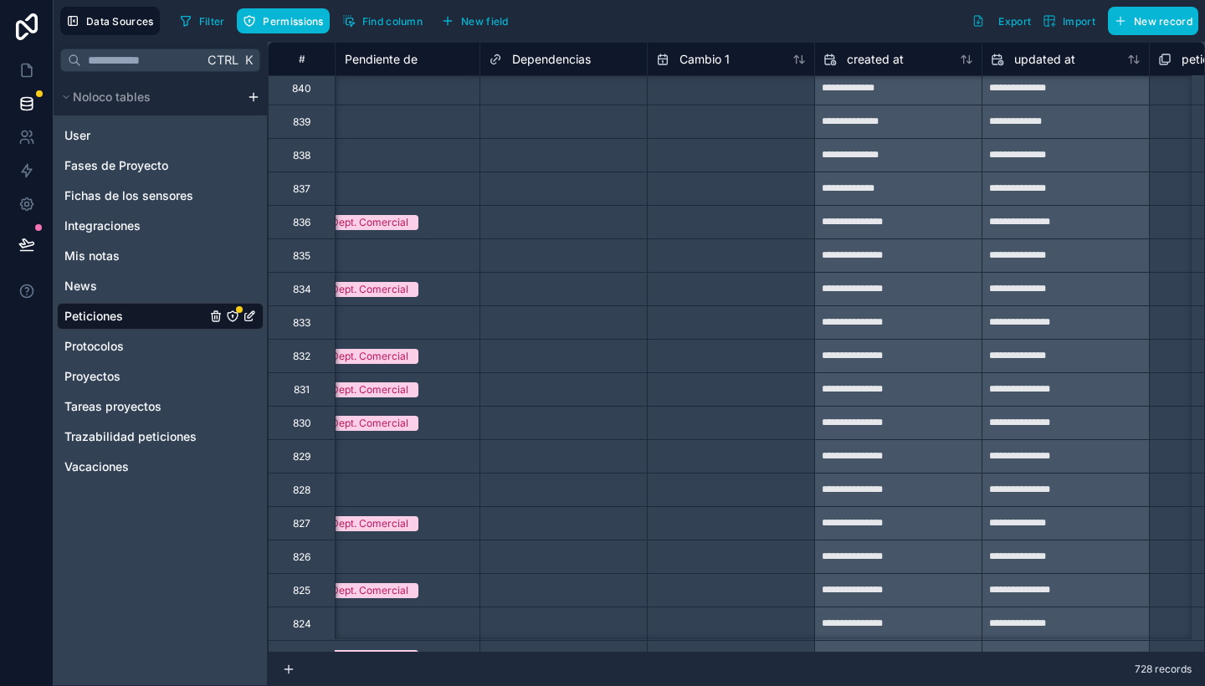
scroll to position [0, 4207]
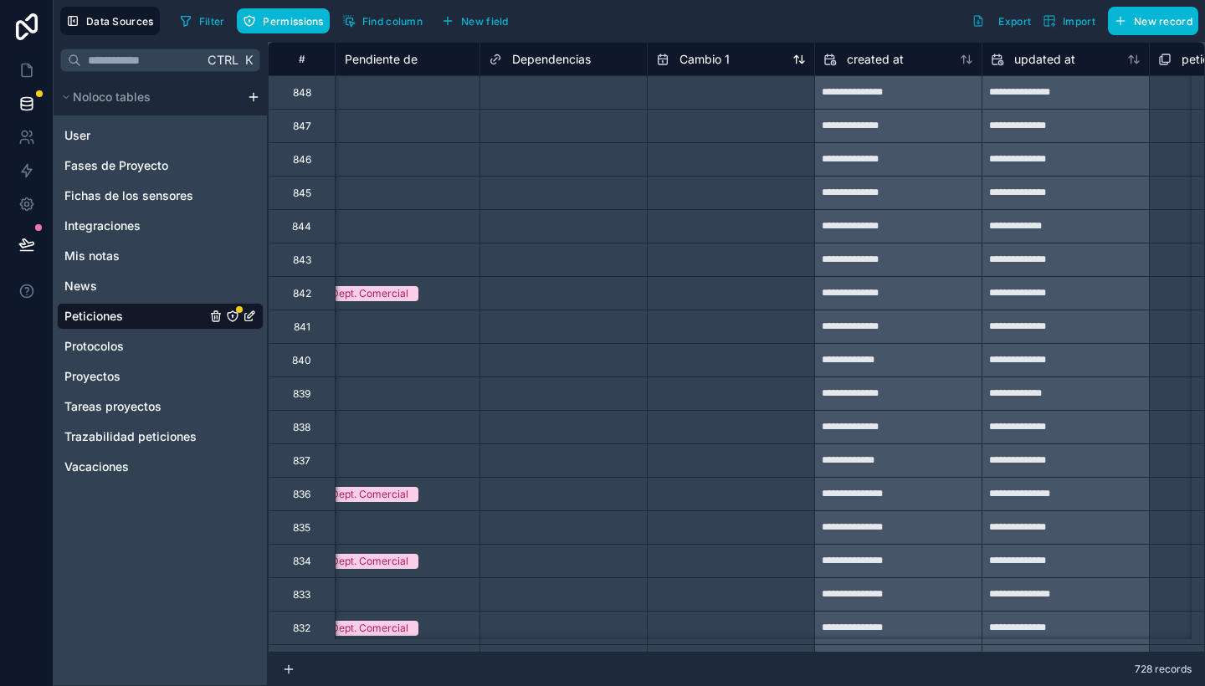
click at [691, 57] on span "Cambio 1" at bounding box center [704, 59] width 50 height 17
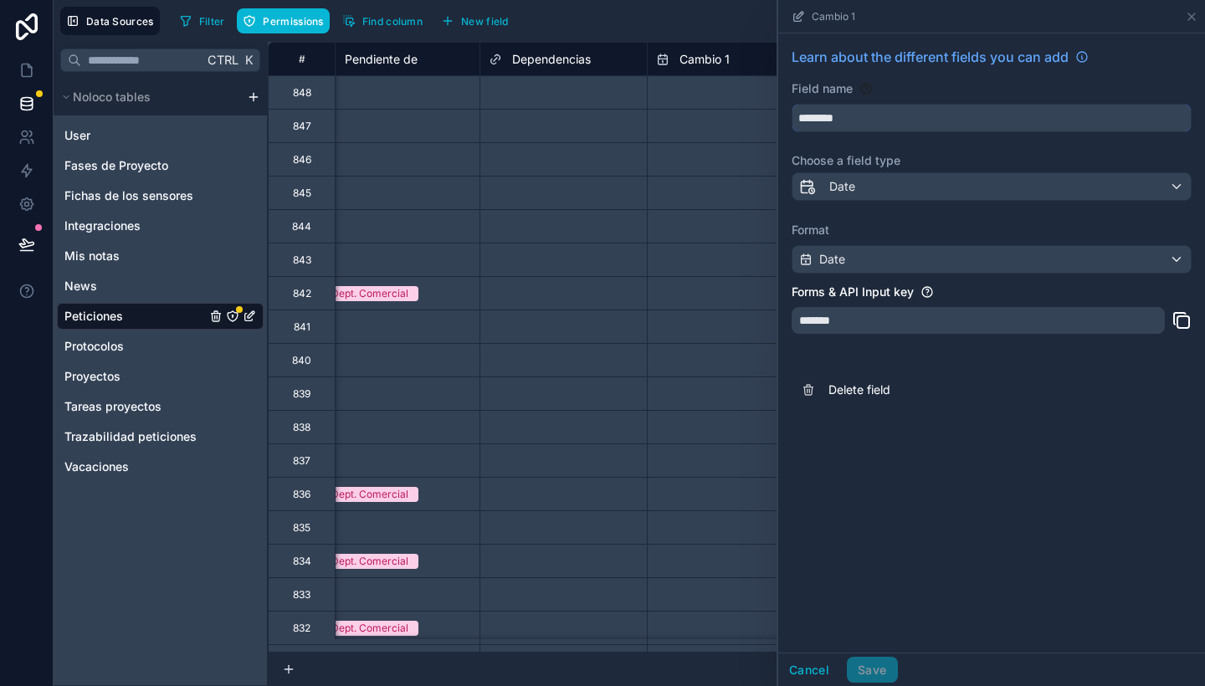
click at [876, 110] on input "********" at bounding box center [991, 118] width 398 height 27
drag, startPoint x: 876, startPoint y: 110, endPoint x: 767, endPoint y: 110, distance: 108.8
click at [767, 110] on div "**********" at bounding box center [736, 364] width 937 height 644
click at [792, 104] on button "***" at bounding box center [992, 118] width 400 height 28
type input "*"
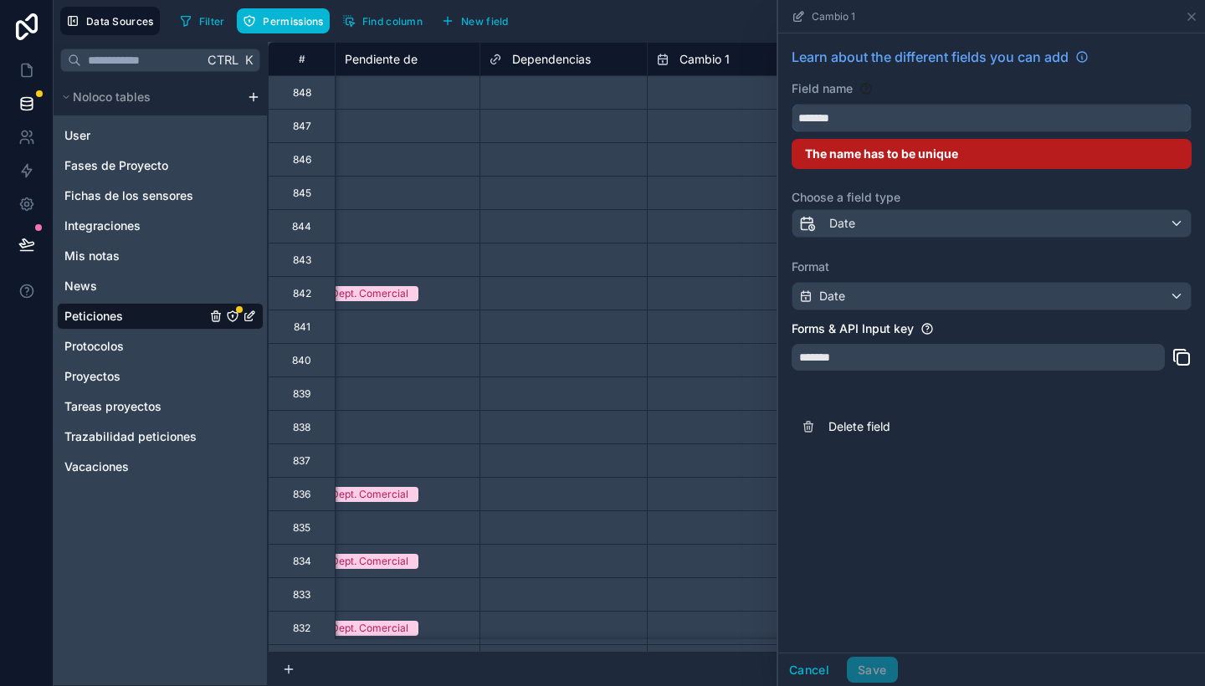
click at [792, 104] on button "******" at bounding box center [992, 118] width 400 height 28
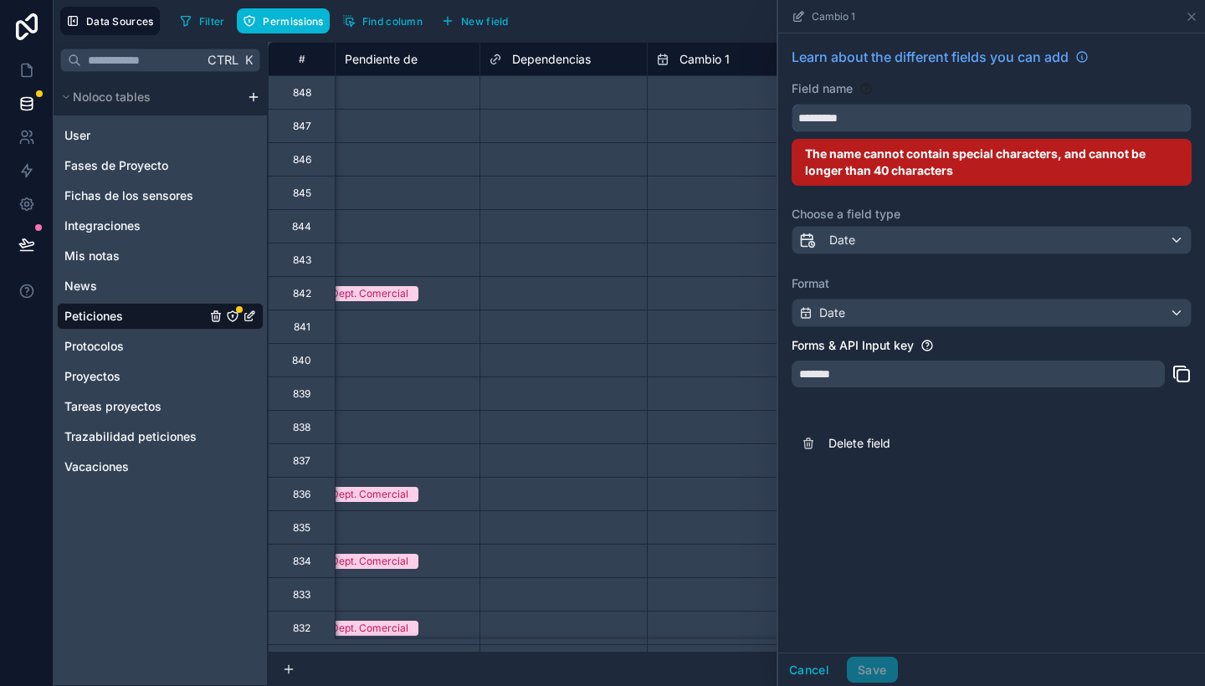
click at [792, 104] on button "********" at bounding box center [992, 118] width 400 height 28
click at [792, 104] on button "**********" at bounding box center [992, 118] width 400 height 28
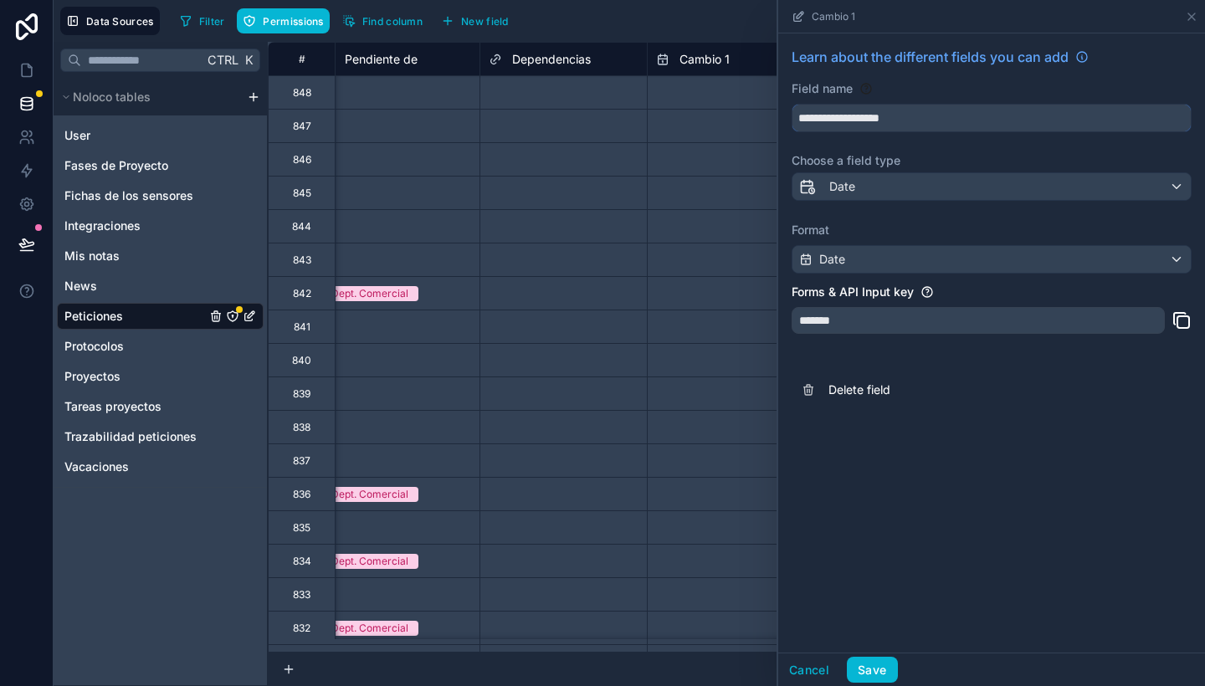
drag, startPoint x: 927, startPoint y: 115, endPoint x: 841, endPoint y: 114, distance: 86.2
click at [841, 114] on input "**********" at bounding box center [991, 118] width 398 height 27
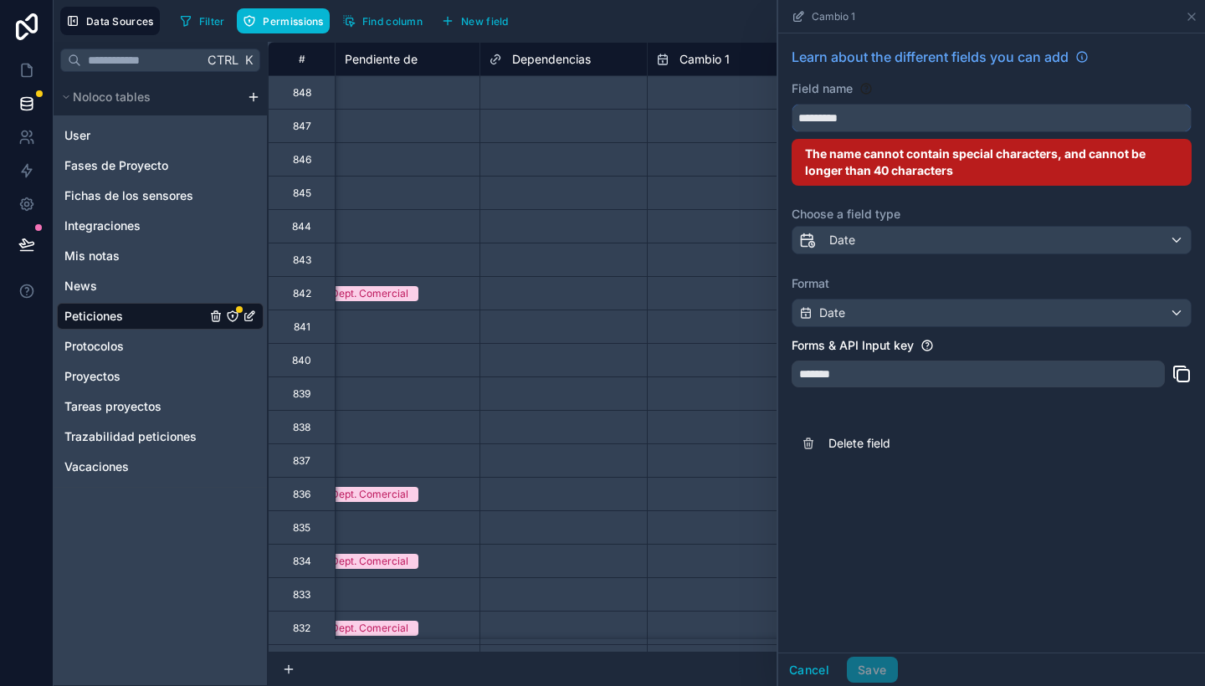
click at [792, 104] on button "********" at bounding box center [992, 118] width 400 height 28
click at [792, 104] on button "**********" at bounding box center [992, 118] width 400 height 28
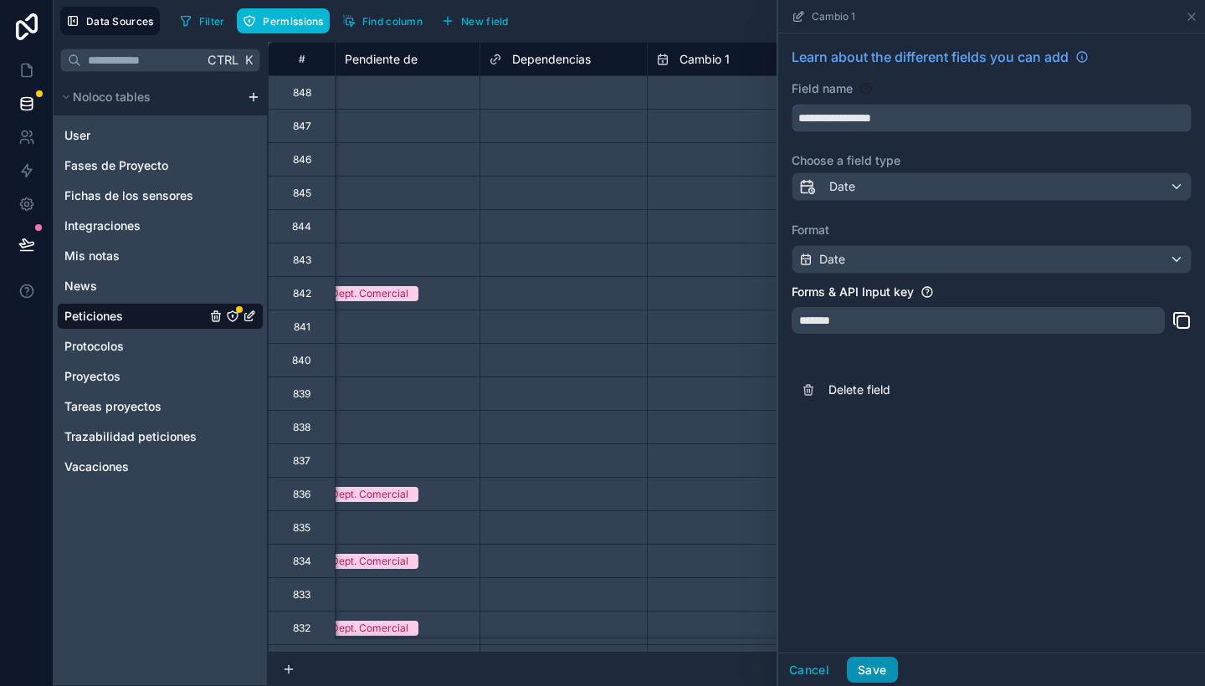
type input "**********"
click at [874, 669] on button "Save" at bounding box center [872, 670] width 50 height 27
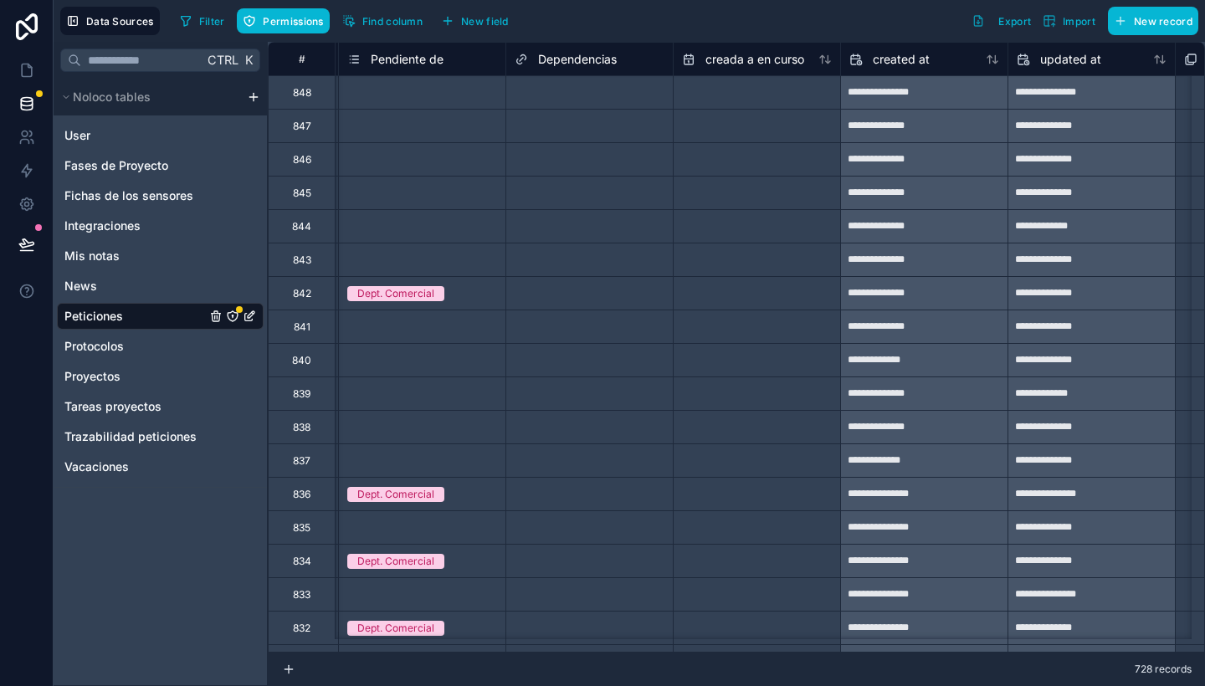
scroll to position [0, 4182]
click at [19, 167] on icon at bounding box center [26, 170] width 17 height 17
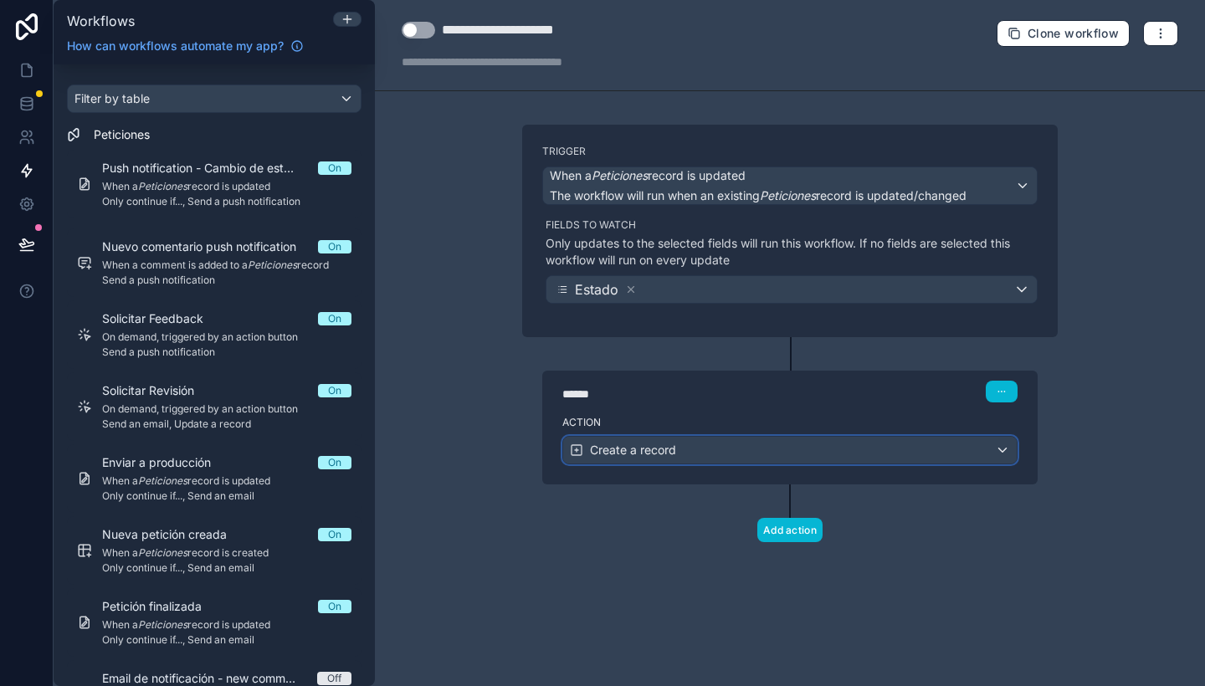
click at [744, 454] on div "Create a record" at bounding box center [790, 450] width 454 height 27
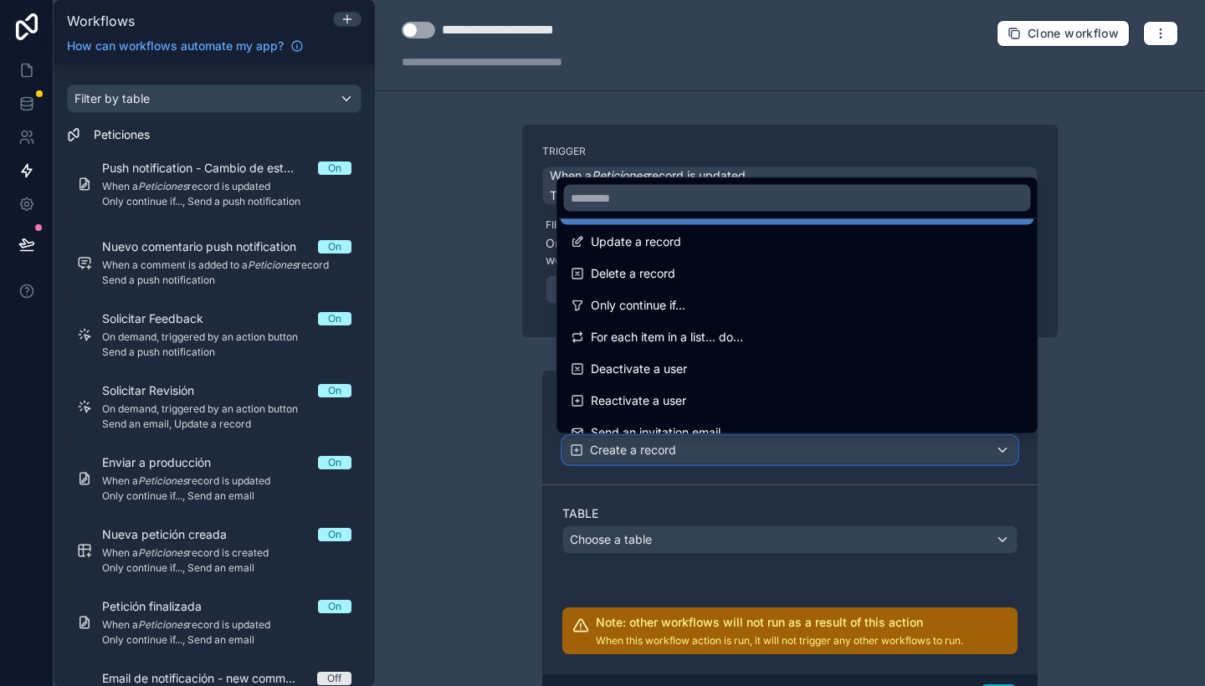
scroll to position [166, 0]
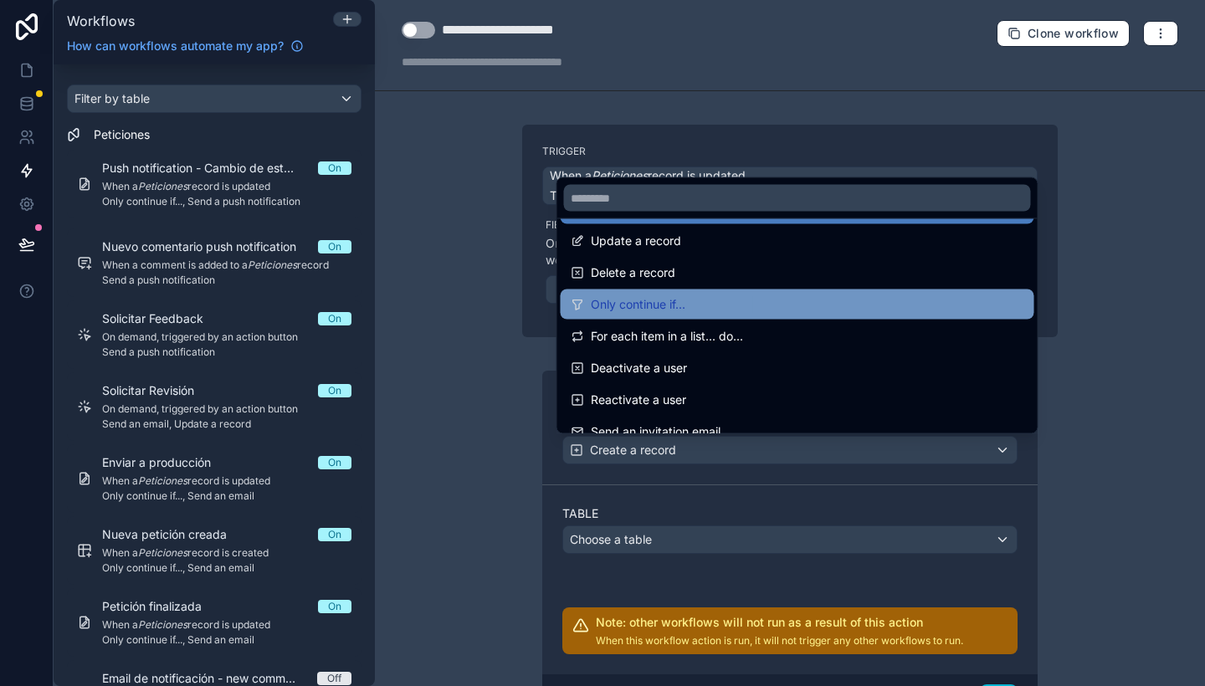
click at [703, 302] on div "Only continue if..." at bounding box center [798, 305] width 454 height 20
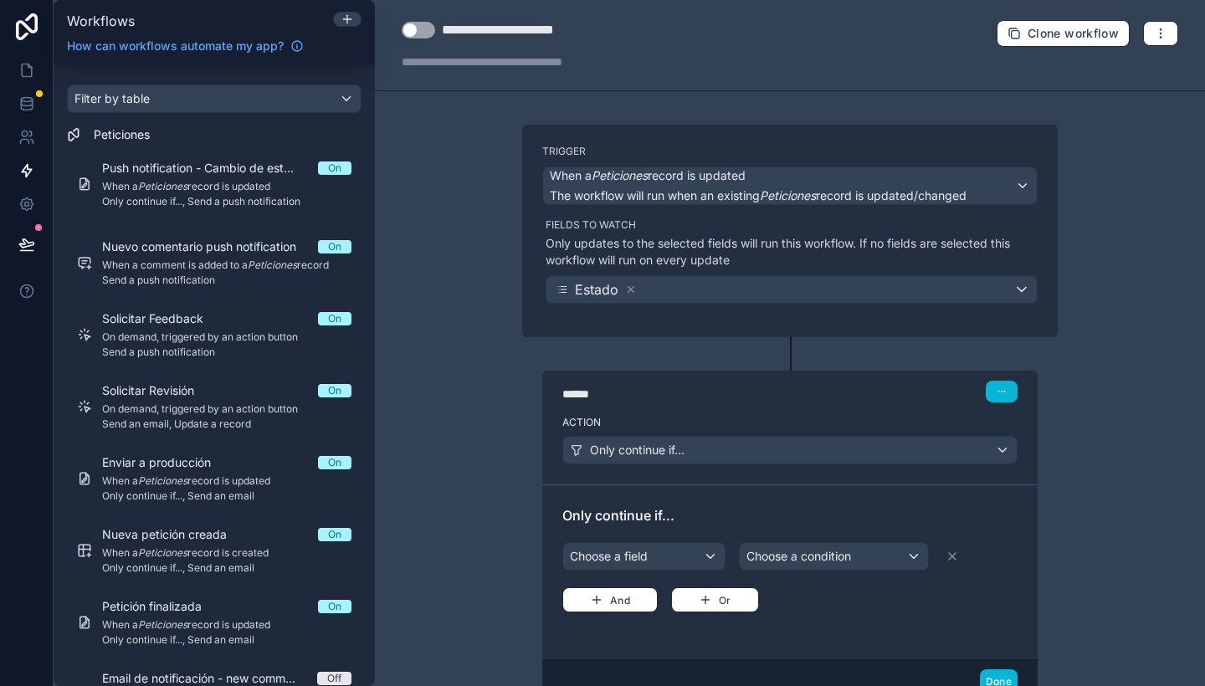
scroll to position [128, 0]
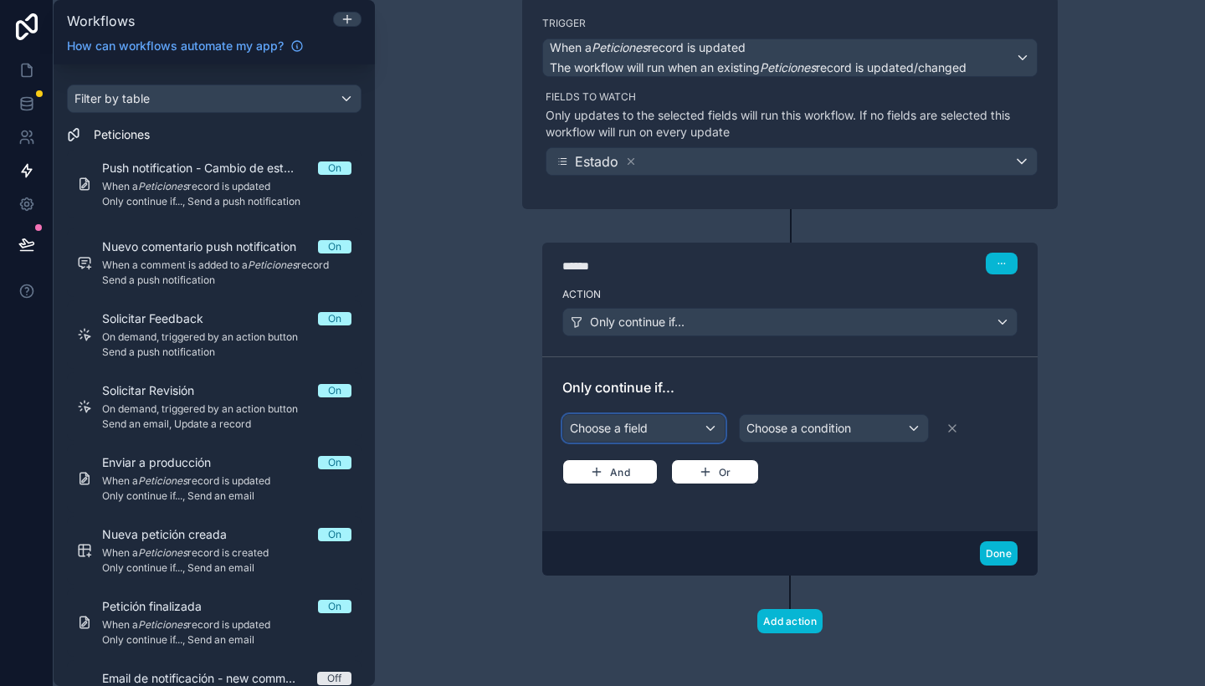
click at [651, 433] on div "Choose a field" at bounding box center [644, 428] width 162 height 27
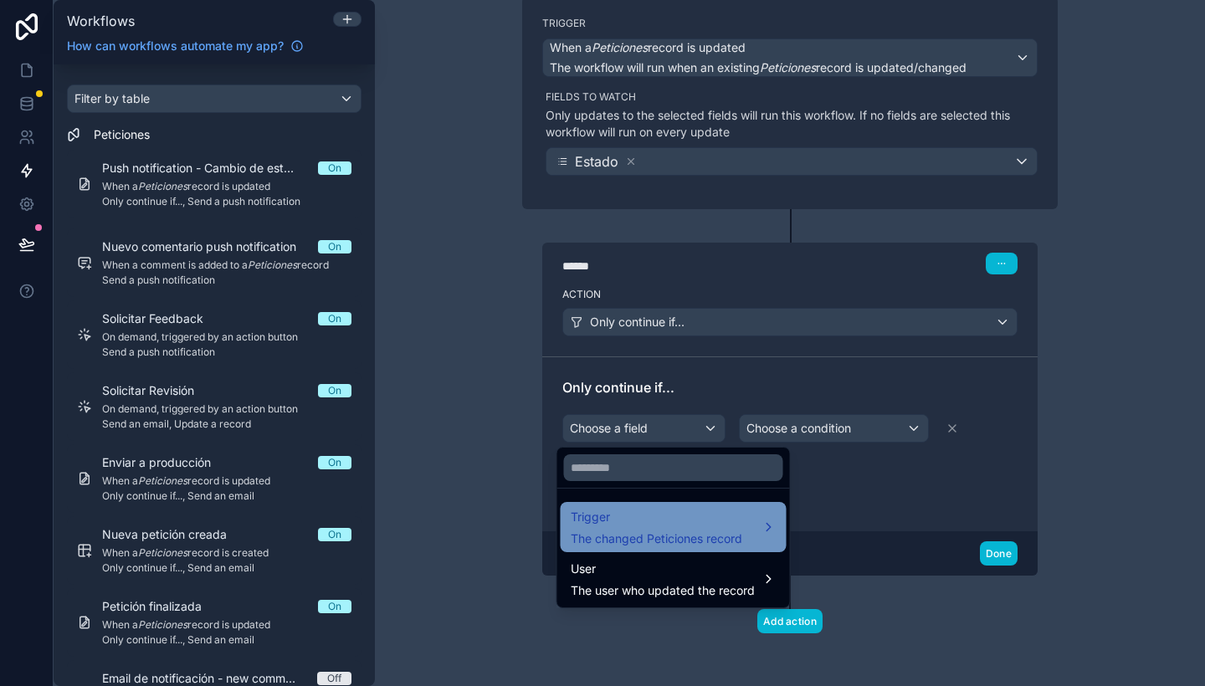
click at [667, 539] on span "The changed Peticiones record" at bounding box center [657, 539] width 172 height 17
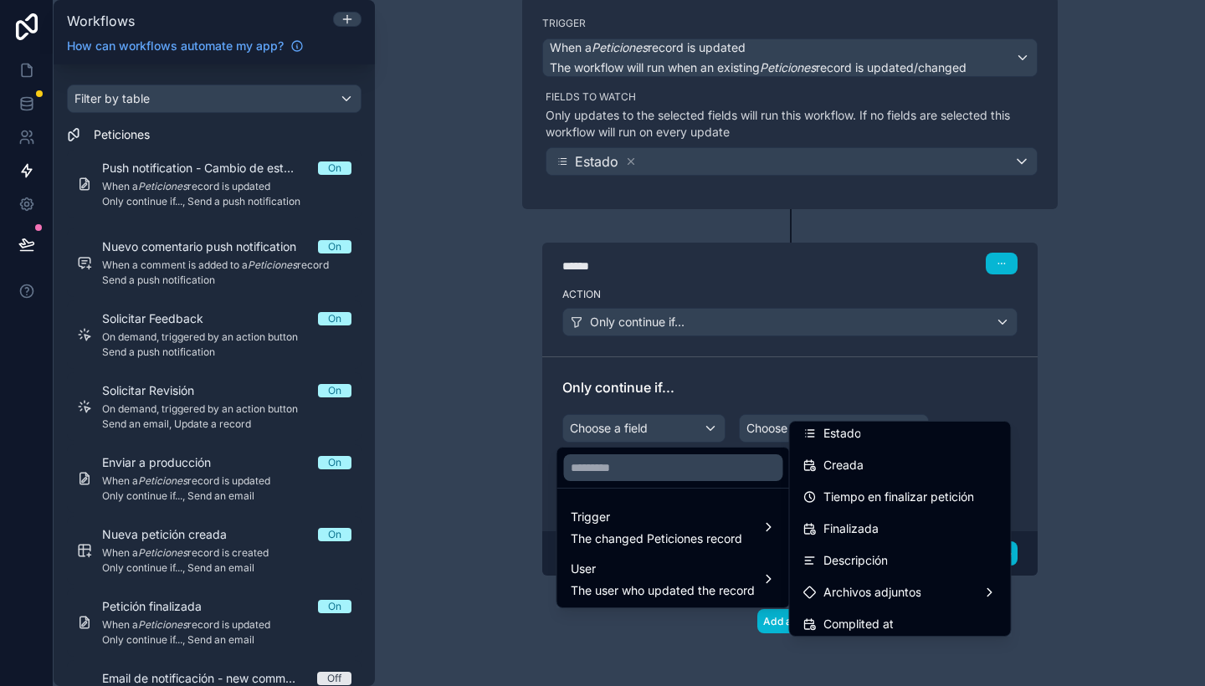
scroll to position [191, 0]
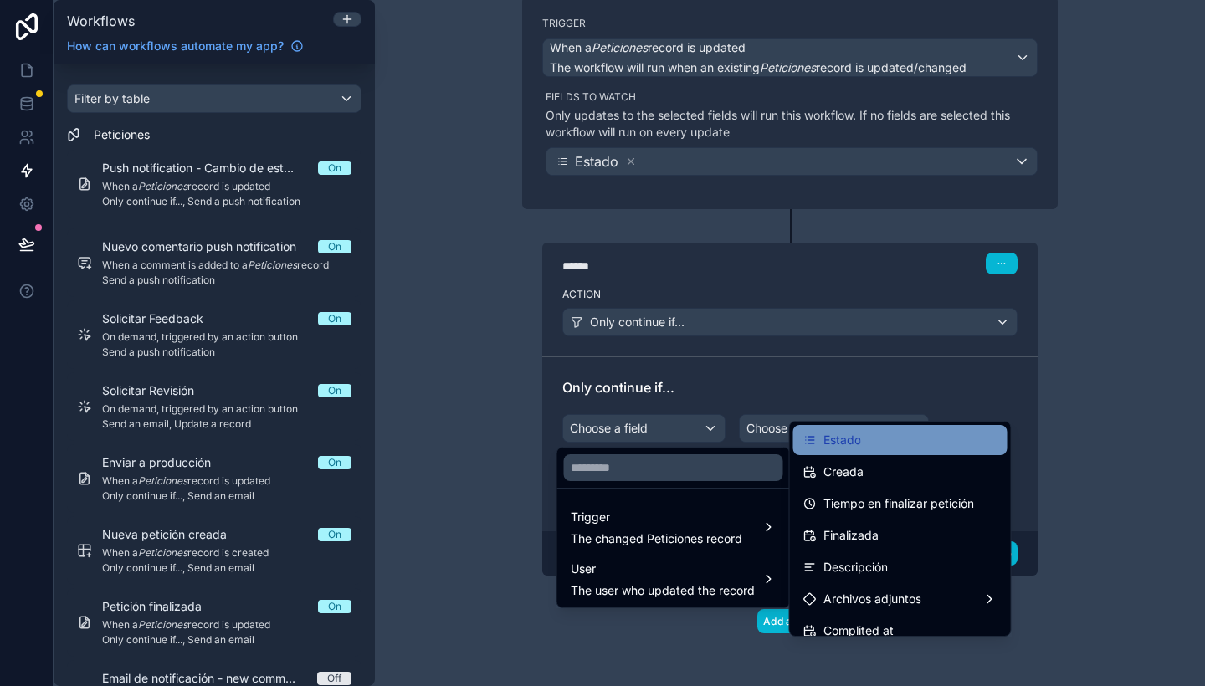
click at [869, 442] on div "Estado" at bounding box center [900, 440] width 194 height 20
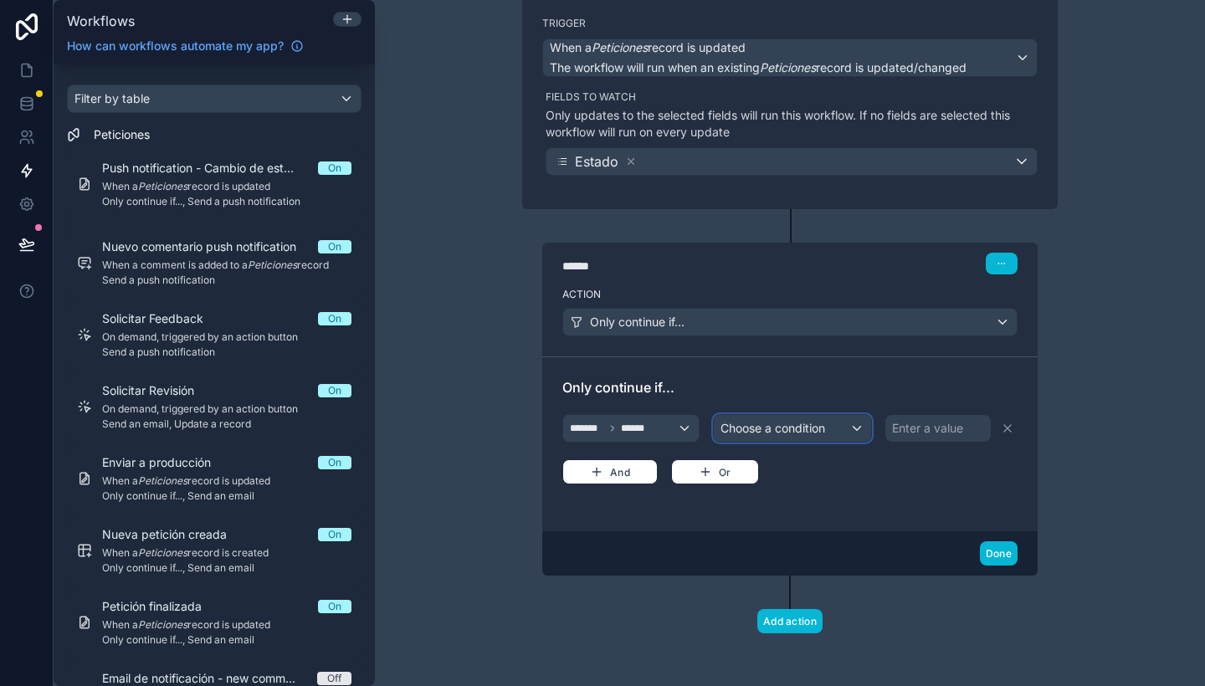
click at [807, 420] on span "Choose a condition" at bounding box center [772, 428] width 105 height 17
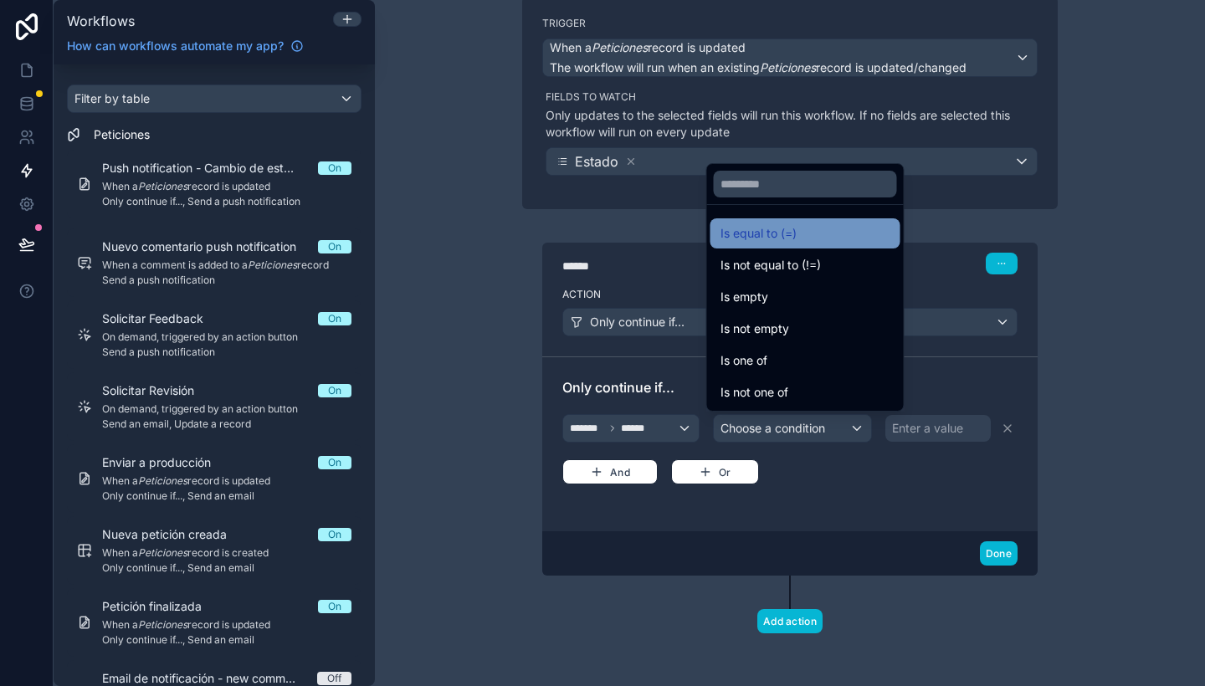
click at [779, 246] on div "Is equal to (=)" at bounding box center [805, 233] width 190 height 30
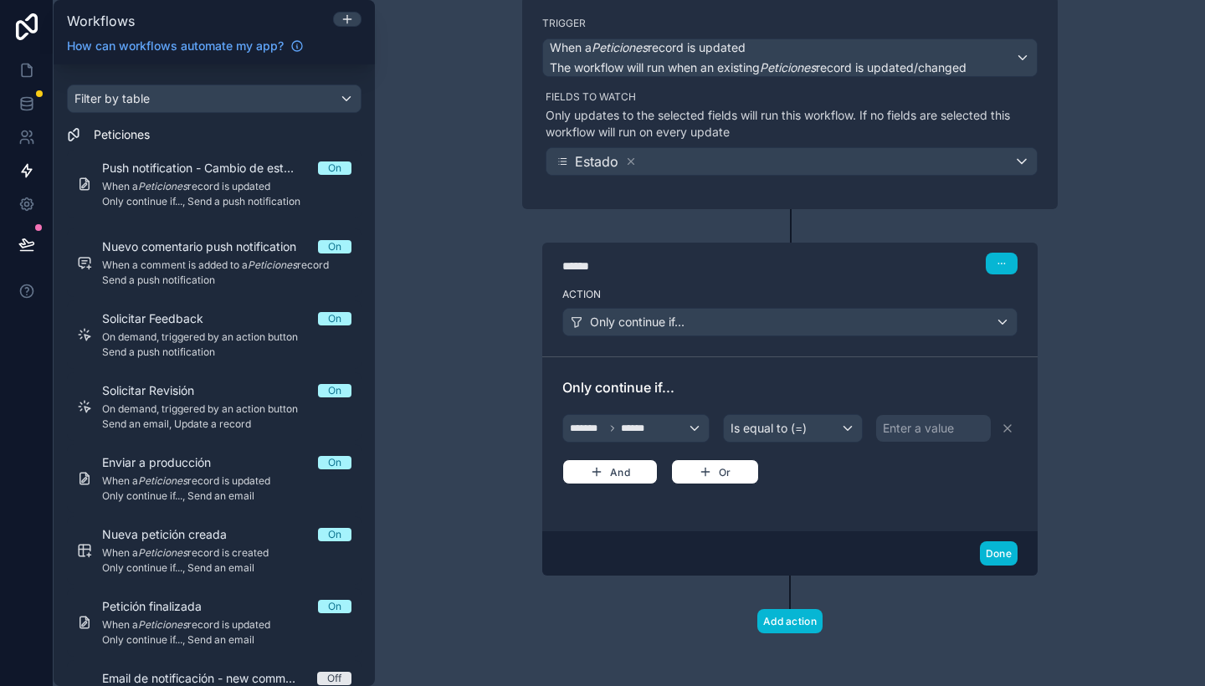
click at [920, 428] on div "Enter a value" at bounding box center [918, 428] width 71 height 17
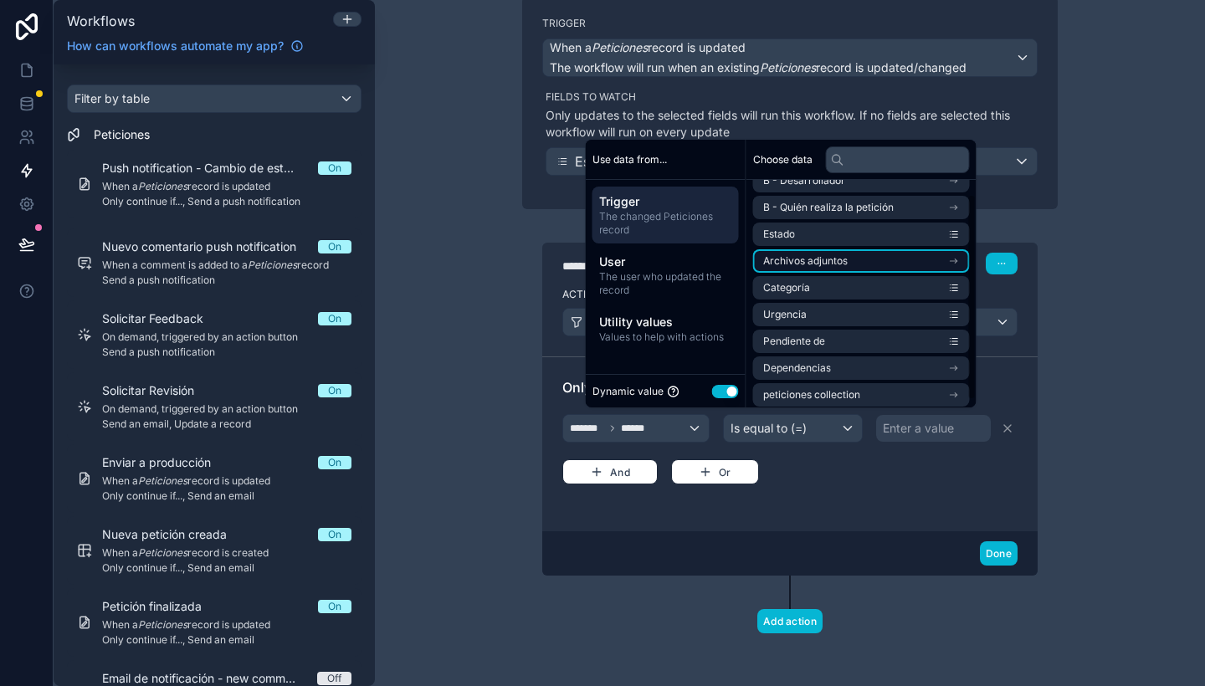
scroll to position [23, 0]
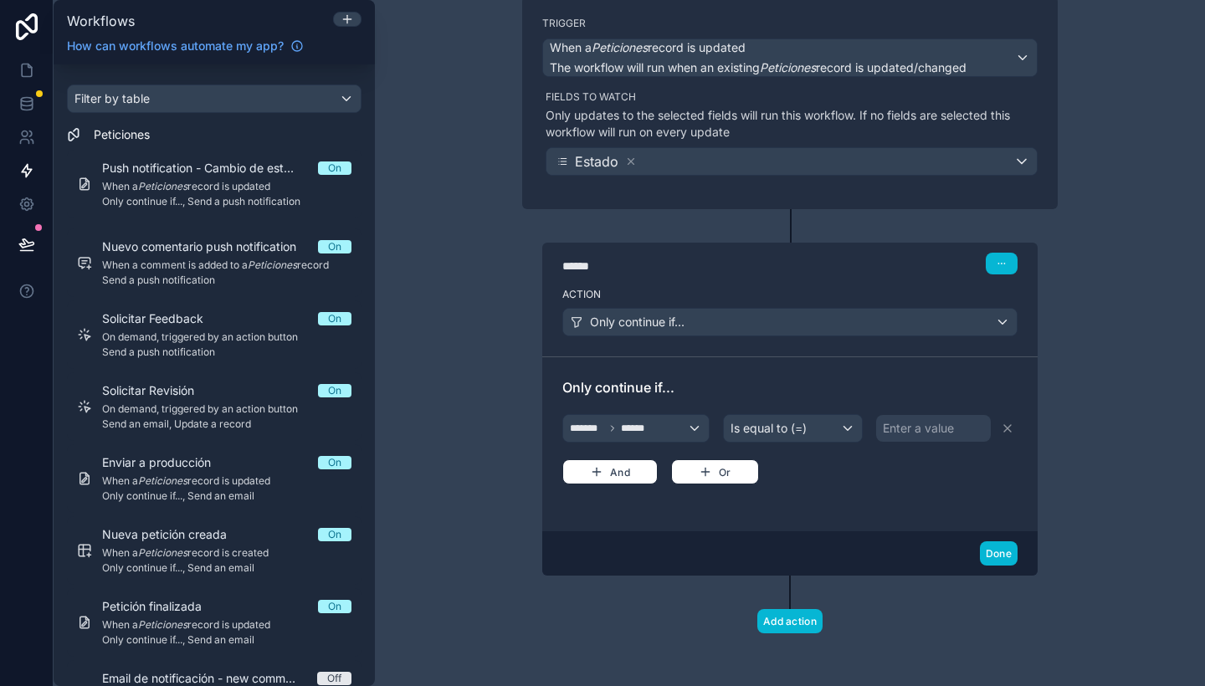
click at [833, 490] on div "Only continue if... ******* ****** Is equal to (=) Enter a value And Or" at bounding box center [789, 444] width 455 height 134
click at [921, 423] on div "Enter a value" at bounding box center [918, 428] width 71 height 17
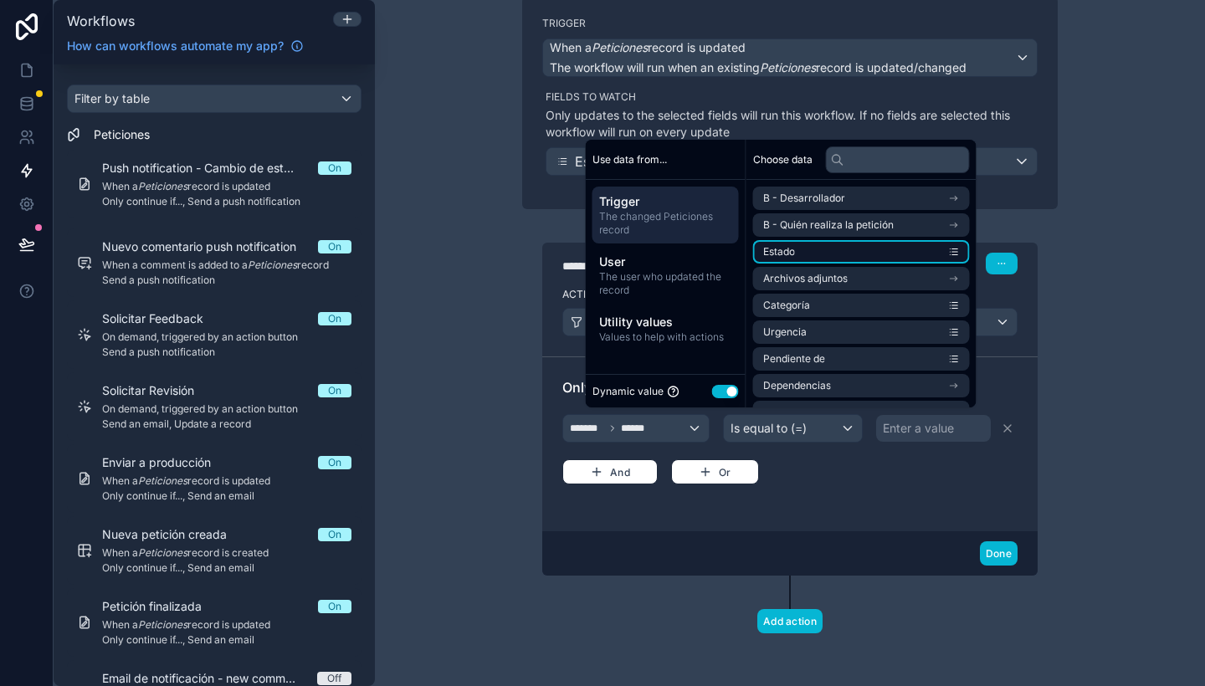
click at [886, 249] on li "Estado" at bounding box center [861, 251] width 217 height 23
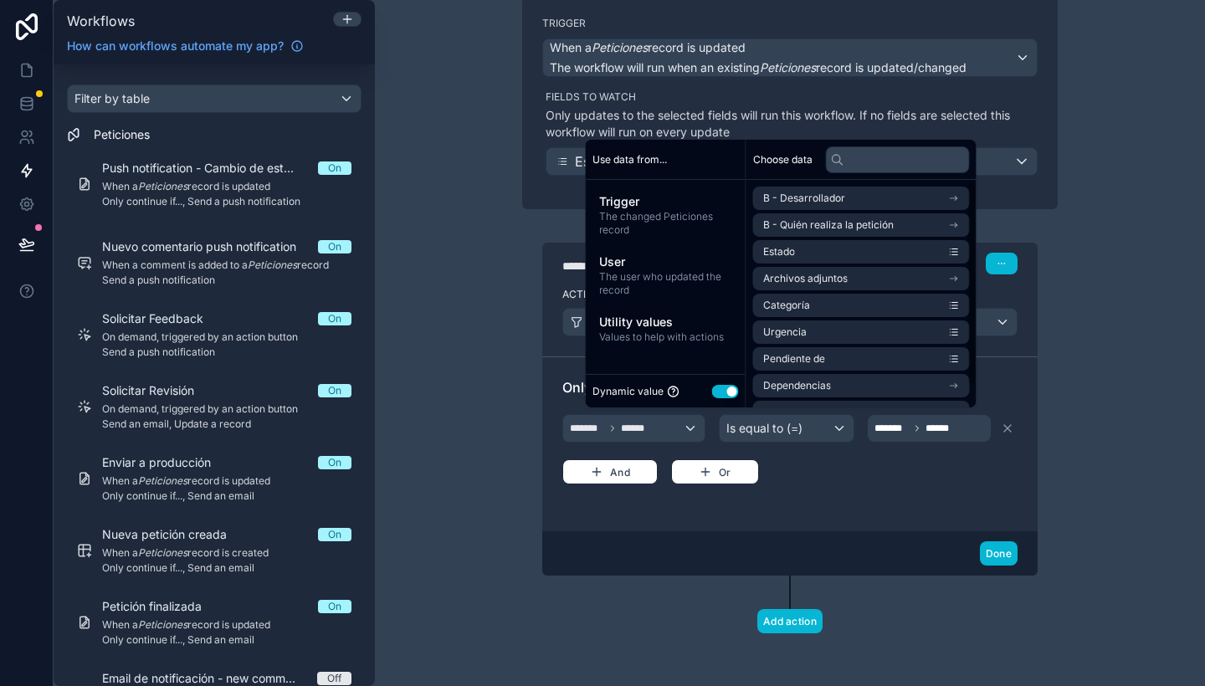
click at [716, 394] on button "Use setting" at bounding box center [725, 391] width 27 height 13
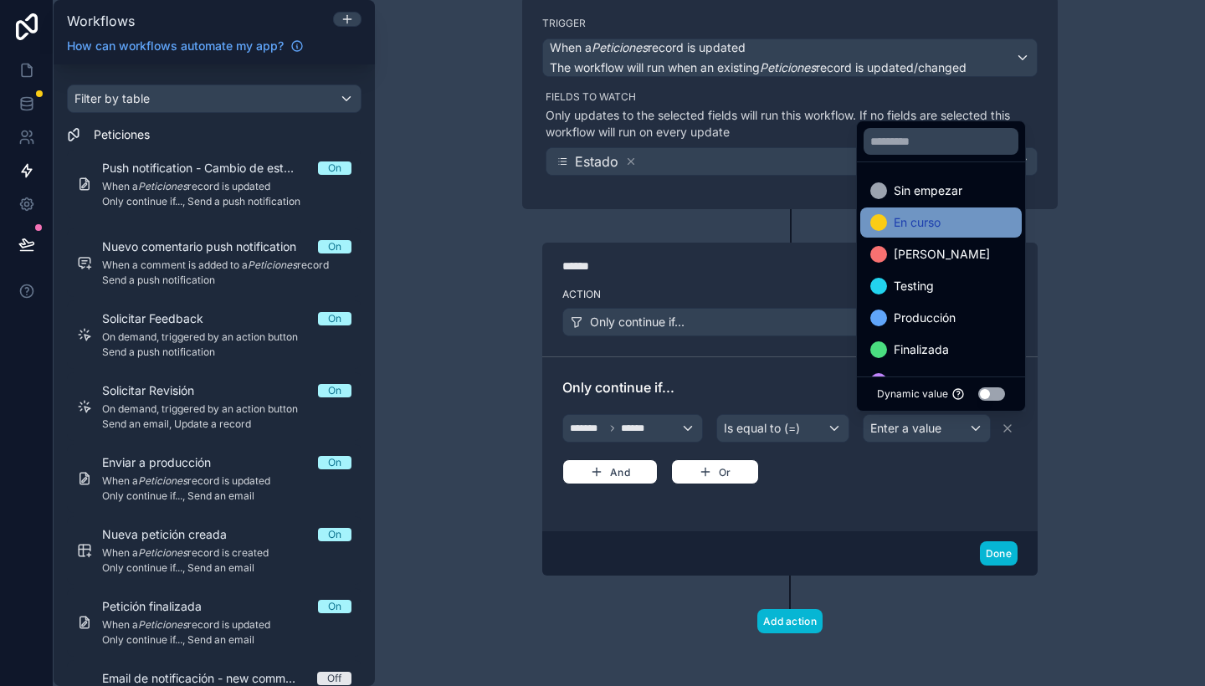
click at [956, 221] on div "En curso" at bounding box center [940, 223] width 141 height 20
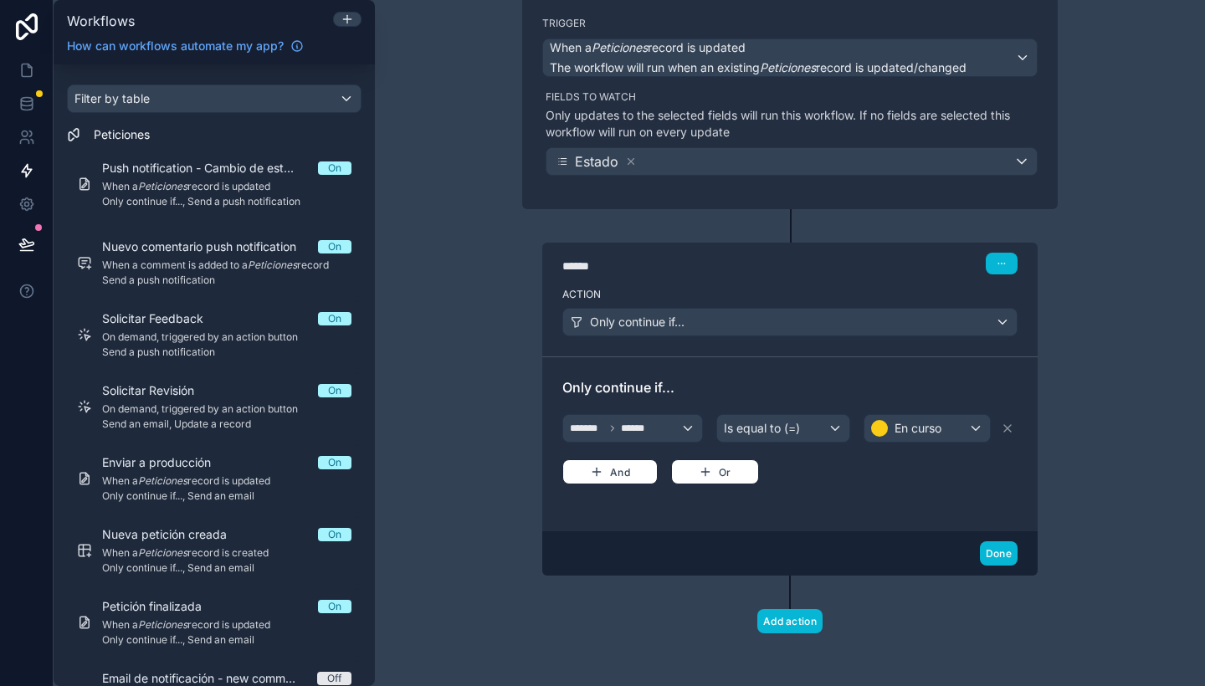
click at [891, 495] on div "Only continue if... ******* ****** Is equal to (=) En curso And Or" at bounding box center [789, 444] width 455 height 134
click at [801, 618] on button "Add action" at bounding box center [789, 621] width 65 height 24
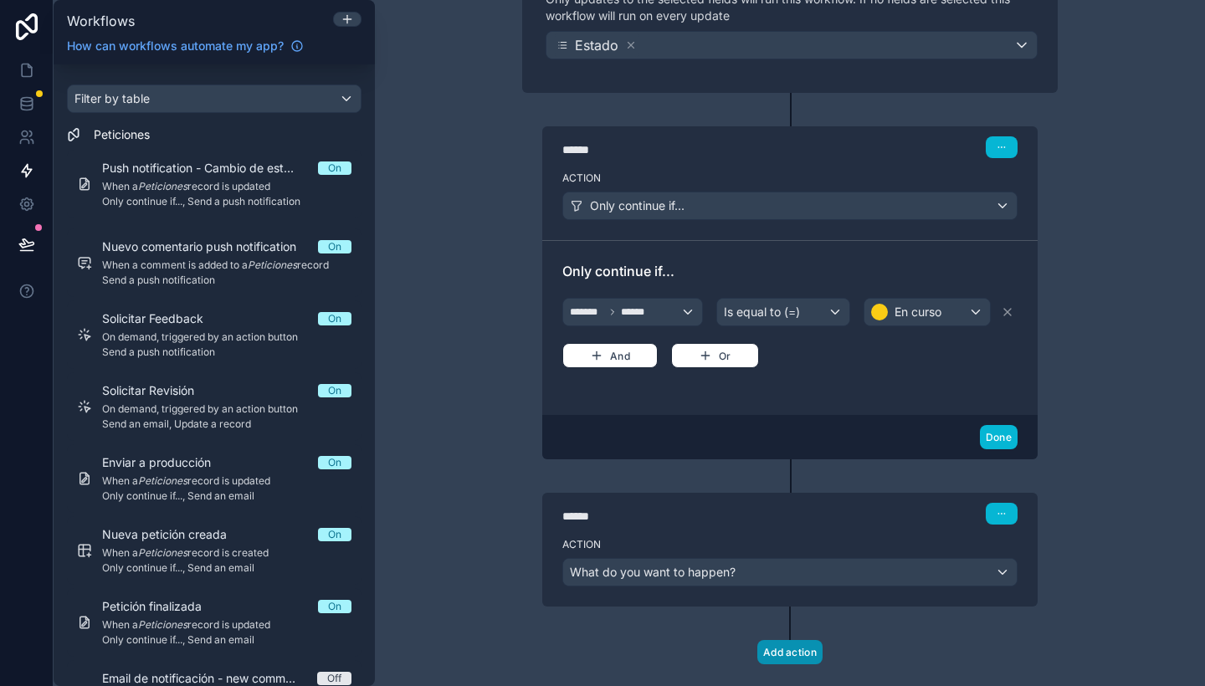
scroll to position [275, 0]
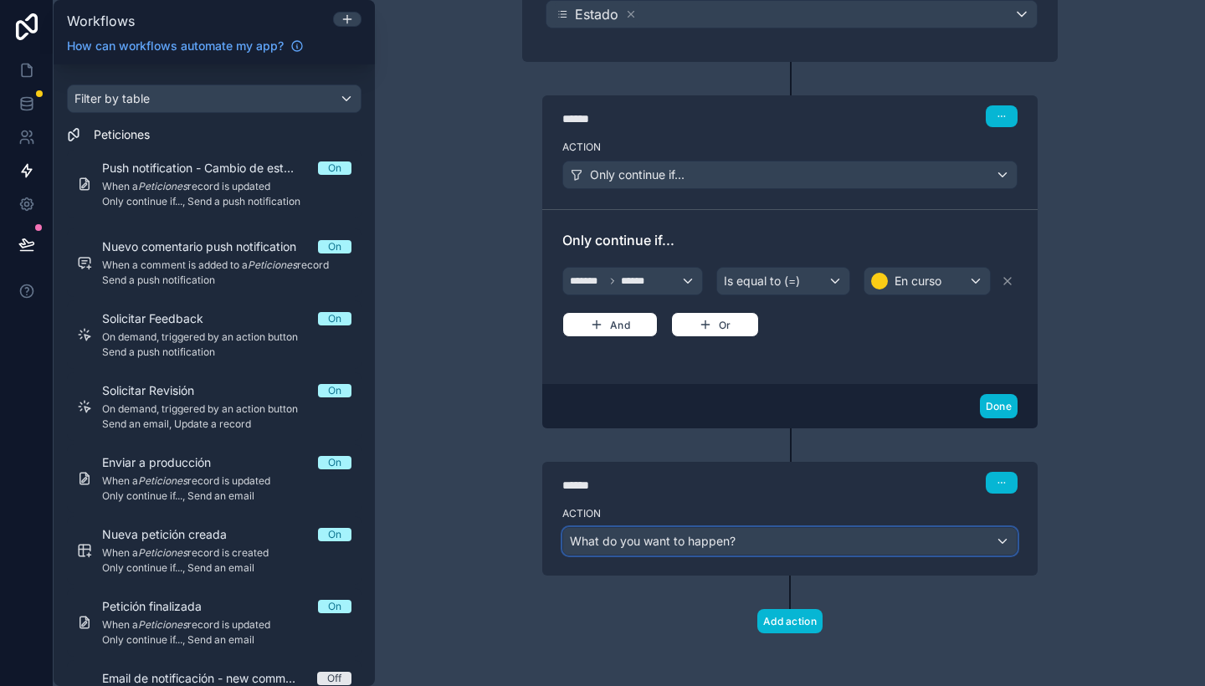
click at [773, 544] on div "What do you want to happen?" at bounding box center [790, 541] width 454 height 27
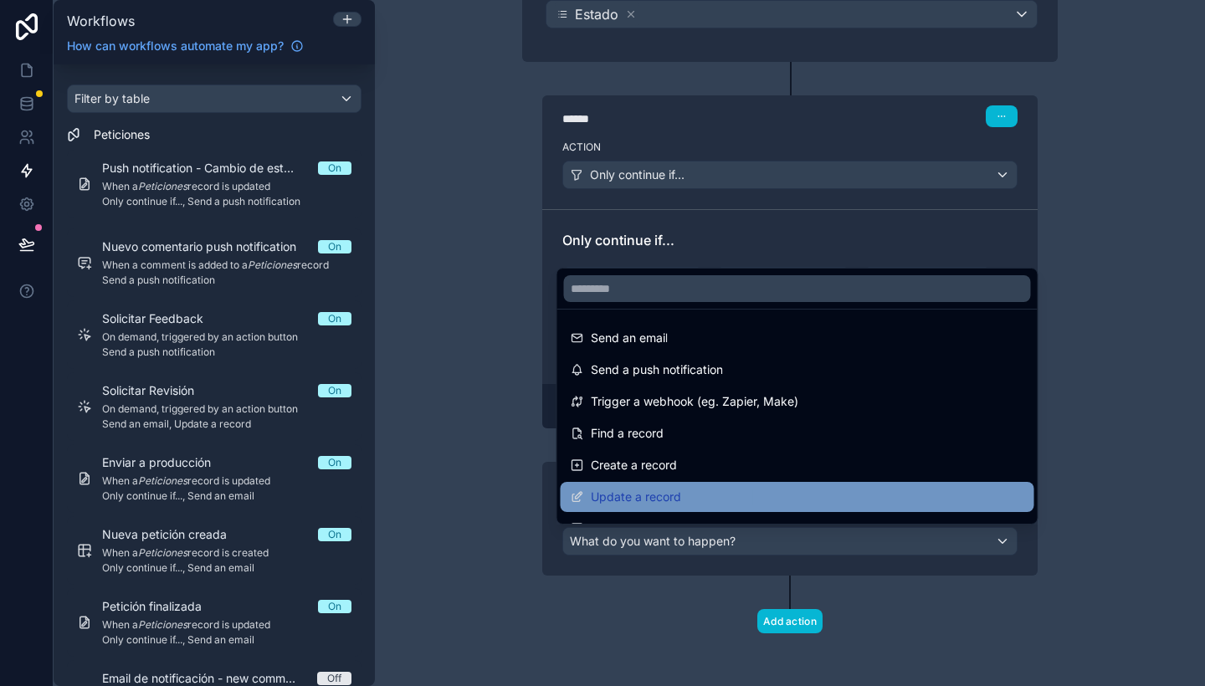
click at [798, 500] on div "Update a record" at bounding box center [798, 497] width 454 height 20
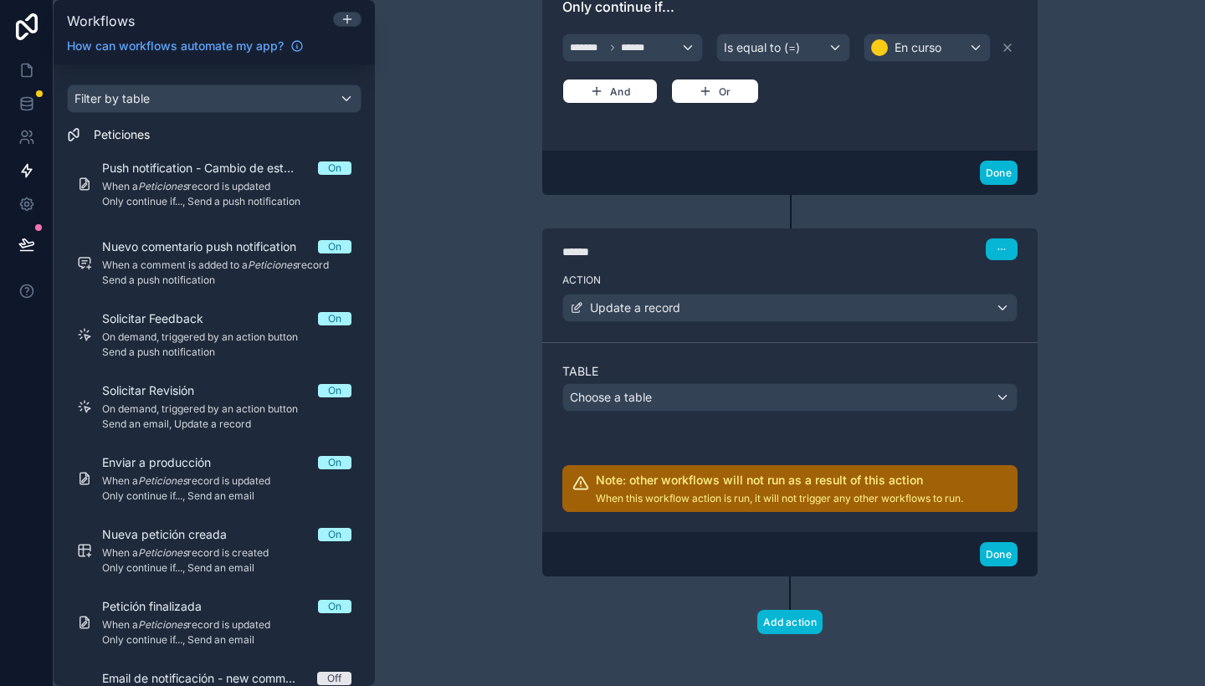
scroll to position [510, 0]
click at [716, 383] on div "Choose a table" at bounding box center [790, 396] width 454 height 27
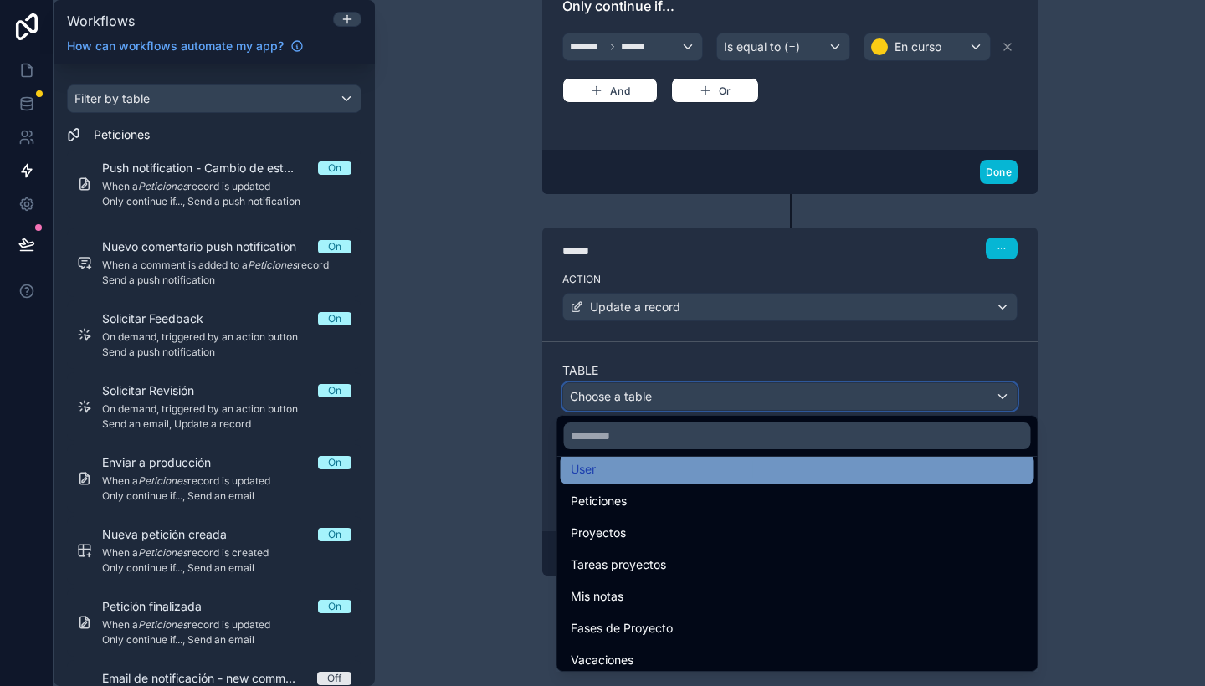
scroll to position [44, 0]
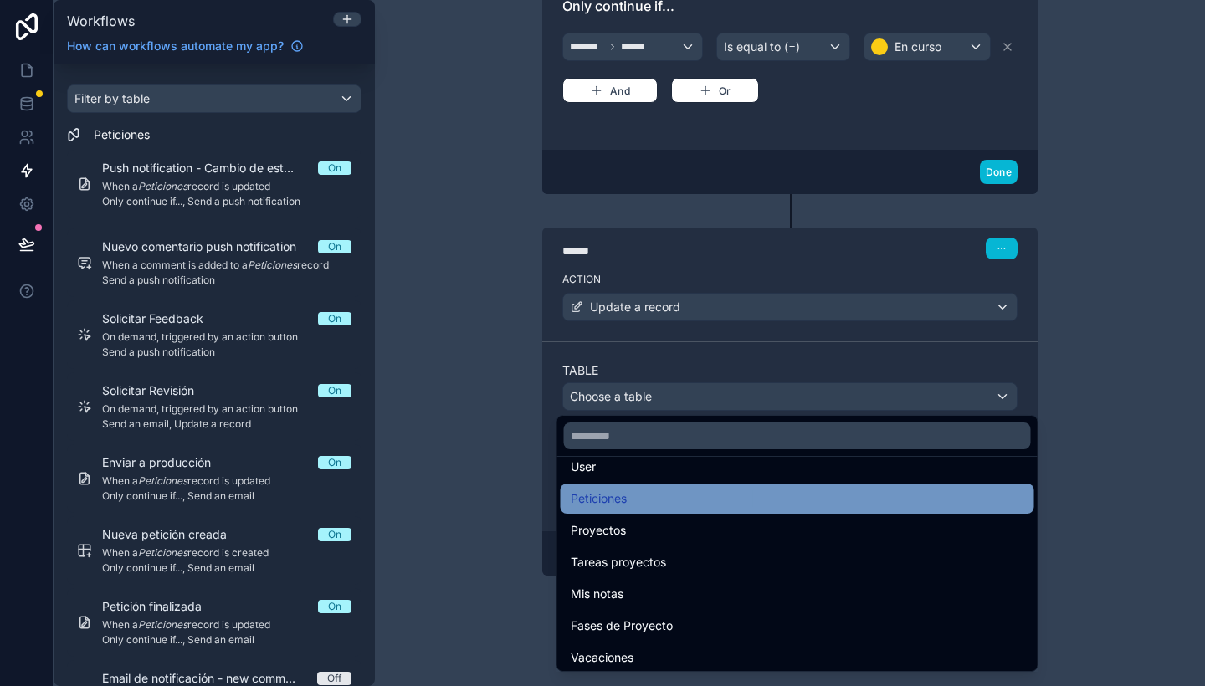
click at [697, 502] on div "Peticiones" at bounding box center [798, 499] width 454 height 20
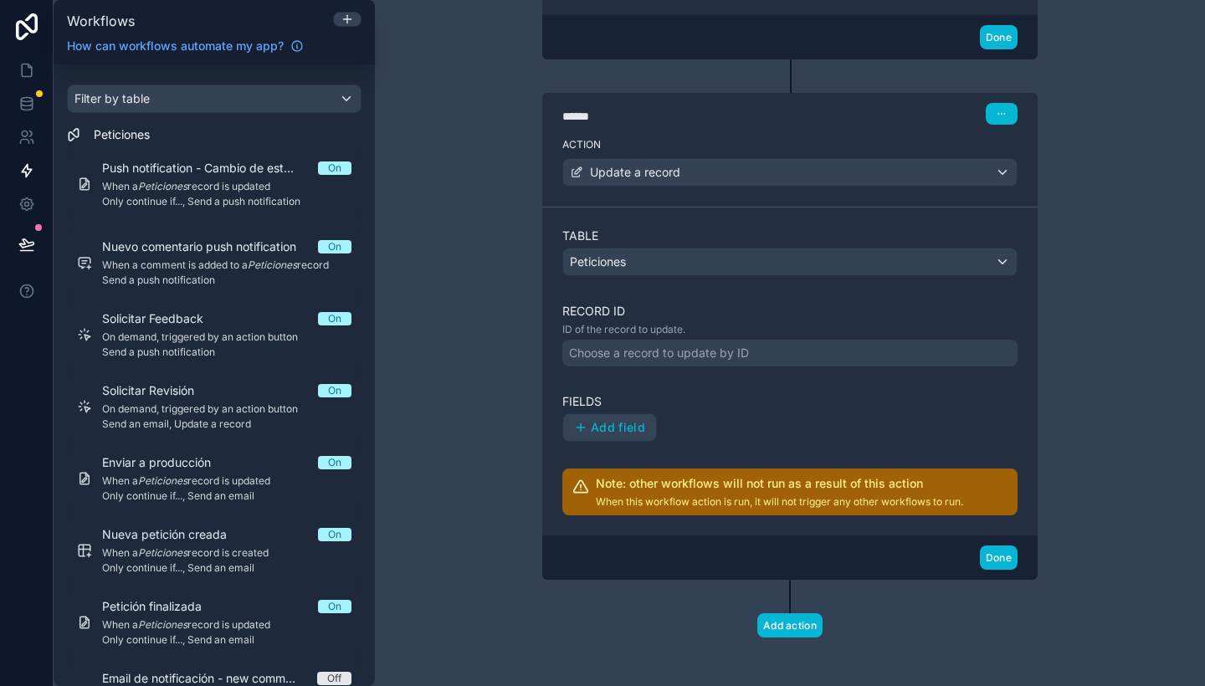
scroll to position [649, 0]
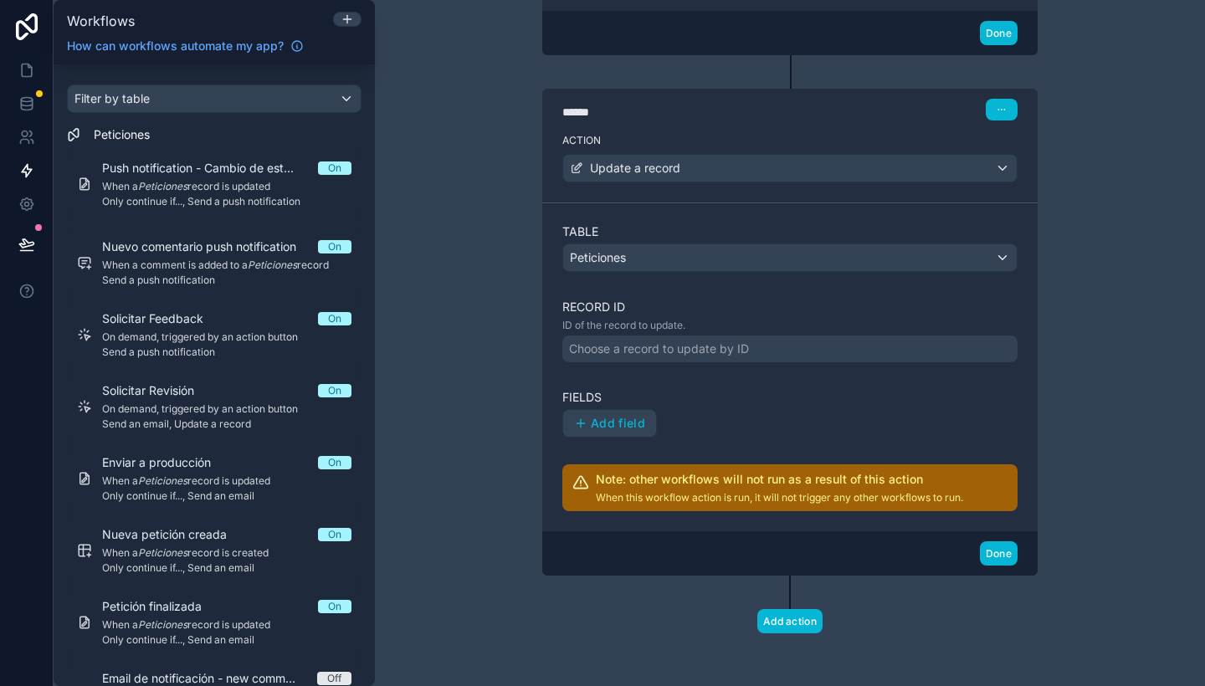
click at [692, 356] on div "Choose a record to update by ID" at bounding box center [789, 349] width 455 height 27
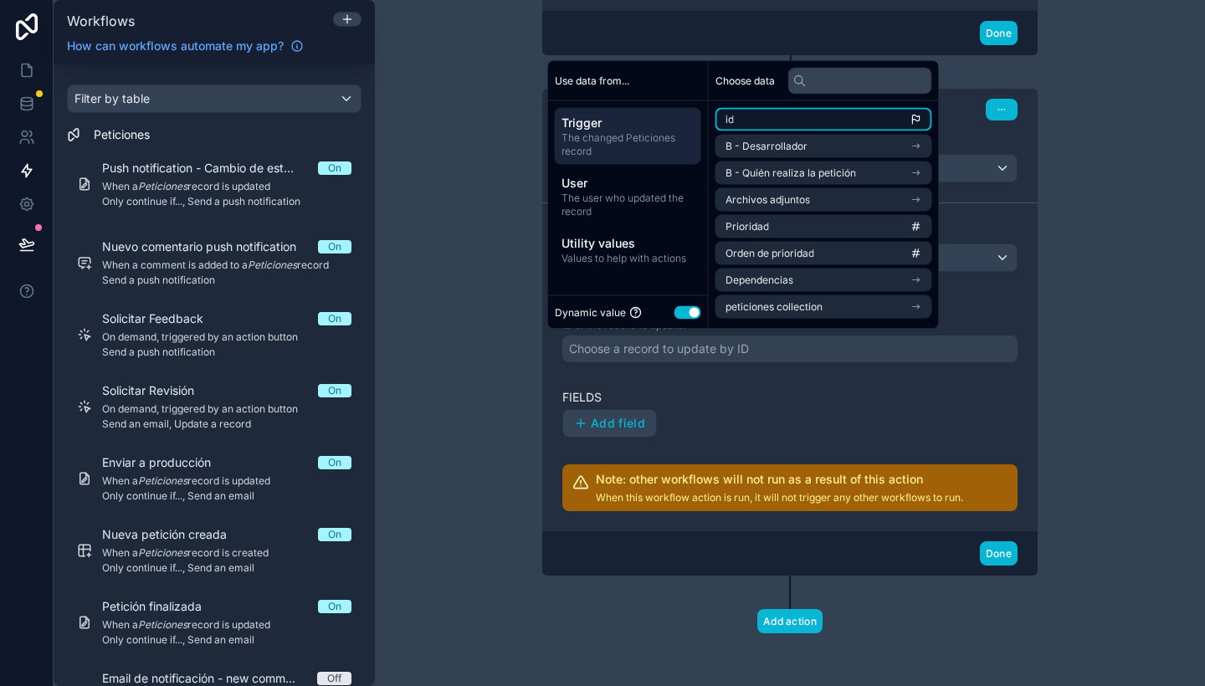
click at [828, 110] on li "id" at bounding box center [823, 119] width 217 height 23
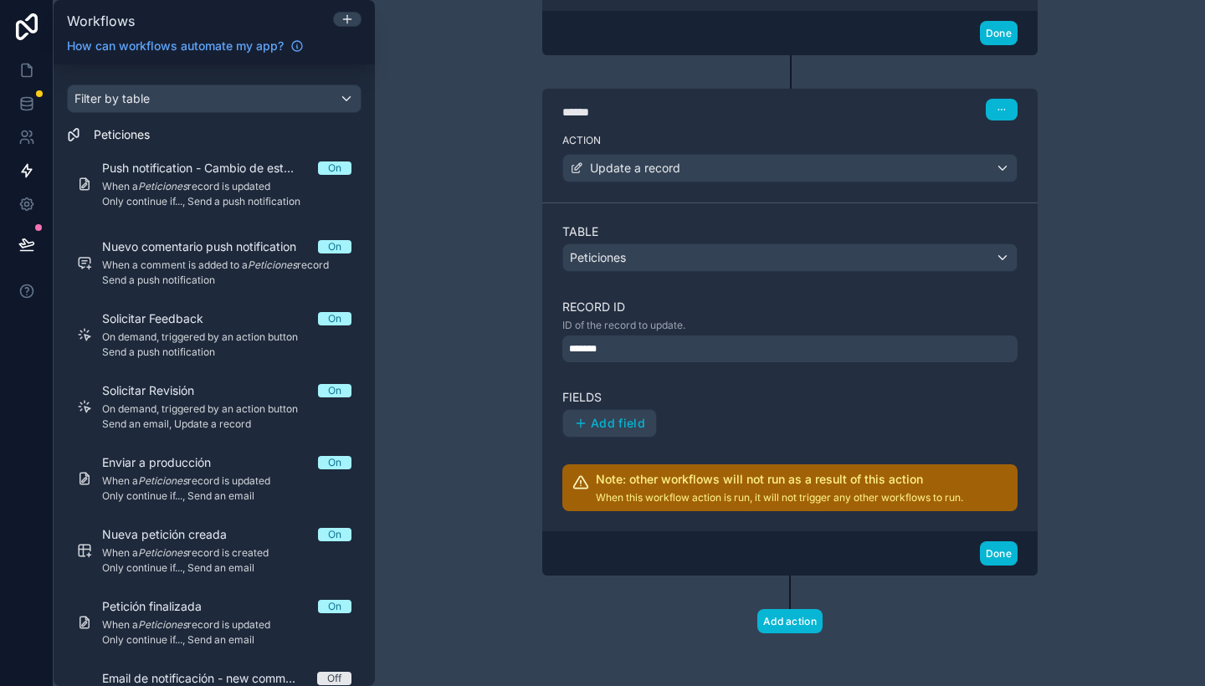
click at [797, 418] on div "Add field" at bounding box center [789, 423] width 455 height 28
click at [620, 410] on button "Add field" at bounding box center [609, 423] width 93 height 27
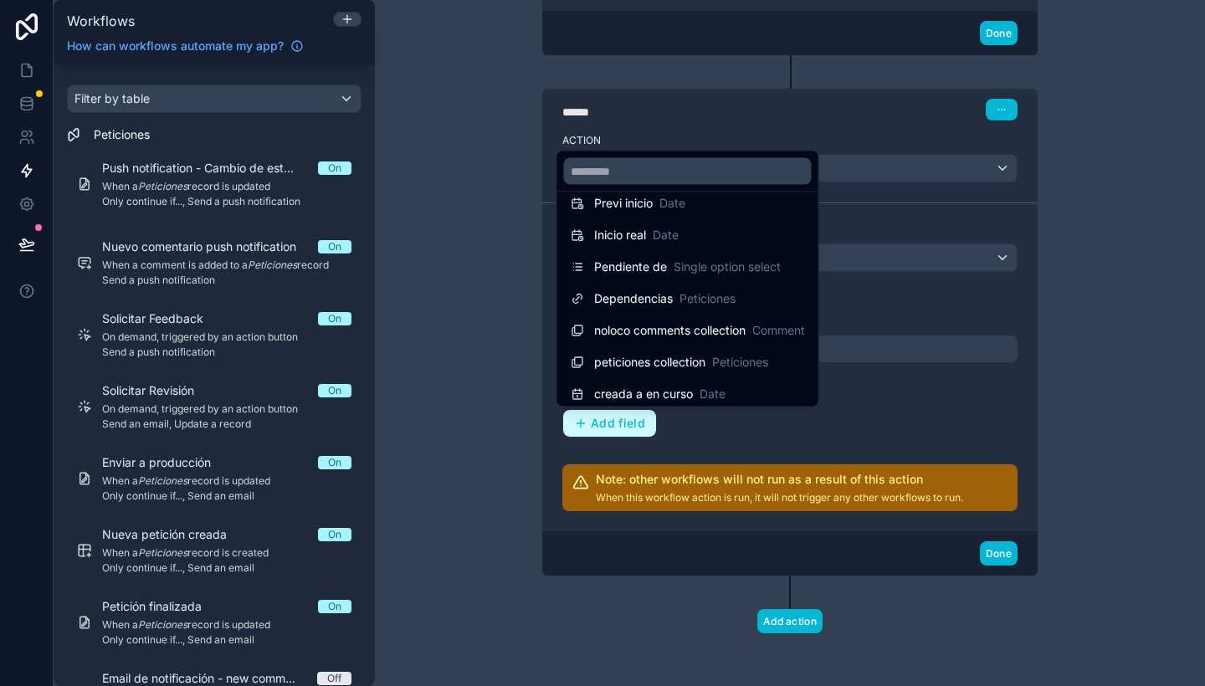
scroll to position [755, 0]
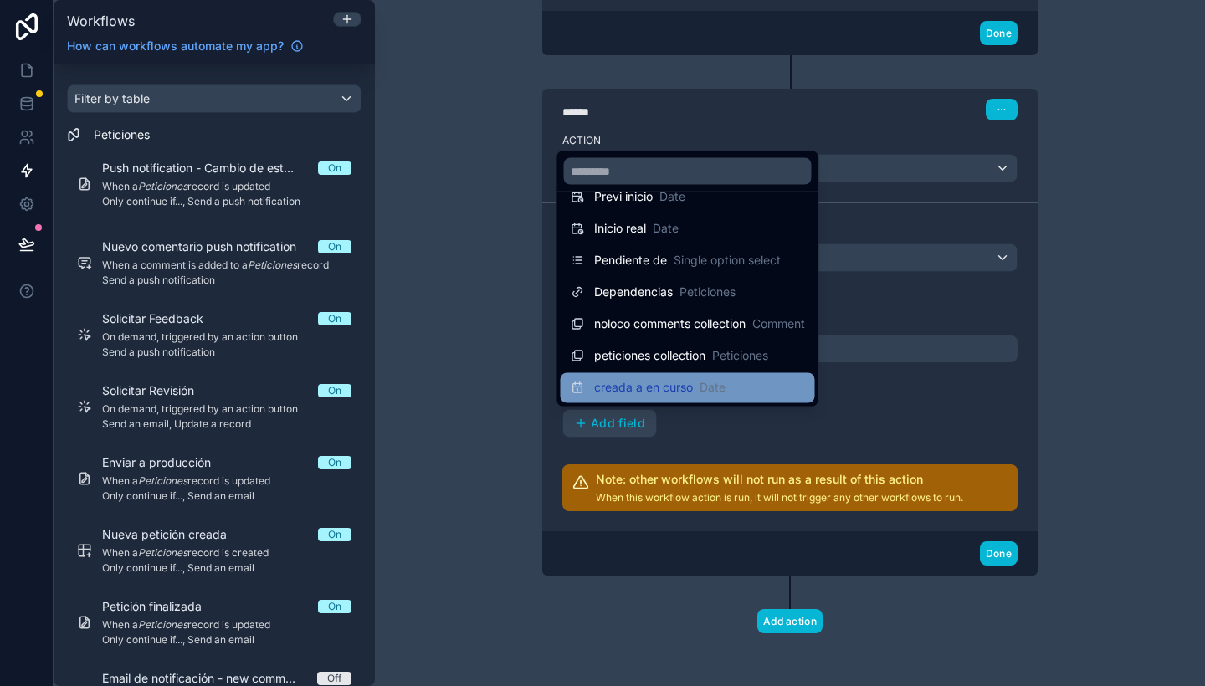
click at [770, 384] on div "creada a en curso Date" at bounding box center [688, 388] width 234 height 20
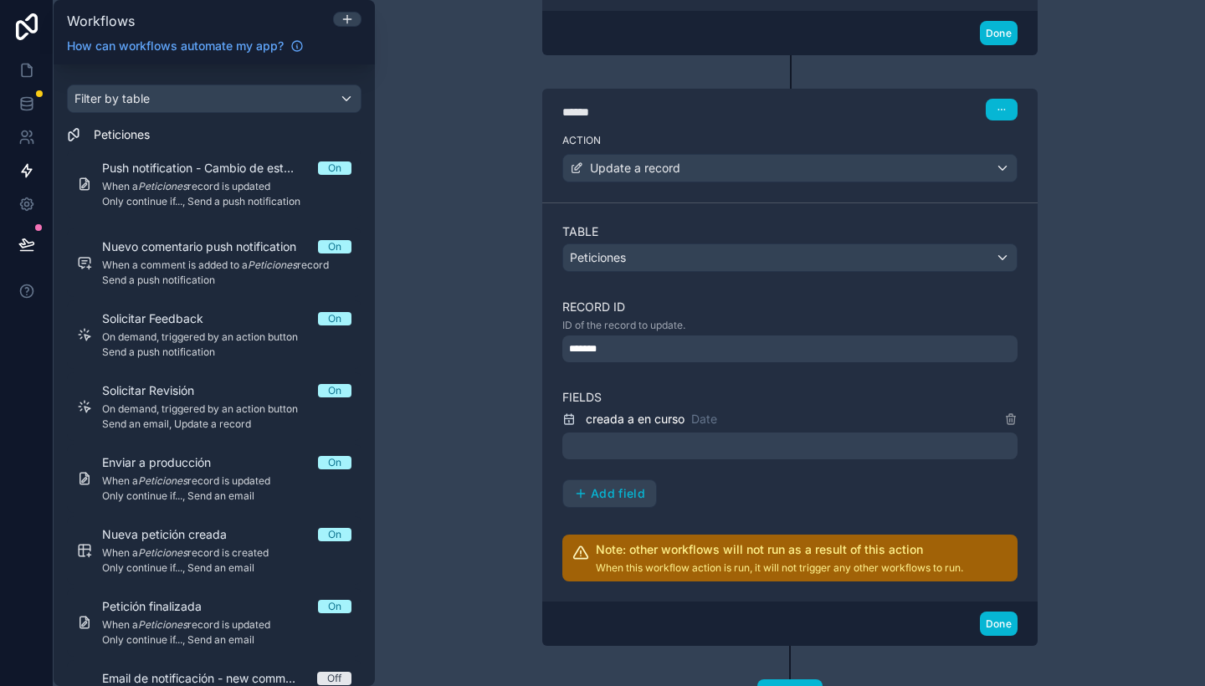
click at [667, 435] on div at bounding box center [789, 446] width 455 height 27
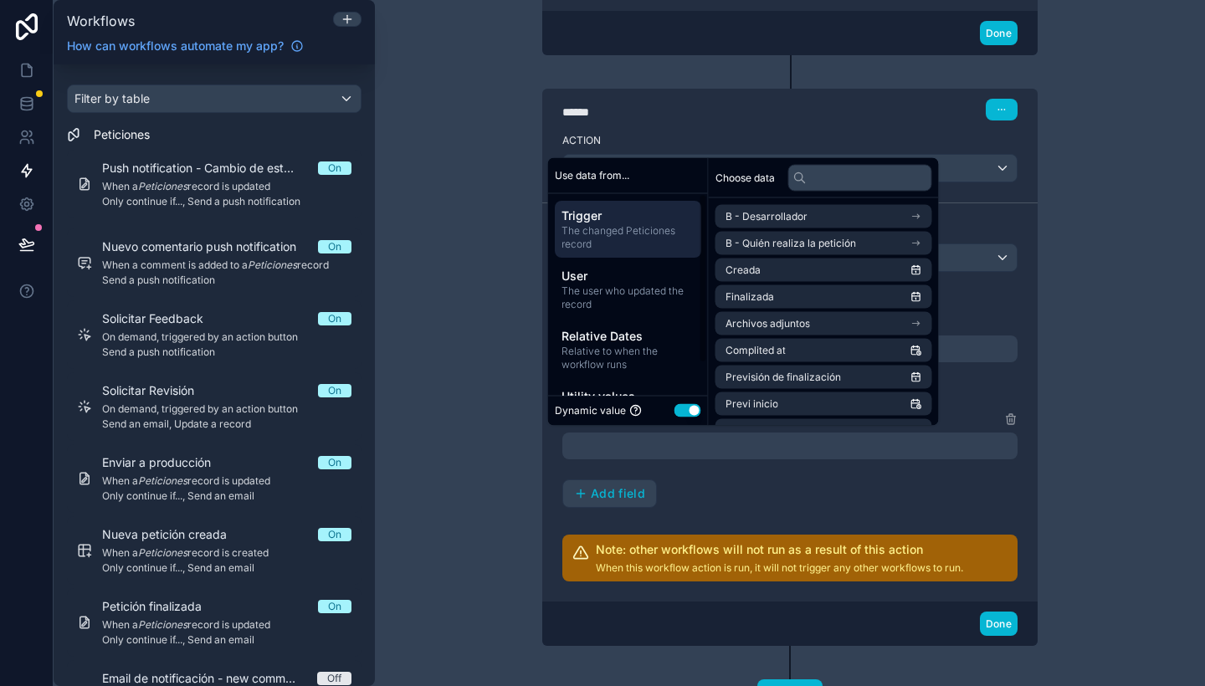
click at [680, 406] on button "Use setting" at bounding box center [687, 410] width 27 height 13
select select "****"
select select "*"
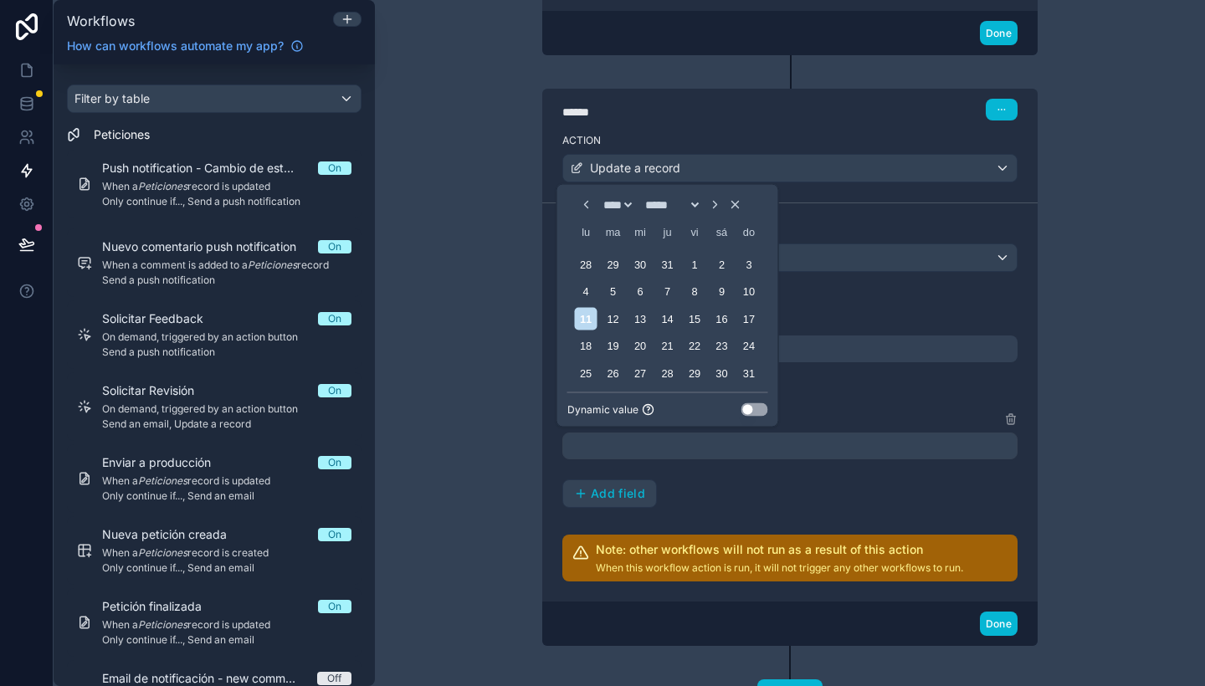
click at [752, 408] on button "Use setting" at bounding box center [754, 409] width 27 height 13
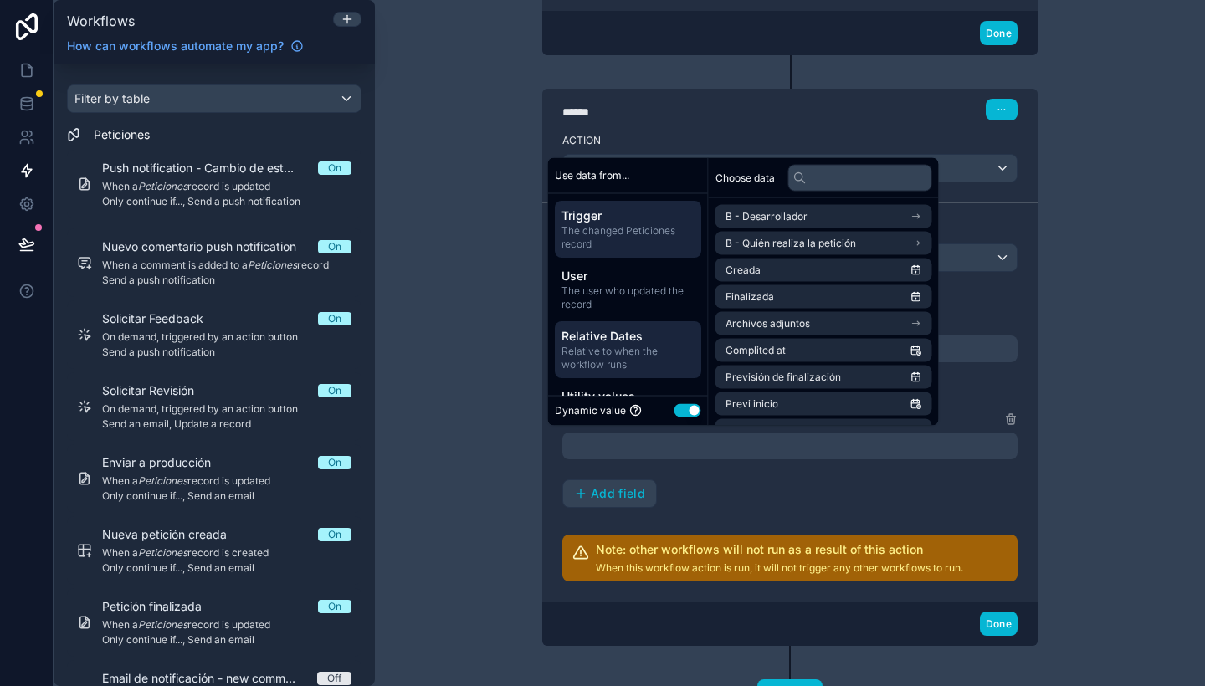
click at [644, 345] on span "Relative to when the workflow runs" at bounding box center [627, 358] width 133 height 27
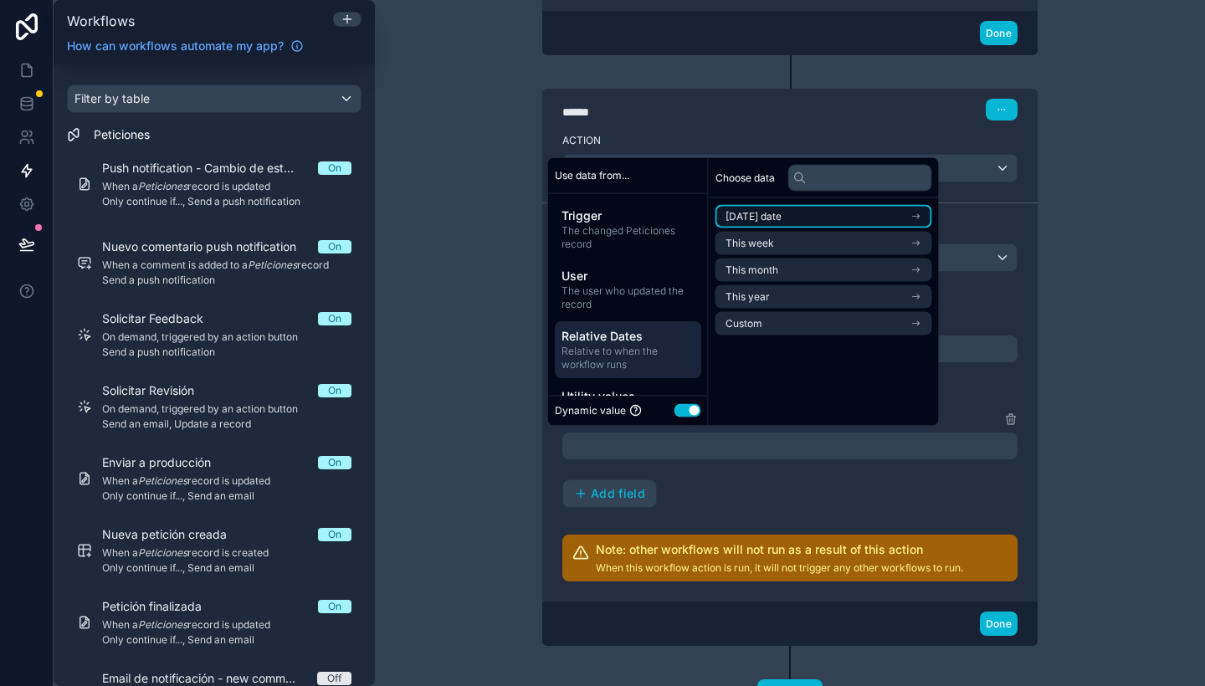
click at [801, 213] on li "Today's date" at bounding box center [823, 216] width 217 height 23
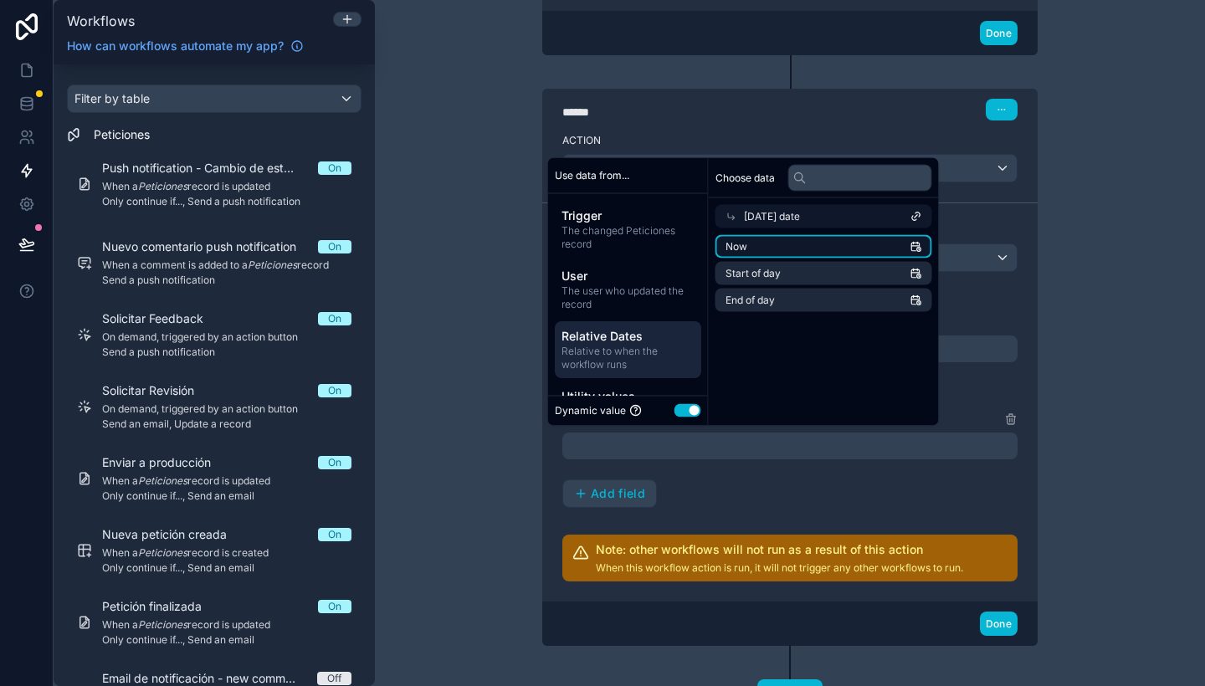
click at [811, 249] on li "Now" at bounding box center [823, 246] width 217 height 23
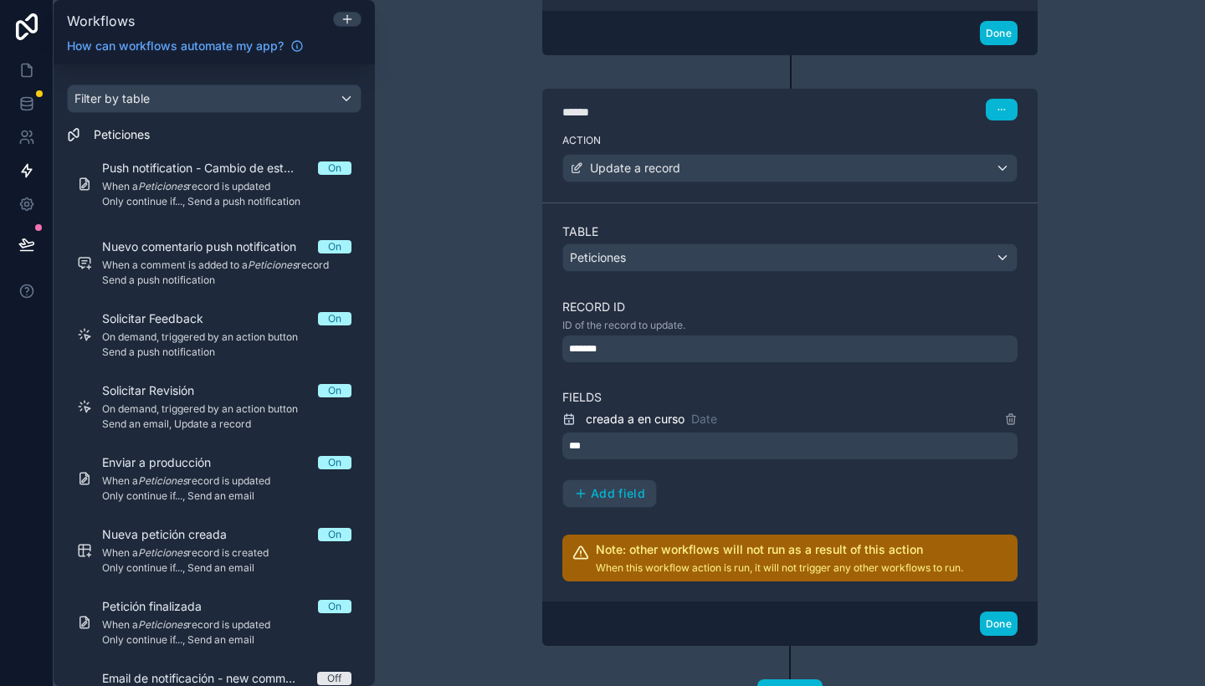
click at [1056, 503] on div "Trigger When a Peticiones record is updated The workflow will run when an exist…" at bounding box center [790, 116] width 562 height 1281
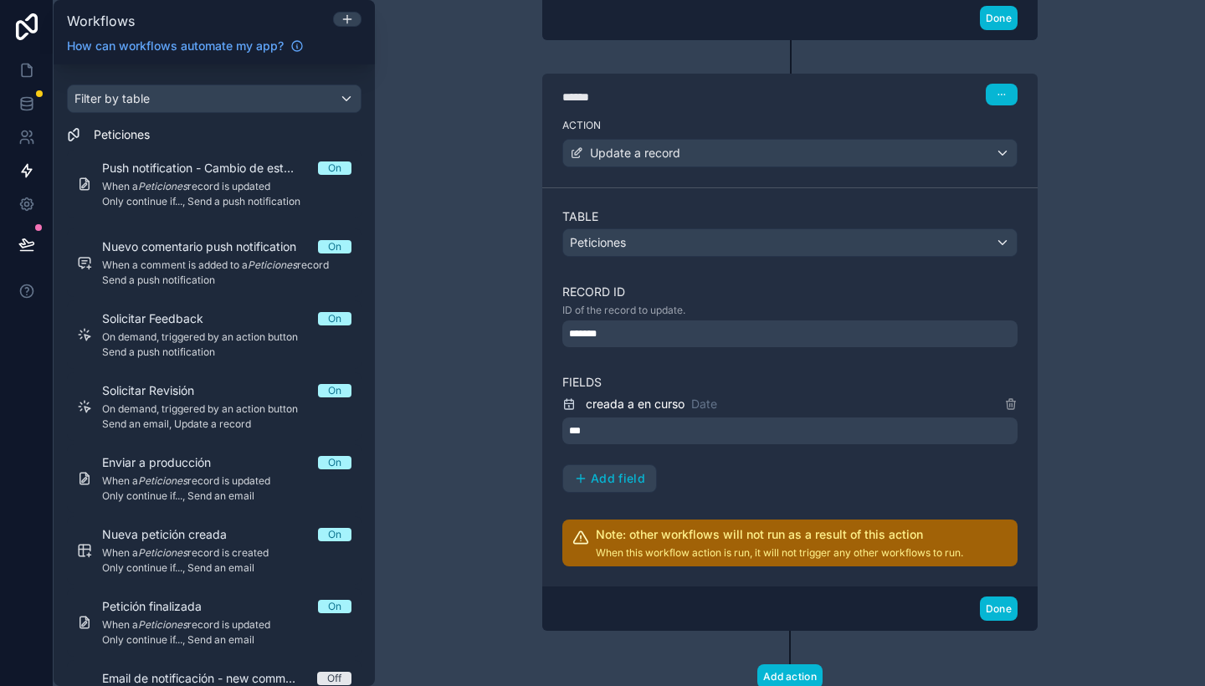
scroll to position [719, 0]
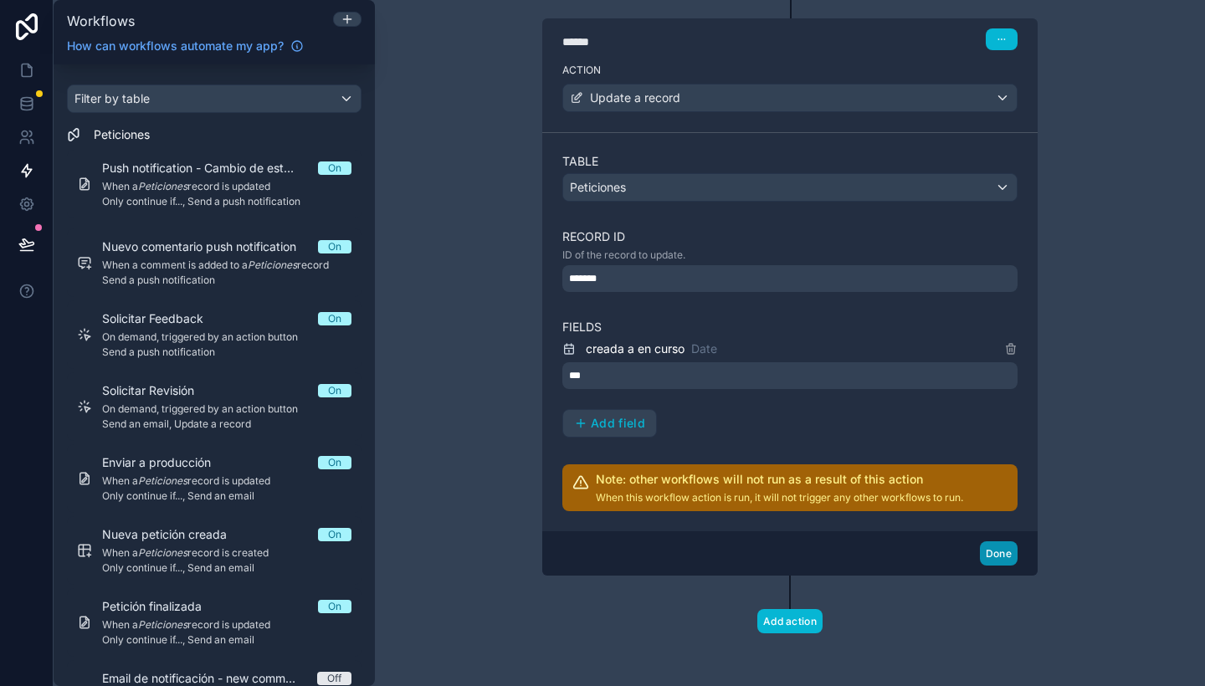
click at [989, 558] on button "Done" at bounding box center [999, 553] width 38 height 24
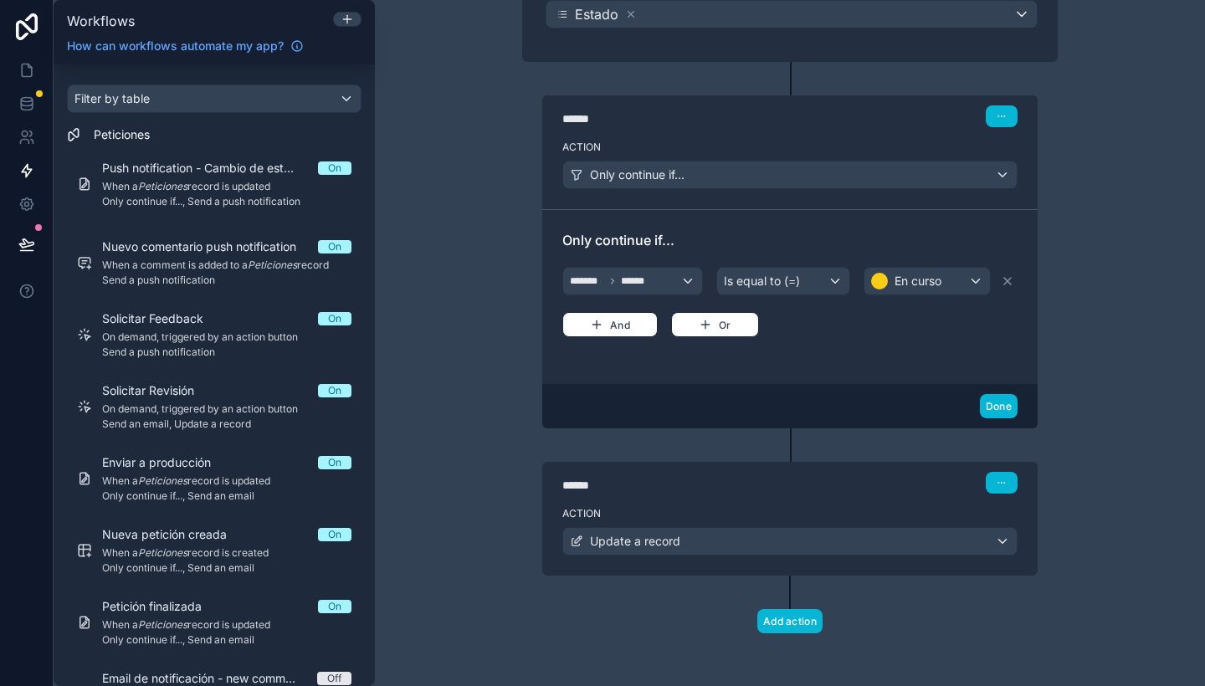
scroll to position [0, 0]
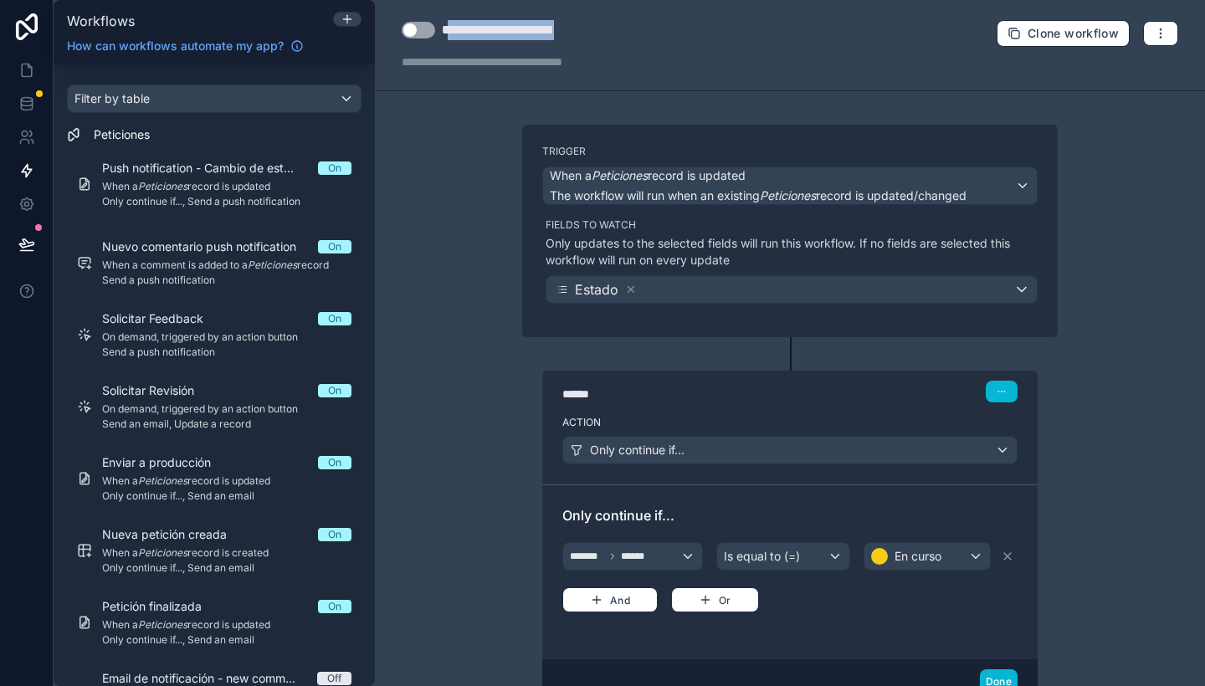
drag, startPoint x: 454, startPoint y: 20, endPoint x: 590, endPoint y: 33, distance: 137.1
click at [590, 33] on div "**********" at bounding box center [523, 30] width 162 height 20
type div "**********"
click at [425, 30] on button "Use setting" at bounding box center [418, 30] width 33 height 17
click at [34, 107] on icon at bounding box center [26, 103] width 17 height 17
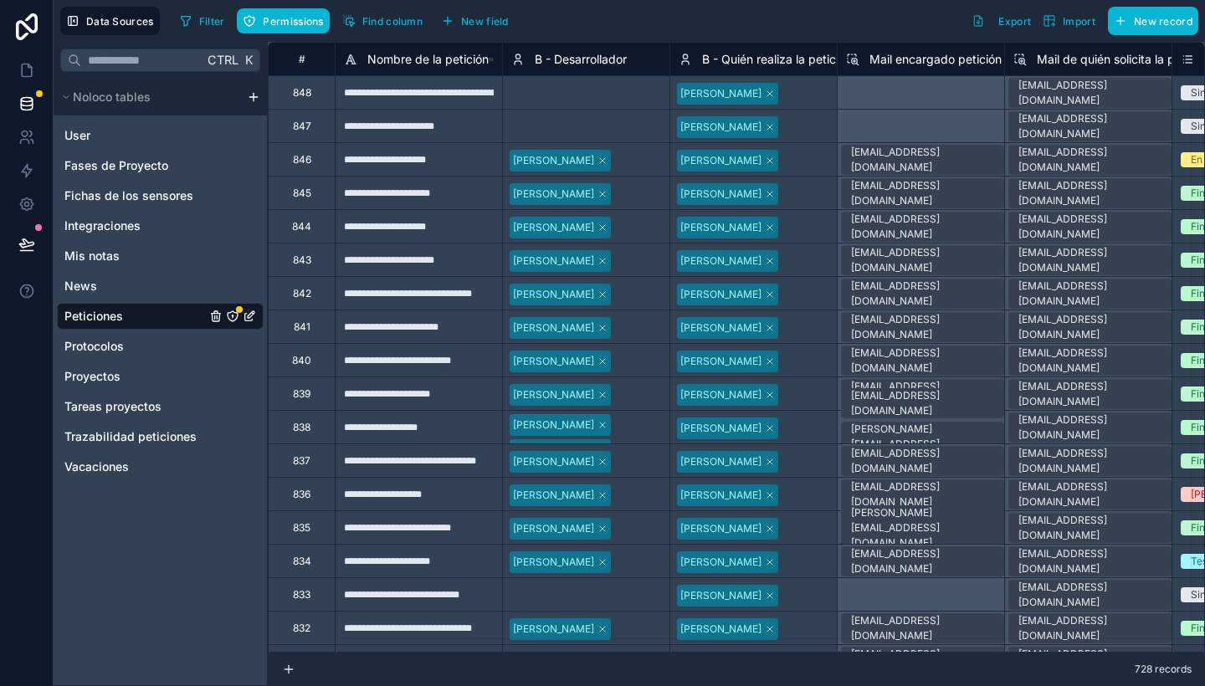
click at [230, 318] on icon "Peticiones" at bounding box center [232, 316] width 13 height 13
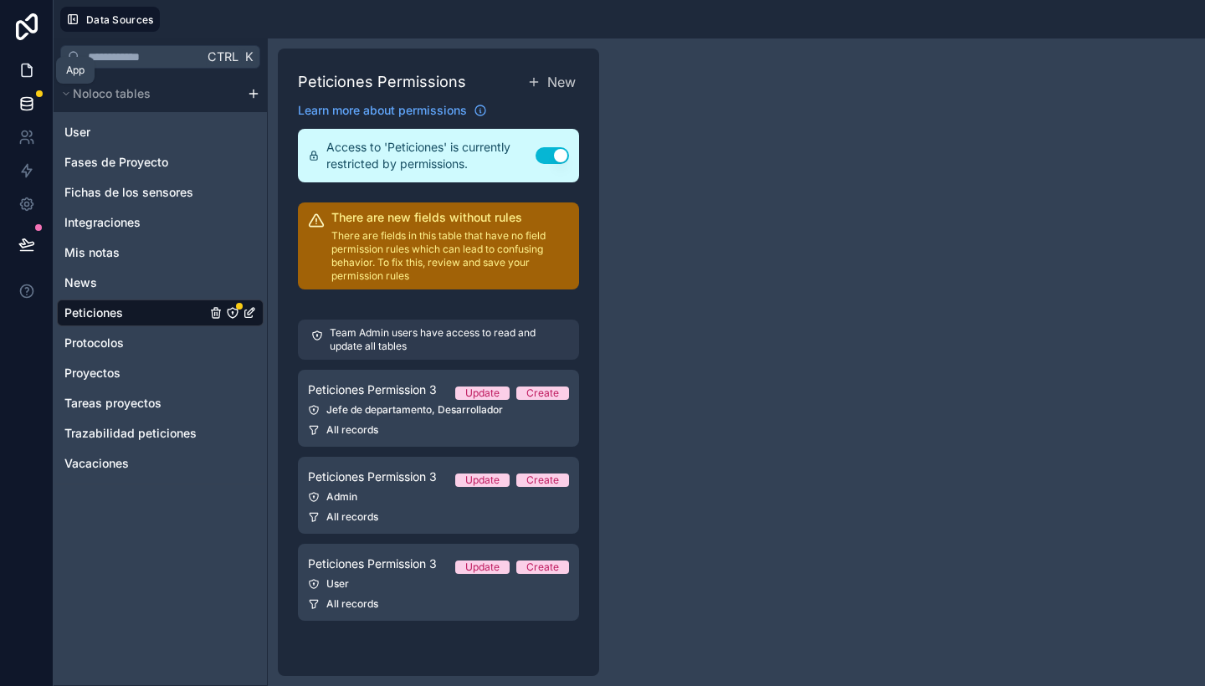
click at [22, 59] on link at bounding box center [26, 70] width 53 height 33
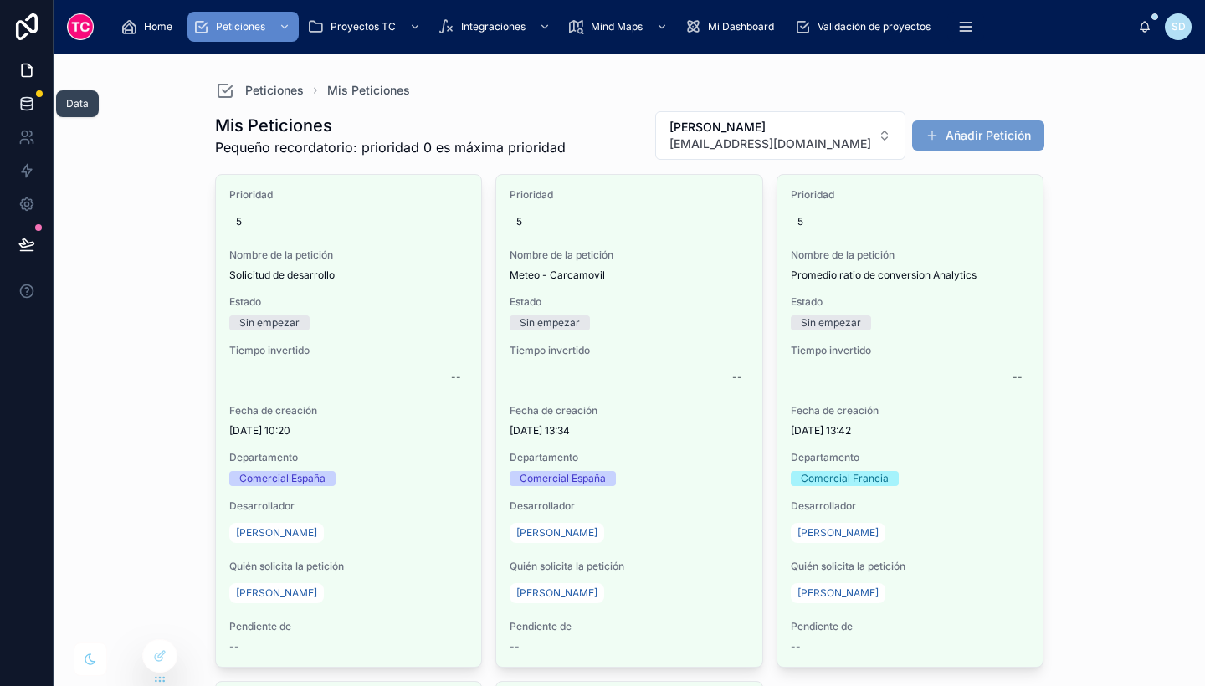
click at [22, 98] on icon at bounding box center [26, 100] width 11 height 4
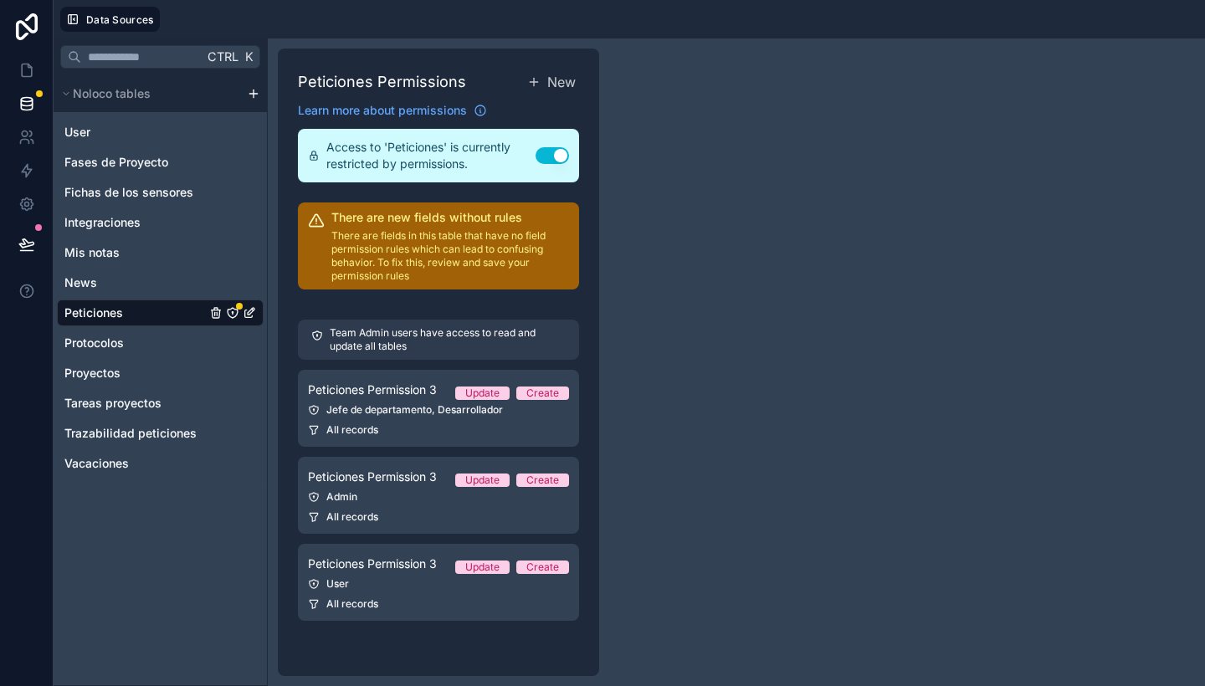
click at [109, 310] on span "Peticiones" at bounding box center [93, 313] width 59 height 17
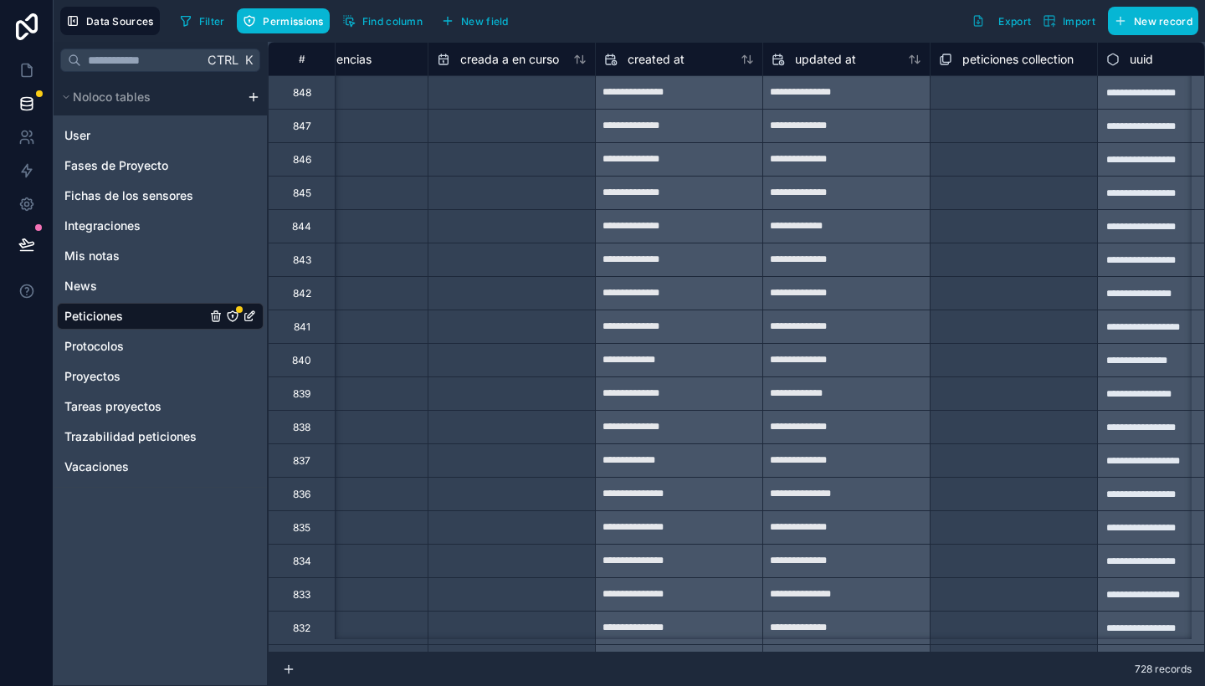
scroll to position [0, 4403]
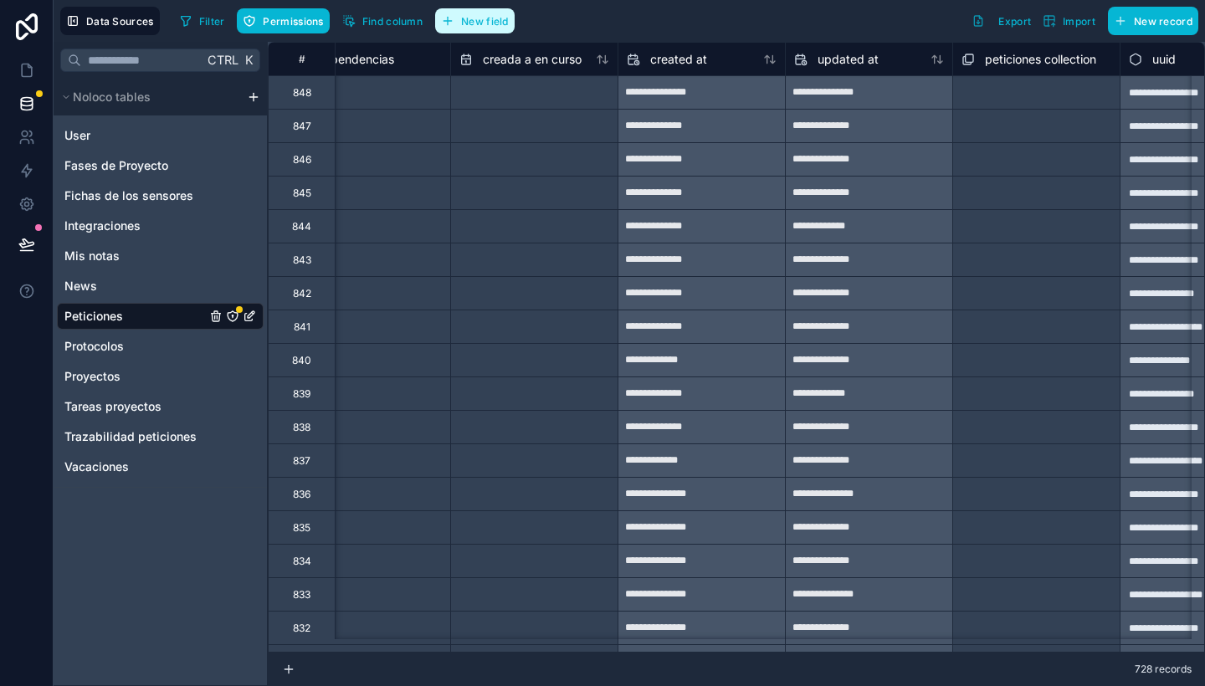
click at [476, 27] on button "New field" at bounding box center [474, 20] width 79 height 25
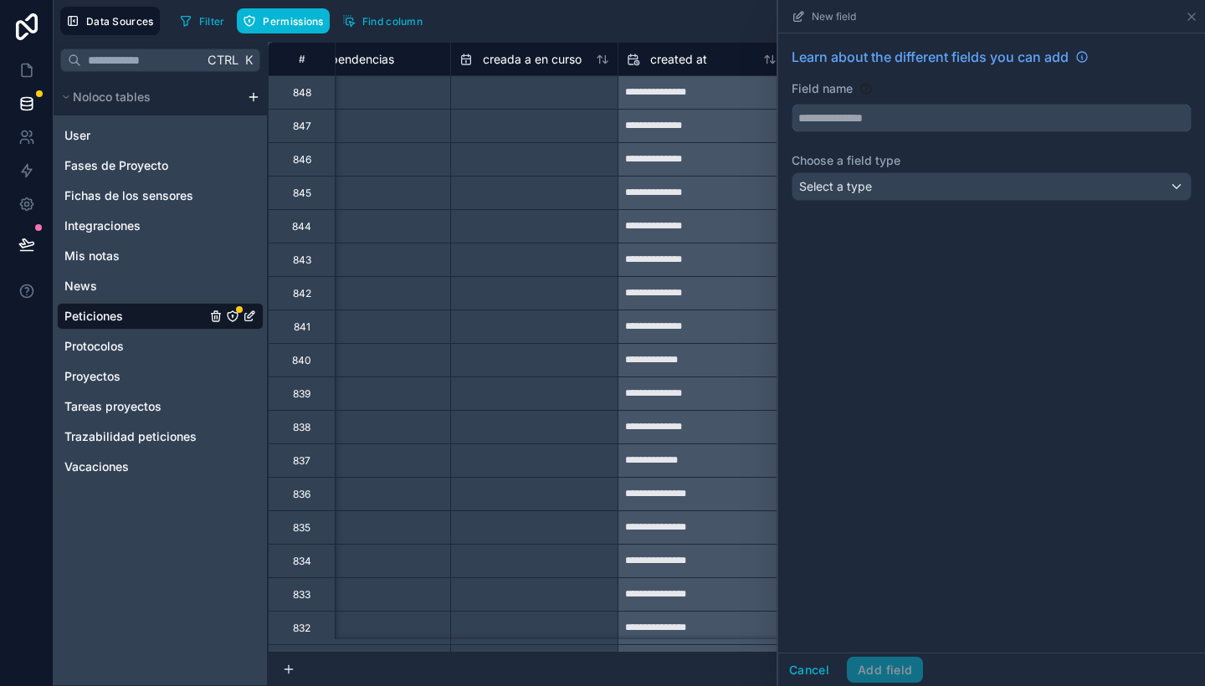
click at [874, 126] on input "text" at bounding box center [991, 118] width 398 height 27
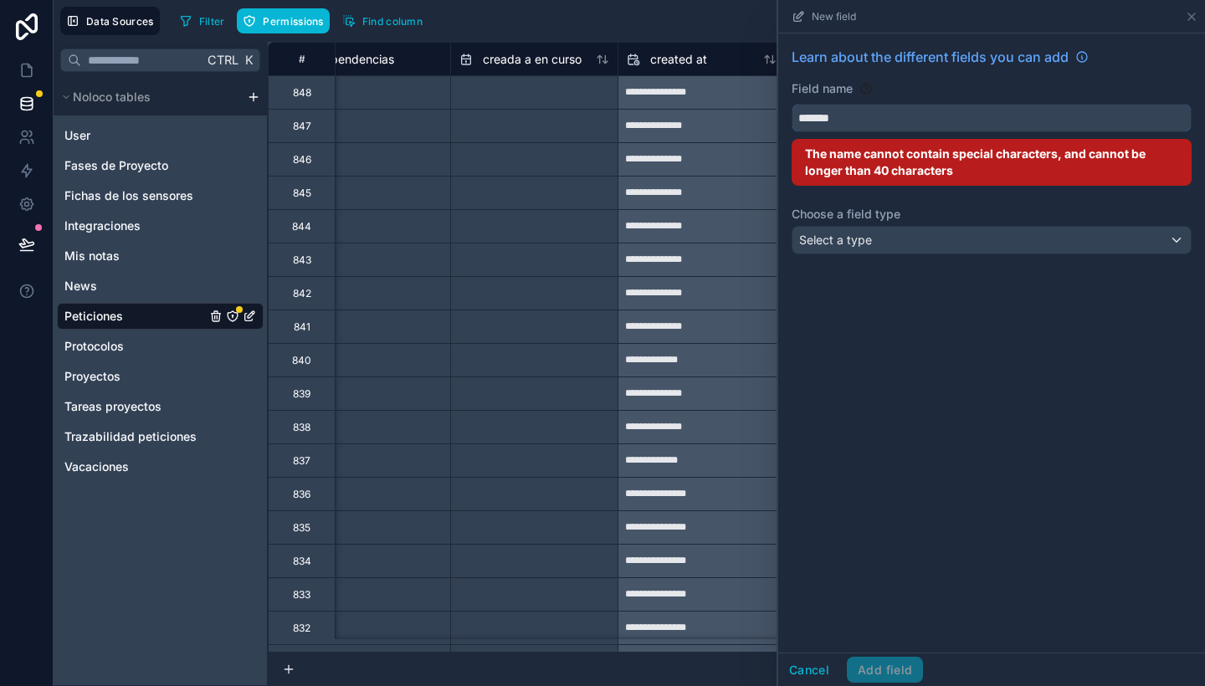
click at [792, 104] on button "******" at bounding box center [992, 118] width 400 height 28
click at [792, 104] on button "**********" at bounding box center [992, 118] width 400 height 28
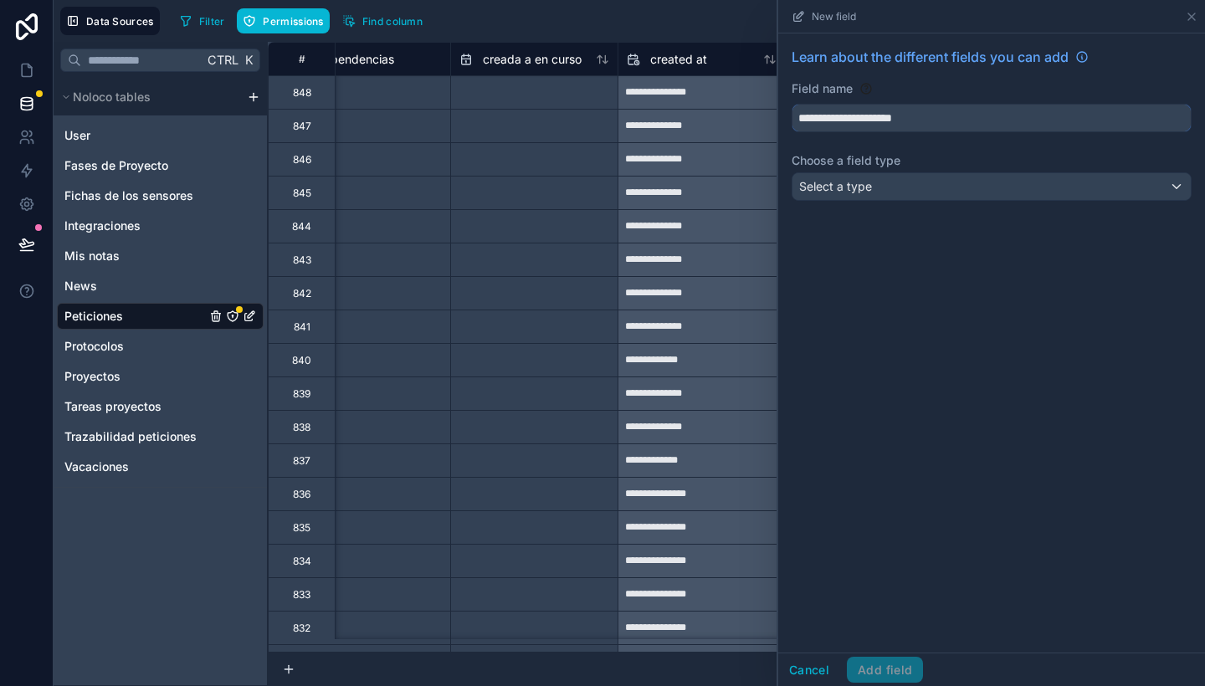
type input "**********"
click at [908, 181] on div "Select a type" at bounding box center [991, 186] width 398 height 27
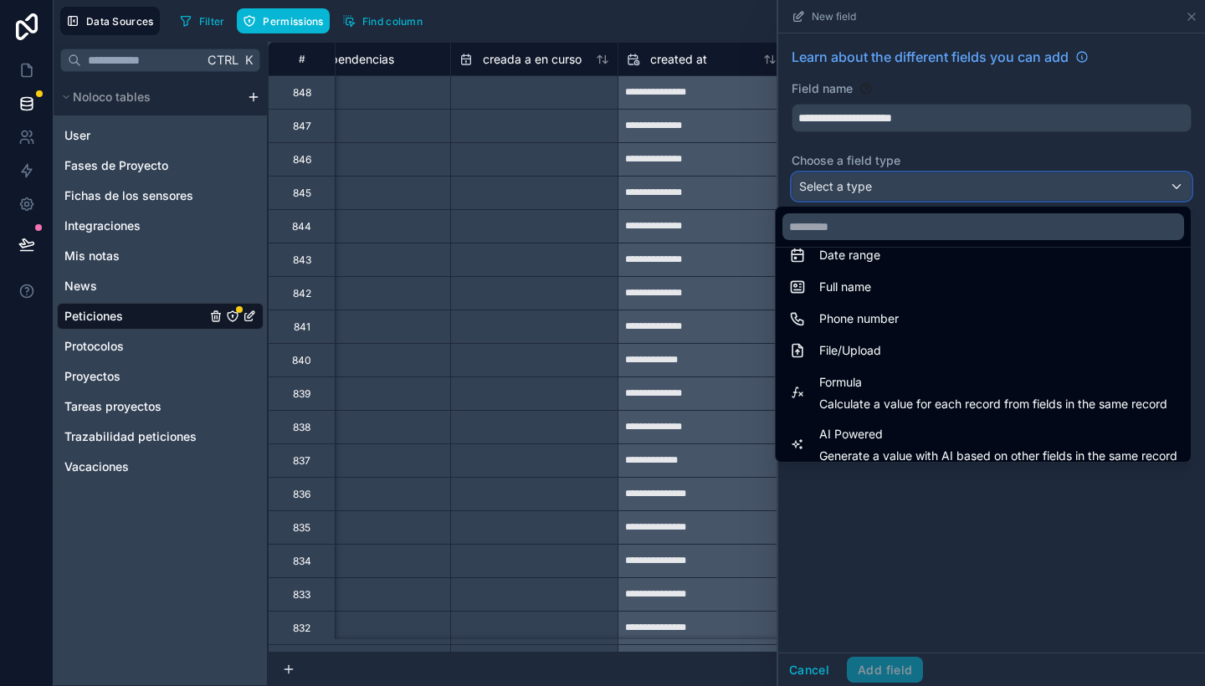
scroll to position [485, 0]
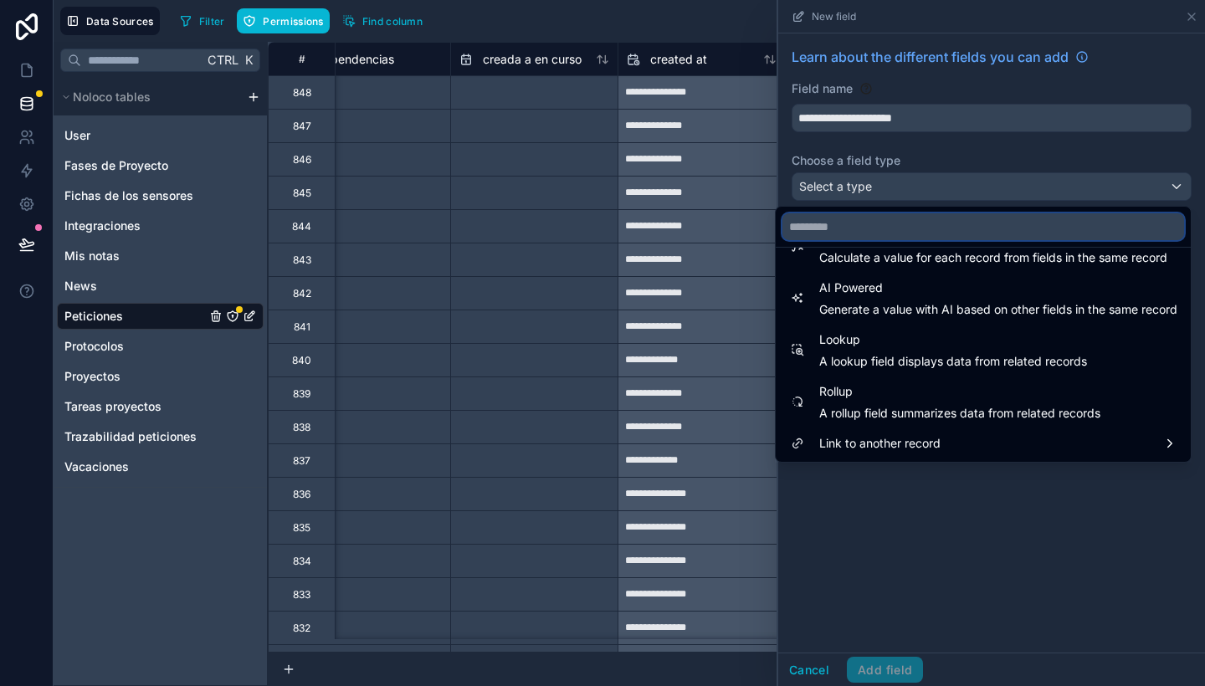
click at [840, 217] on input "text" at bounding box center [983, 226] width 402 height 27
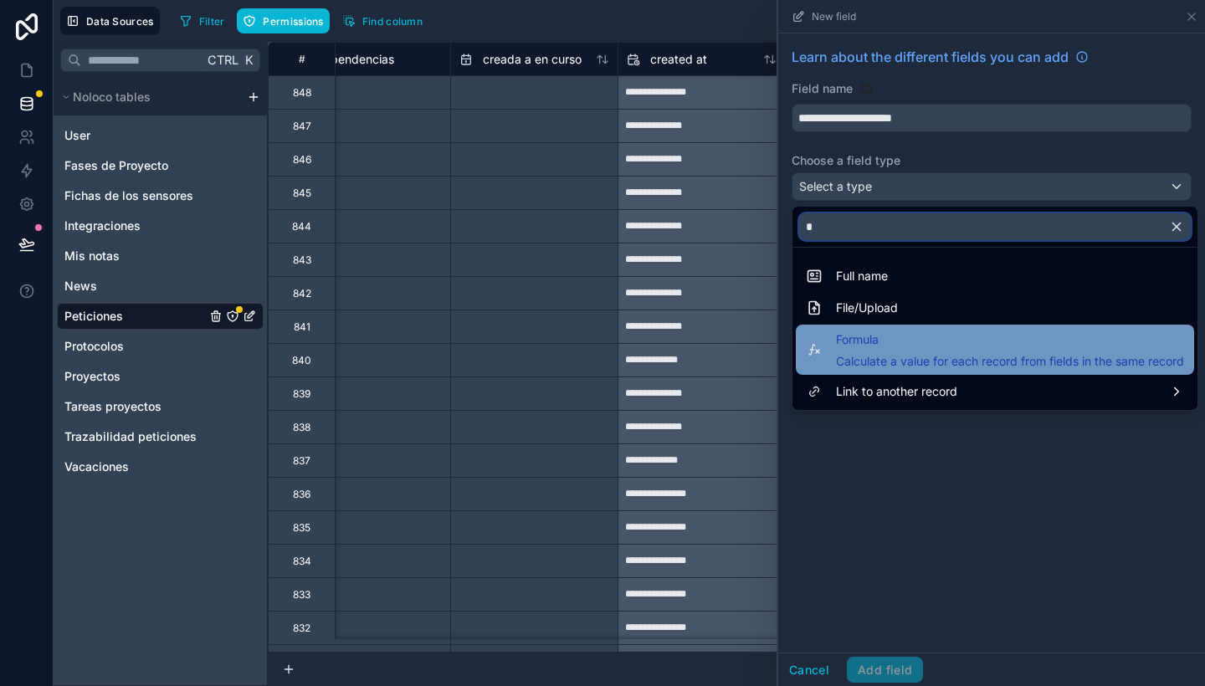
type input "*"
click at [874, 345] on span "Formula" at bounding box center [1010, 340] width 348 height 20
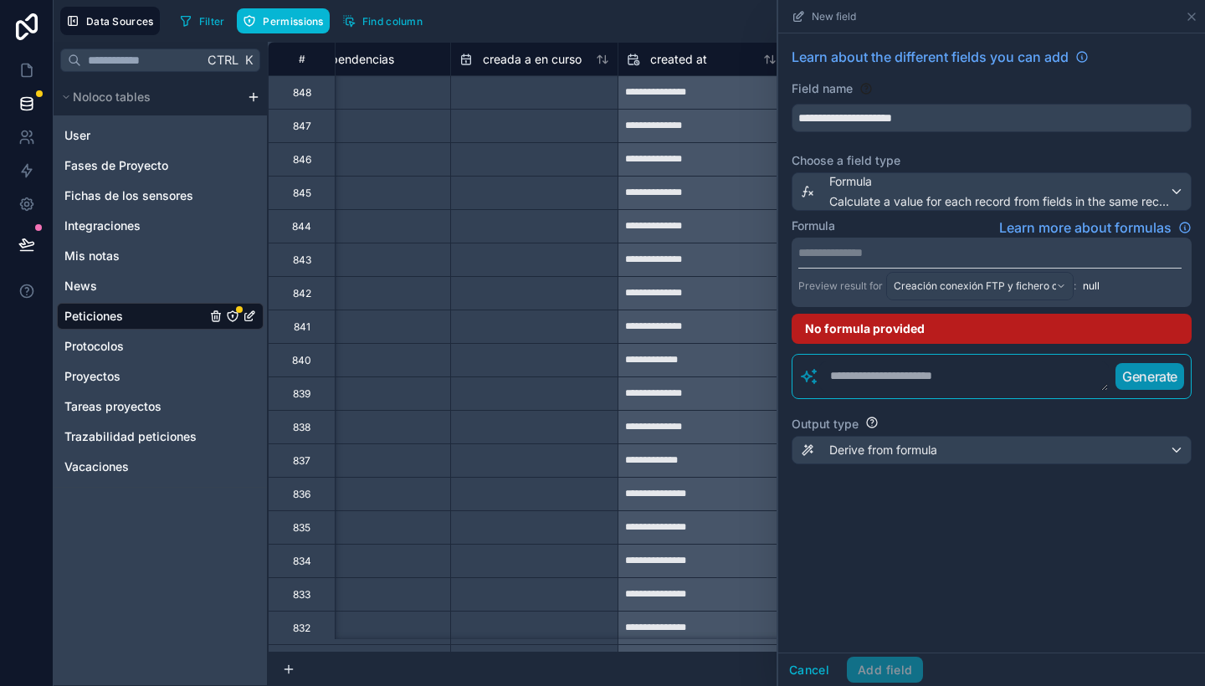
click at [851, 248] on p "**********" at bounding box center [989, 252] width 383 height 17
click at [911, 580] on div "**********" at bounding box center [991, 342] width 427 height 619
click at [865, 382] on textarea at bounding box center [964, 377] width 290 height 30
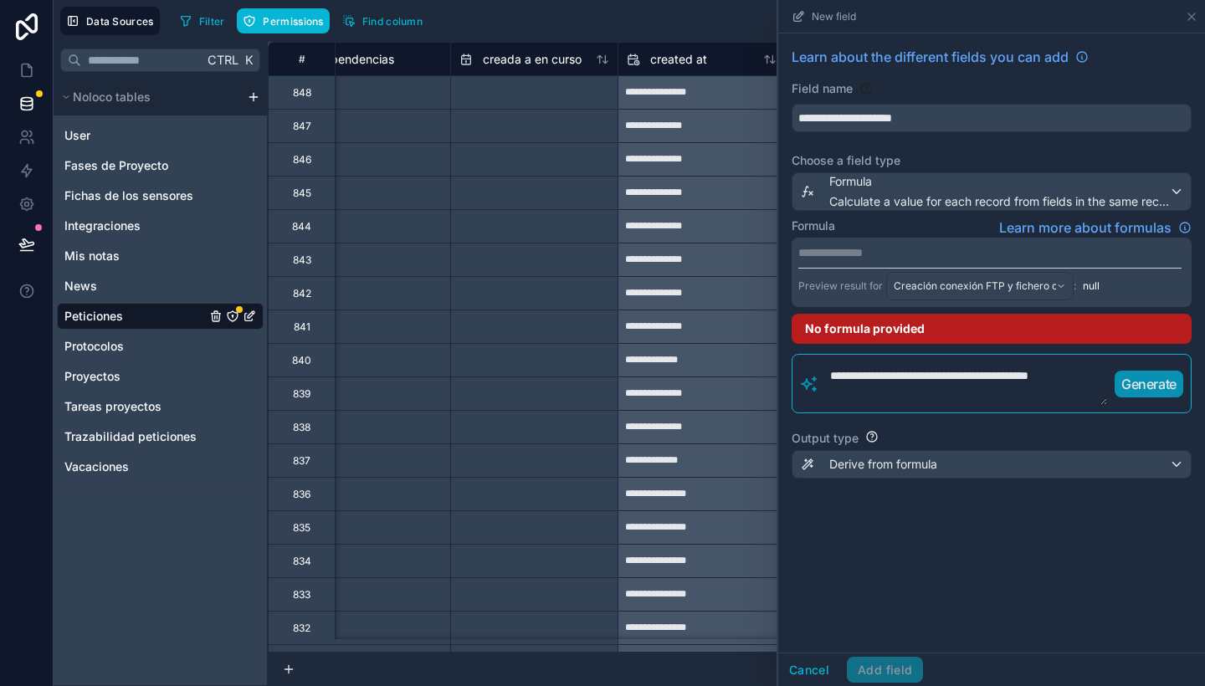
type textarea "**********"
click at [1150, 387] on p "Generate" at bounding box center [1148, 384] width 55 height 20
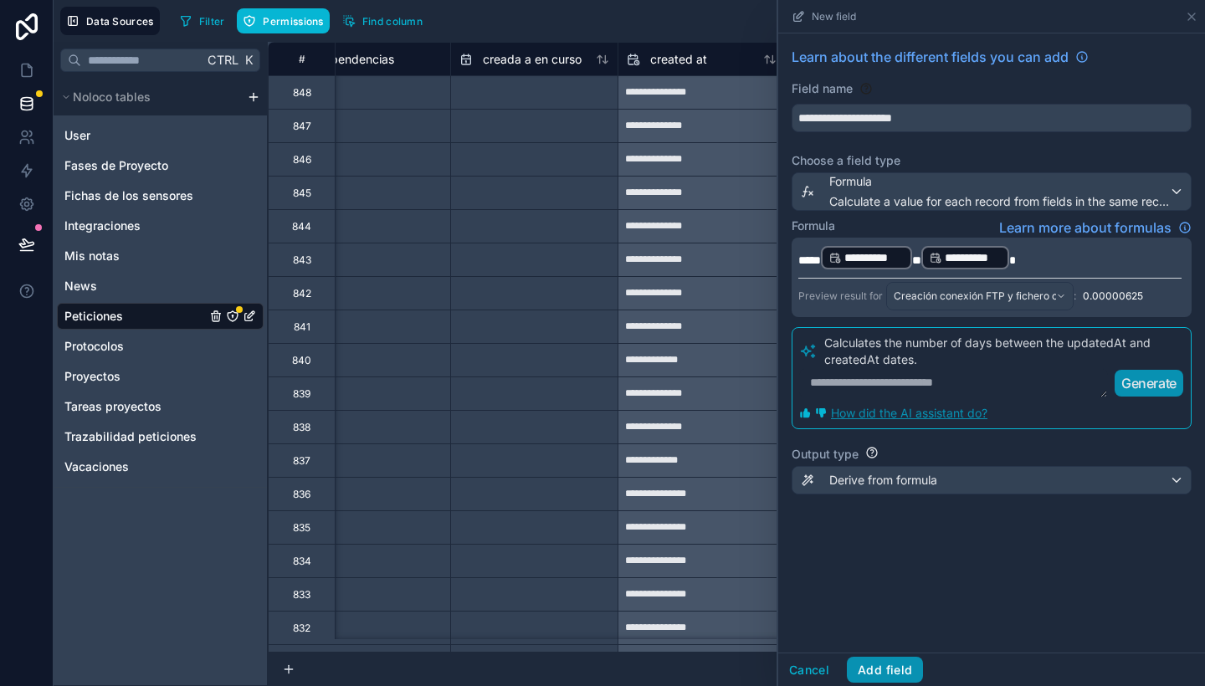
click at [889, 667] on button "Add field" at bounding box center [885, 670] width 76 height 27
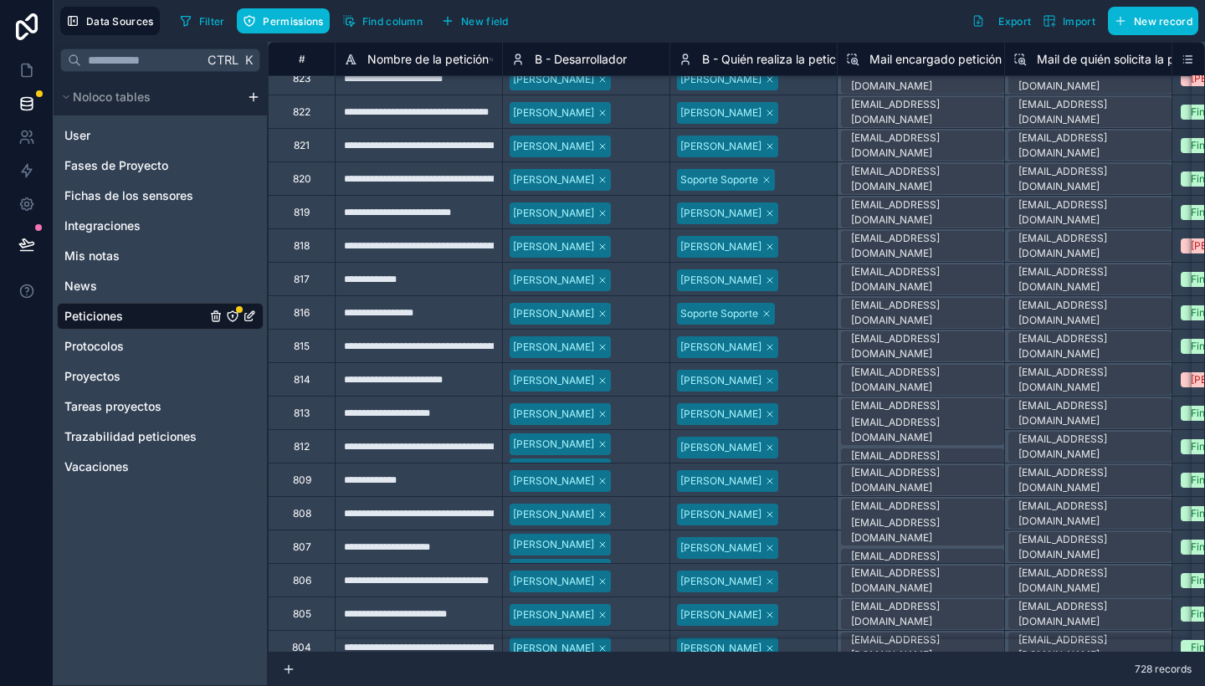
scroll to position [701, 0]
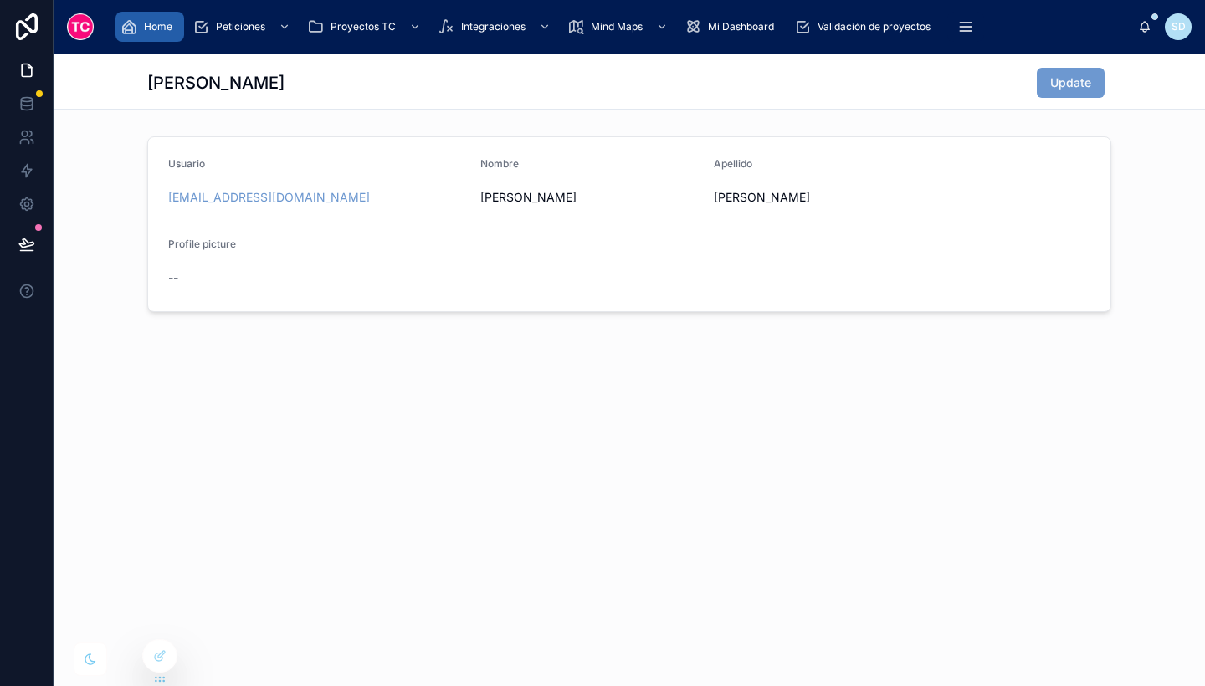
click at [163, 21] on span "Home" at bounding box center [158, 26] width 28 height 13
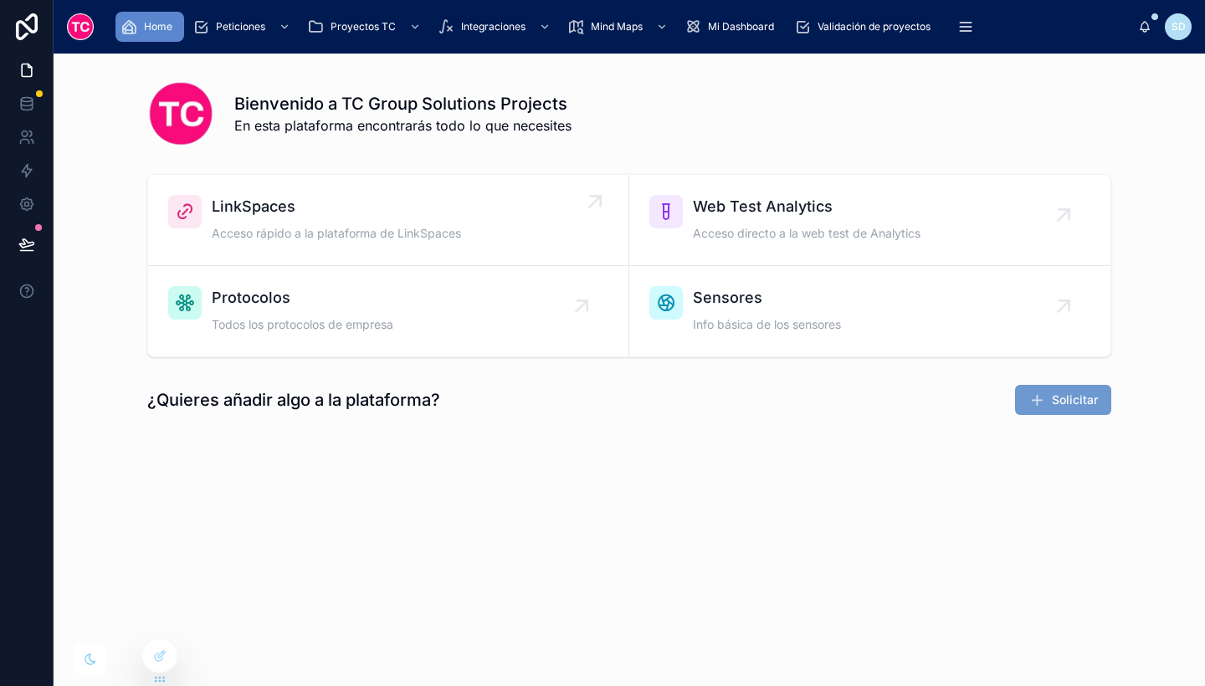
click at [544, 224] on div "LinkSpaces Acceso rápido a la plataforma de LinkSpaces" at bounding box center [388, 220] width 440 height 50
